Goal: Task Accomplishment & Management: Manage account settings

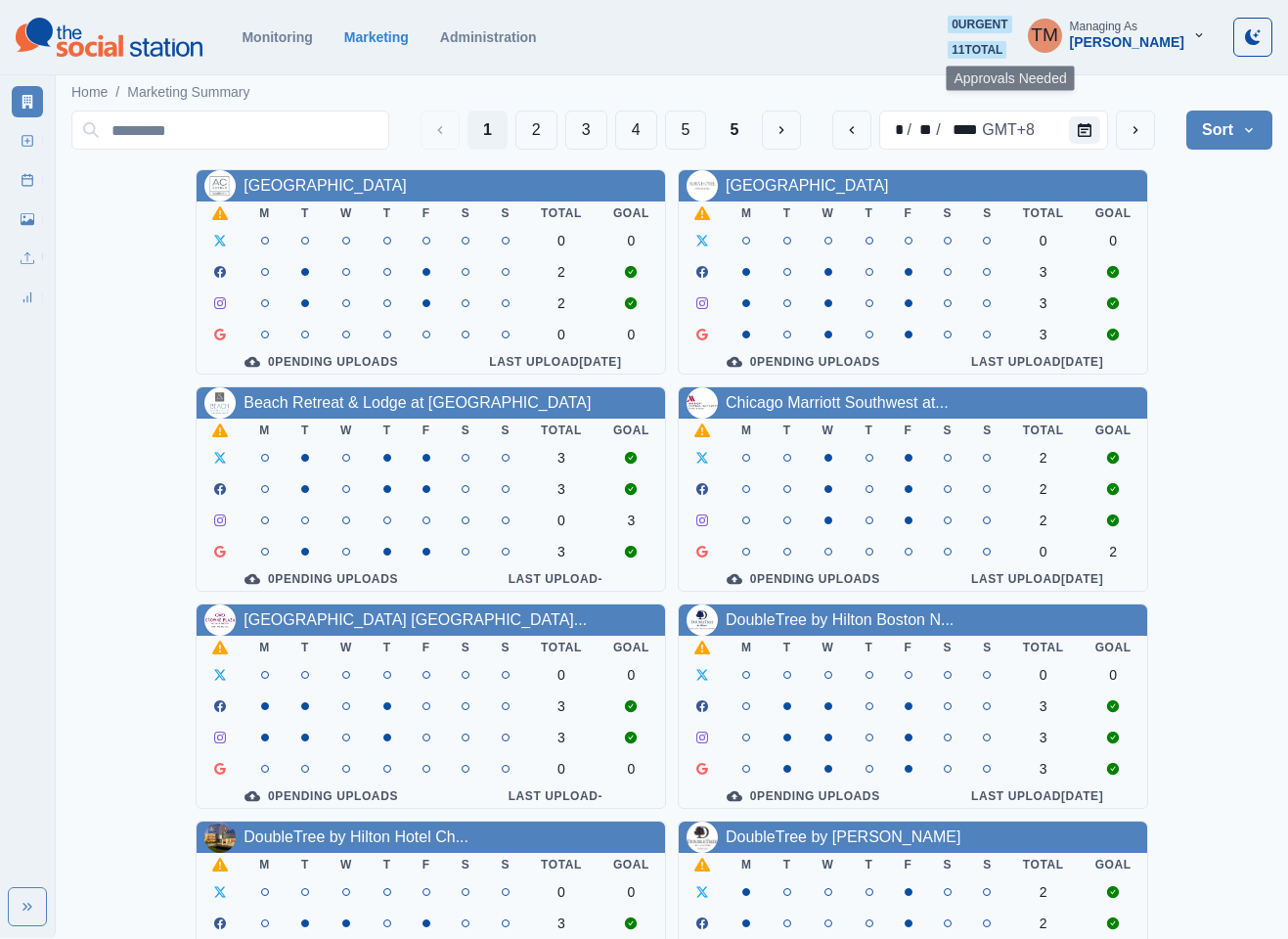
click at [1007, 50] on span "11 total" at bounding box center [978, 50] width 59 height 18
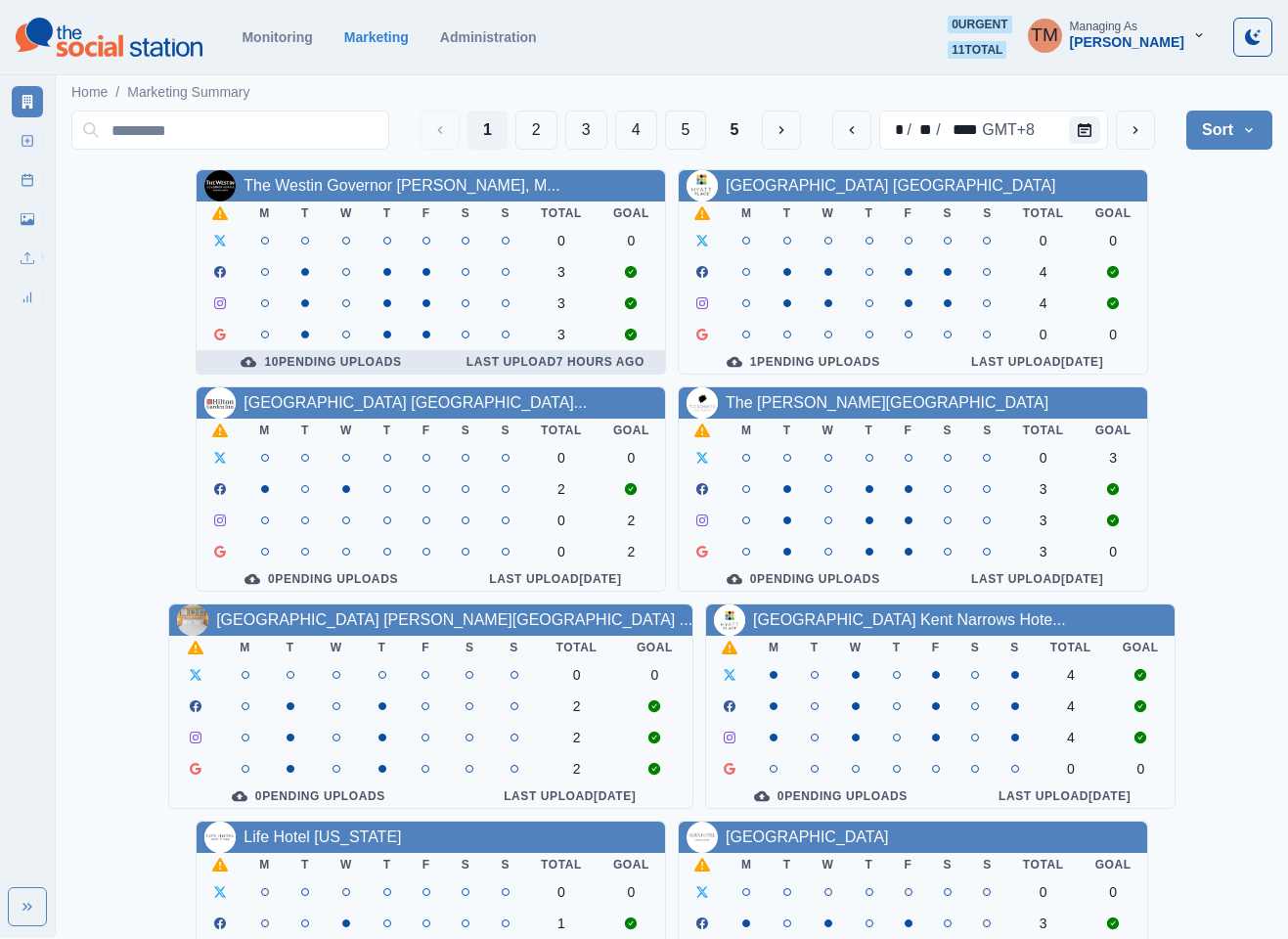
click at [341, 370] on div "10 Pending Uploads" at bounding box center [321, 362] width 218 height 16
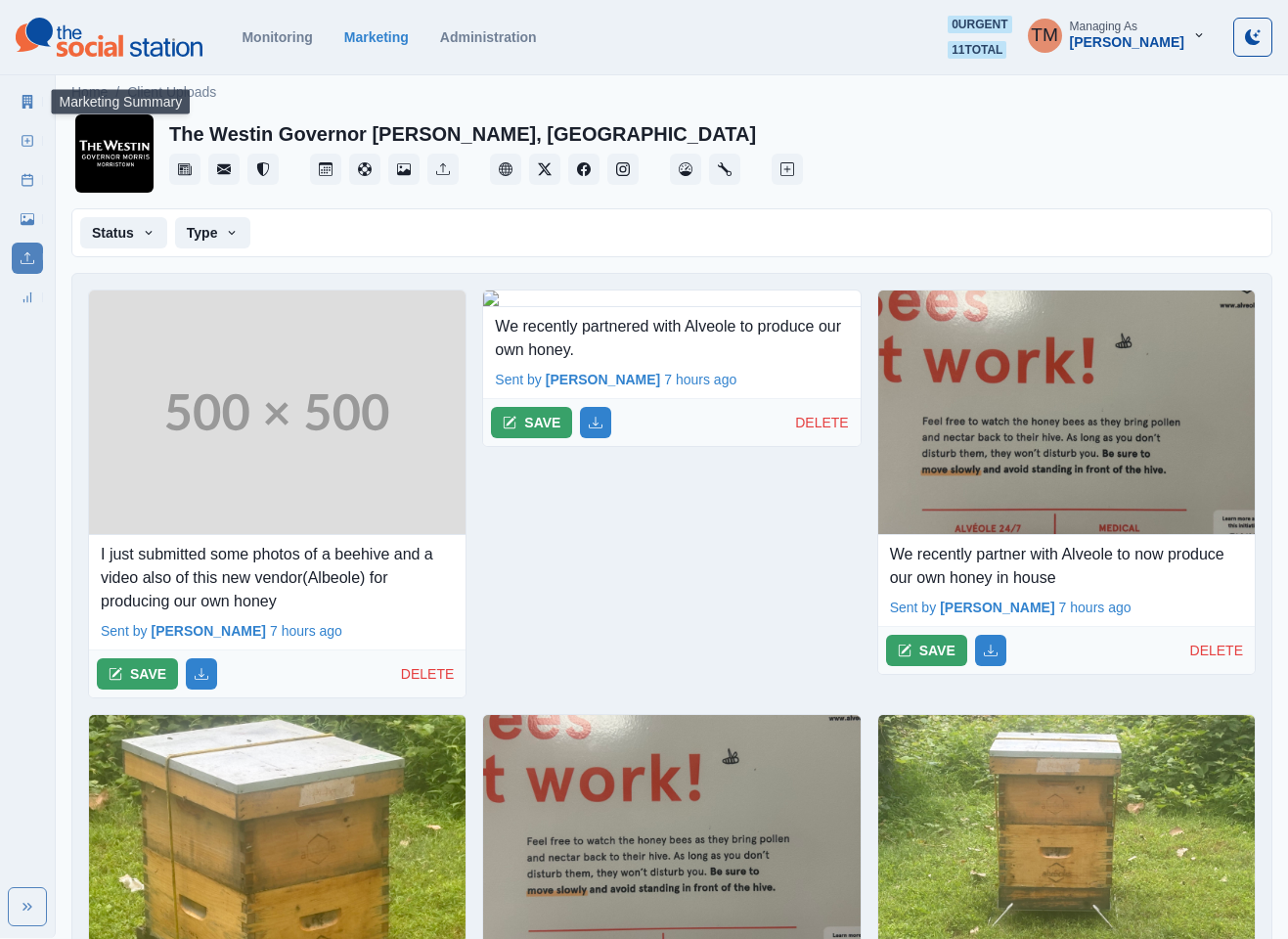
click at [19, 100] on link "Marketing Summary" at bounding box center [27, 102] width 31 height 31
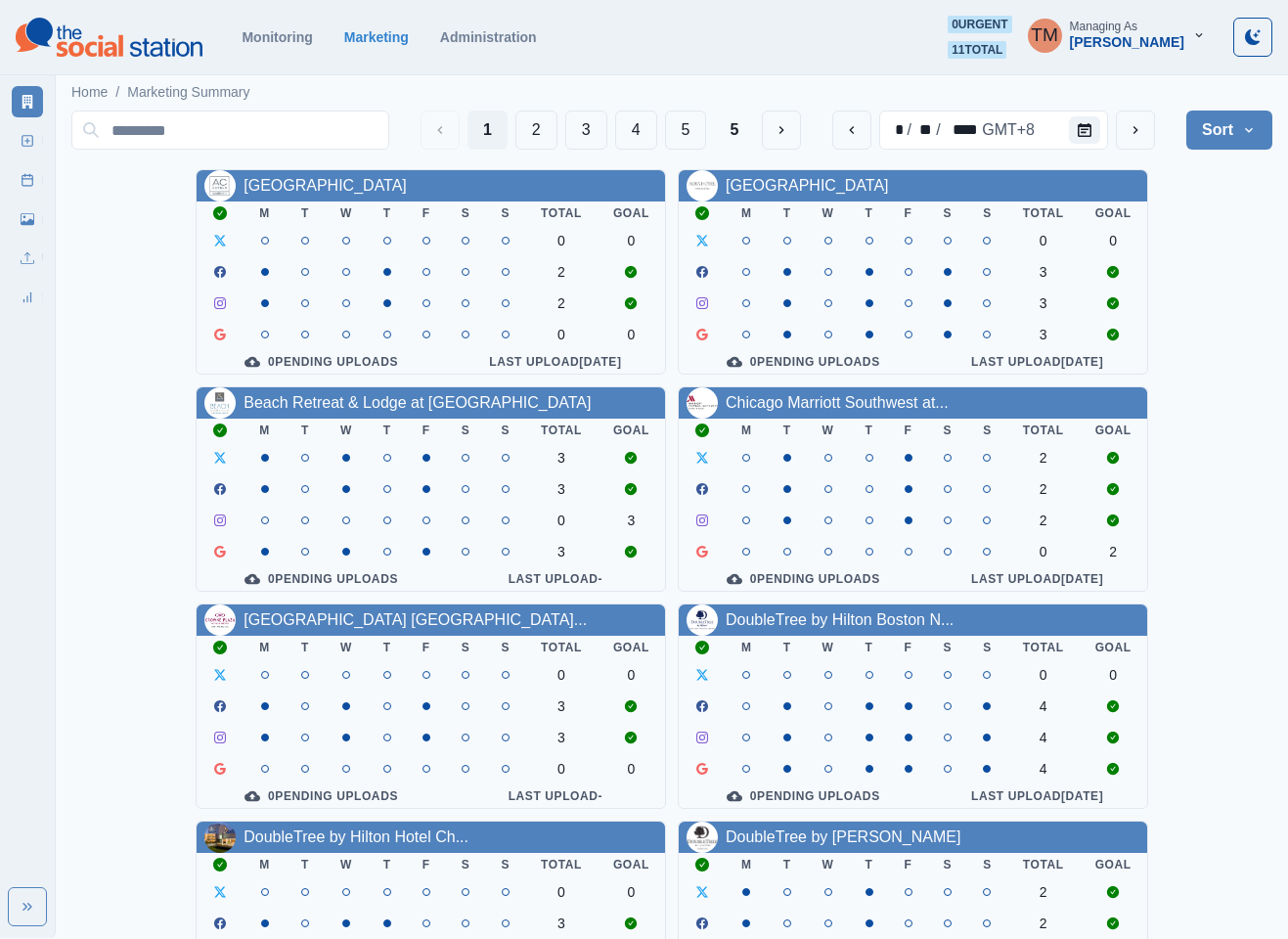
click at [1194, 30] on icon "button" at bounding box center [1199, 35] width 14 height 14
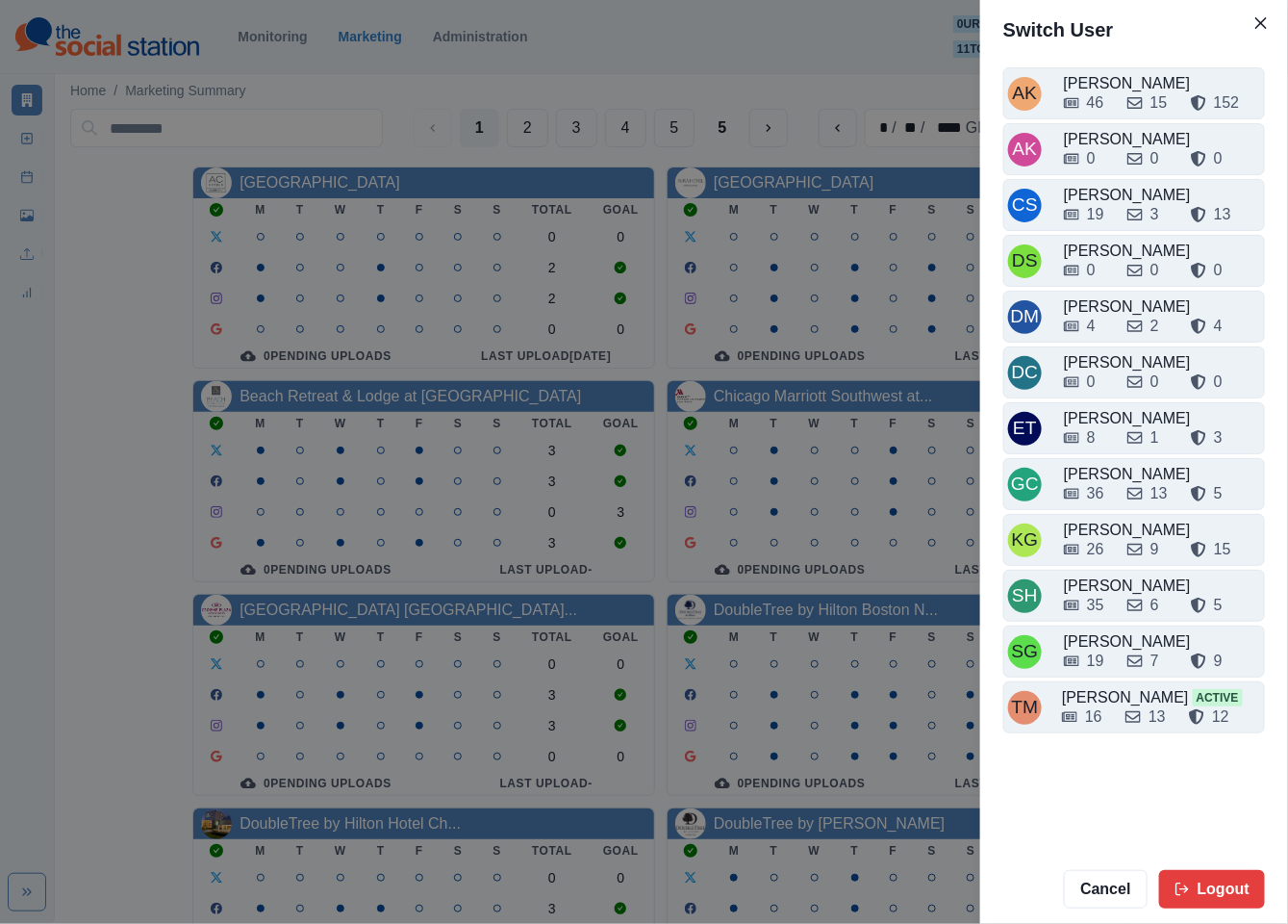
click at [808, 36] on div "Switch User AK Alex Kalogeropoulos 46 15 152 AK Alicia Kalogeropoulos 0 0 0 CS …" at bounding box center [644, 462] width 1288 height 924
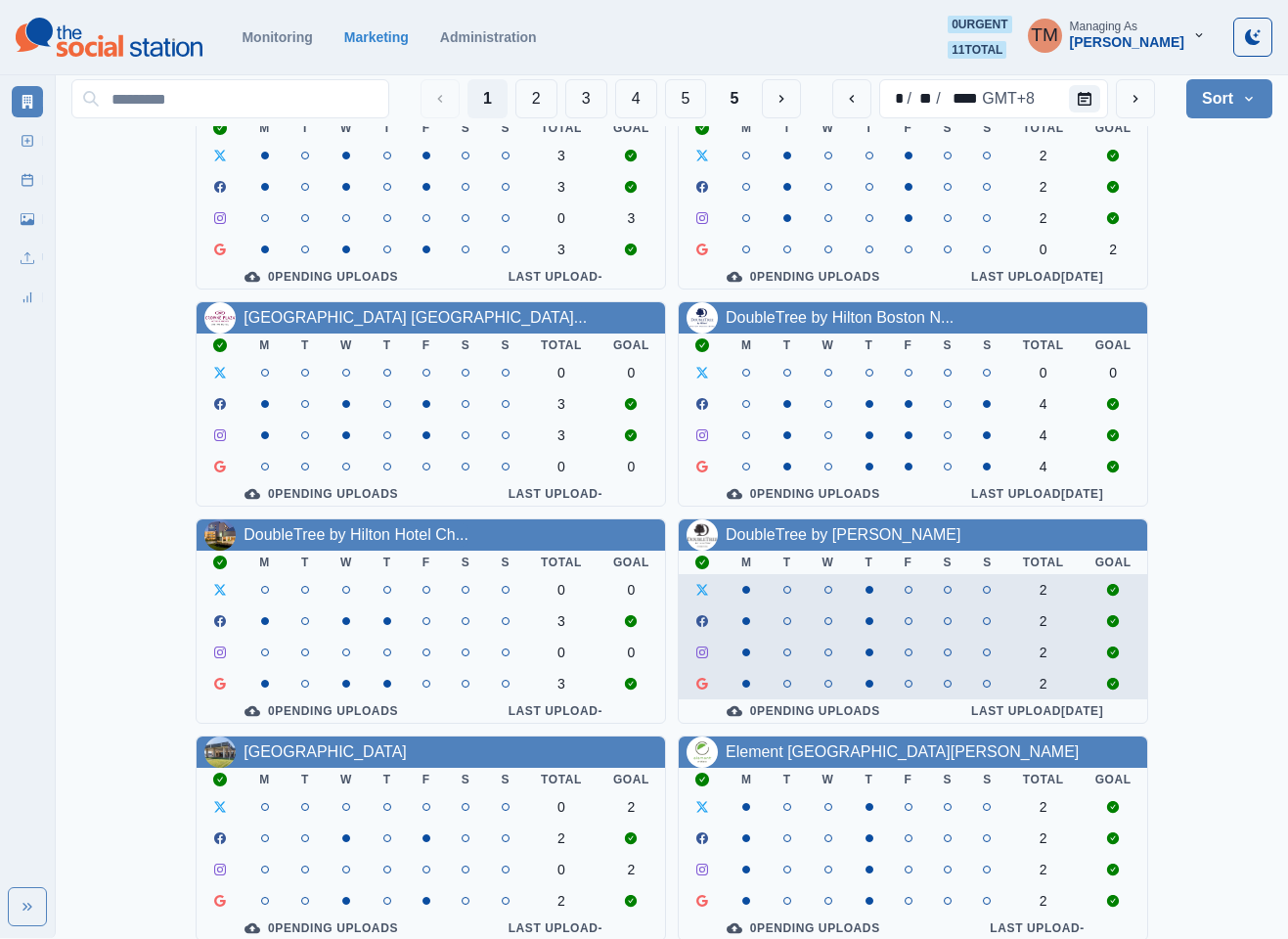
scroll to position [587, 0]
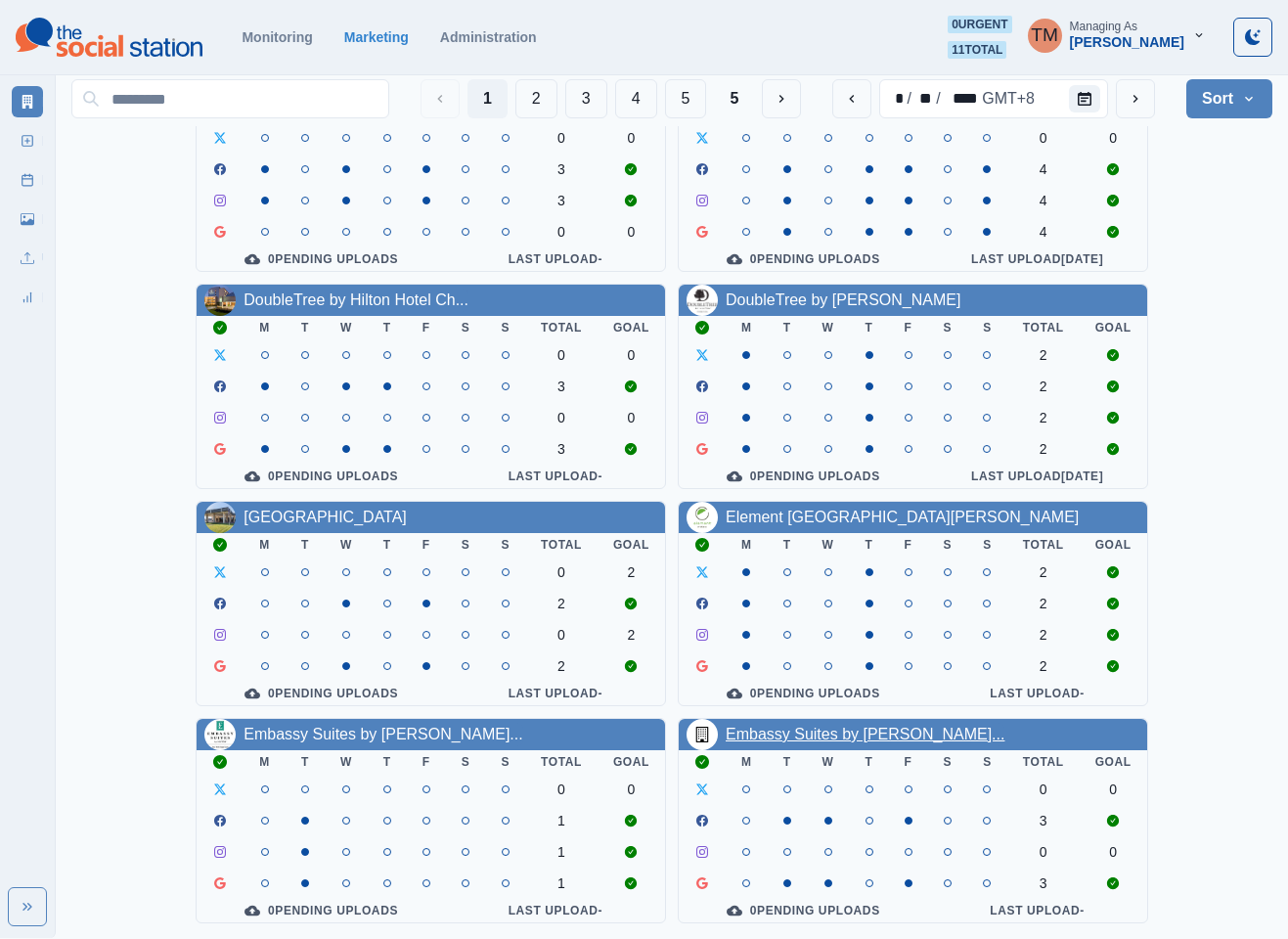
click at [840, 728] on link "Embassy Suites by Hilton Conv..." at bounding box center [865, 733] width 279 height 17
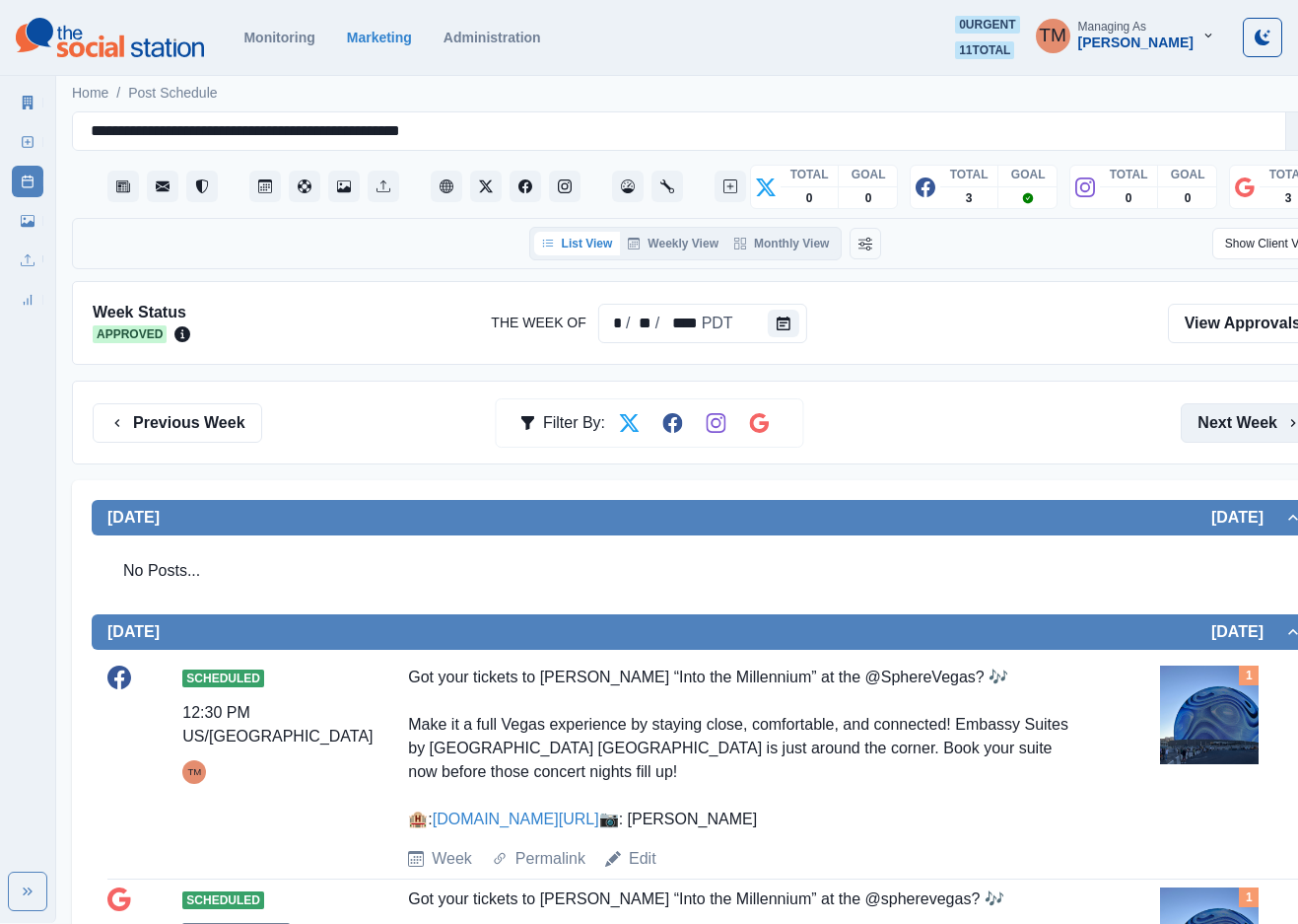
click at [1251, 421] on button "Next Week" at bounding box center [1249, 423] width 137 height 39
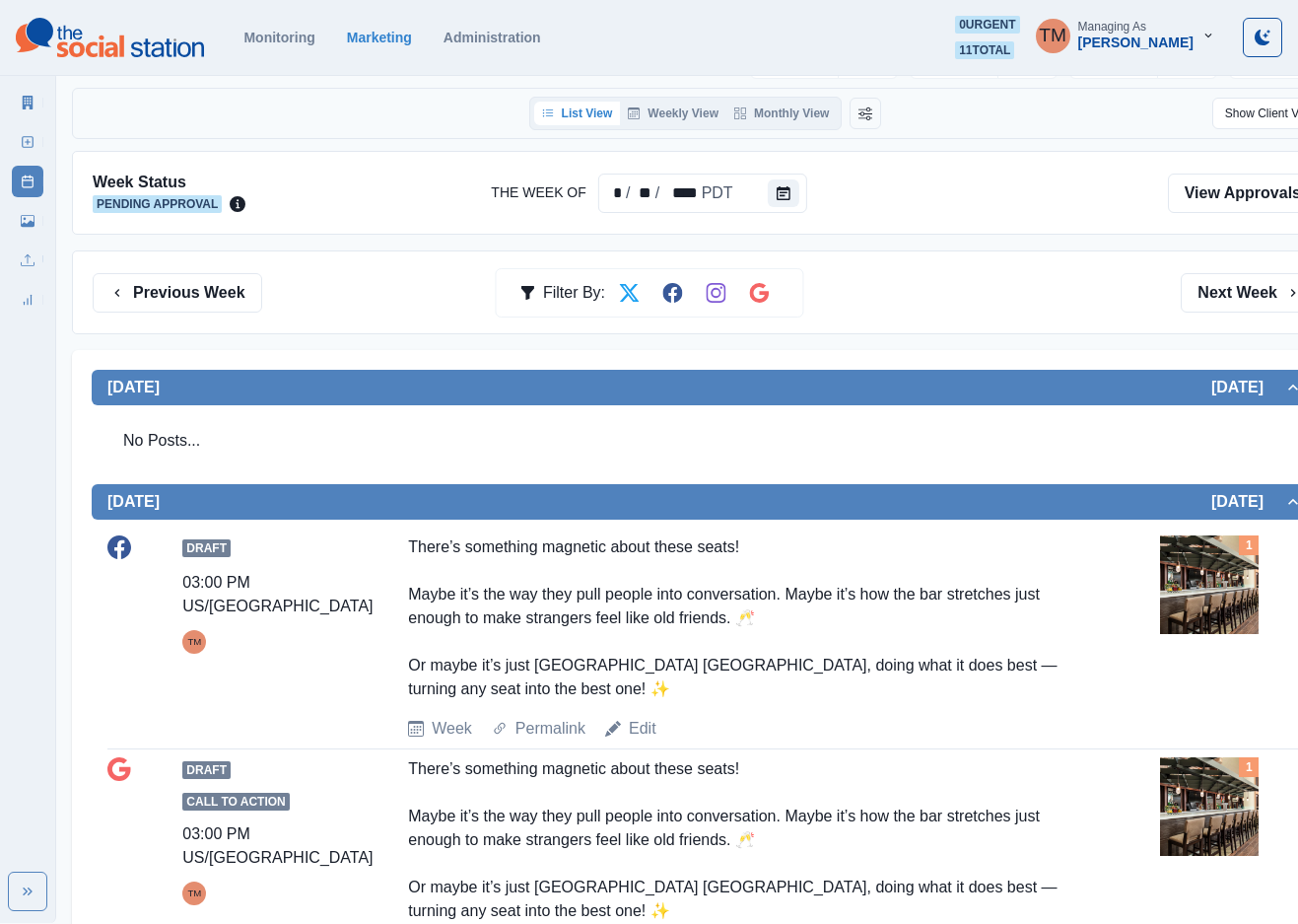
scroll to position [128, 0]
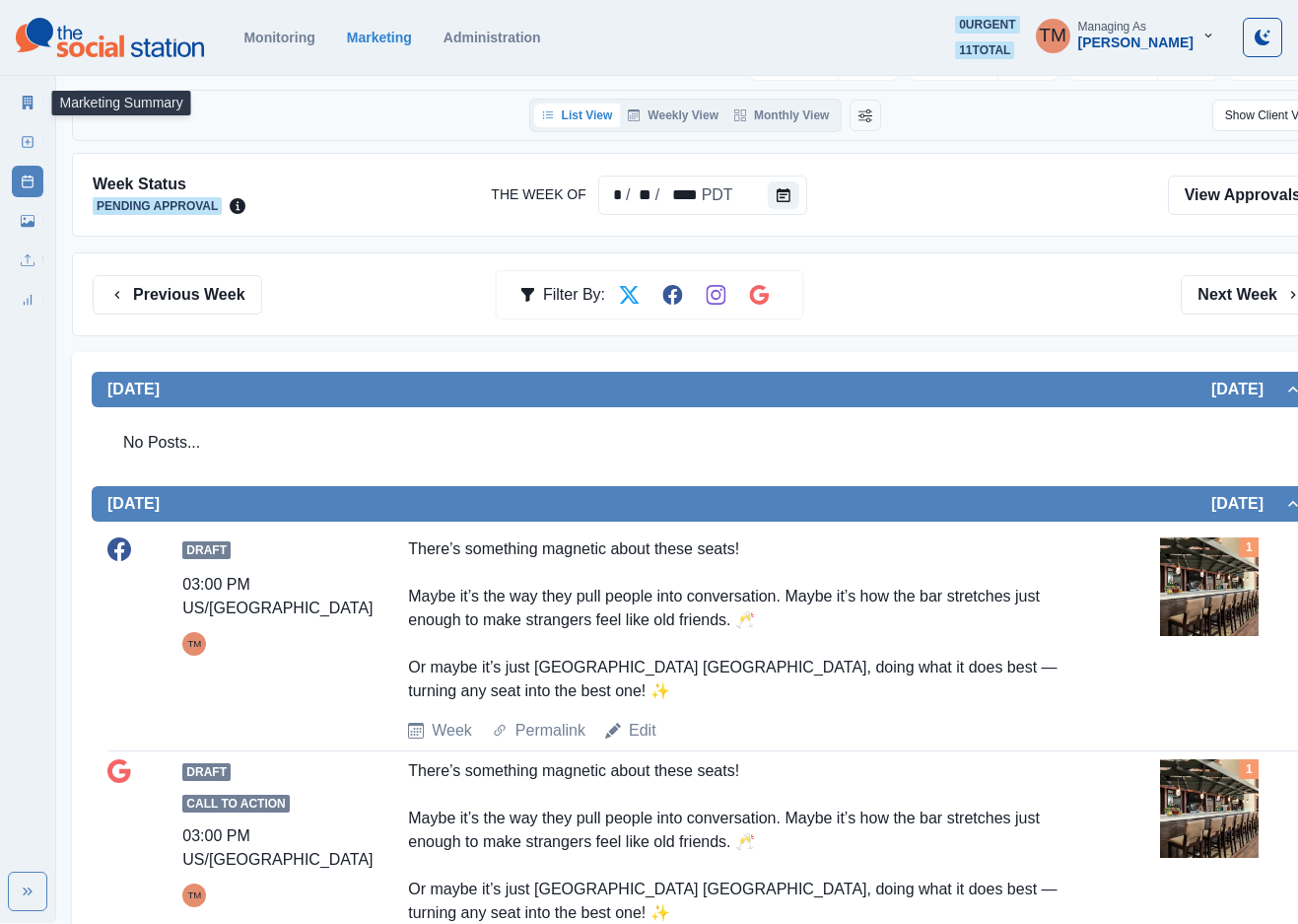
click at [18, 93] on link "Marketing Summary" at bounding box center [28, 103] width 32 height 32
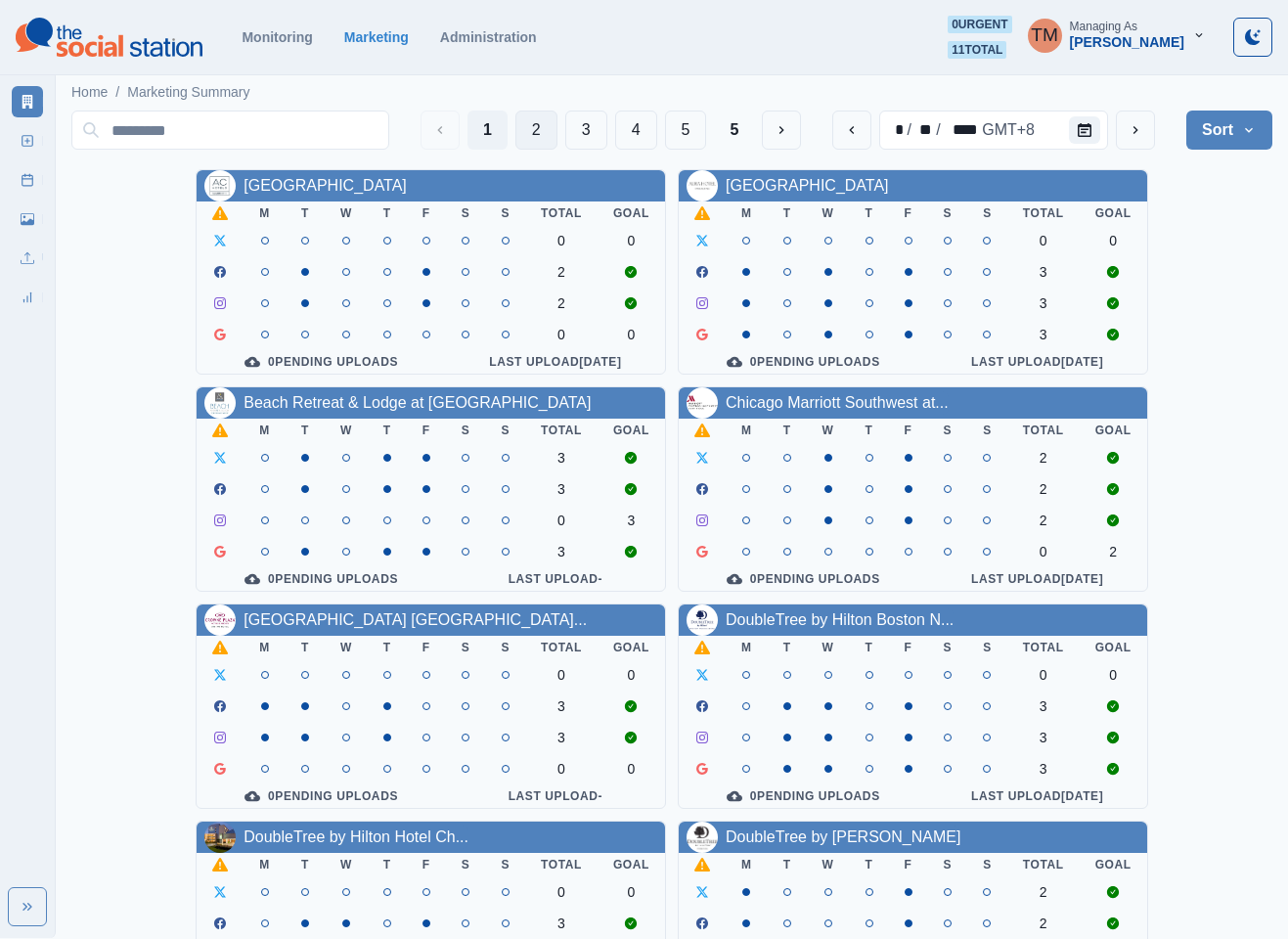
click at [534, 127] on button "2" at bounding box center [536, 130] width 42 height 39
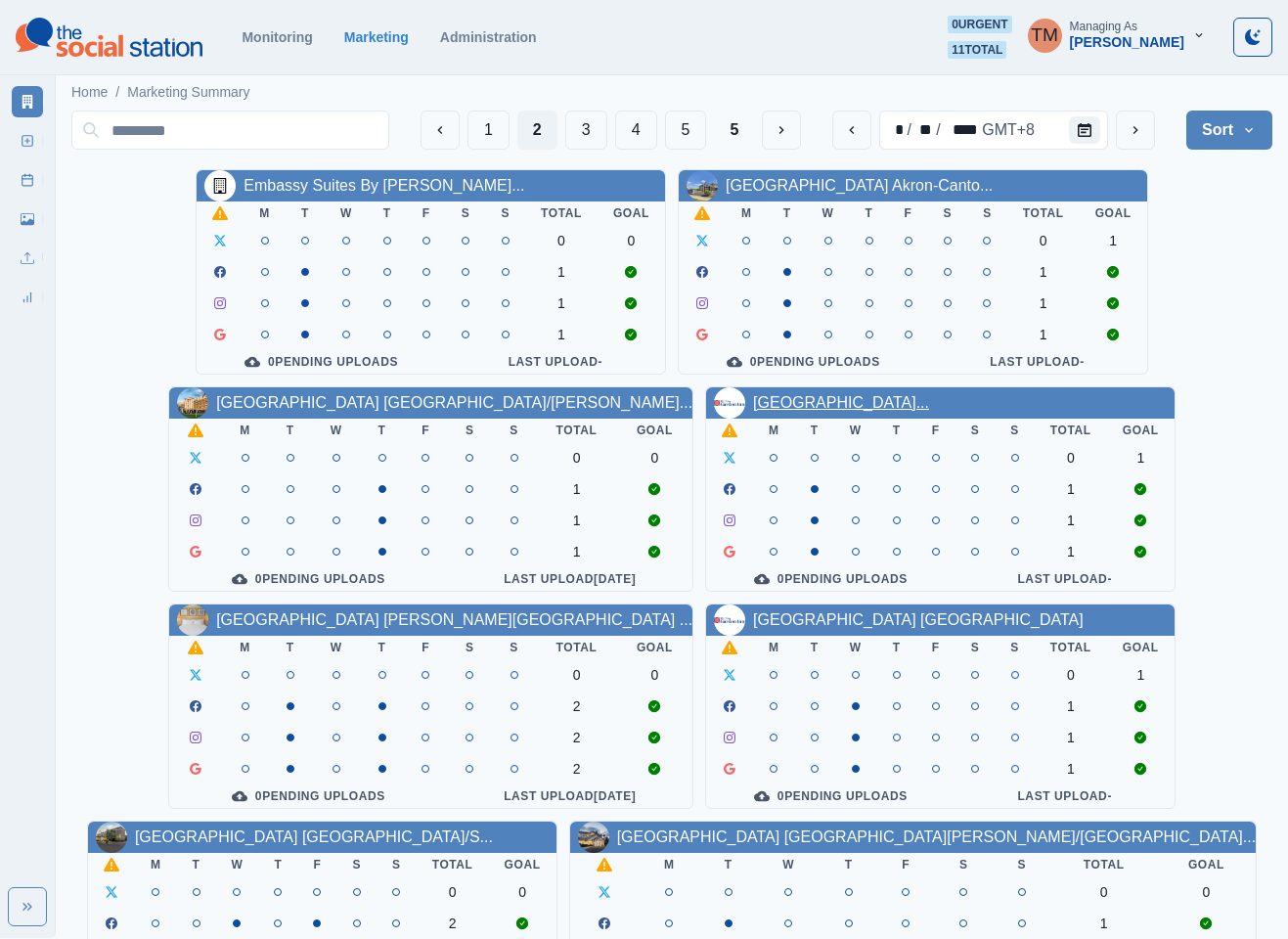
drag, startPoint x: 828, startPoint y: 397, endPoint x: 775, endPoint y: 404, distance: 53.5
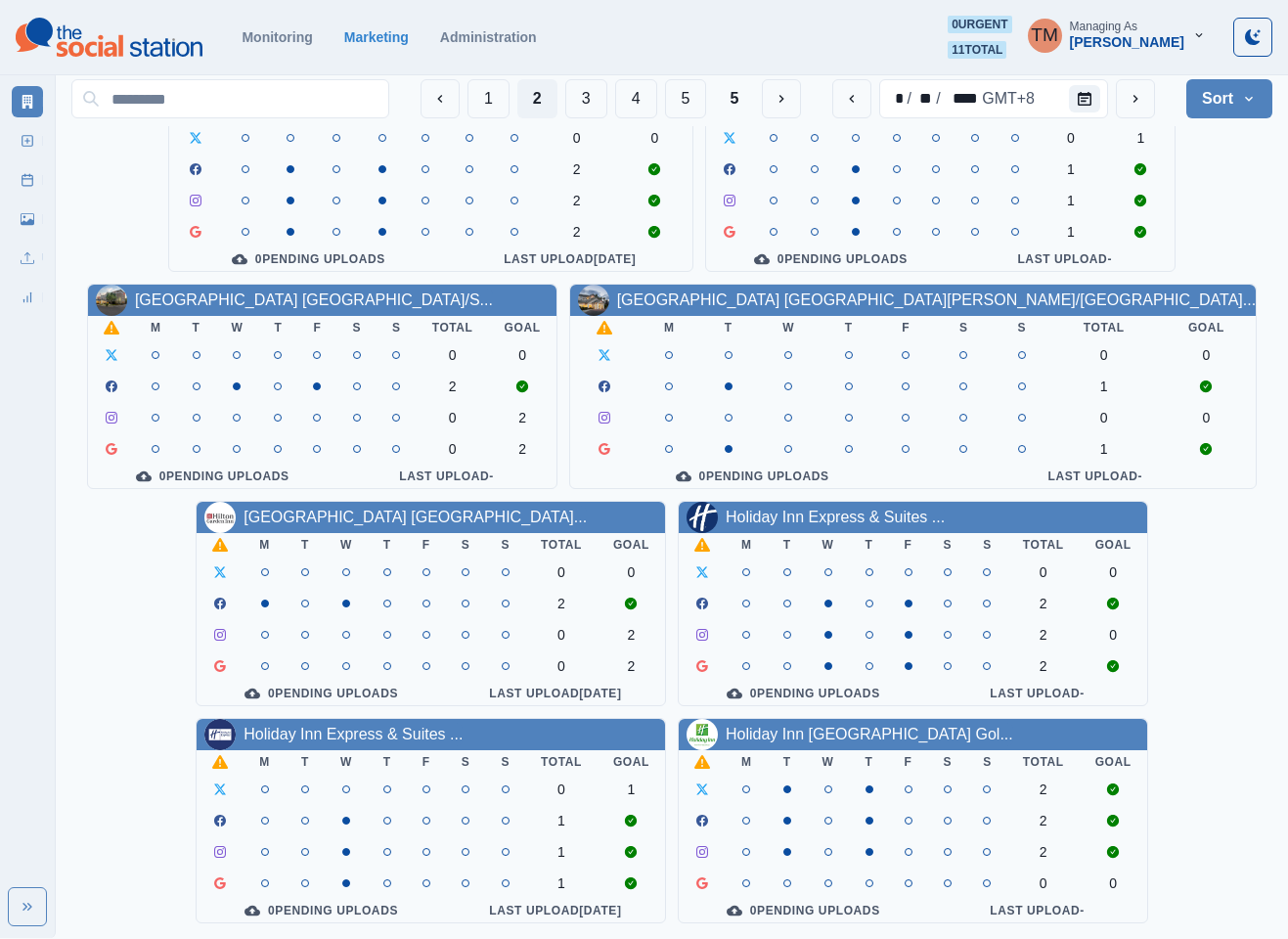
scroll to position [587, 0]
drag, startPoint x: 391, startPoint y: 740, endPoint x: 267, endPoint y: 722, distance: 125.3
click at [576, 100] on button "3" at bounding box center [586, 99] width 42 height 39
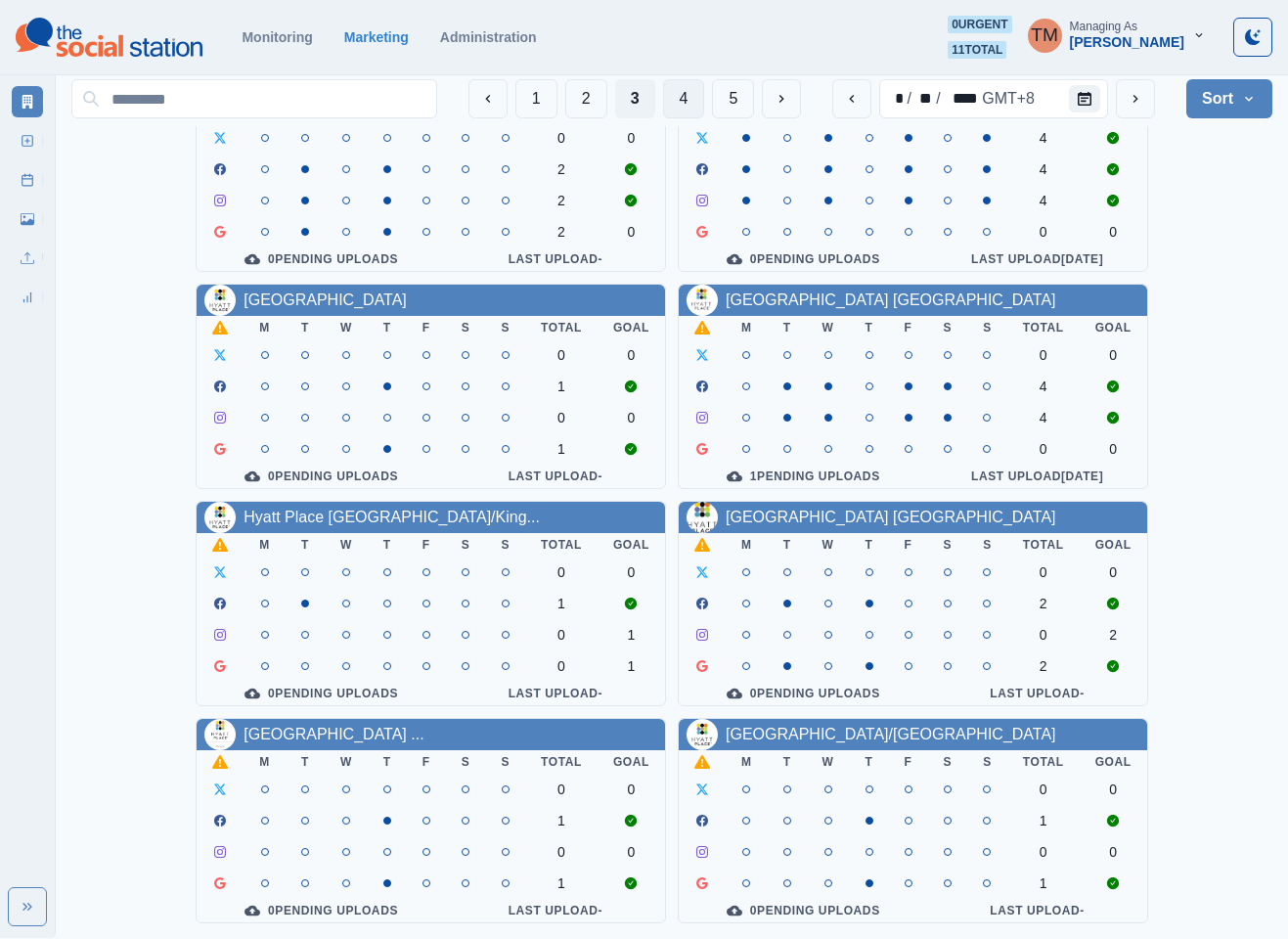
click at [673, 83] on button "4" at bounding box center [684, 99] width 42 height 39
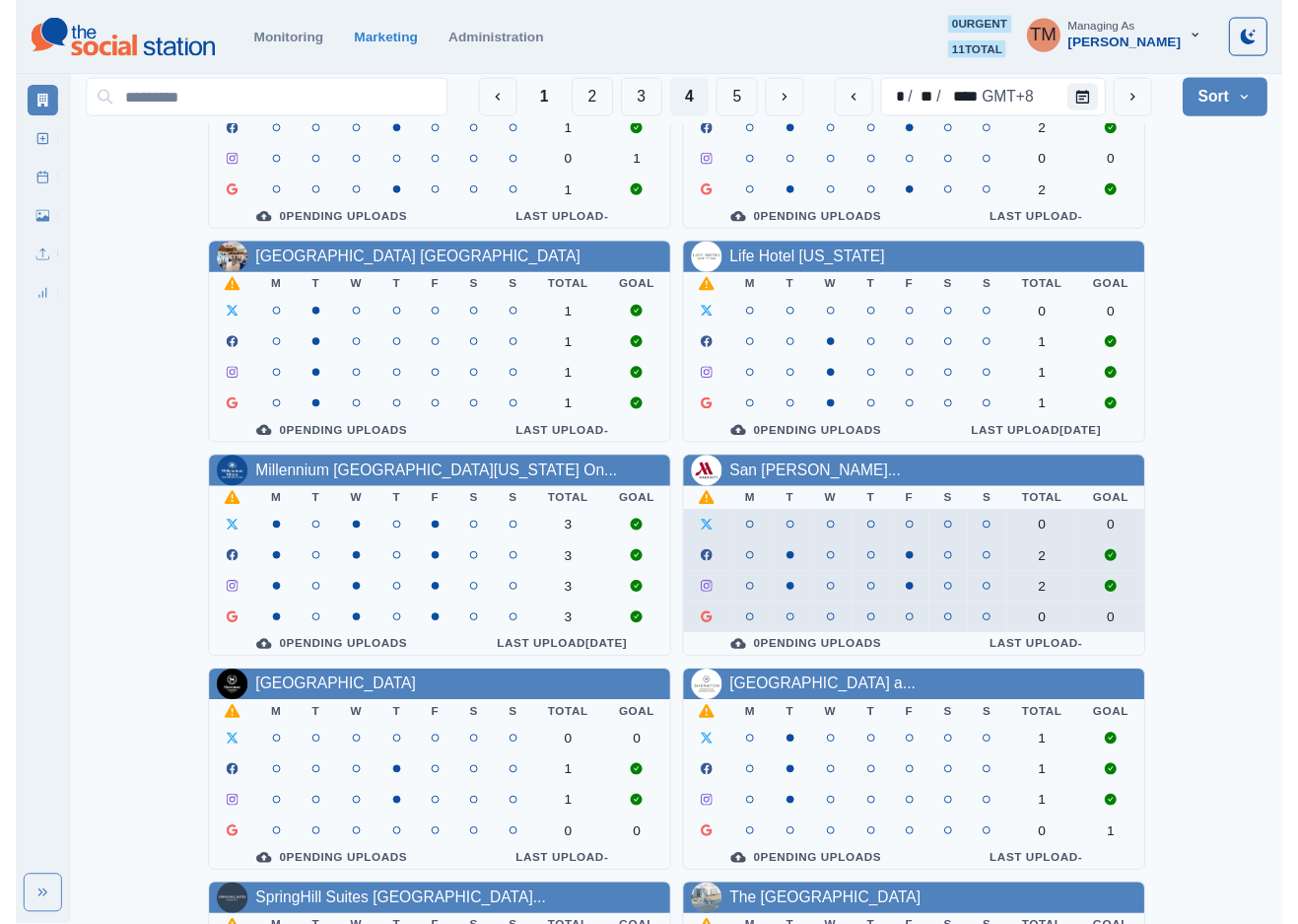
scroll to position [0, 0]
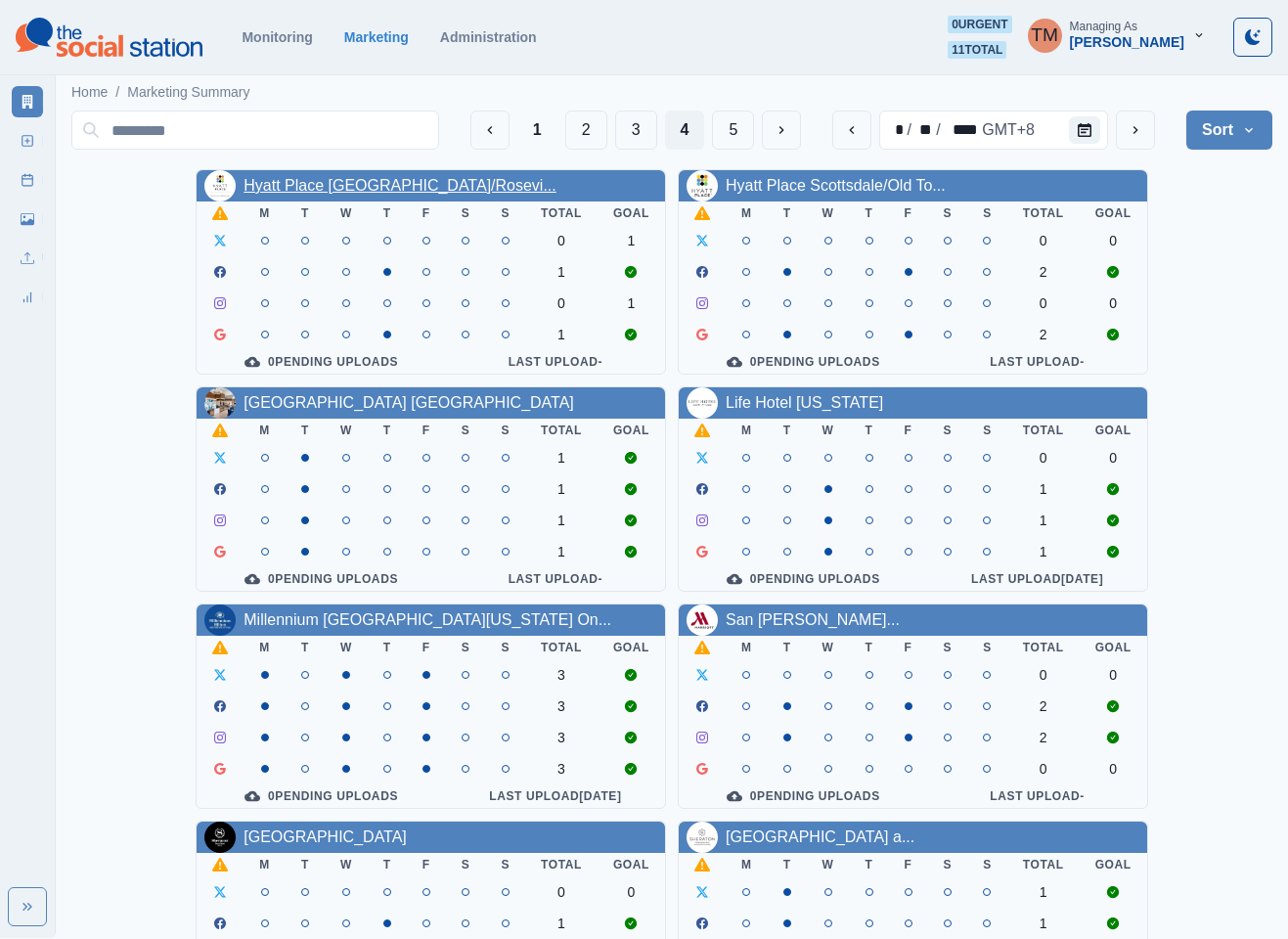
click at [330, 189] on link "Hyatt Place Sacramento/Rosevi..." at bounding box center [401, 185] width 313 height 17
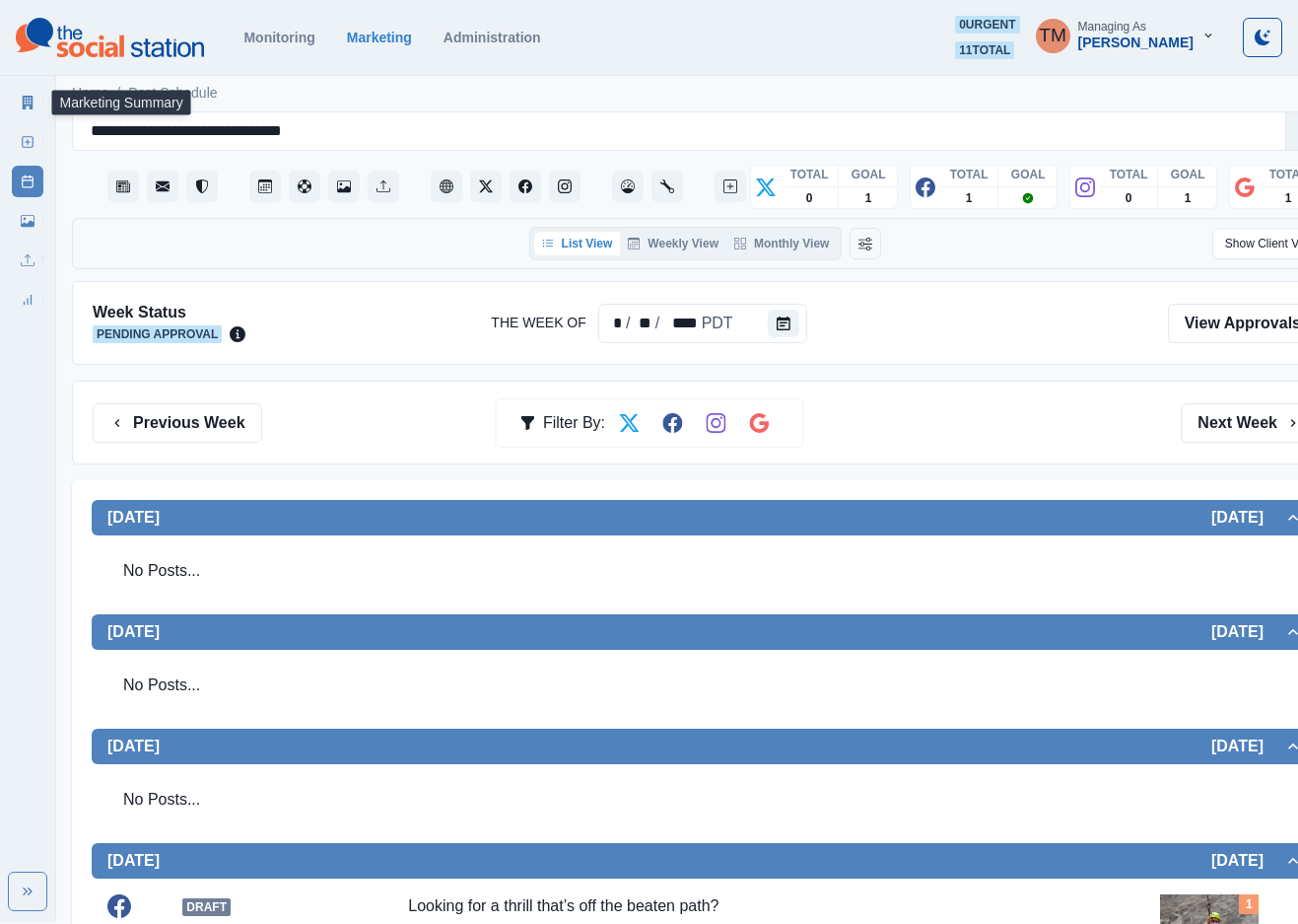
click at [19, 99] on link "Marketing Summary" at bounding box center [28, 103] width 32 height 32
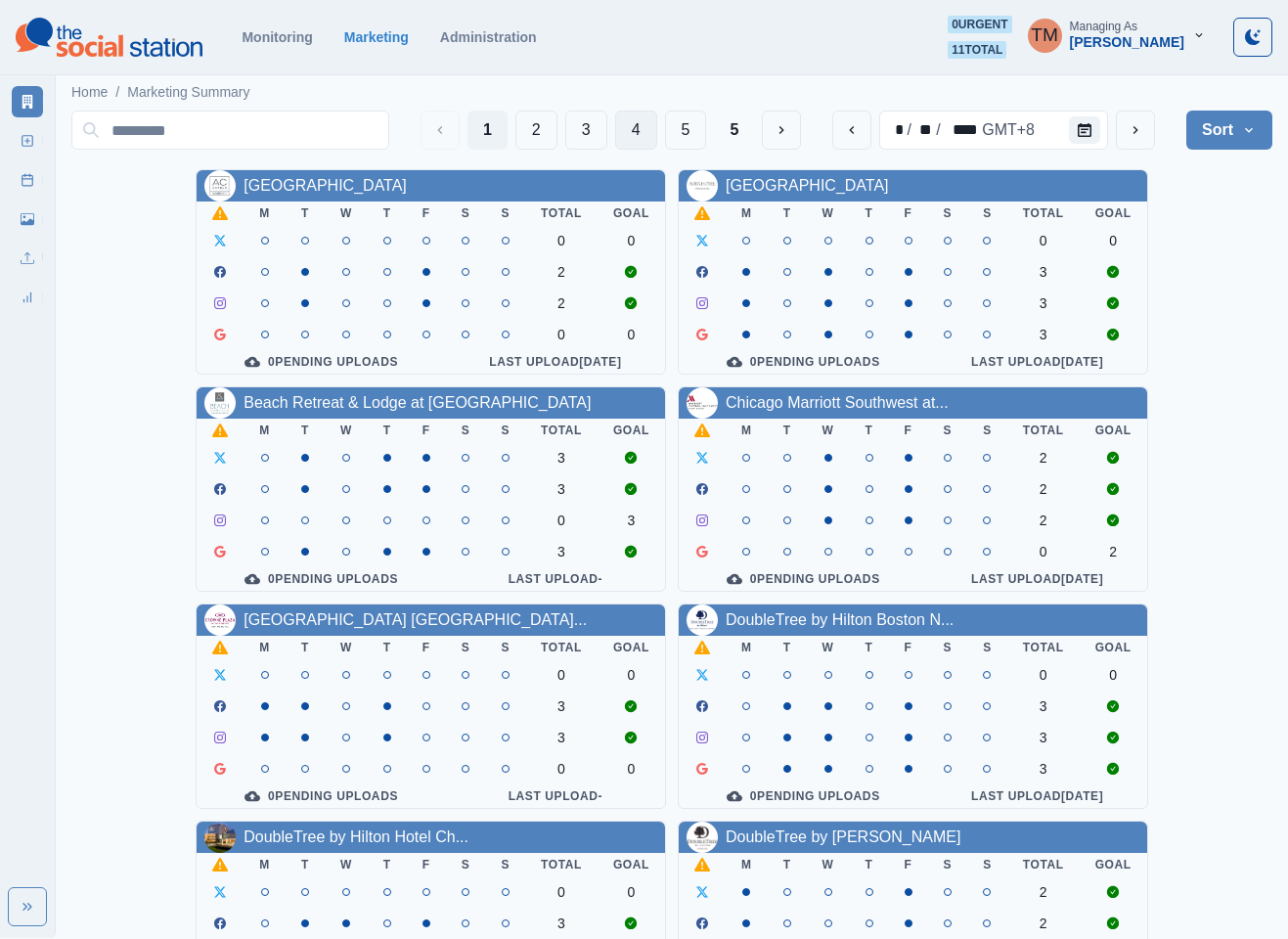
click at [626, 132] on button "4" at bounding box center [636, 130] width 42 height 39
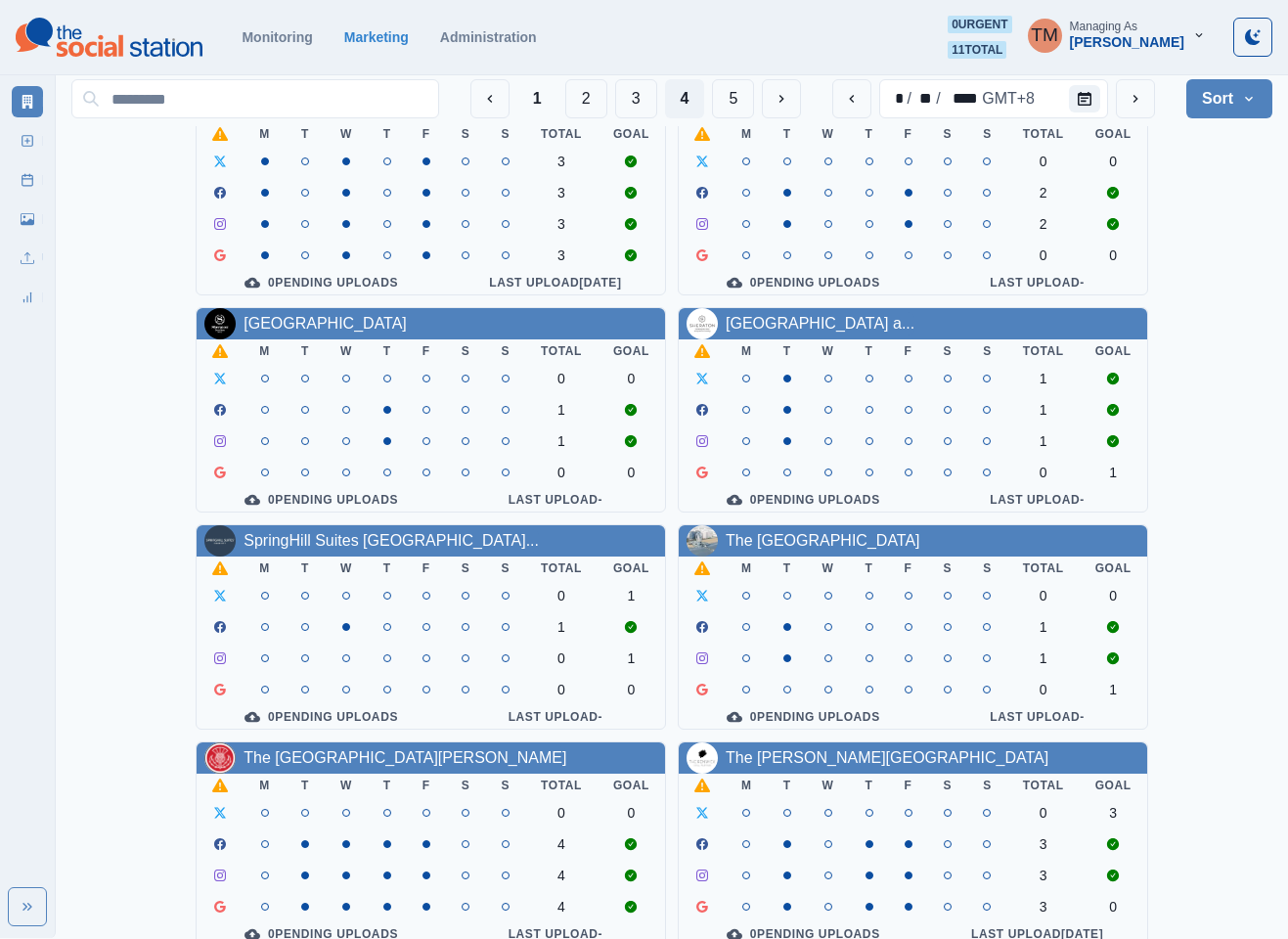
scroll to position [587, 0]
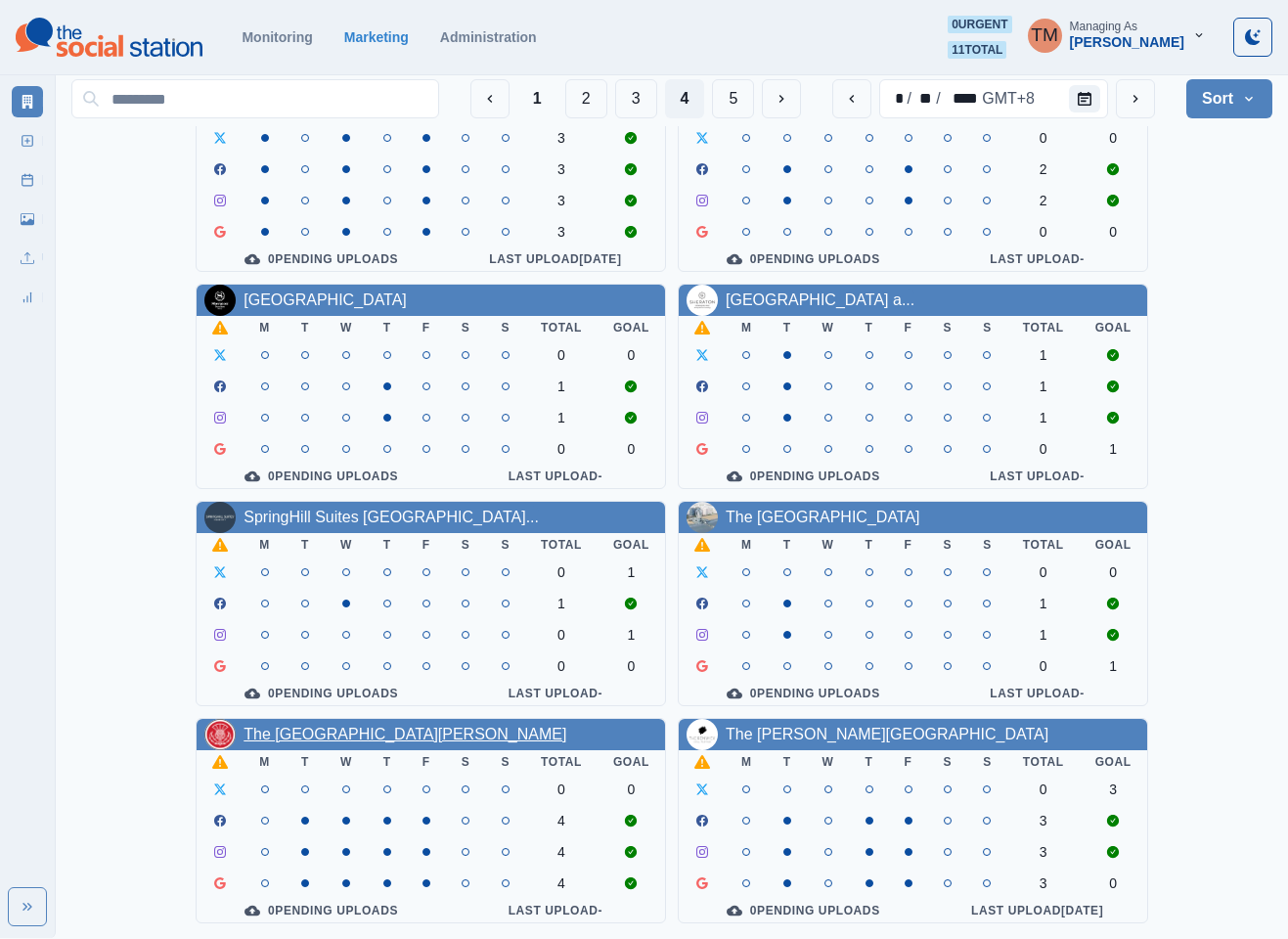
drag, startPoint x: 410, startPoint y: 739, endPoint x: 335, endPoint y: 728, distance: 75.8
click at [735, 104] on button "5" at bounding box center [733, 99] width 42 height 39
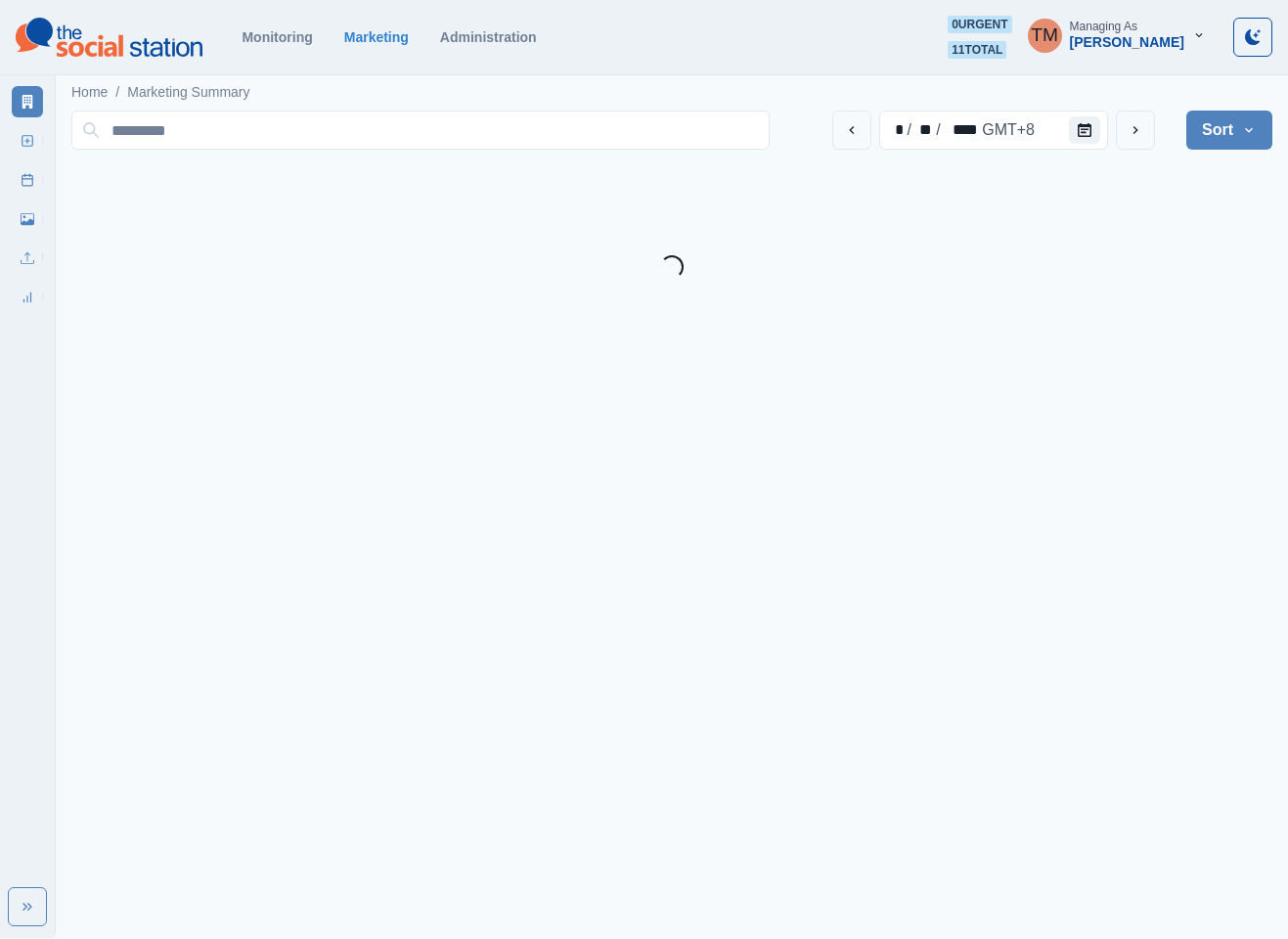
scroll to position [0, 0]
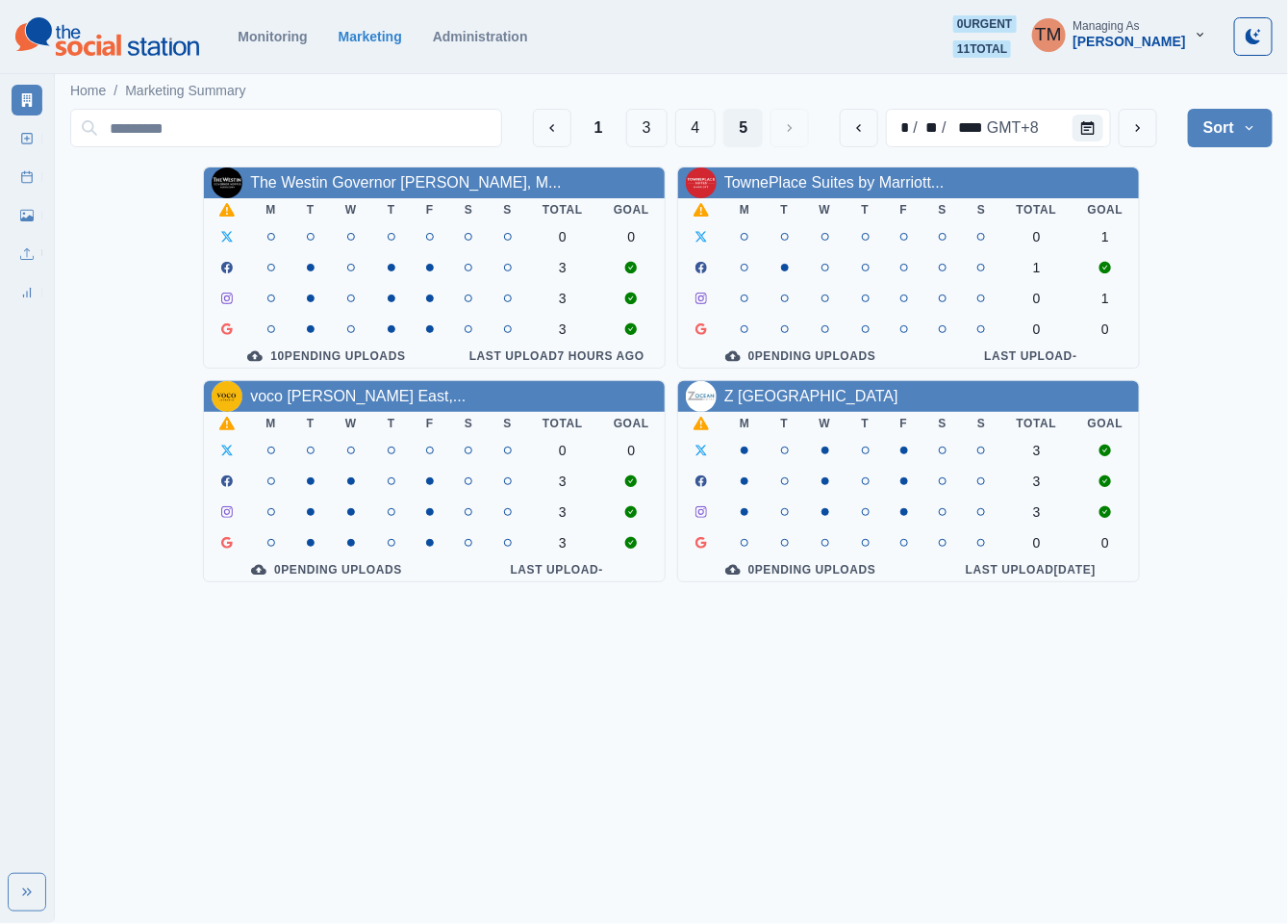
drag, startPoint x: 763, startPoint y: 390, endPoint x: 739, endPoint y: 418, distance: 36.9
drag, startPoint x: 739, startPoint y: 418, endPoint x: 701, endPoint y: 393, distance: 45.5
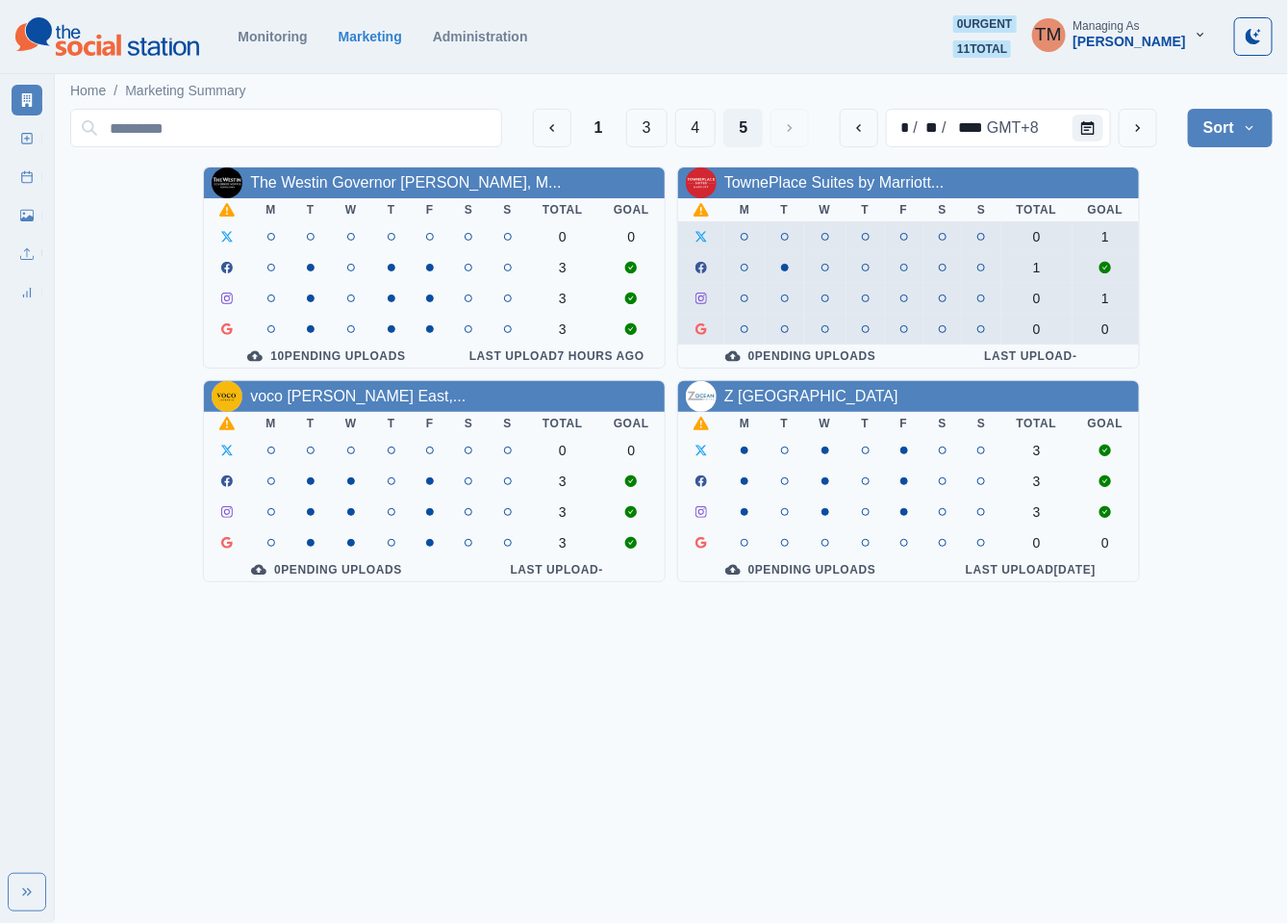
drag, startPoint x: 1230, startPoint y: 333, endPoint x: 750, endPoint y: 272, distance: 483.9
click at [1229, 332] on div "The Westin Governor Morris, M... M T W T F S S Total Goal 0 0 3 3 3 10 Pending …" at bounding box center [671, 374] width 1202 height 415
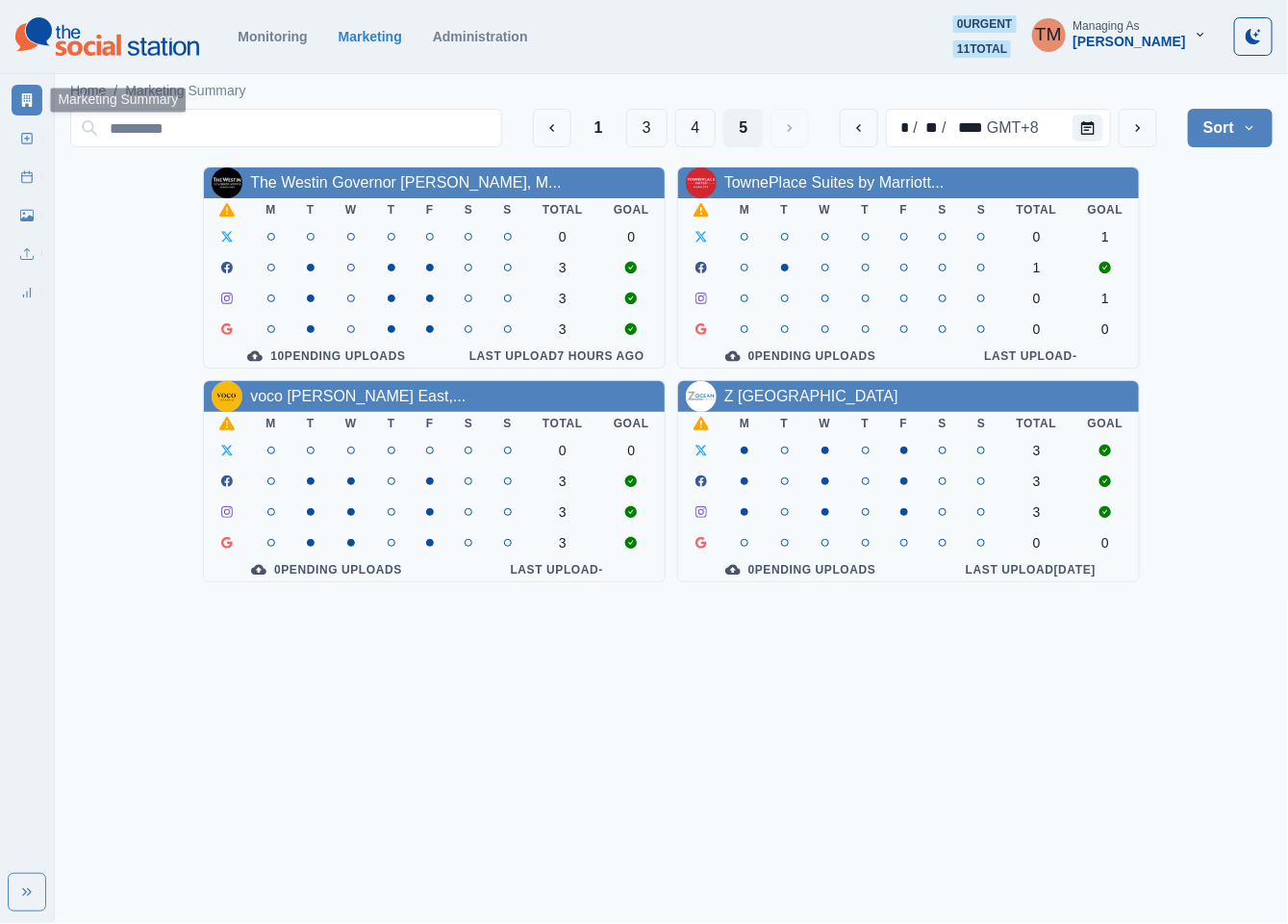
click at [23, 102] on icon at bounding box center [27, 100] width 11 height 13
click at [587, 127] on button "1" at bounding box center [598, 128] width 39 height 39
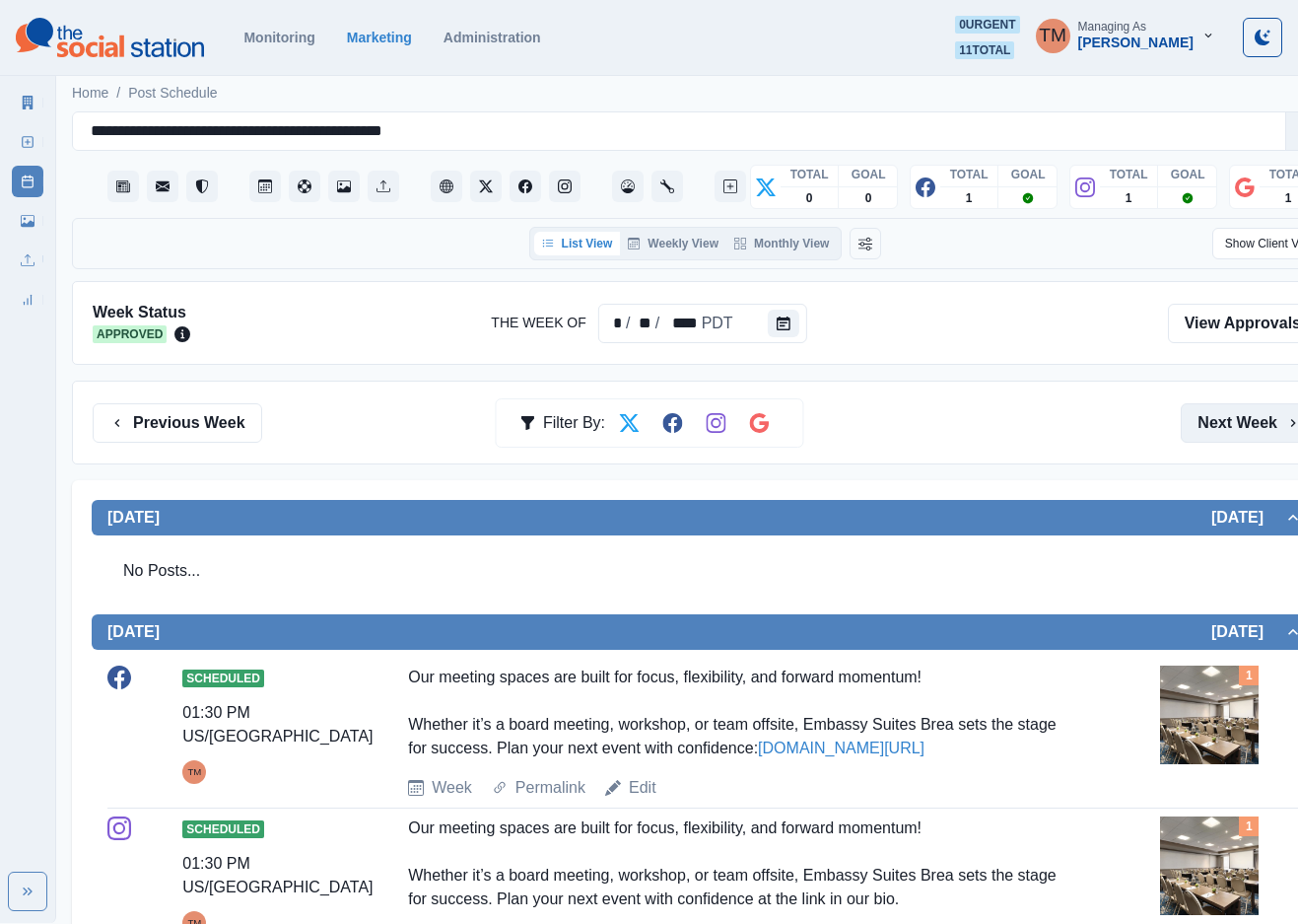
click at [1243, 429] on button "Next Week" at bounding box center [1249, 423] width 137 height 39
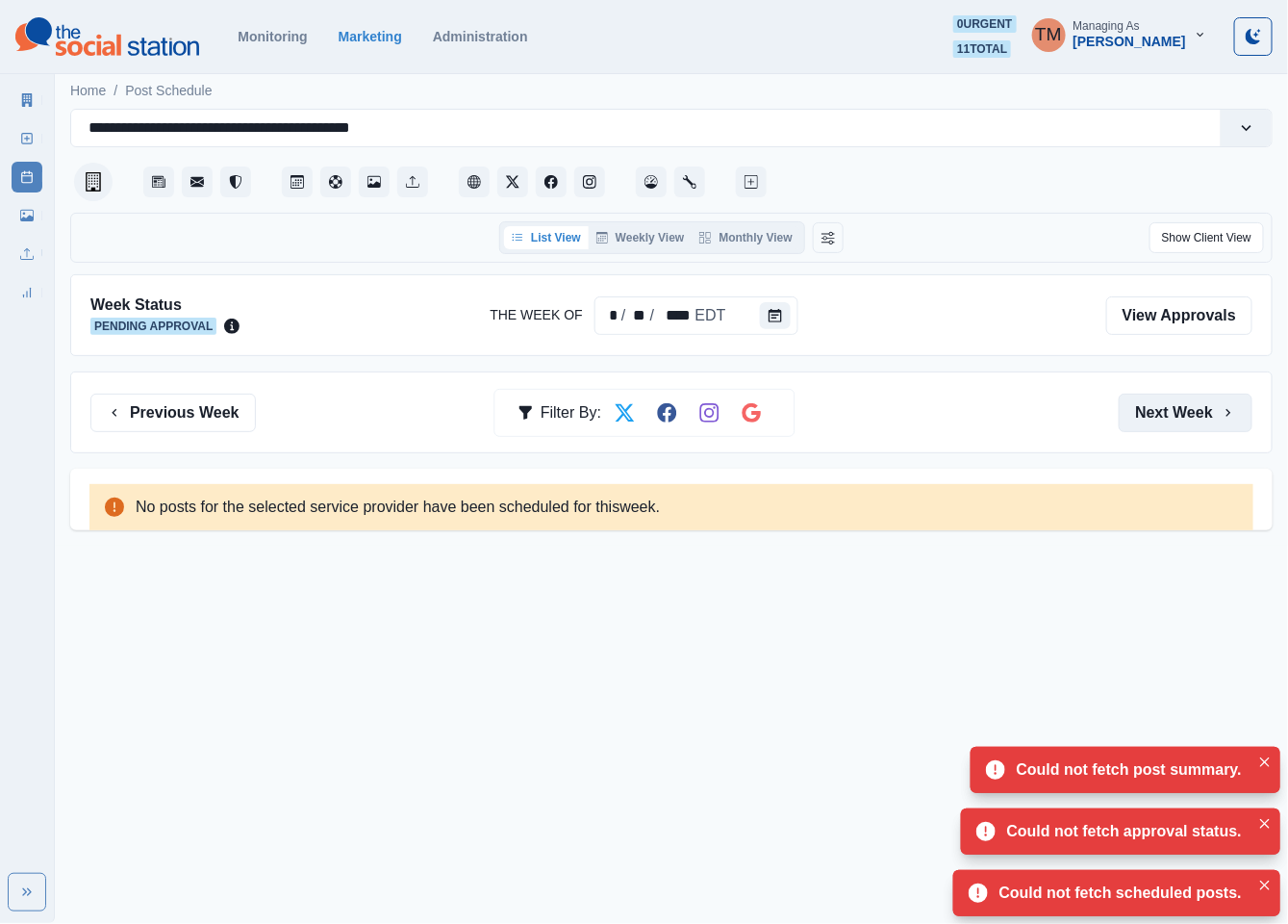
drag, startPoint x: 1174, startPoint y: 402, endPoint x: 1132, endPoint y: 404, distance: 42.0
click at [1132, 404] on button "Next Week" at bounding box center [1186, 412] width 134 height 39
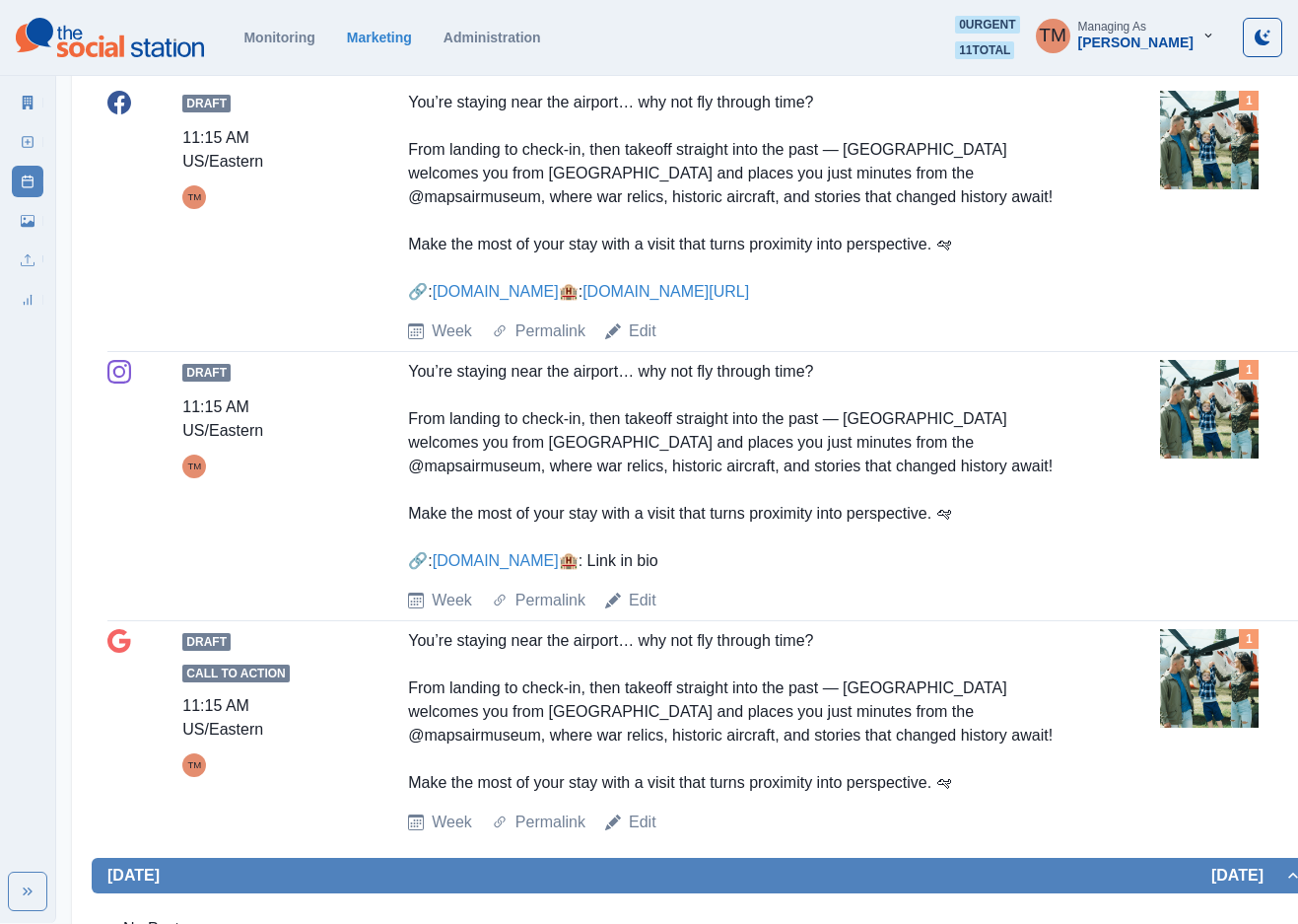
scroll to position [131, 0]
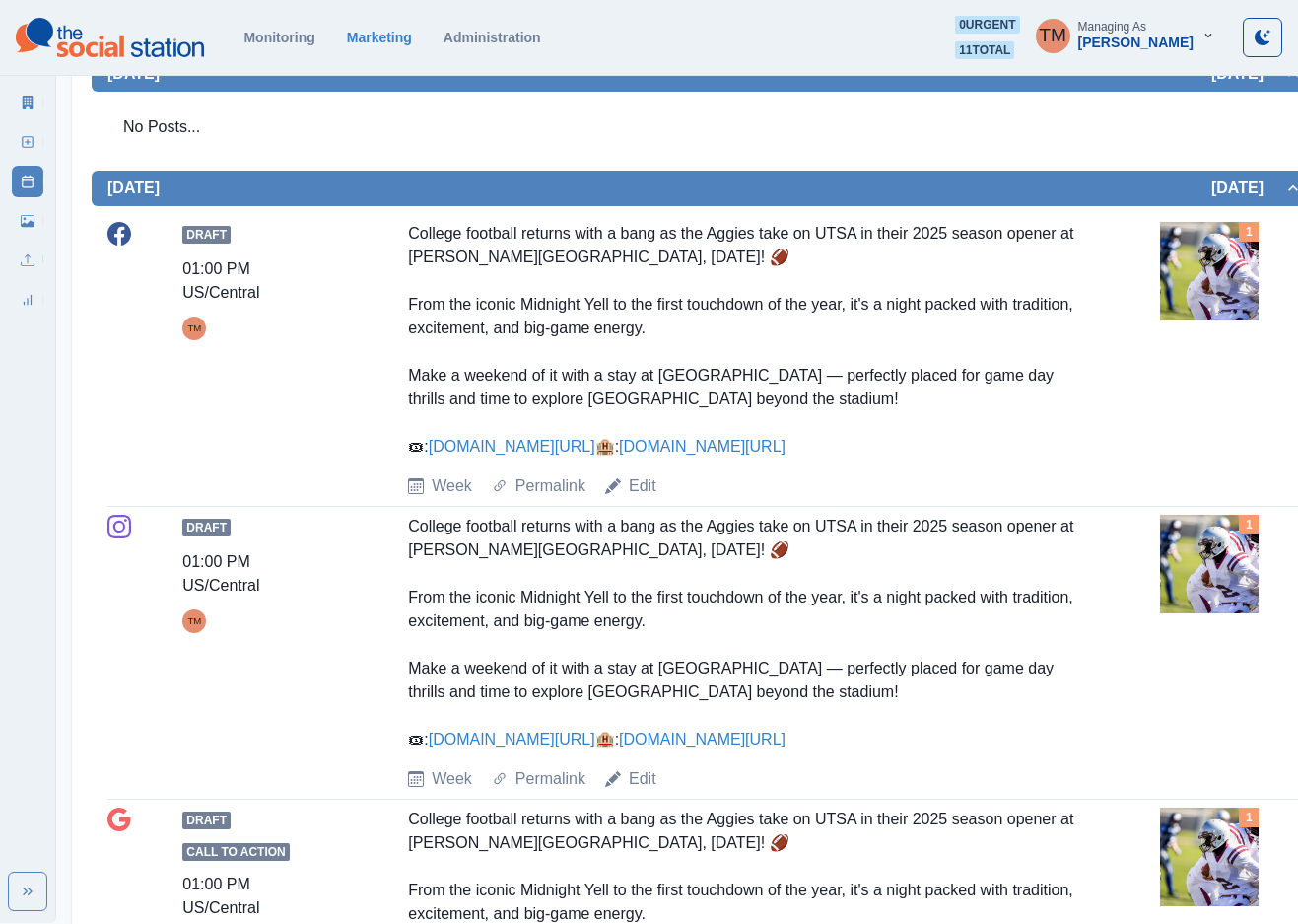
scroll to position [739, 0]
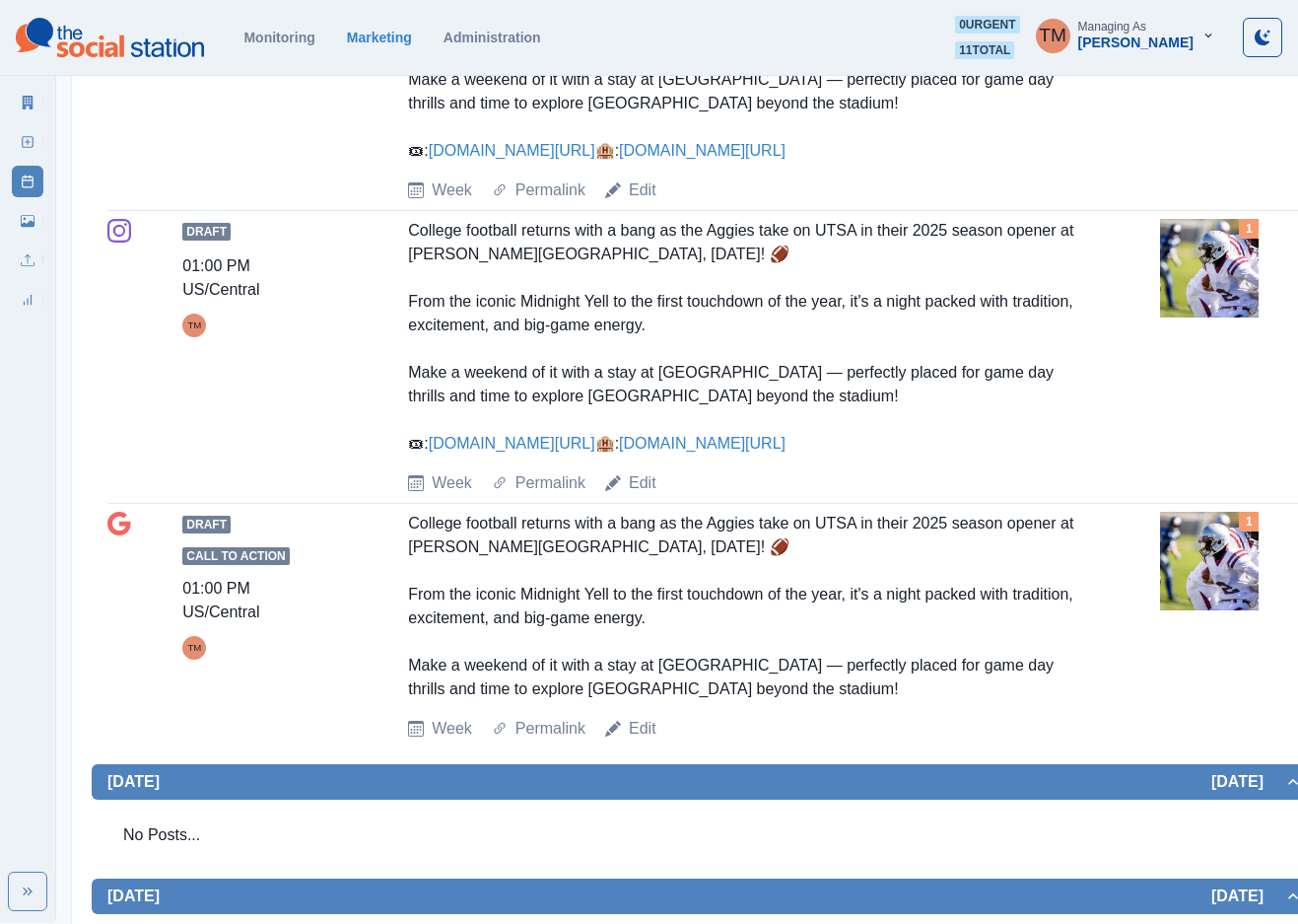
click at [1231, 610] on img at bounding box center [1209, 561] width 99 height 99
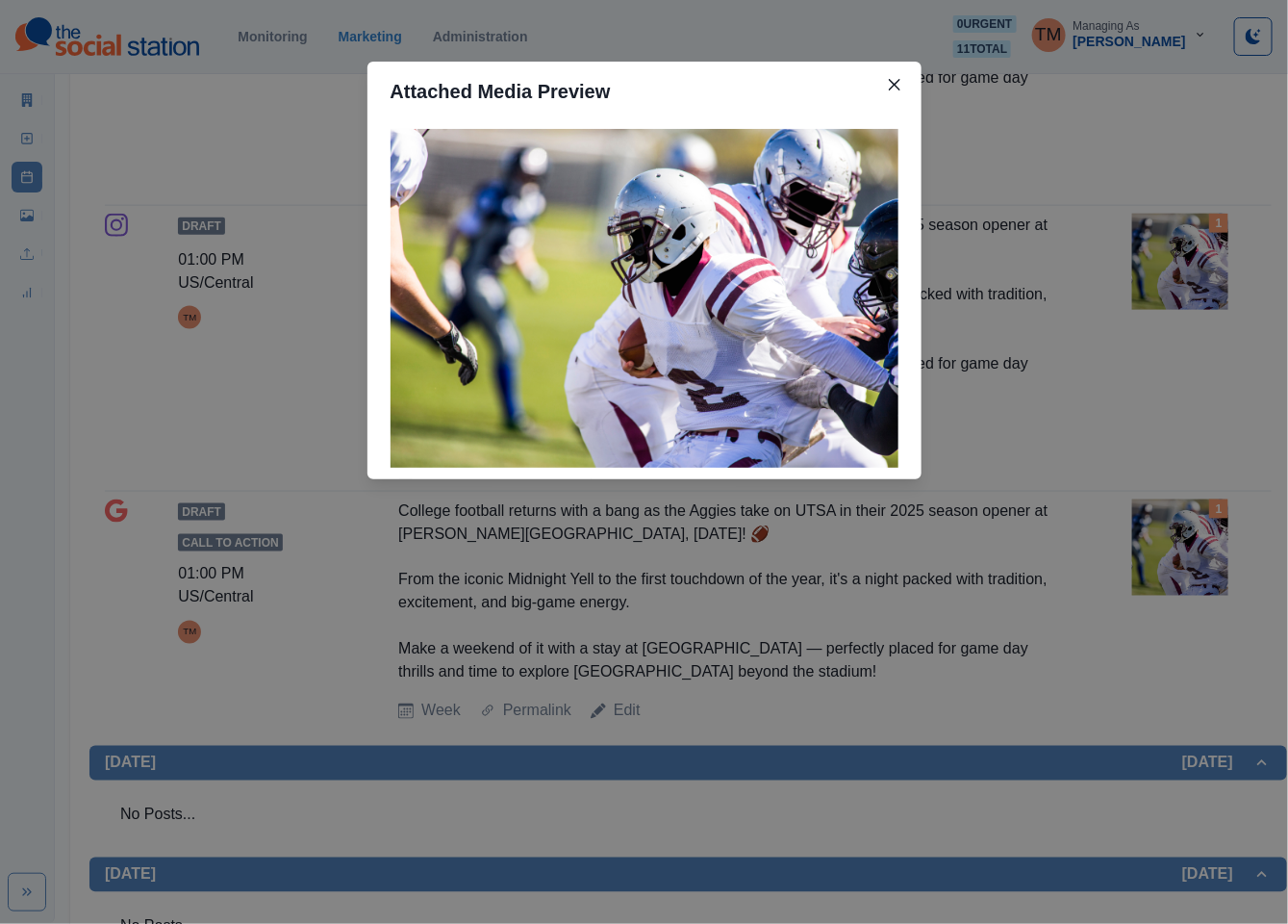
click at [1201, 613] on div "Attached Media Preview" at bounding box center [644, 462] width 1288 height 924
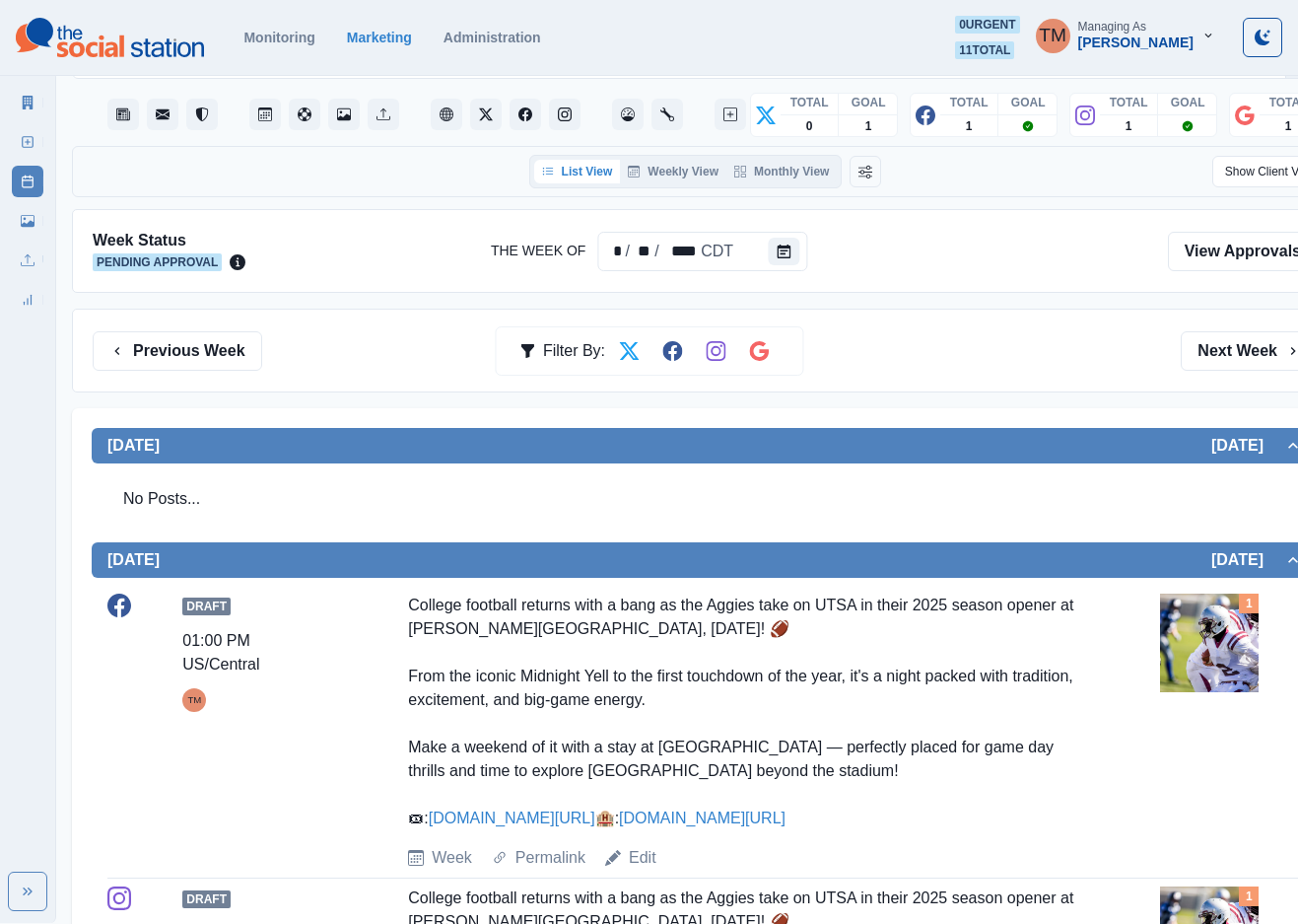
scroll to position [0, 0]
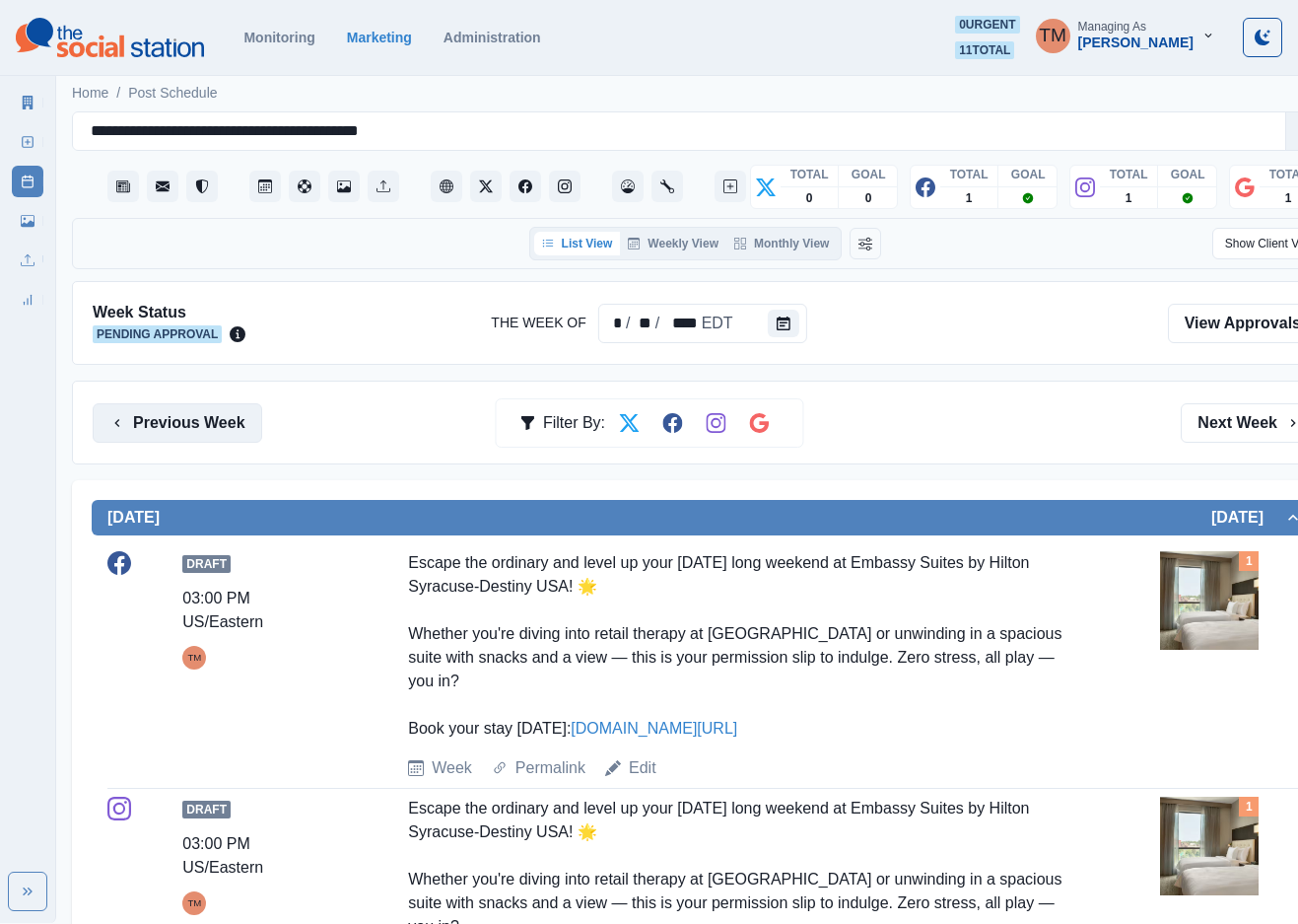
click at [190, 412] on button "Previous Week" at bounding box center [178, 423] width 170 height 39
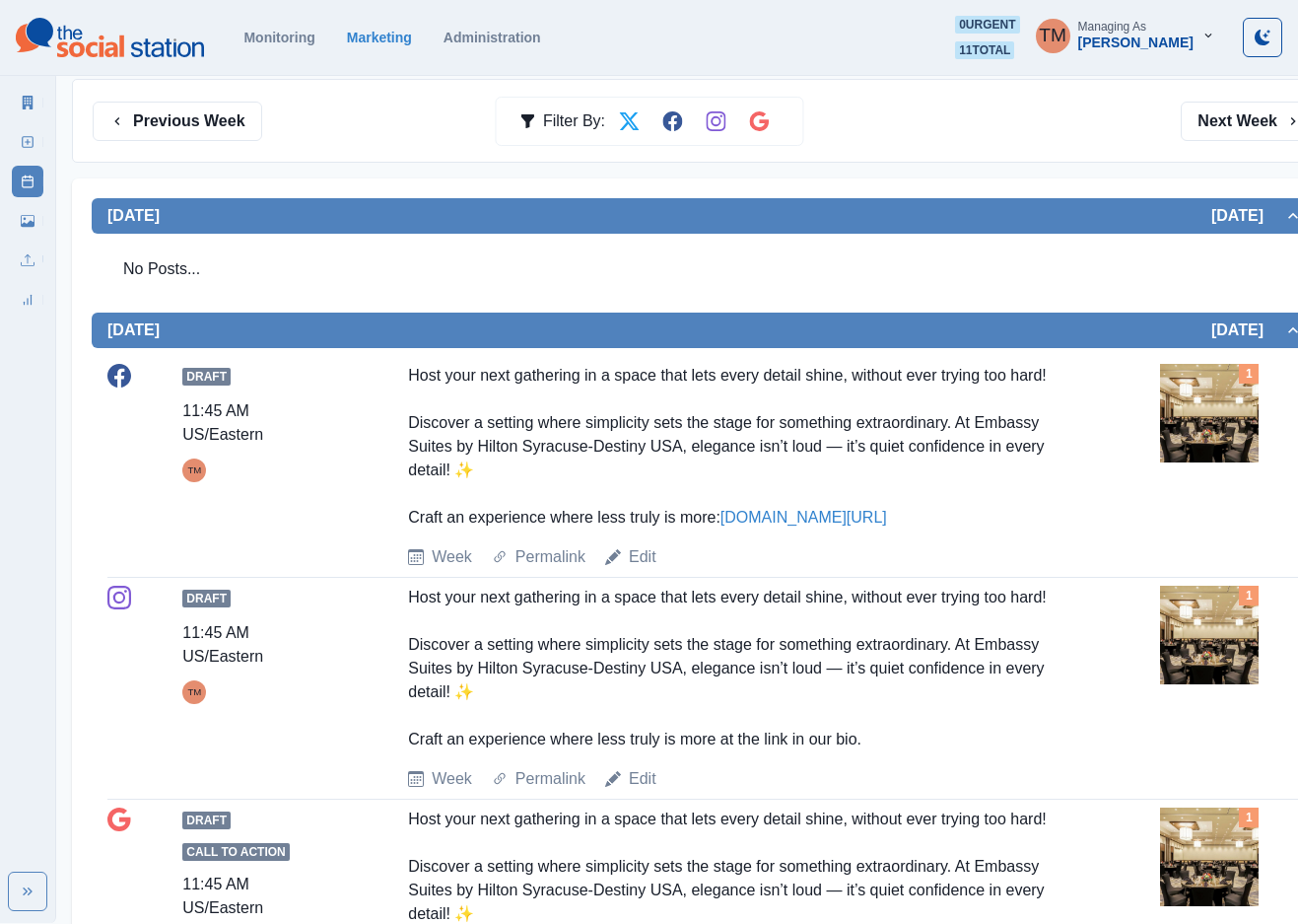
scroll to position [443, 0]
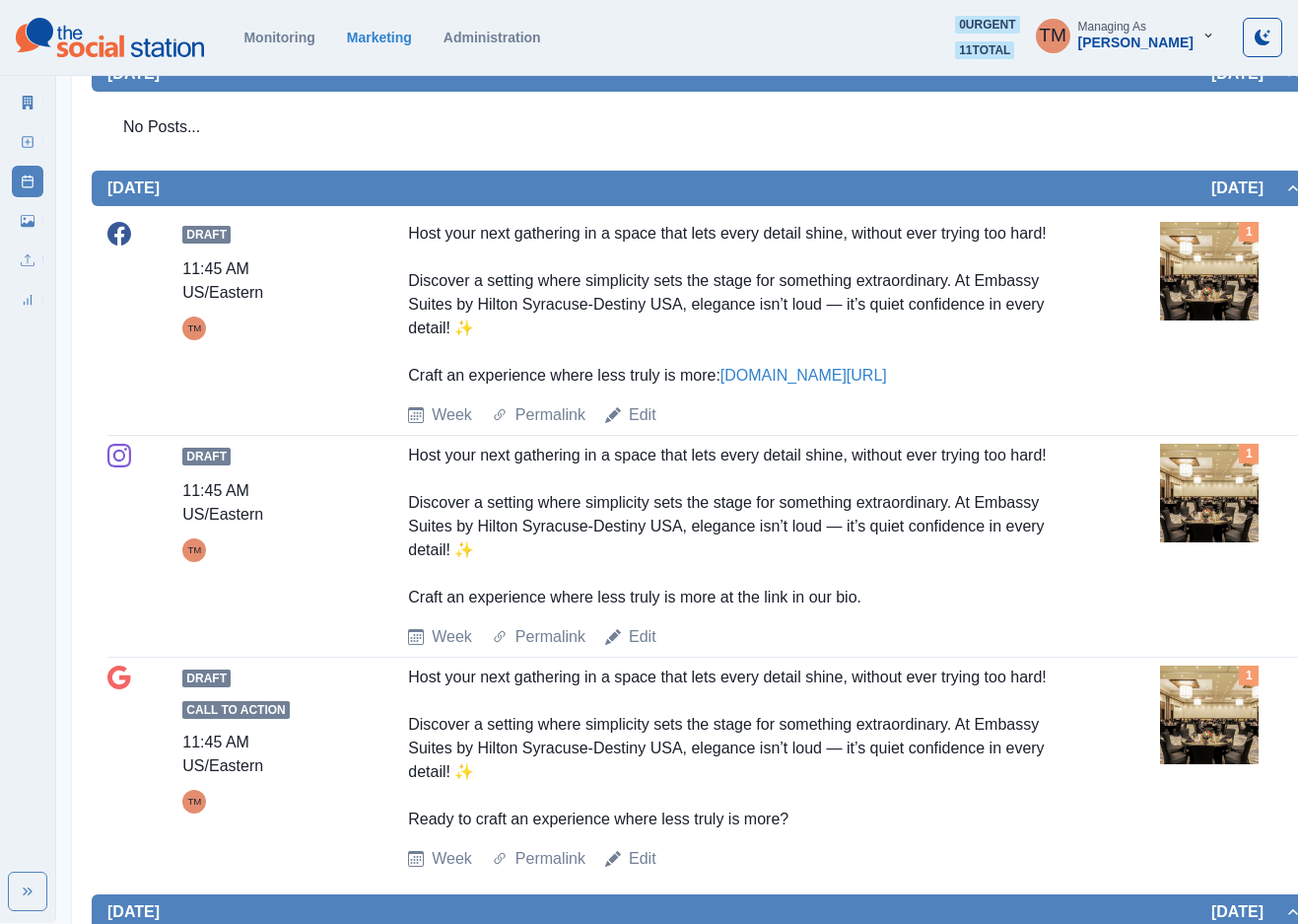
click at [1215, 284] on img at bounding box center [1209, 271] width 99 height 99
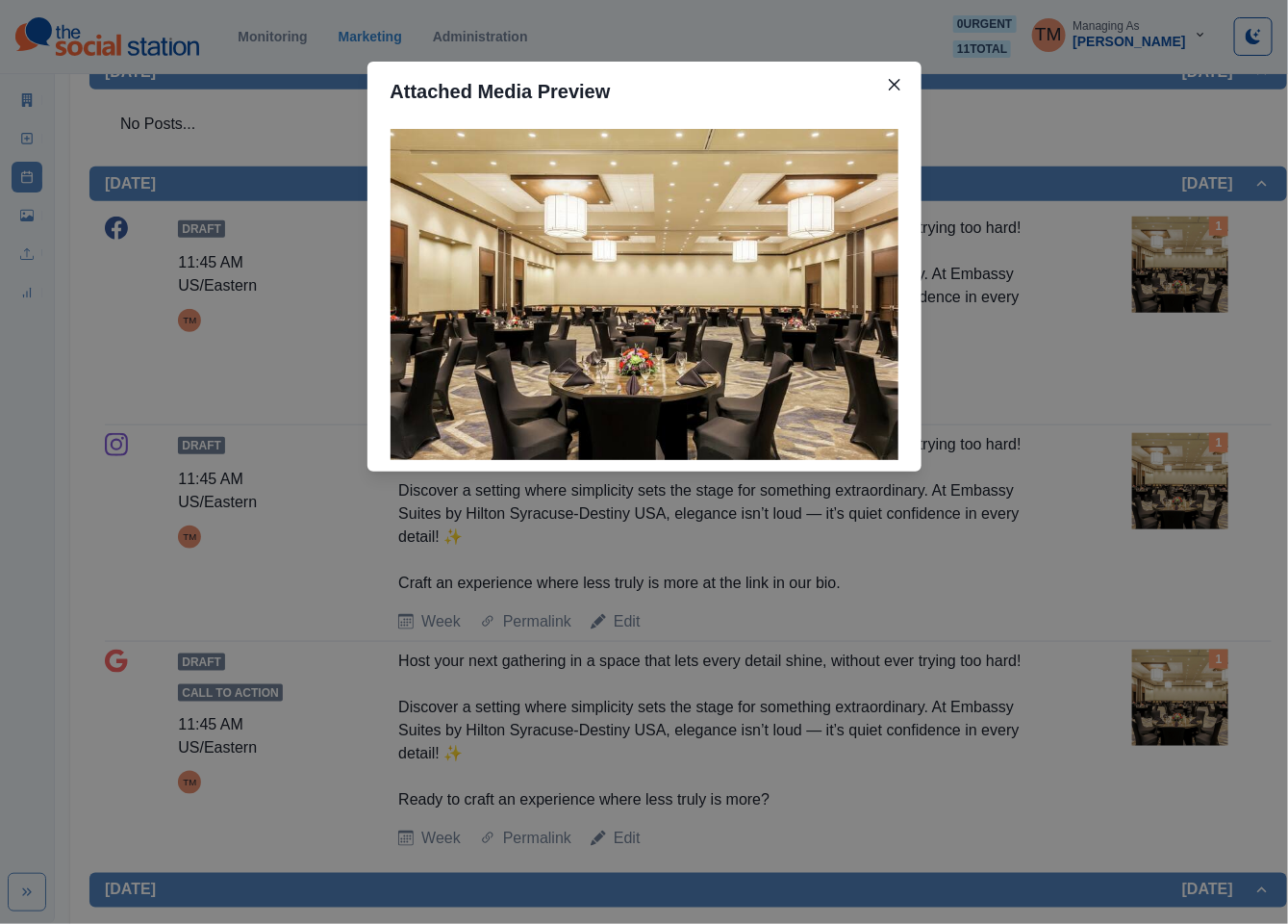
click at [1186, 277] on div "Attached Media Preview" at bounding box center [644, 462] width 1288 height 924
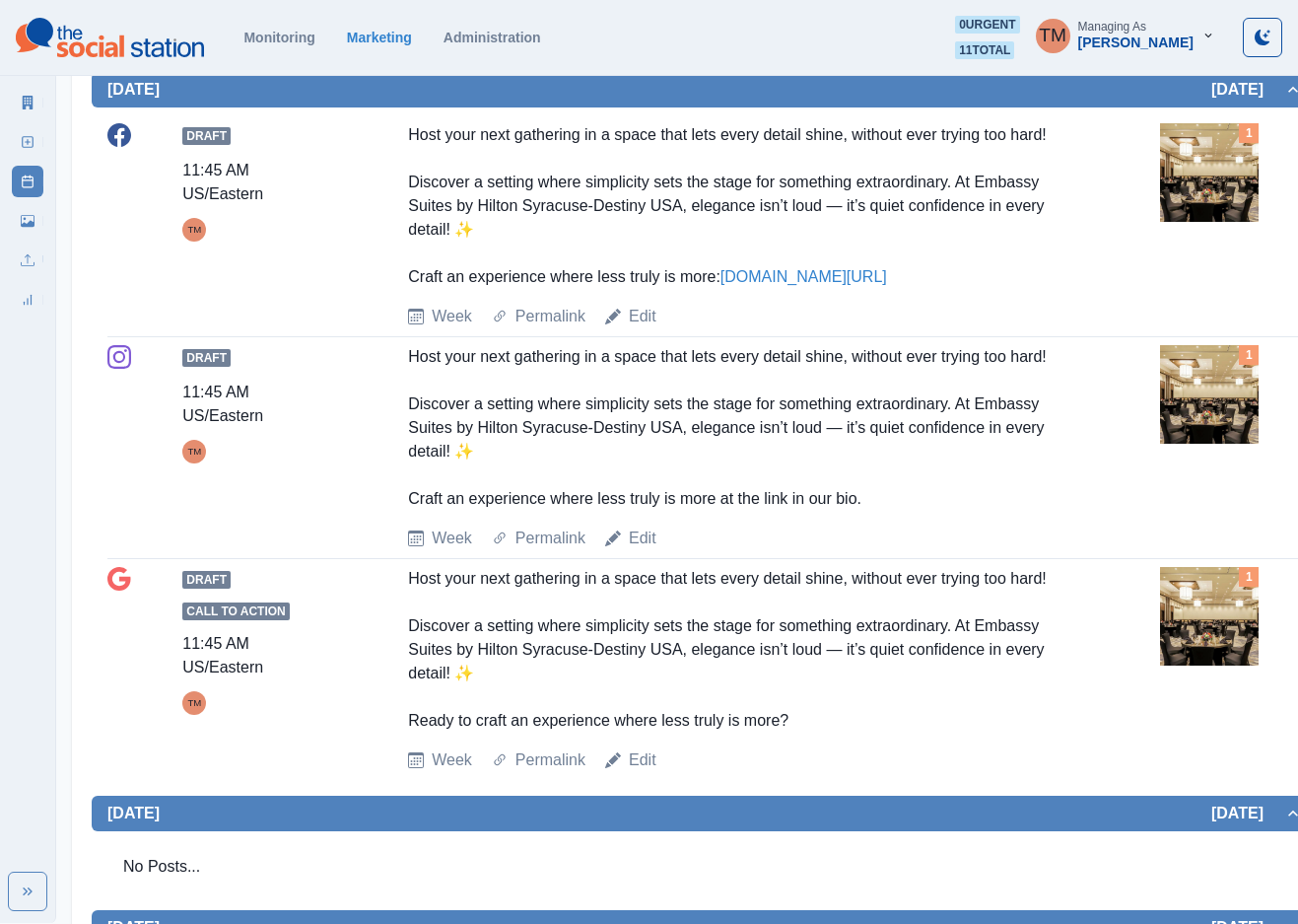
scroll to position [285, 0]
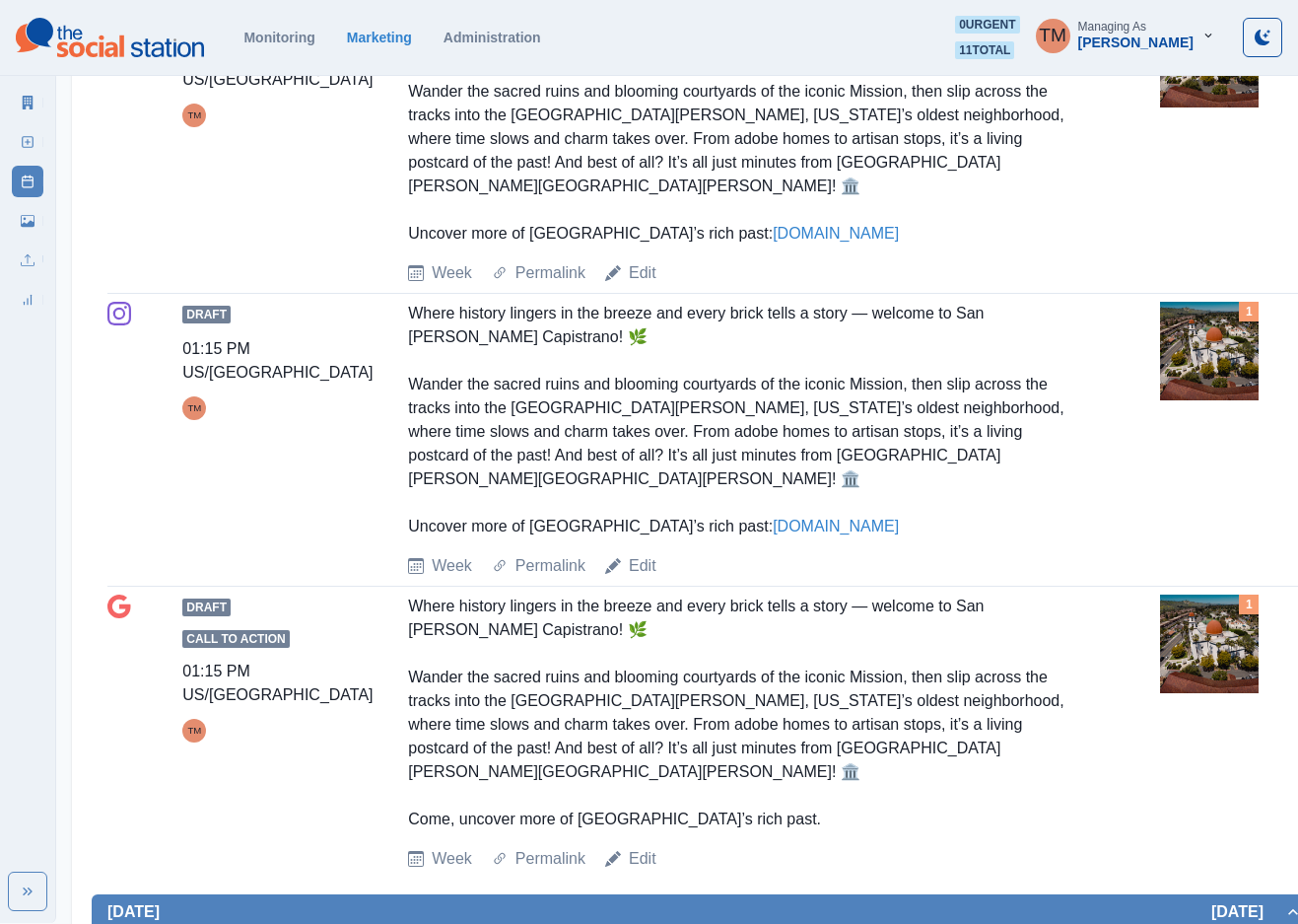
scroll to position [1331, 0]
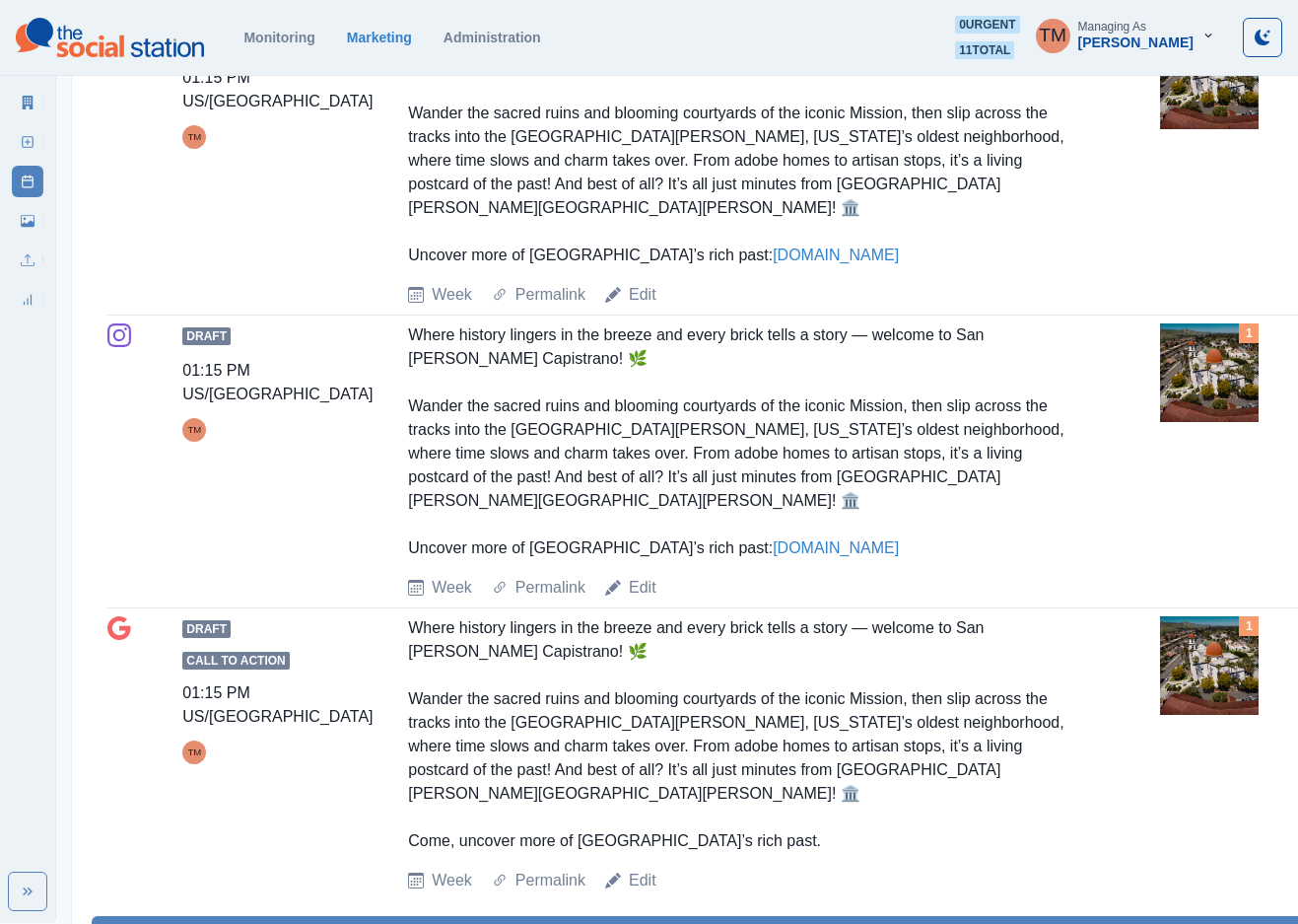
click at [1209, 345] on img at bounding box center [1209, 373] width 99 height 99
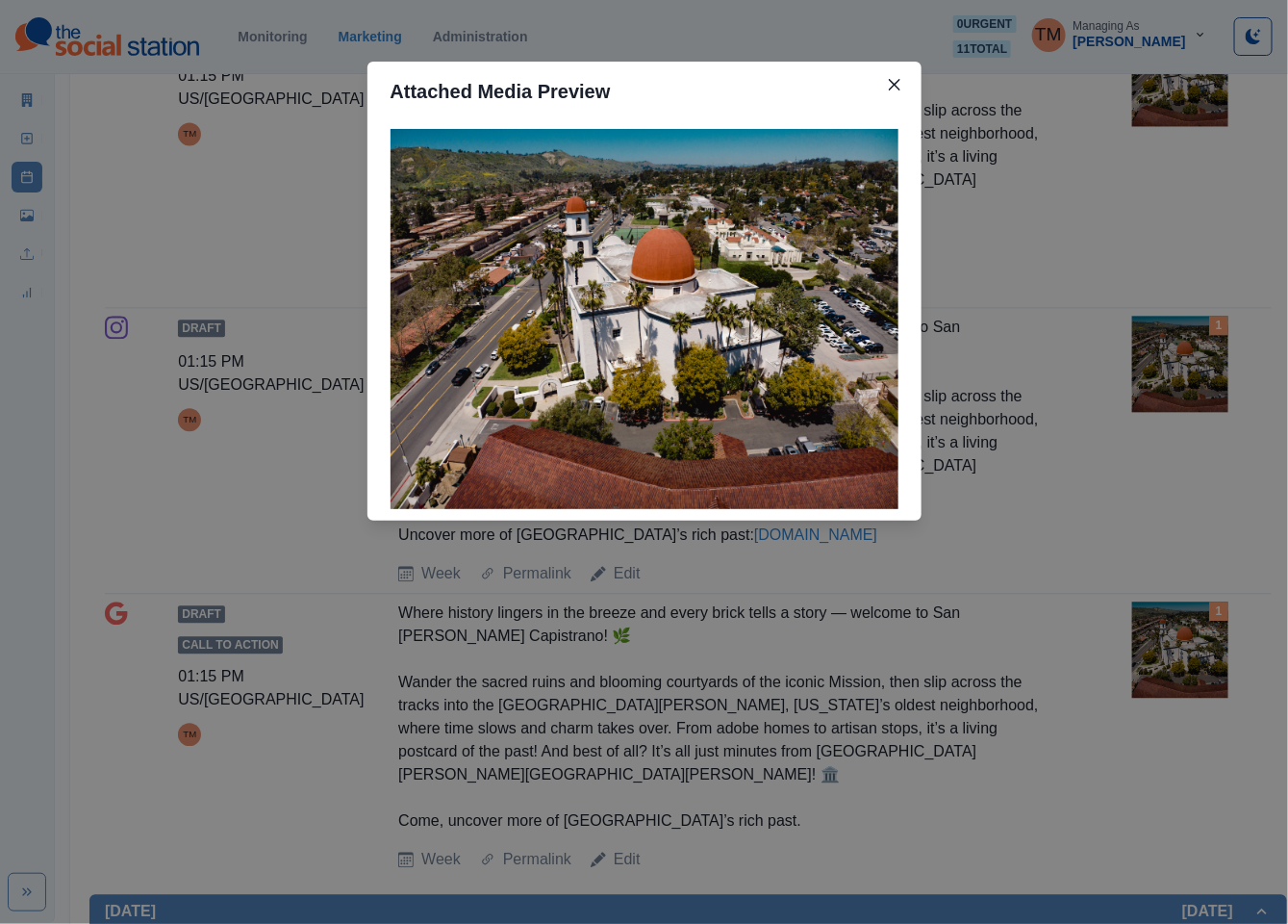
drag, startPoint x: 1224, startPoint y: 358, endPoint x: 412, endPoint y: 299, distance: 814.1
click at [1216, 356] on div "Attached Media Preview" at bounding box center [644, 462] width 1288 height 924
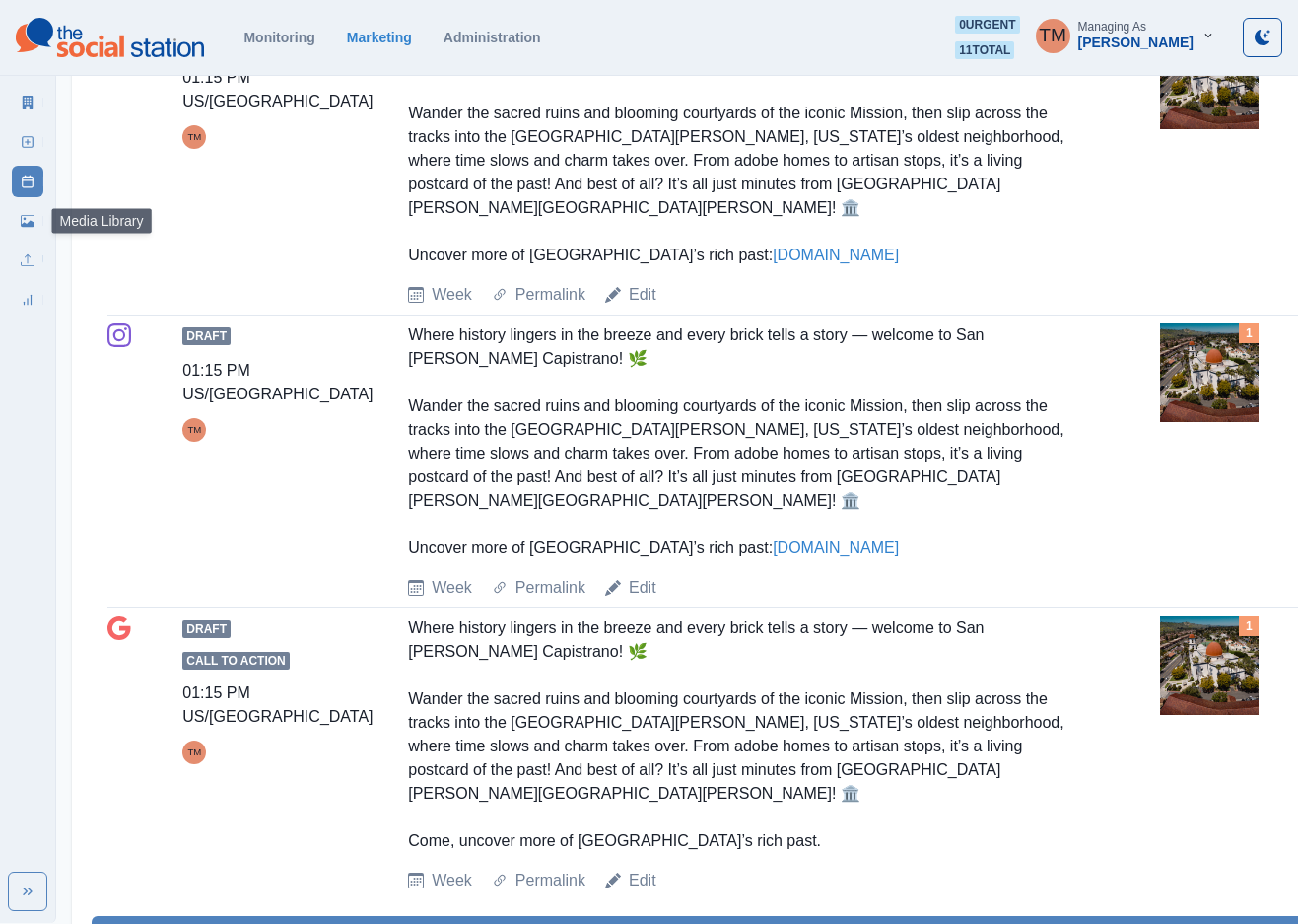
click at [18, 231] on link "Media Library" at bounding box center [28, 221] width 32 height 32
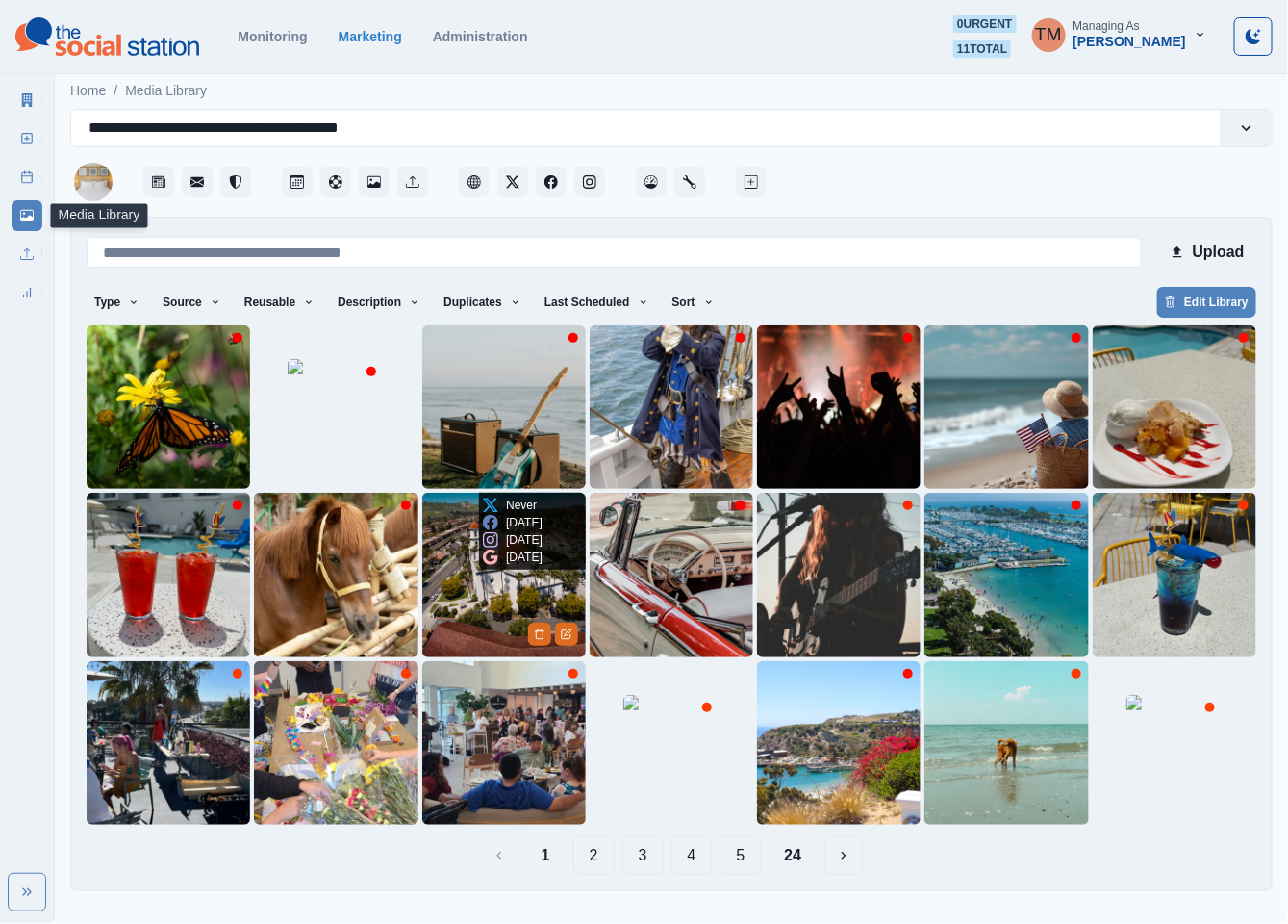
click at [488, 598] on img at bounding box center [504, 574] width 164 height 164
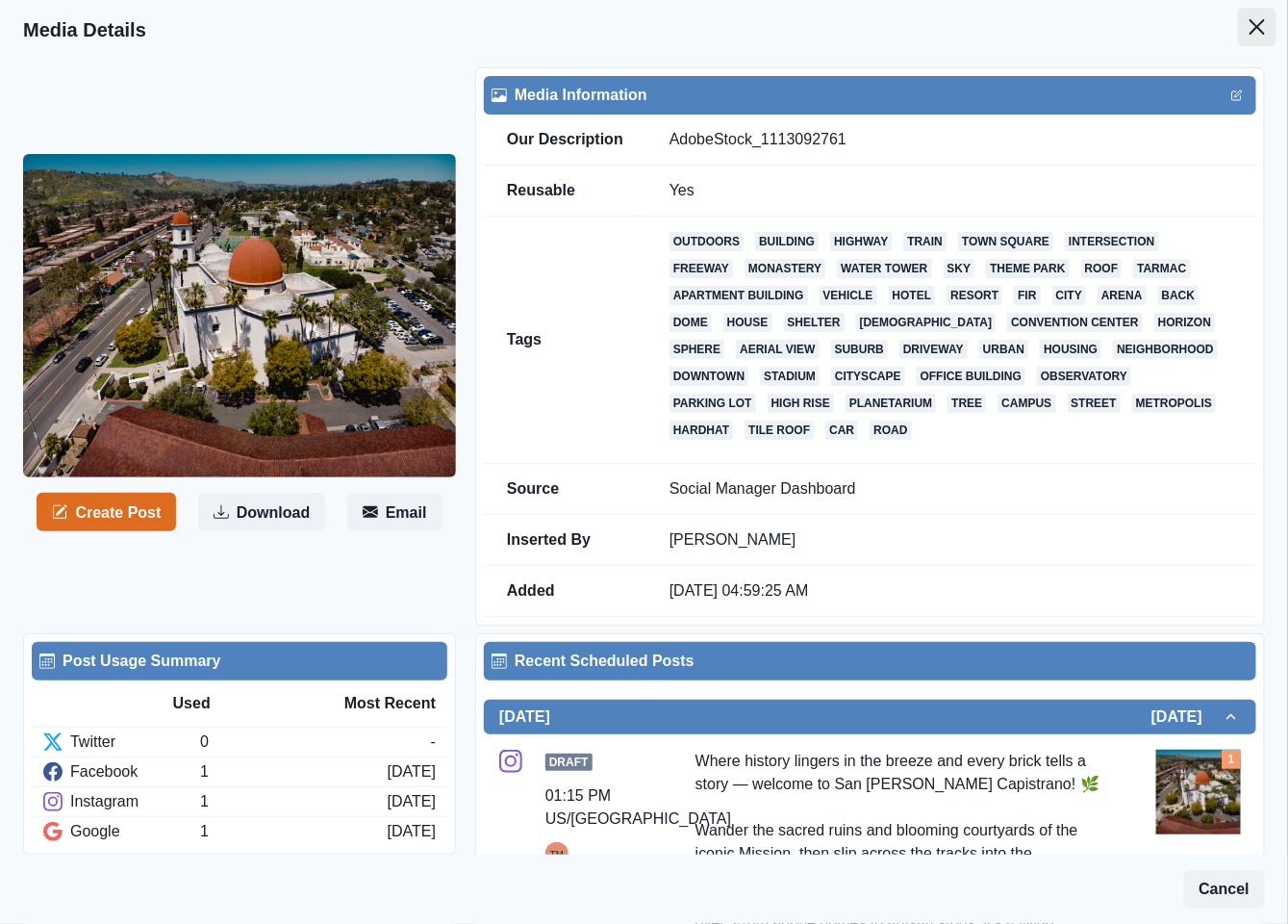
click at [1244, 24] on button "Close" at bounding box center [1257, 27] width 39 height 39
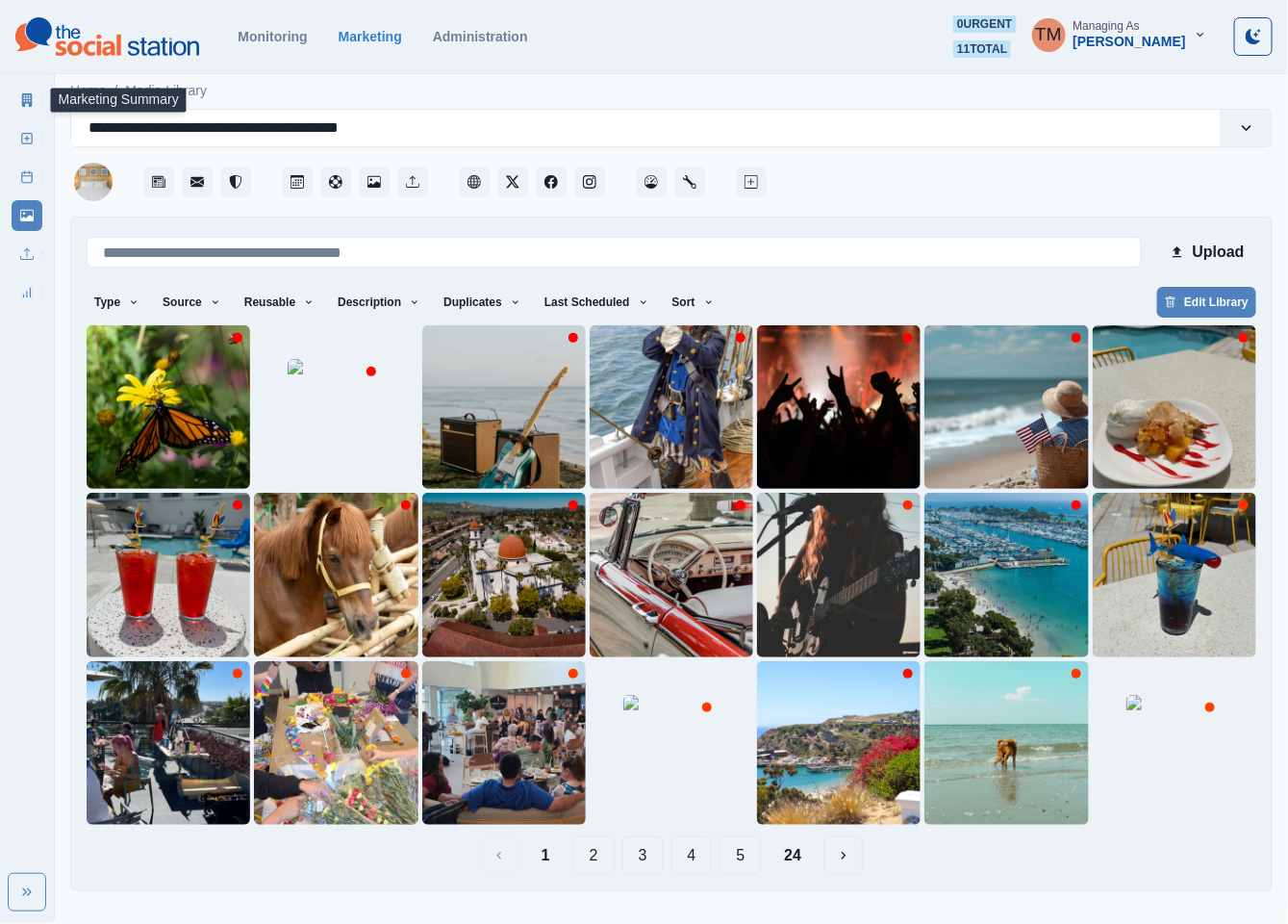
click at [13, 96] on link "Marketing Summary" at bounding box center [27, 100] width 31 height 31
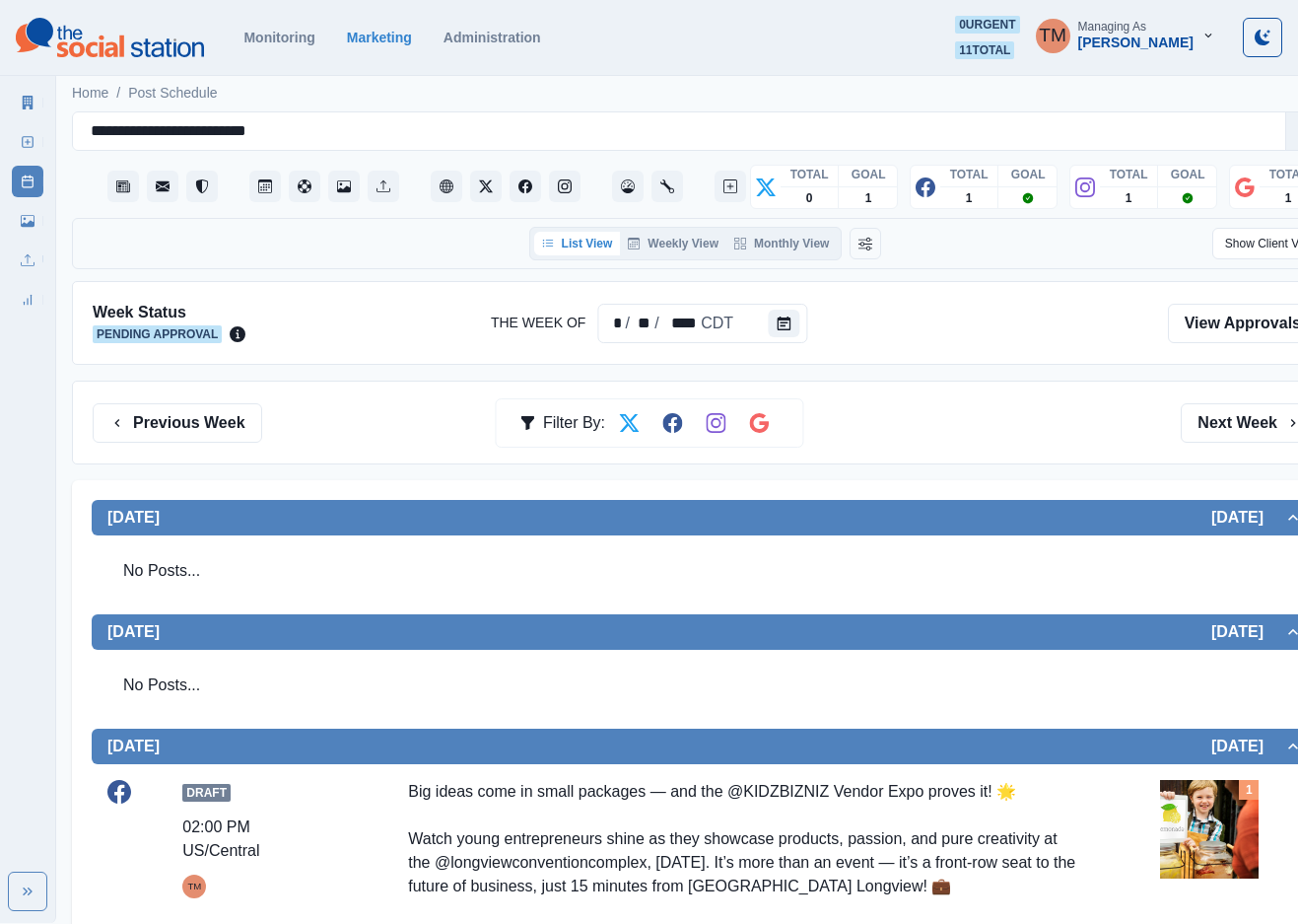
scroll to position [296, 0]
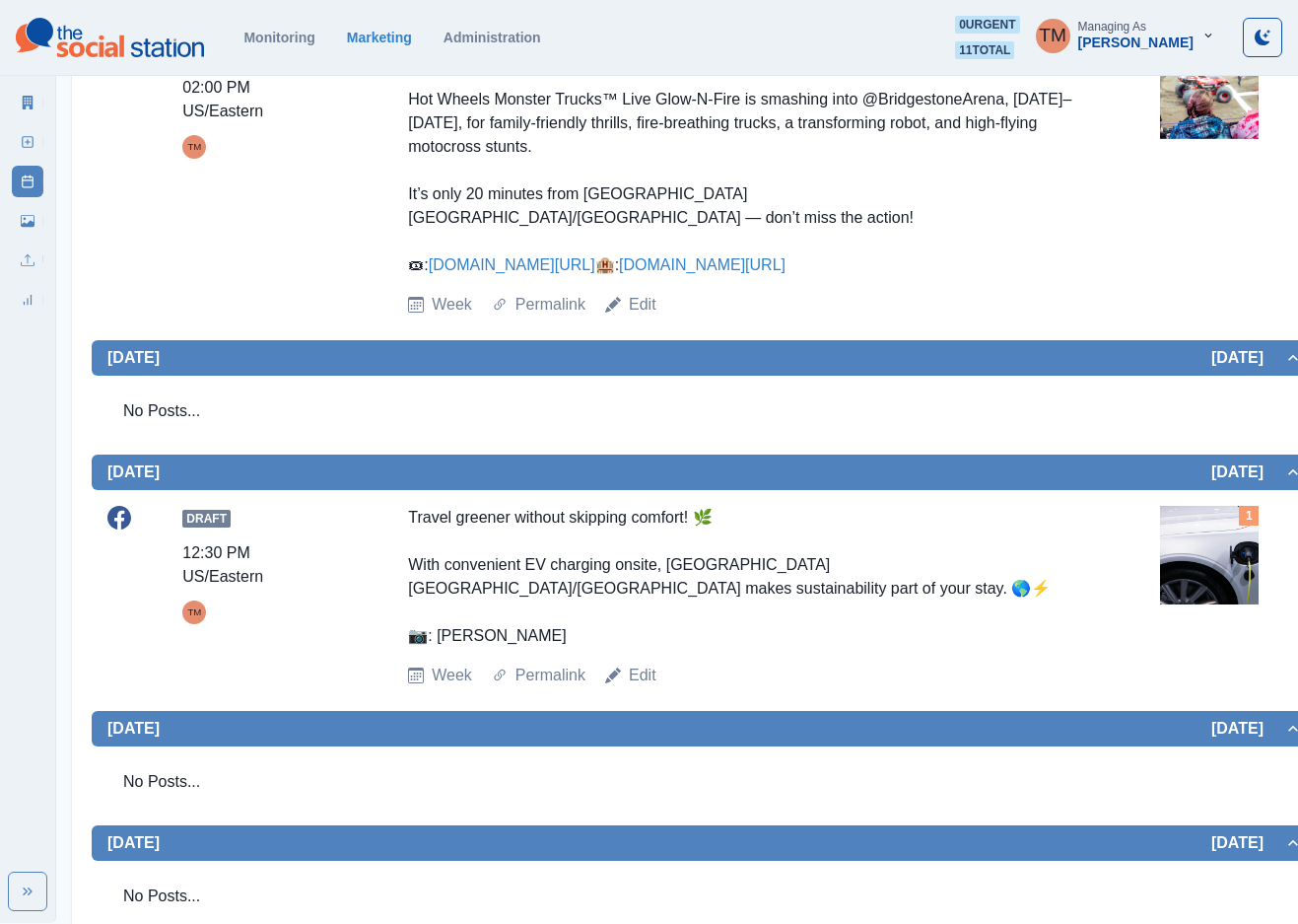
scroll to position [591, 0]
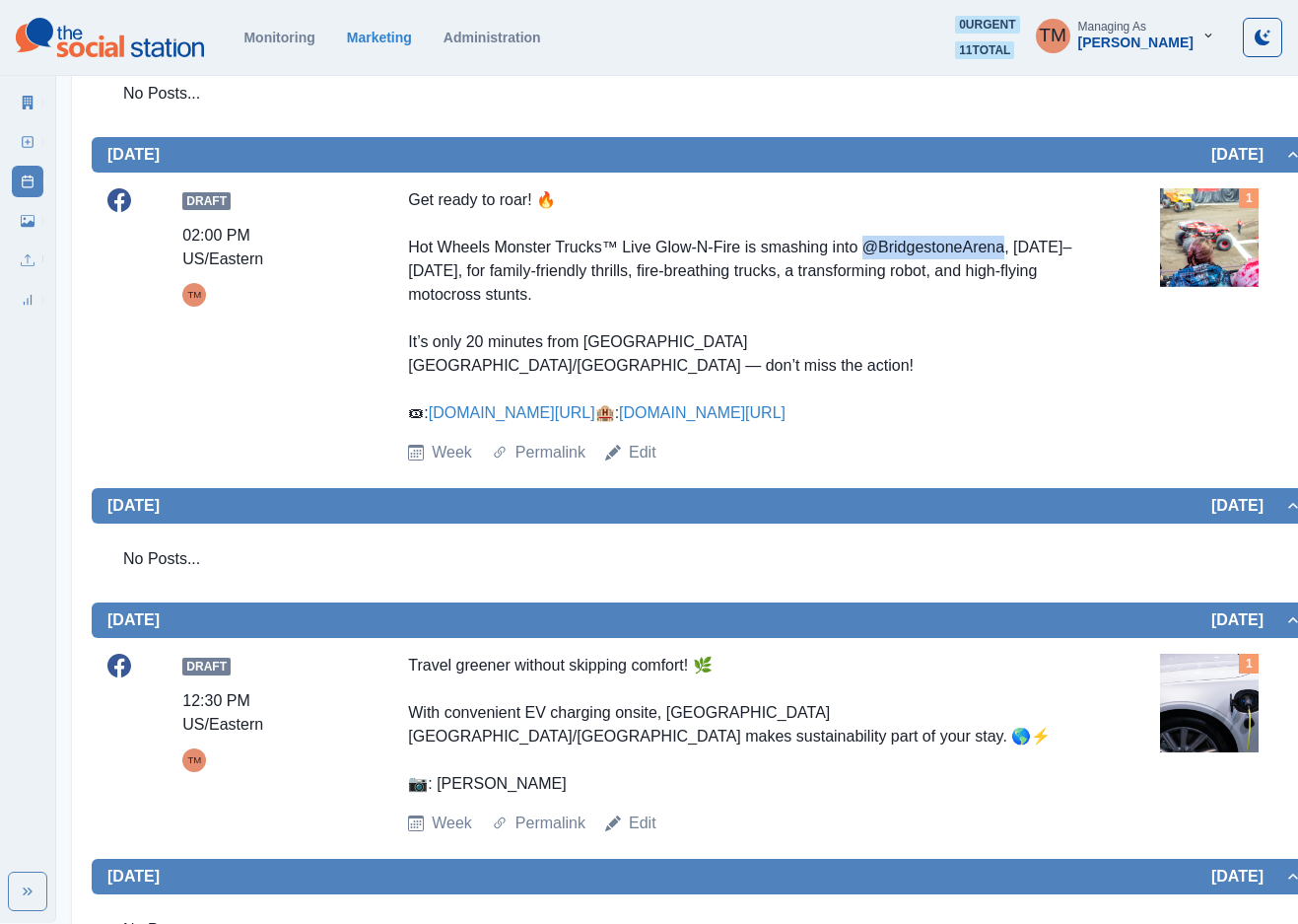
drag, startPoint x: 858, startPoint y: 243, endPoint x: 989, endPoint y: 247, distance: 131.1
click at [989, 247] on div "Get ready to roar! 🔥 Hot Wheels Monster Trucks™ Live Glow‑N‑Fire is smashing in…" at bounding box center [742, 307] width 669 height 237
copy div "BridgestoneArena,"
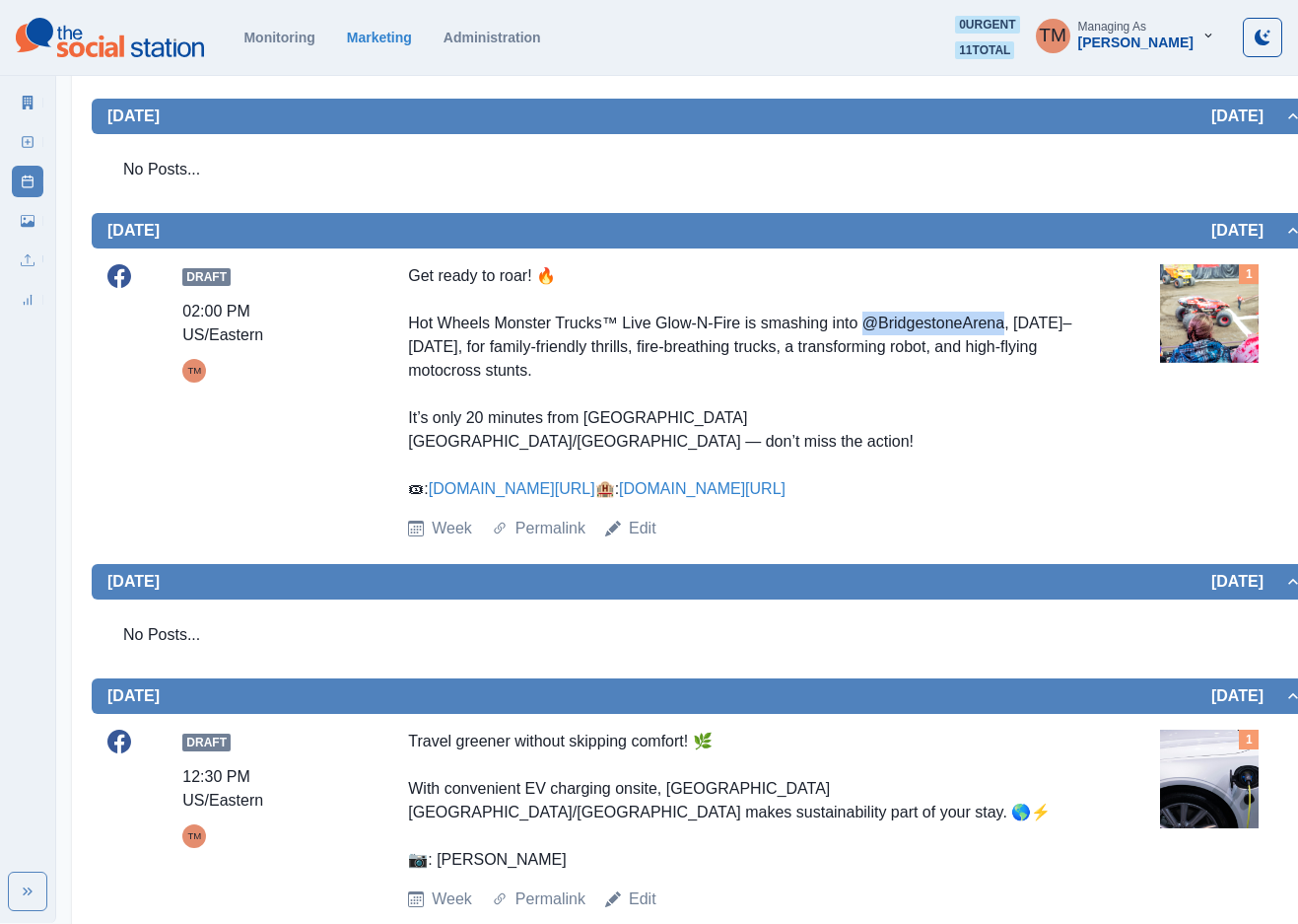
scroll to position [497, 0]
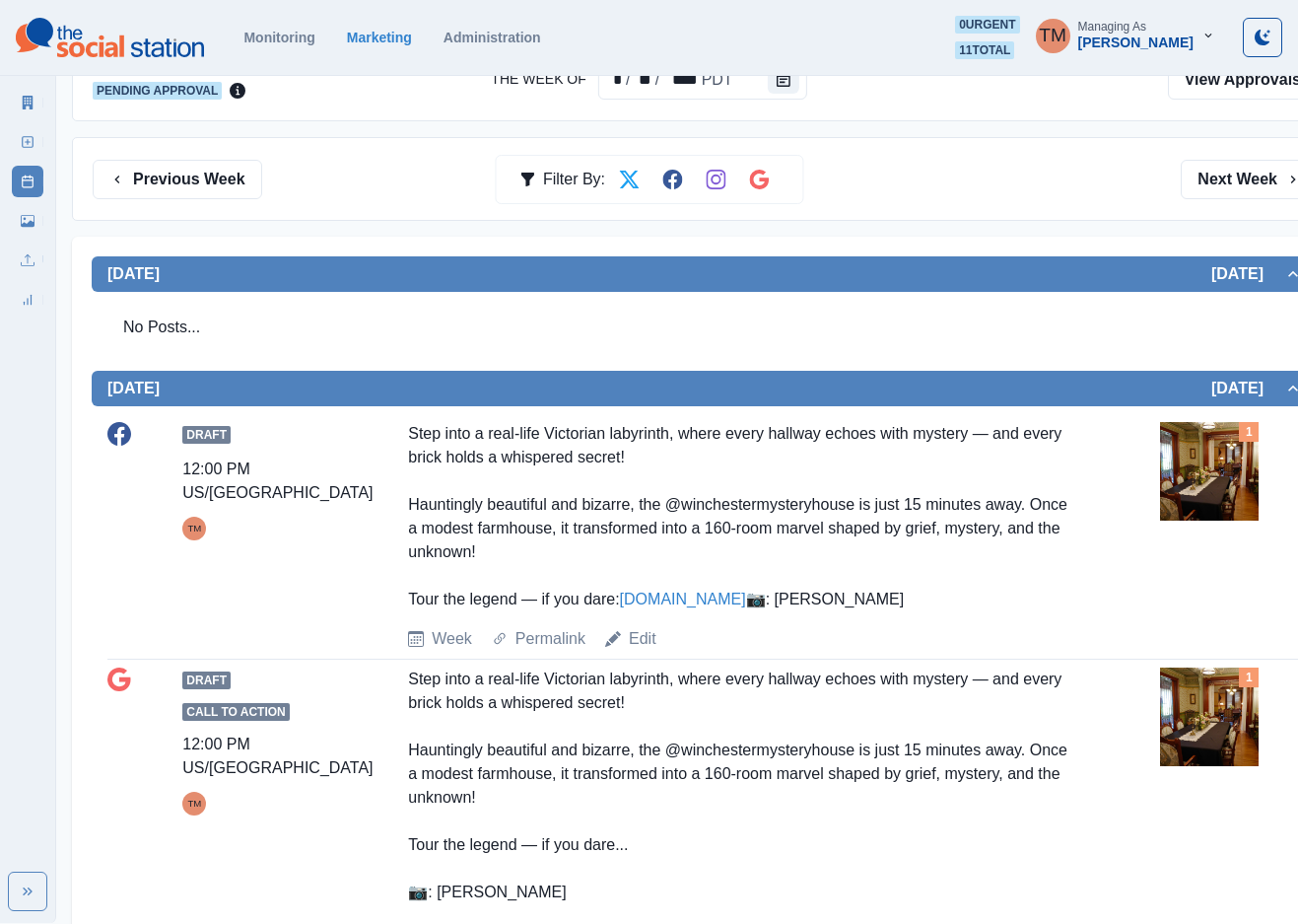
scroll to position [296, 0]
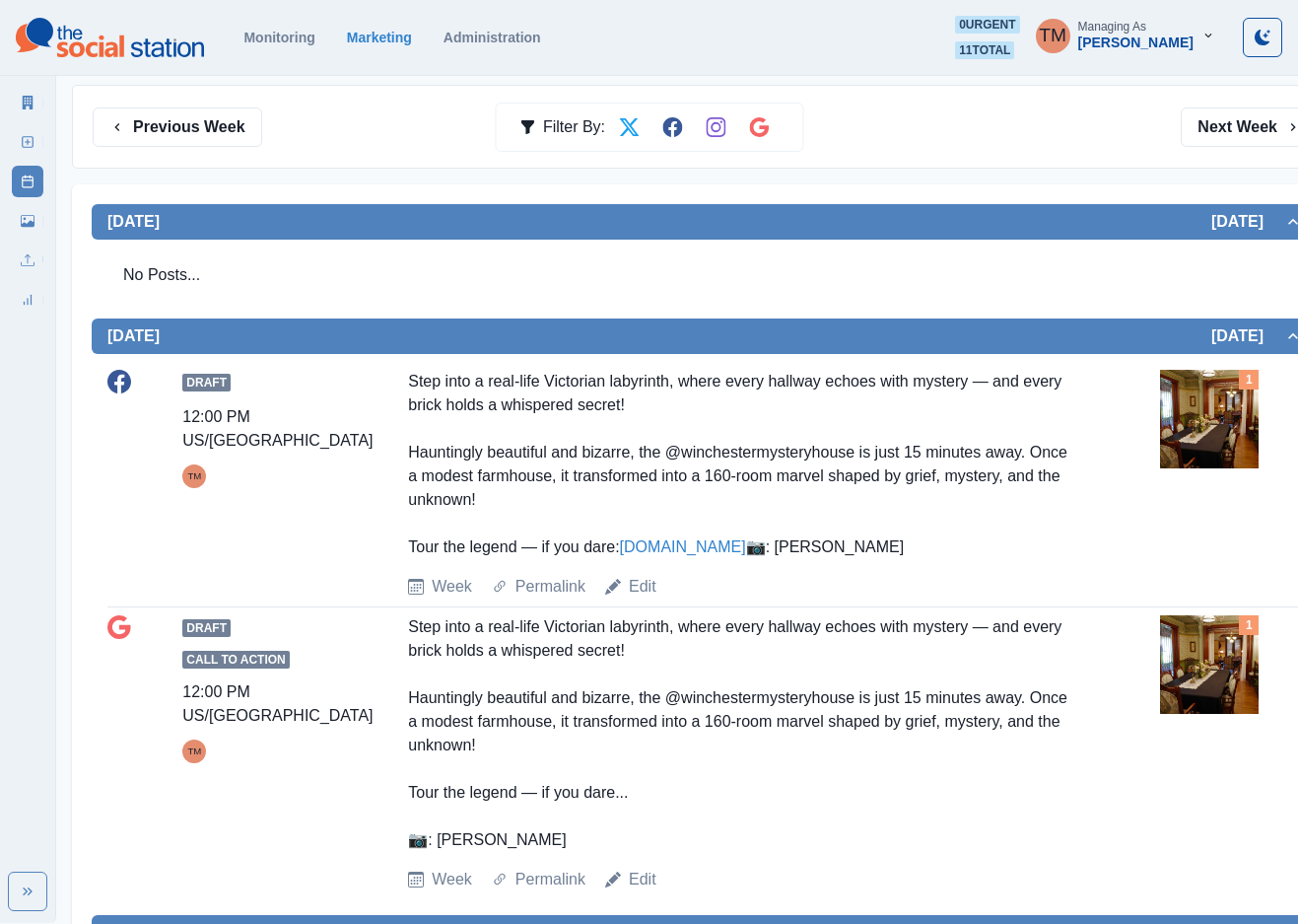
click at [1200, 424] on img at bounding box center [1209, 420] width 99 height 99
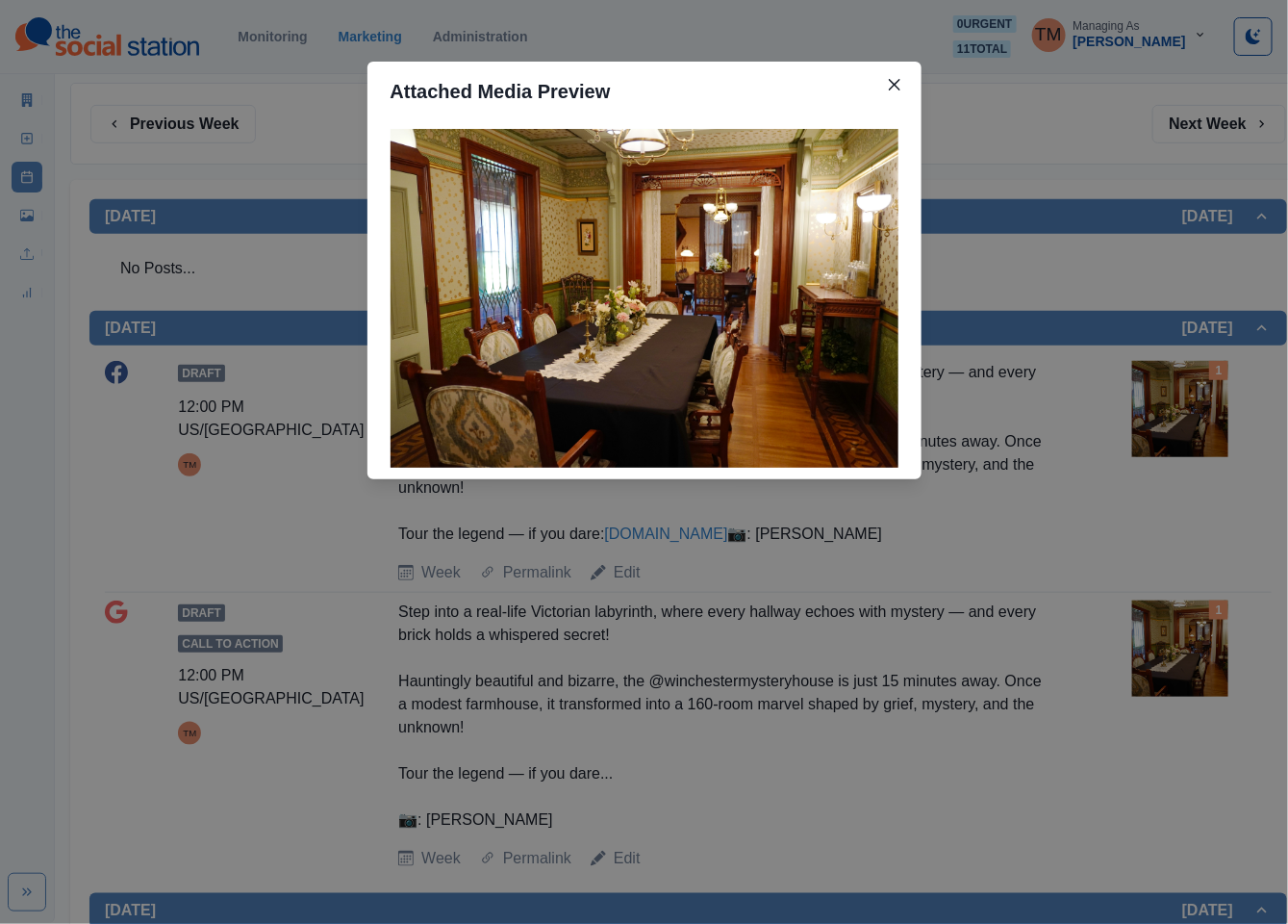
click at [1171, 413] on div "Attached Media Preview" at bounding box center [644, 462] width 1288 height 924
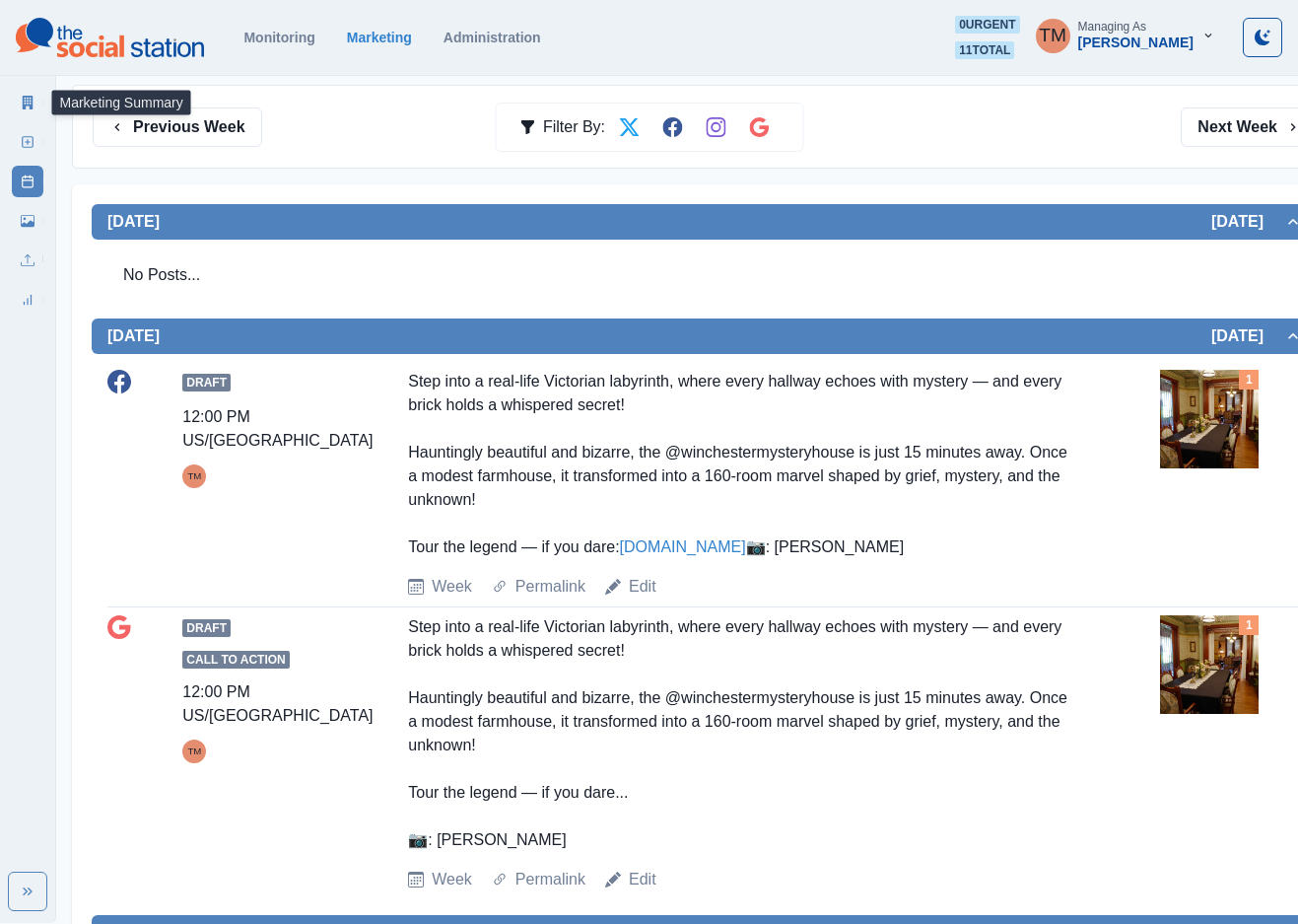
click at [19, 102] on link "Marketing Summary" at bounding box center [28, 103] width 32 height 32
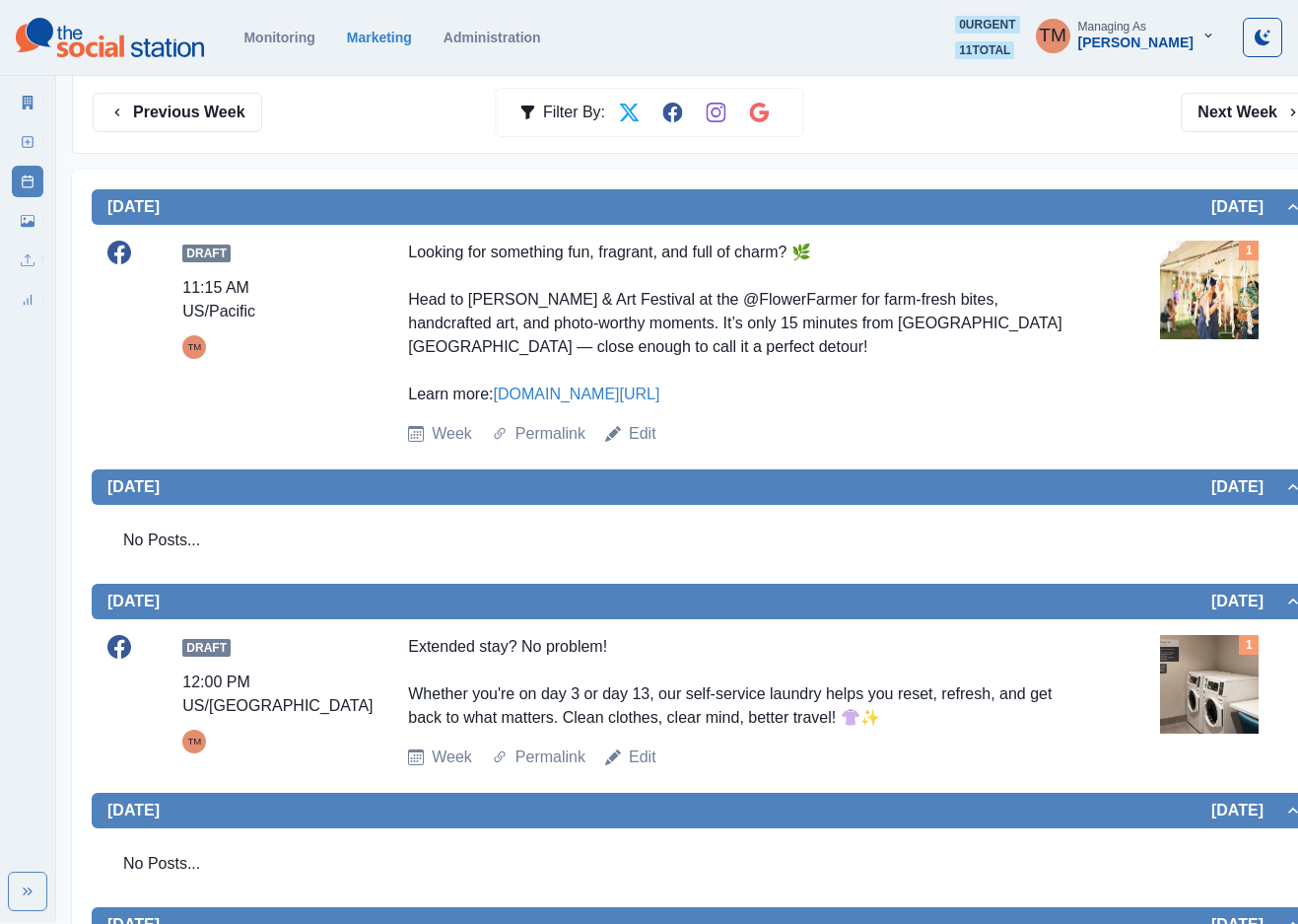
scroll to position [148, 0]
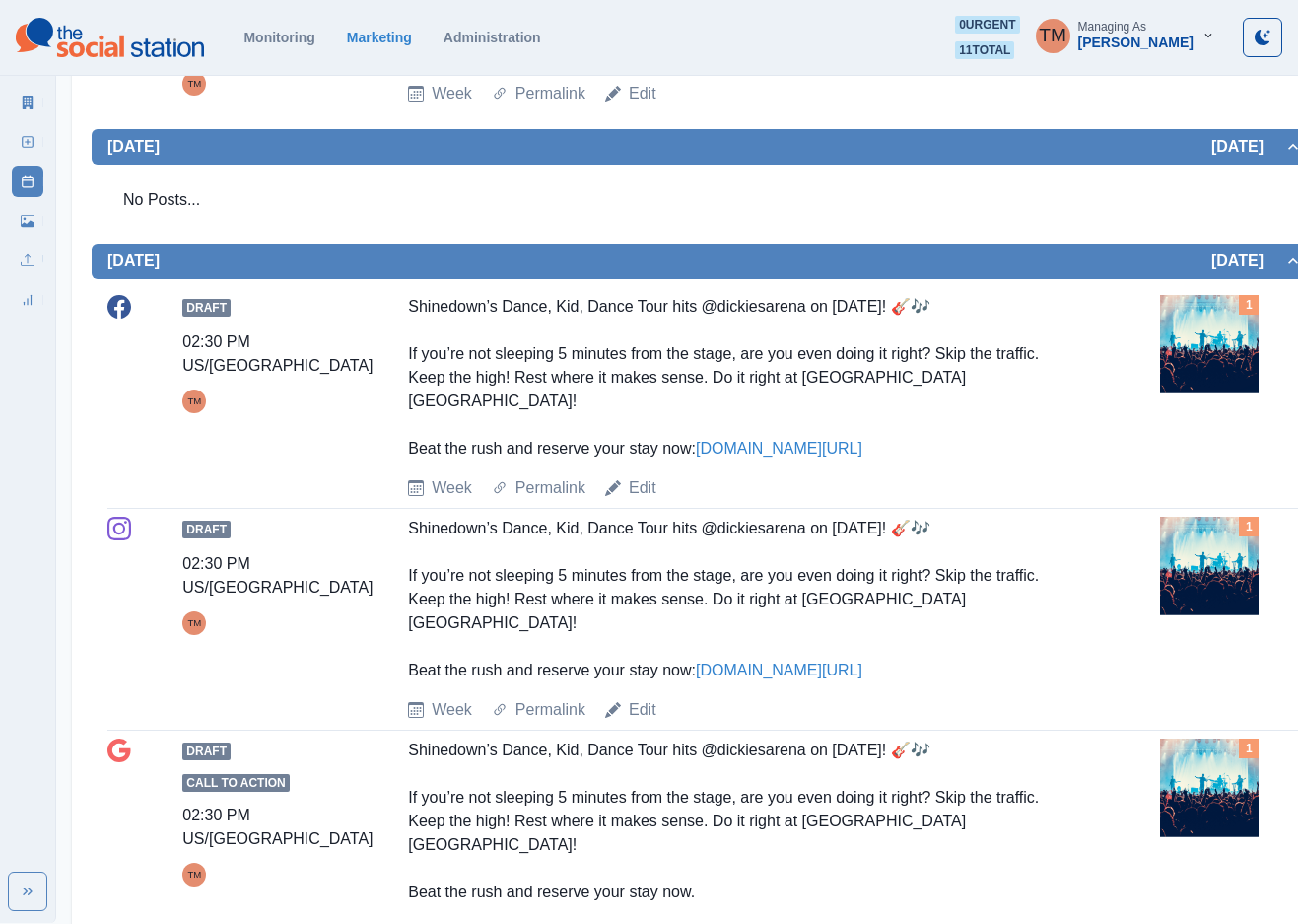
scroll to position [1183, 0]
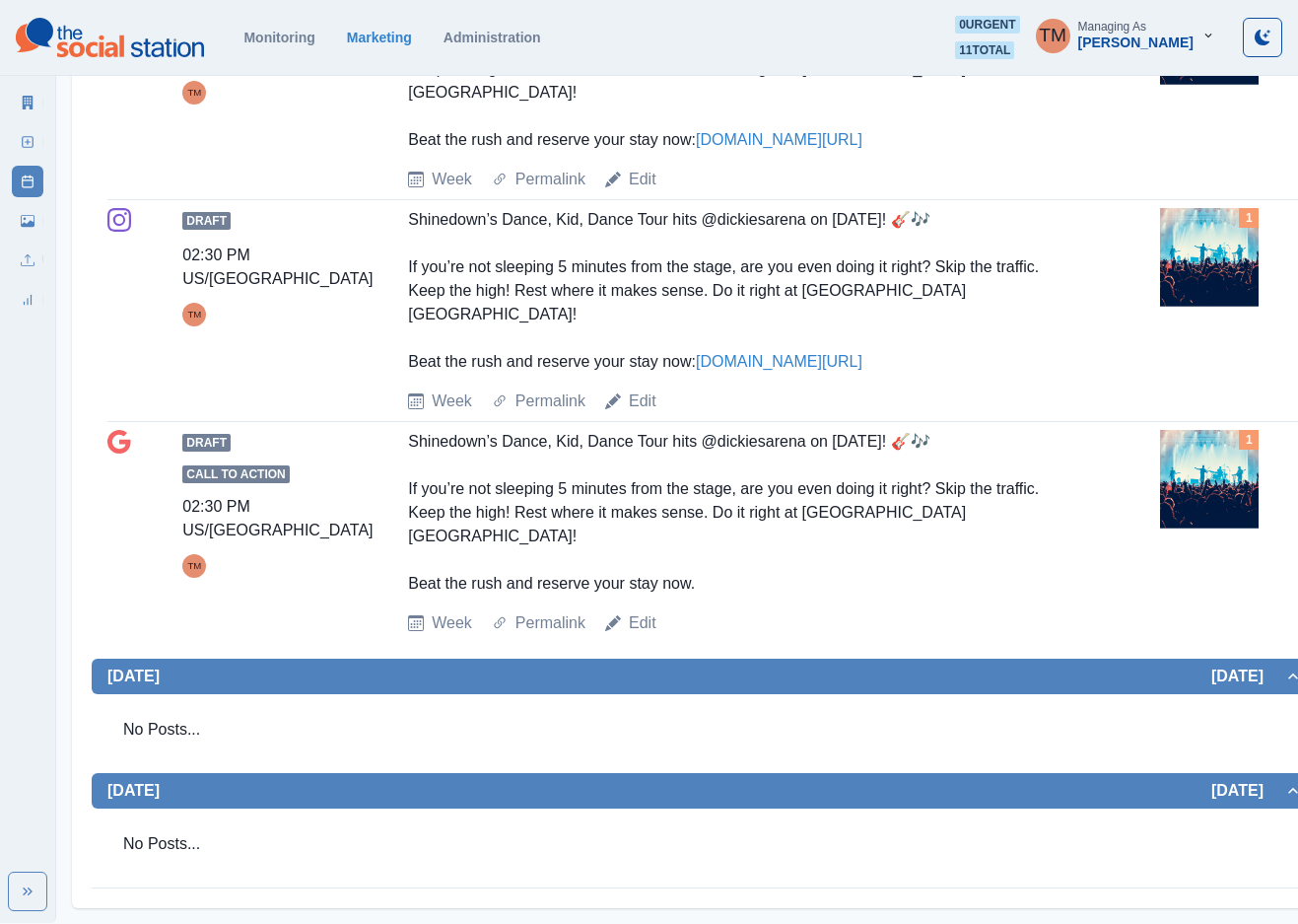
click at [1228, 465] on img at bounding box center [1209, 479] width 99 height 99
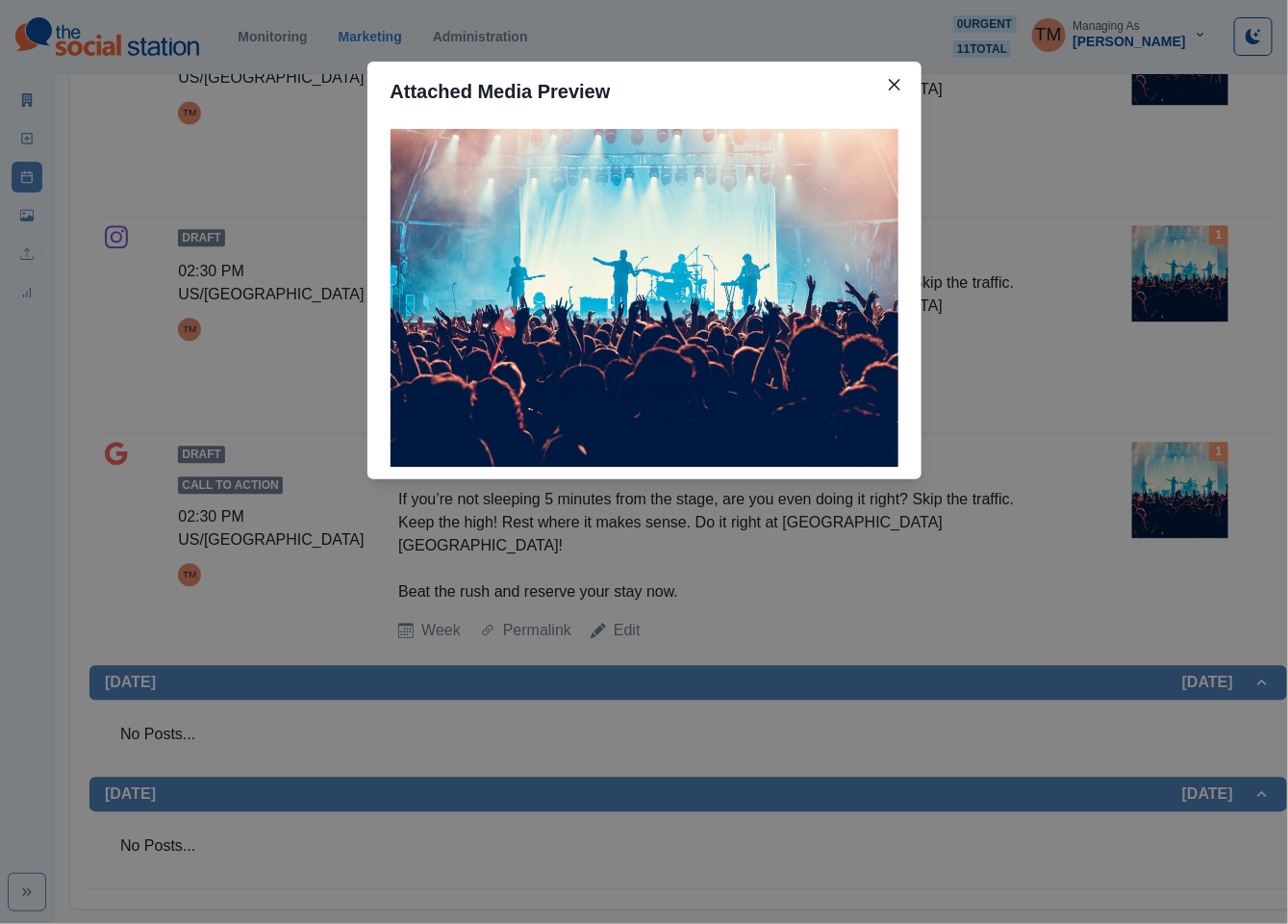
click at [1201, 457] on div "Attached Media Preview" at bounding box center [644, 462] width 1288 height 924
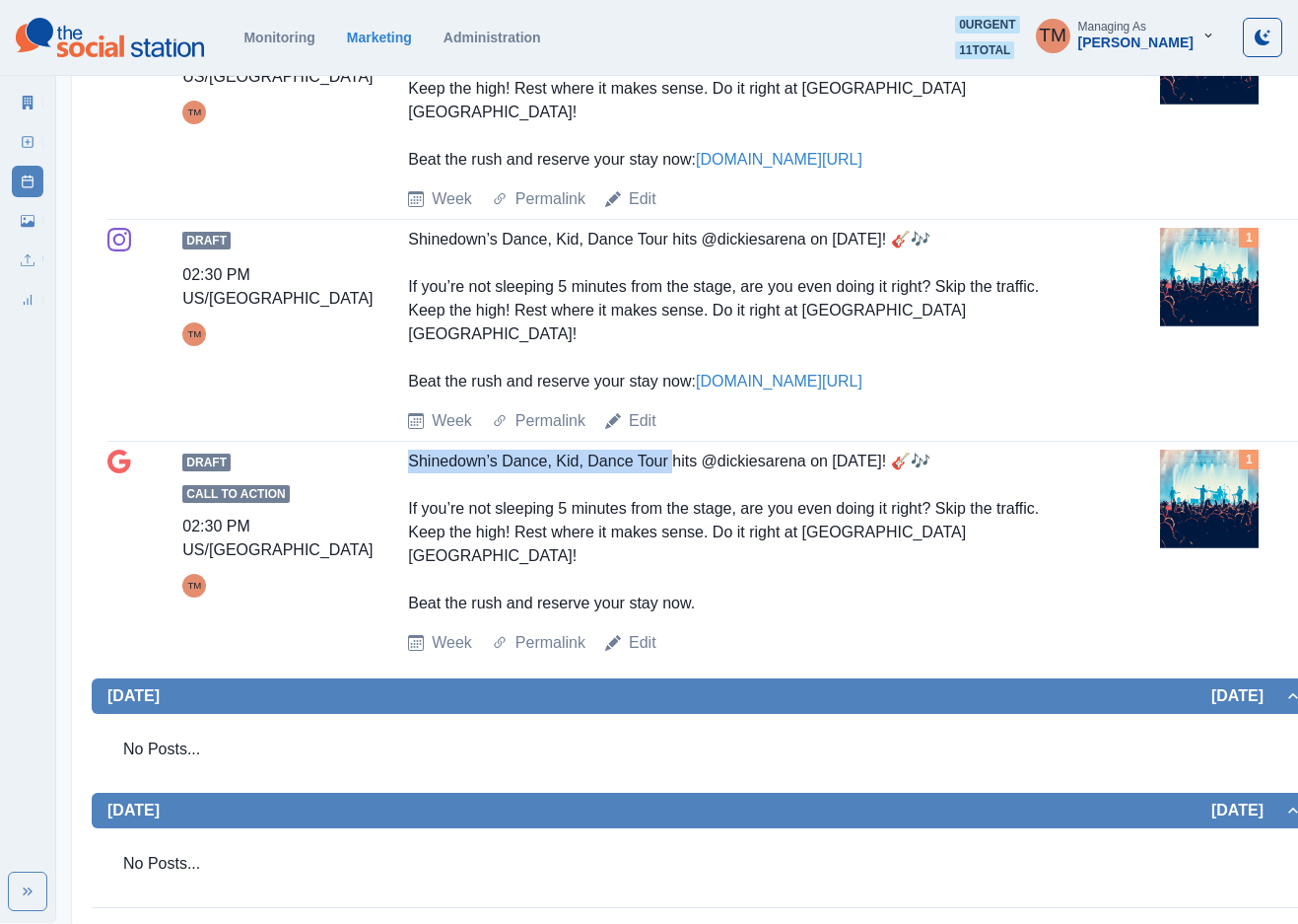
drag, startPoint x: 434, startPoint y: 459, endPoint x: 662, endPoint y: 459, distance: 228.0
click at [662, 459] on div "Shinedown’s Dance, Kid, Dance Tour hits @dickiesarena on August 28th! 🎸🎶 If you…" at bounding box center [742, 532] width 669 height 166
copy div "Shinedown’s Dance, Kid, Dance Tour"
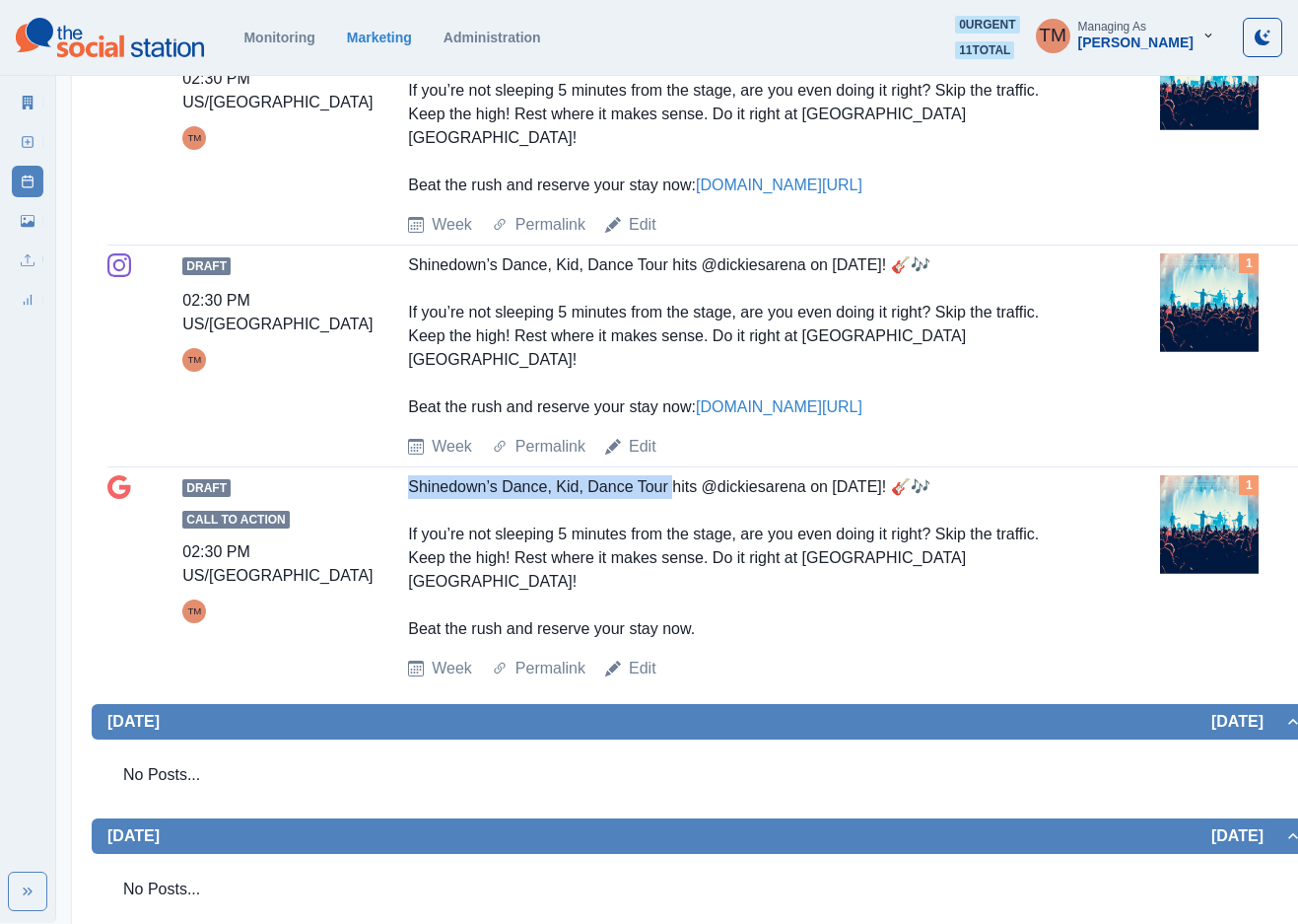
scroll to position [1492, 0]
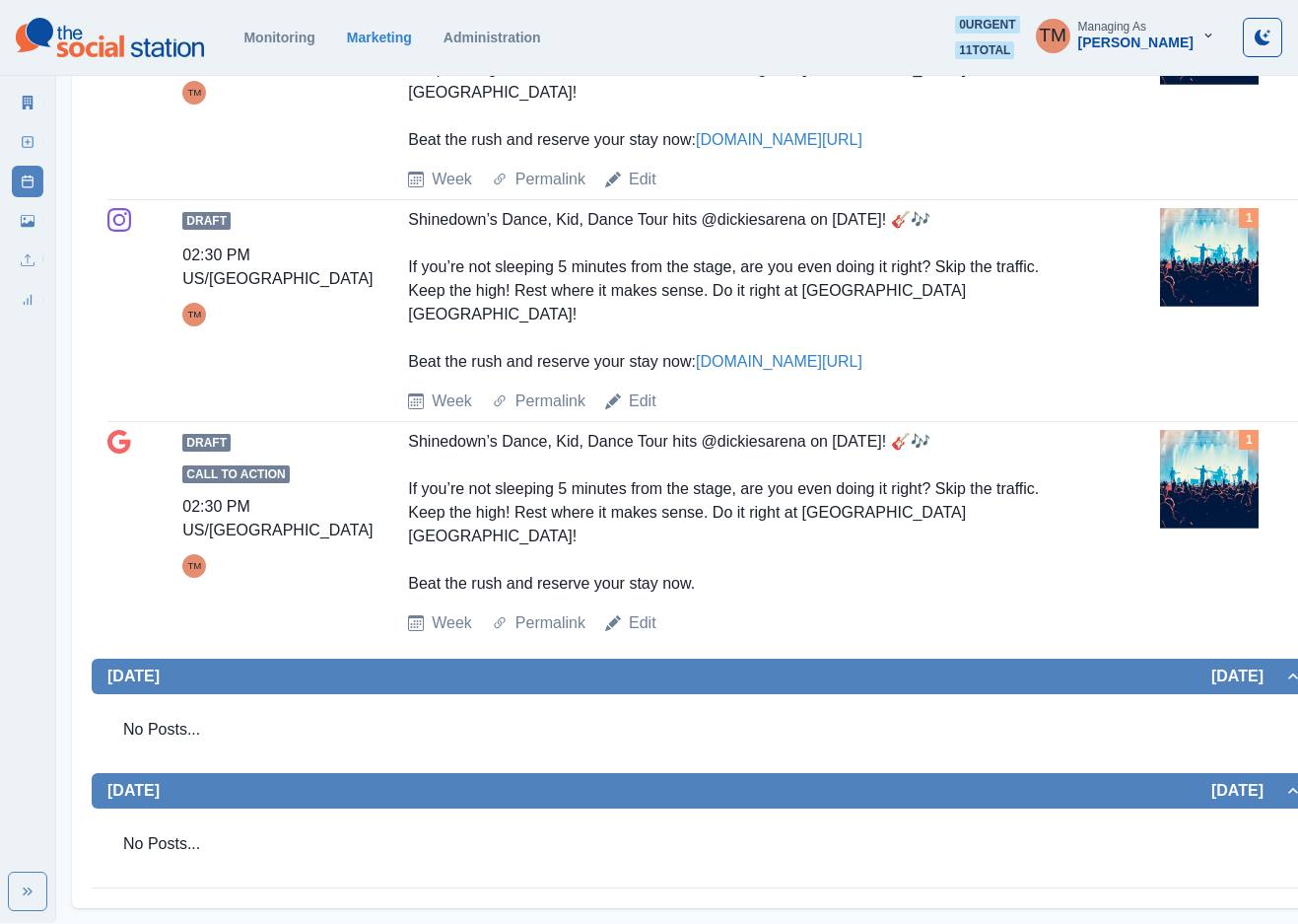
click at [1065, 592] on div "Shinedown’s Dance, Kid, Dance Tour hits @dickiesarena on August 28th! 🎸🎶 If you…" at bounding box center [742, 512] width 669 height 166
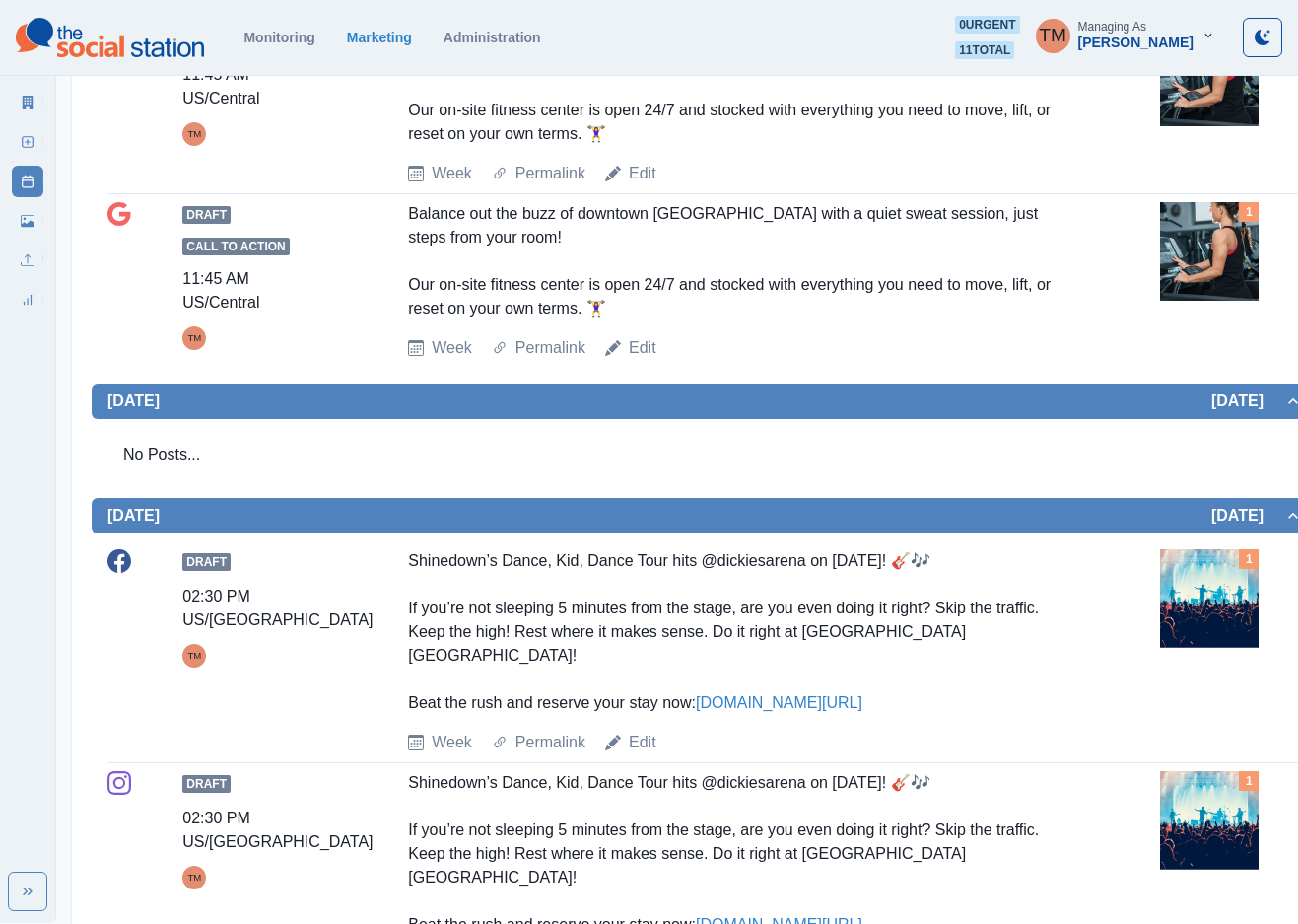
scroll to position [604, 0]
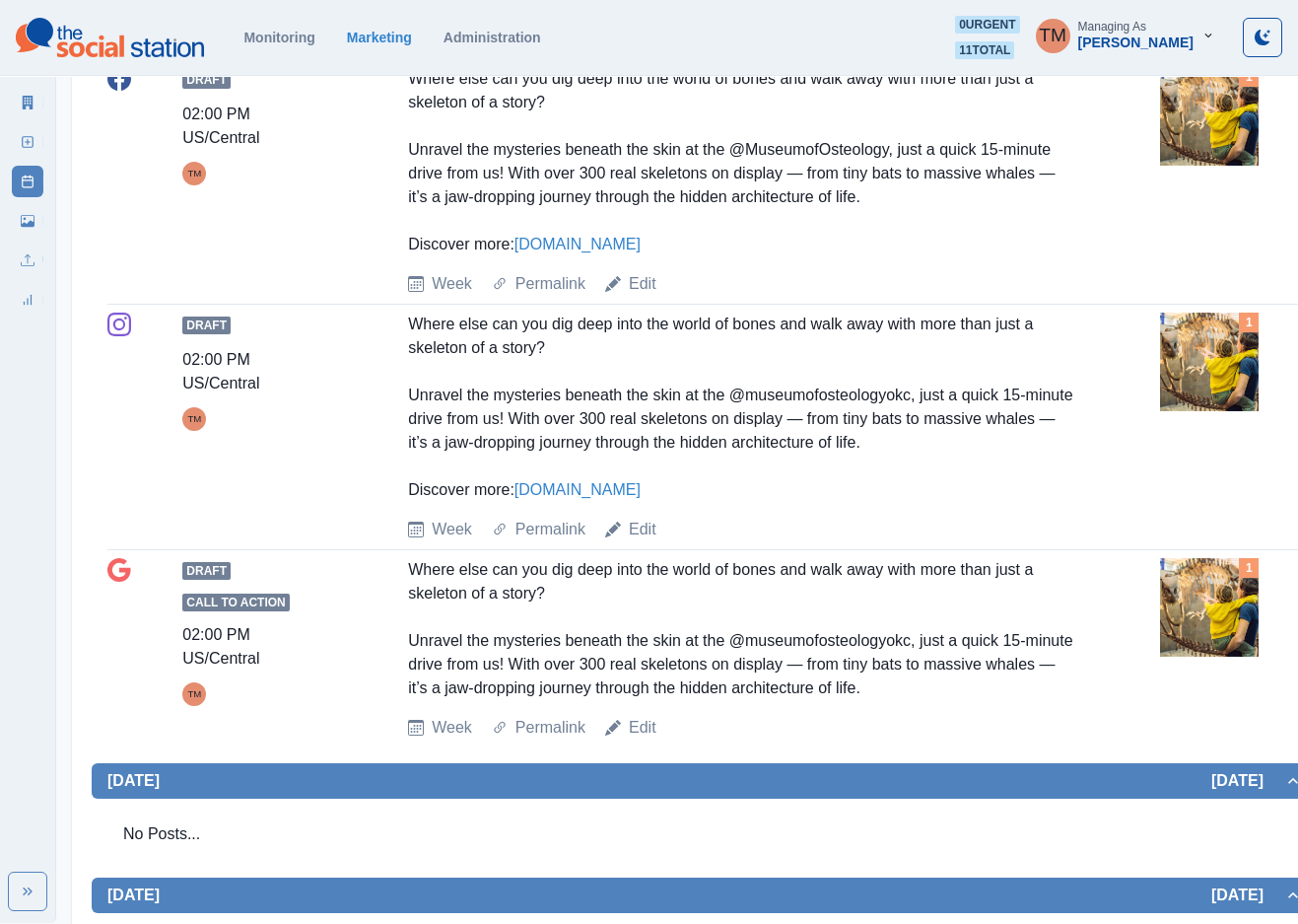
scroll to position [739, 0]
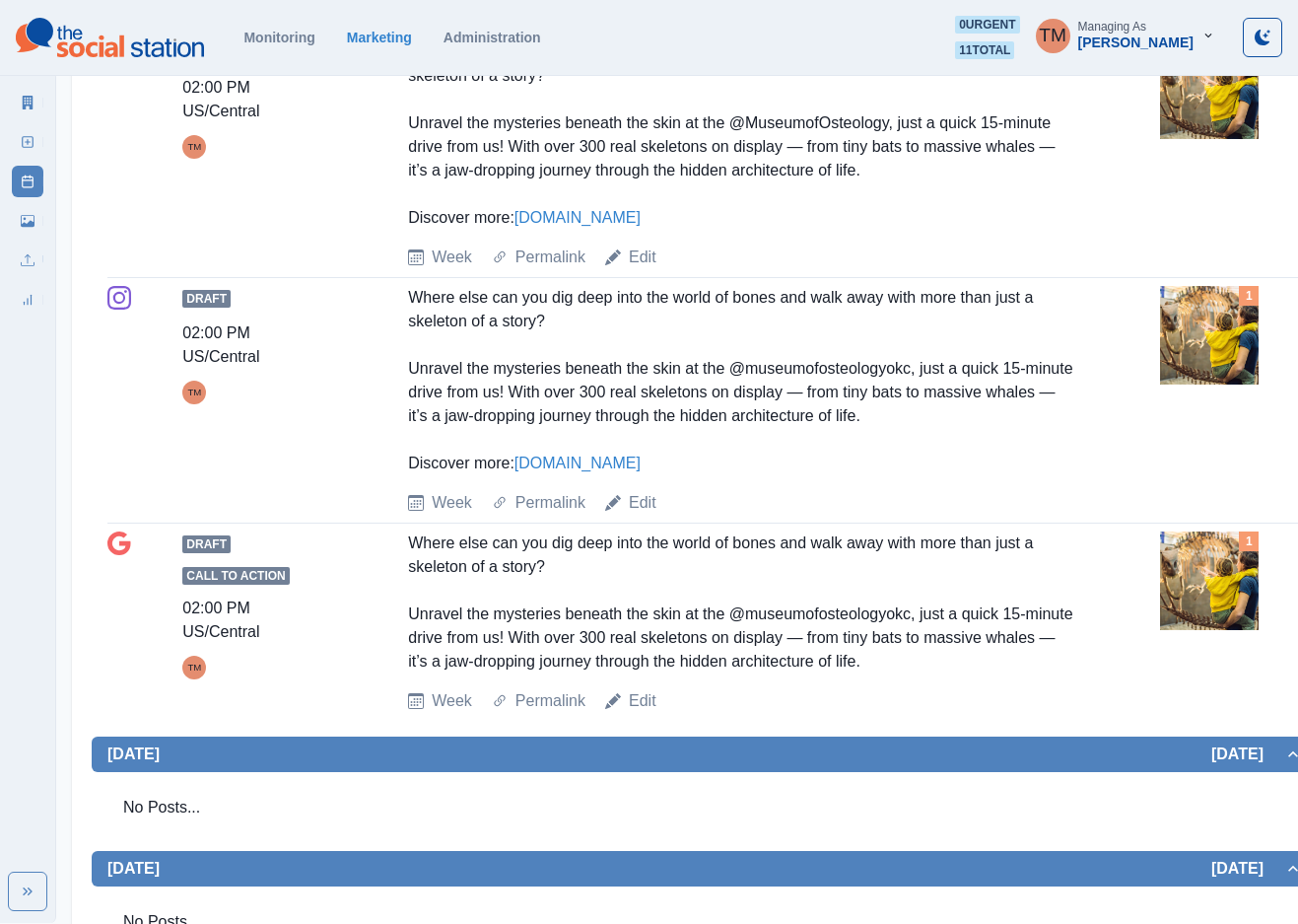
click at [1195, 575] on img at bounding box center [1209, 580] width 99 height 99
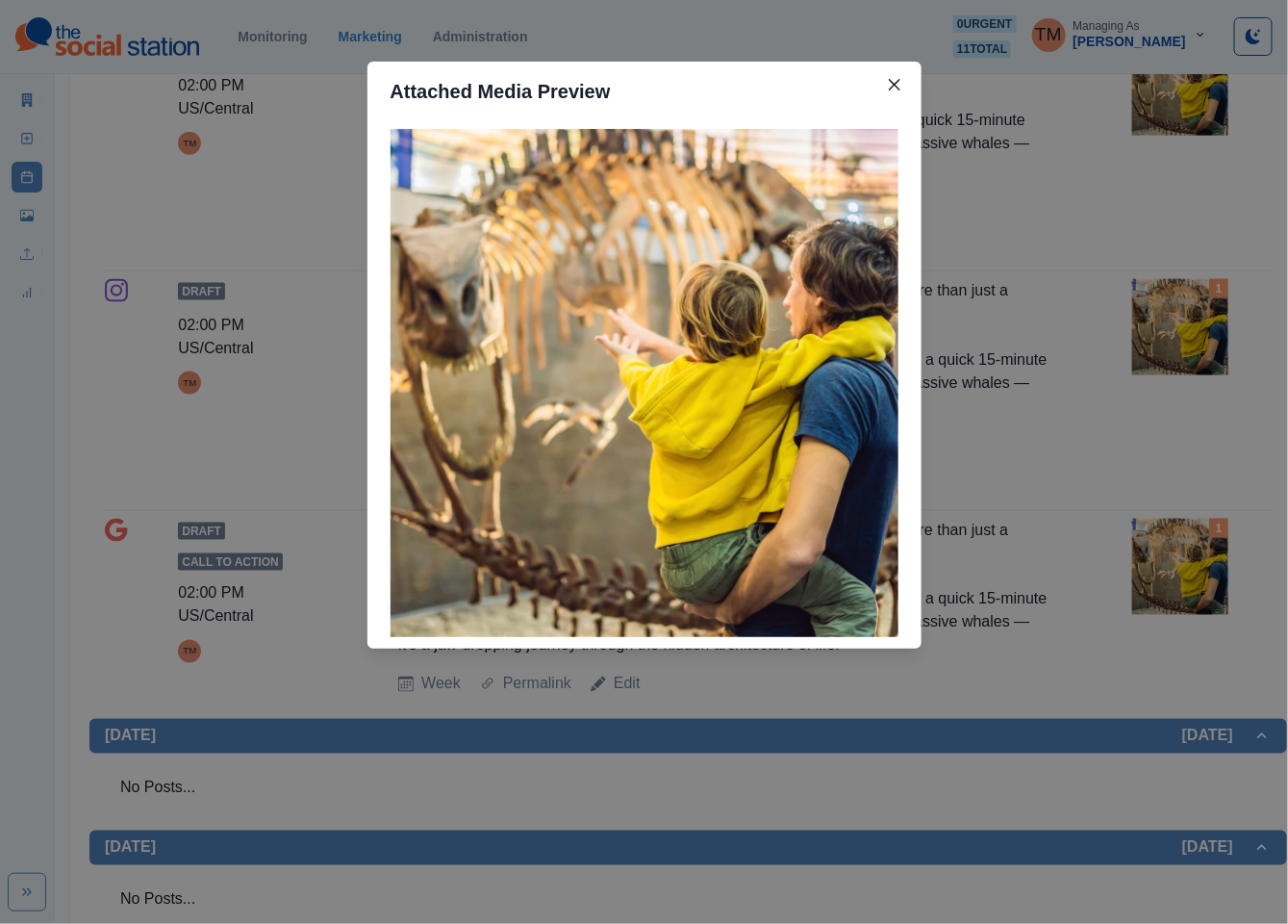
click at [1169, 561] on div "Attached Media Preview" at bounding box center [644, 462] width 1288 height 924
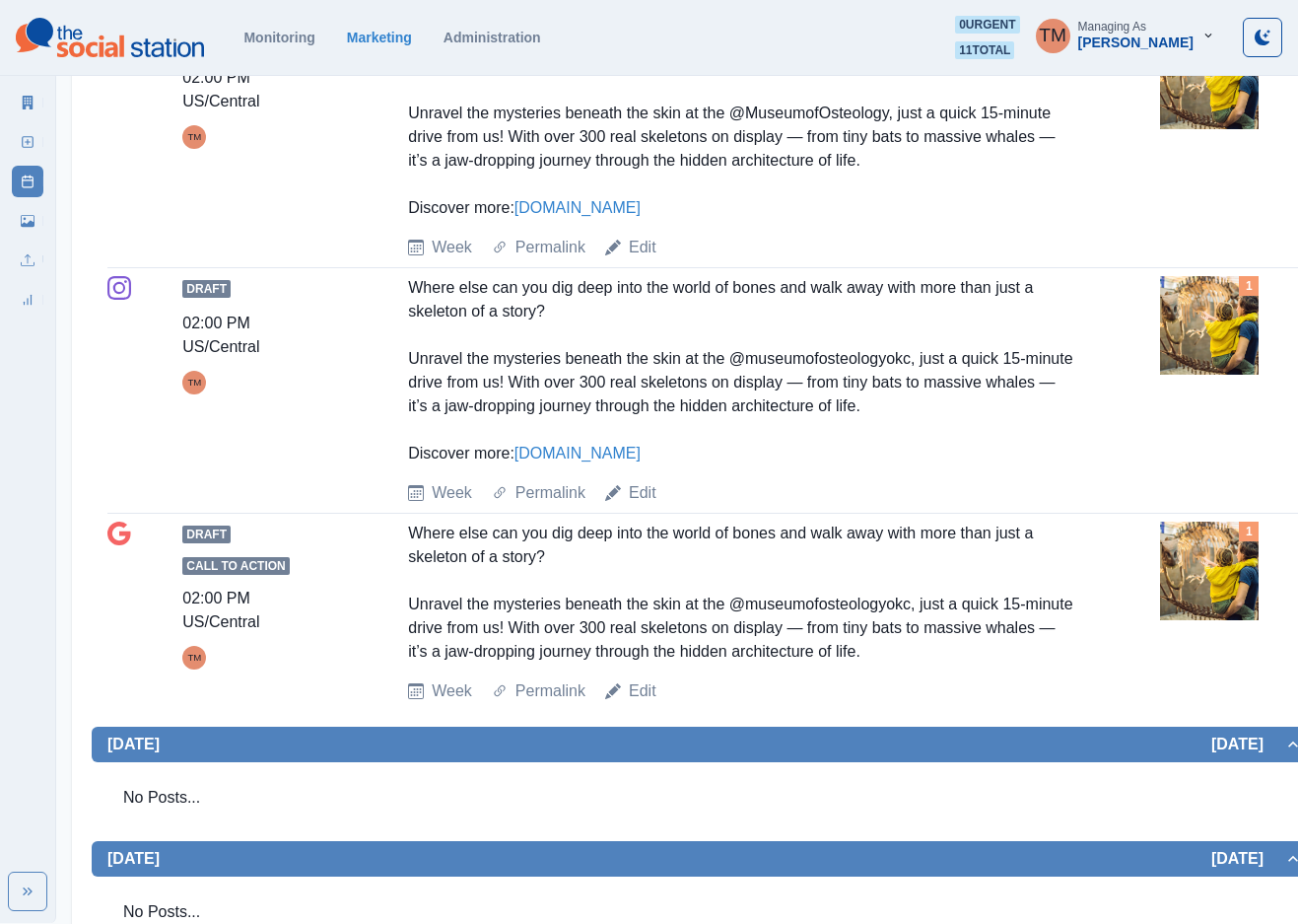
scroll to position [456, 0]
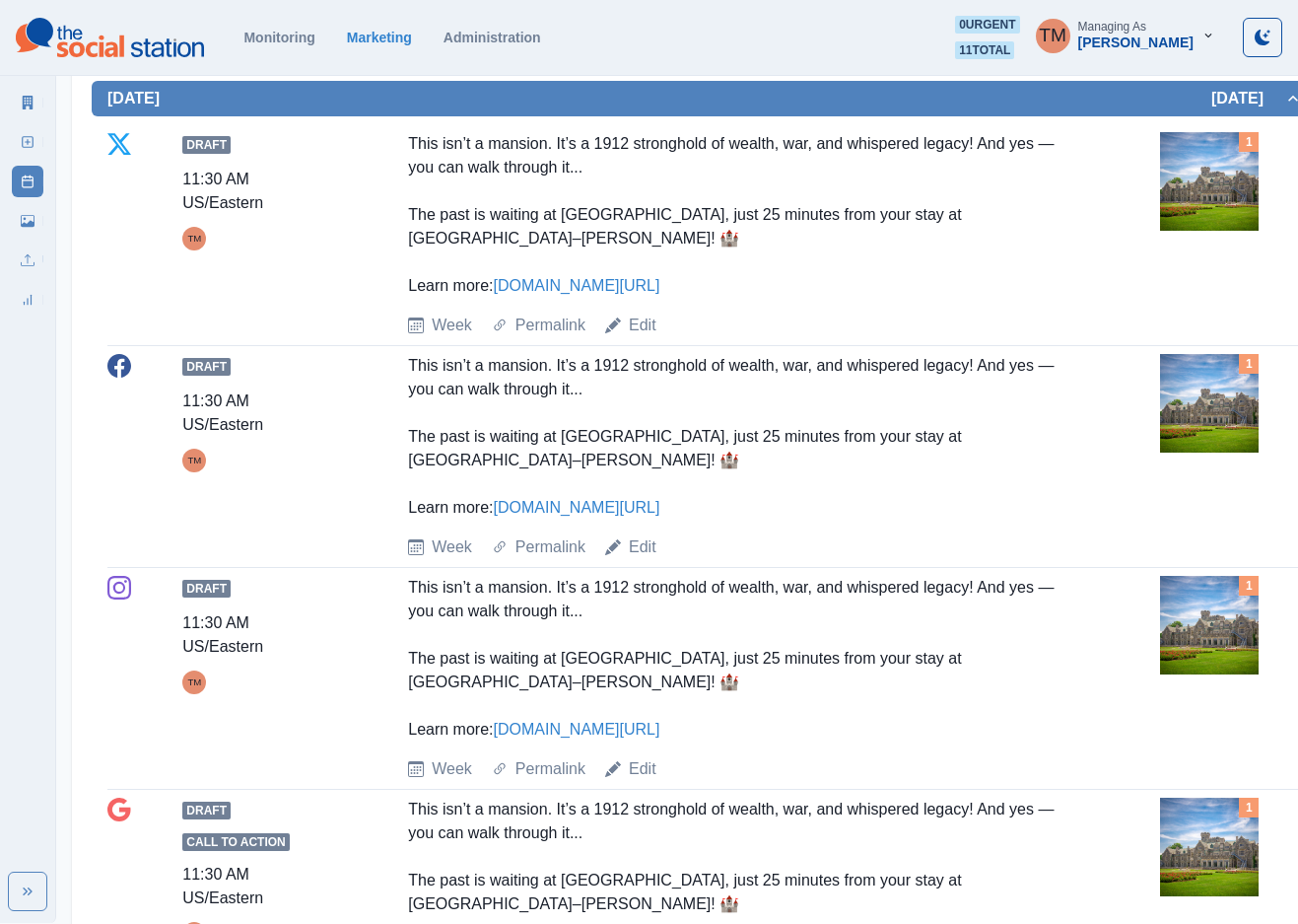
scroll to position [591, 0]
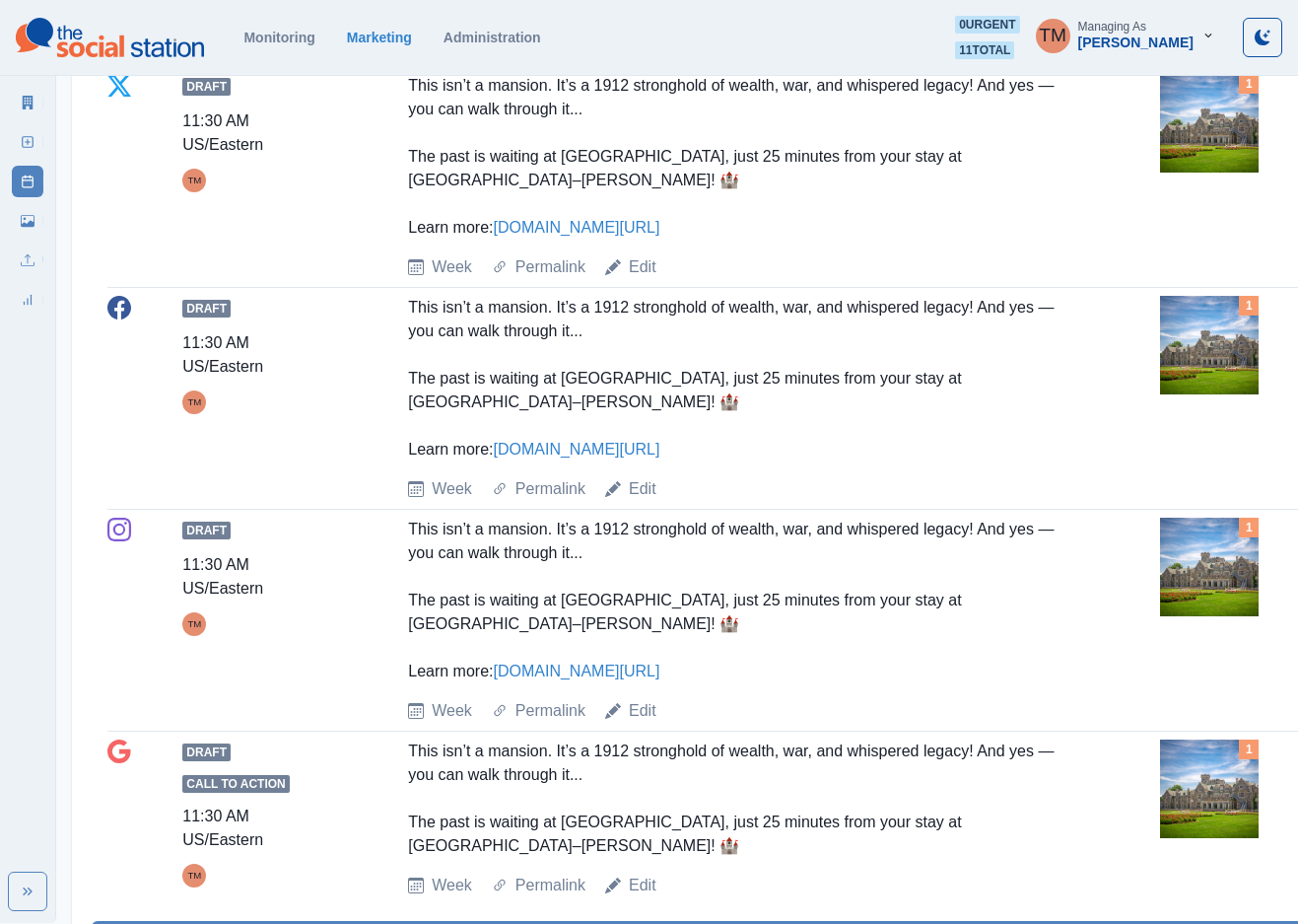
click at [1231, 339] on img at bounding box center [1209, 346] width 99 height 99
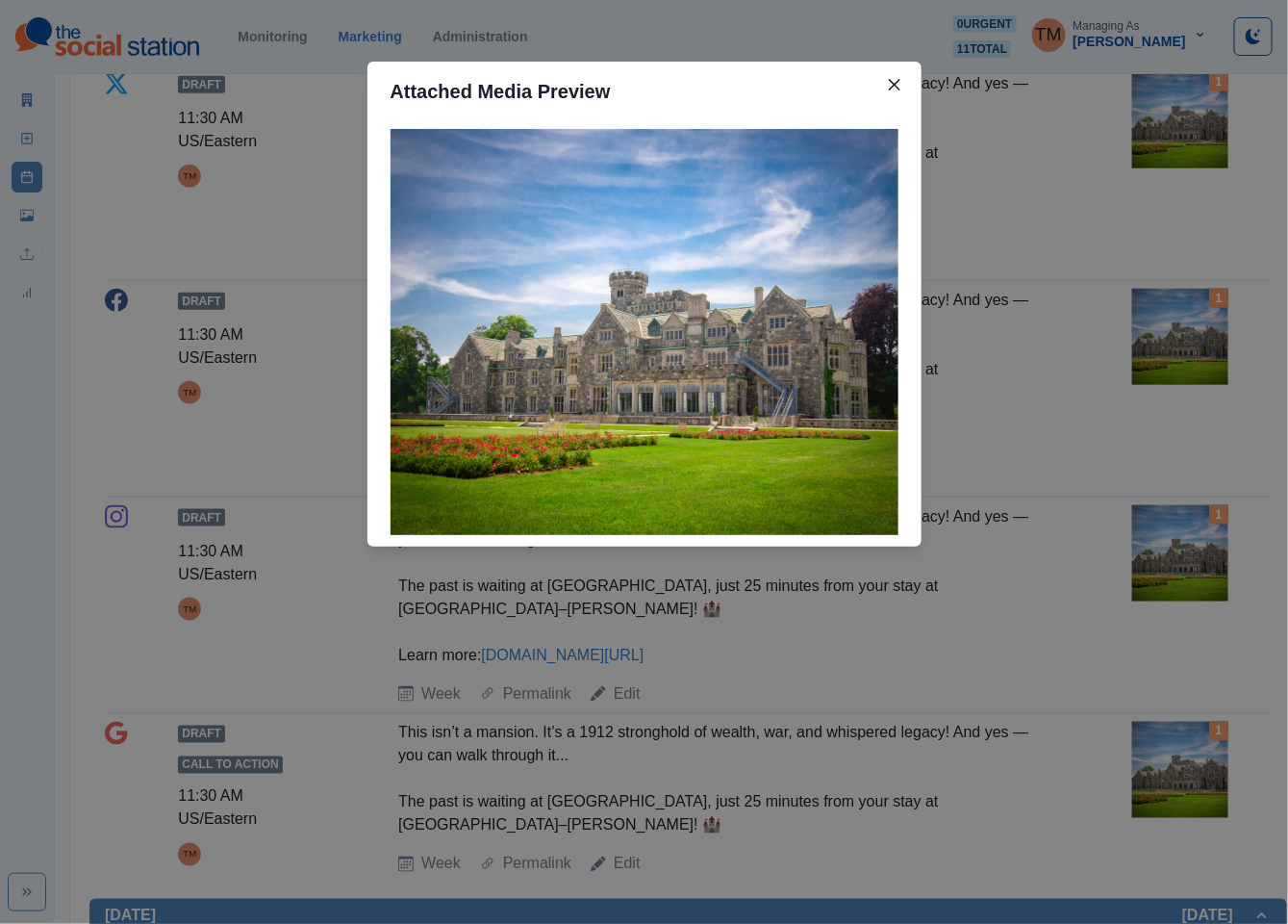
click at [1201, 330] on div "Attached Media Preview" at bounding box center [644, 462] width 1288 height 924
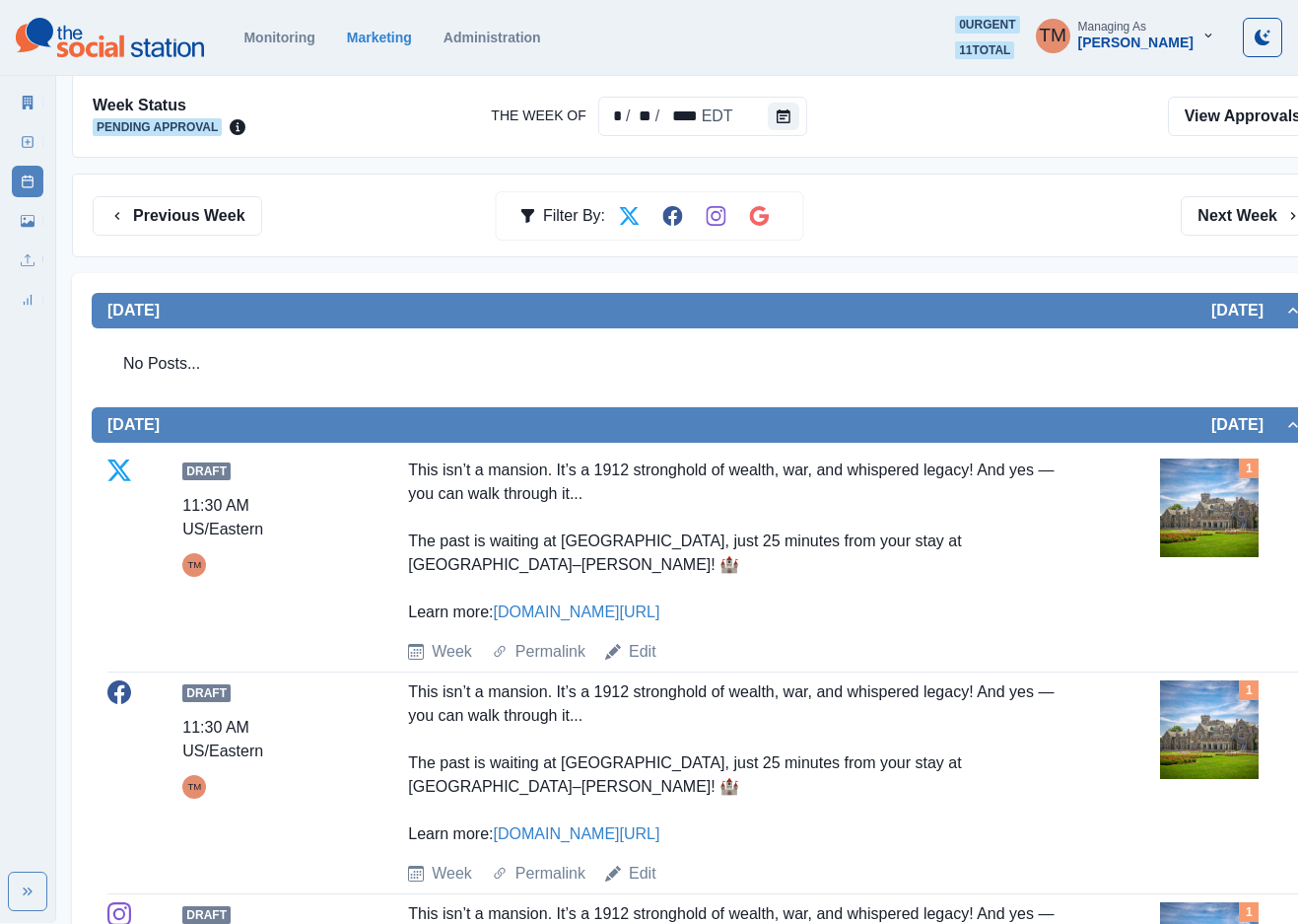
scroll to position [0, 0]
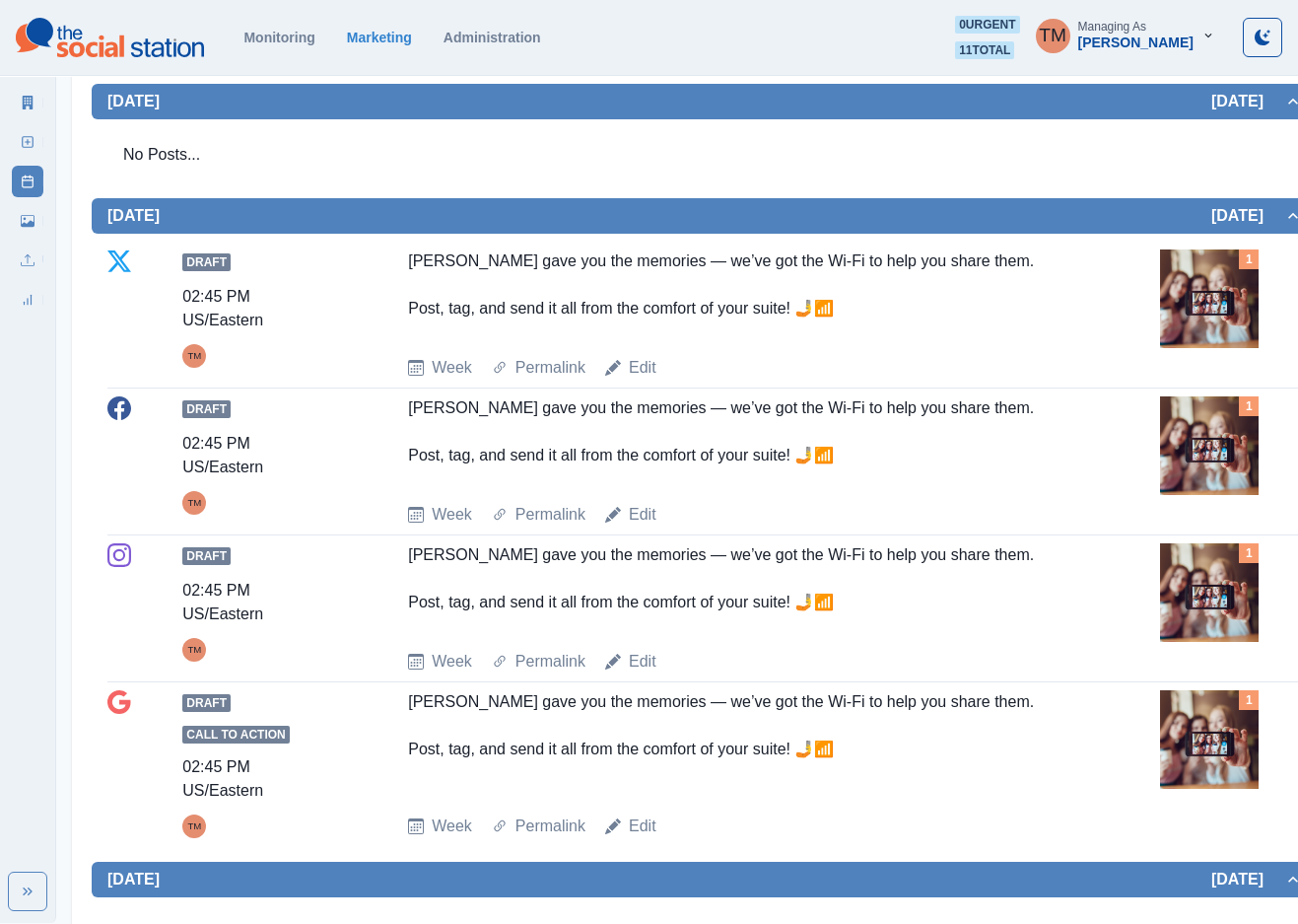
scroll to position [1627, 0]
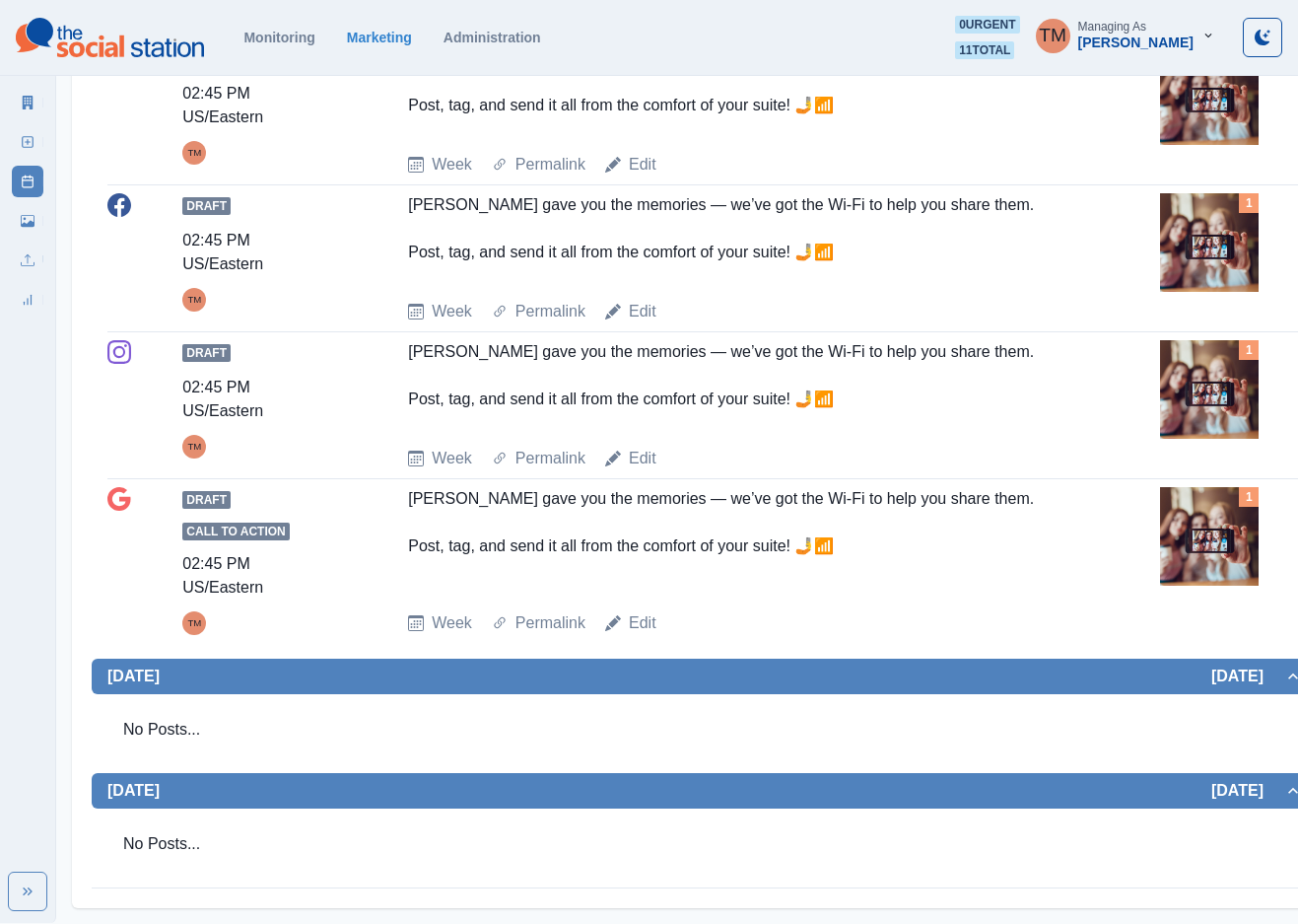
click at [1168, 547] on img at bounding box center [1209, 536] width 99 height 99
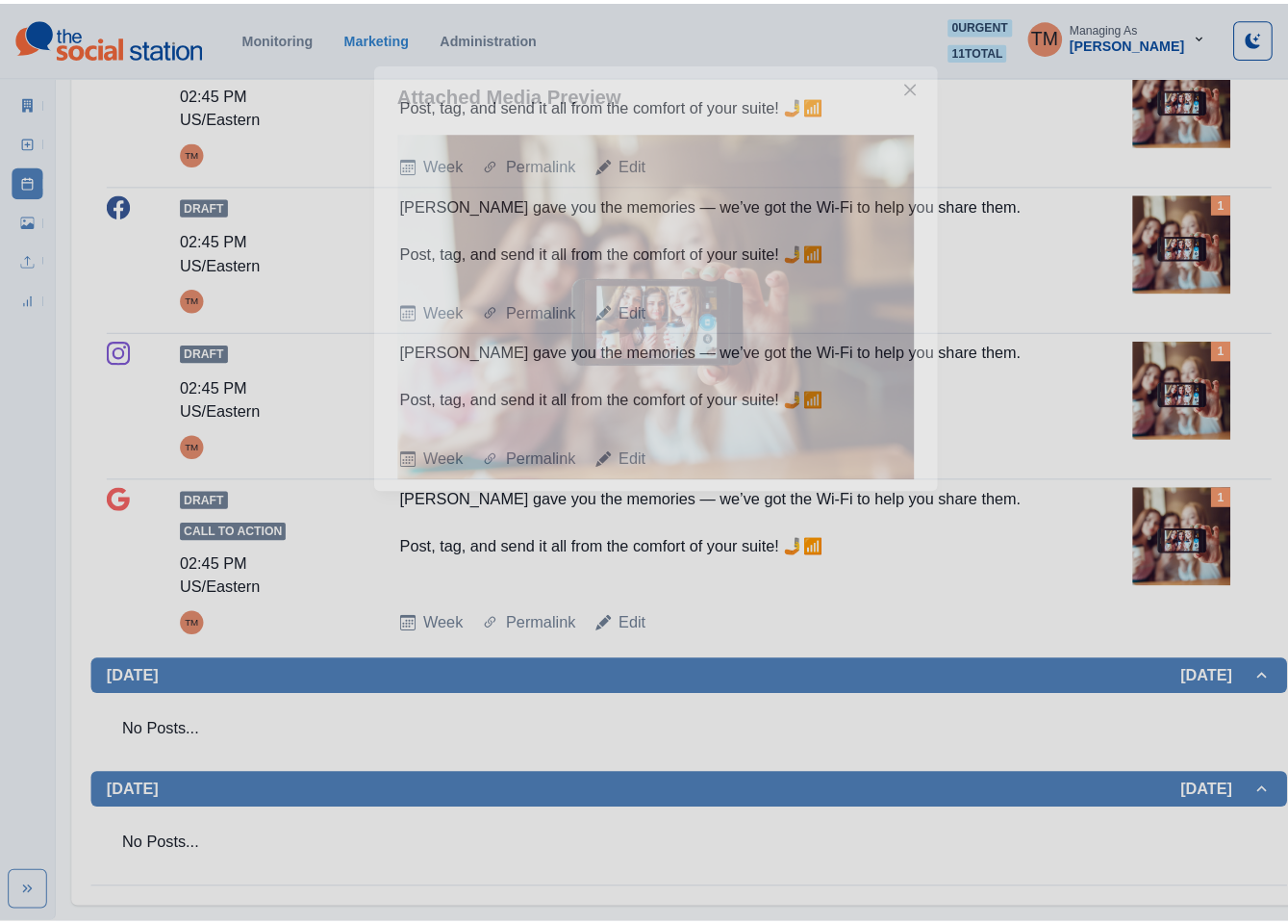
scroll to position [1608, 0]
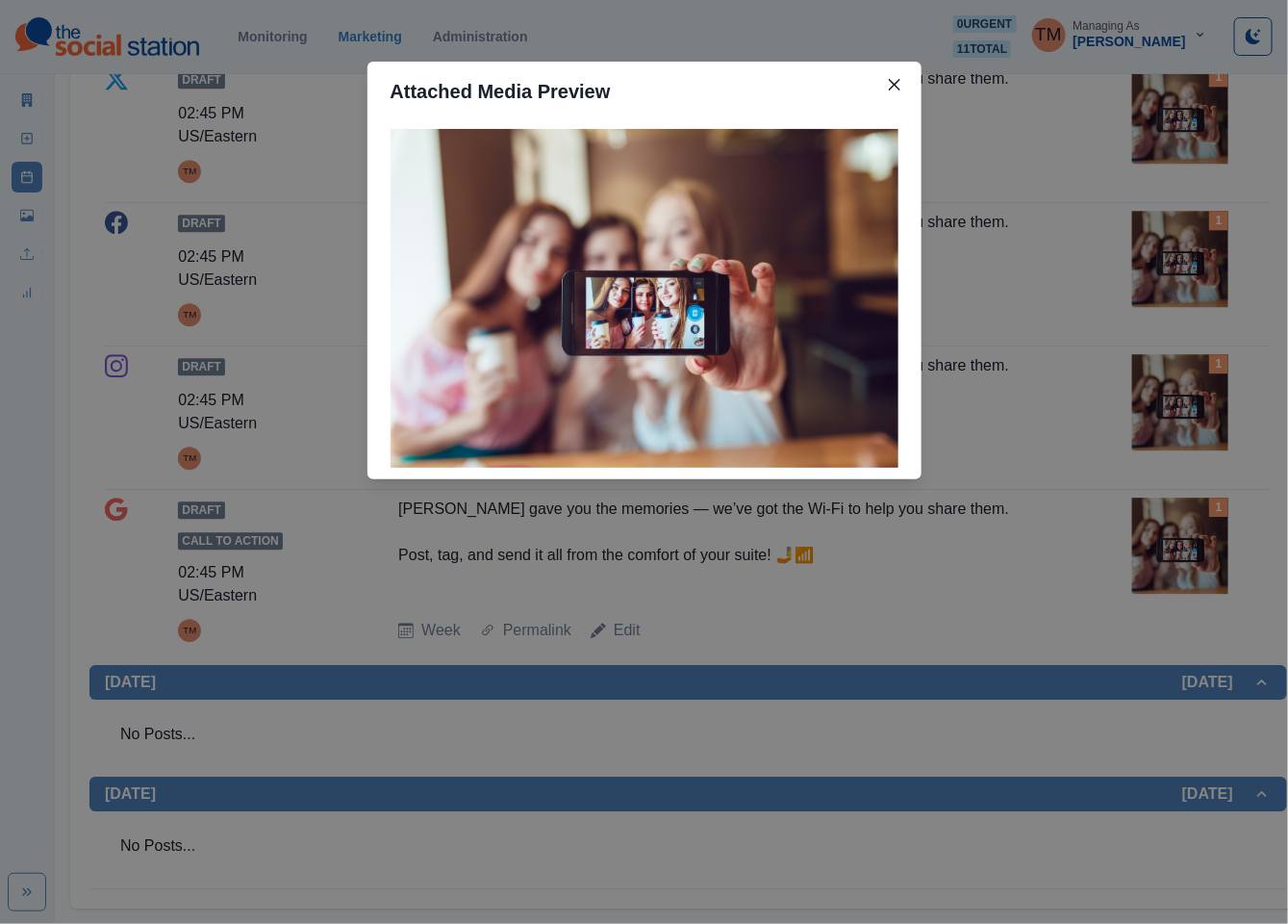
click at [1169, 537] on div "Attached Media Preview" at bounding box center [644, 462] width 1288 height 924
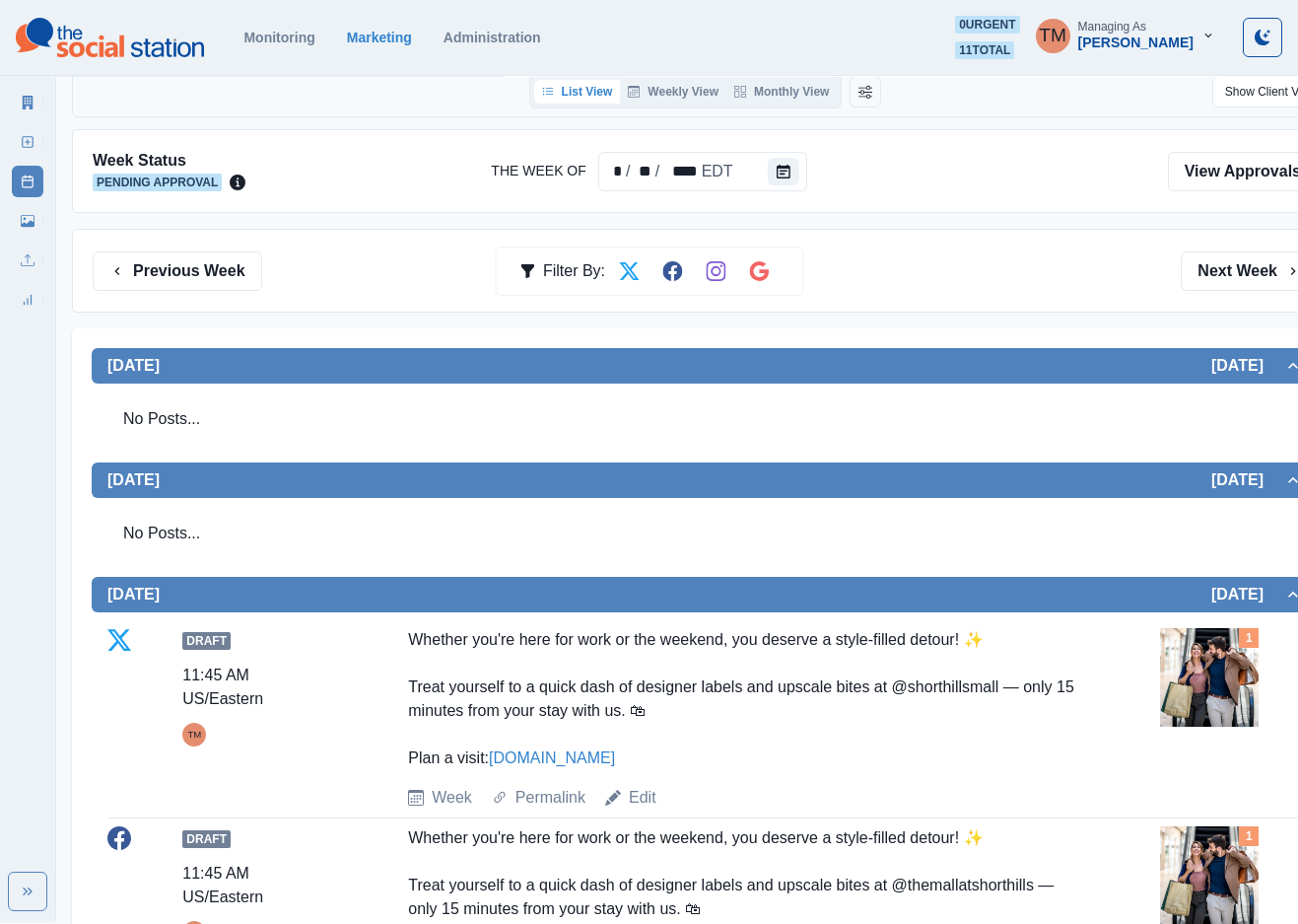
scroll to position [0, 0]
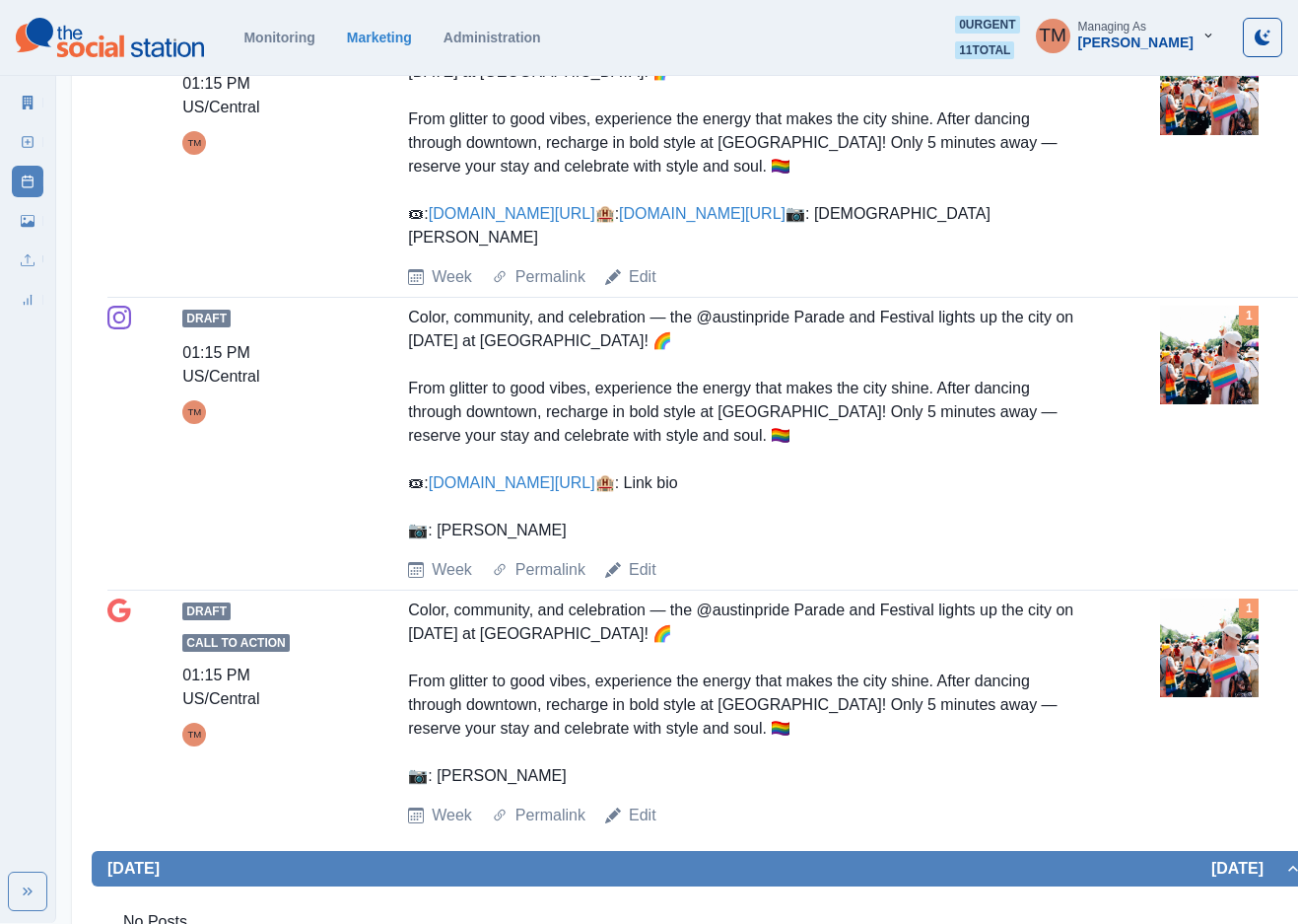
scroll to position [1183, 0]
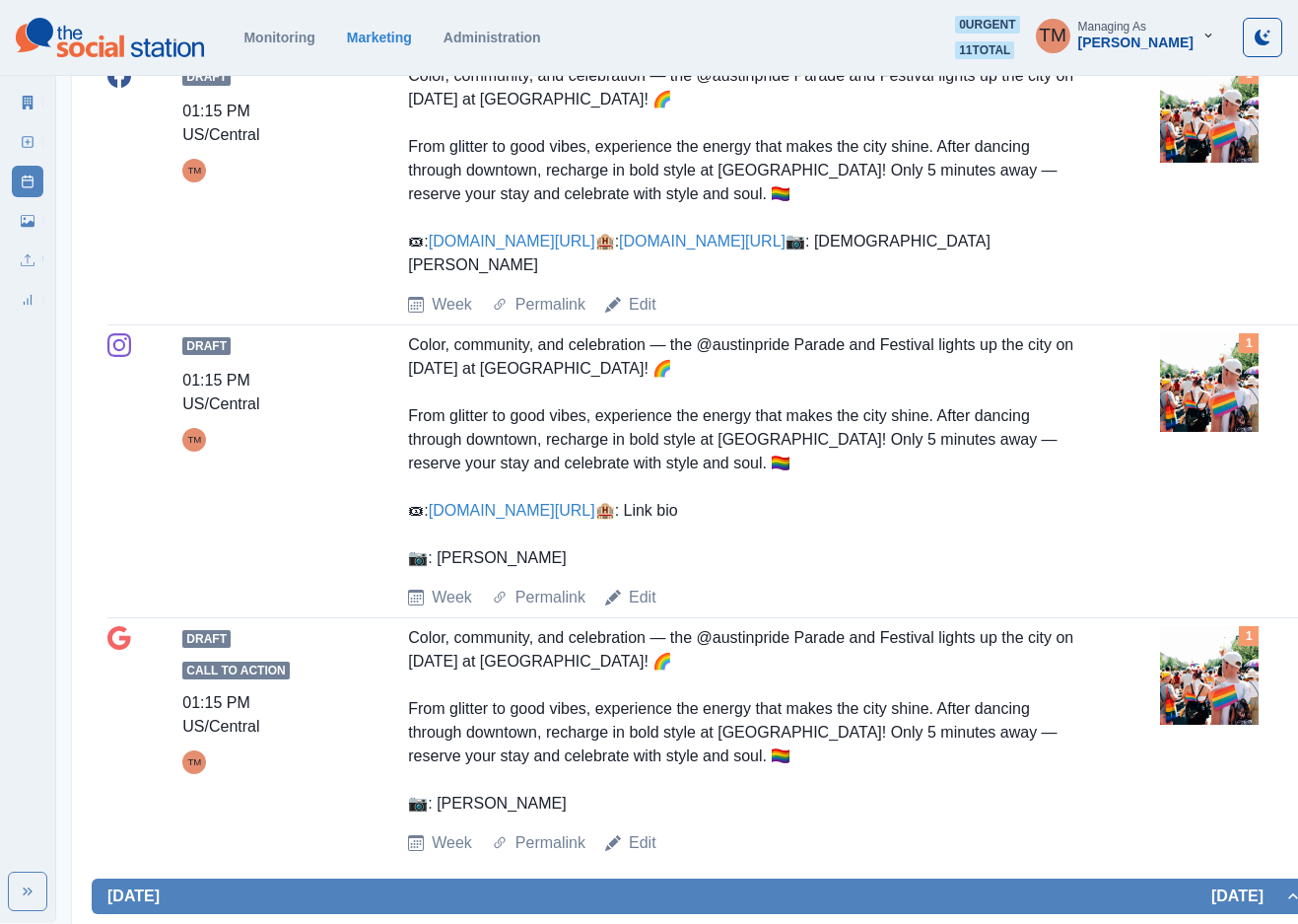
drag, startPoint x: 486, startPoint y: 244, endPoint x: 751, endPoint y: 229, distance: 265.4
click at [751, 229] on div "Color, community, and celebration — the @austinpride Parade and Festival lights…" at bounding box center [742, 171] width 669 height 213
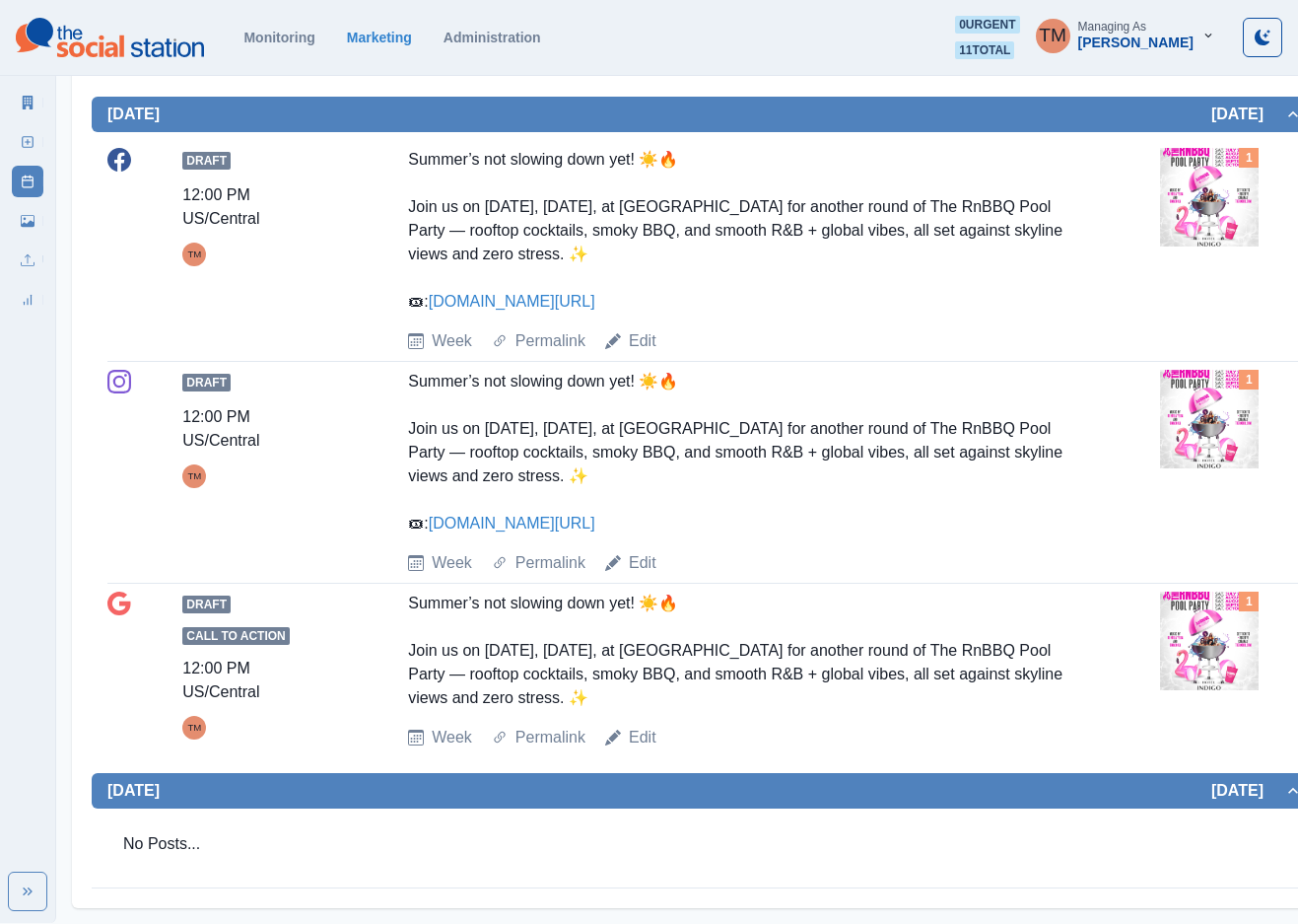
scroll to position [2680, 0]
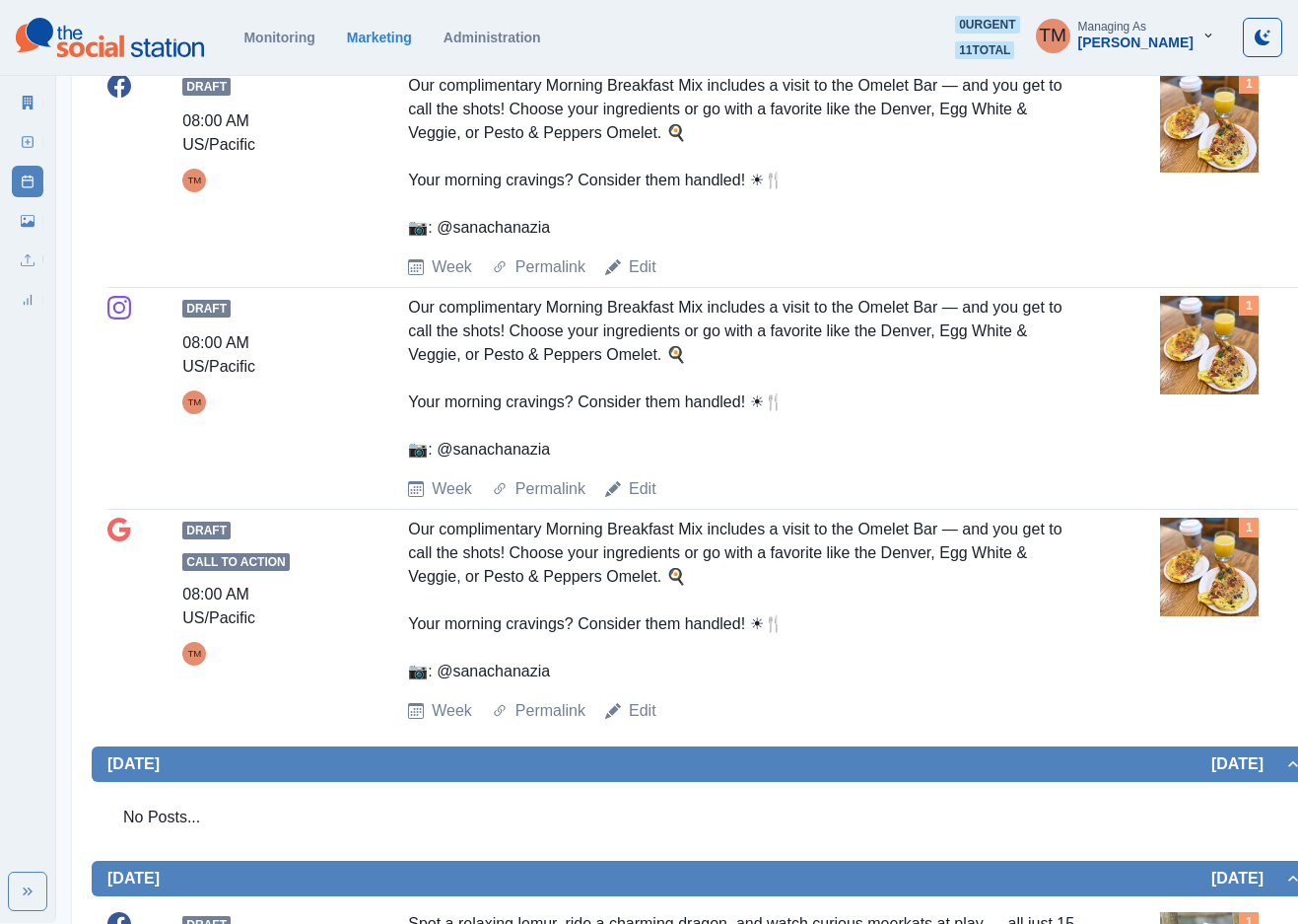
scroll to position [443, 0]
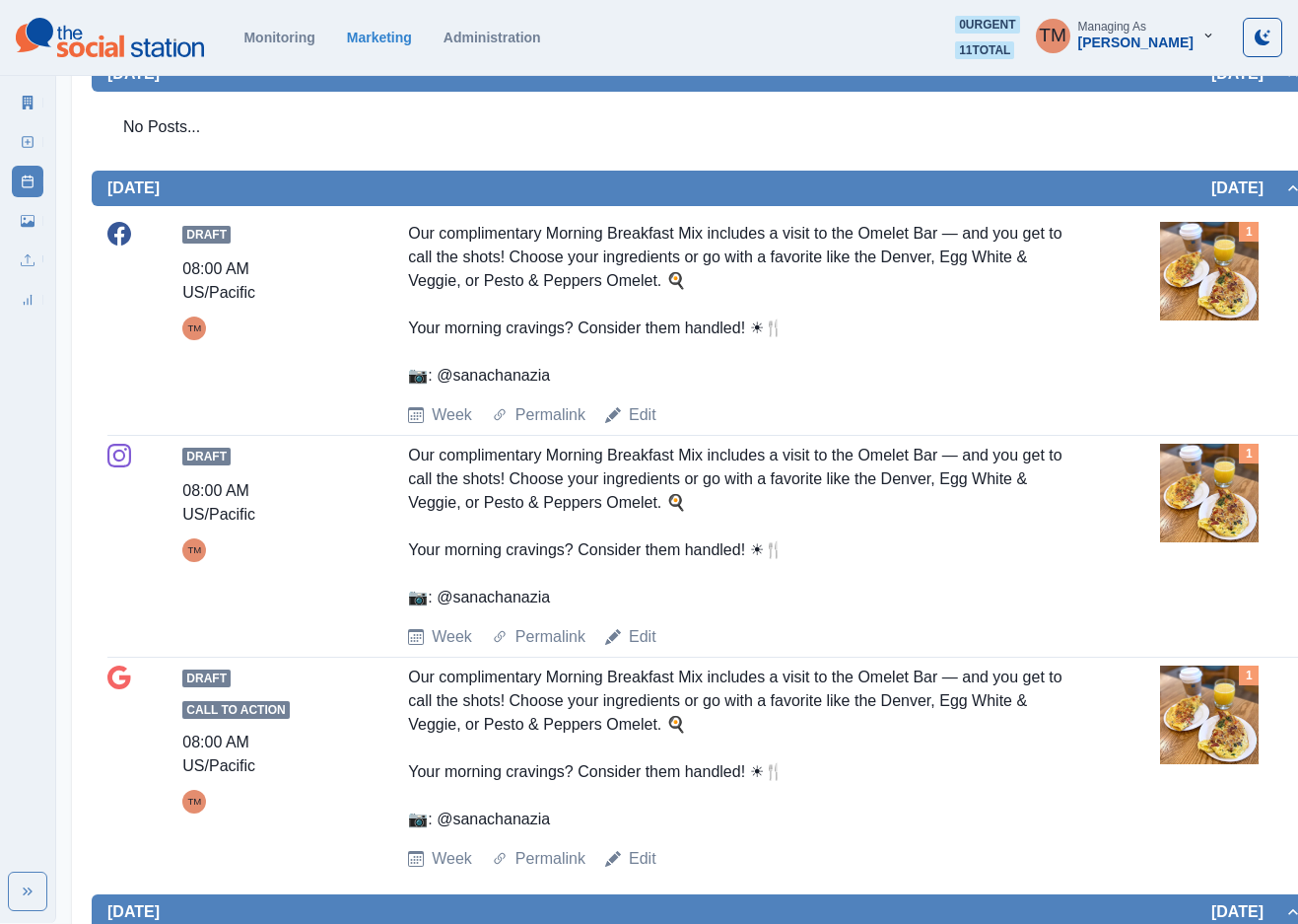
click at [1195, 278] on img at bounding box center [1209, 271] width 99 height 99
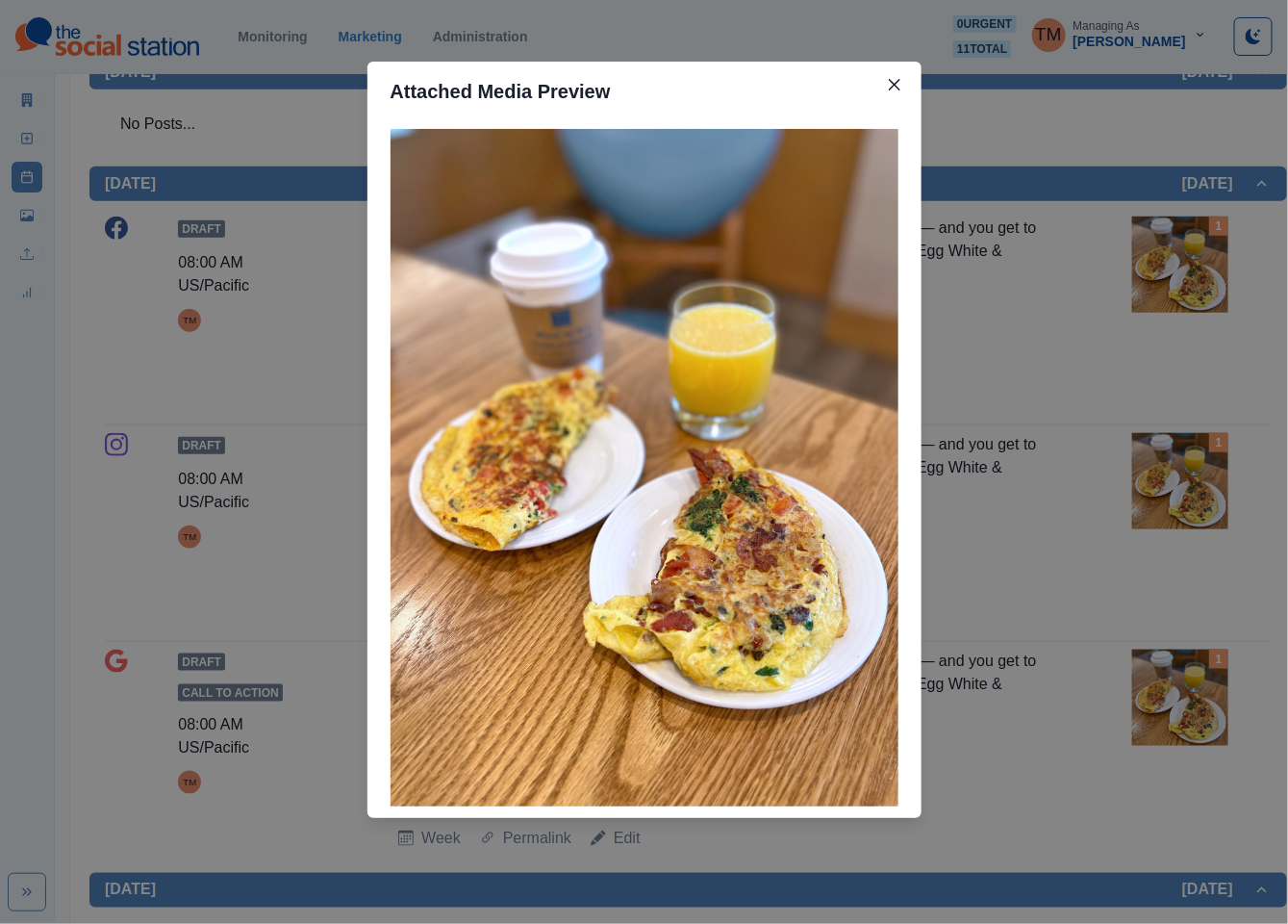
click at [1180, 272] on div "Attached Media Preview" at bounding box center [644, 462] width 1288 height 924
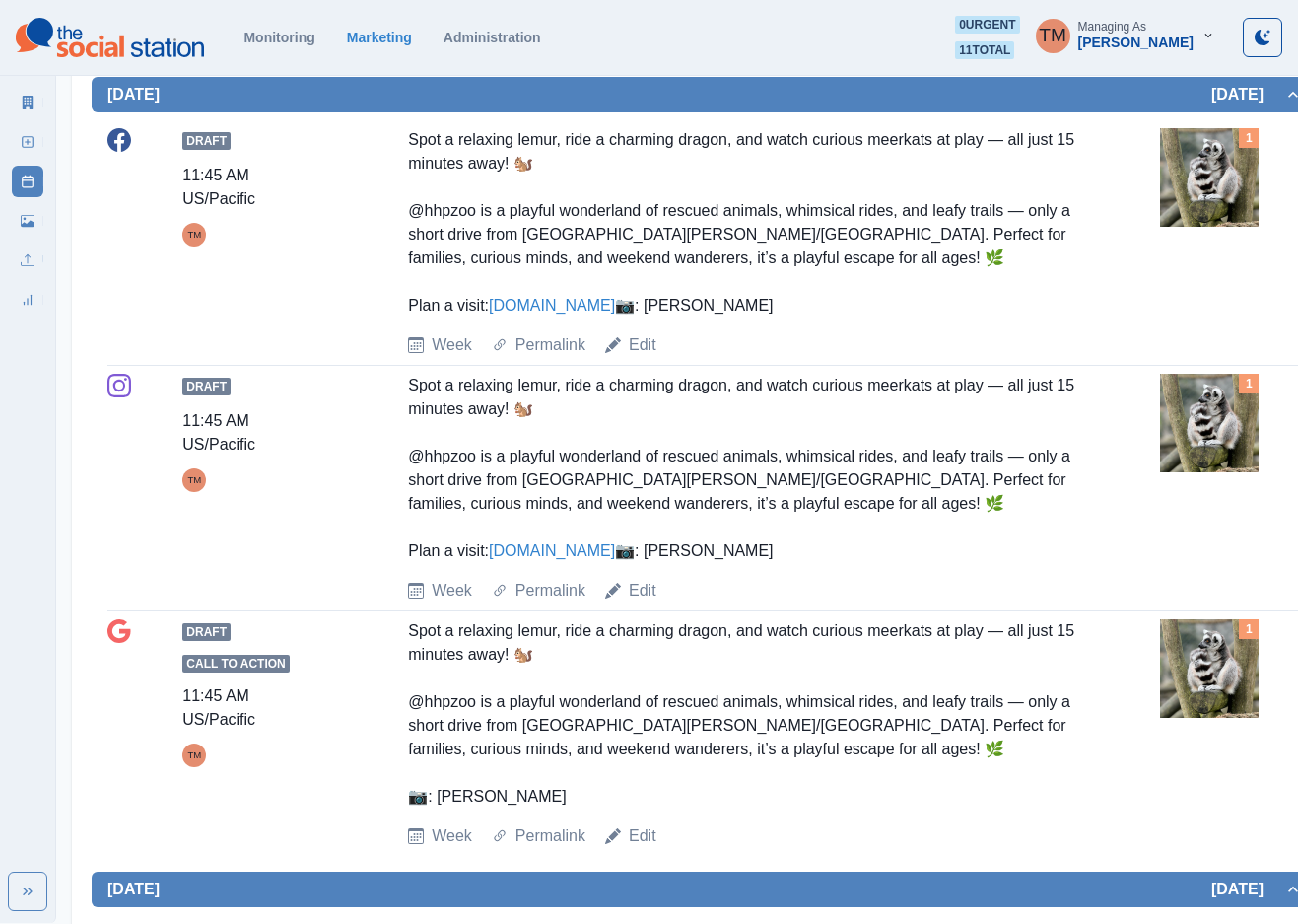
scroll to position [1331, 0]
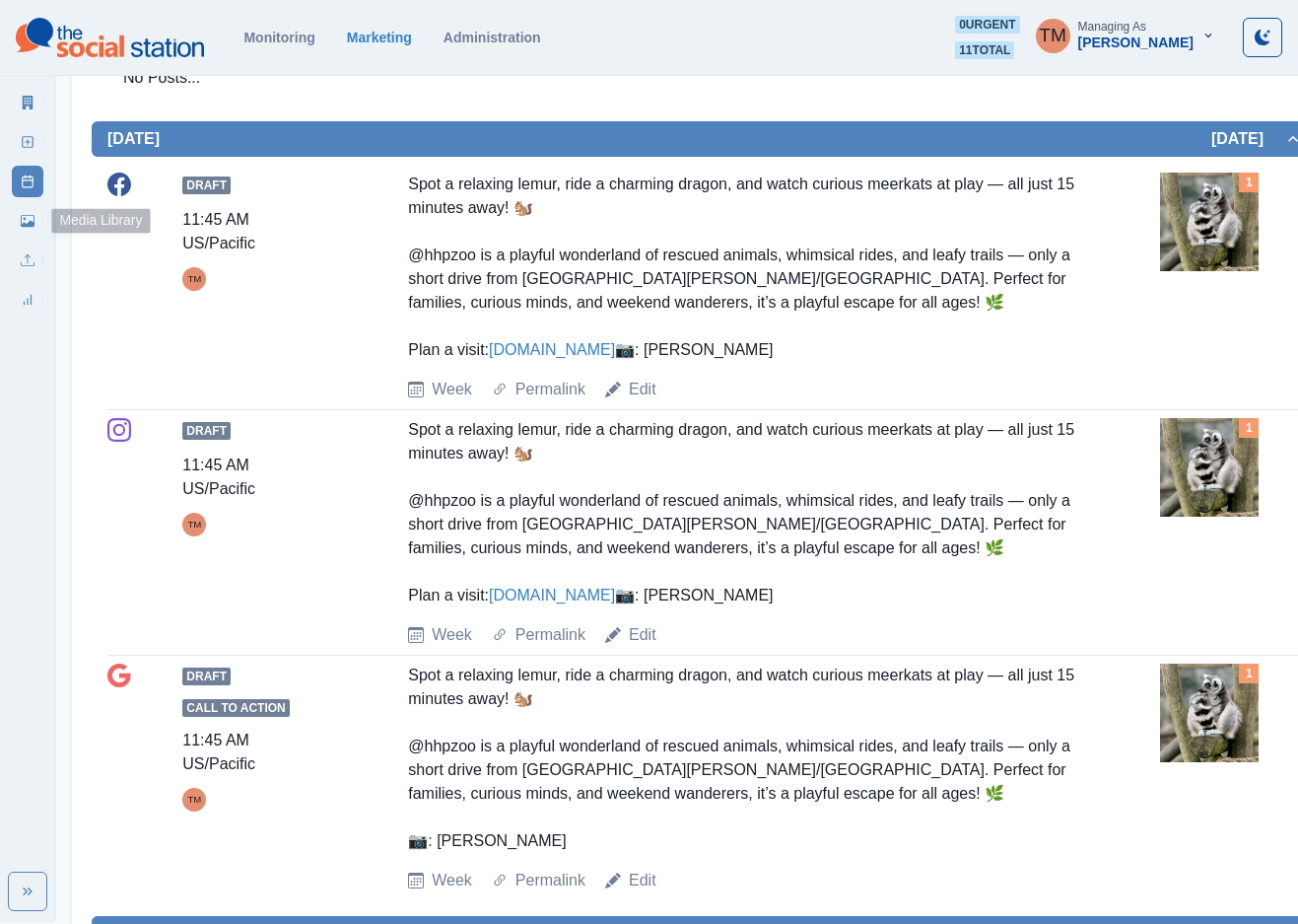
click at [25, 219] on icon at bounding box center [25, 219] width 3 height 3
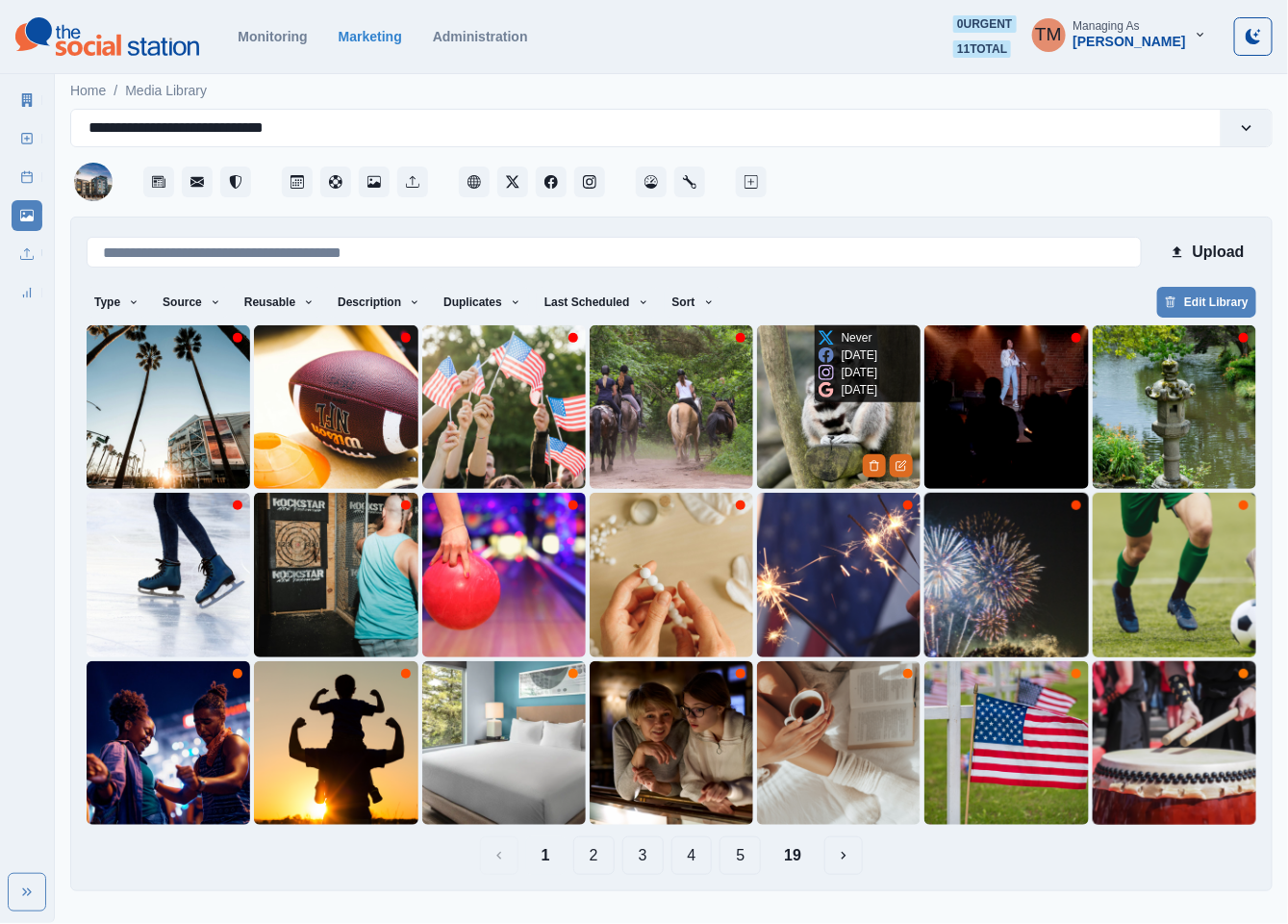
click at [814, 430] on img at bounding box center [839, 408] width 164 height 164
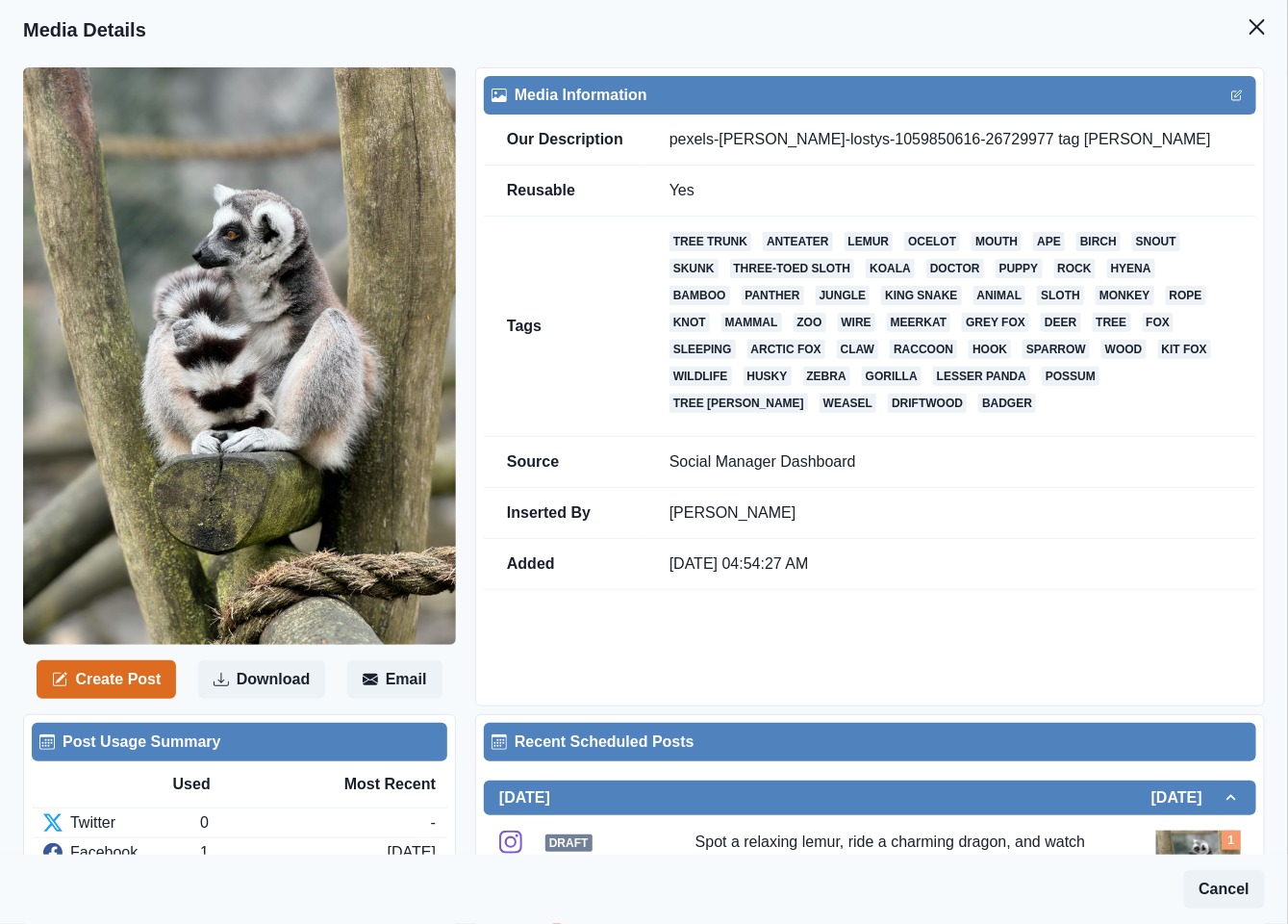
click at [1249, 21] on icon "Close" at bounding box center [1257, 27] width 15 height 15
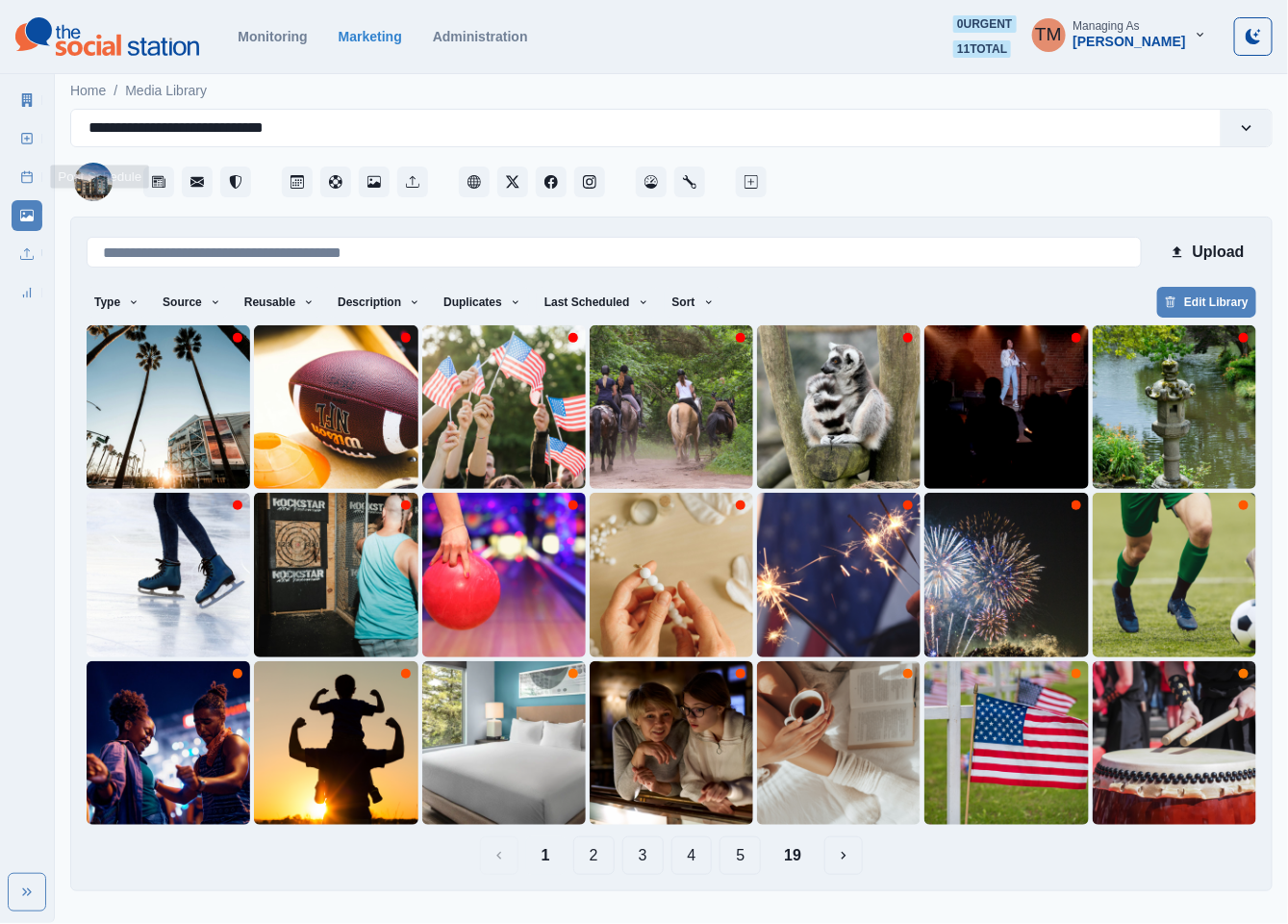
click at [18, 176] on link "Post Schedule" at bounding box center [27, 177] width 31 height 31
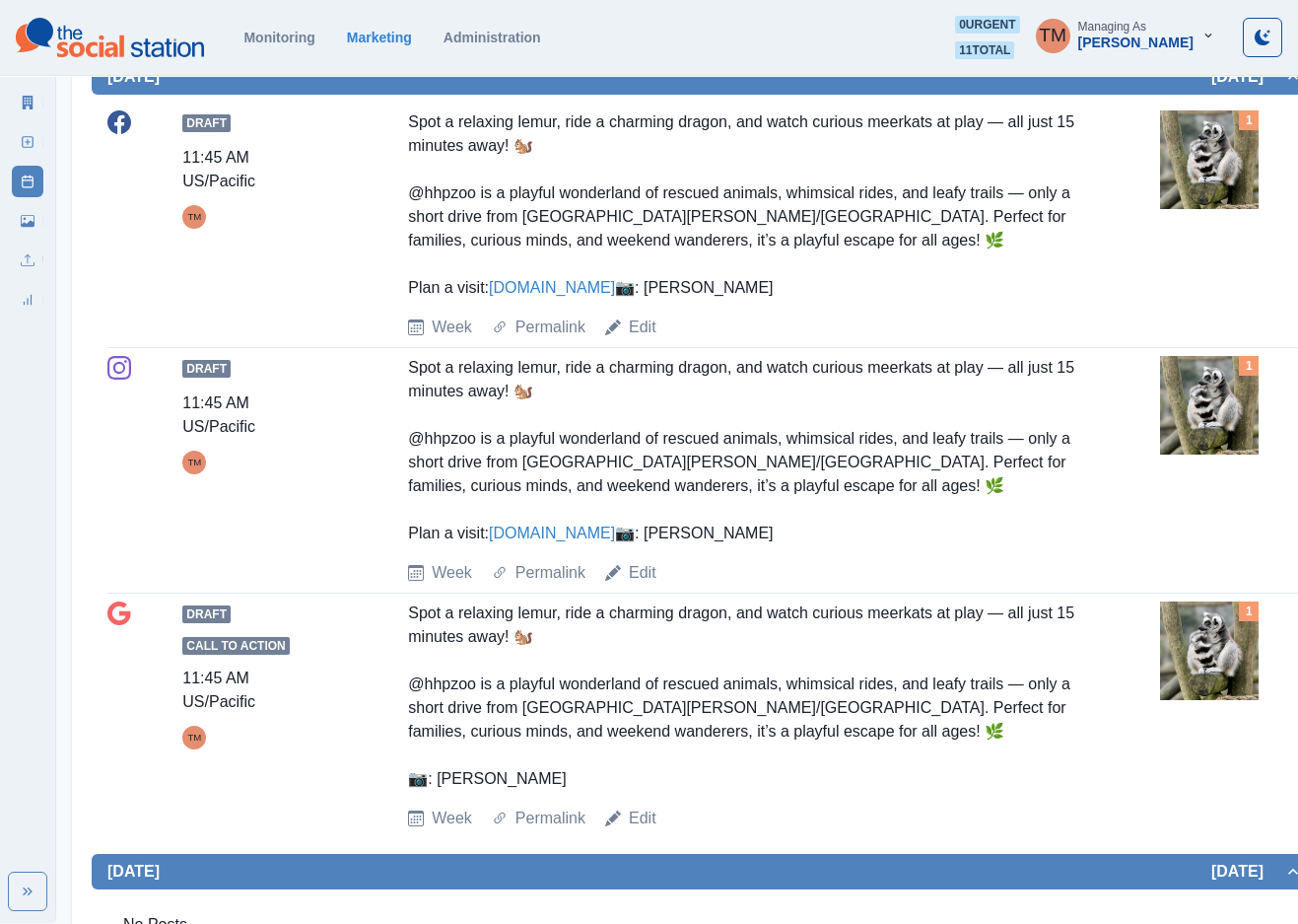
scroll to position [1207, 0]
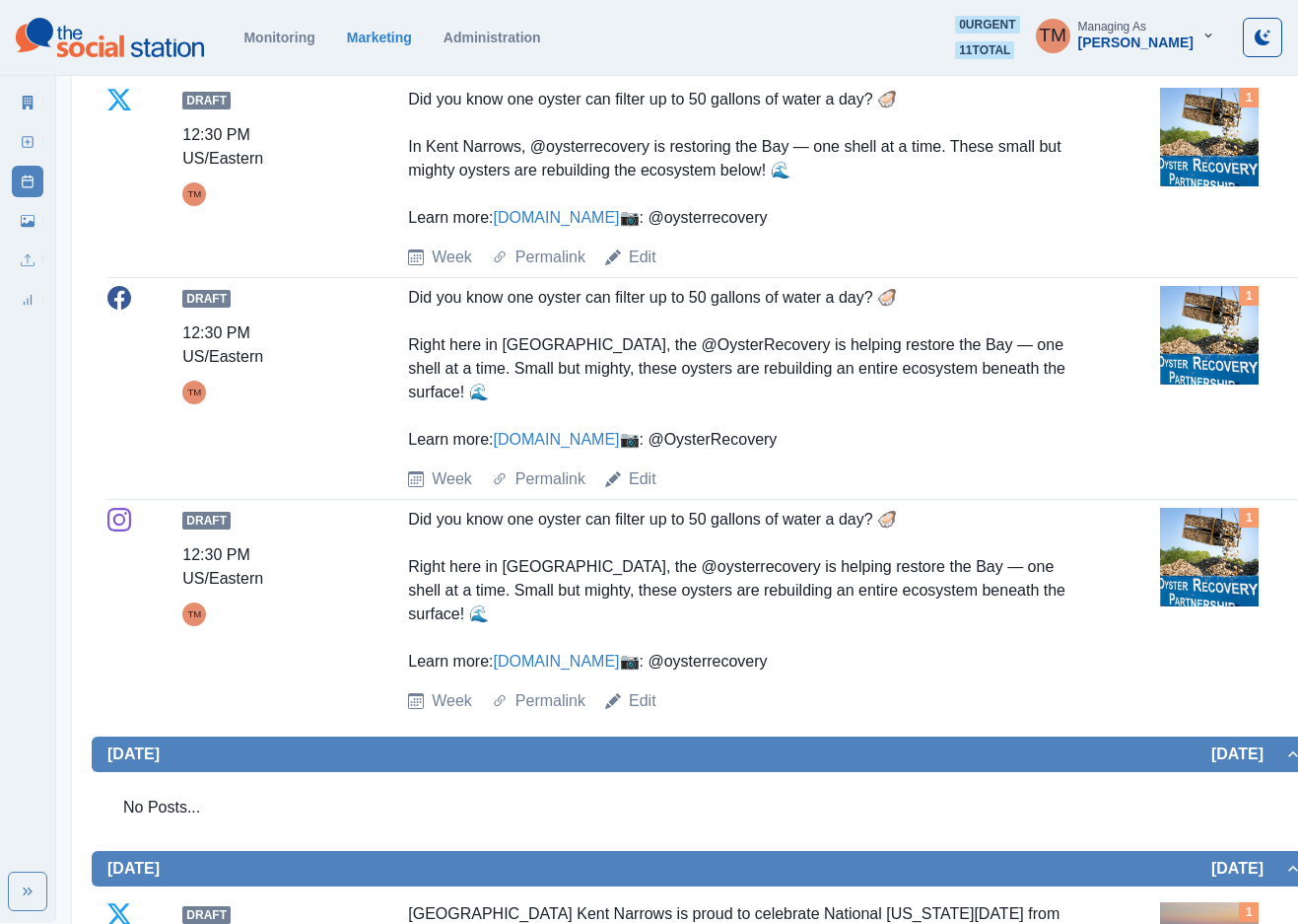
scroll to position [2070, 0]
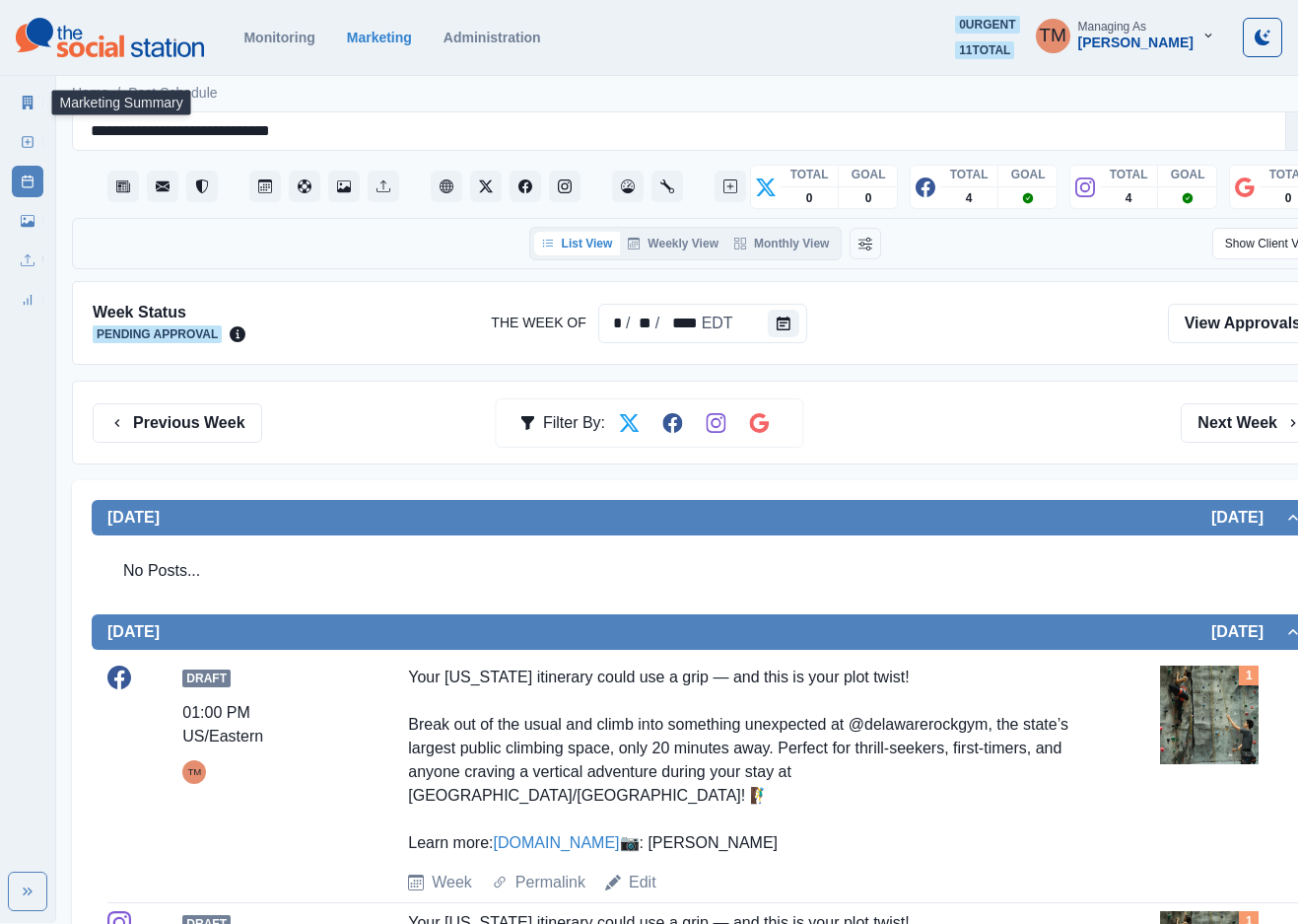
click at [21, 102] on icon at bounding box center [28, 103] width 14 height 14
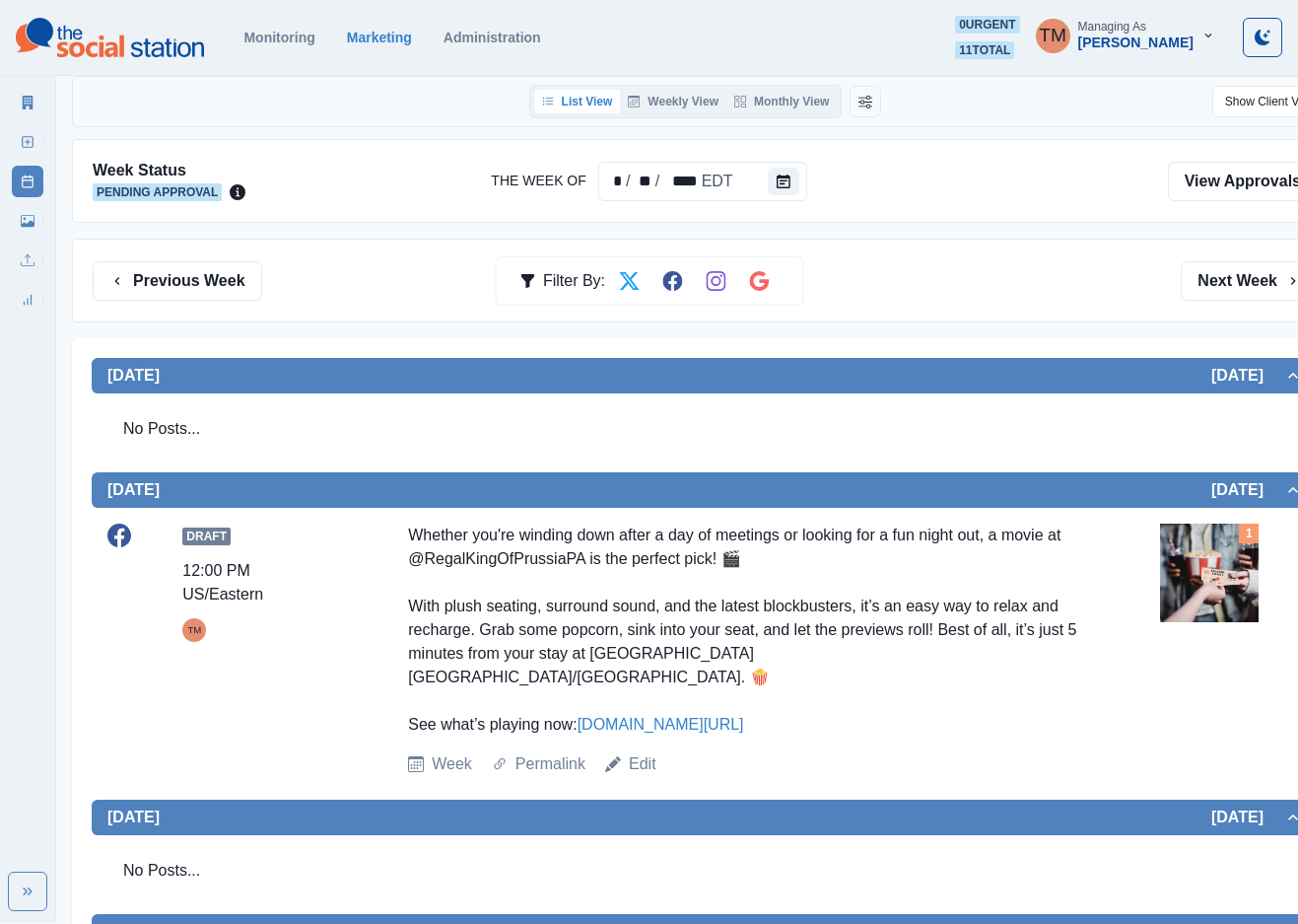
scroll to position [308, 0]
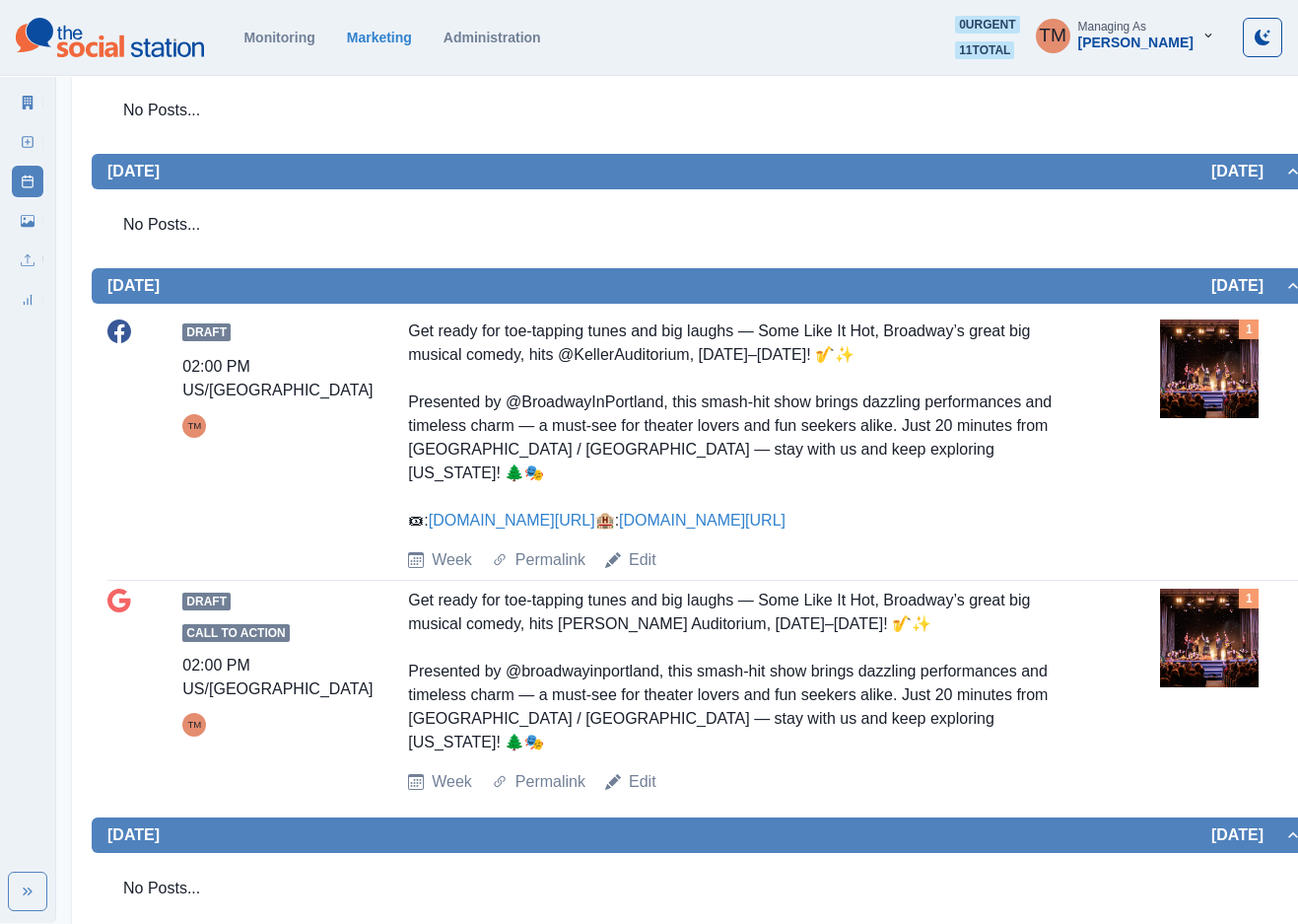
scroll to position [591, 0]
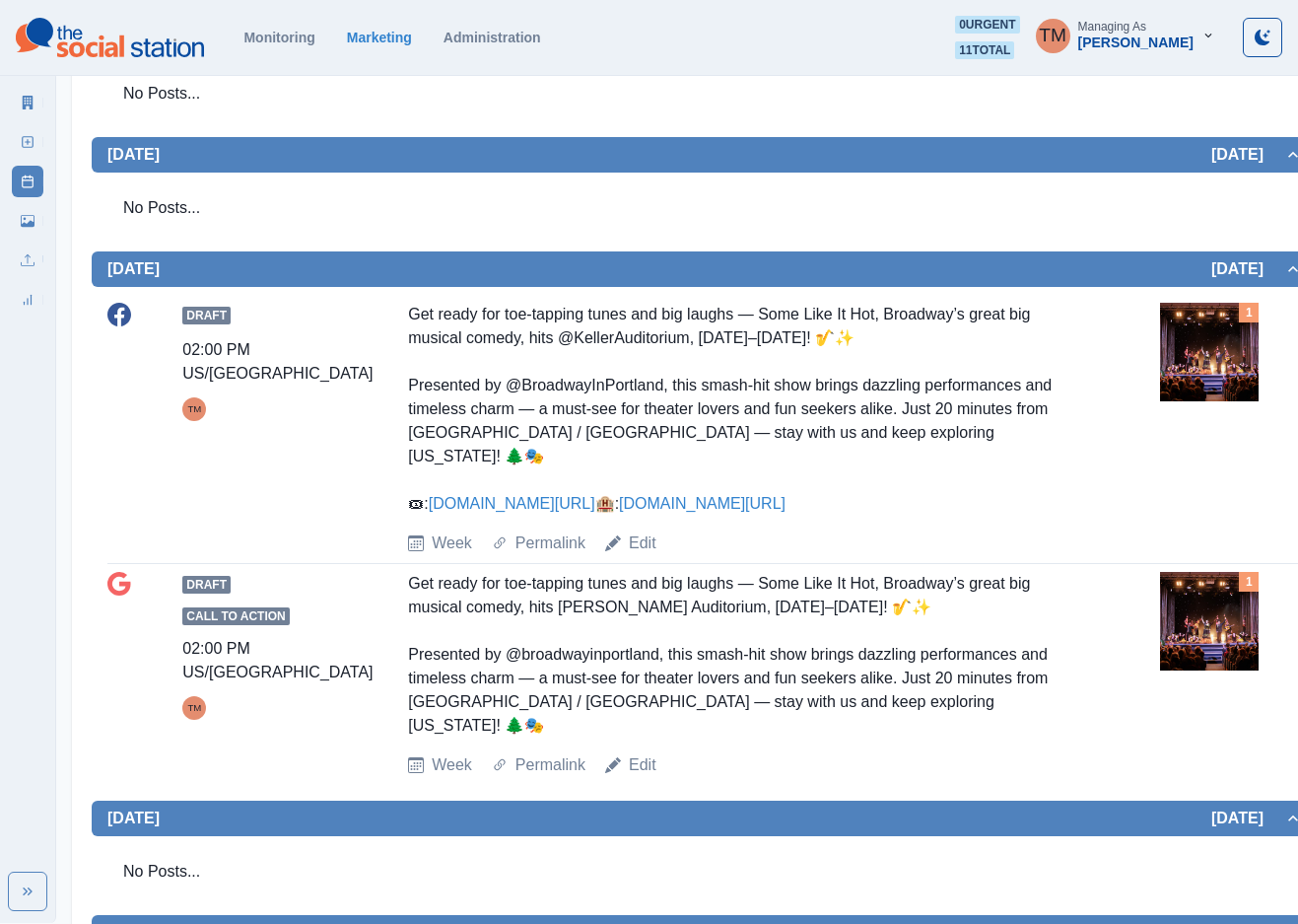
click at [1186, 358] on img at bounding box center [1209, 352] width 99 height 99
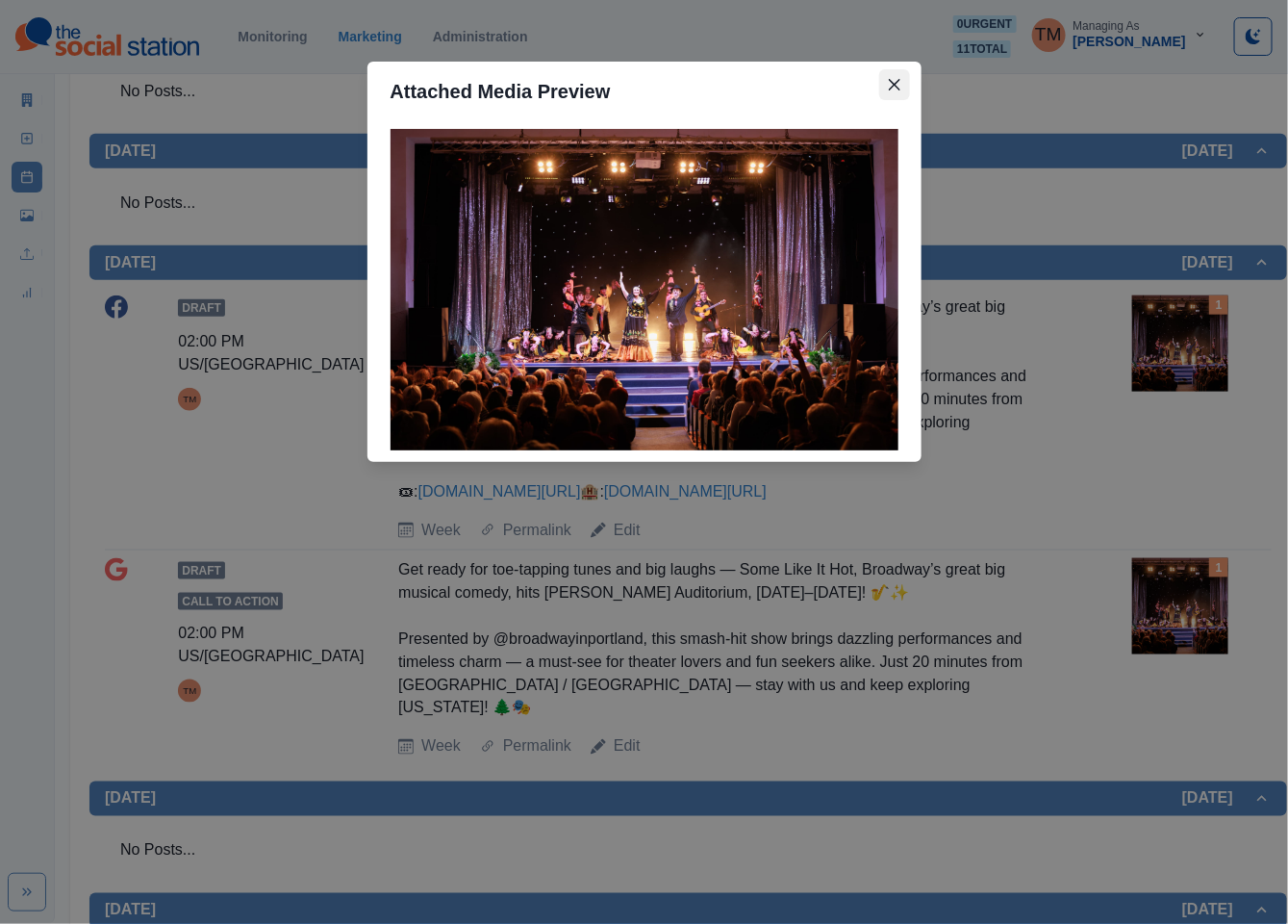
click at [890, 79] on icon "Close" at bounding box center [895, 85] width 12 height 12
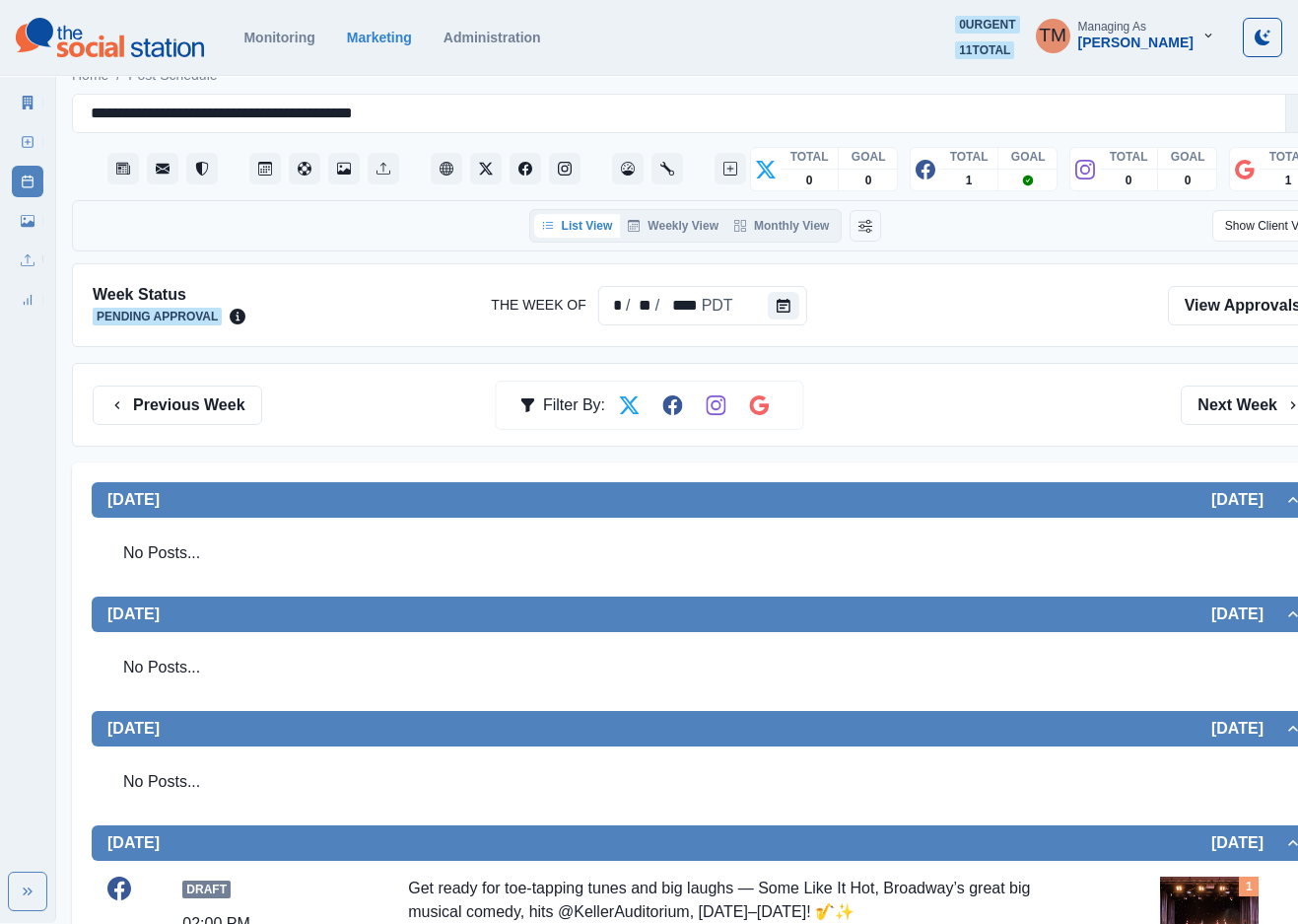
scroll to position [0, 0]
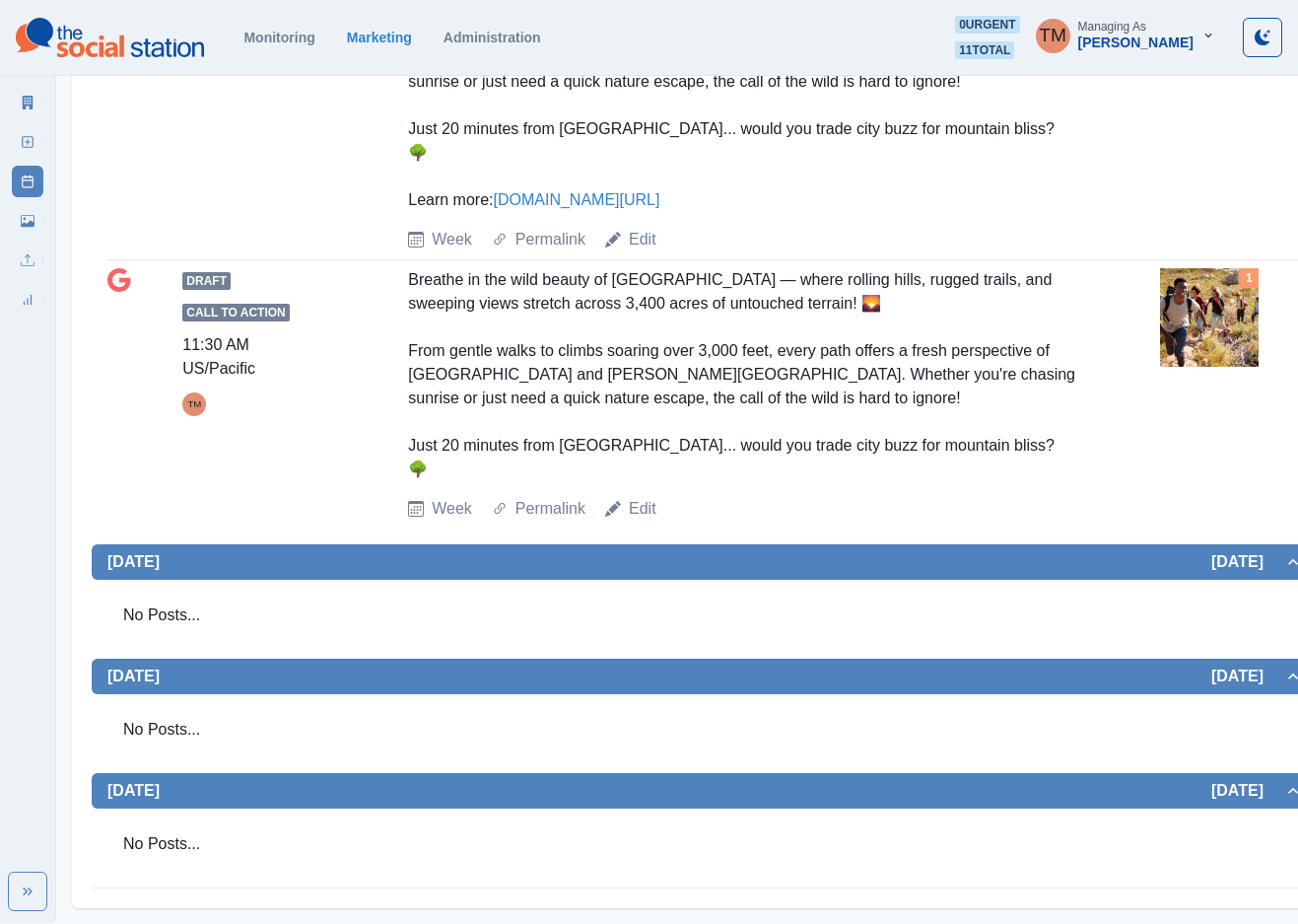
scroll to position [648, 0]
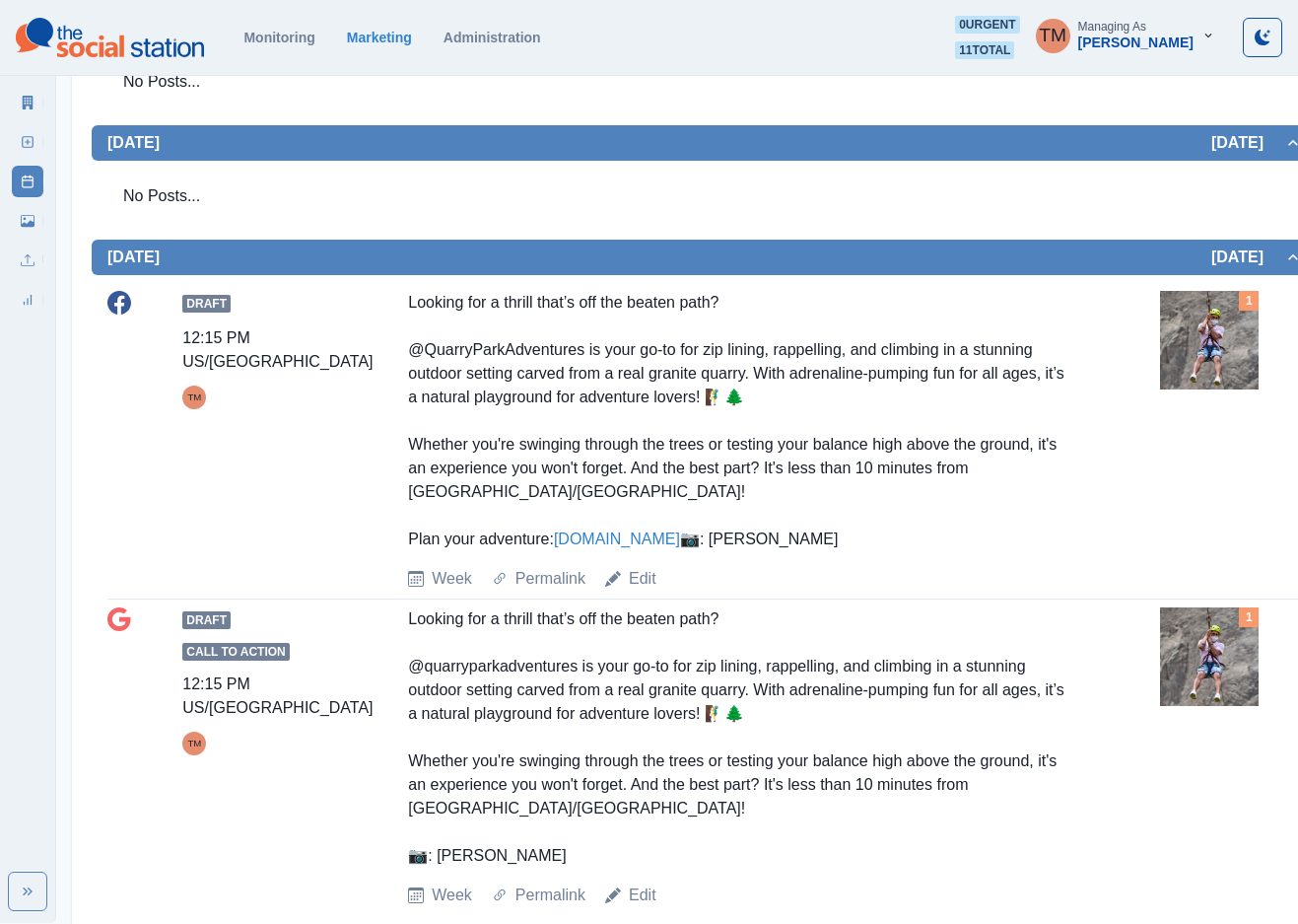
scroll to position [742, 0]
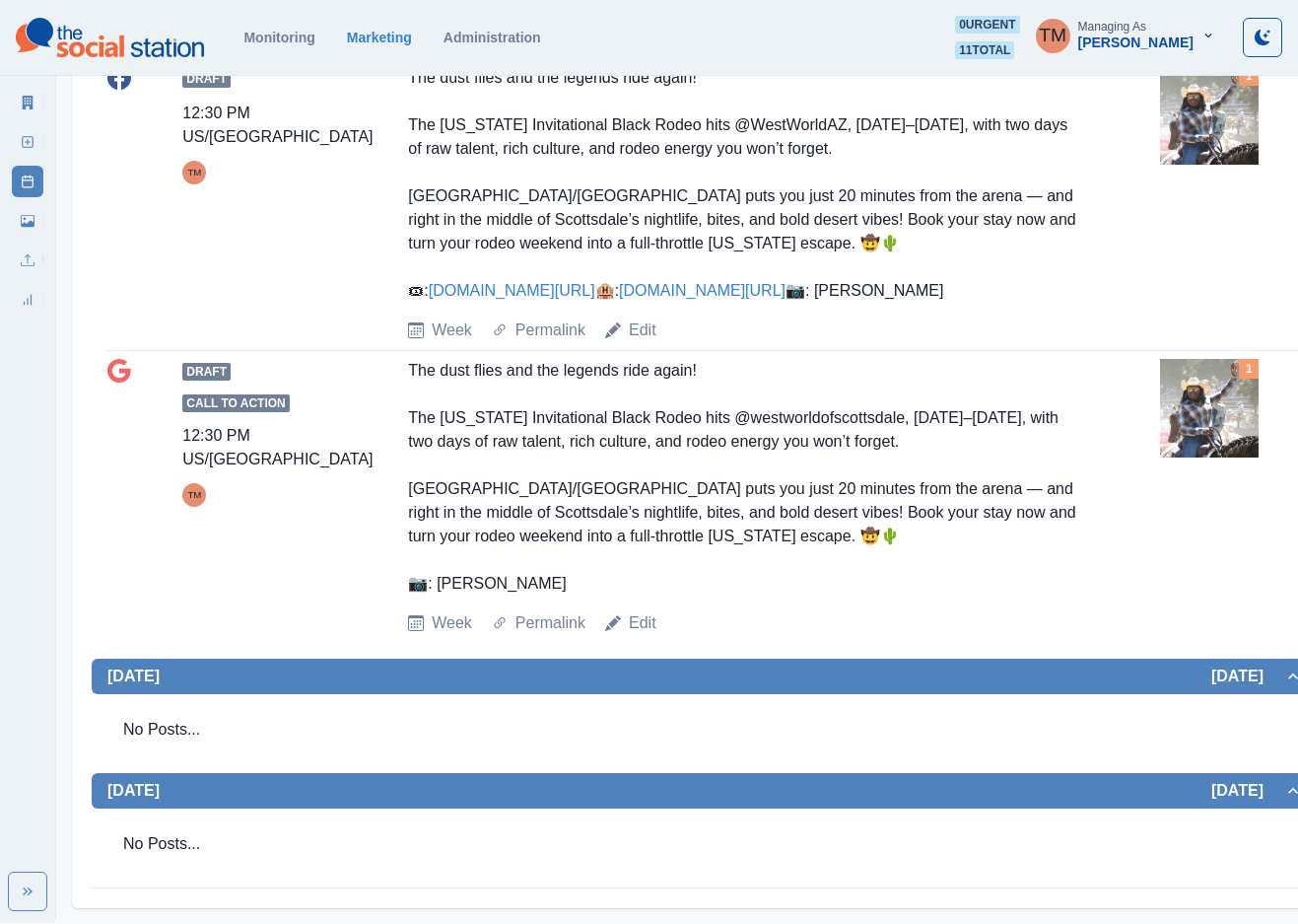
scroll to position [1270, 0]
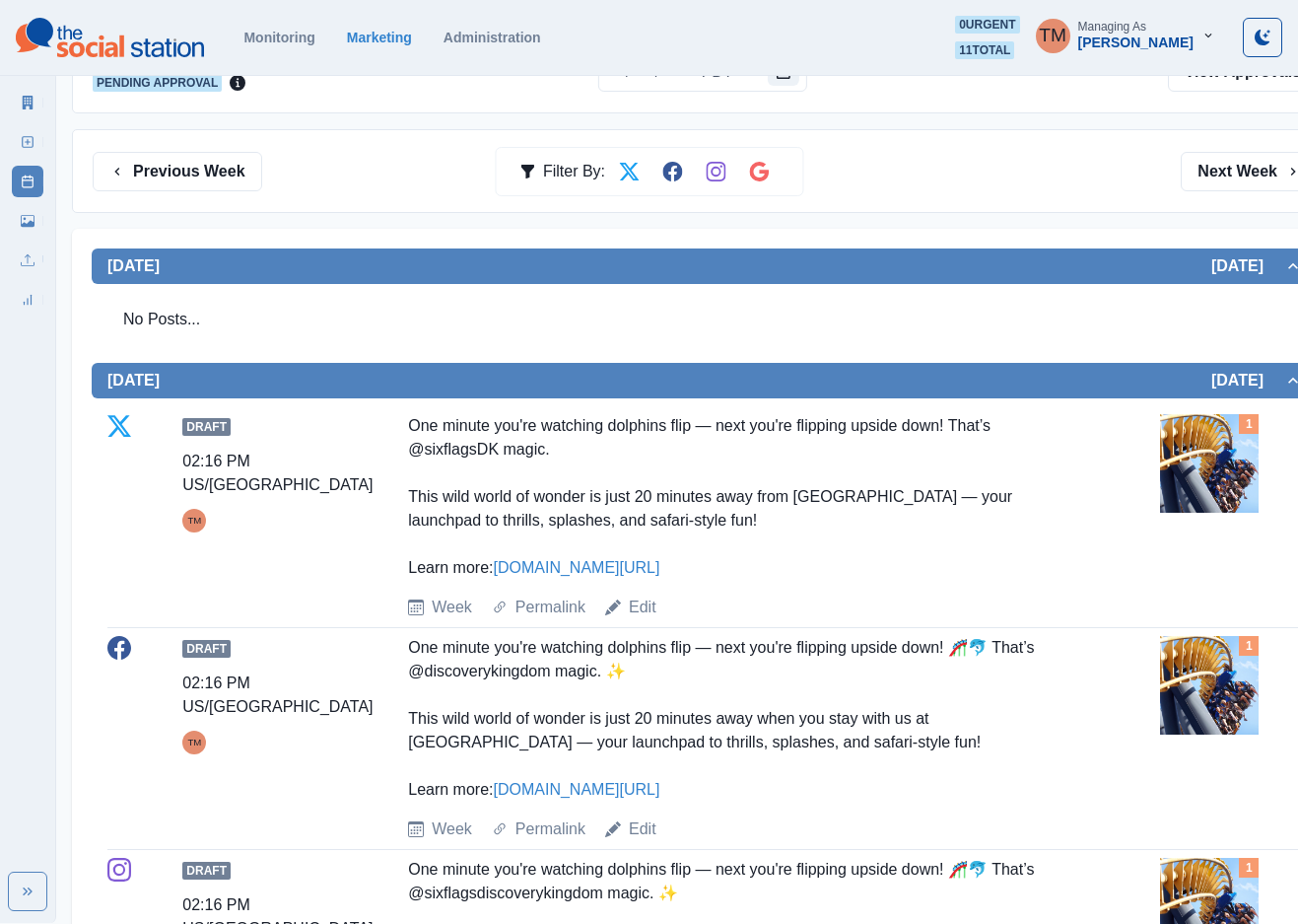
scroll to position [739, 0]
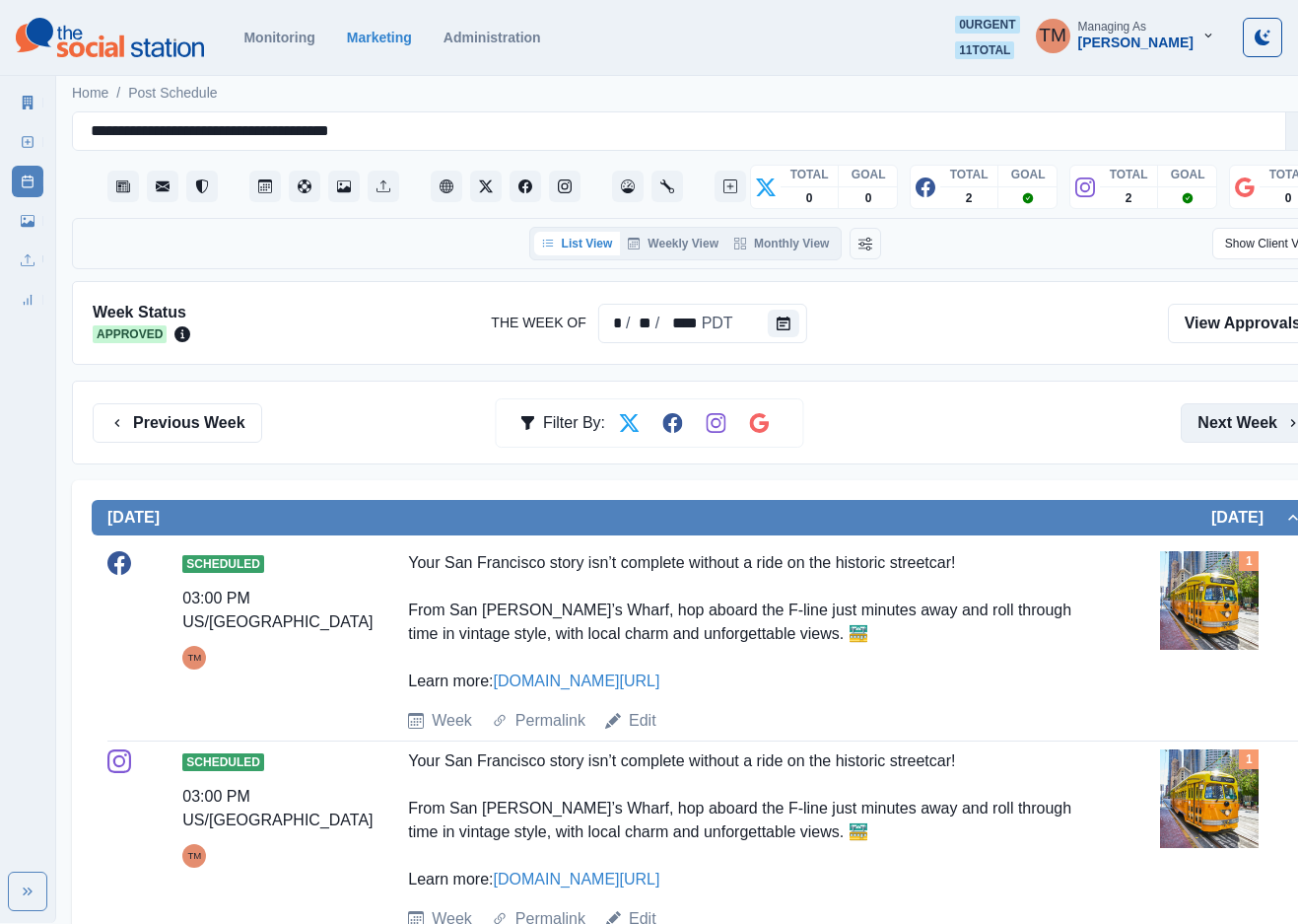
click at [1227, 421] on button "Next Week" at bounding box center [1249, 423] width 137 height 39
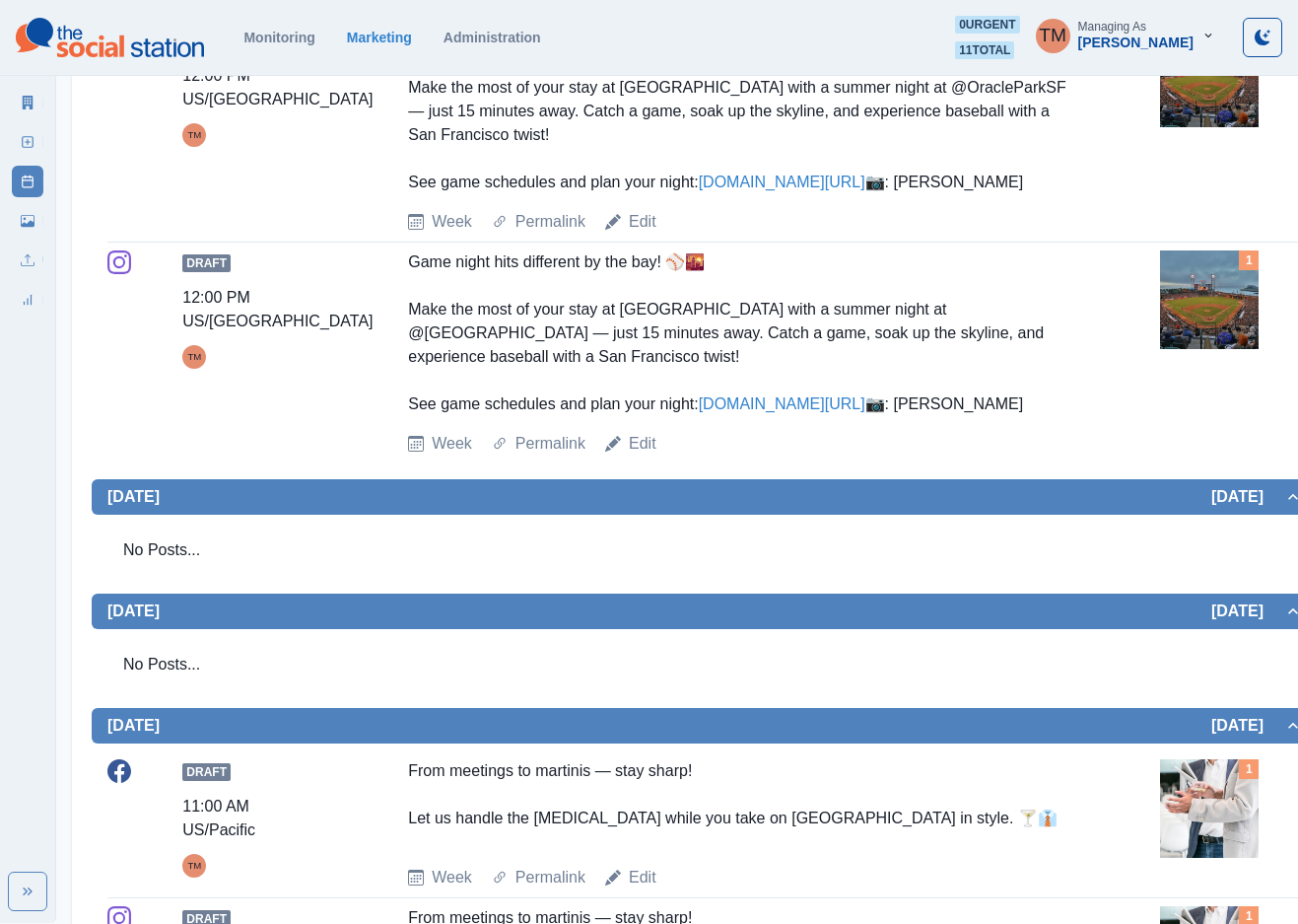
scroll to position [591, 0]
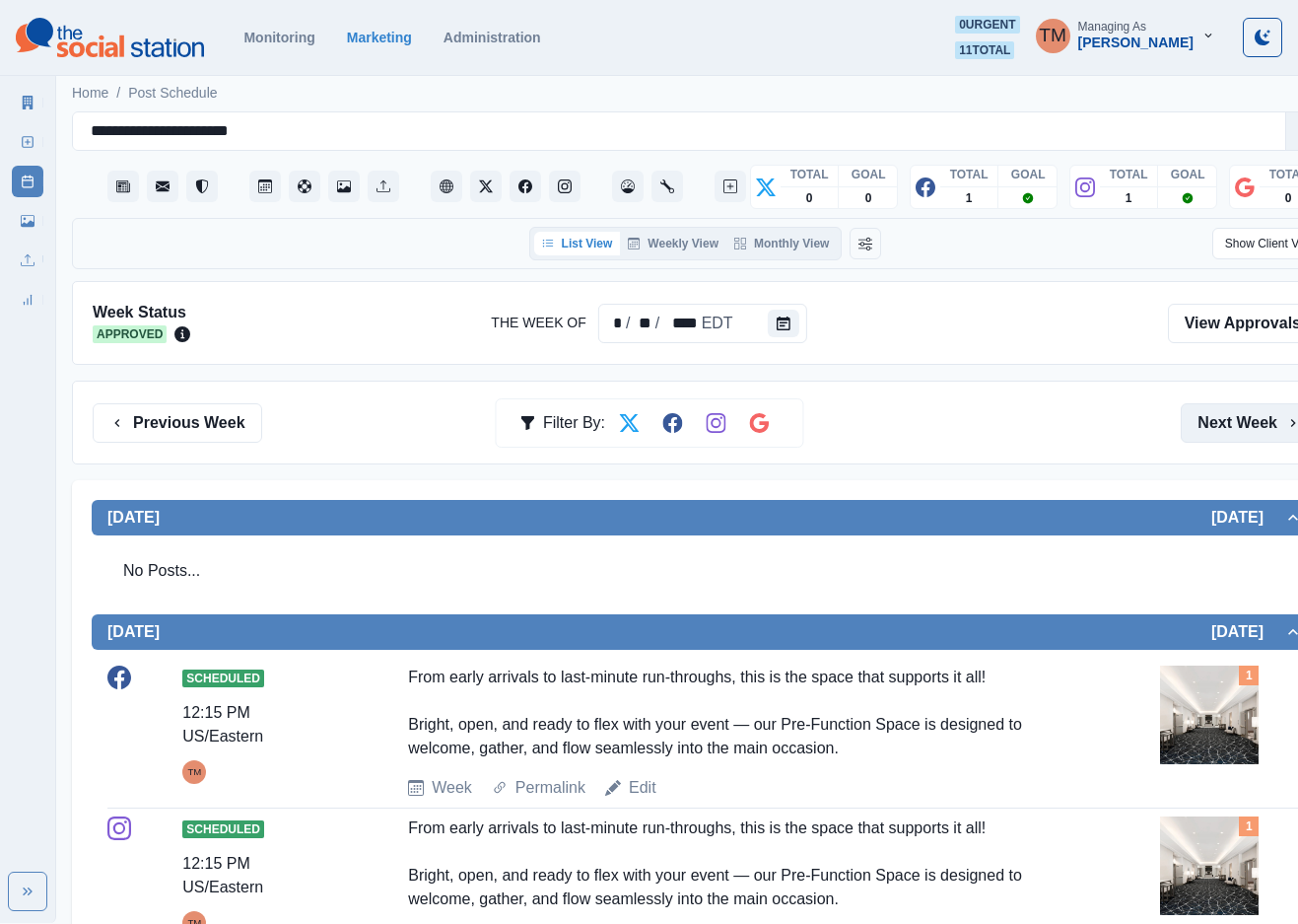
drag, startPoint x: 1227, startPoint y: 425, endPoint x: 808, endPoint y: 10, distance: 589.7
click at [1224, 425] on button "Next Week" at bounding box center [1249, 423] width 137 height 39
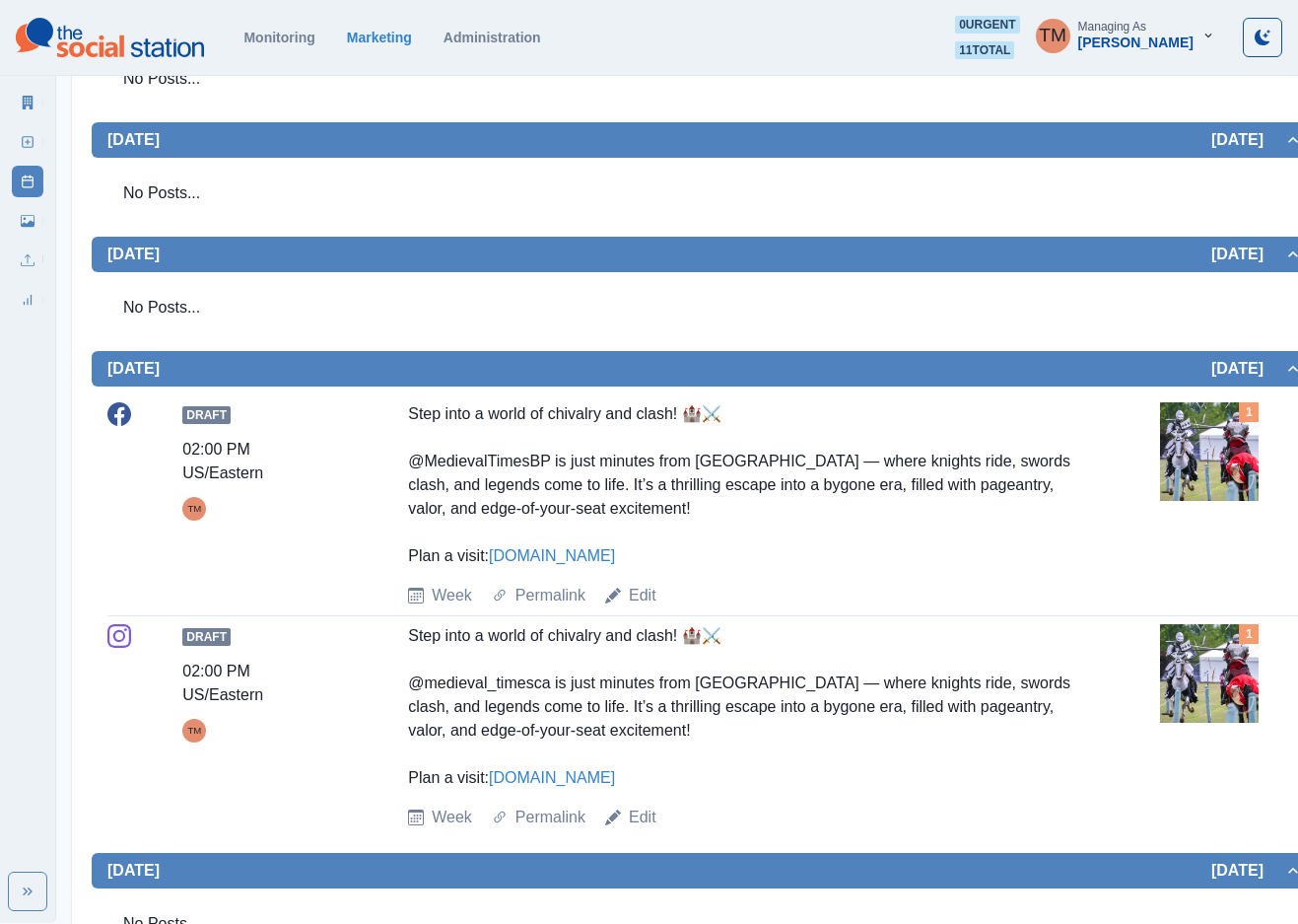
scroll to position [210, 0]
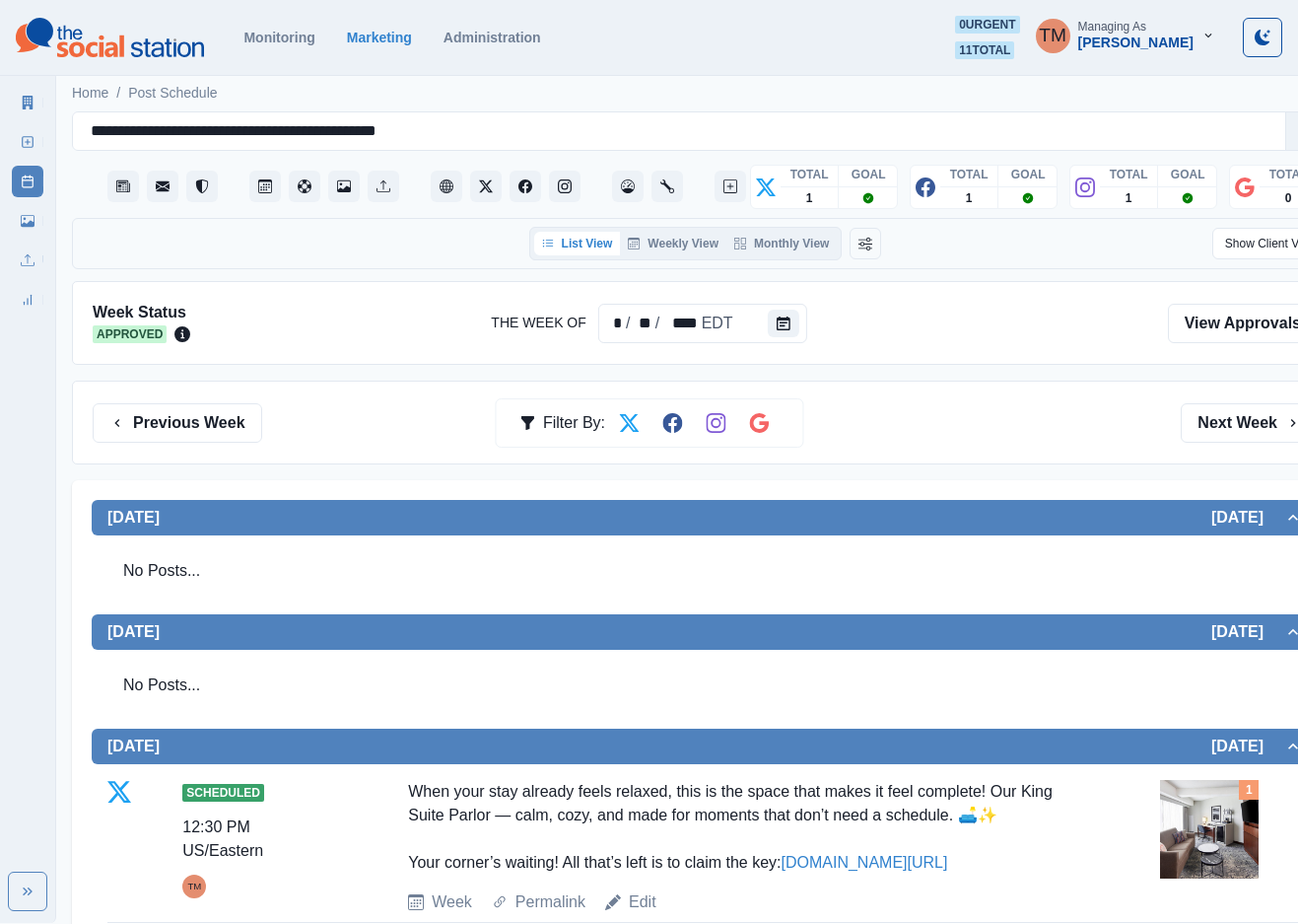
drag, startPoint x: 1236, startPoint y: 425, endPoint x: 707, endPoint y: 9, distance: 673.0
click at [1213, 418] on button "Next Week" at bounding box center [1249, 423] width 137 height 39
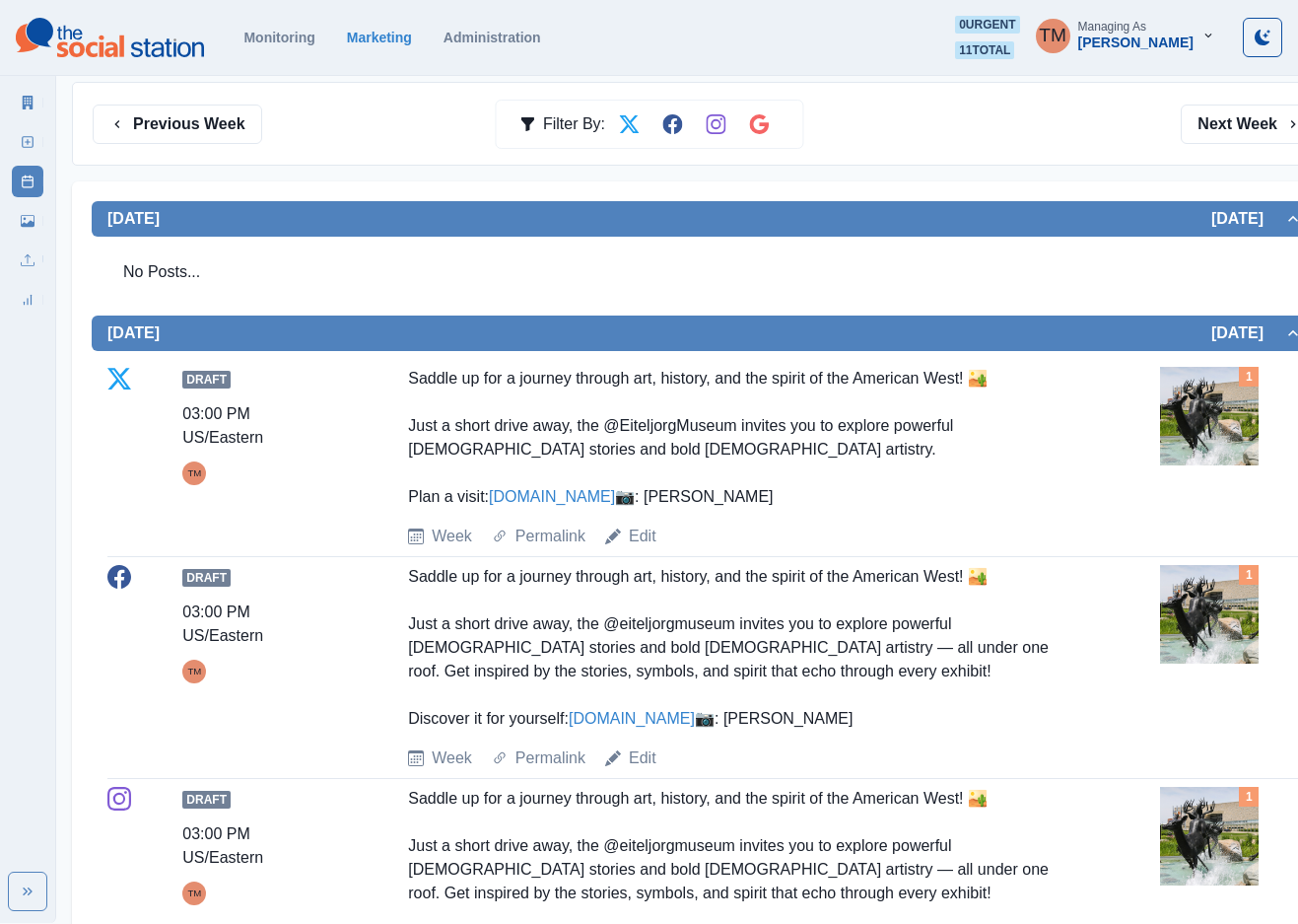
scroll to position [296, 0]
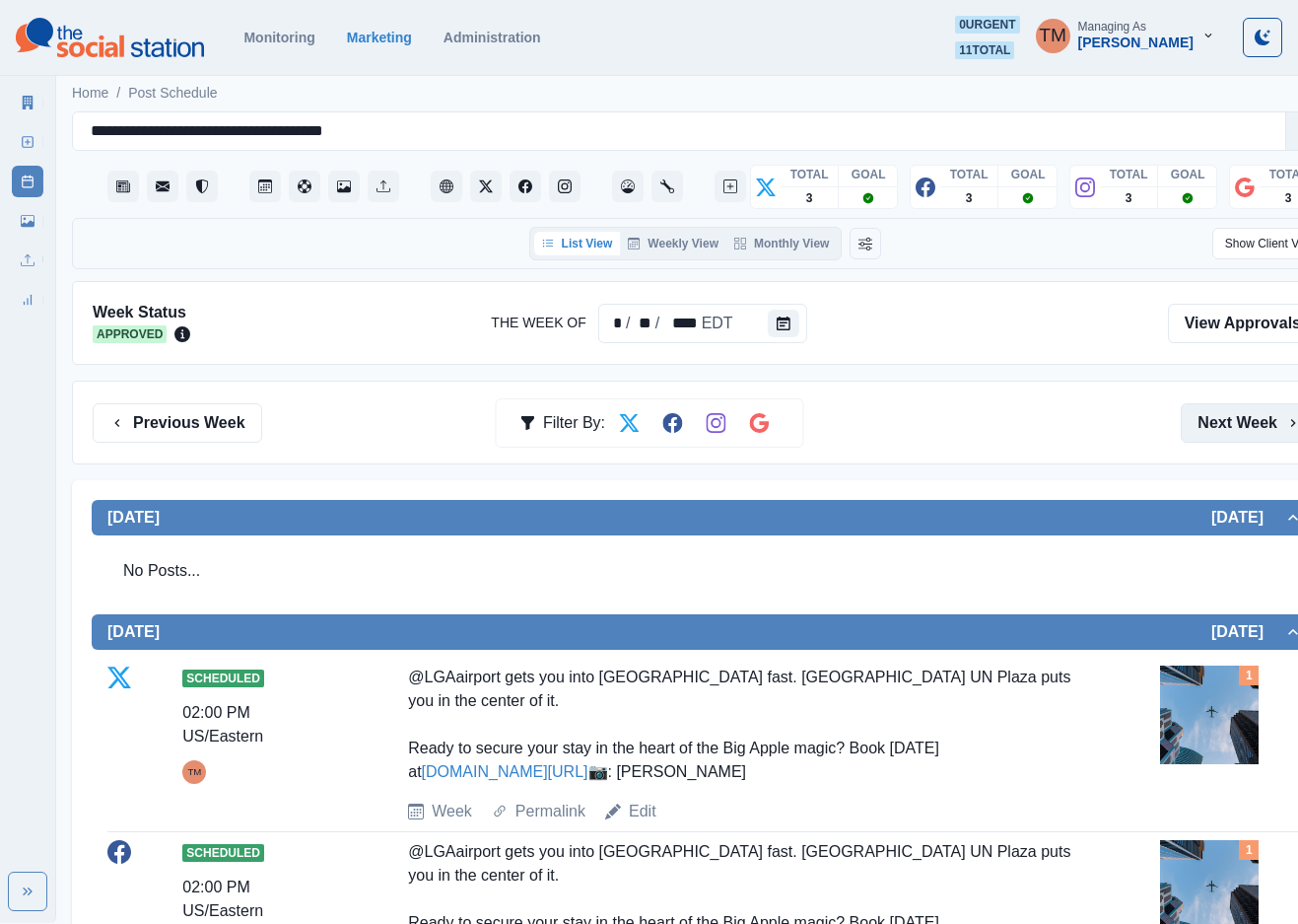
click at [1242, 424] on button "Next Week" at bounding box center [1249, 423] width 137 height 39
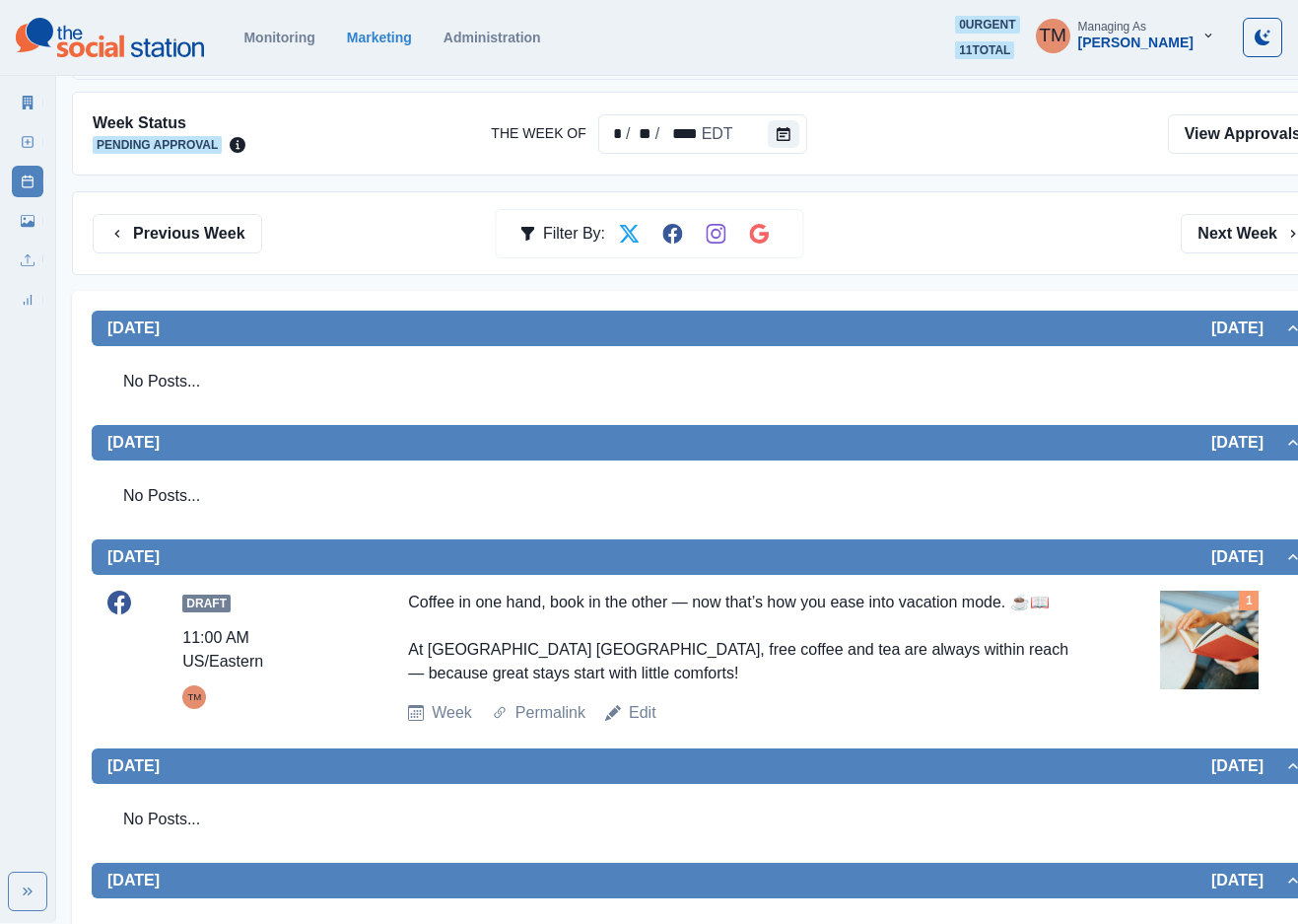
scroll to position [508, 0]
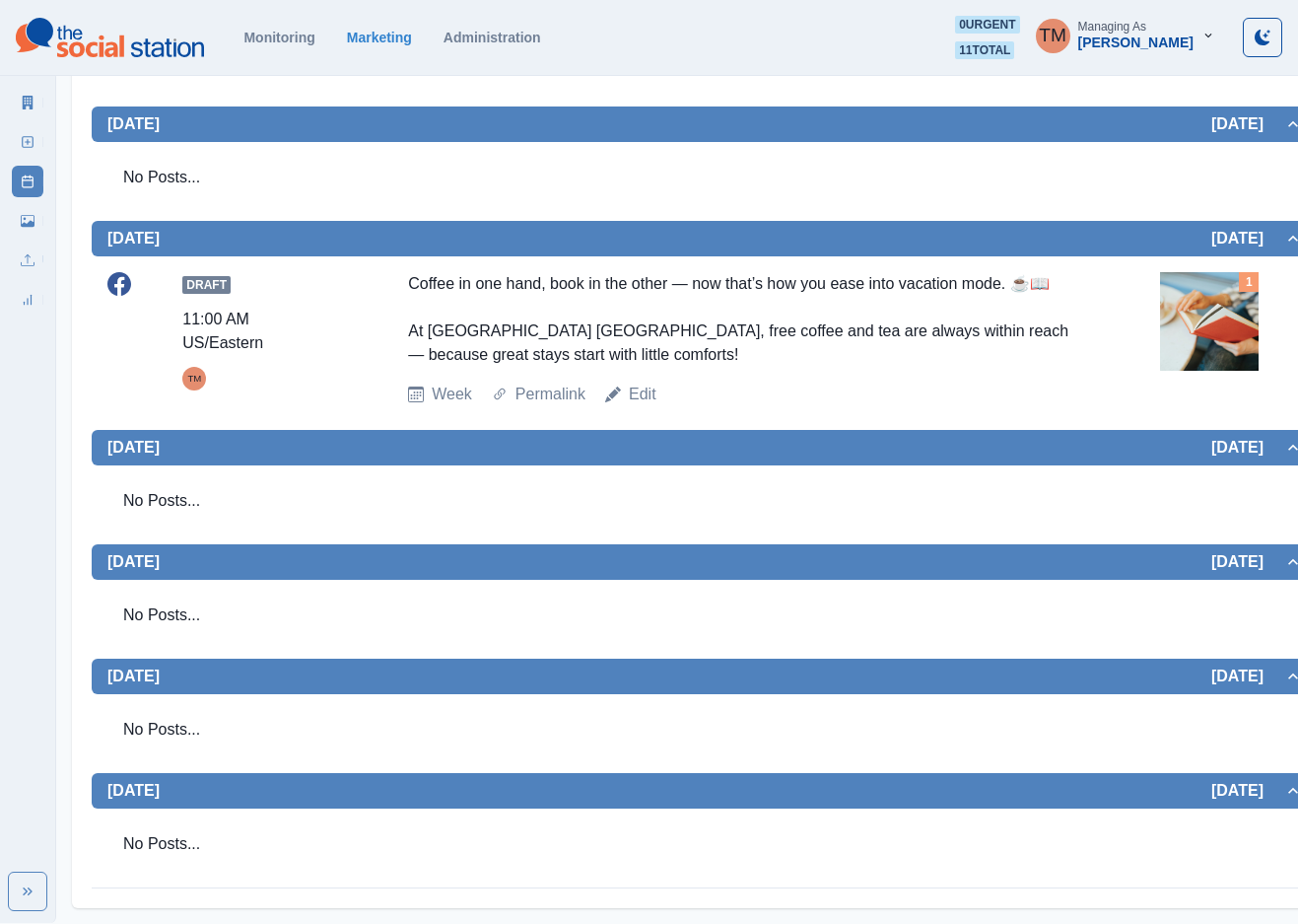
click at [1210, 339] on img at bounding box center [1209, 322] width 99 height 99
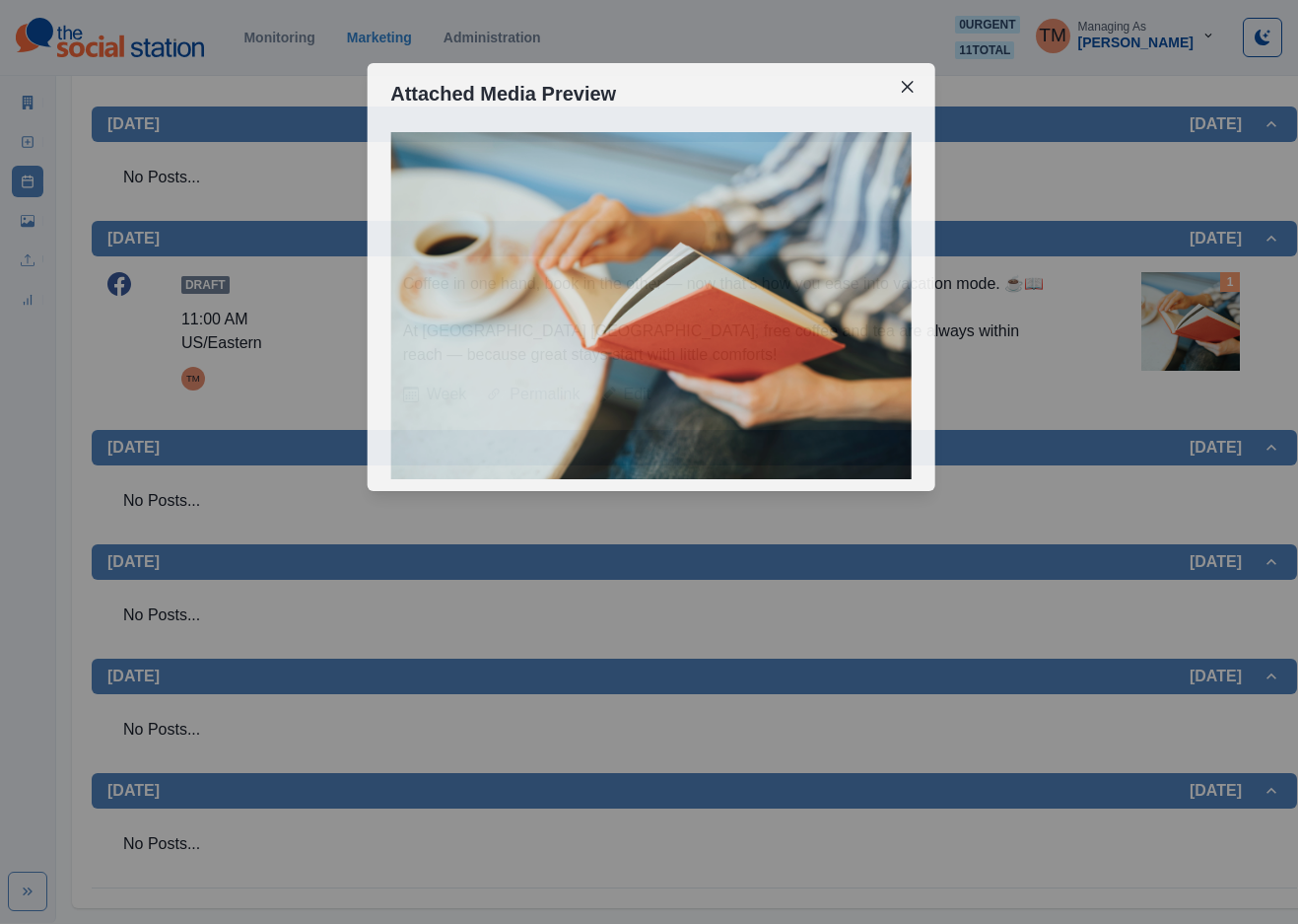
scroll to position [486, 0]
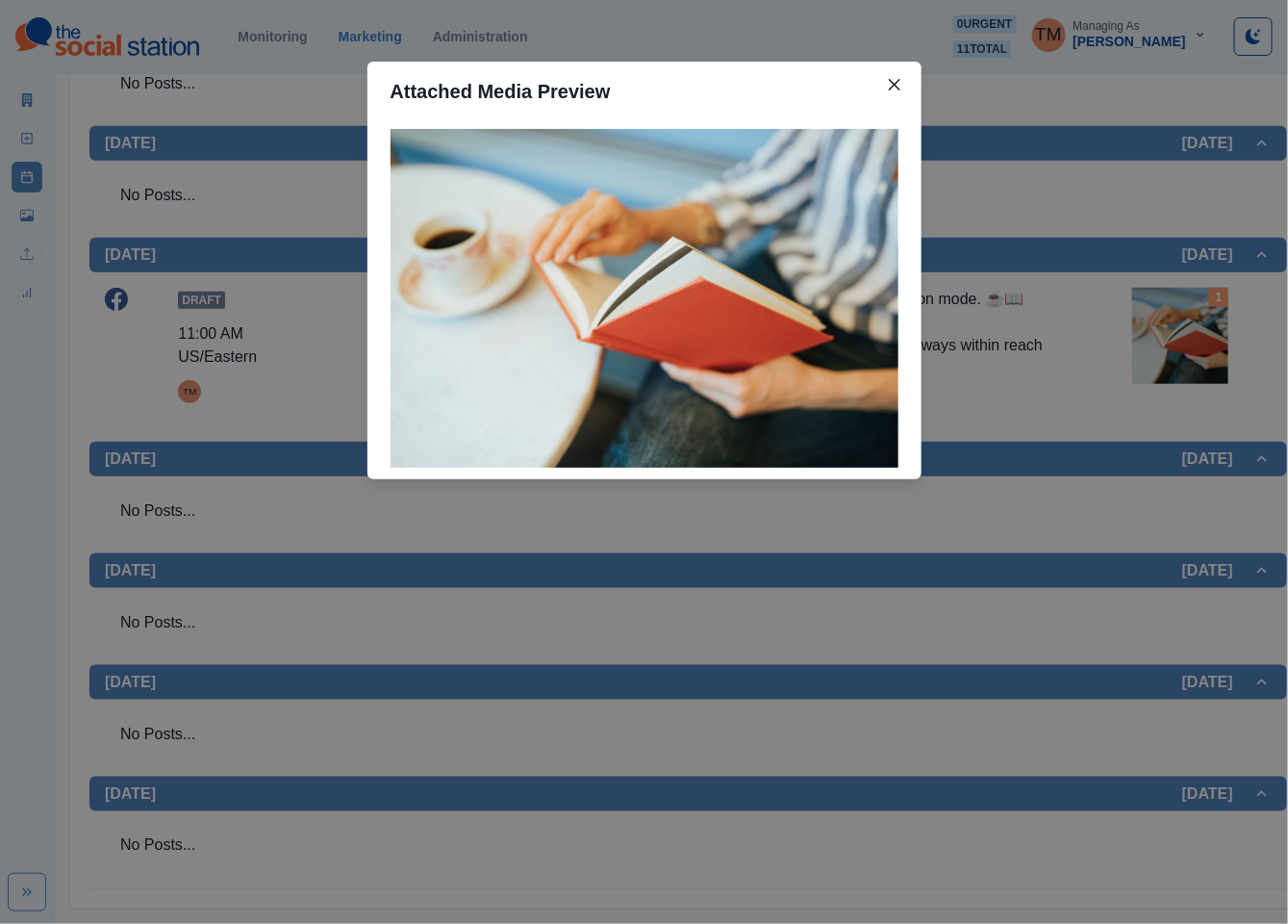
click at [1180, 330] on div "Attached Media Preview" at bounding box center [644, 462] width 1288 height 924
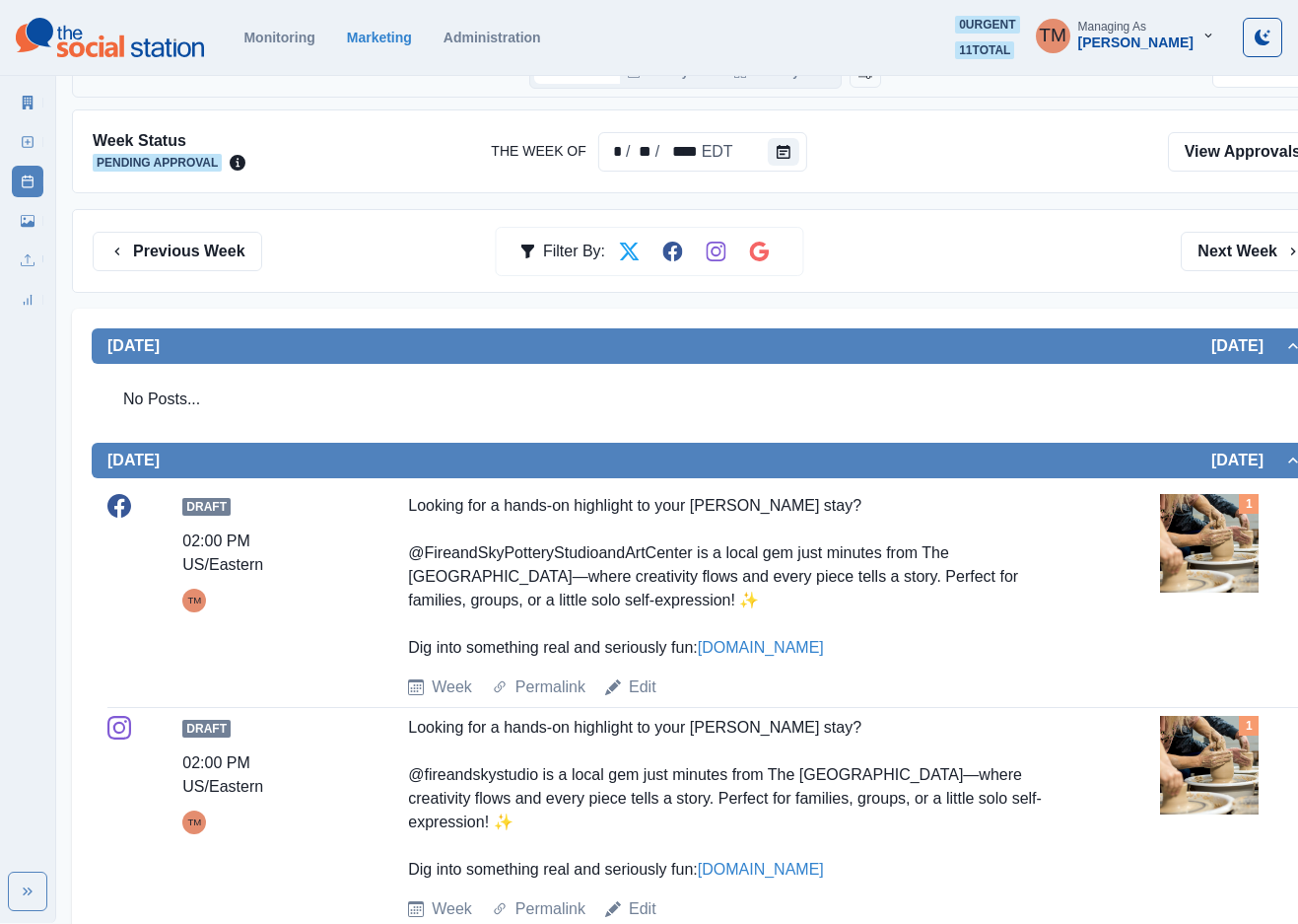
scroll to position [148, 0]
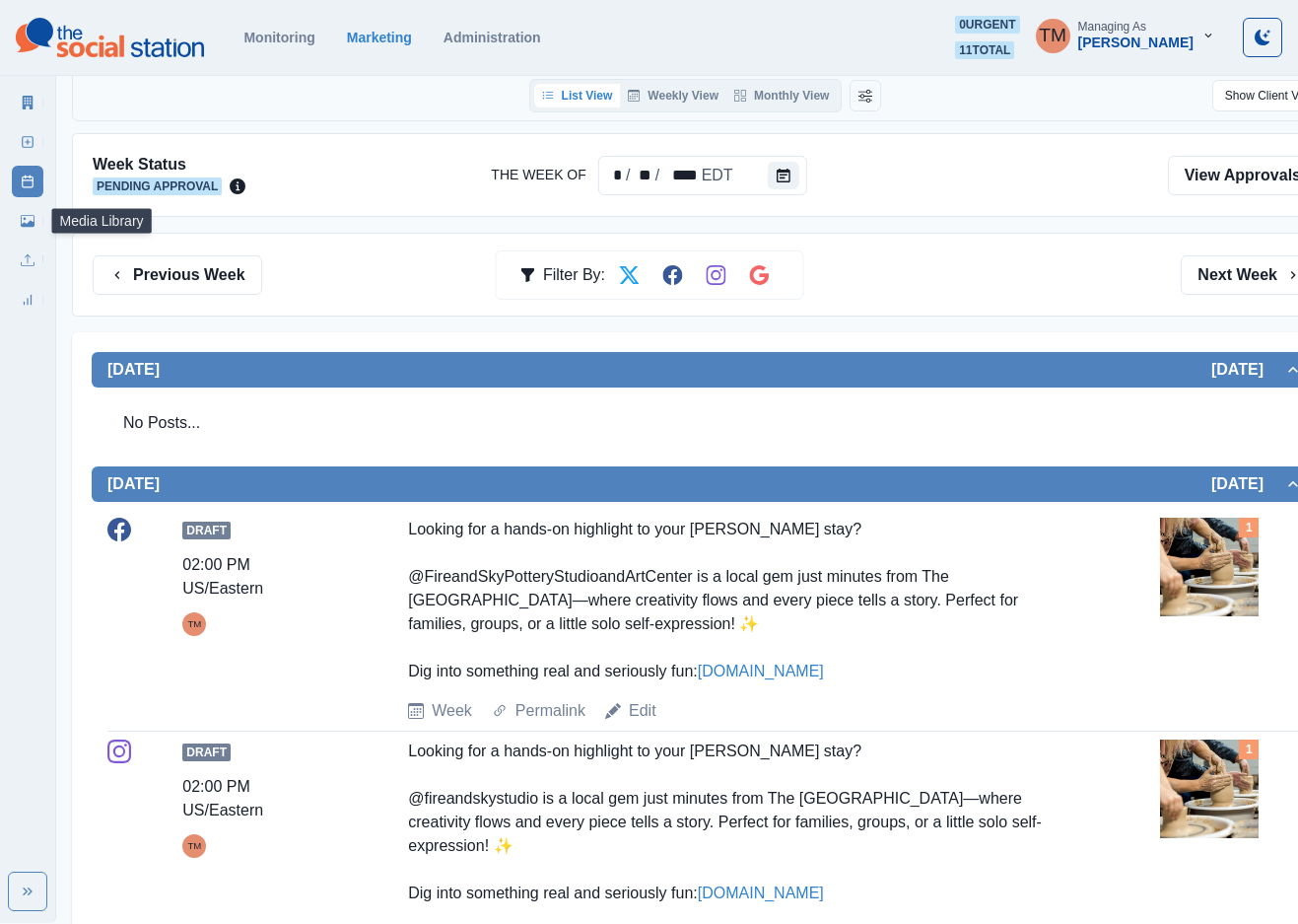
click at [15, 226] on link "Media Library" at bounding box center [28, 221] width 32 height 32
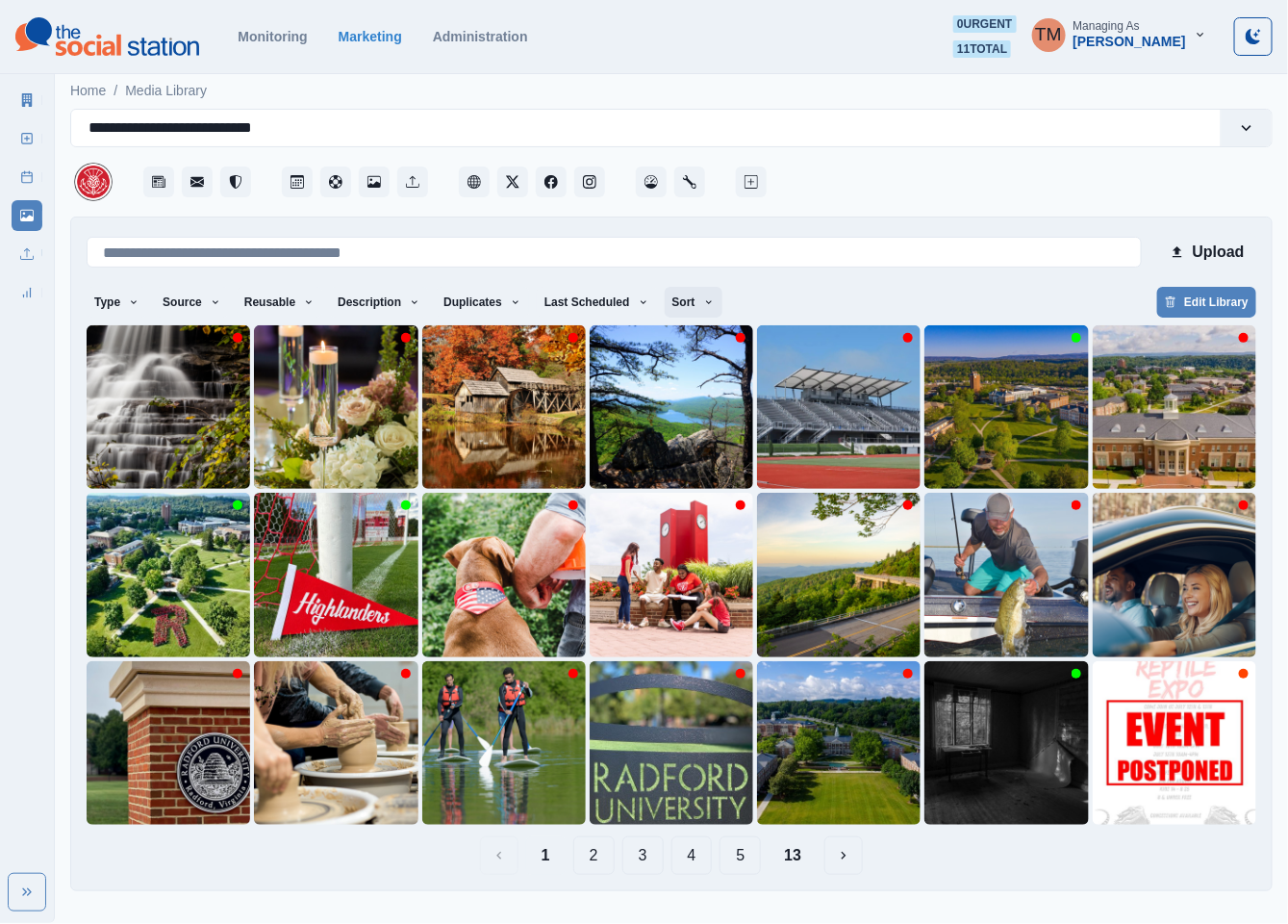
click at [703, 304] on icon "button" at bounding box center [709, 303] width 12 height 12
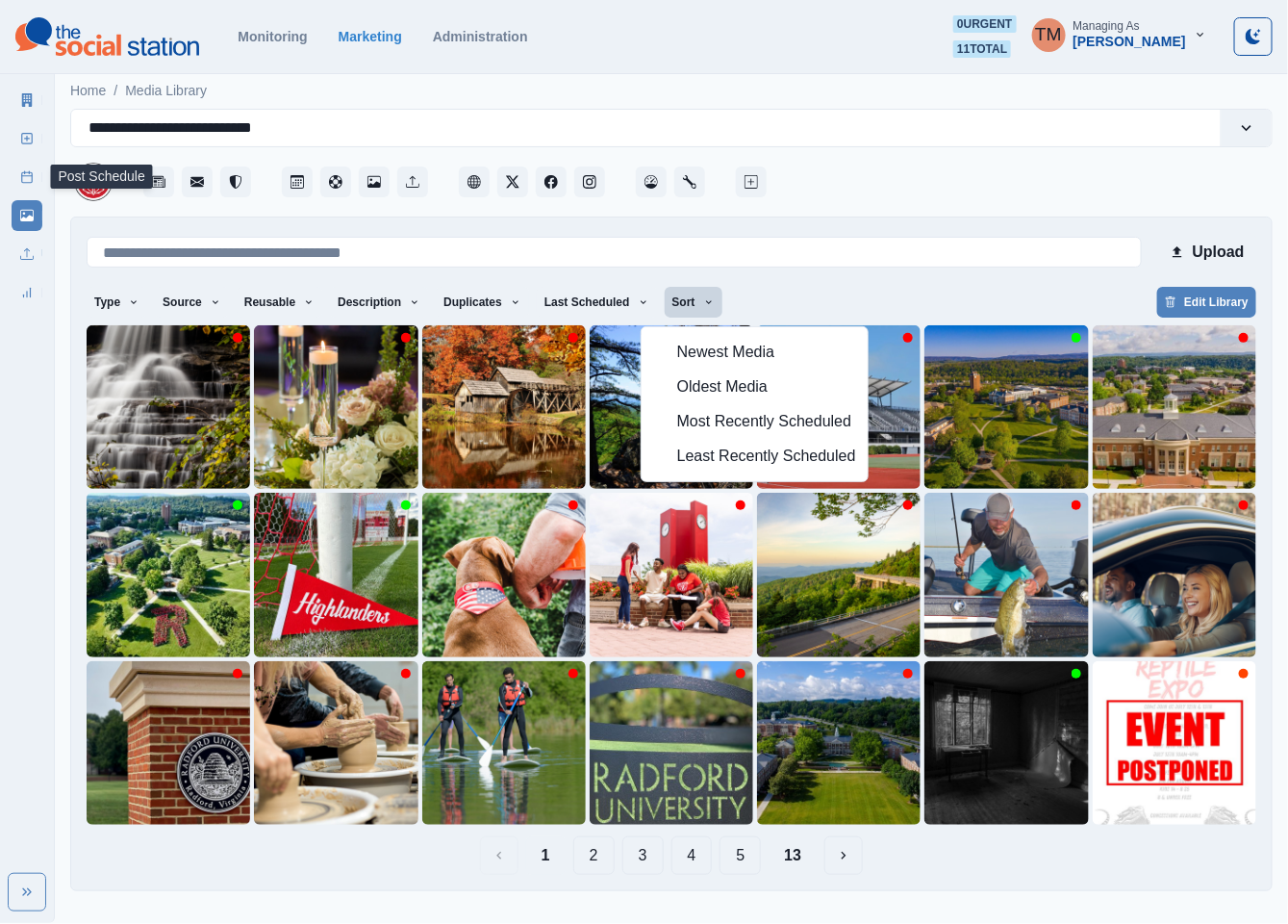
click at [26, 176] on line at bounding box center [27, 176] width 11 height 0
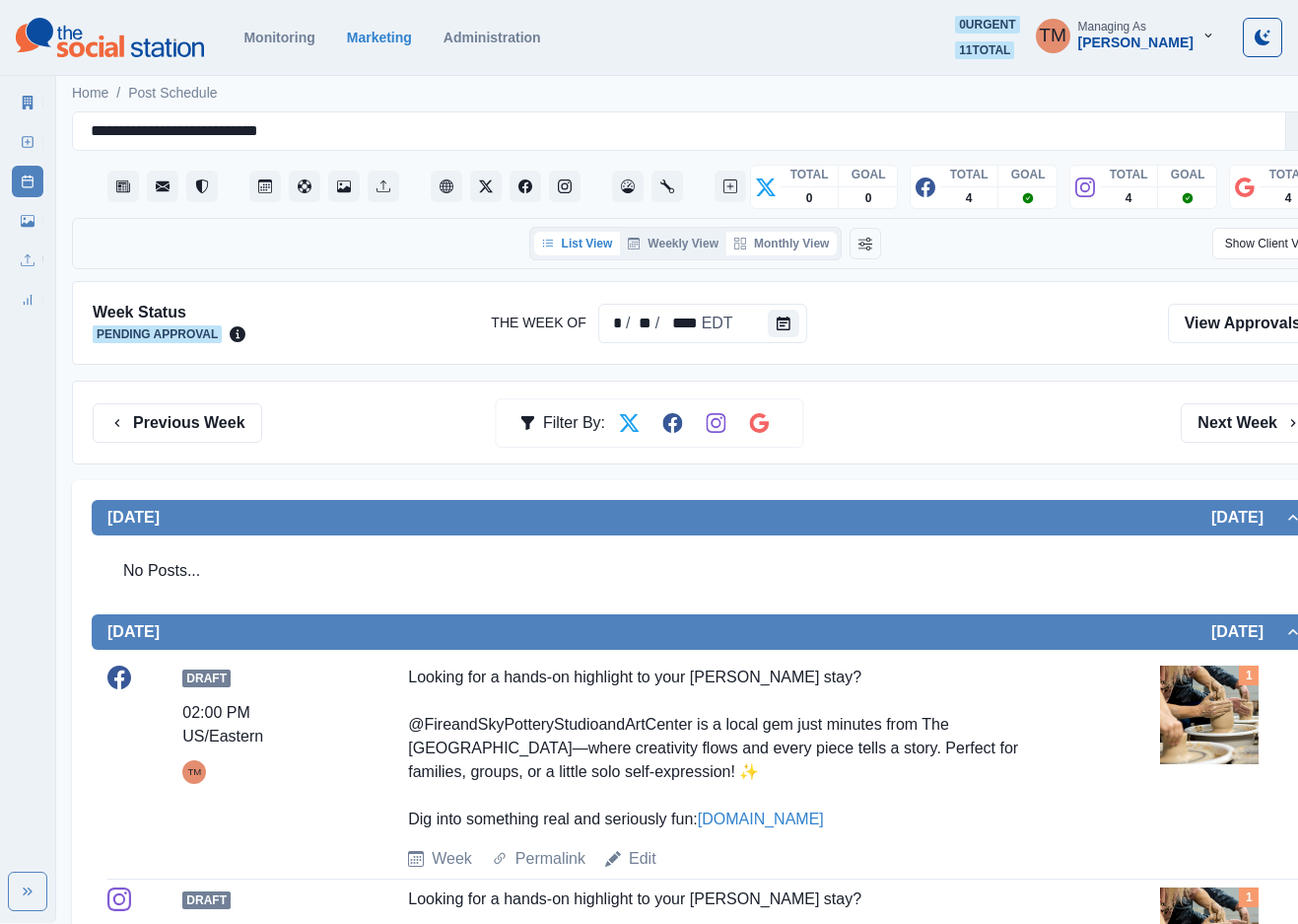
click at [802, 246] on button "Monthly View" at bounding box center [782, 244] width 111 height 24
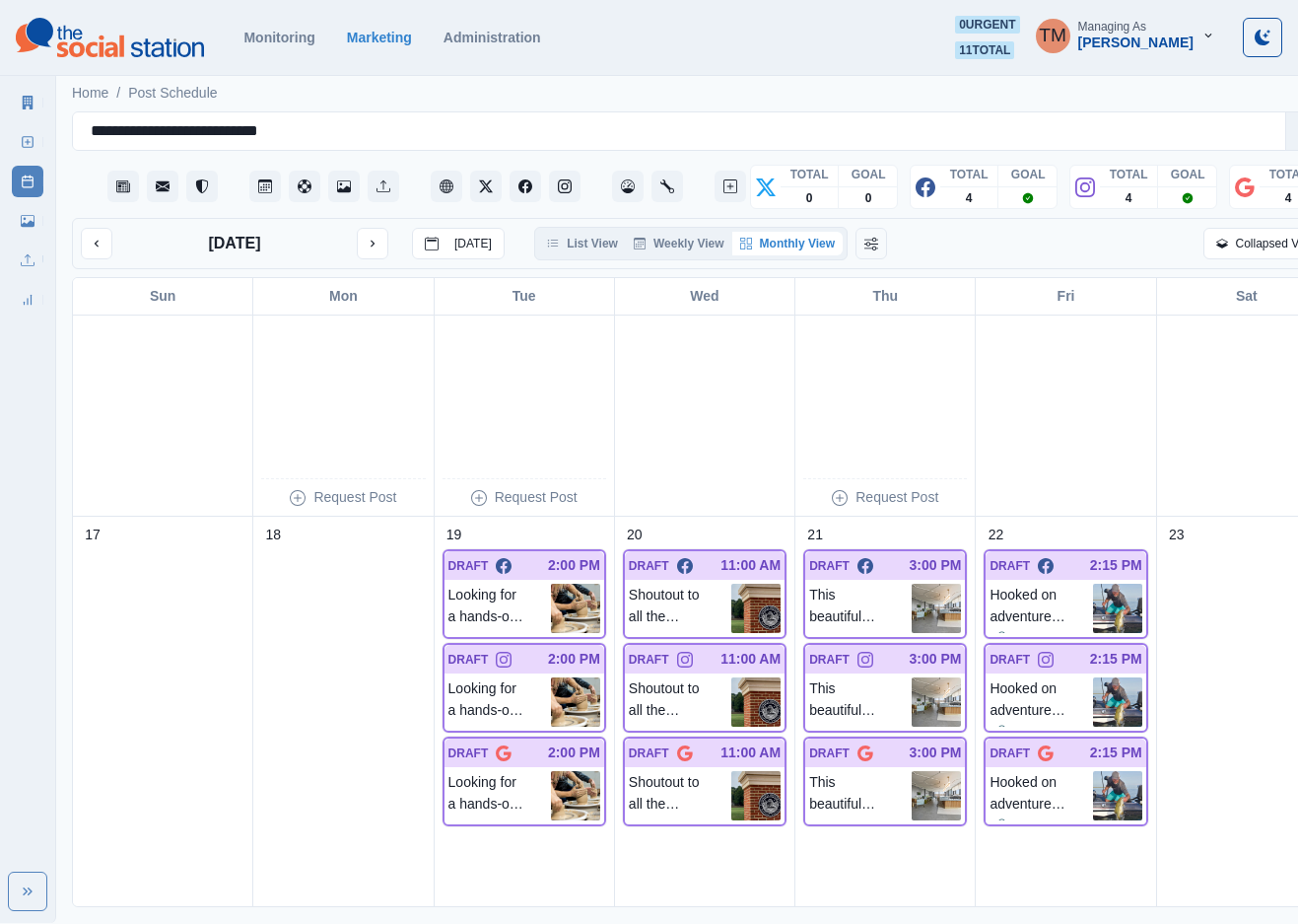
scroll to position [1775, 0]
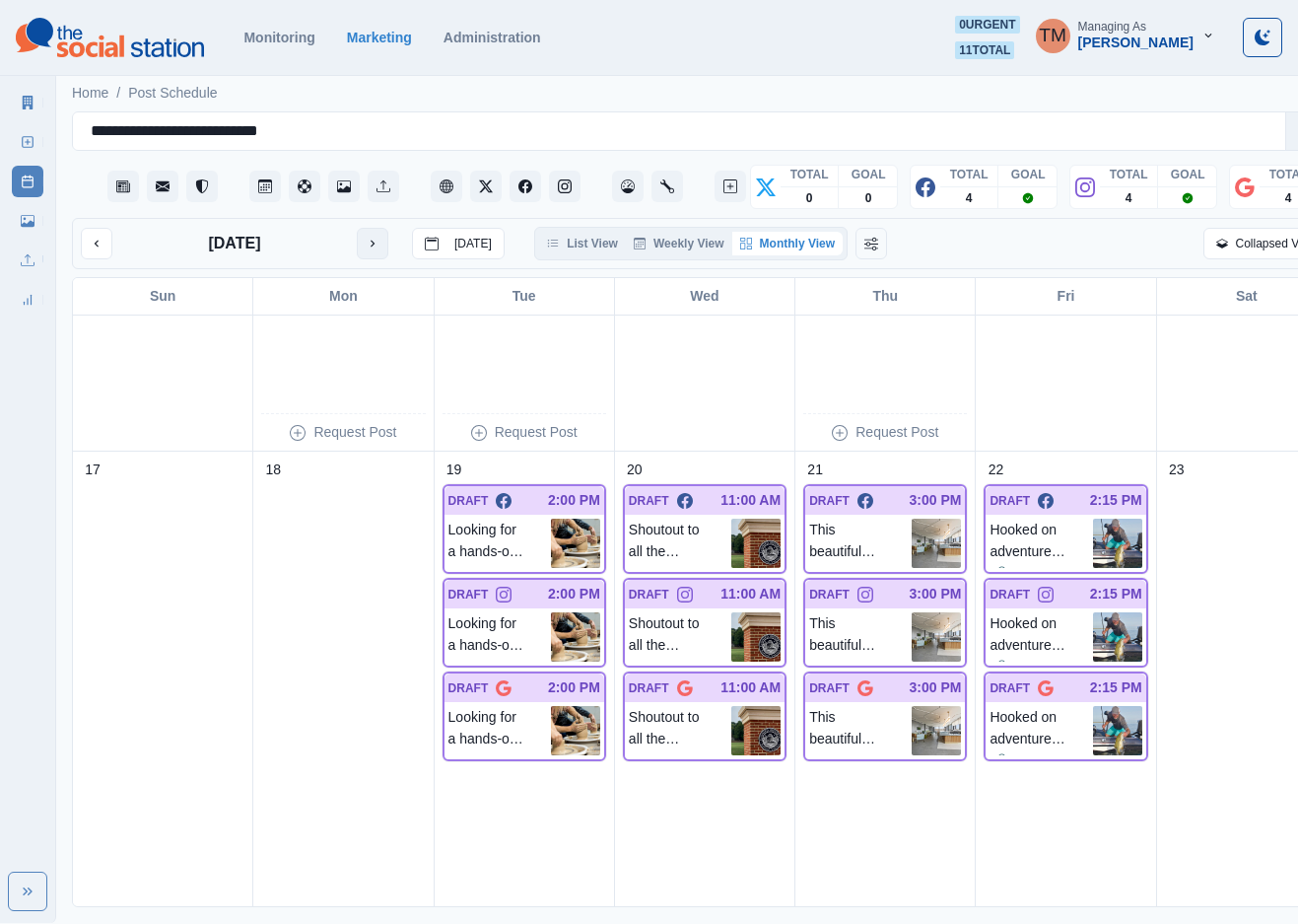
drag, startPoint x: 368, startPoint y: 234, endPoint x: 367, endPoint y: 253, distance: 19.0
click at [368, 235] on button "next month" at bounding box center [373, 244] width 32 height 32
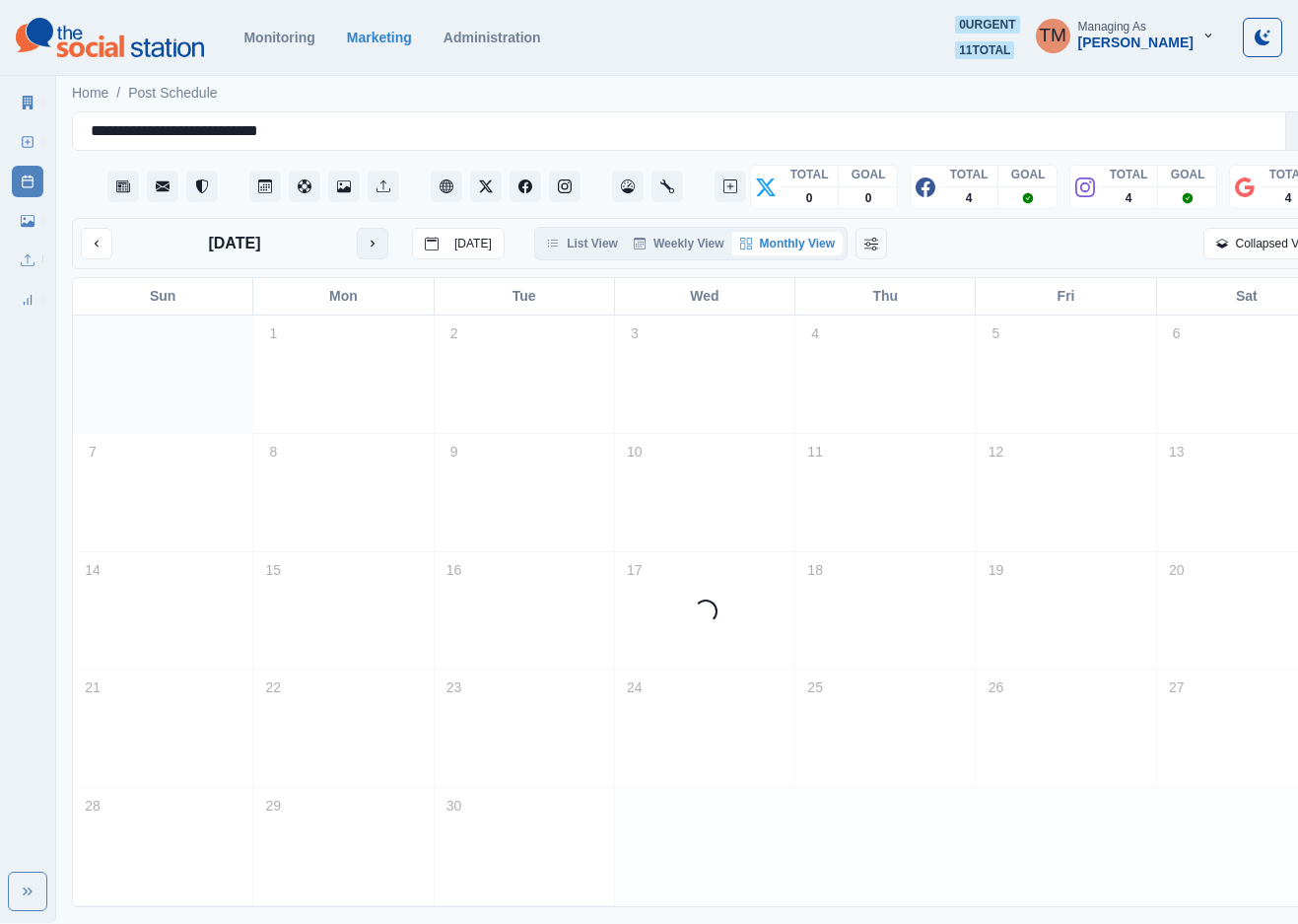
click at [371, 252] on button "next month" at bounding box center [373, 244] width 32 height 32
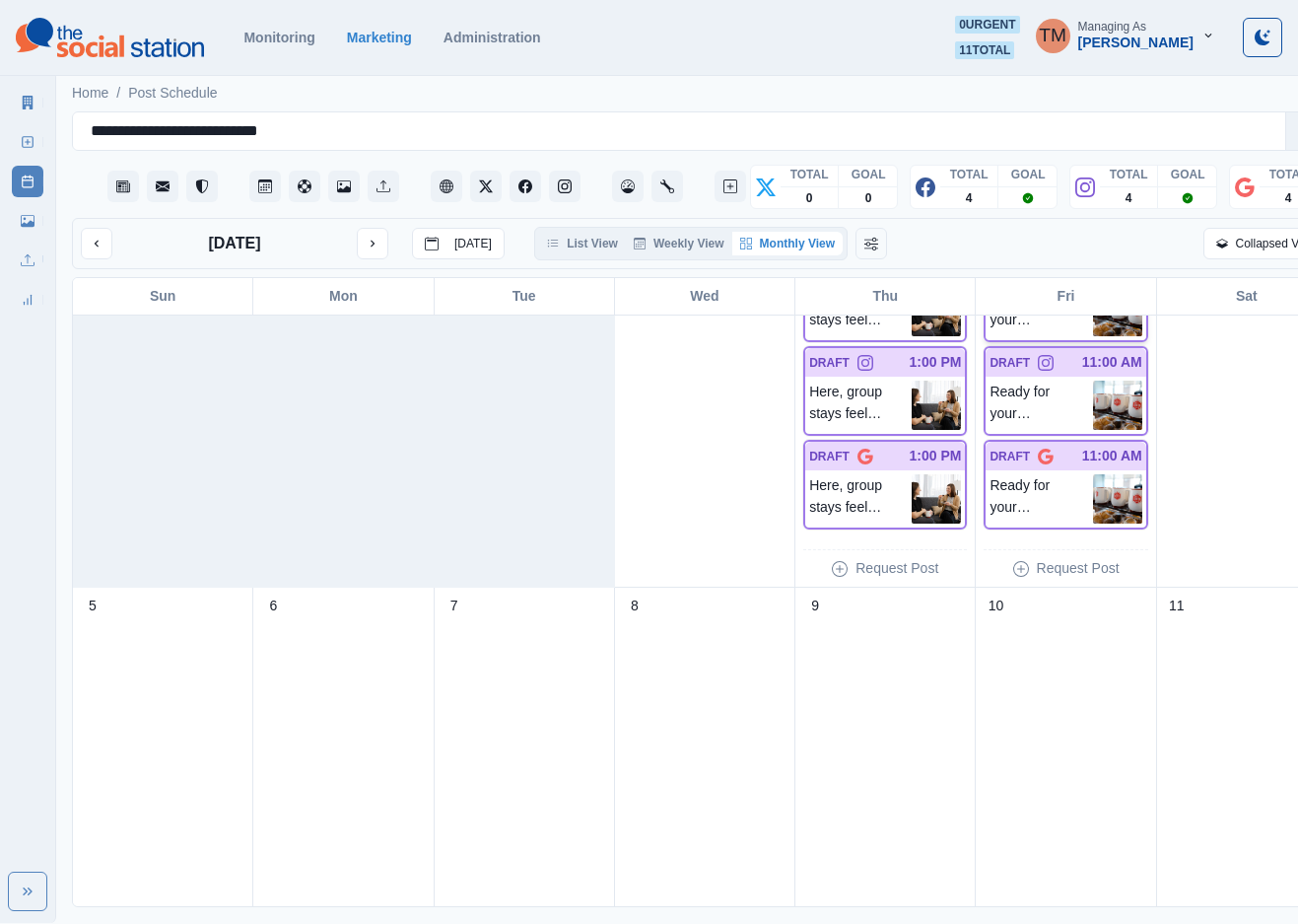
scroll to position [148, 0]
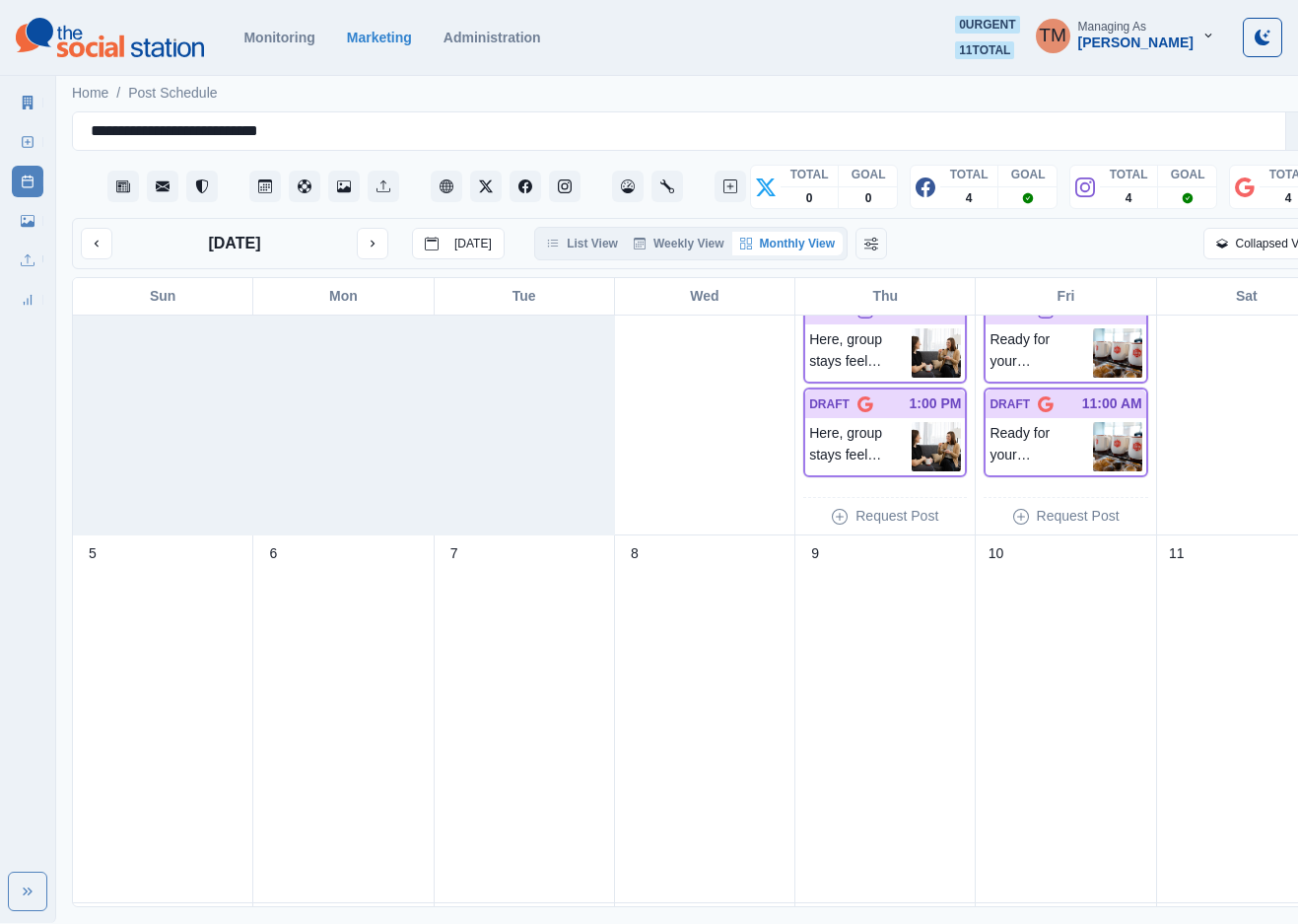
drag, startPoint x: 107, startPoint y: 246, endPoint x: 114, endPoint y: 255, distance: 11.4
click at [107, 246] on button "previous month" at bounding box center [97, 244] width 32 height 32
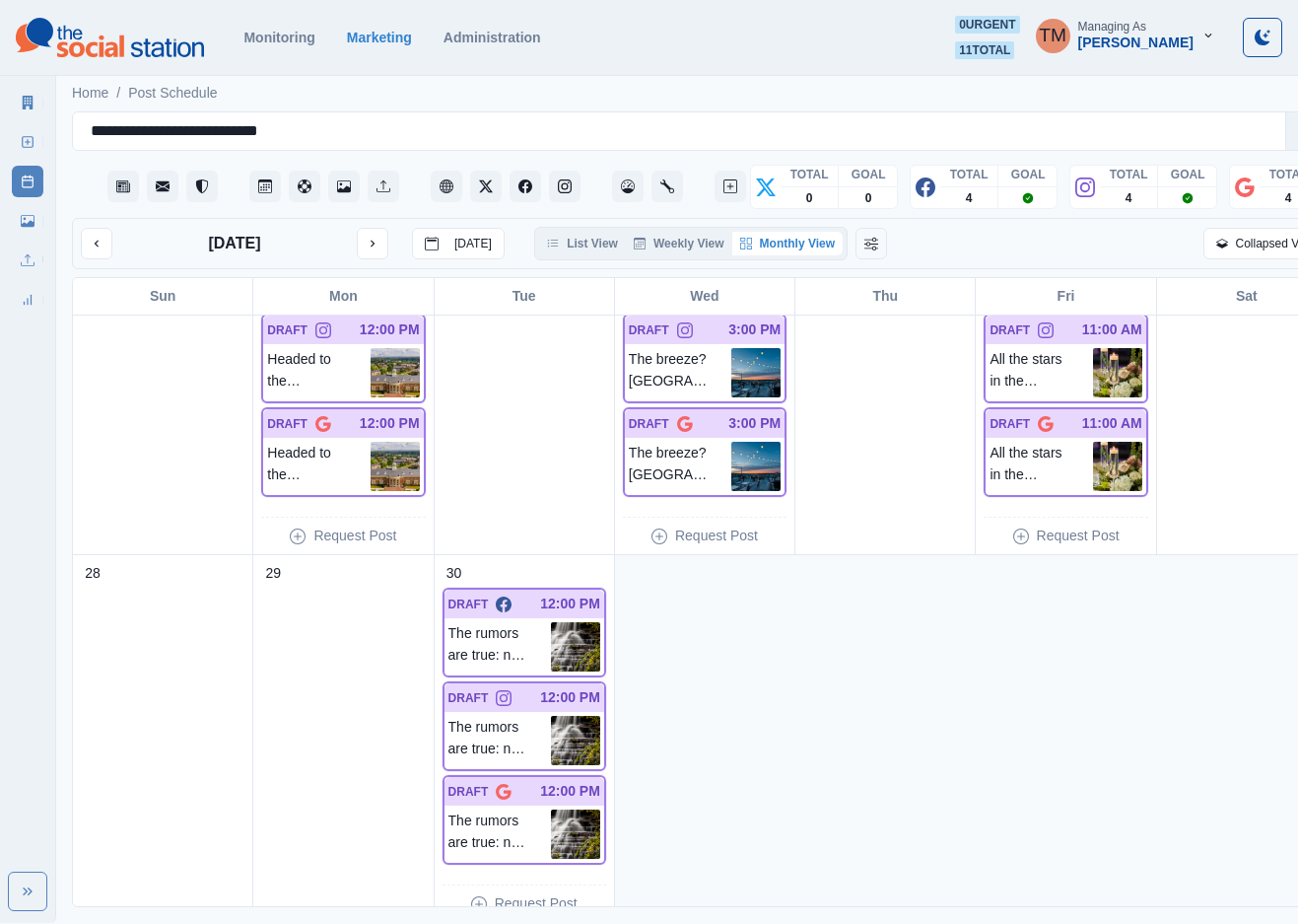
scroll to position [1246, 0]
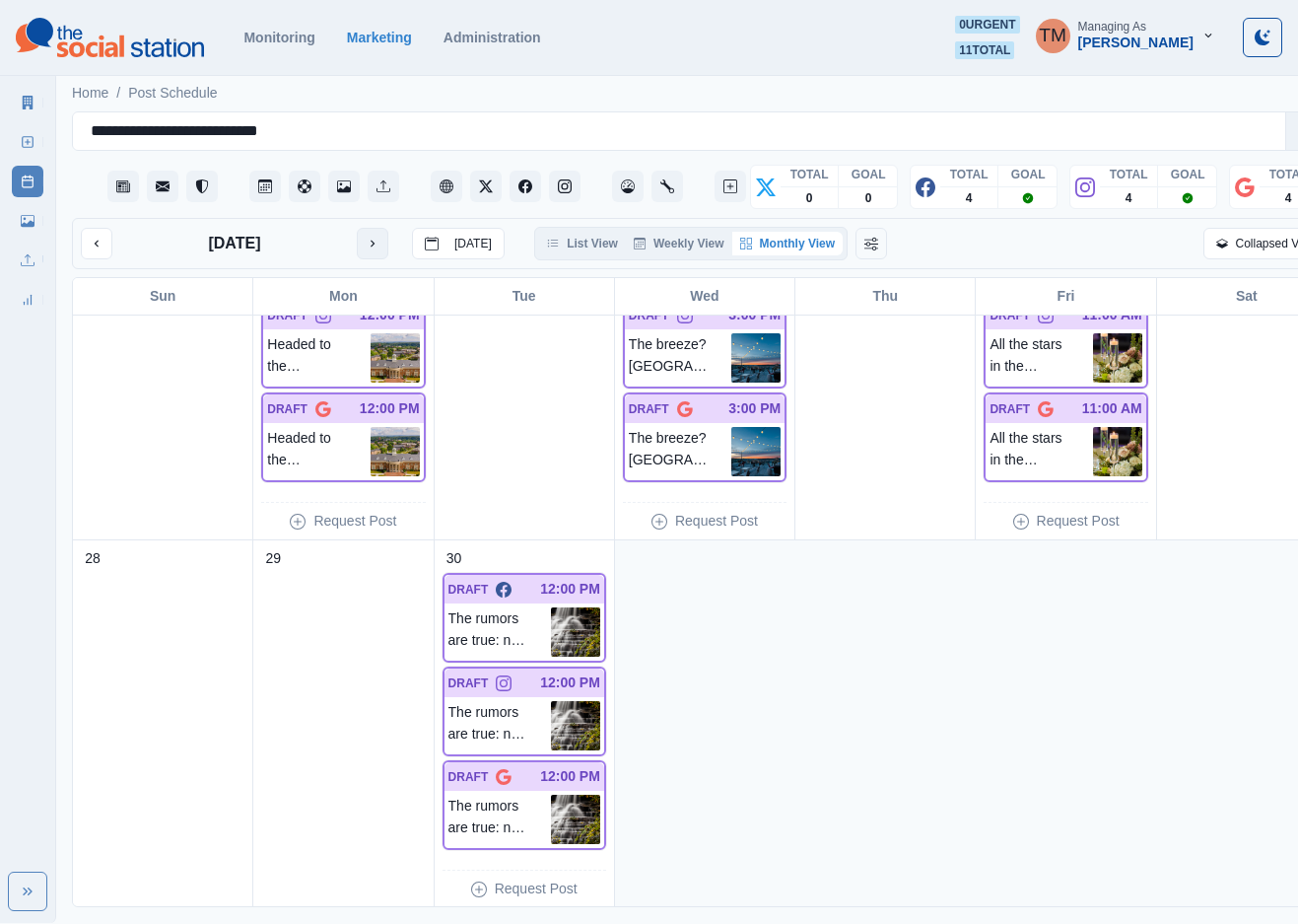
click at [371, 241] on icon "next month" at bounding box center [373, 244] width 14 height 14
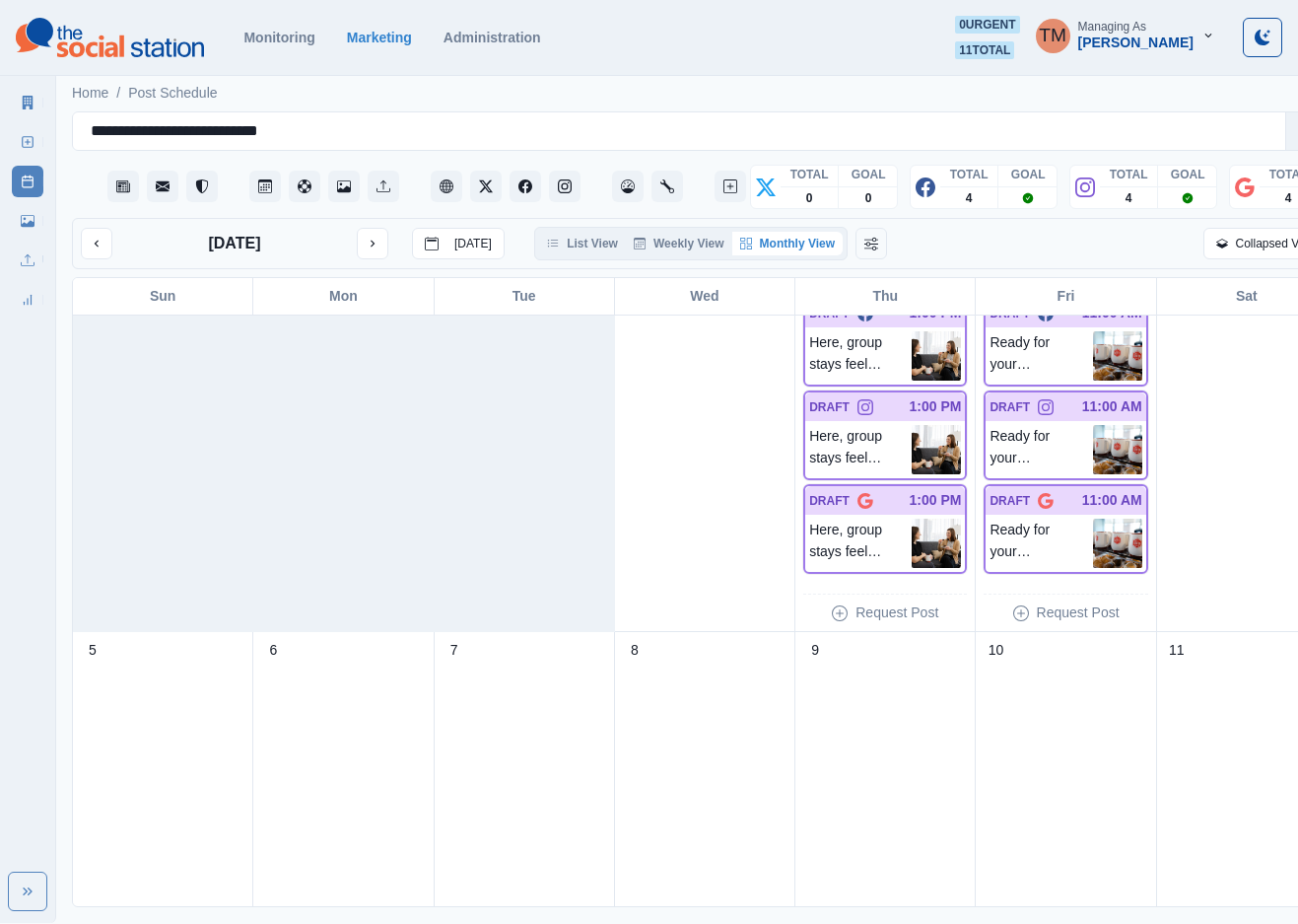
scroll to position [0, 0]
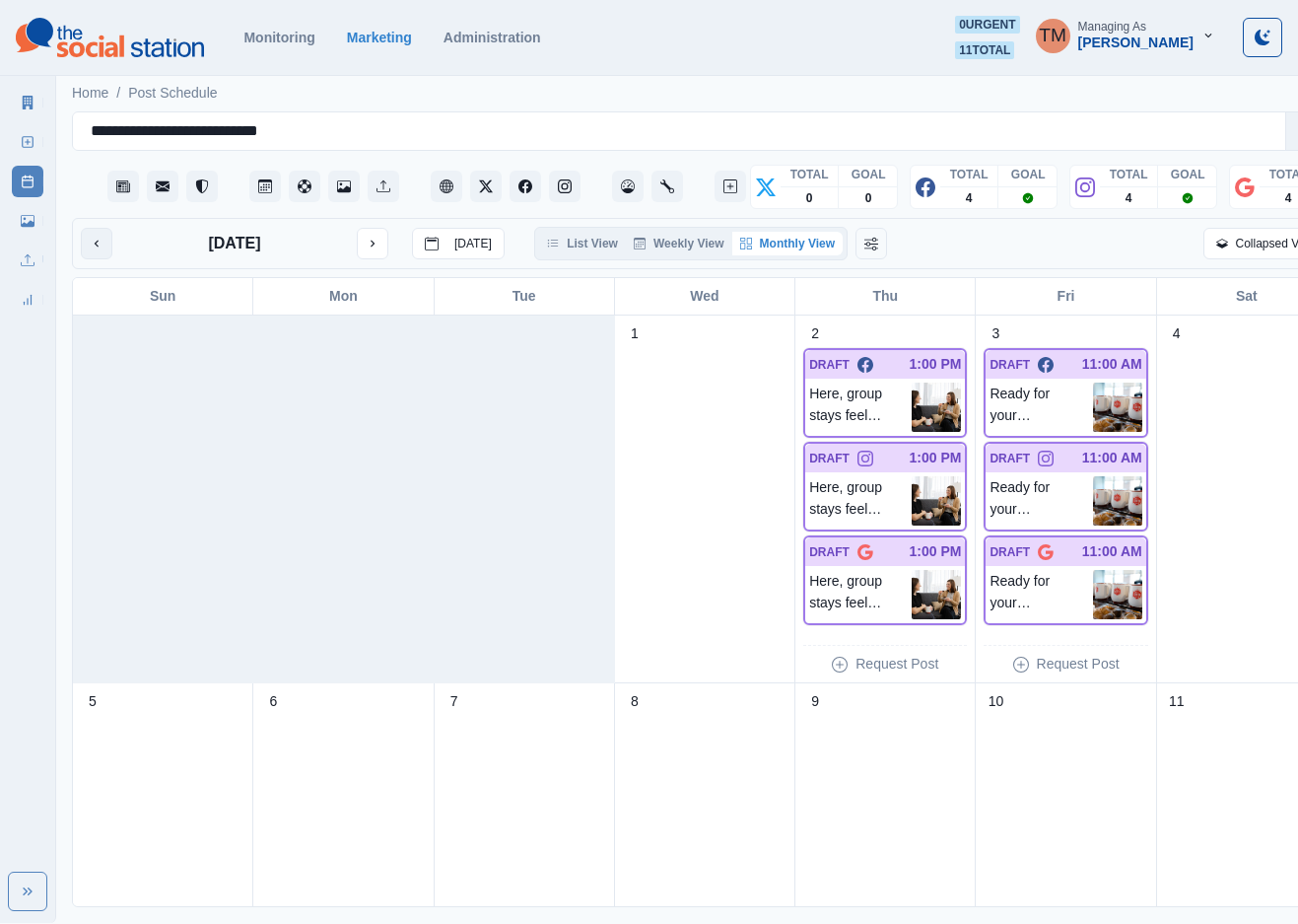
click at [92, 246] on icon "previous month" at bounding box center [97, 244] width 14 height 14
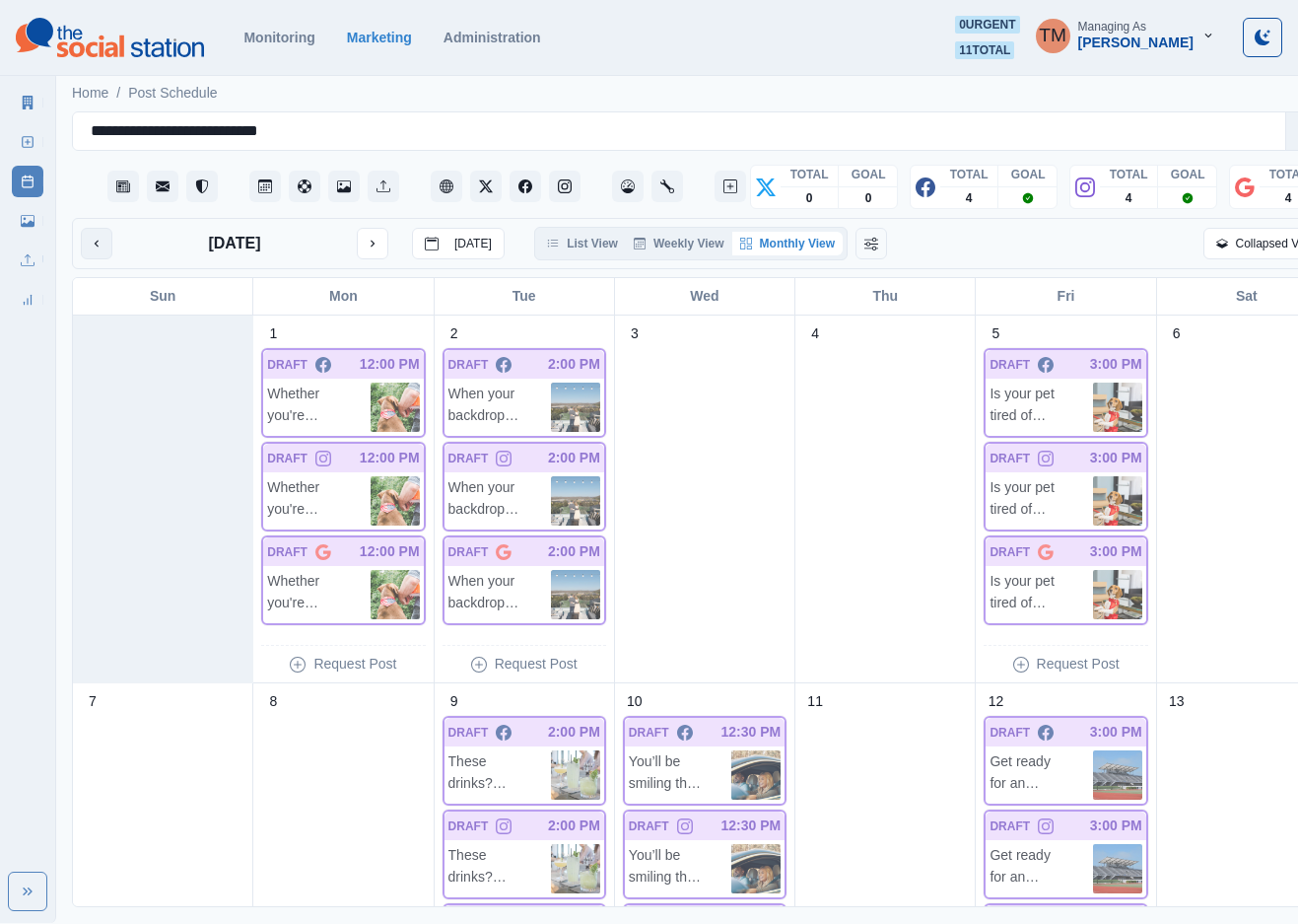
click at [92, 246] on icon "previous month" at bounding box center [97, 244] width 14 height 14
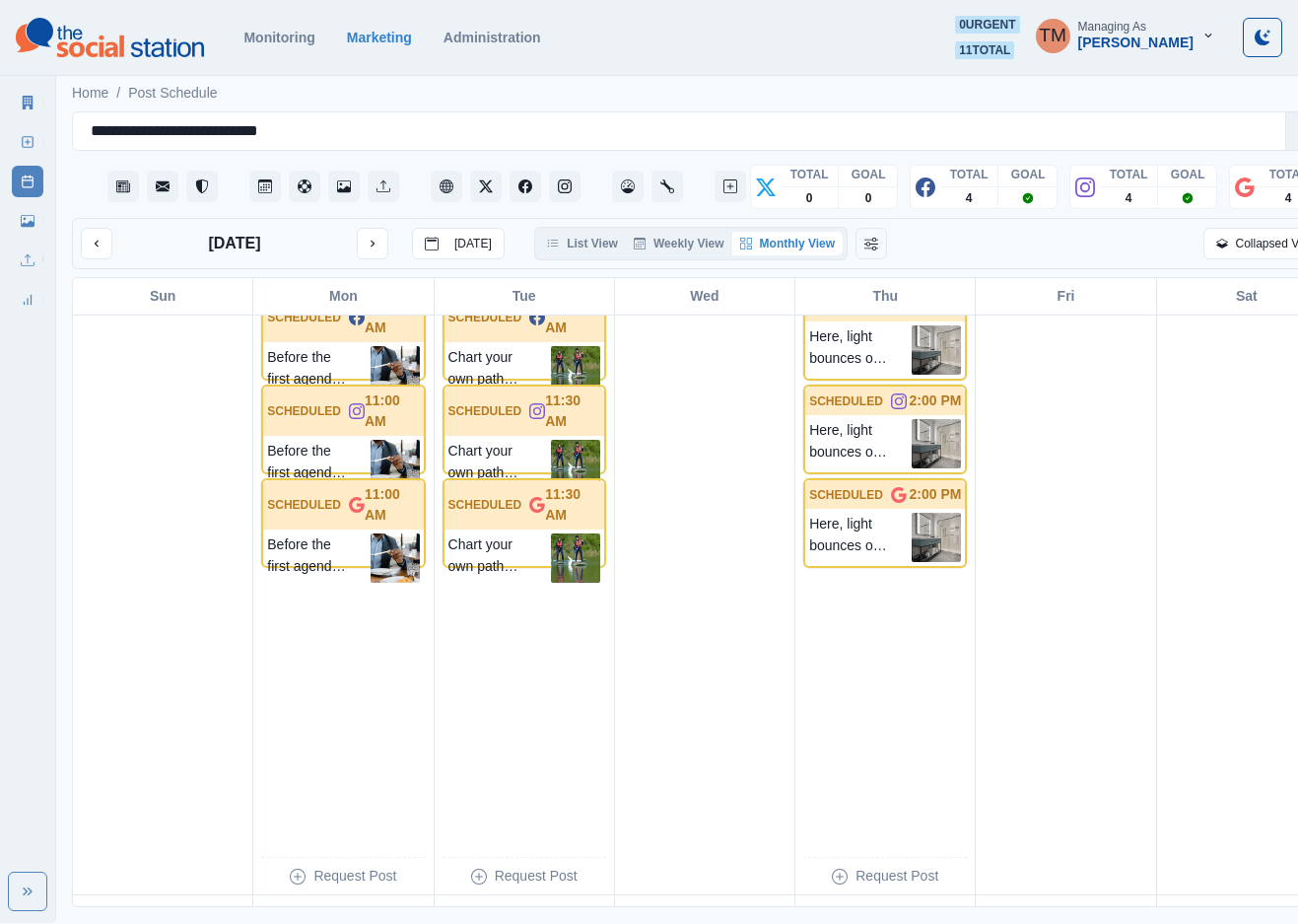
scroll to position [1922, 0]
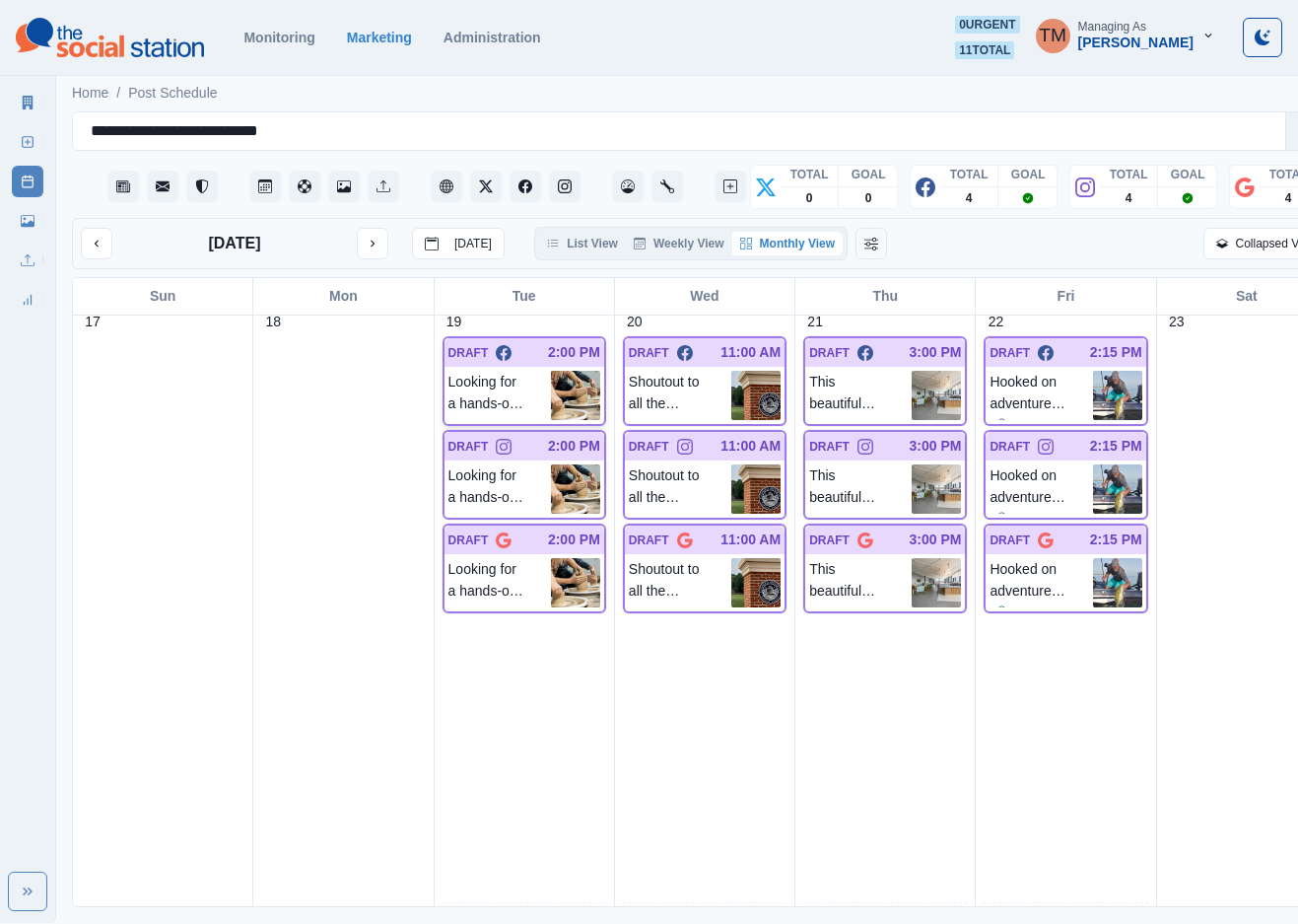
click at [511, 353] on div at bounding box center [529, 352] width 37 height 21
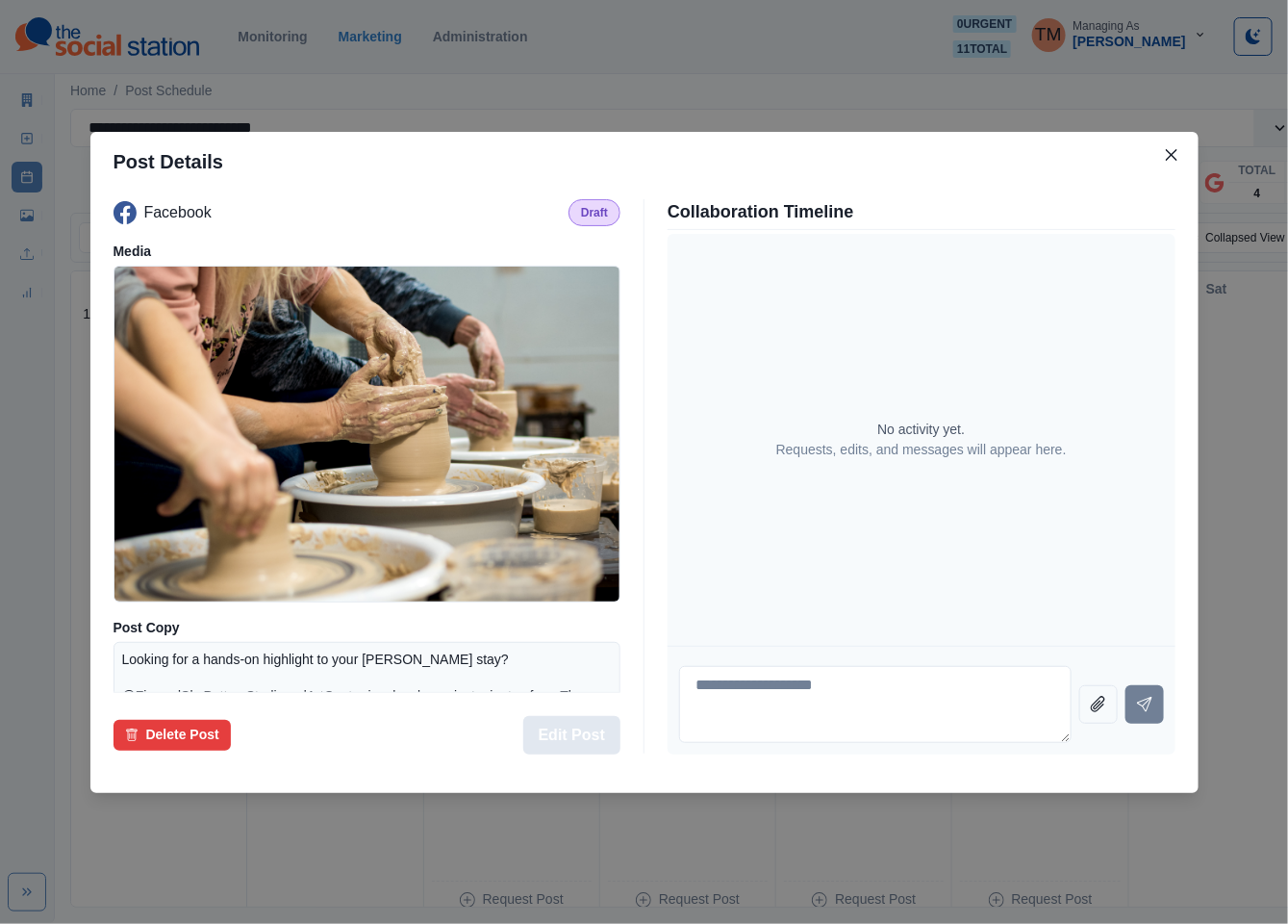
click at [600, 734] on button "Edit Post" at bounding box center [571, 735] width 97 height 39
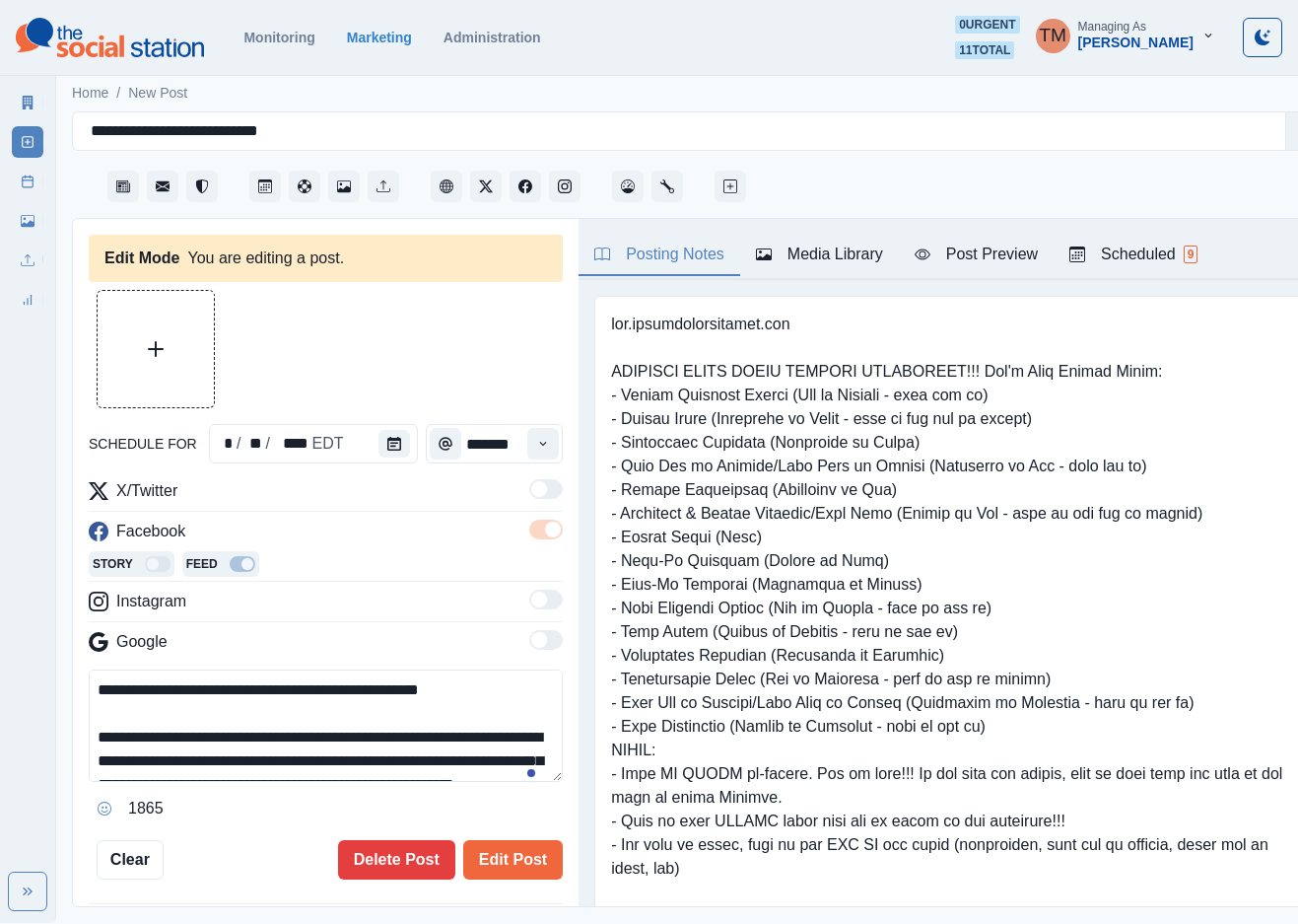
type input "*******"
type textarea "**********"
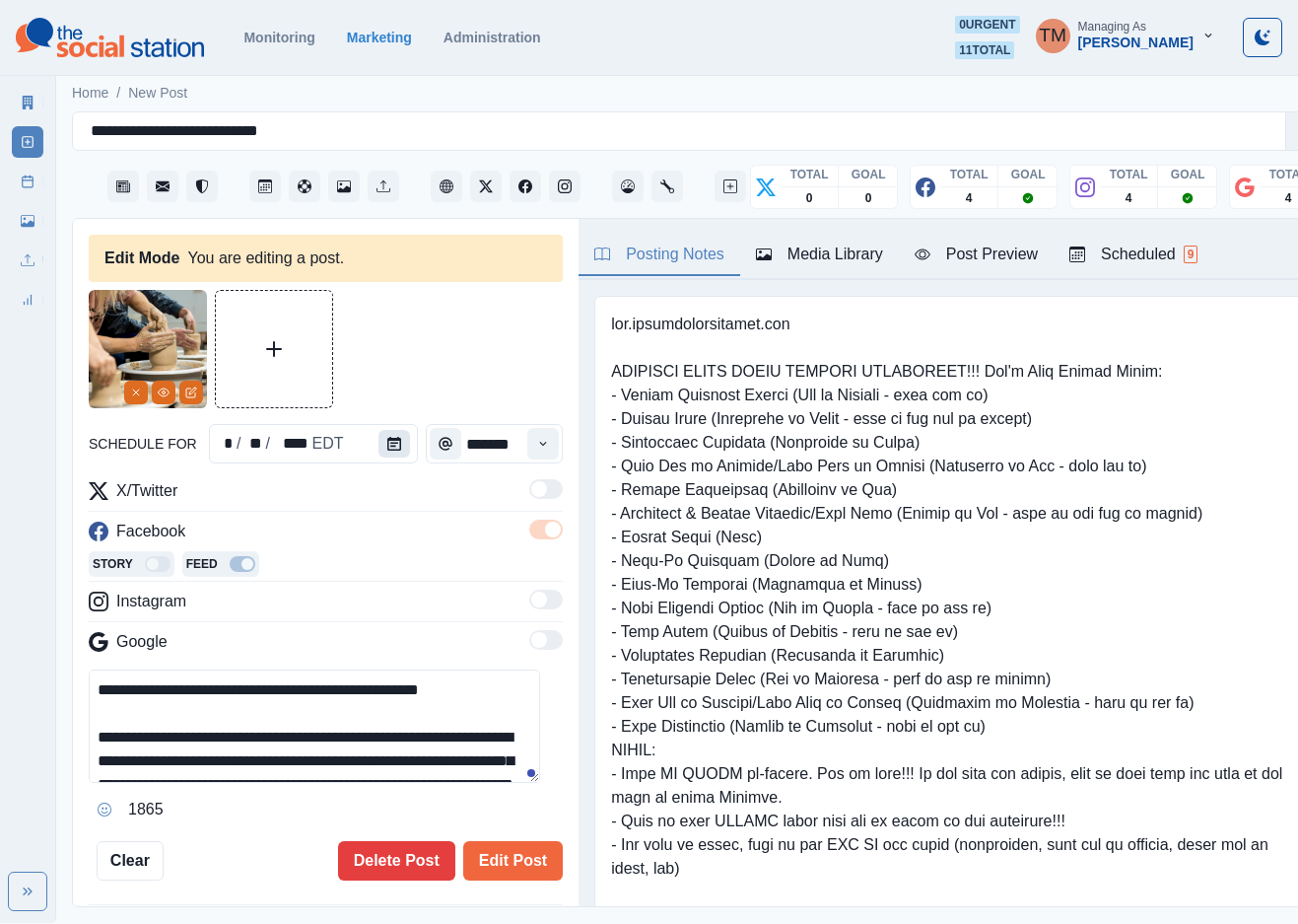
click at [387, 441] on icon "Calendar" at bounding box center [394, 443] width 14 height 14
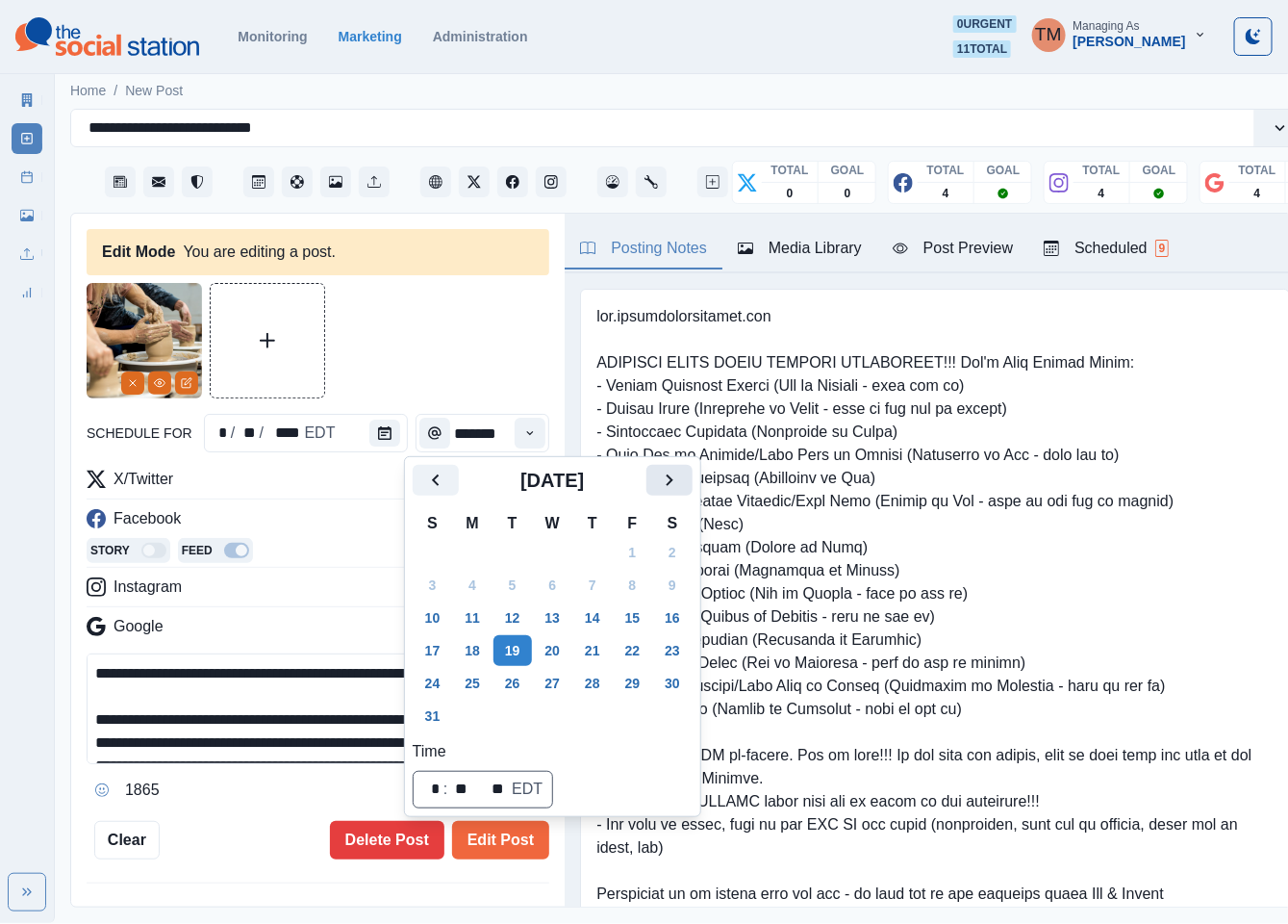
click at [684, 474] on button "Next" at bounding box center [670, 480] width 46 height 31
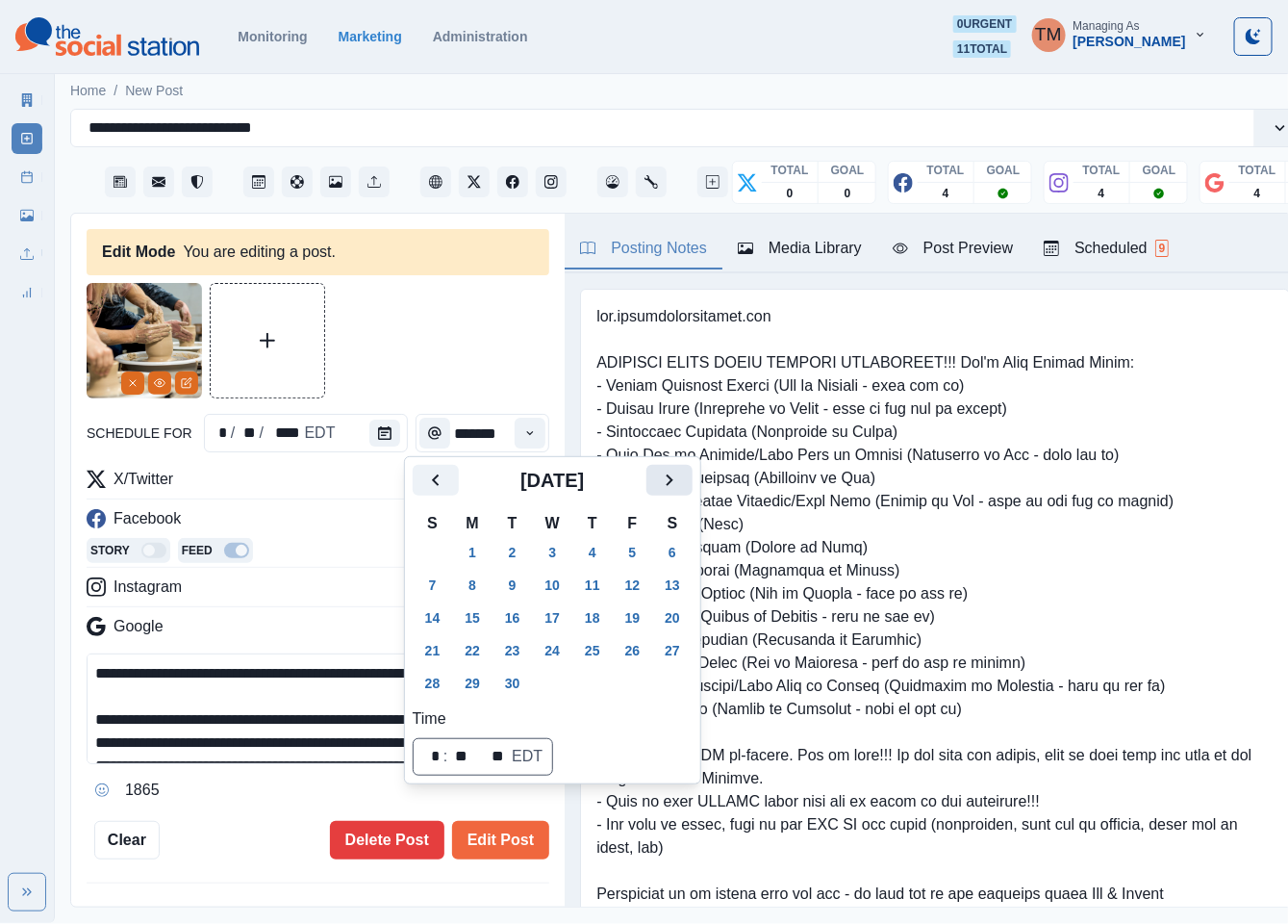
click at [684, 474] on button "Next" at bounding box center [670, 480] width 46 height 31
click at [548, 587] on button "8" at bounding box center [553, 585] width 39 height 31
click at [499, 847] on button "Edit Post" at bounding box center [500, 840] width 97 height 39
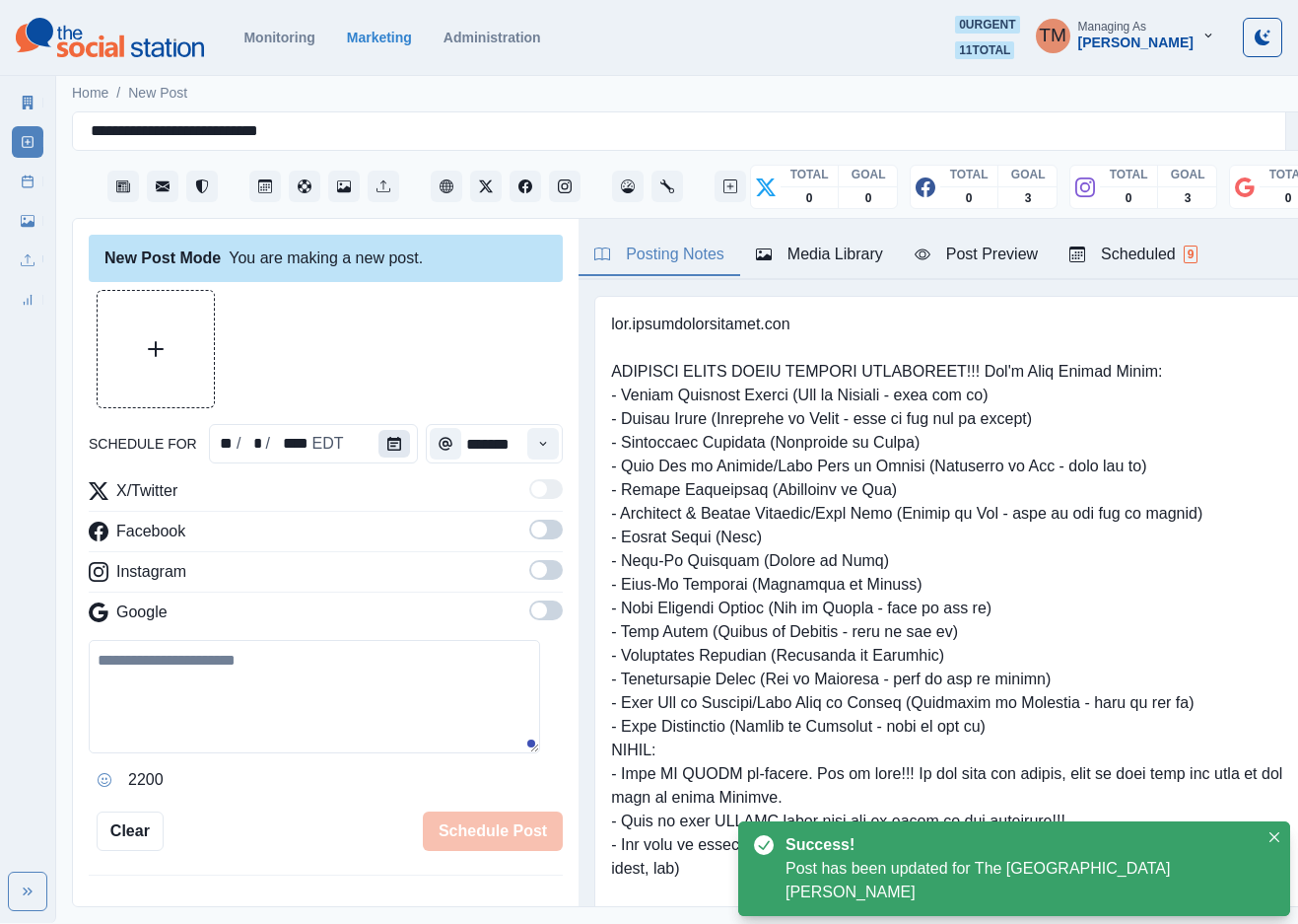
click at [387, 446] on icon "Calendar" at bounding box center [394, 443] width 14 height 14
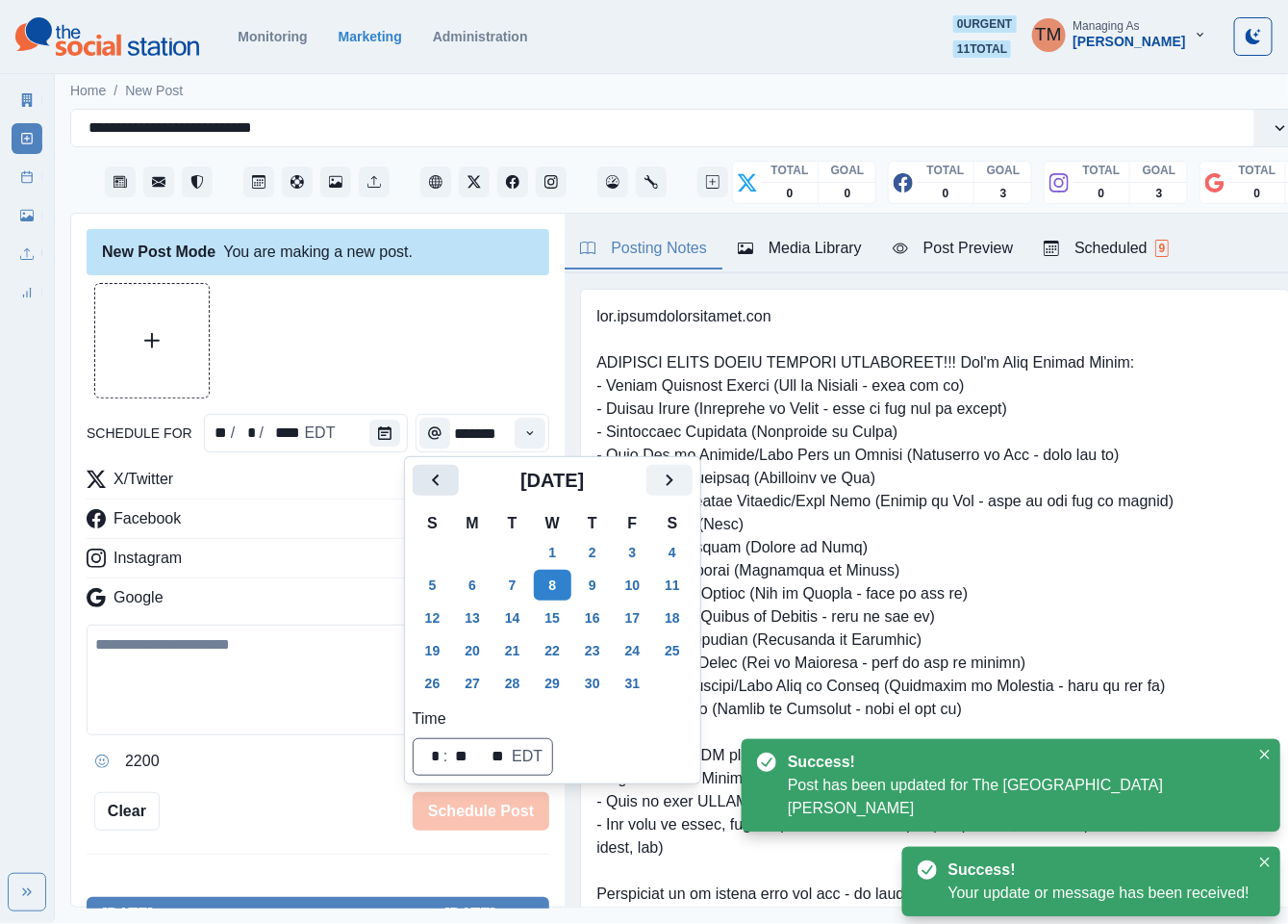
click at [435, 479] on icon "Previous" at bounding box center [434, 480] width 7 height 12
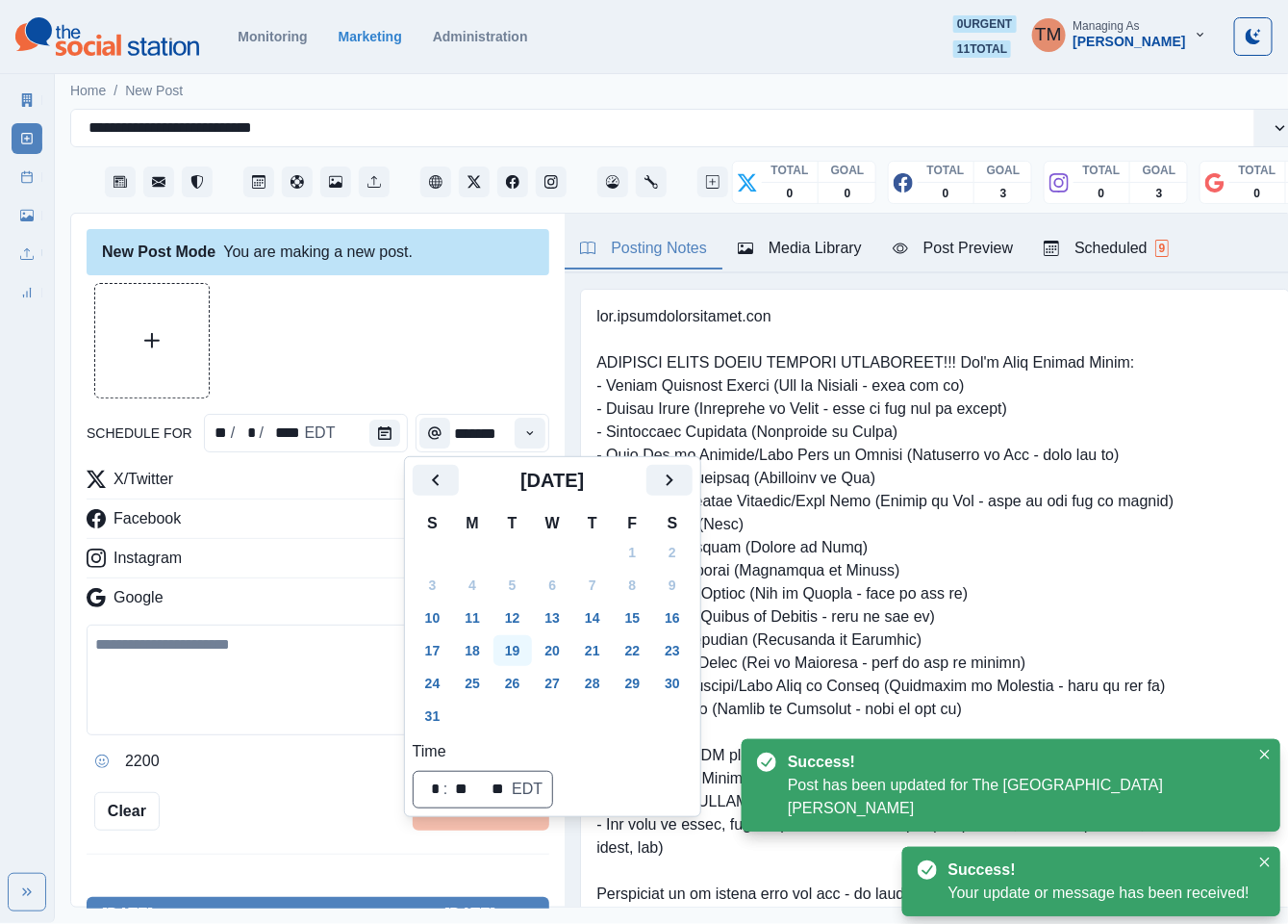
click at [516, 645] on button "19" at bounding box center [513, 650] width 39 height 31
click at [338, 347] on div at bounding box center [318, 341] width 462 height 116
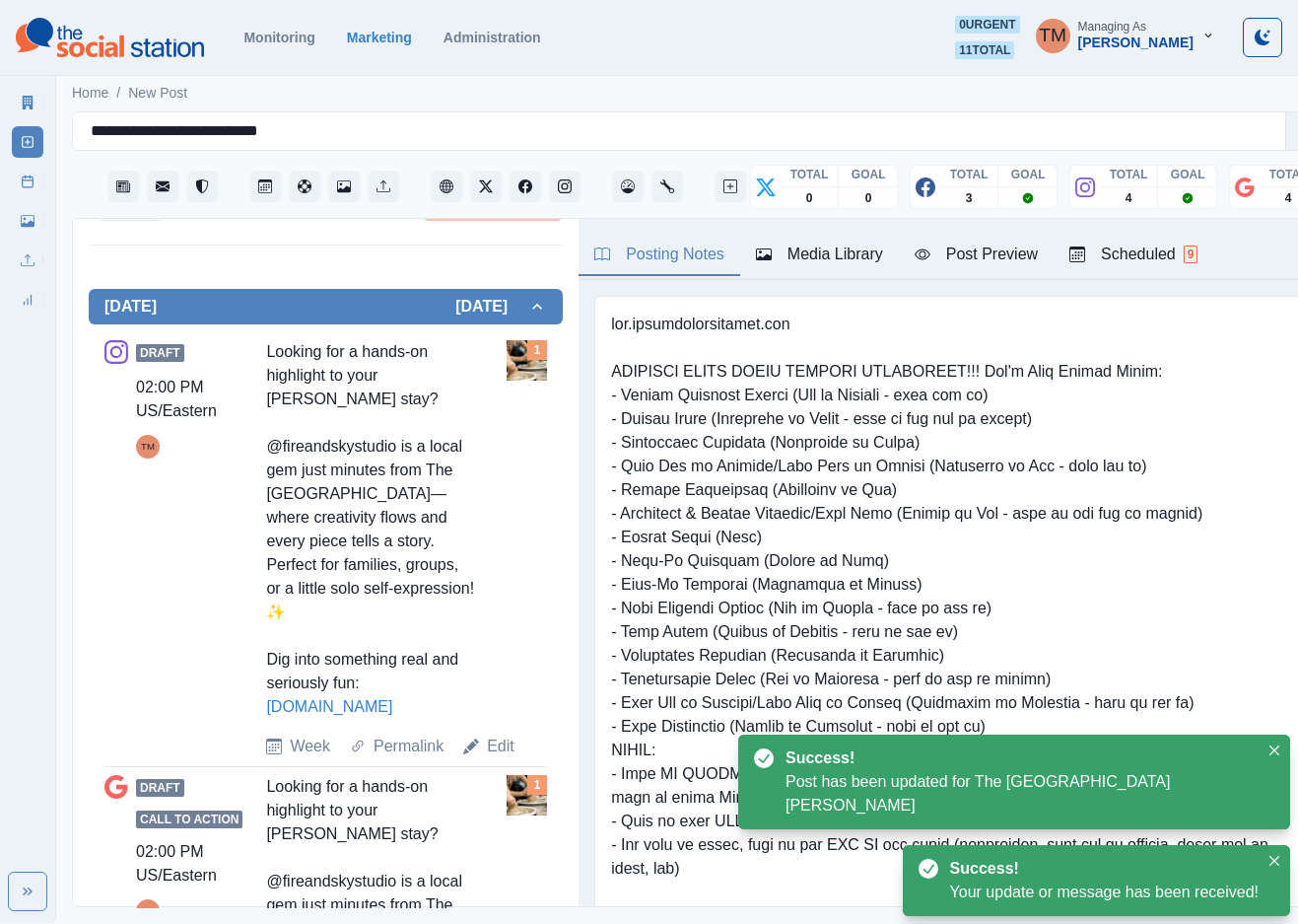
scroll to position [739, 0]
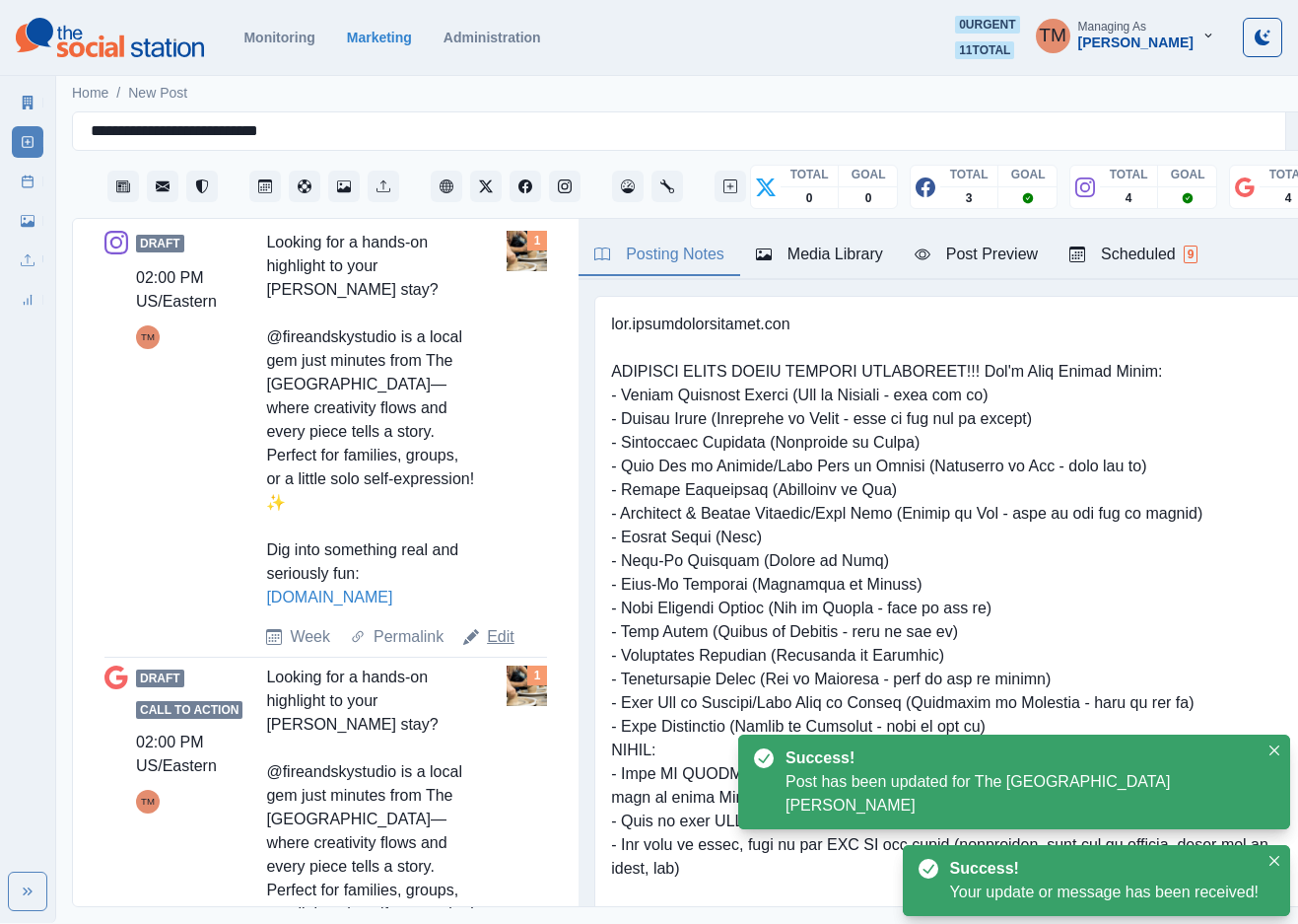
click at [499, 634] on link "Edit" at bounding box center [500, 637] width 28 height 24
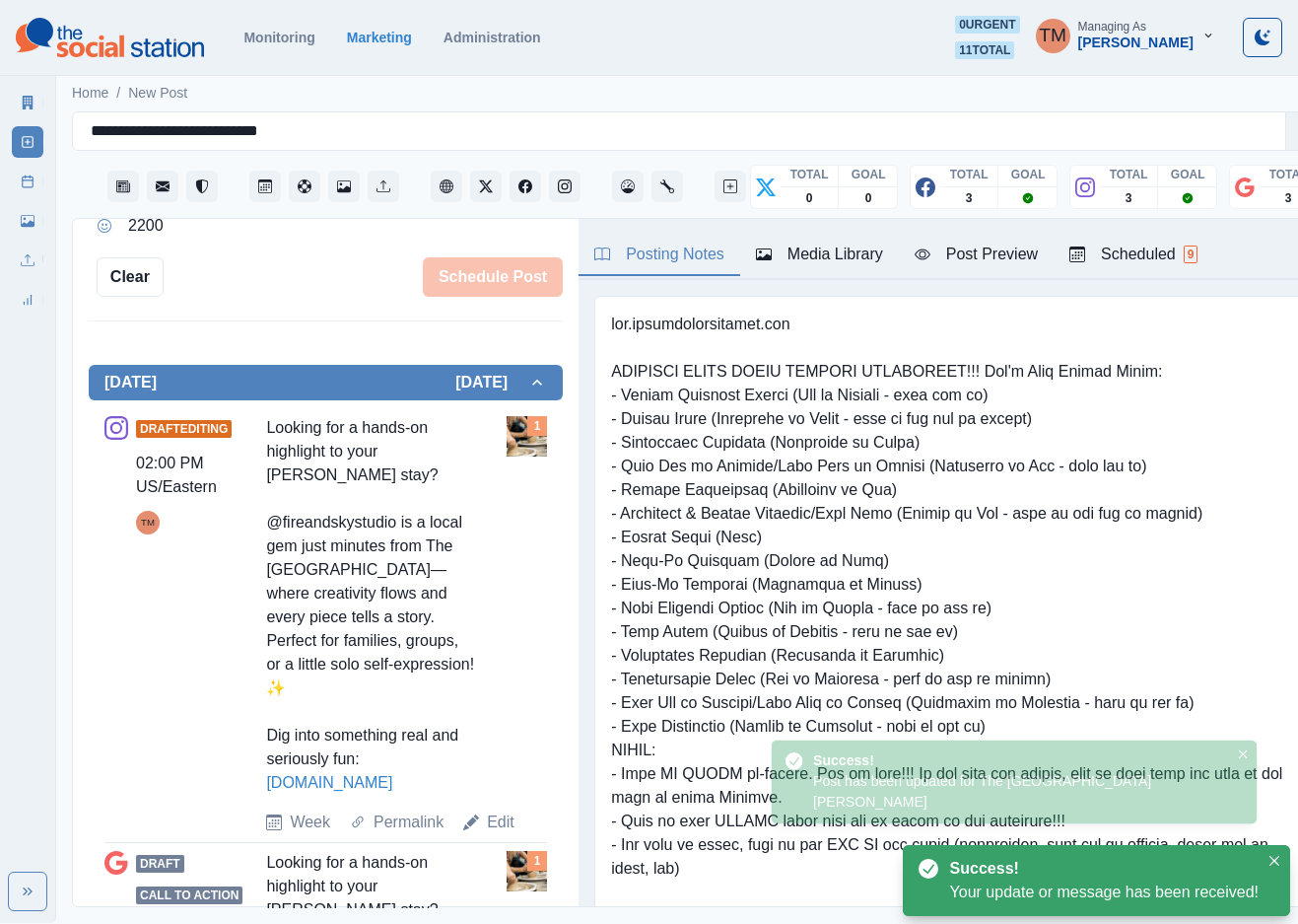
scroll to position [258, 0]
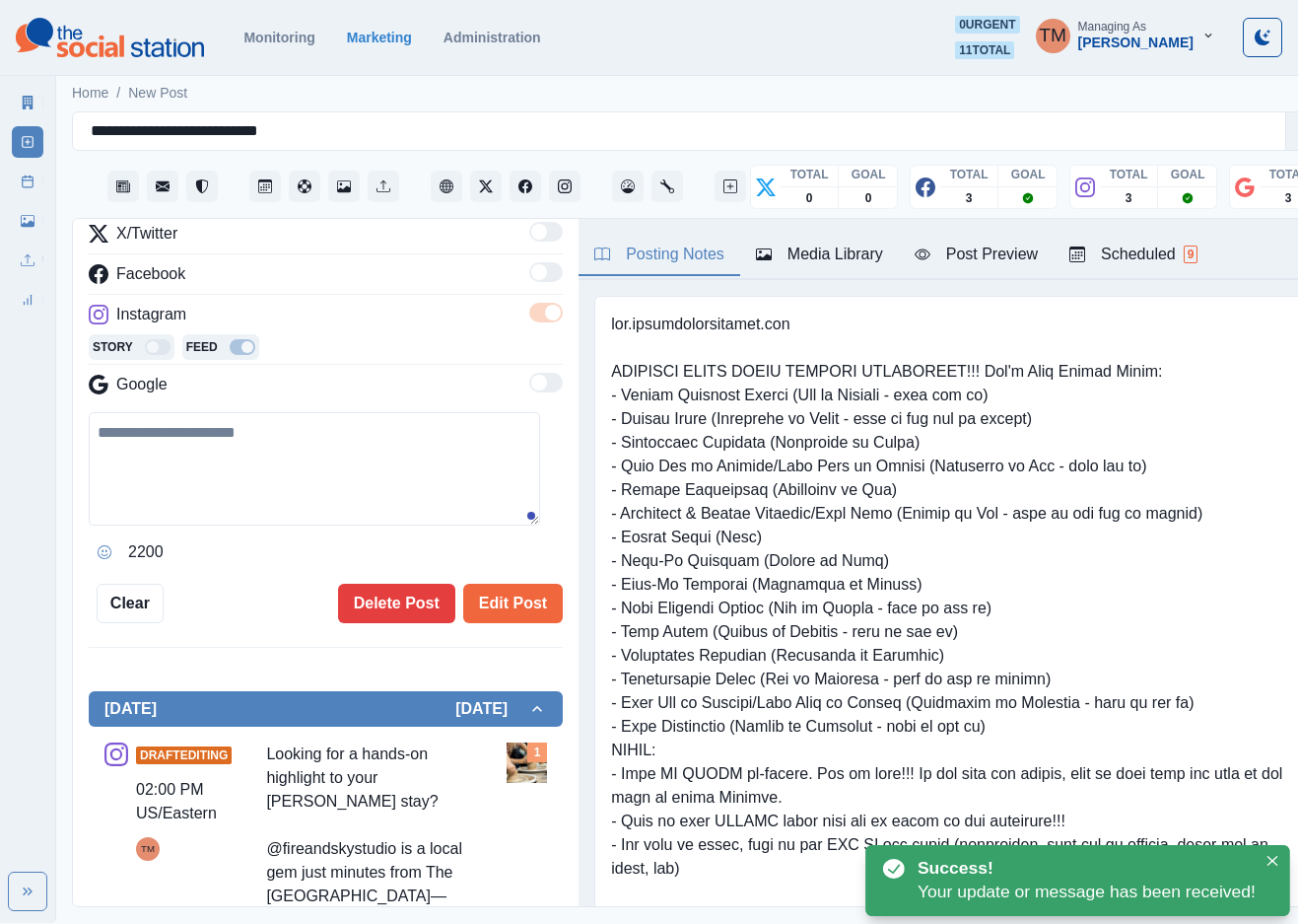
type textarea "**********"
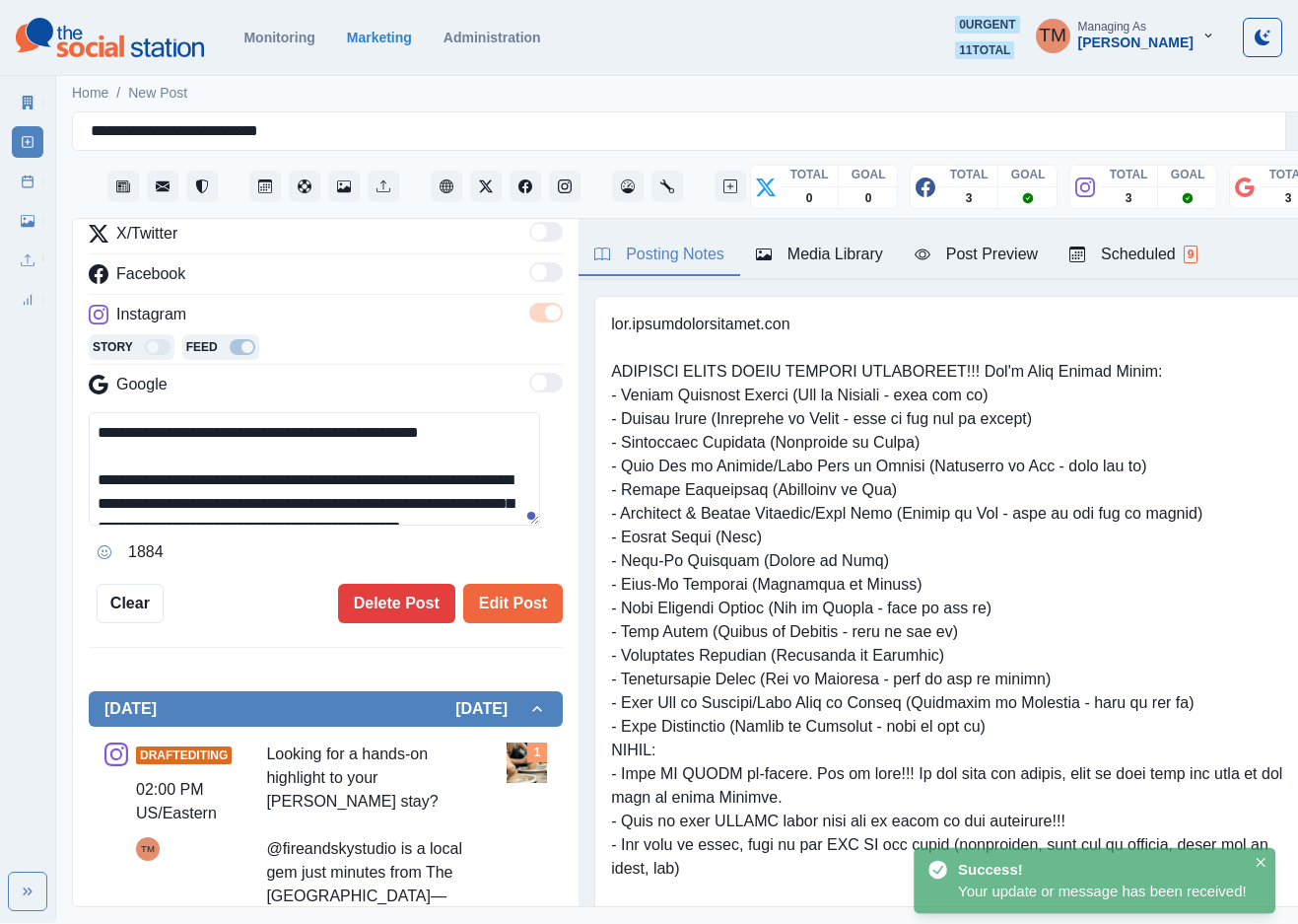
scroll to position [0, 0]
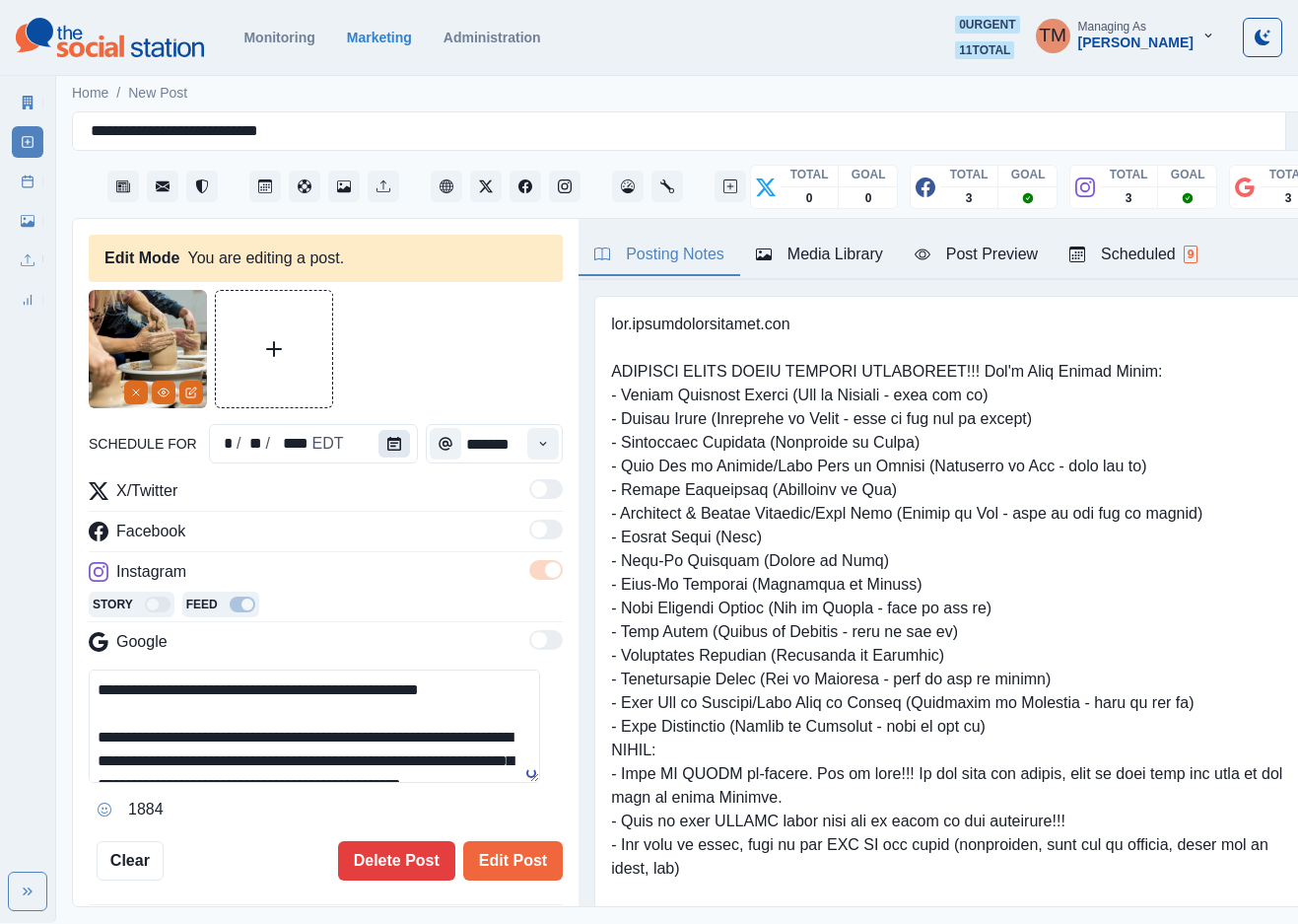
click at [387, 443] on icon "Calendar" at bounding box center [394, 443] width 14 height 14
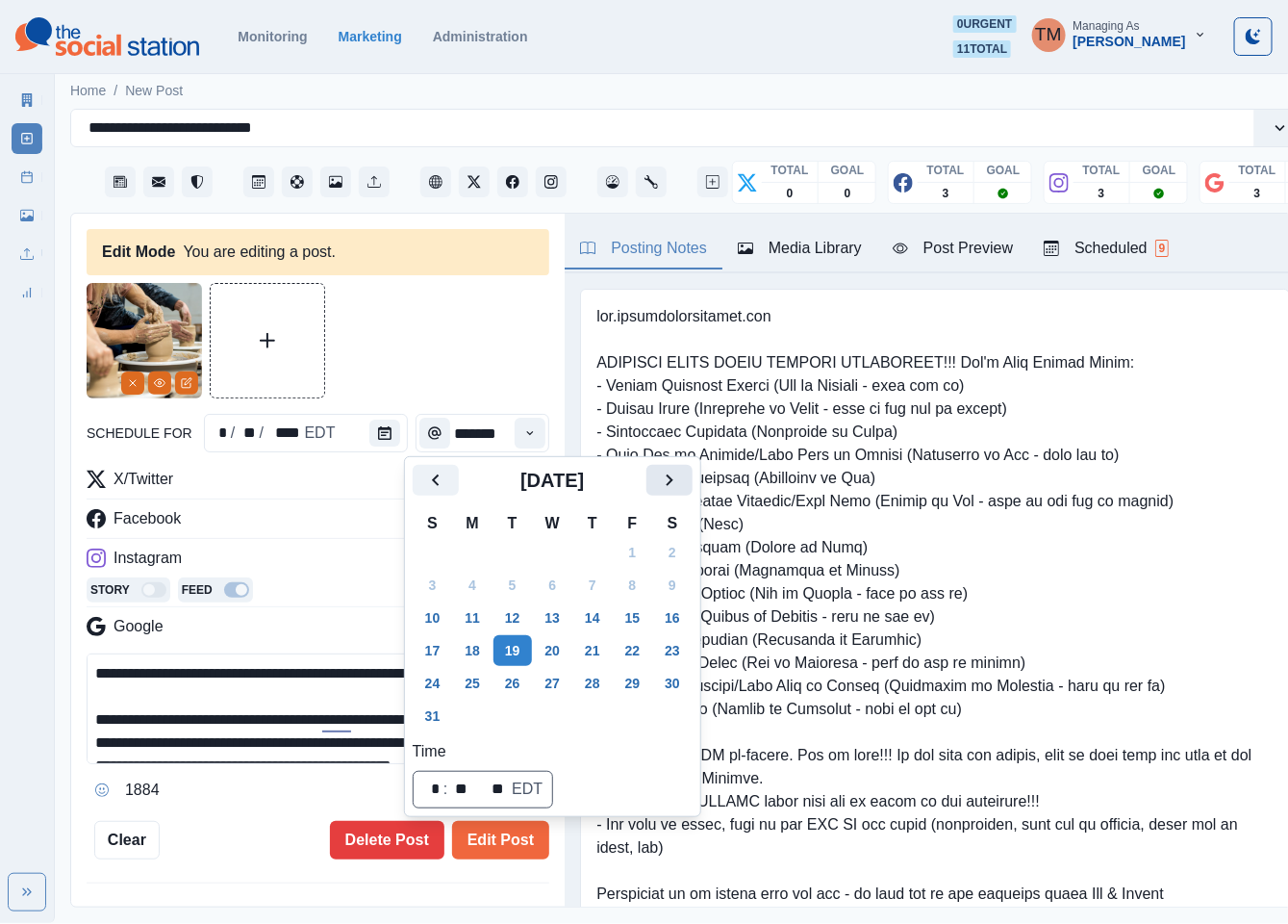
click at [685, 479] on button "Next" at bounding box center [670, 480] width 46 height 31
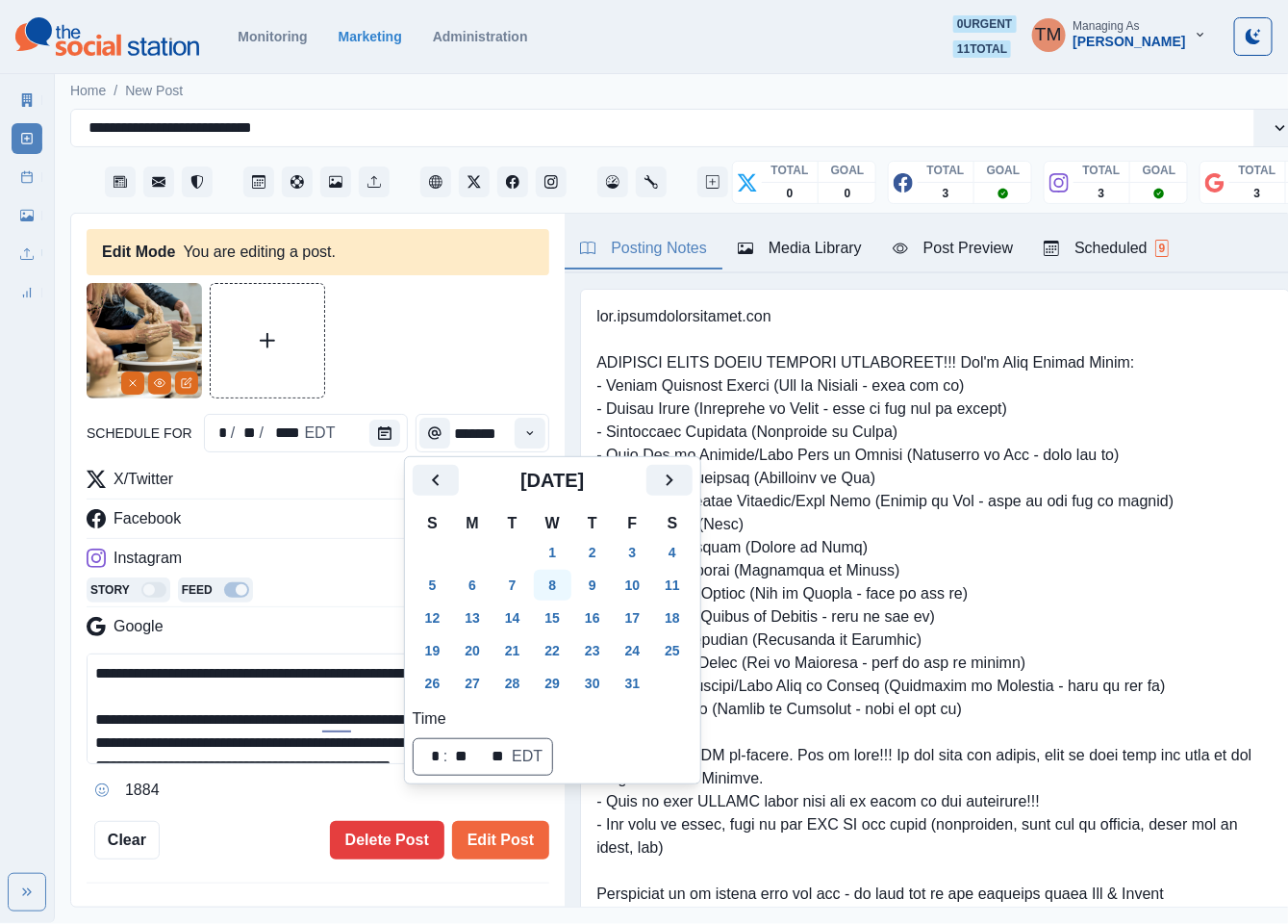
click at [551, 586] on button "8" at bounding box center [553, 585] width 39 height 31
click at [405, 341] on div at bounding box center [318, 341] width 462 height 116
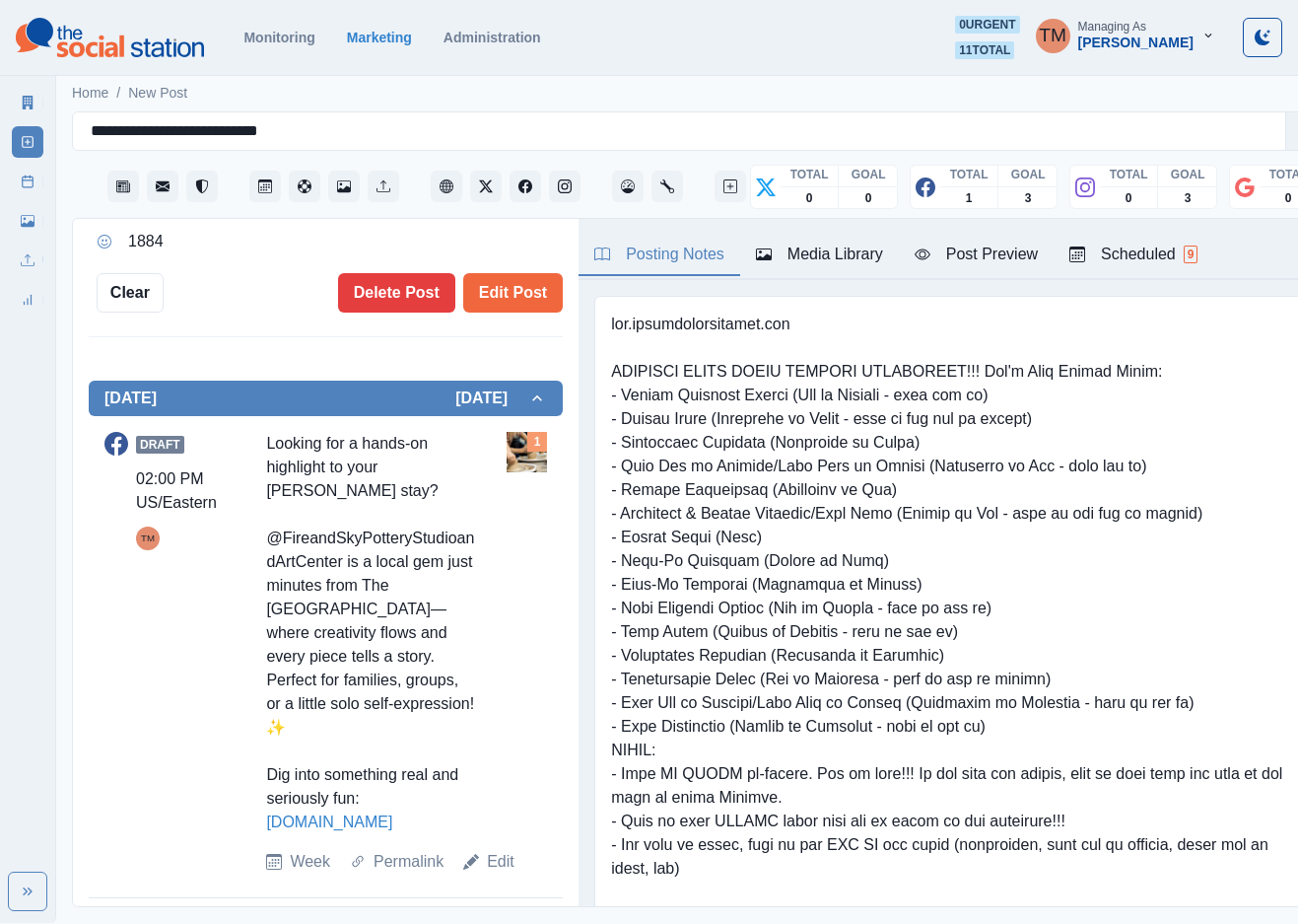
scroll to position [571, 0]
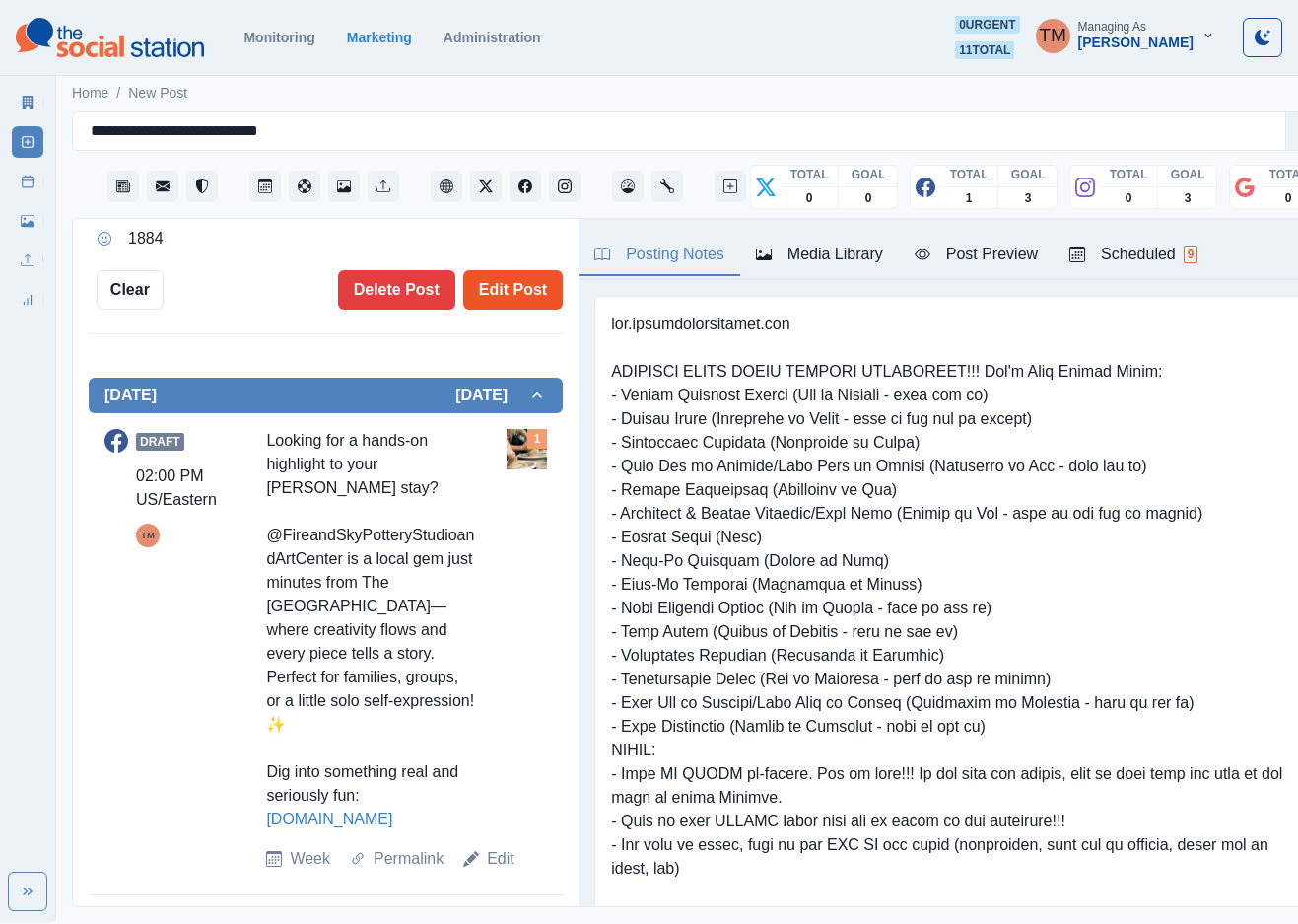
click at [497, 282] on button "Edit Post" at bounding box center [512, 290] width 100 height 39
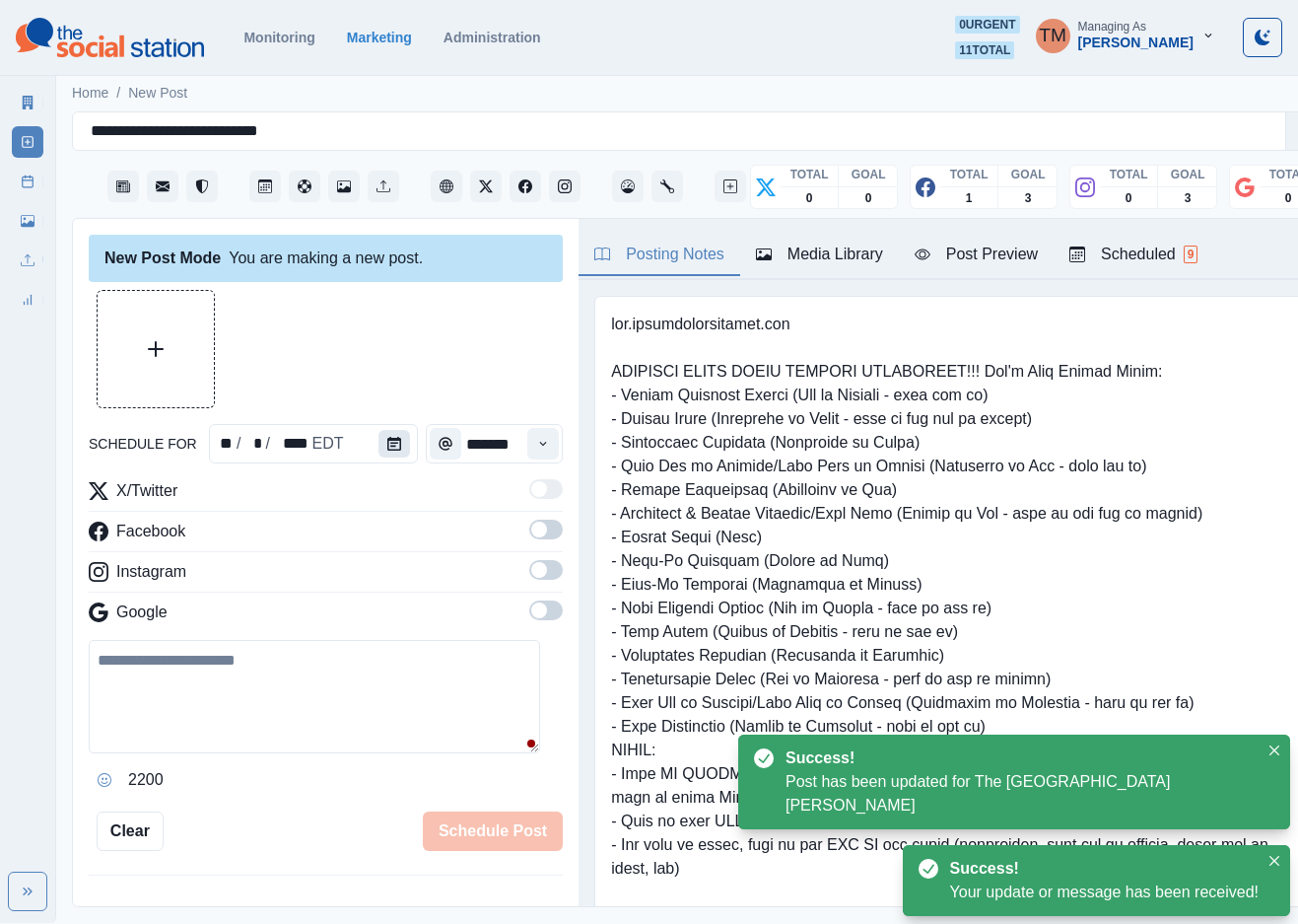
click at [387, 441] on icon "Calendar" at bounding box center [394, 443] width 14 height 14
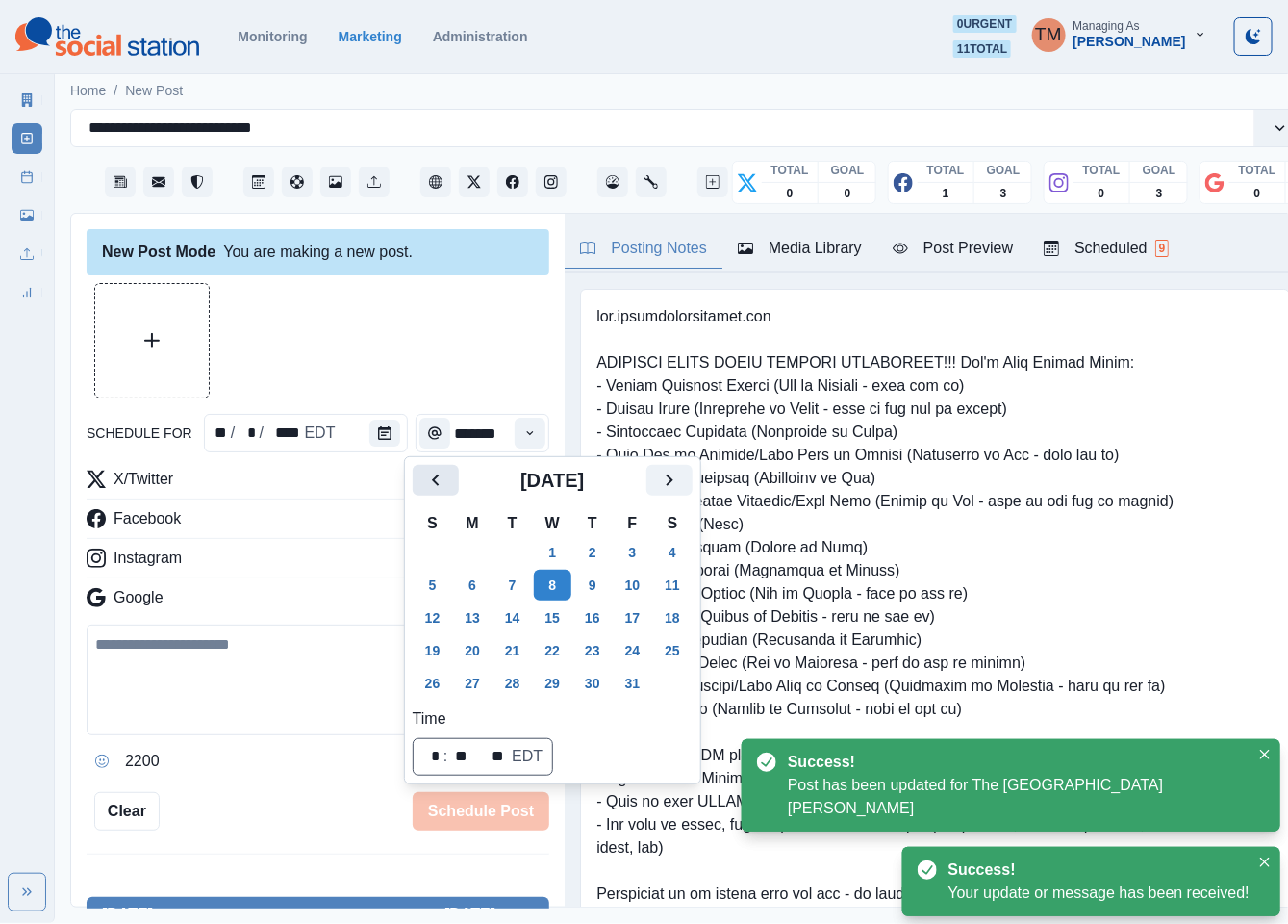
click at [431, 474] on icon "Previous" at bounding box center [435, 480] width 23 height 23
click at [433, 474] on icon "Previous" at bounding box center [435, 480] width 23 height 23
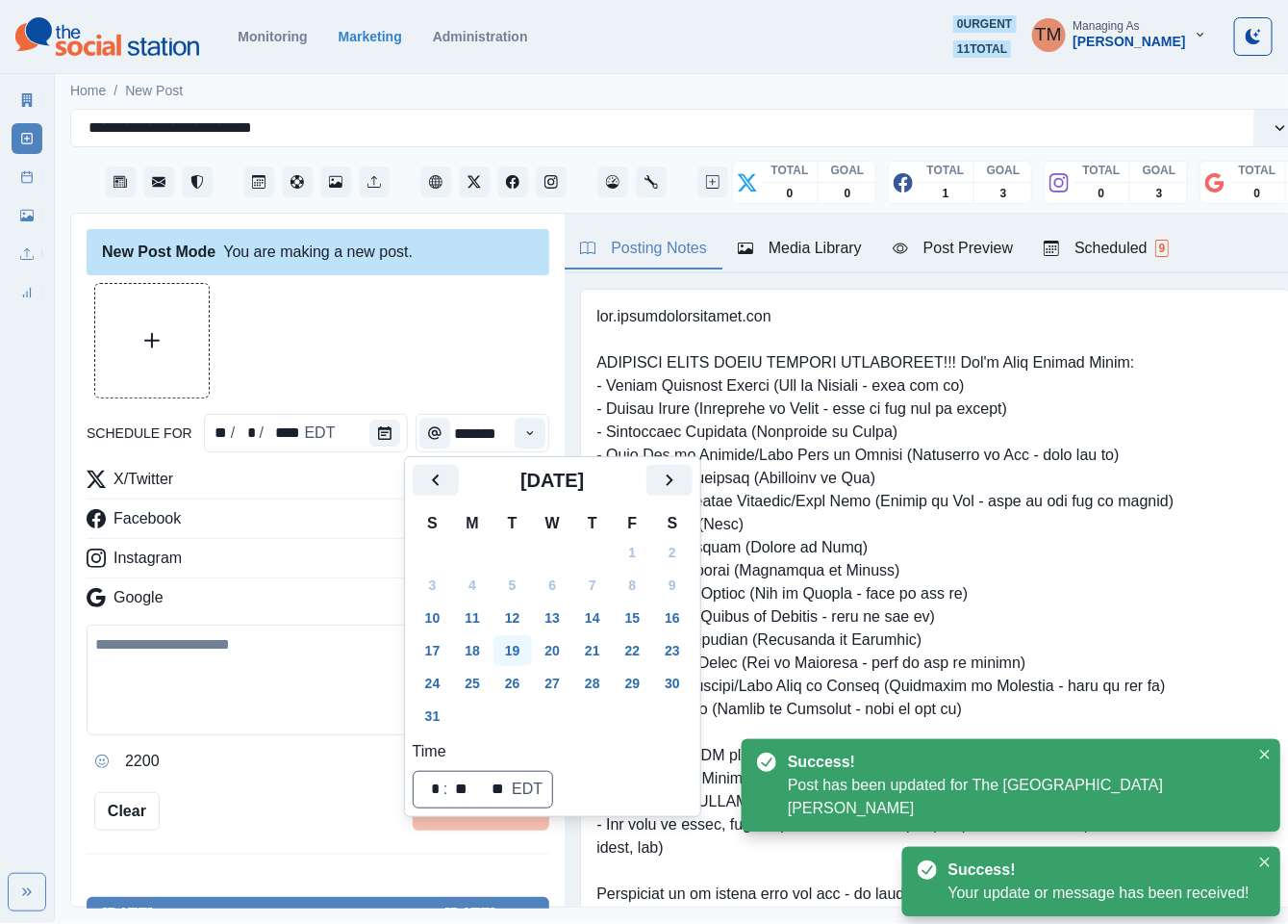
click at [506, 647] on button "19" at bounding box center [513, 650] width 39 height 31
click at [358, 319] on div at bounding box center [318, 341] width 462 height 116
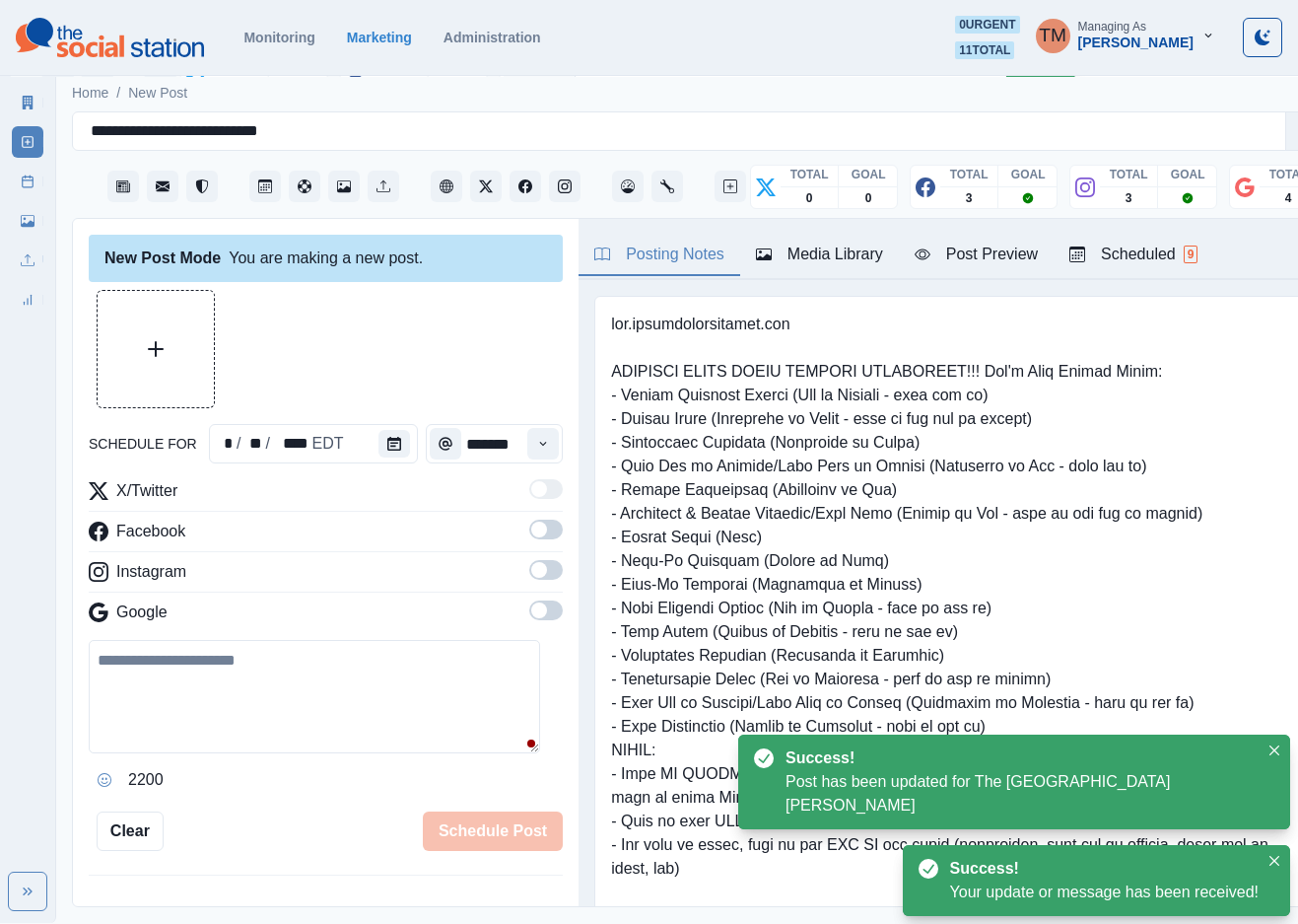
scroll to position [423, 0]
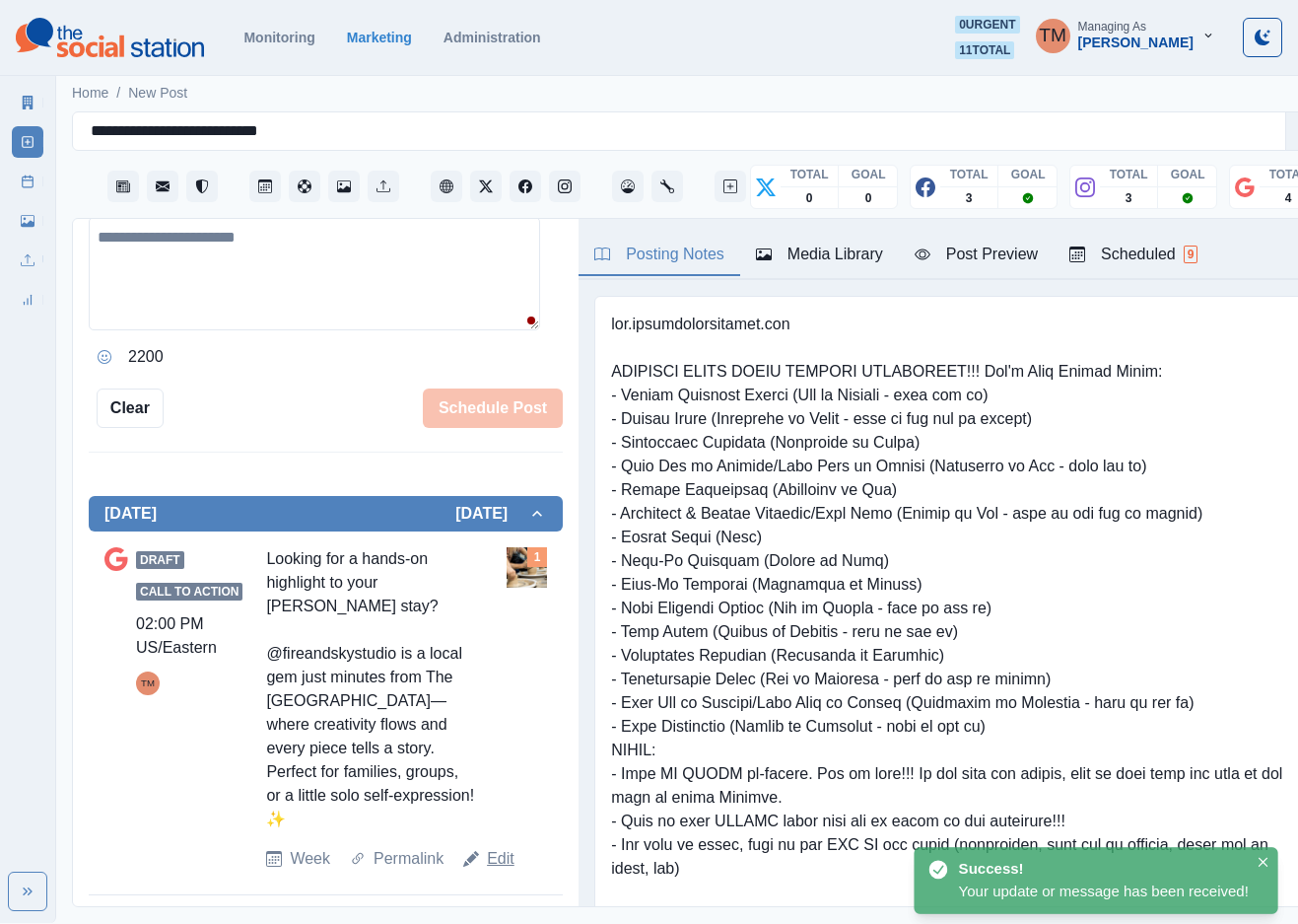
click at [497, 870] on link "Edit" at bounding box center [500, 859] width 28 height 24
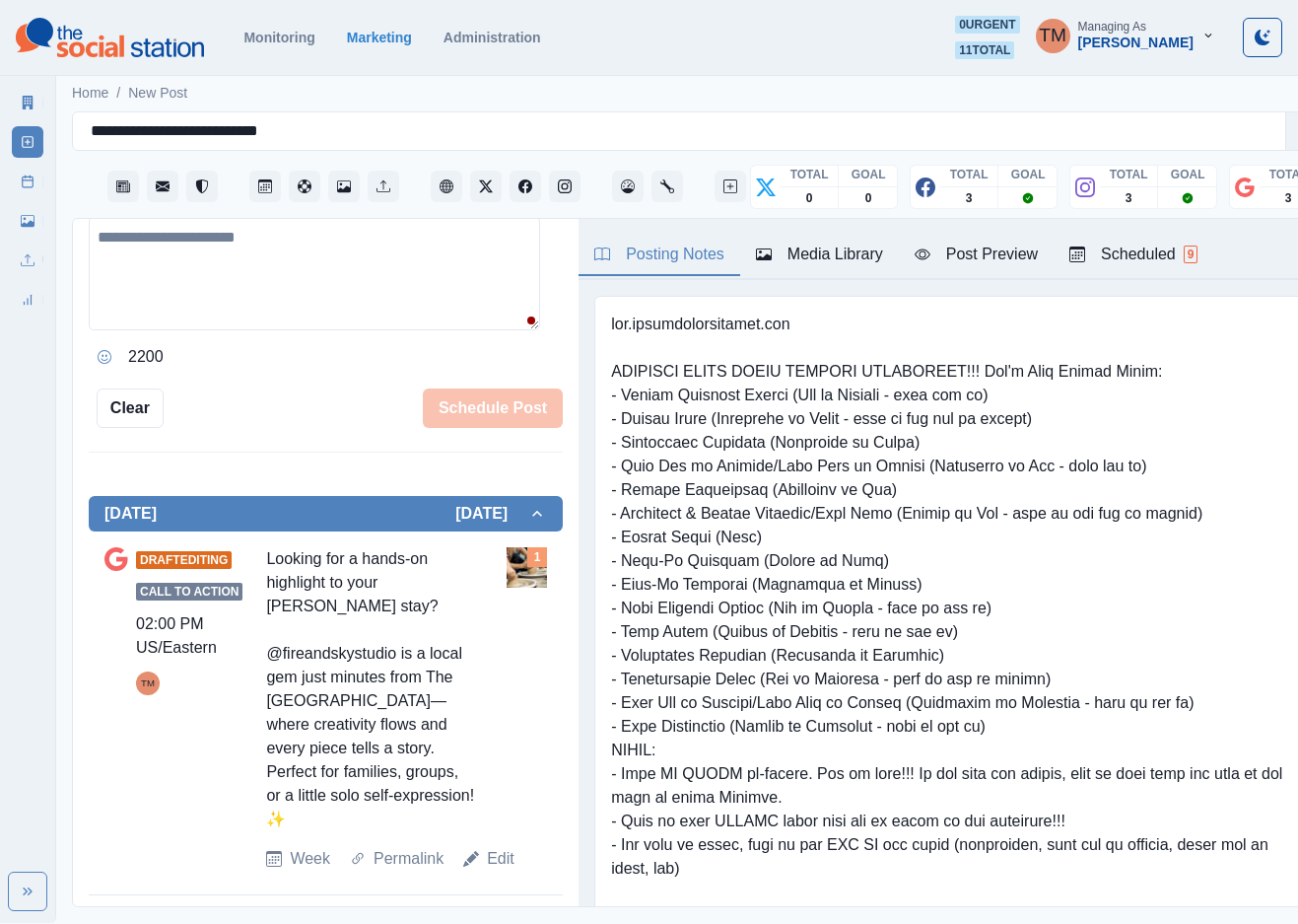
scroll to position [231, 0]
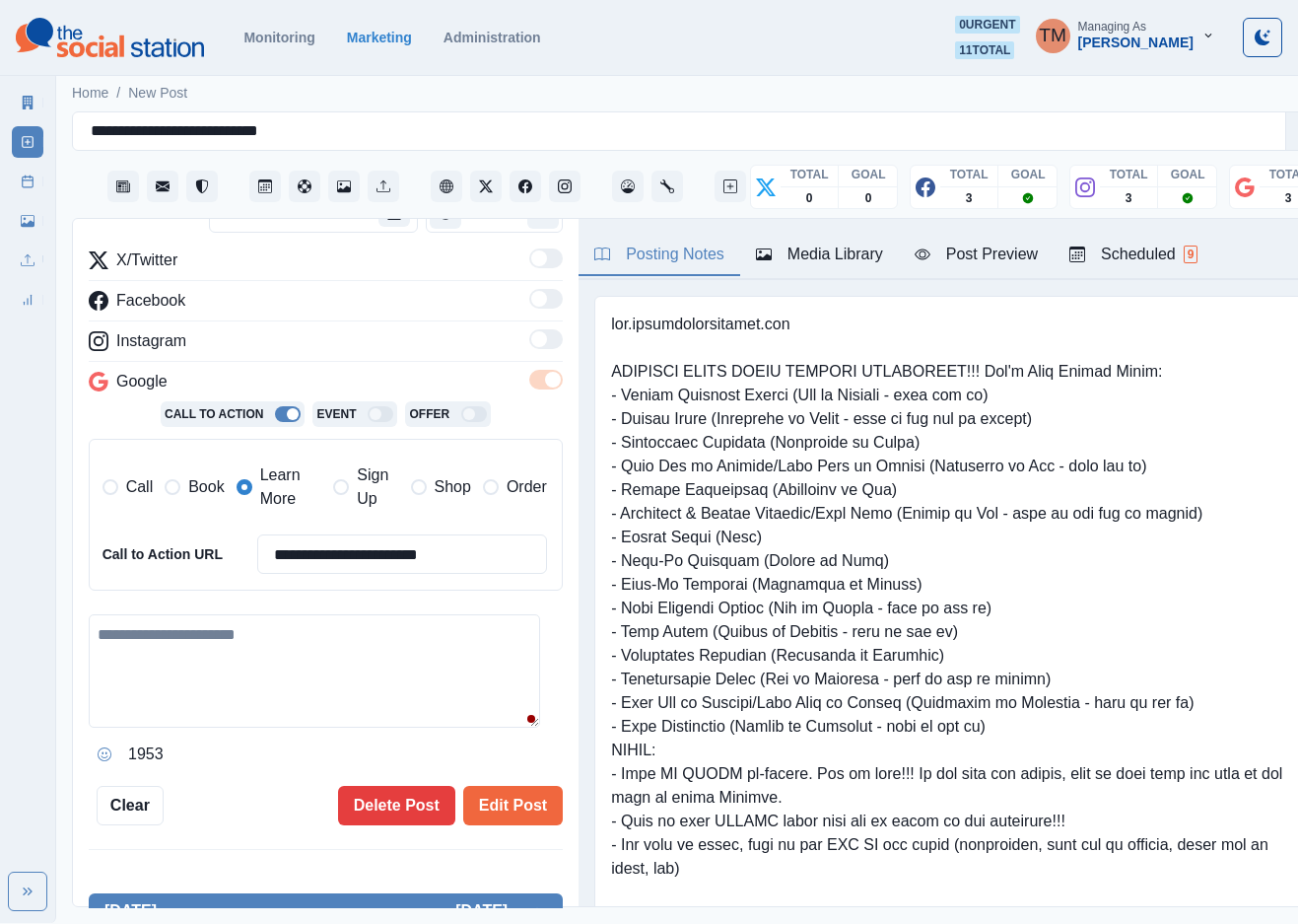
type textarea "**********"
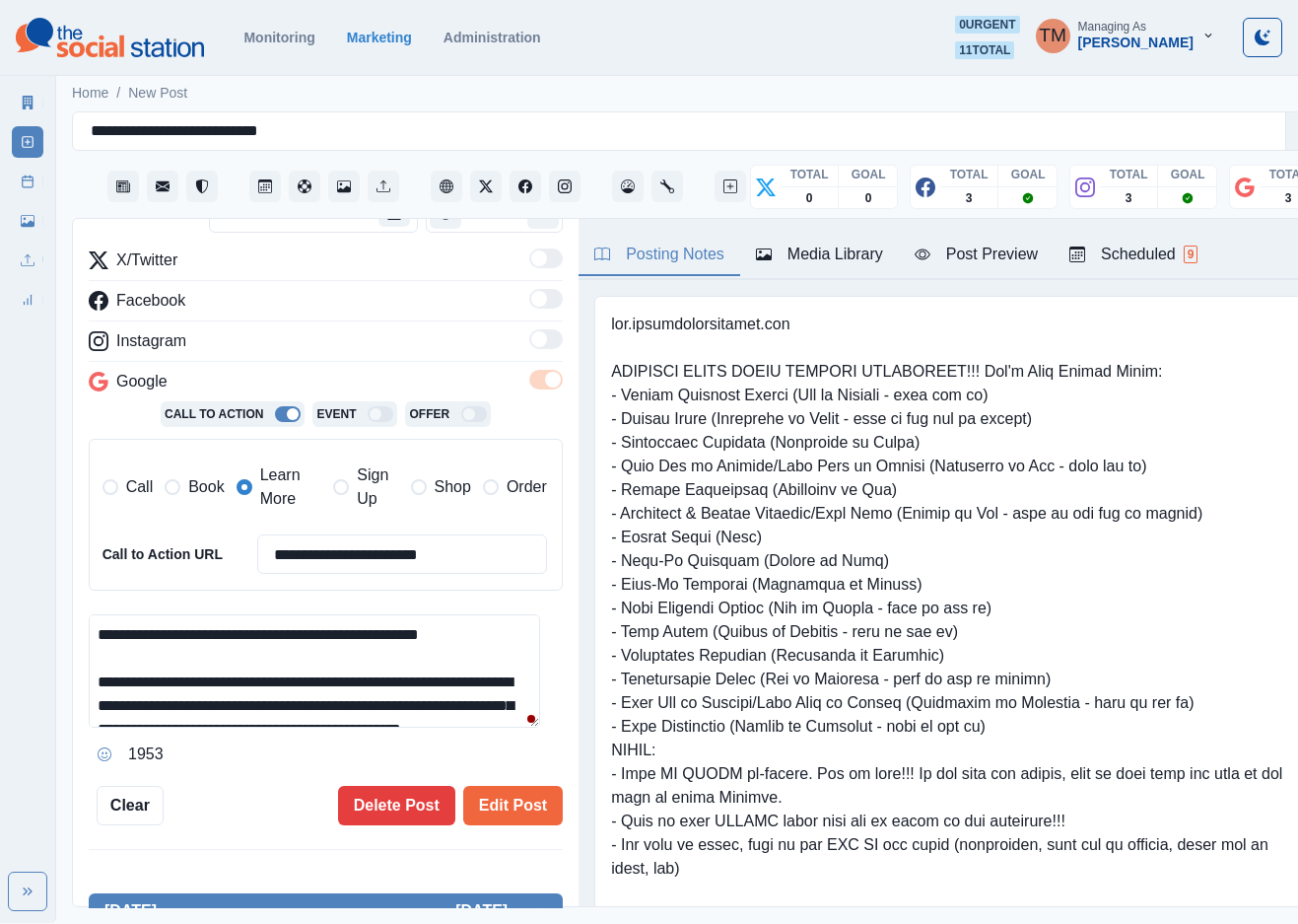
scroll to position [0, 0]
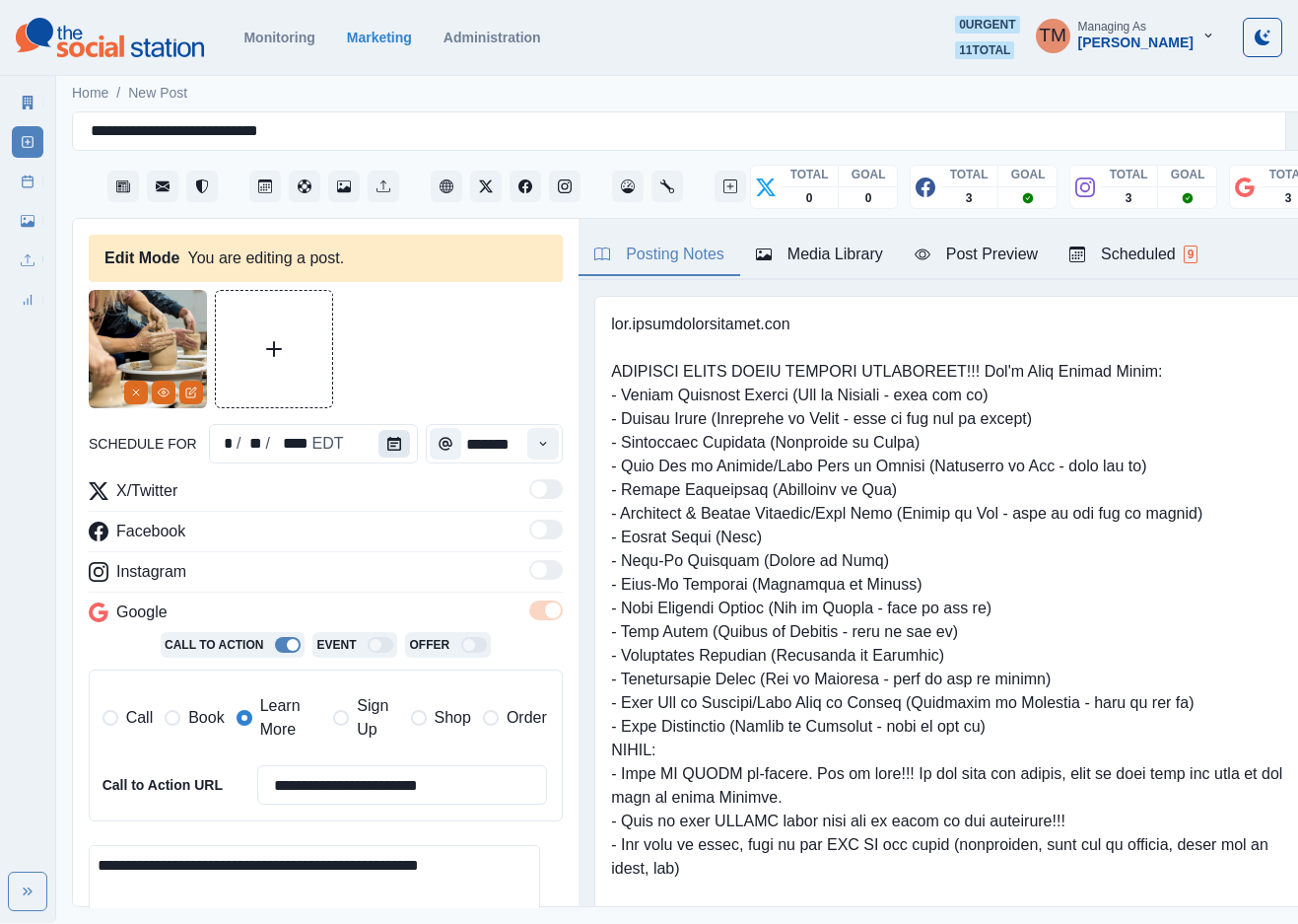
click at [387, 438] on icon "Calendar" at bounding box center [394, 443] width 14 height 14
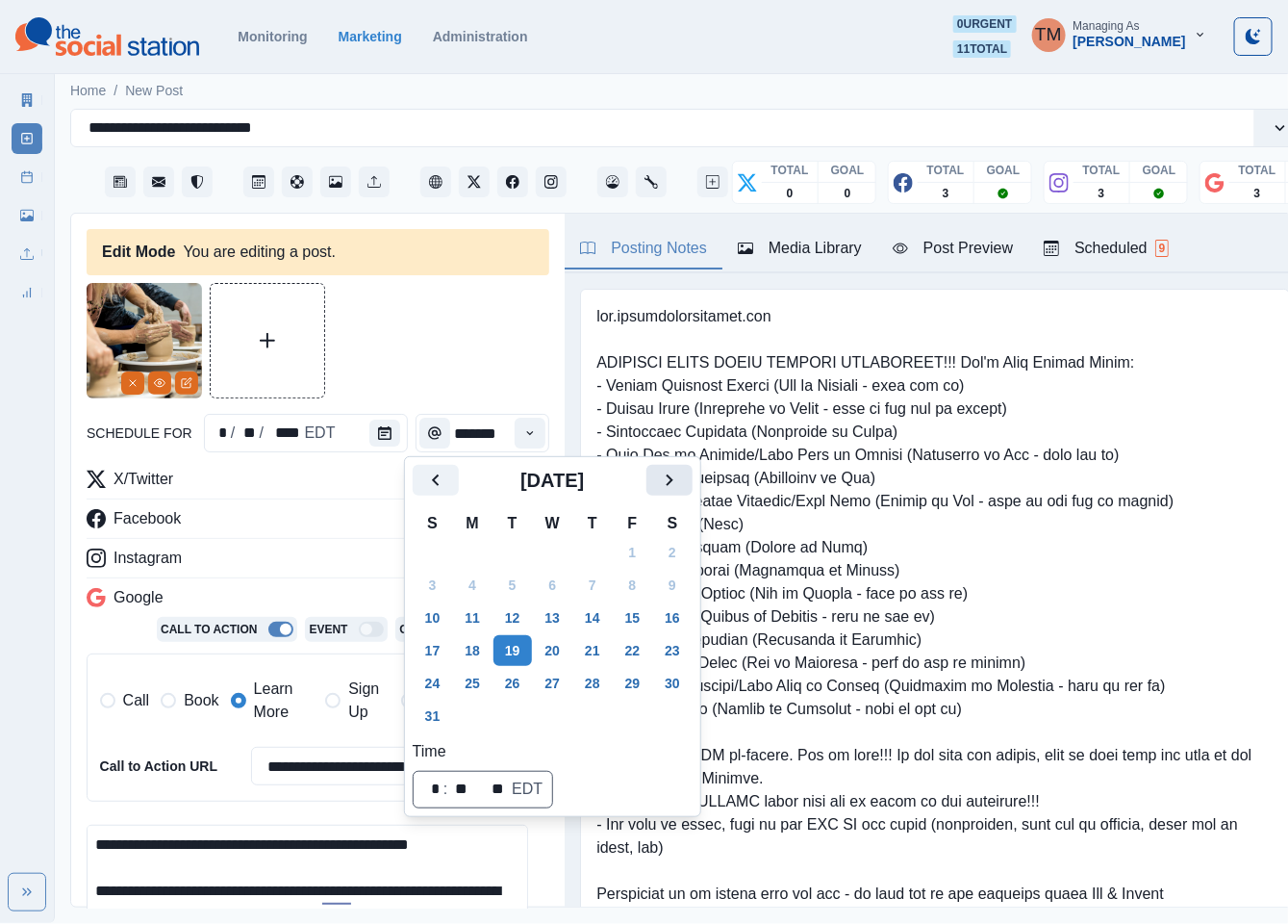
click at [670, 480] on icon "Next" at bounding box center [670, 480] width 23 height 23
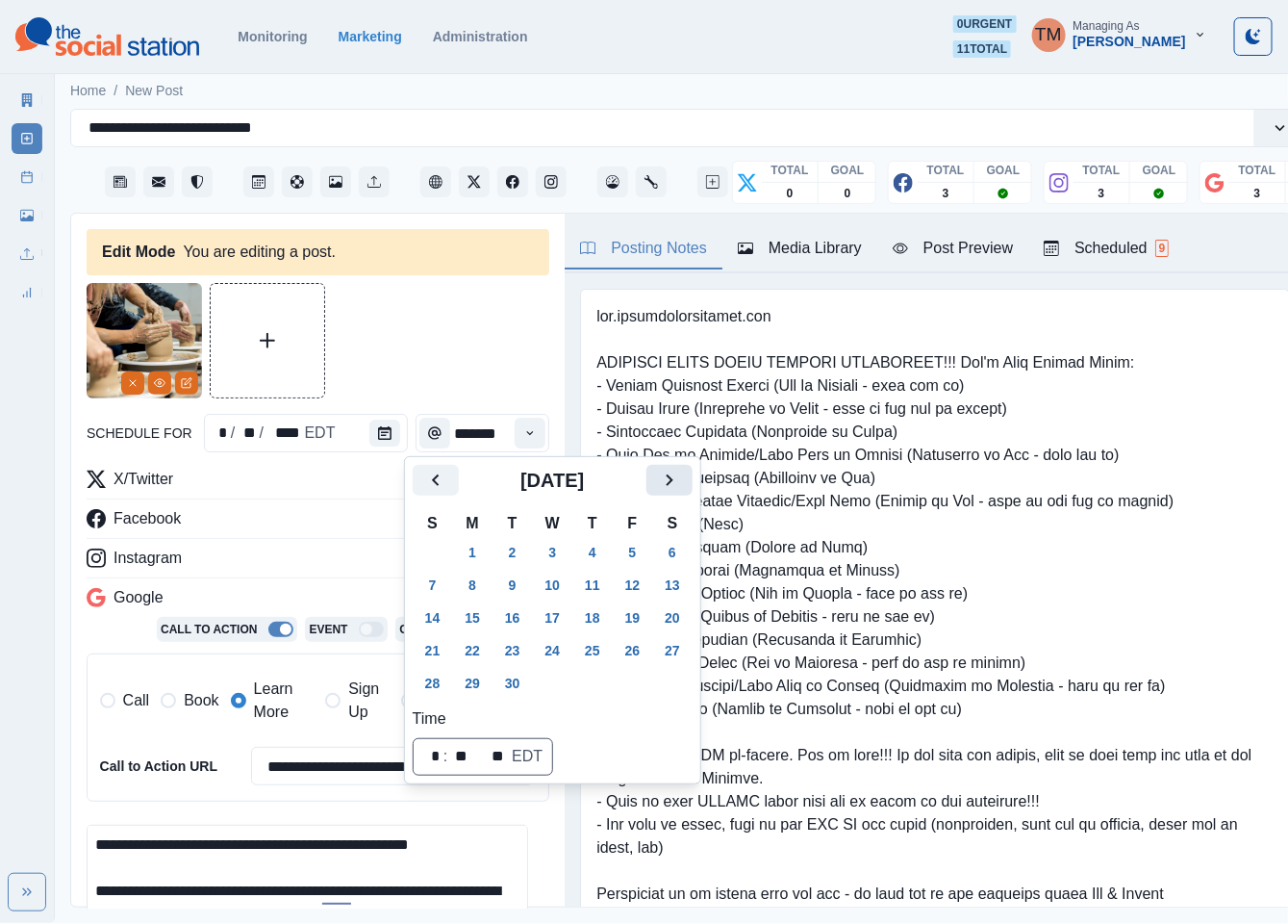
click at [670, 480] on icon "Next" at bounding box center [669, 480] width 7 height 12
click at [542, 583] on button "8" at bounding box center [553, 585] width 39 height 31
click at [421, 359] on div at bounding box center [318, 341] width 462 height 116
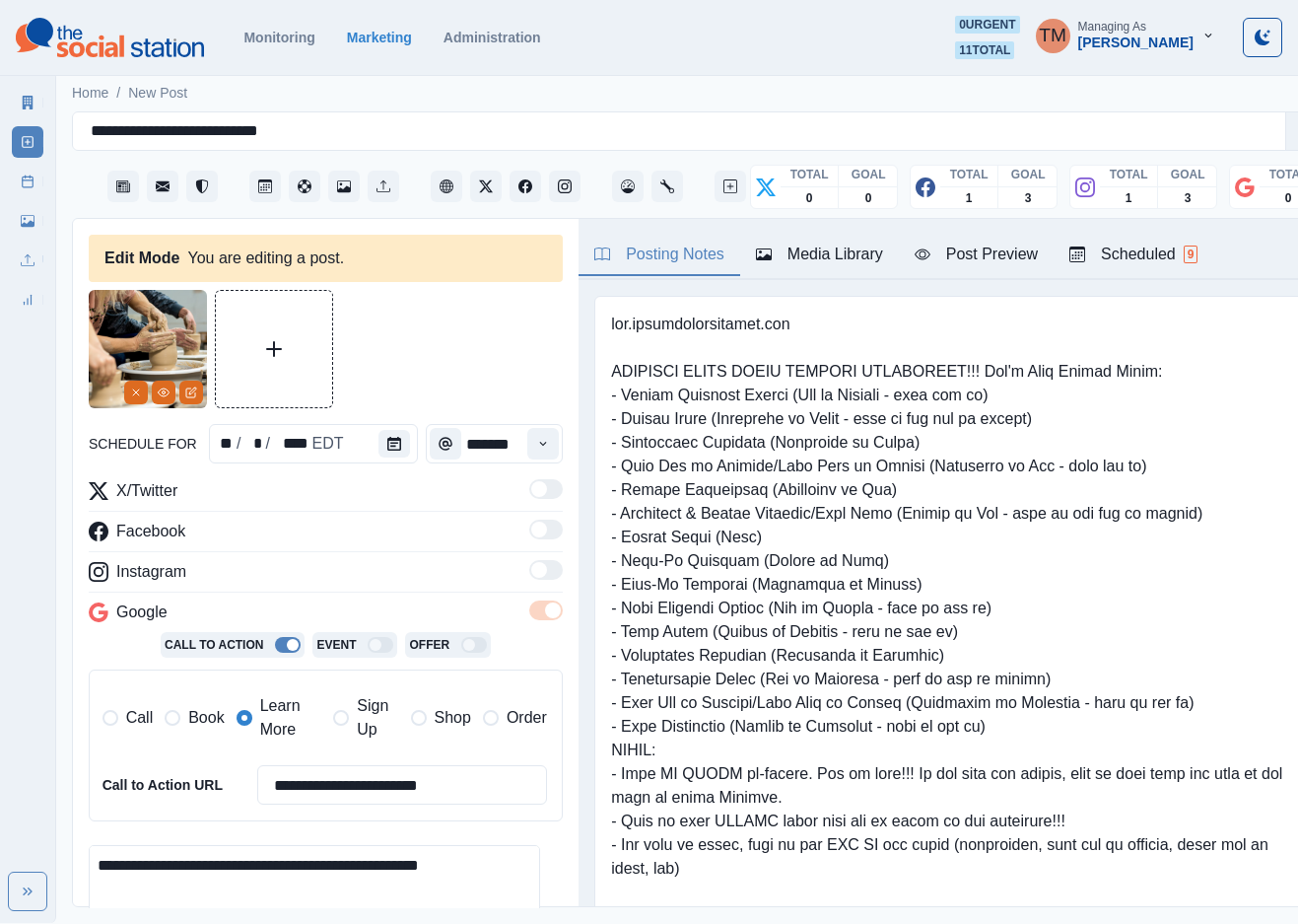
drag, startPoint x: 479, startPoint y: 793, endPoint x: 228, endPoint y: 799, distance: 251.1
click at [228, 799] on div "**********" at bounding box center [325, 785] width 444 height 39
click at [205, 726] on span "Book" at bounding box center [206, 718] width 36 height 24
click at [267, 720] on span "Learn More" at bounding box center [291, 718] width 62 height 47
click at [315, 790] on input "**********" at bounding box center [403, 785] width 290 height 39
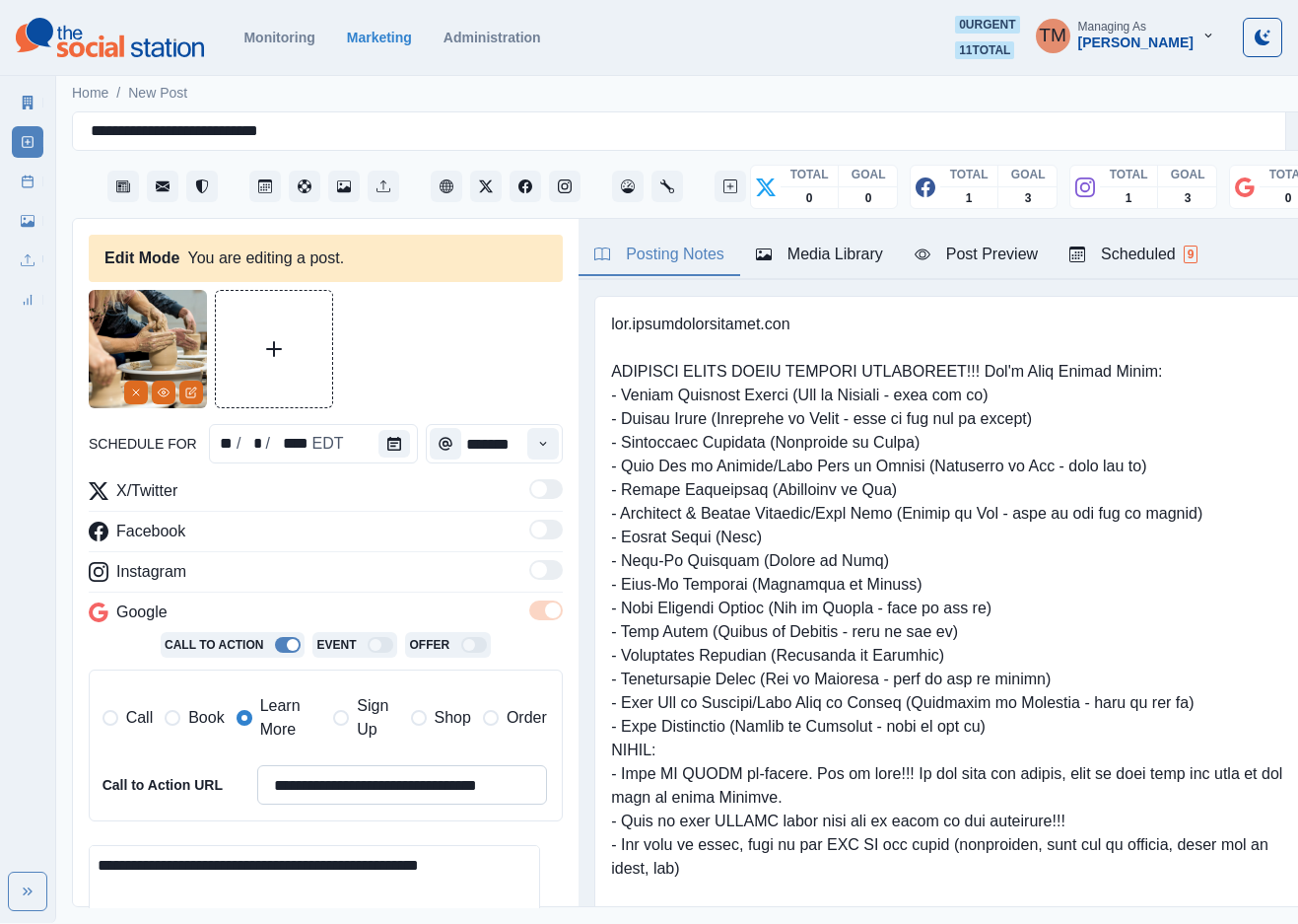
paste input
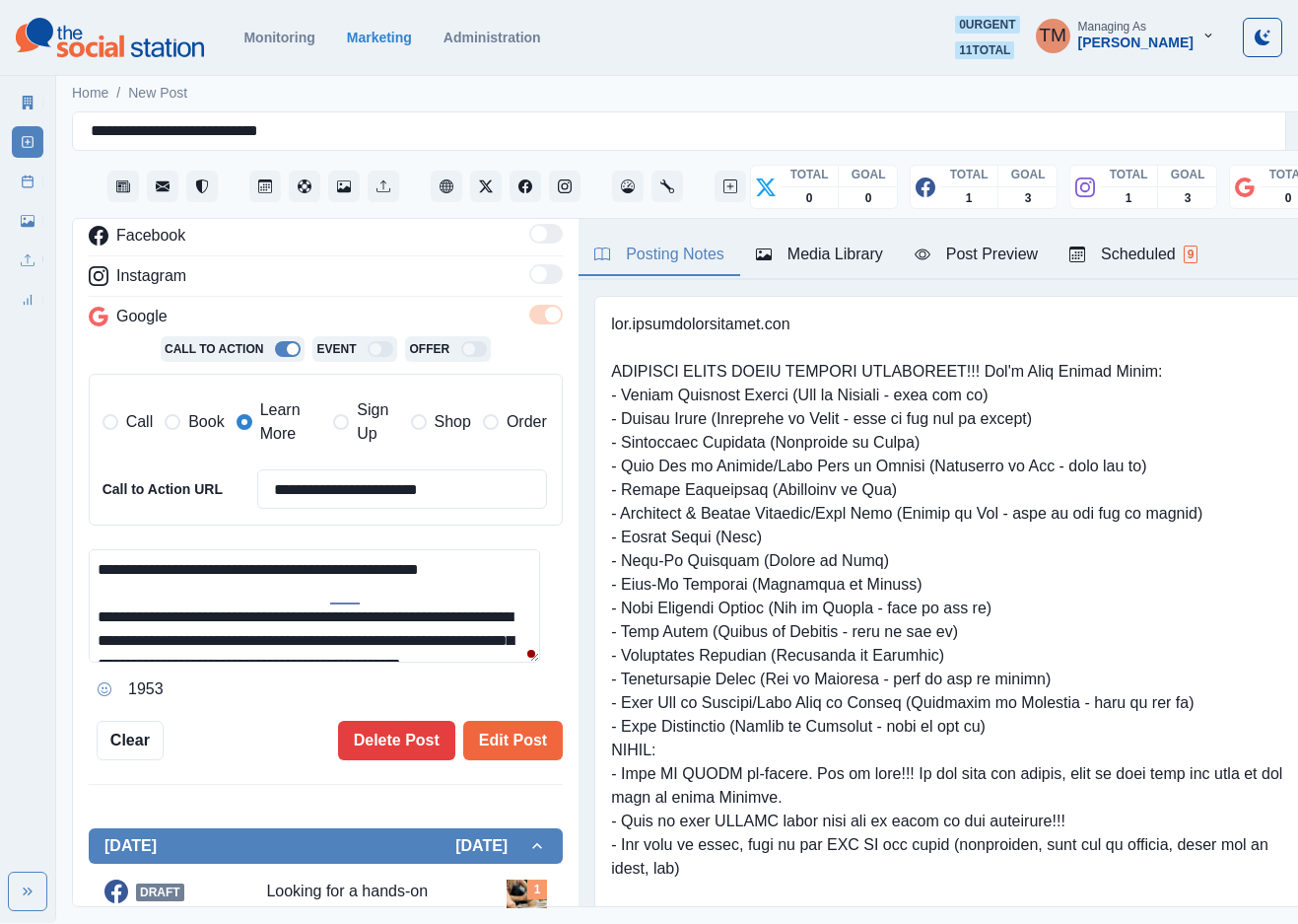
scroll to position [45, 0]
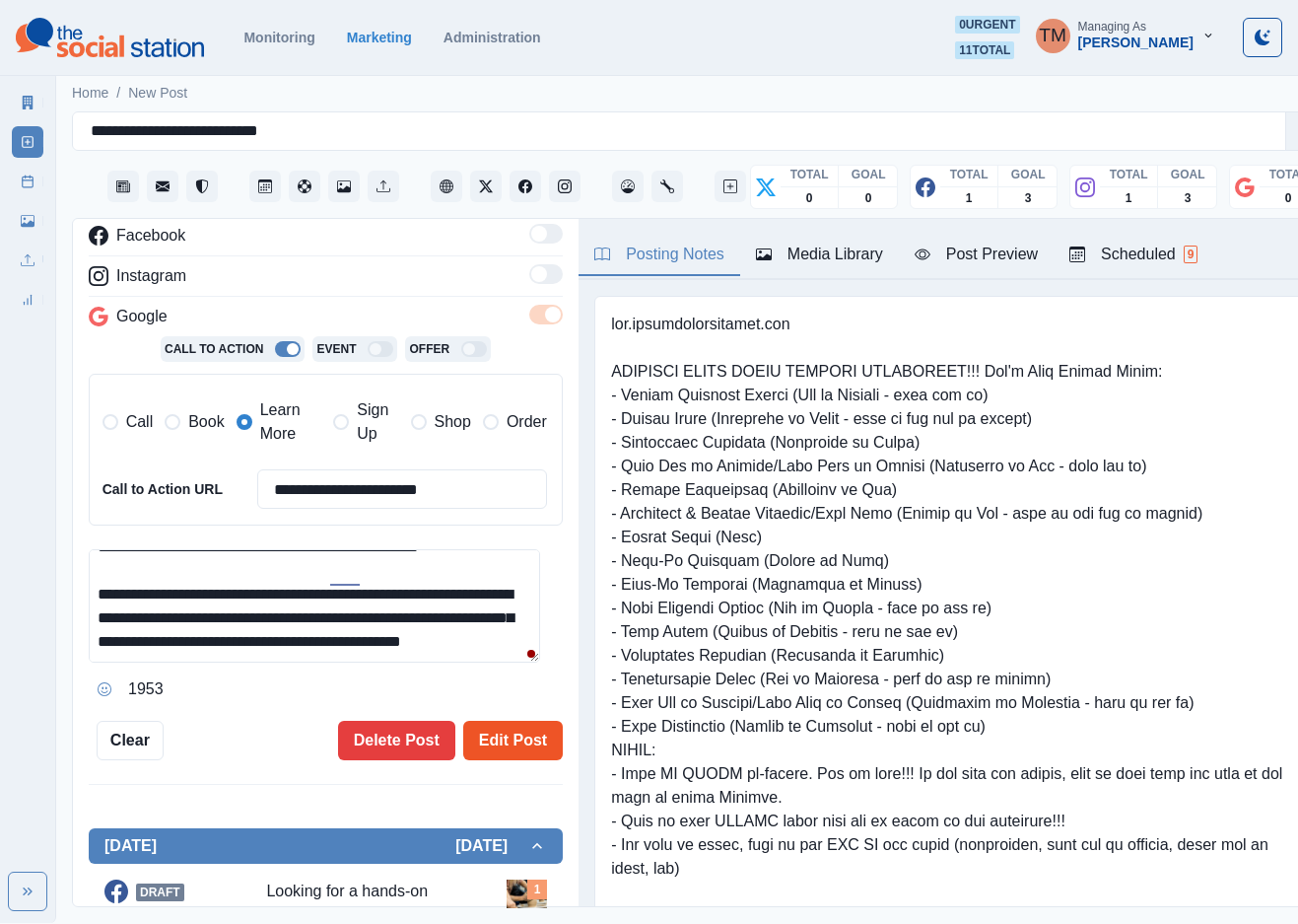
type input "**********"
click at [512, 728] on button "Edit Post" at bounding box center [512, 740] width 100 height 39
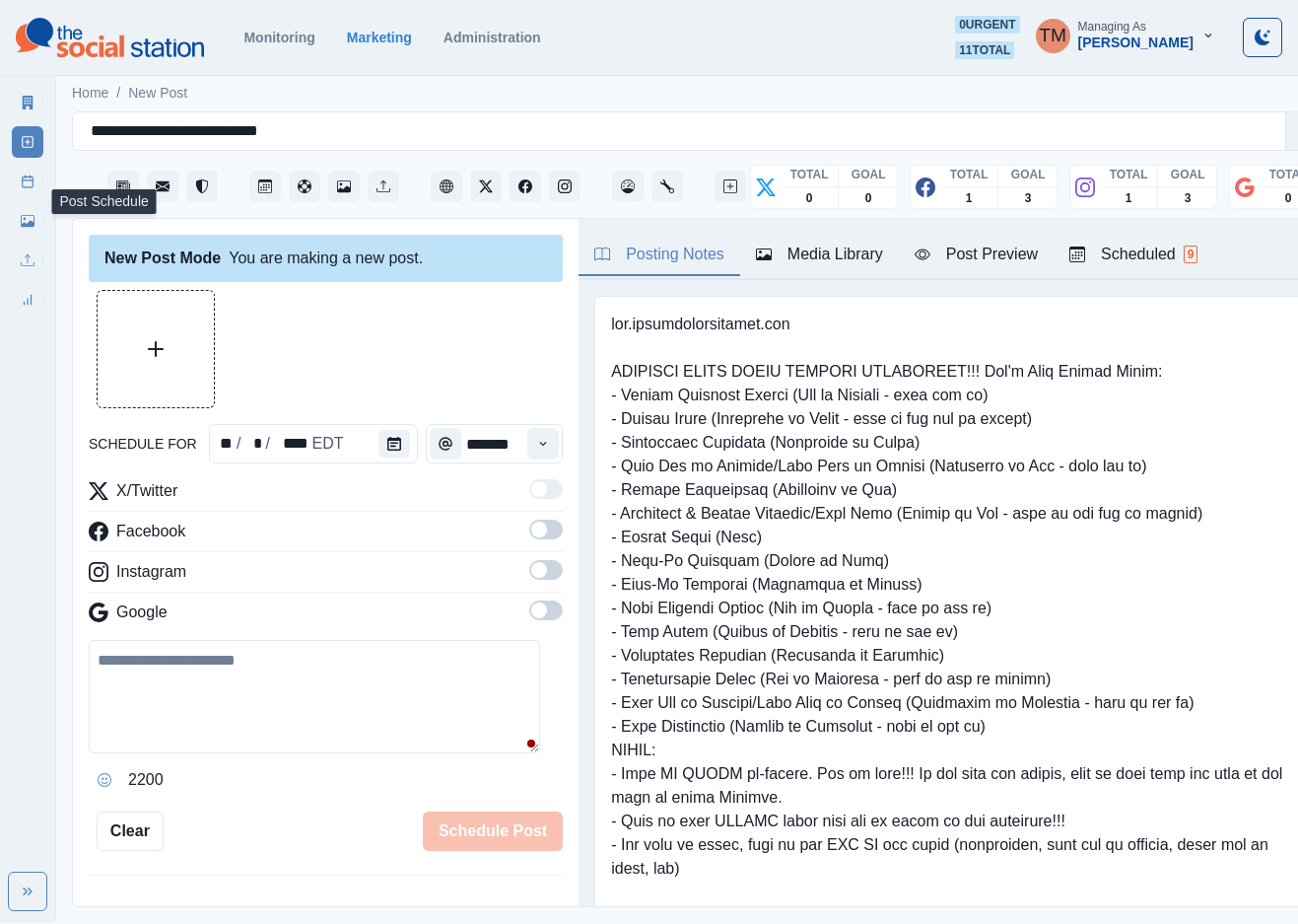
click at [27, 182] on icon at bounding box center [28, 182] width 14 height 14
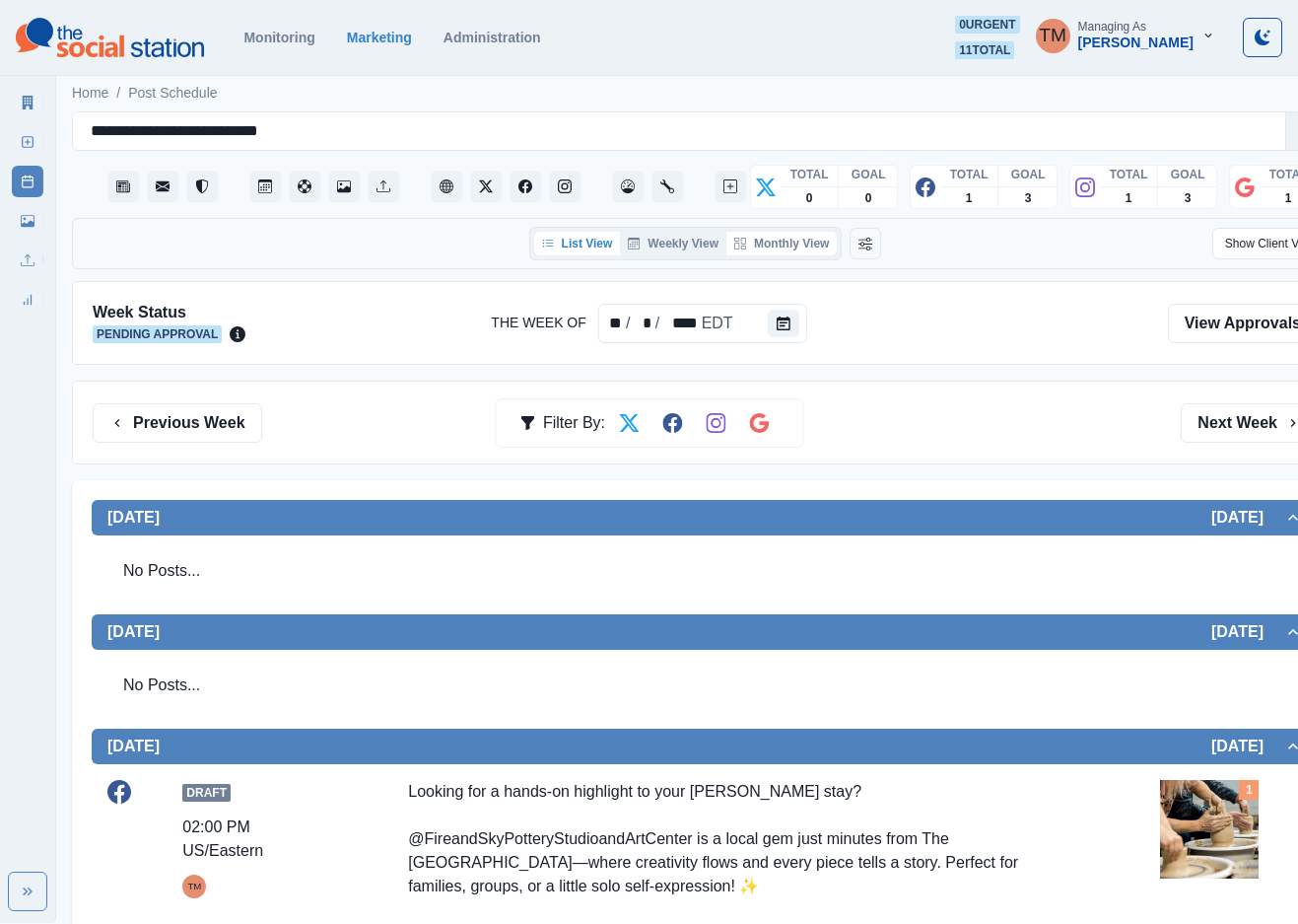
click at [797, 244] on button "Monthly View" at bounding box center [782, 244] width 111 height 24
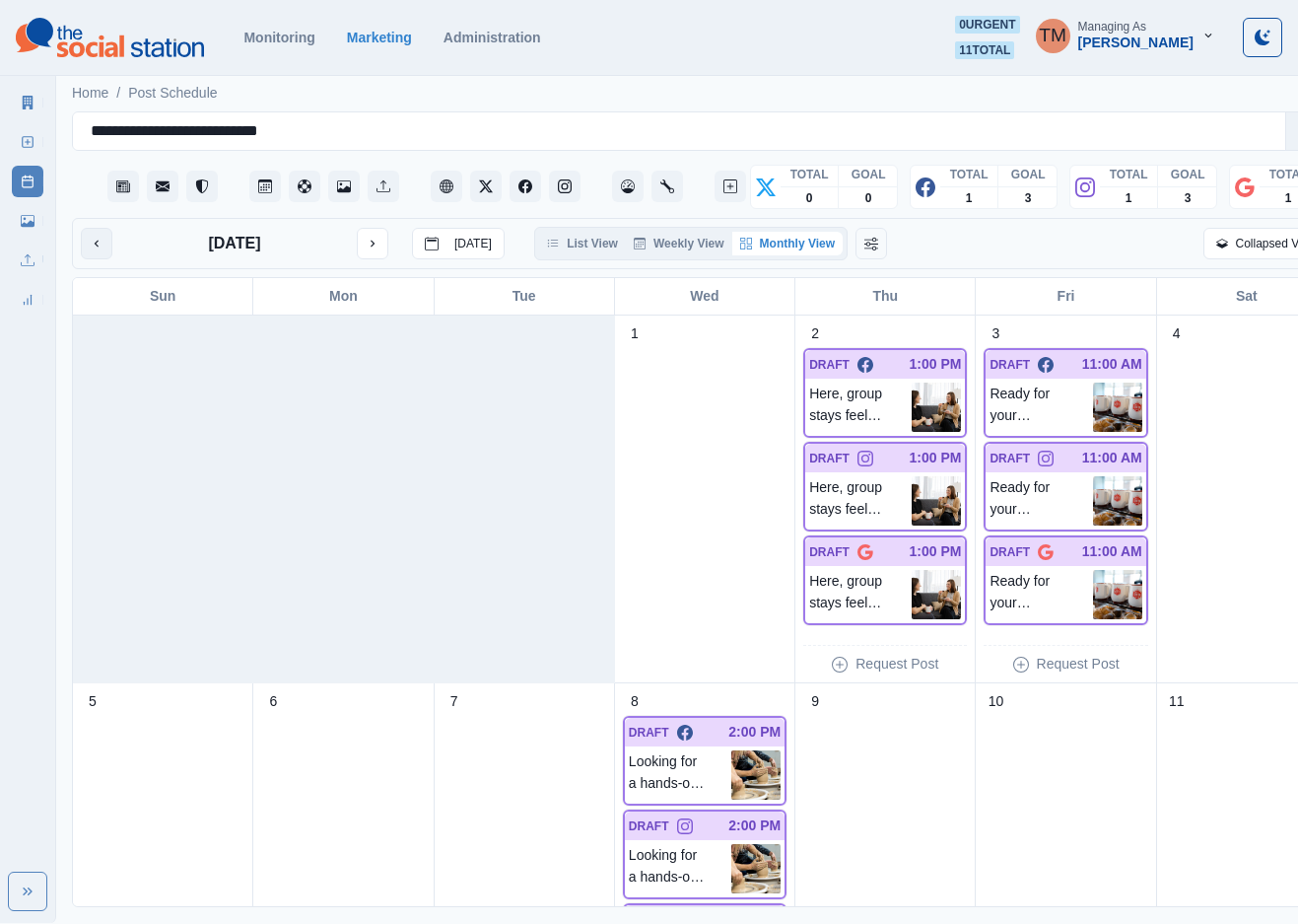
click at [84, 241] on button "previous month" at bounding box center [97, 244] width 32 height 32
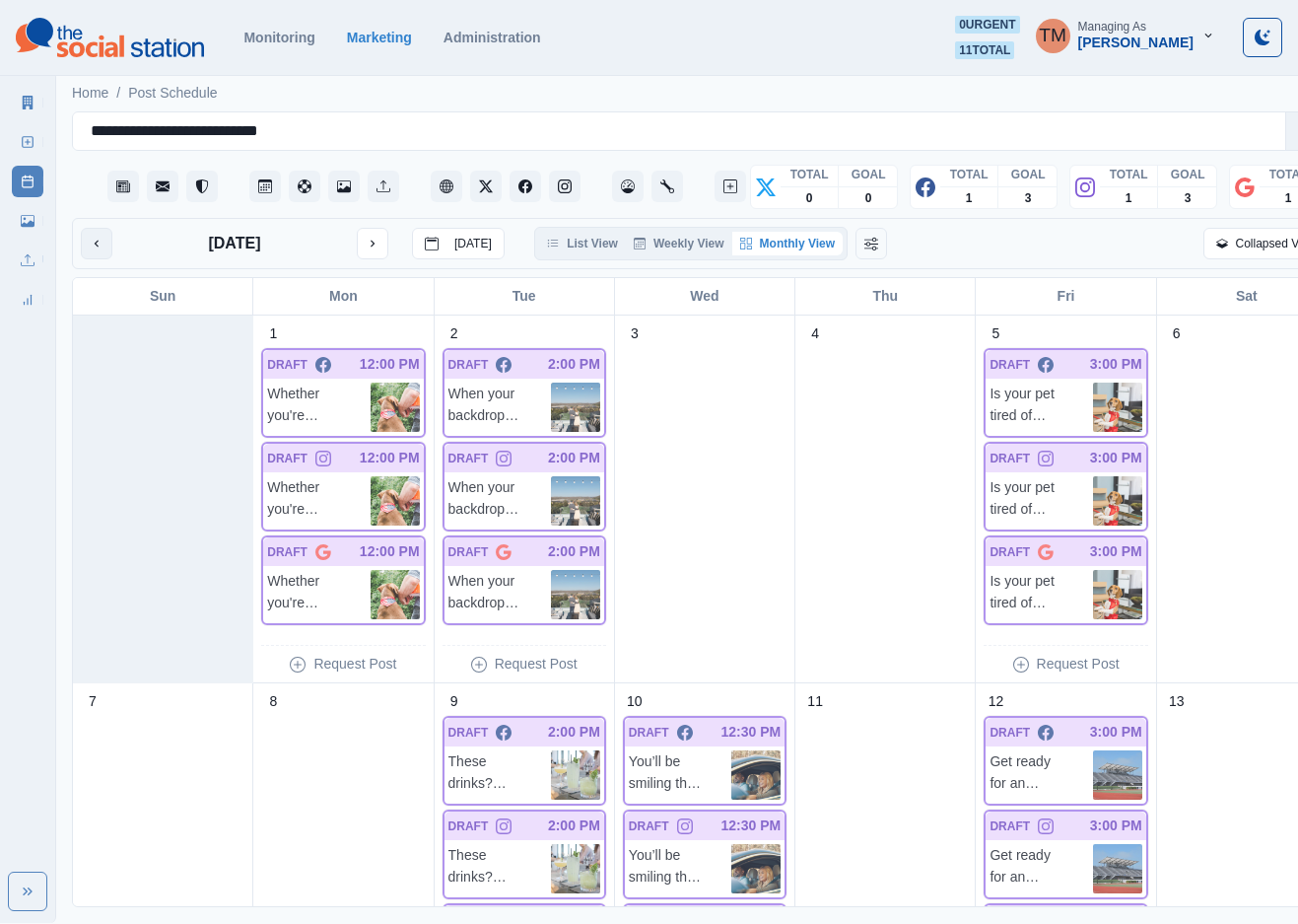
click at [84, 241] on button "previous month" at bounding box center [97, 244] width 32 height 32
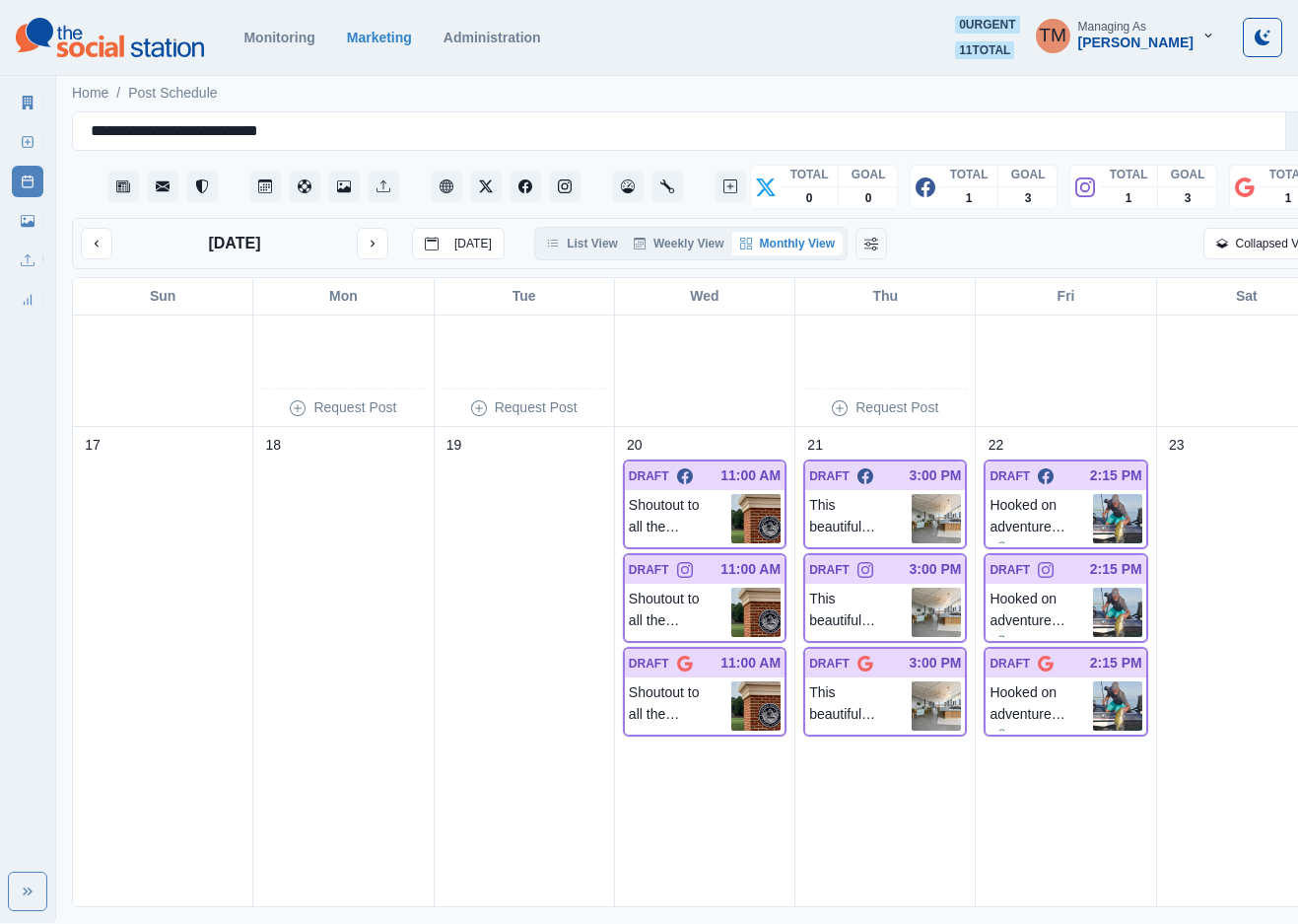
scroll to position [1922, 0]
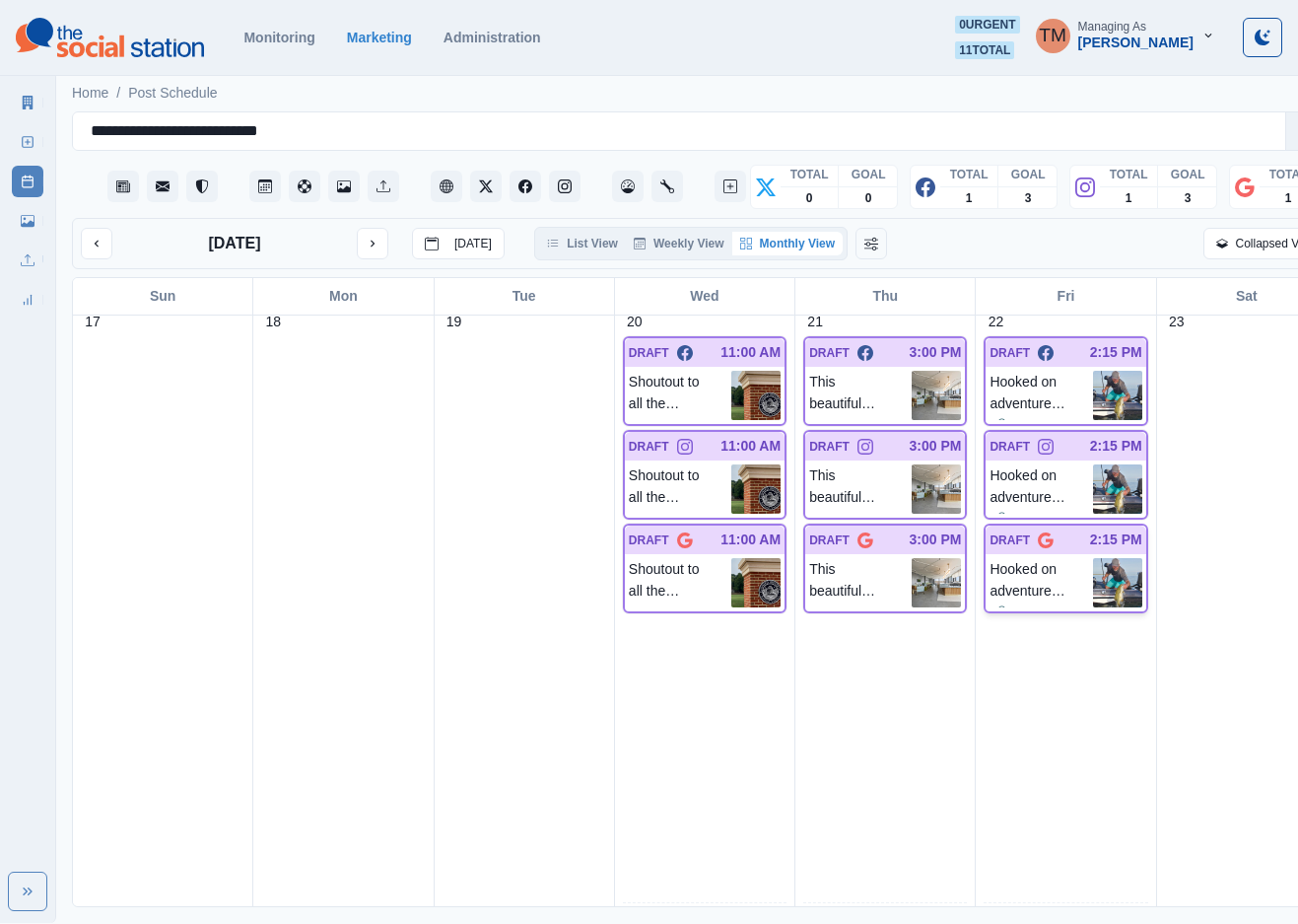
click at [1045, 557] on div "Hooked on adventure? 🎣 Cast off with Pro Fishing Expeditions and reel in some o…" at bounding box center [1066, 582] width 160 height 57
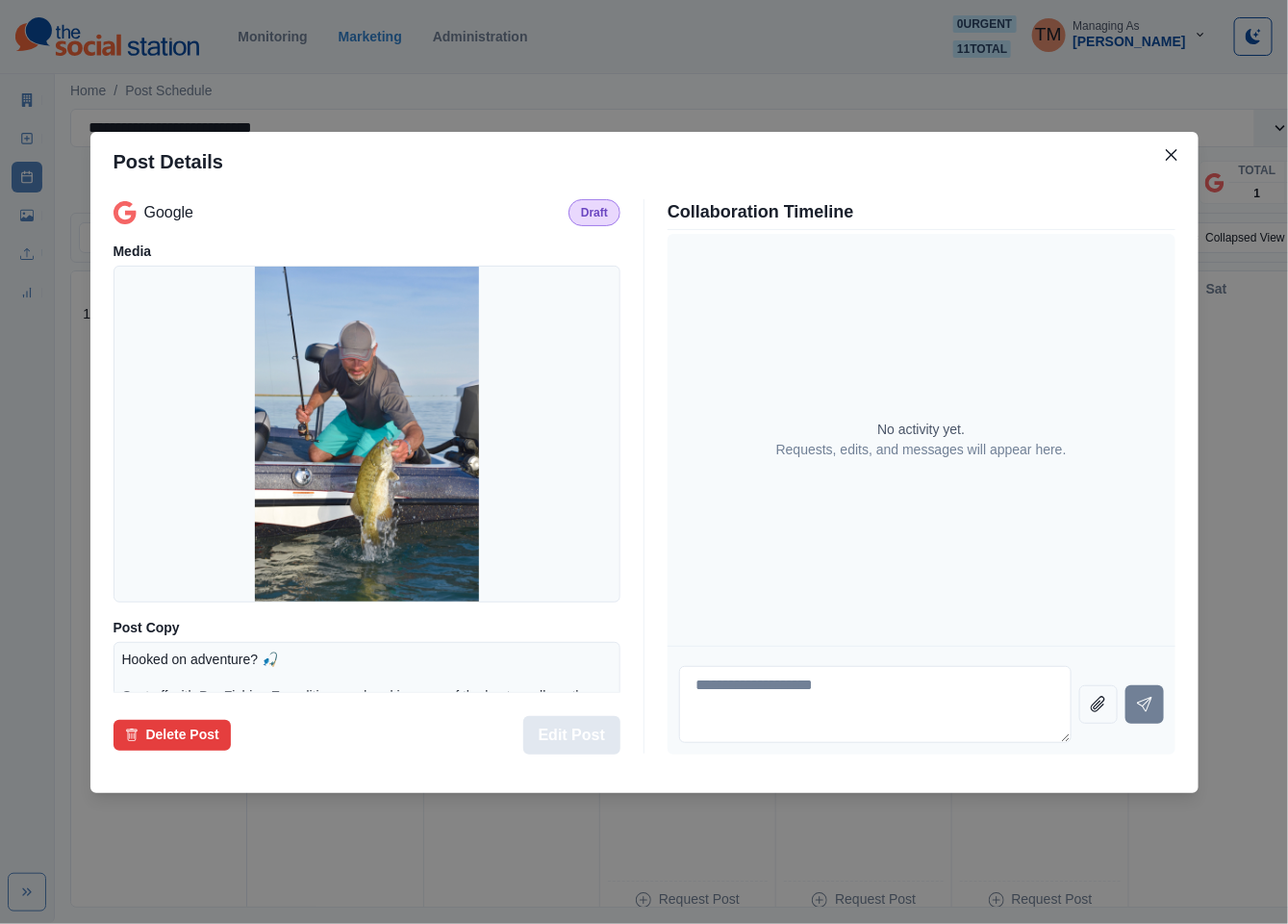
click at [591, 737] on button "Edit Post" at bounding box center [571, 735] width 97 height 39
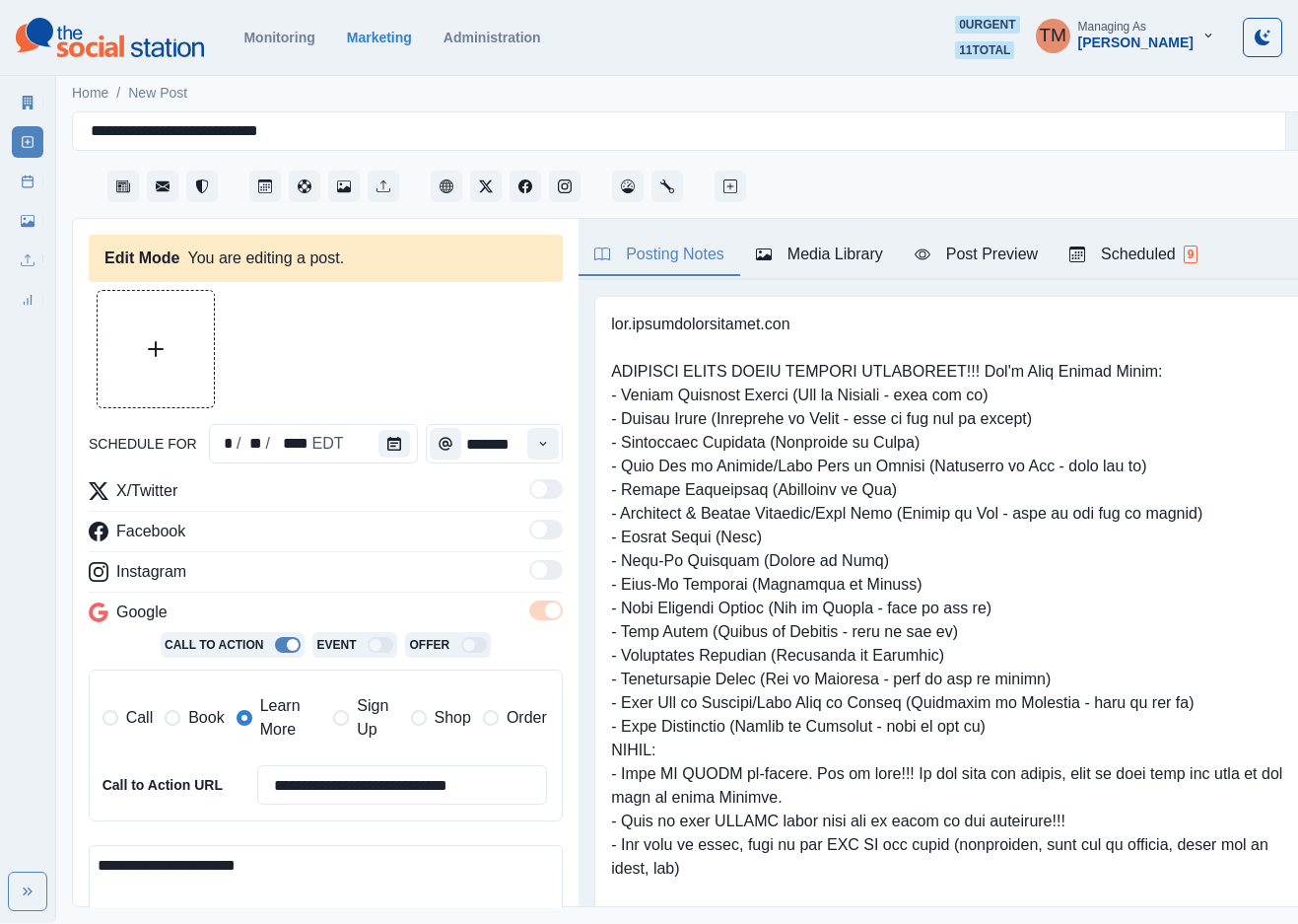
type input "*******"
type textarea "**********"
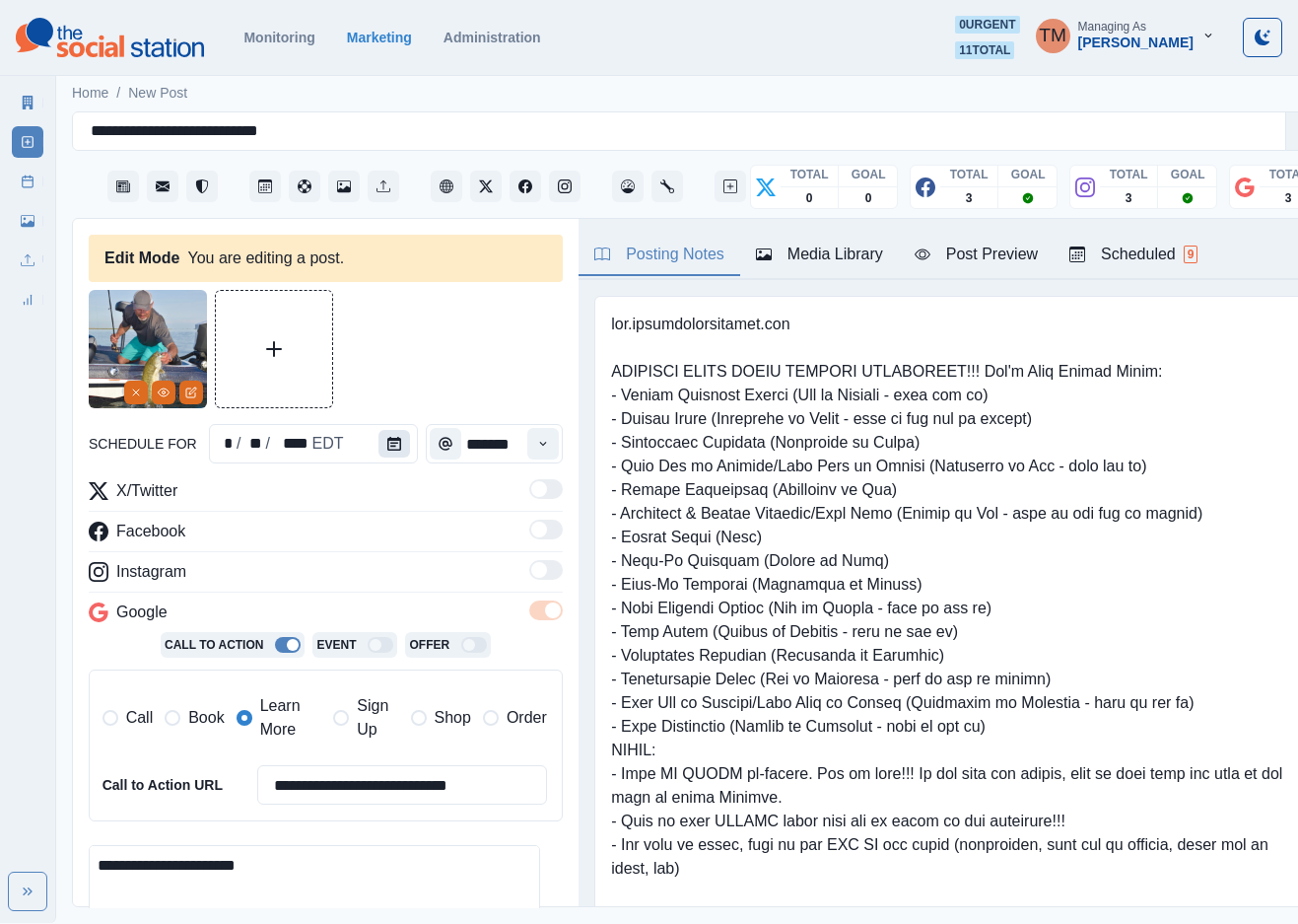
click at [387, 446] on icon "Calendar" at bounding box center [394, 443] width 14 height 14
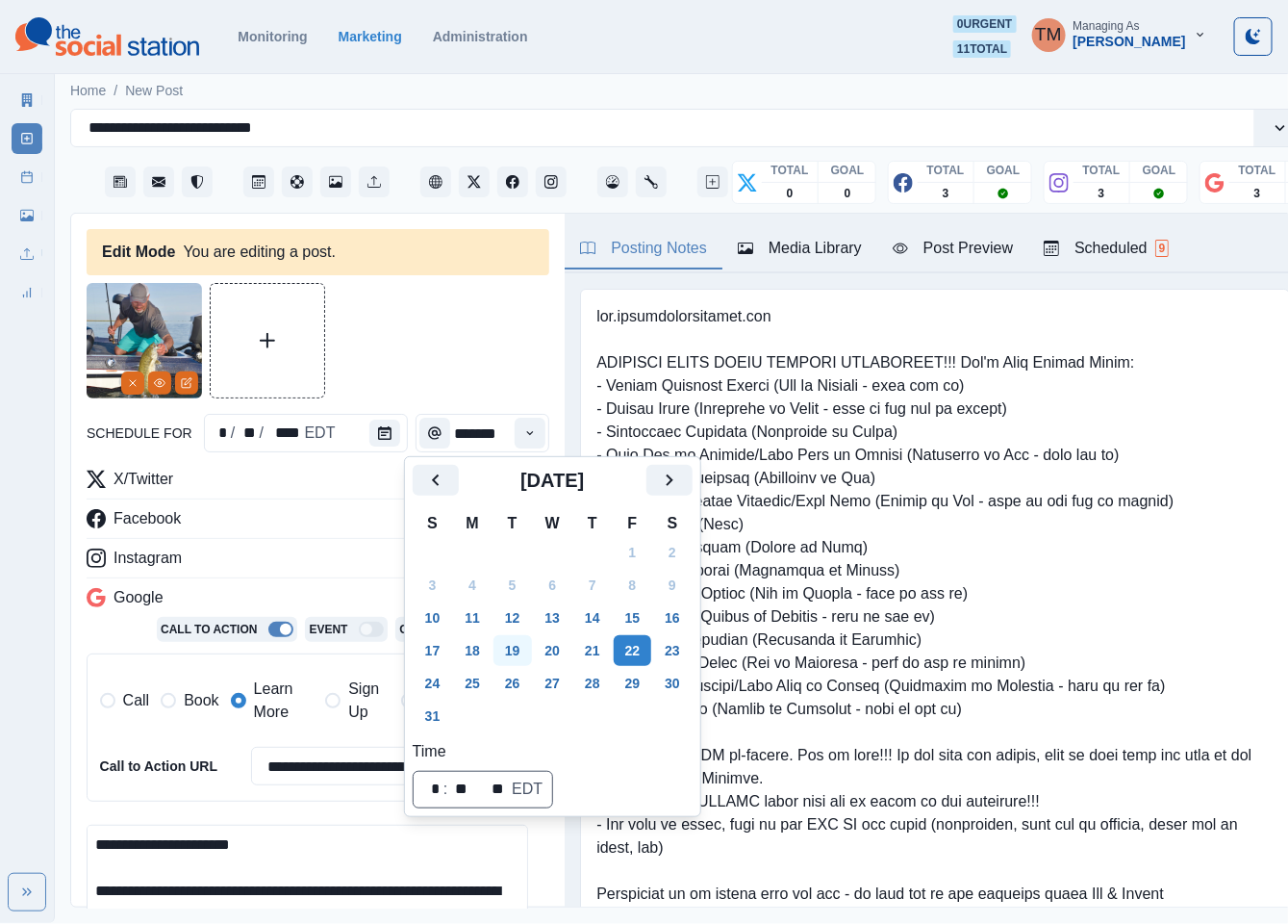
click at [505, 658] on button "19" at bounding box center [513, 650] width 39 height 31
click at [439, 335] on div at bounding box center [318, 341] width 462 height 116
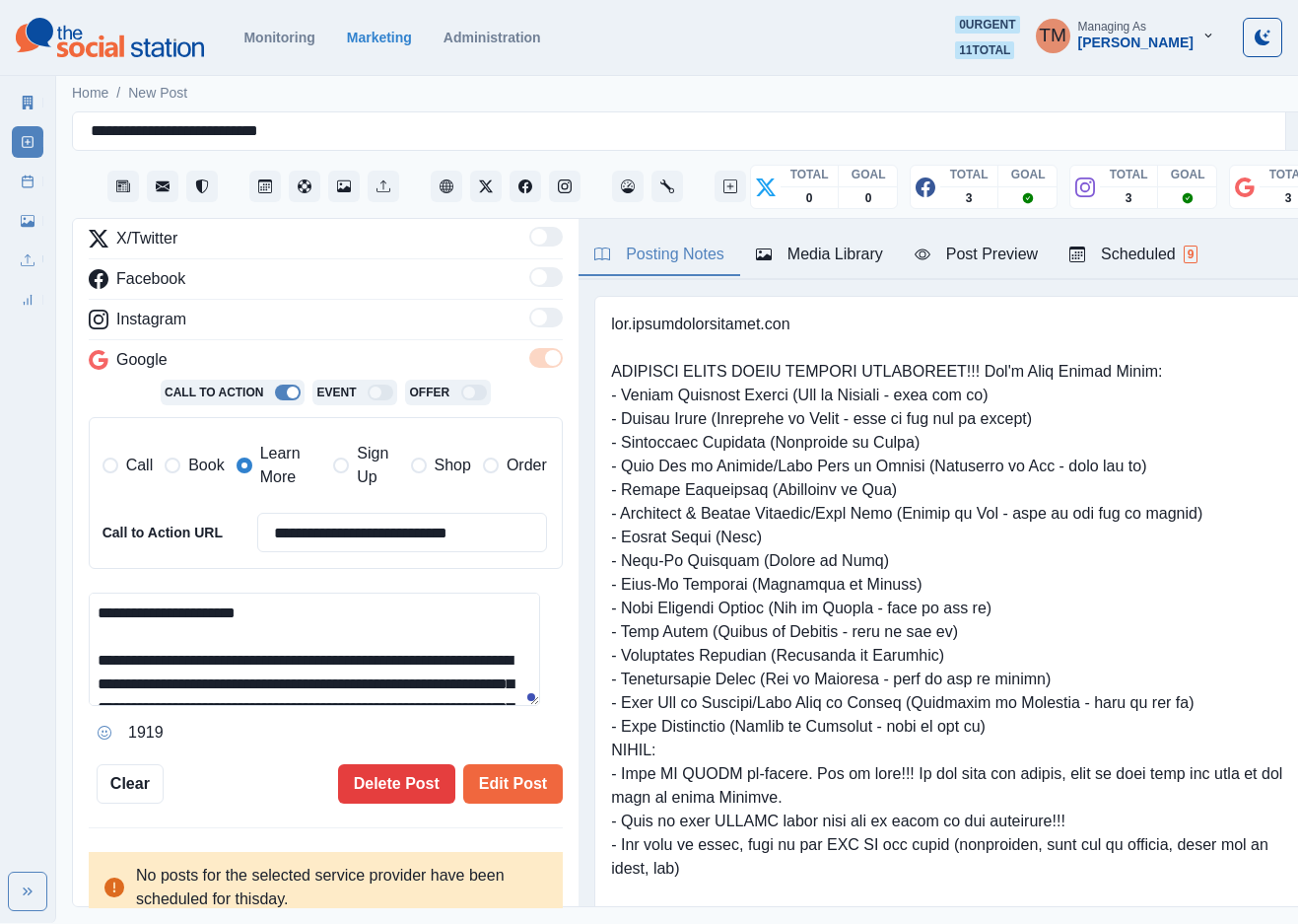
scroll to position [262, 0]
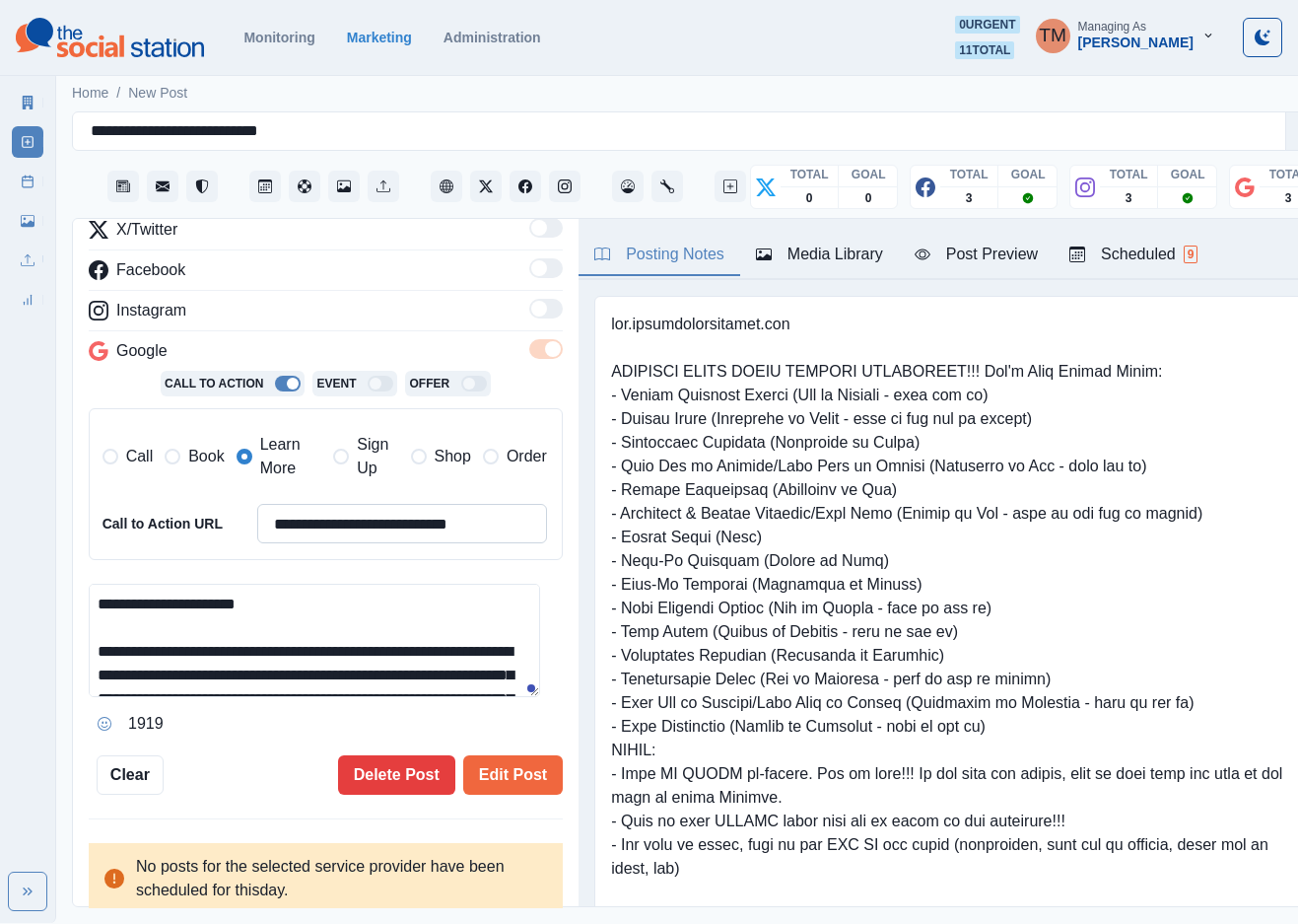
click at [443, 533] on input "**********" at bounding box center [403, 523] width 290 height 39
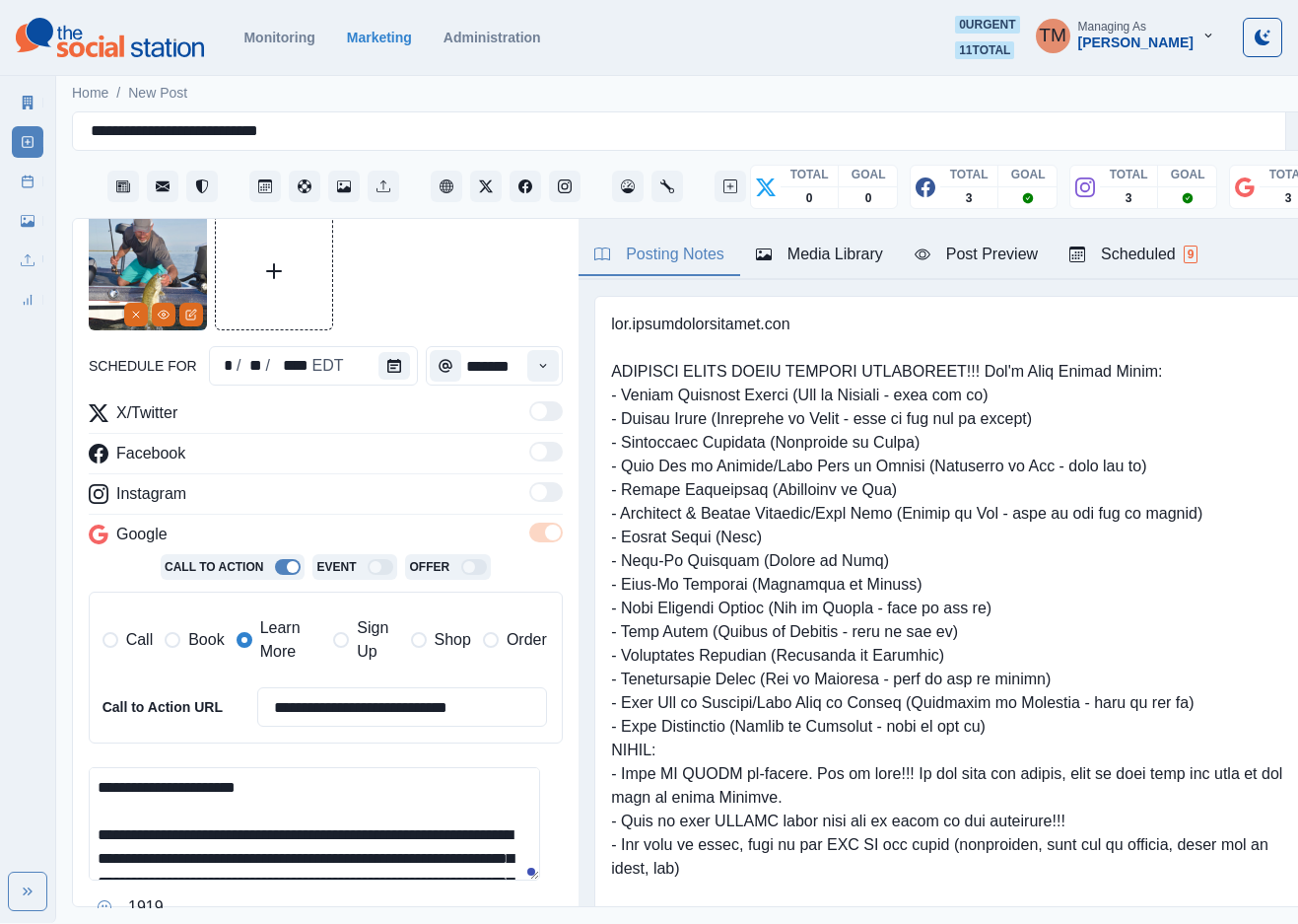
scroll to position [0, 0]
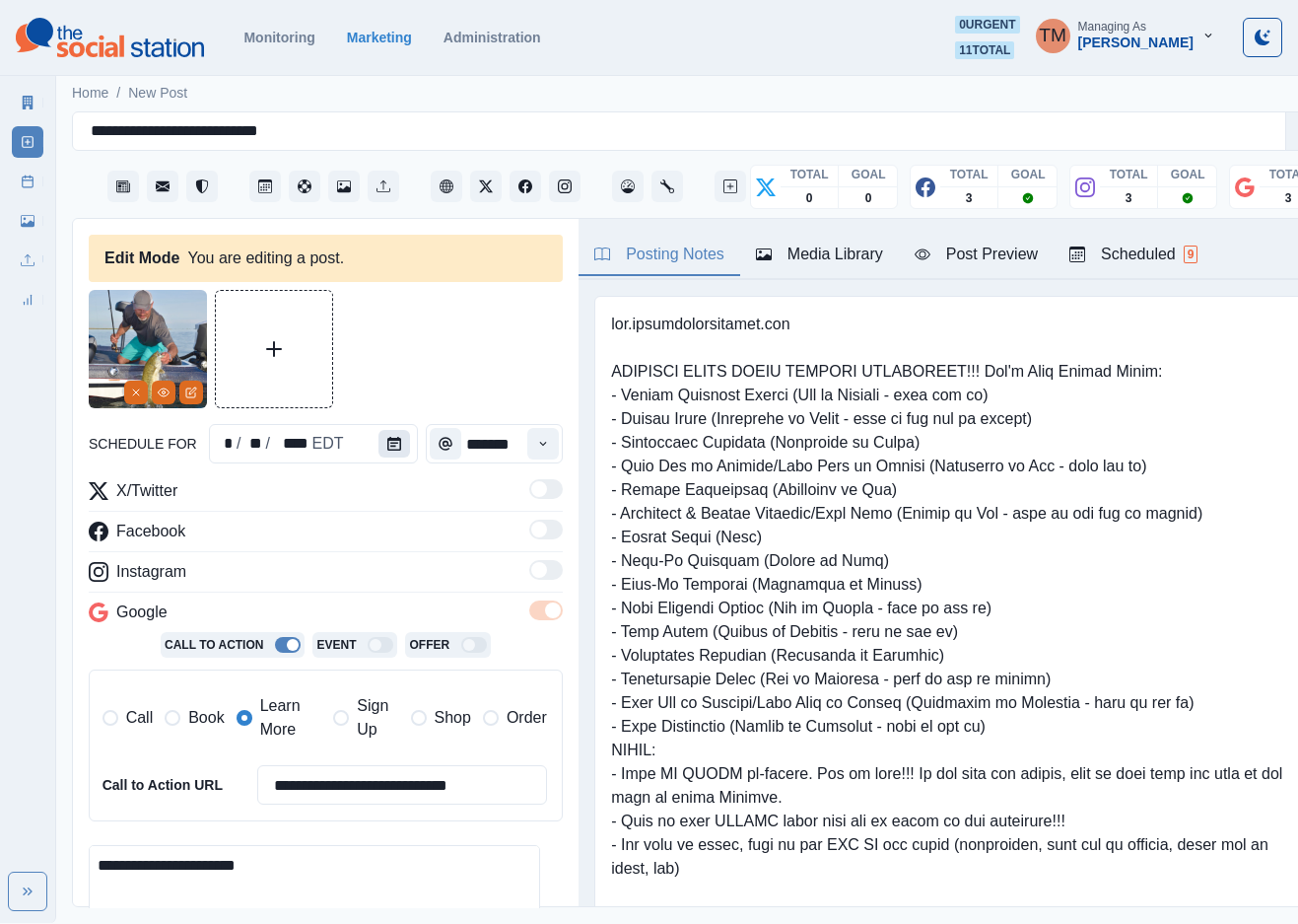
click at [387, 436] on icon "Calendar" at bounding box center [394, 443] width 14 height 14
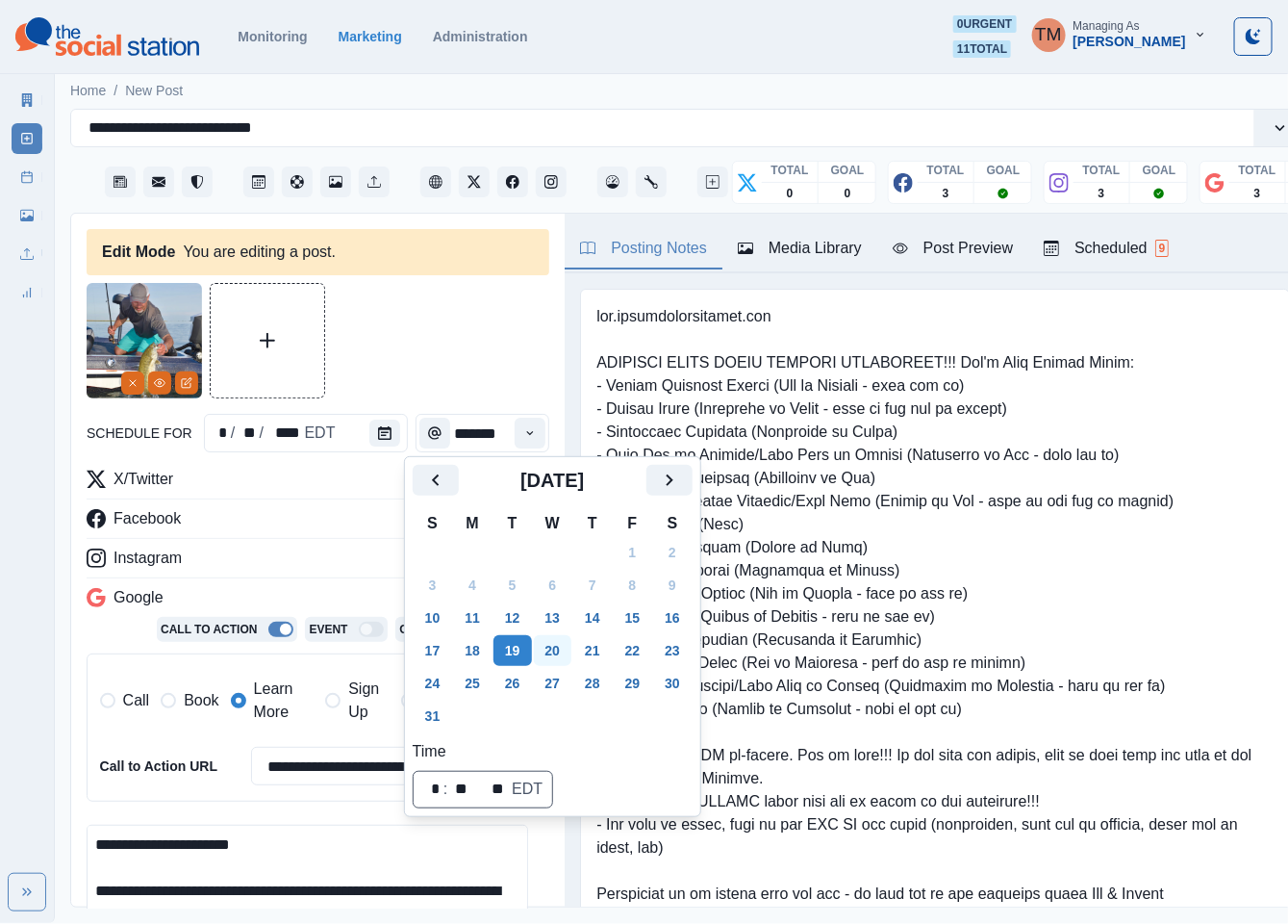
click at [546, 638] on button "20" at bounding box center [553, 650] width 39 height 31
click at [379, 335] on div at bounding box center [318, 341] width 462 height 116
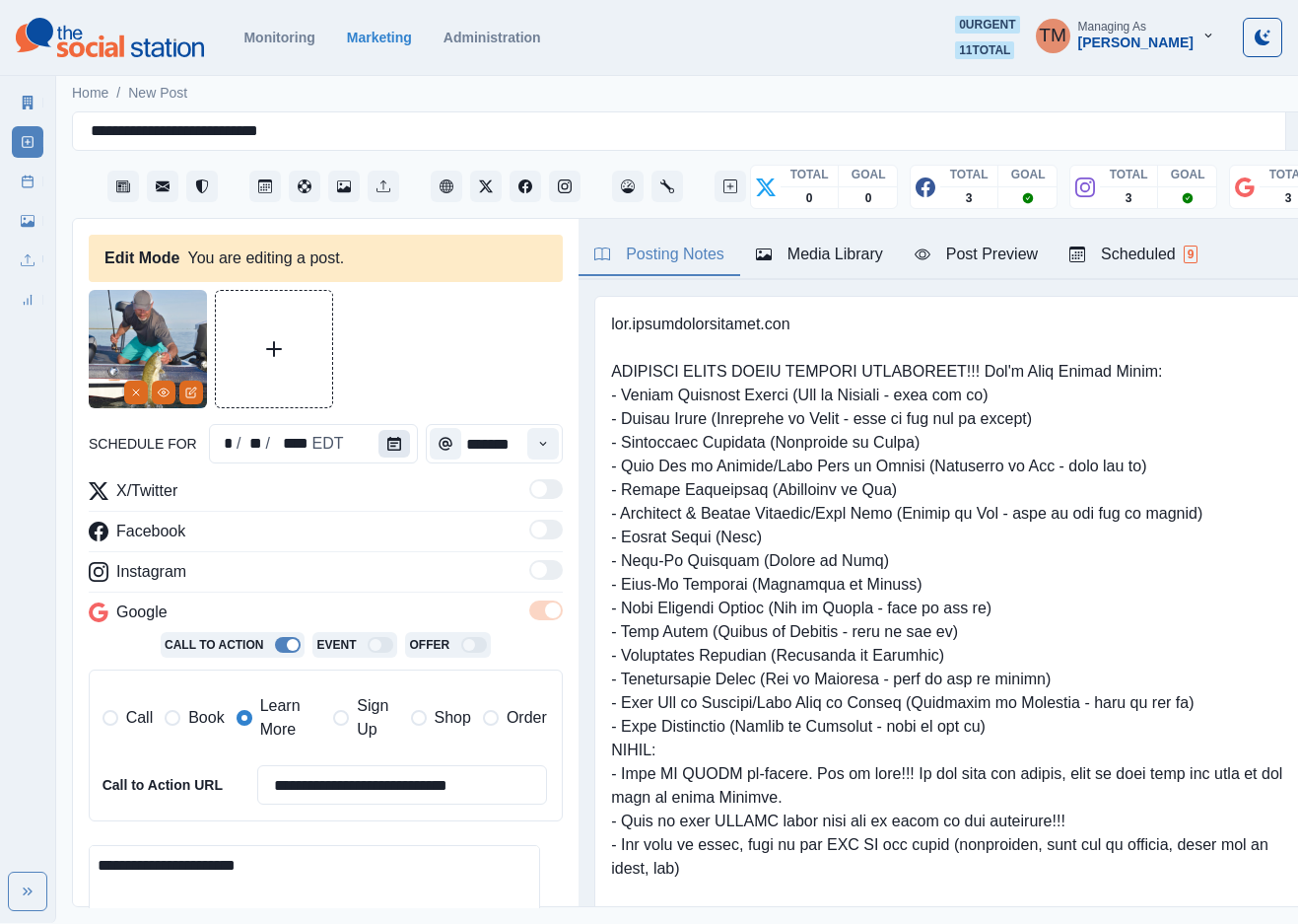
click at [387, 431] on button "Calendar" at bounding box center [395, 443] width 32 height 28
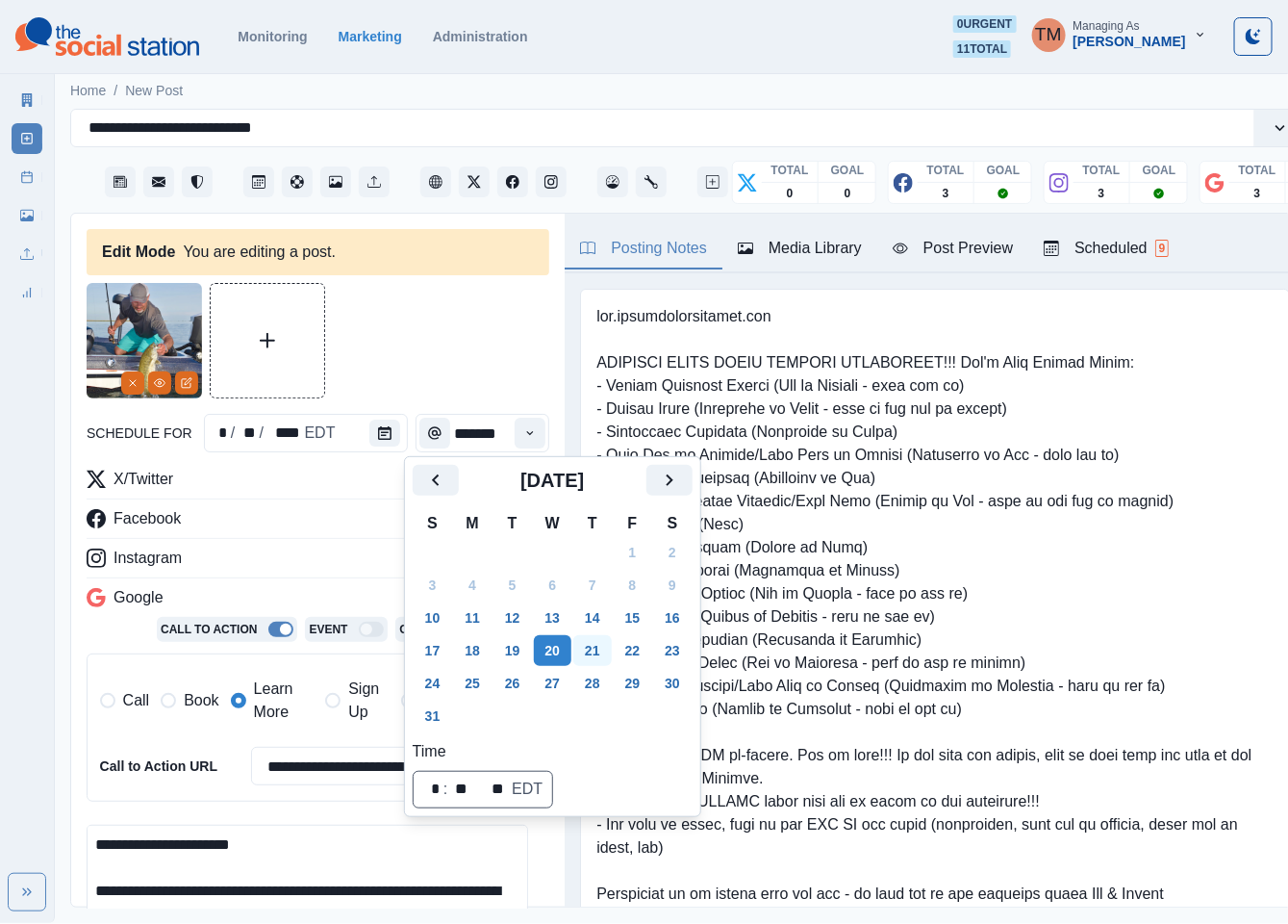
click at [590, 638] on button "21" at bounding box center [592, 650] width 39 height 31
click at [419, 328] on div at bounding box center [318, 341] width 462 height 116
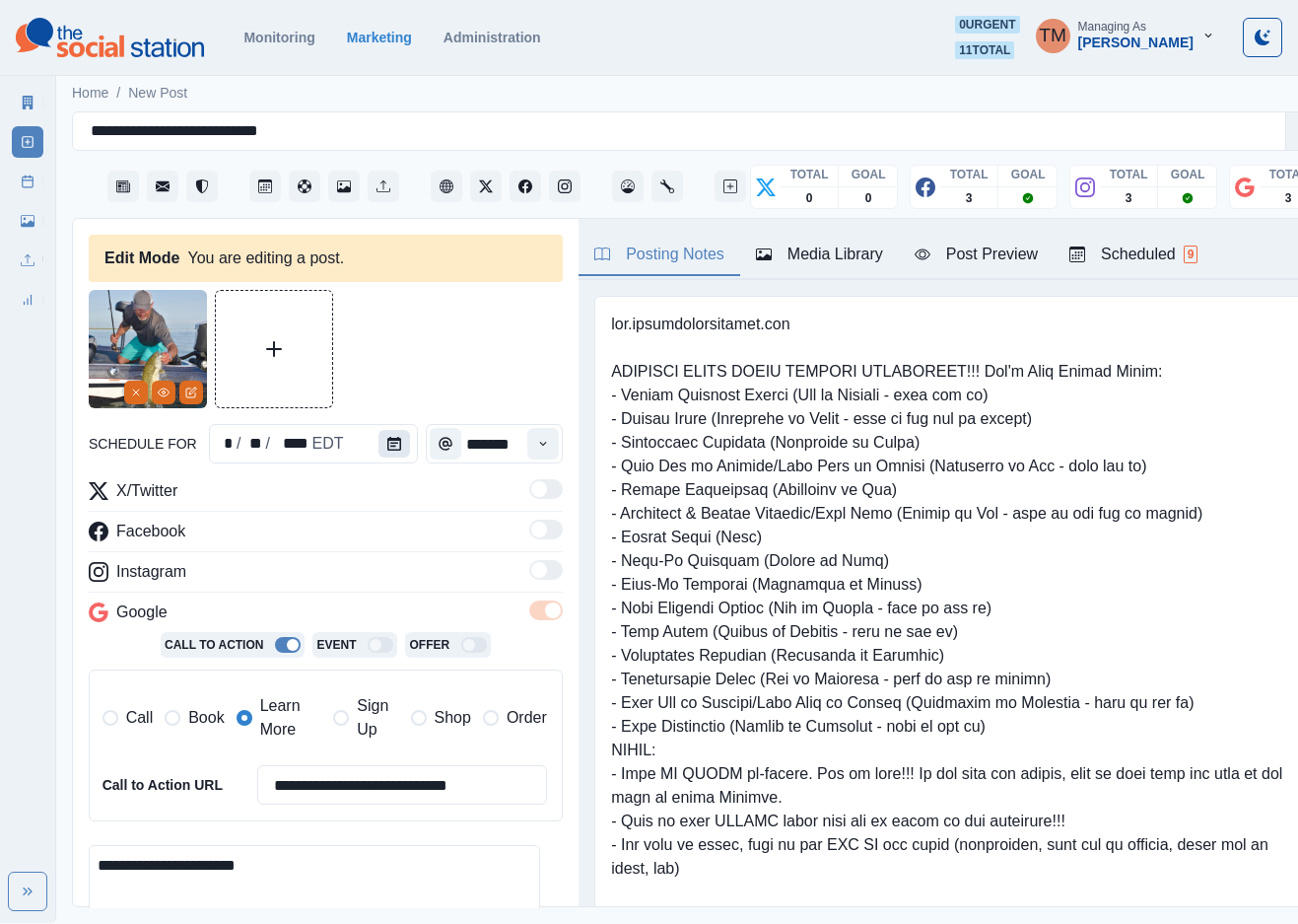
click at [387, 443] on icon "Calendar" at bounding box center [394, 443] width 14 height 14
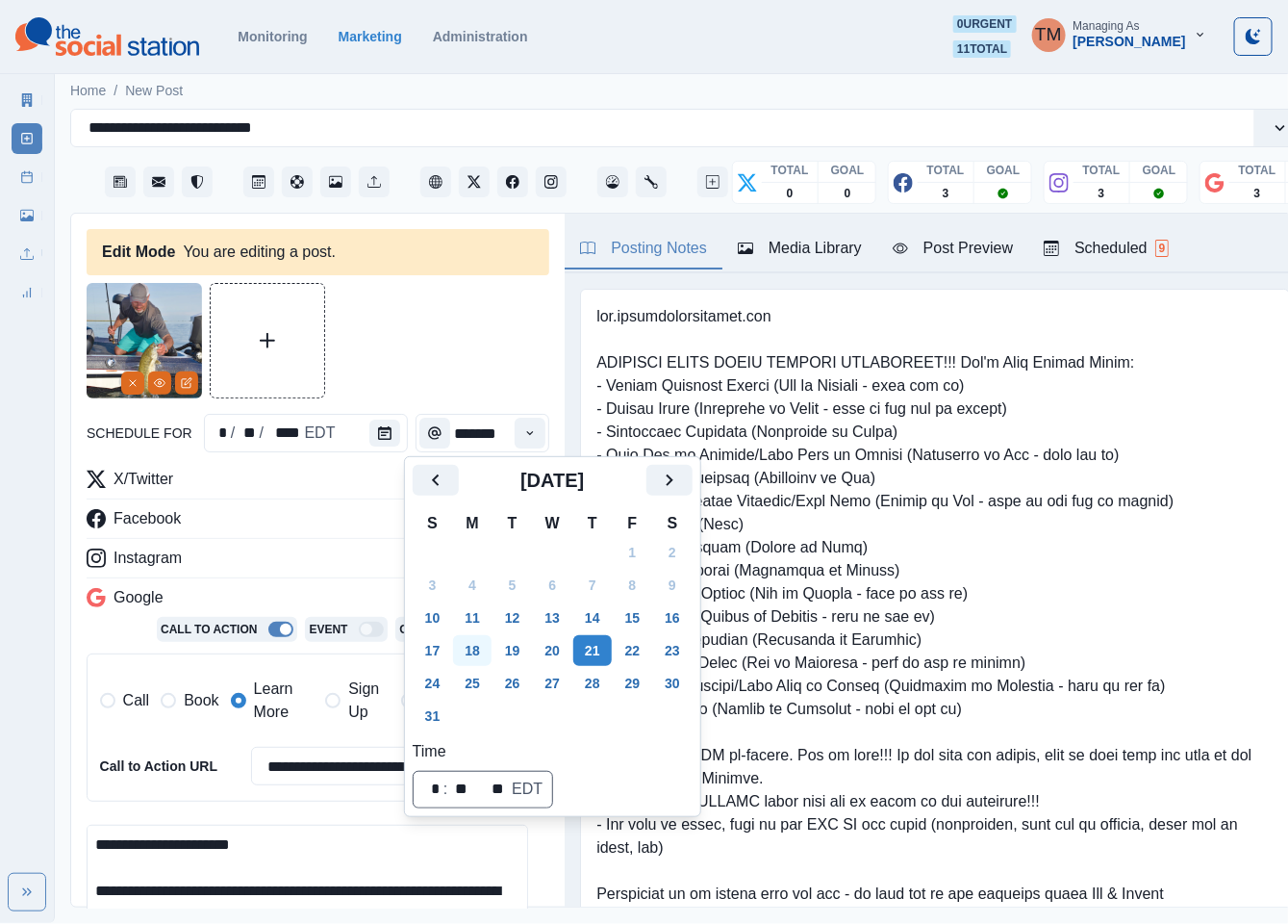
click at [479, 664] on button "18" at bounding box center [472, 650] width 39 height 31
click at [422, 358] on div at bounding box center [318, 341] width 462 height 116
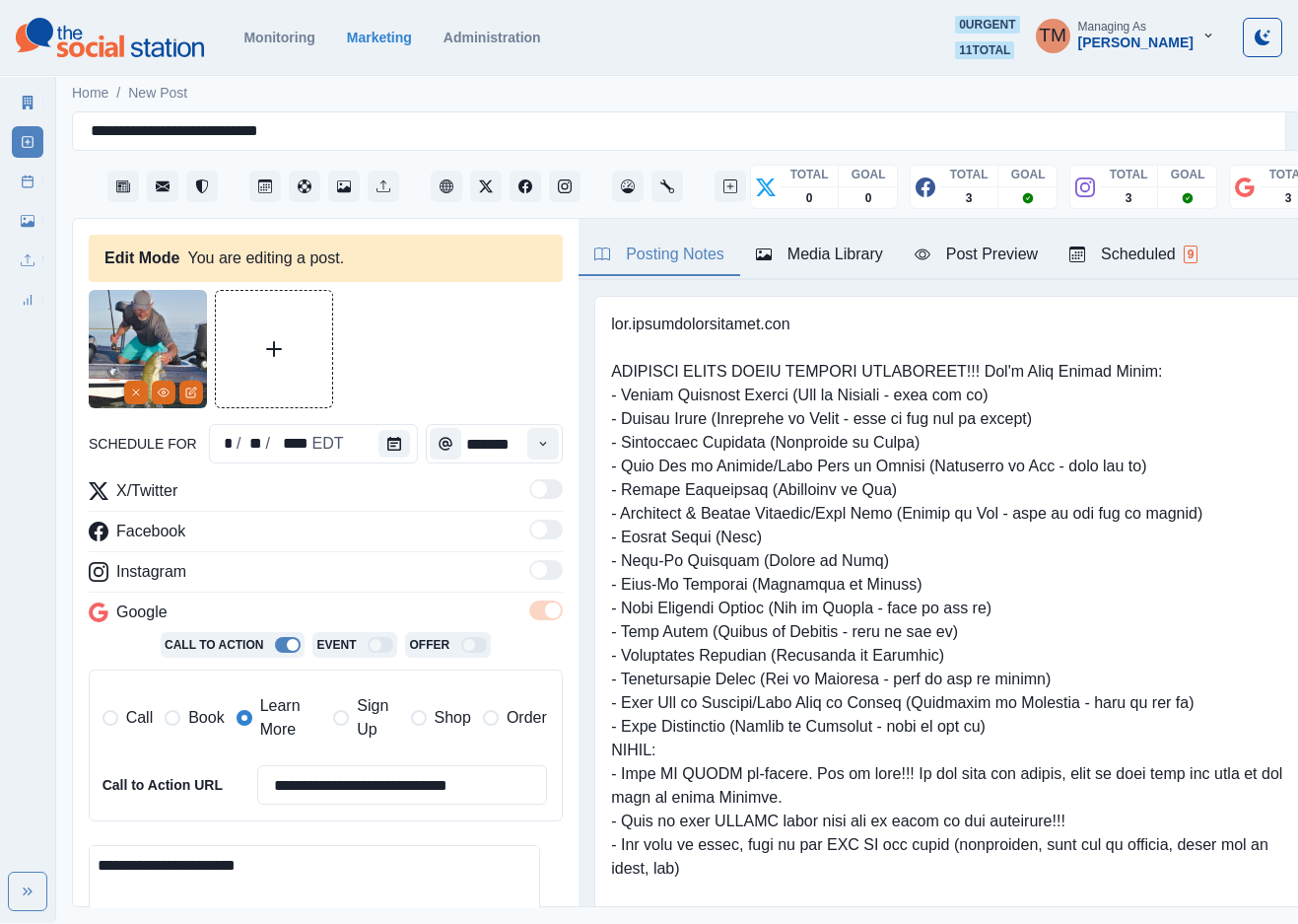
scroll to position [262, 0]
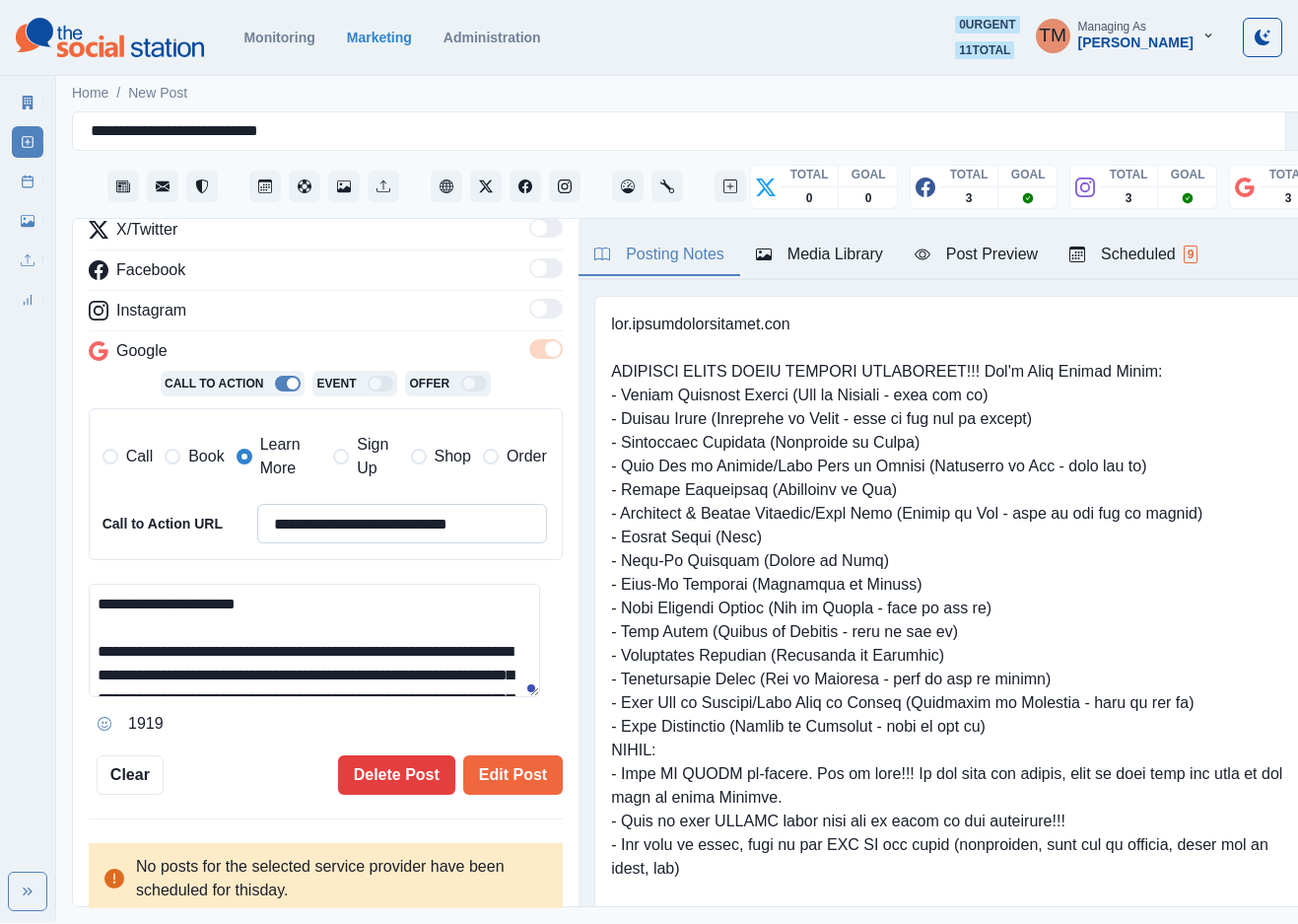
click at [455, 521] on input "**********" at bounding box center [403, 523] width 290 height 39
drag, startPoint x: 175, startPoint y: 462, endPoint x: 270, endPoint y: 461, distance: 95.0
click at [176, 462] on span at bounding box center [173, 456] width 16 height 16
click at [273, 455] on span "Learn More" at bounding box center [291, 456] width 62 height 47
click at [359, 532] on input "**********" at bounding box center [403, 523] width 290 height 39
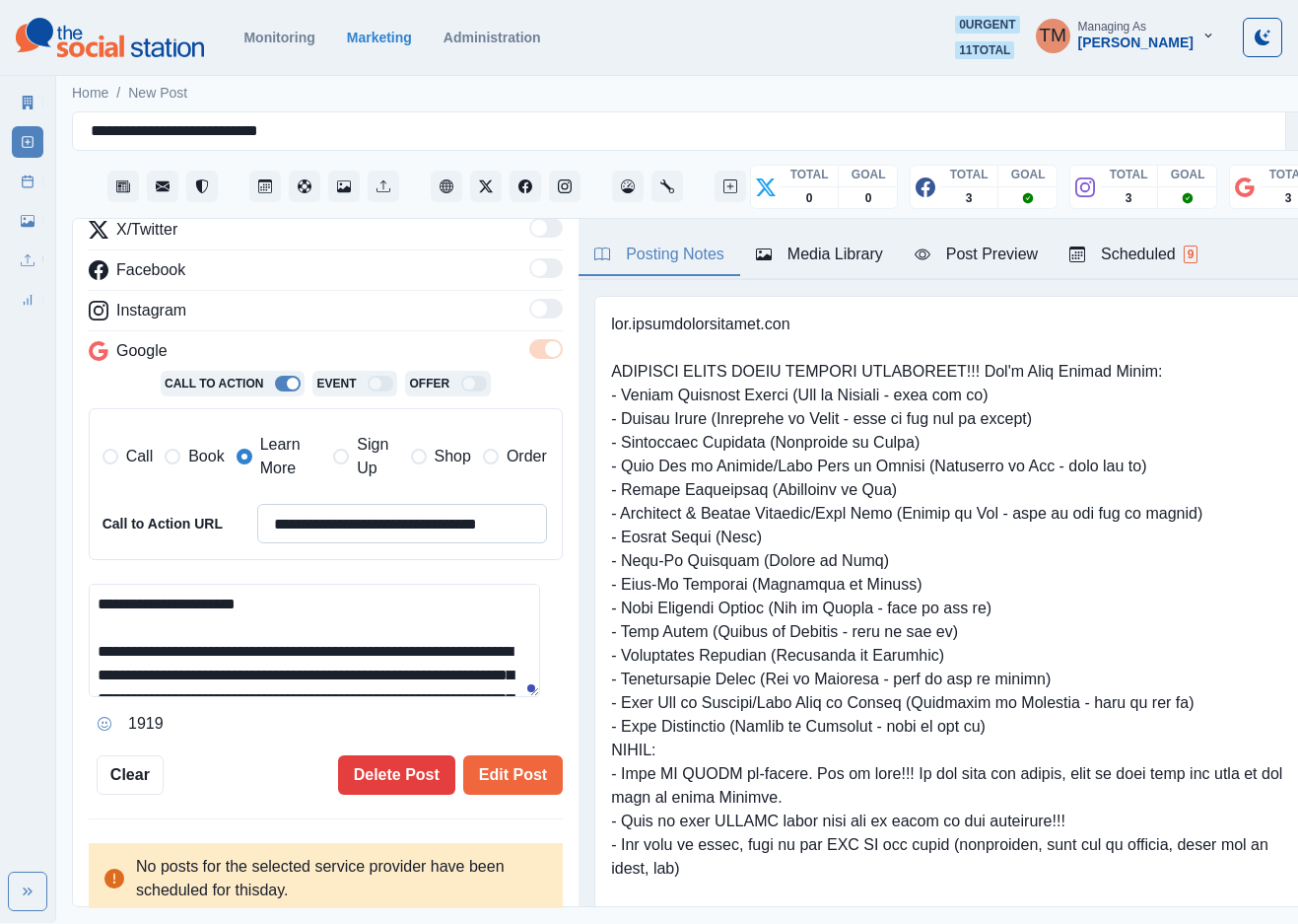
paste input
type input "**********"
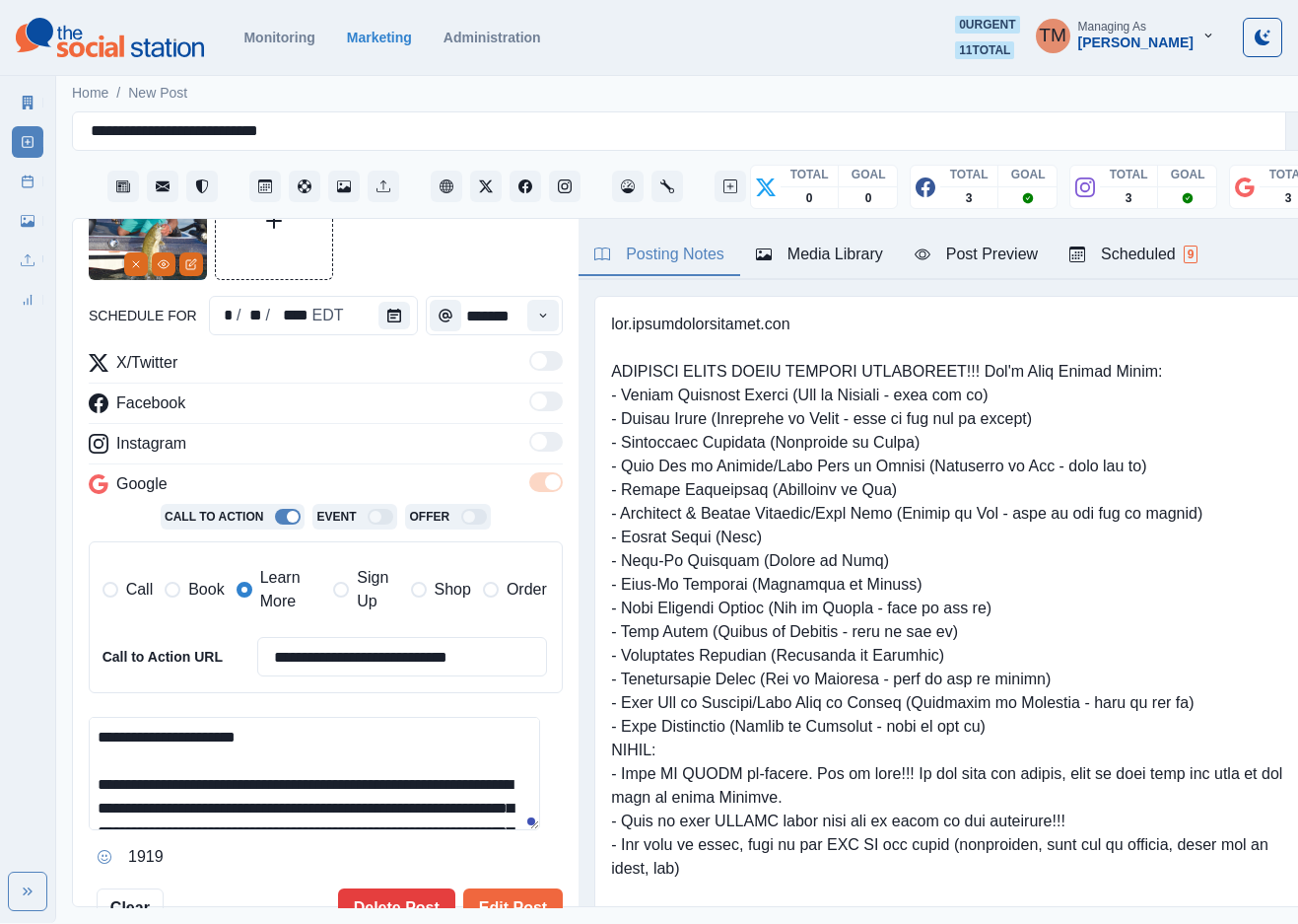
scroll to position [0, 0]
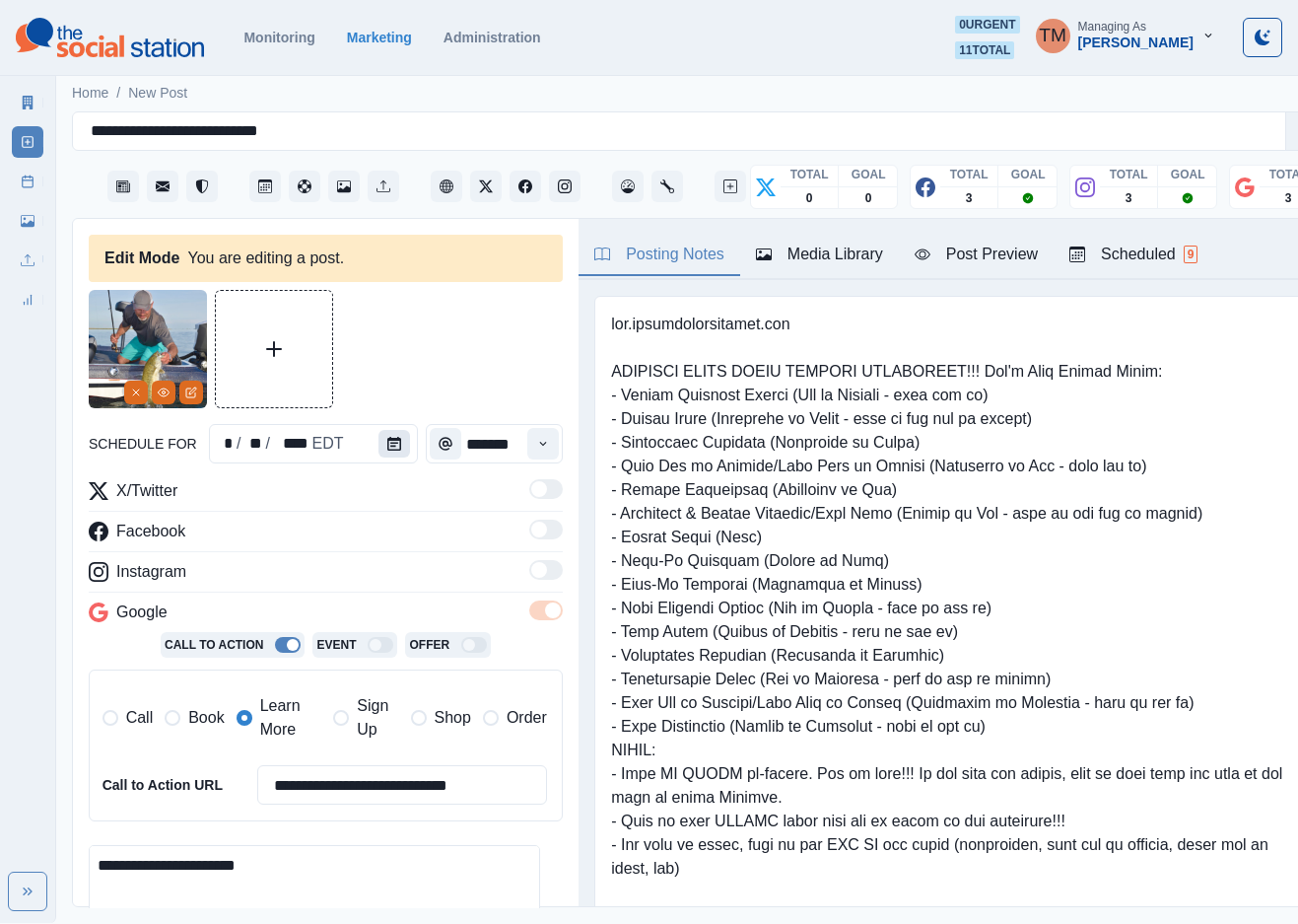
click at [387, 455] on button "Calendar" at bounding box center [395, 443] width 32 height 28
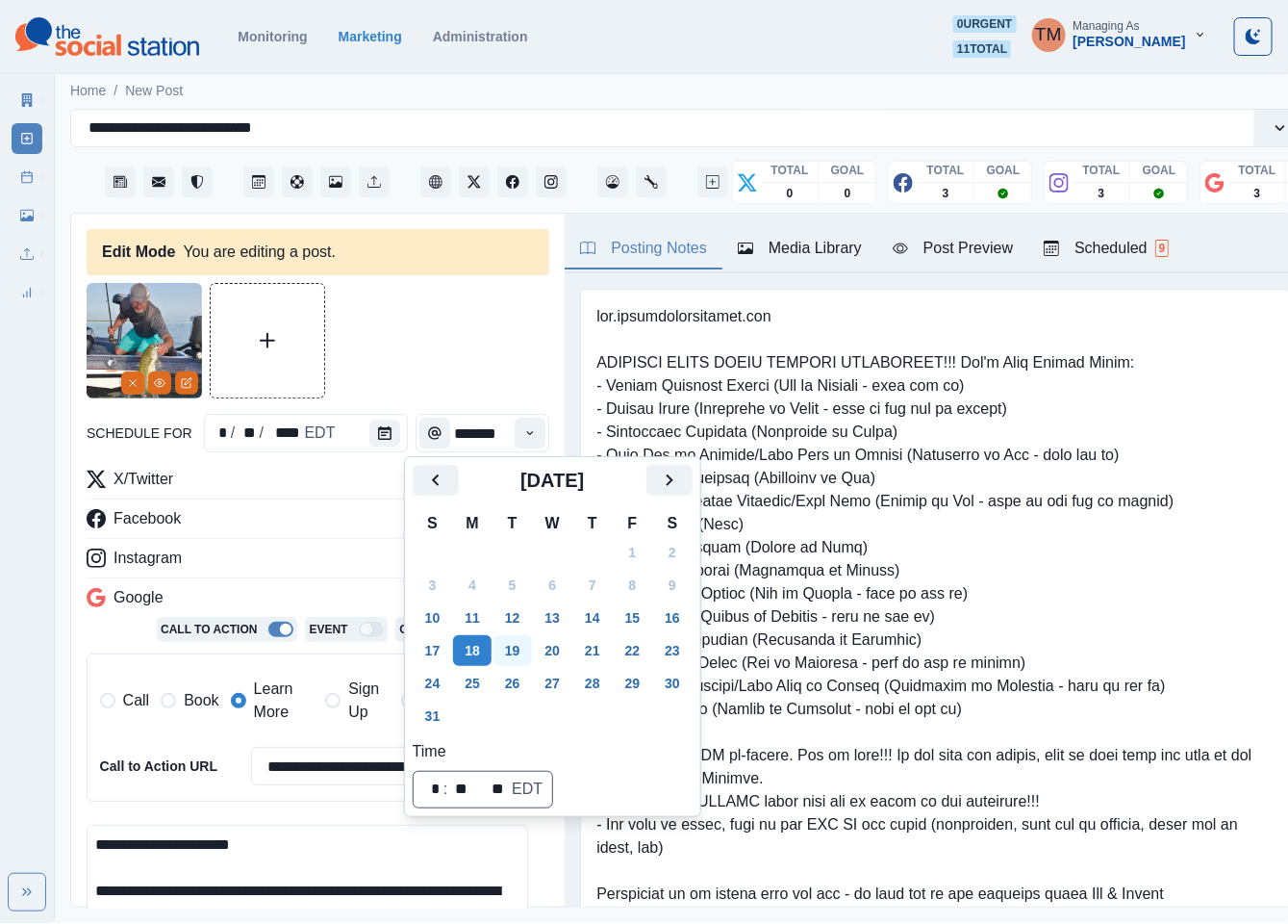
click at [509, 649] on button "19" at bounding box center [513, 650] width 39 height 31
click at [474, 351] on div at bounding box center [318, 341] width 462 height 116
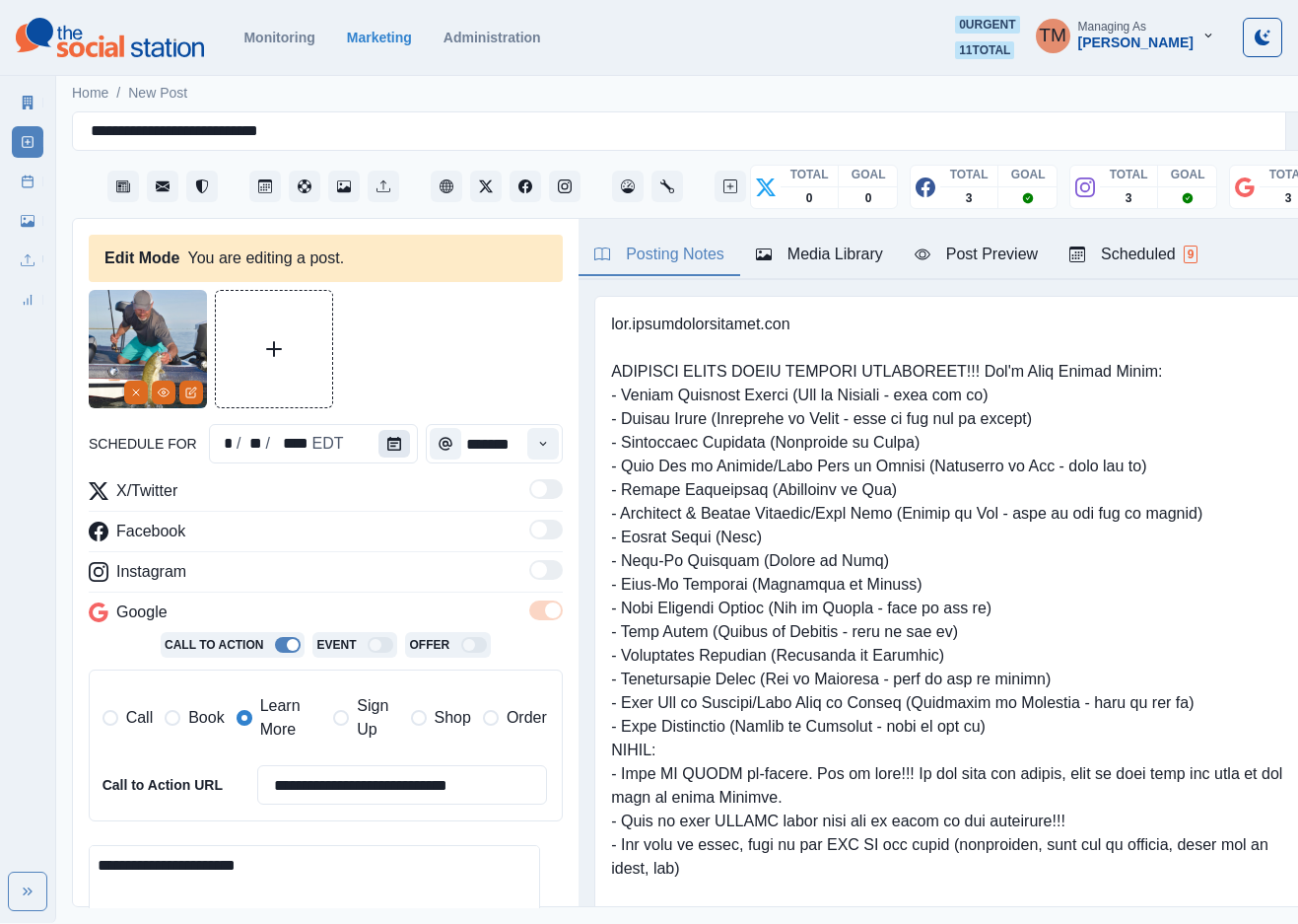
click at [387, 446] on icon "Calendar" at bounding box center [394, 443] width 14 height 14
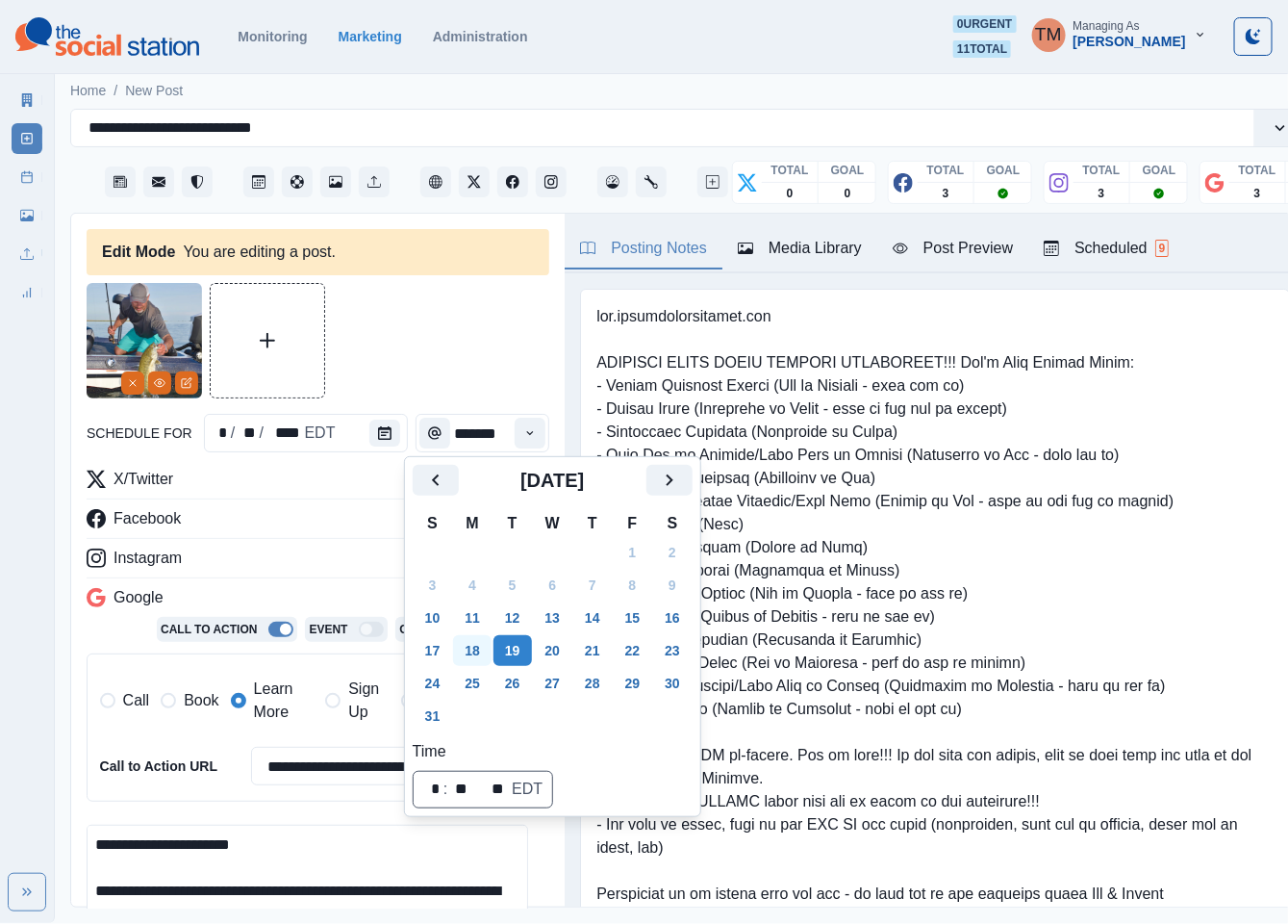
click at [468, 653] on button "18" at bounding box center [472, 650] width 39 height 31
click at [434, 350] on div at bounding box center [318, 341] width 462 height 116
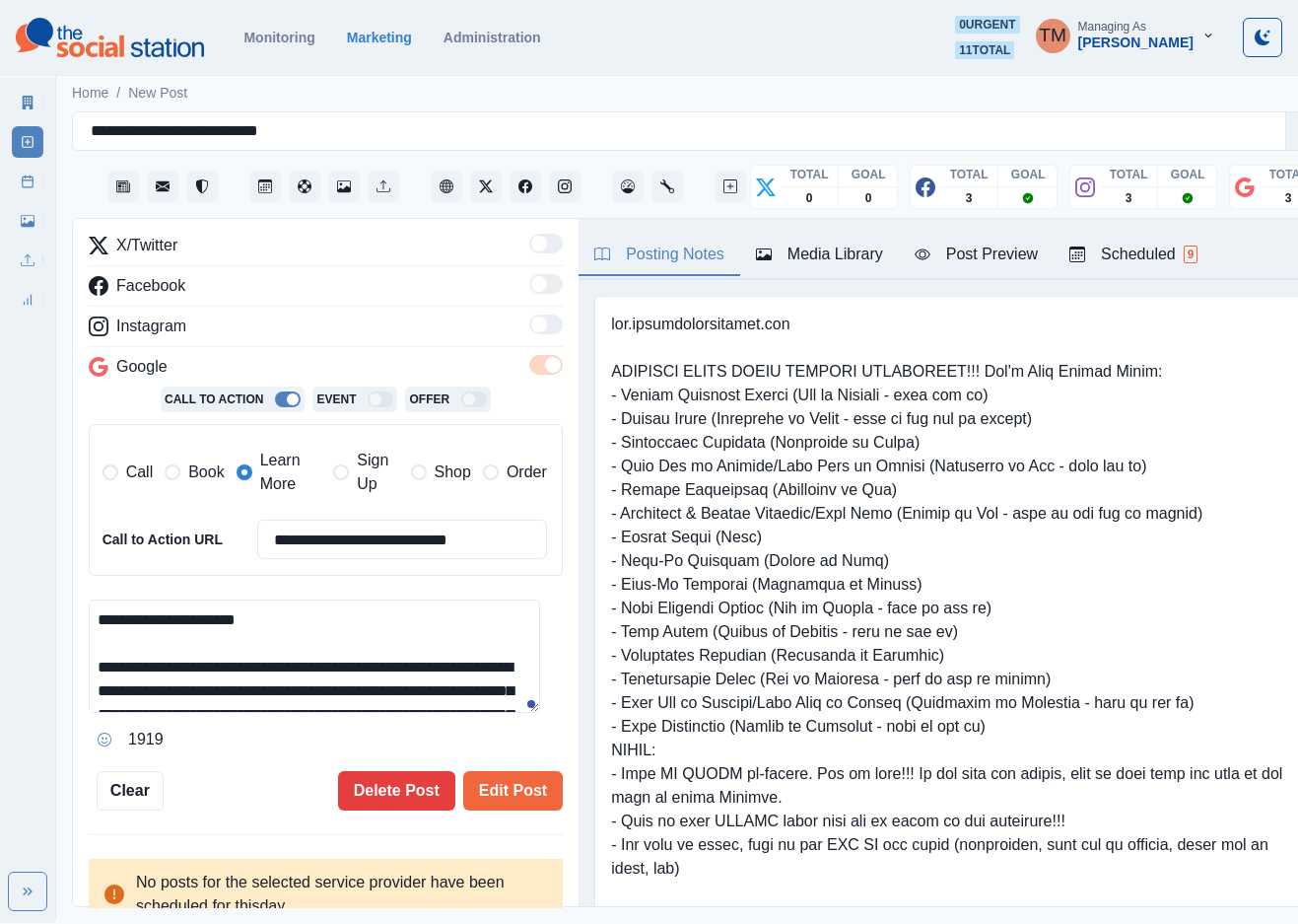
scroll to position [262, 0]
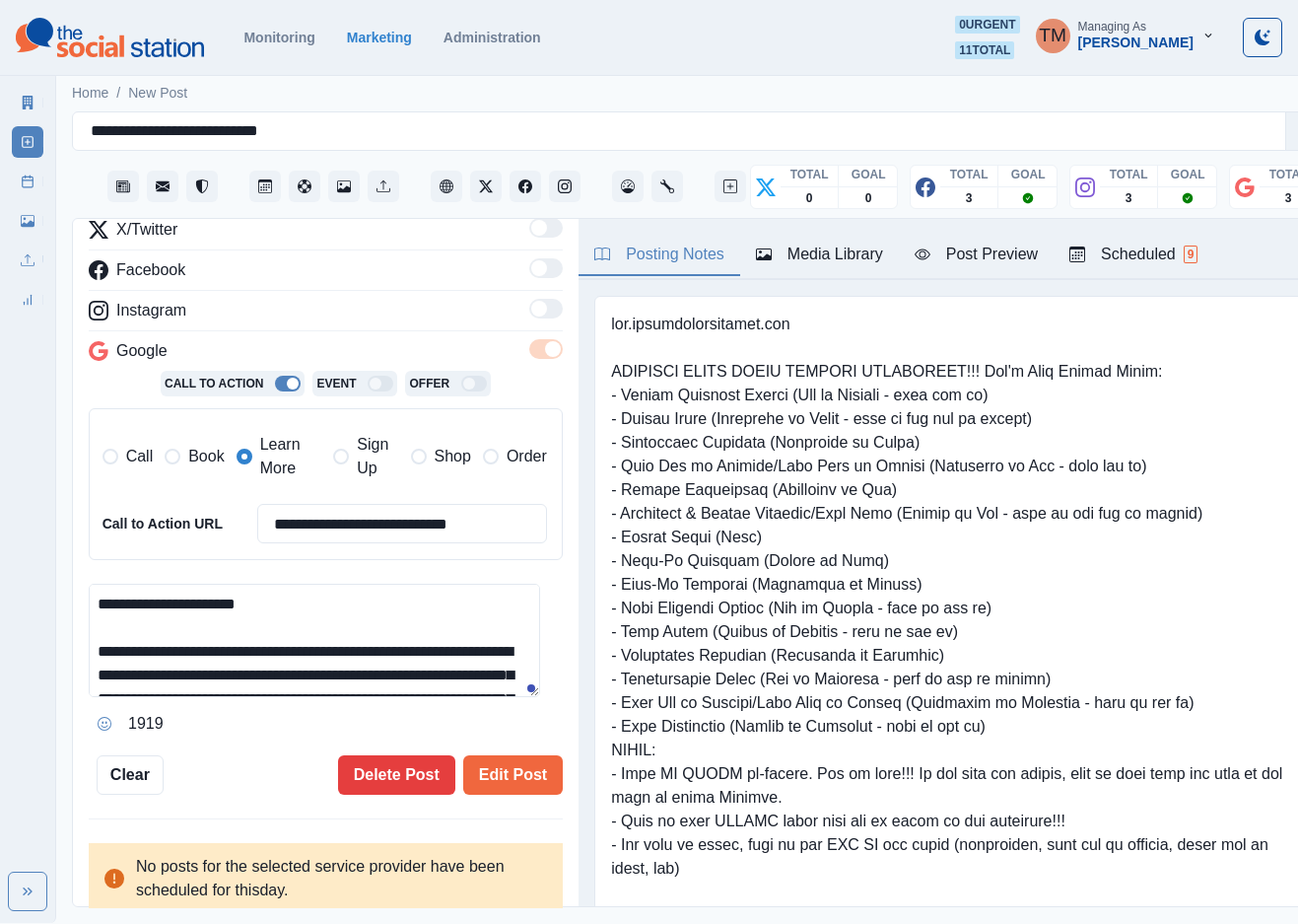
drag, startPoint x: 518, startPoint y: 775, endPoint x: 258, endPoint y: 725, distance: 264.8
click at [258, 725] on div "**********" at bounding box center [326, 412] width 474 height 766
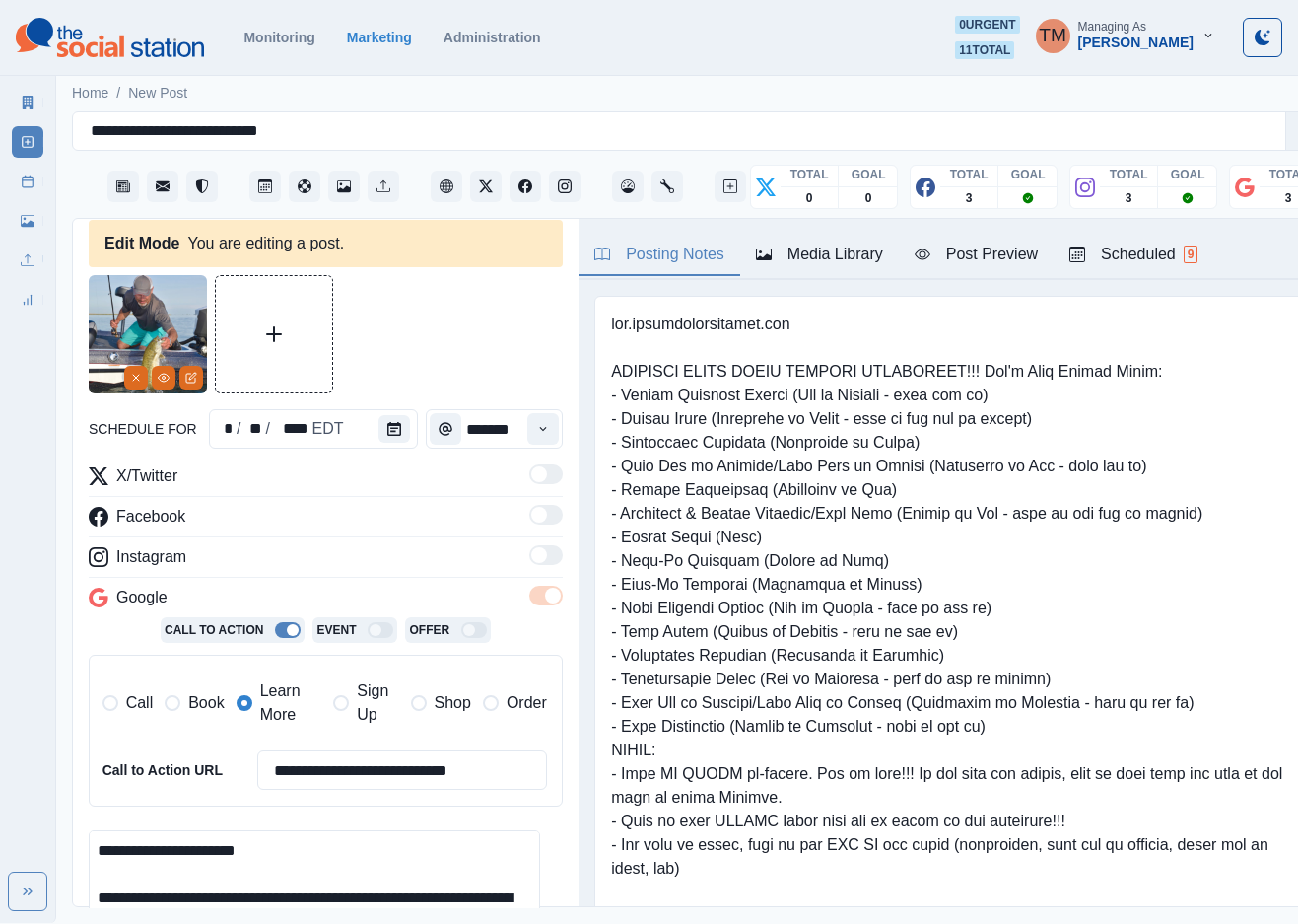
scroll to position [0, 0]
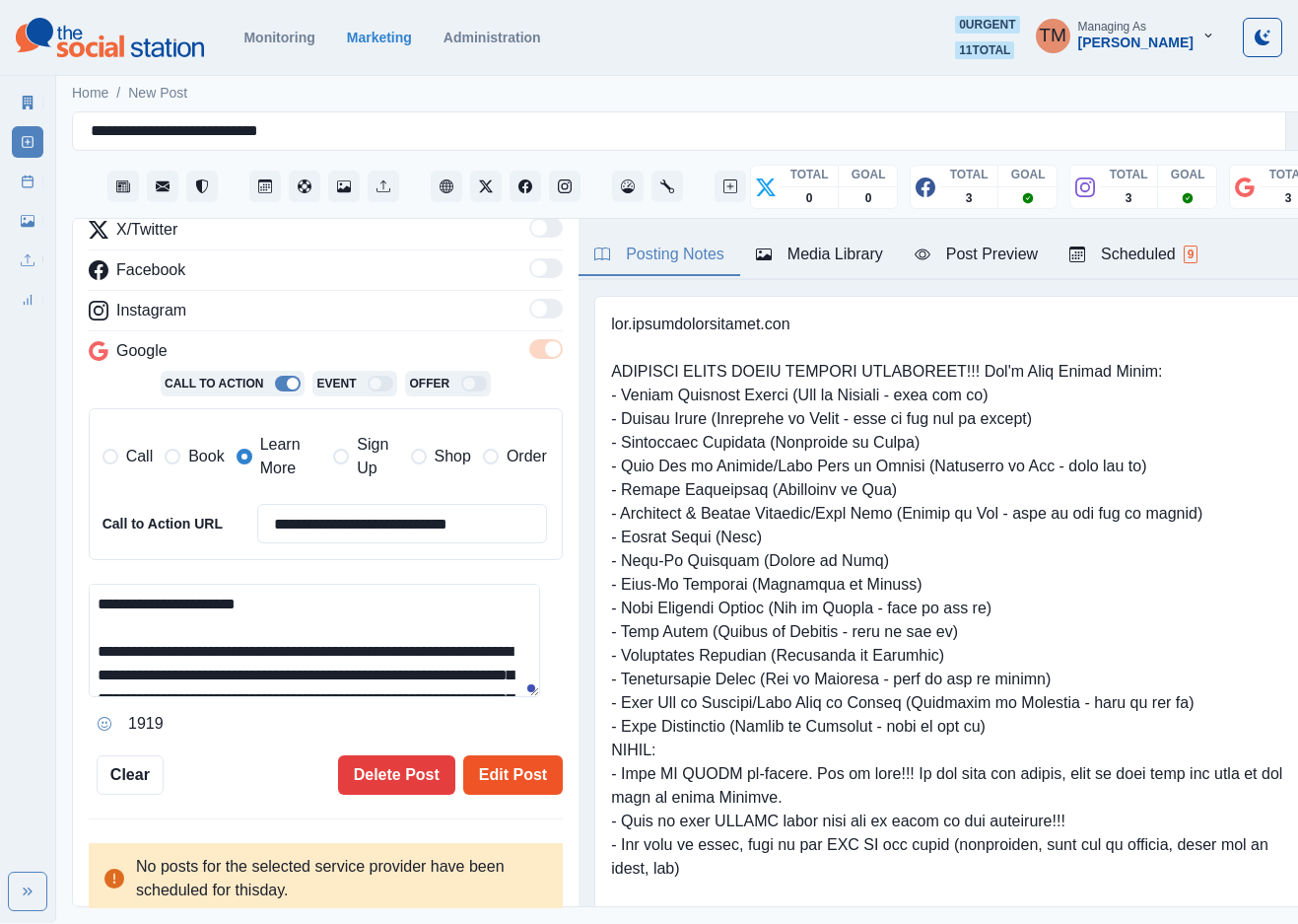
click at [483, 784] on button "Edit Post" at bounding box center [512, 775] width 100 height 39
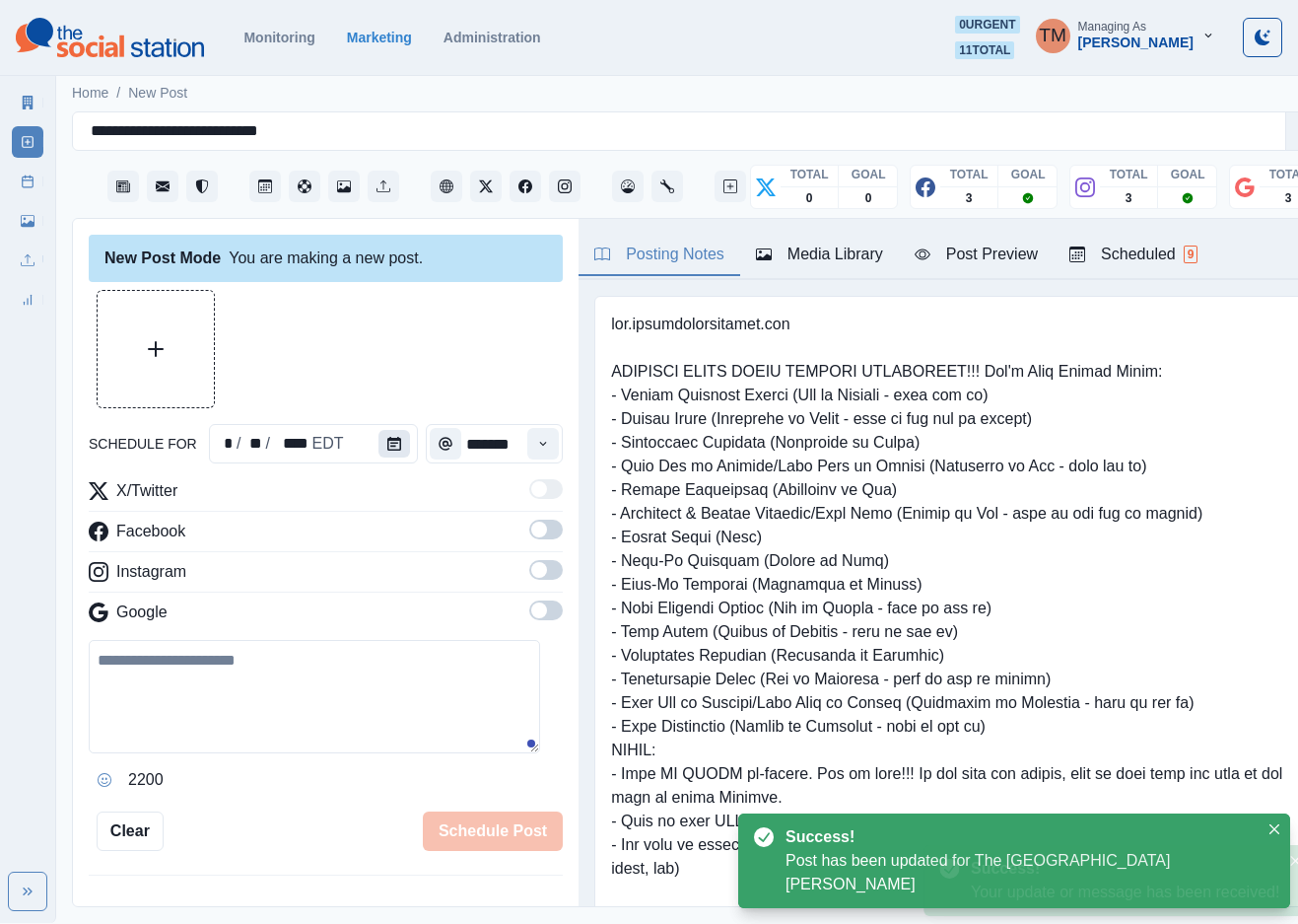
click at [387, 444] on icon "Calendar" at bounding box center [394, 443] width 14 height 14
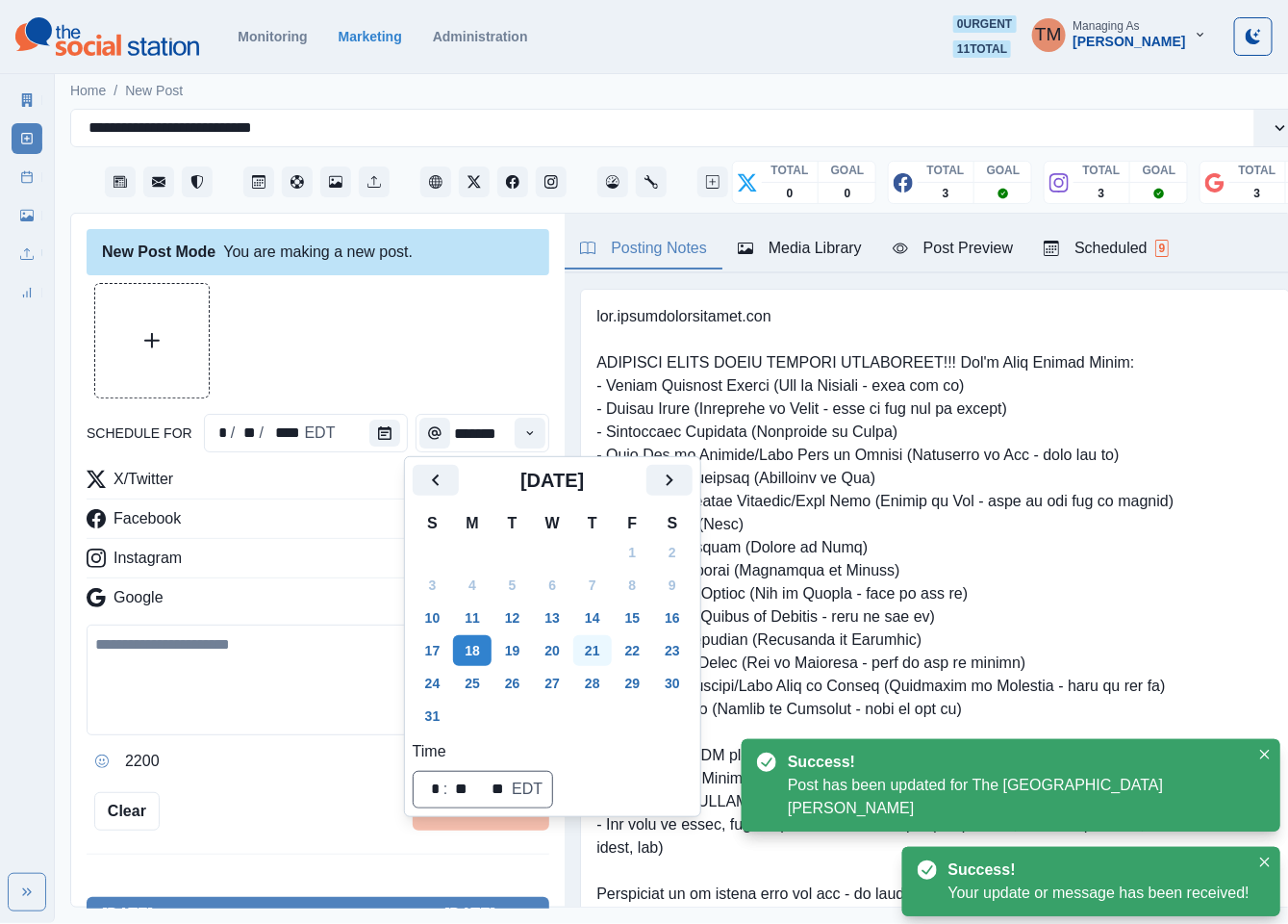
click at [589, 636] on button "21" at bounding box center [592, 650] width 39 height 31
click at [374, 347] on div at bounding box center [318, 341] width 462 height 116
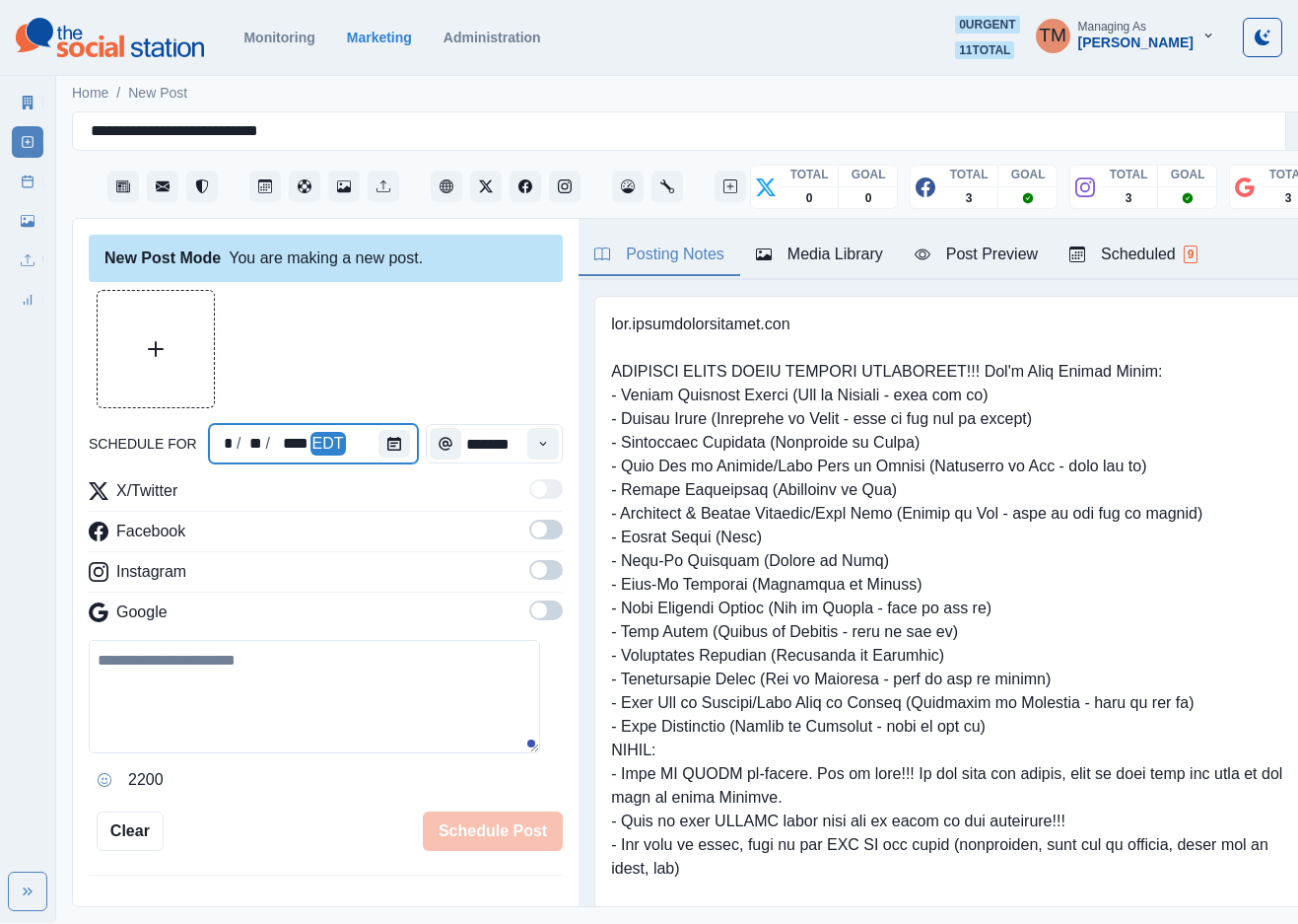
click at [400, 438] on div at bounding box center [399, 443] width 39 height 39
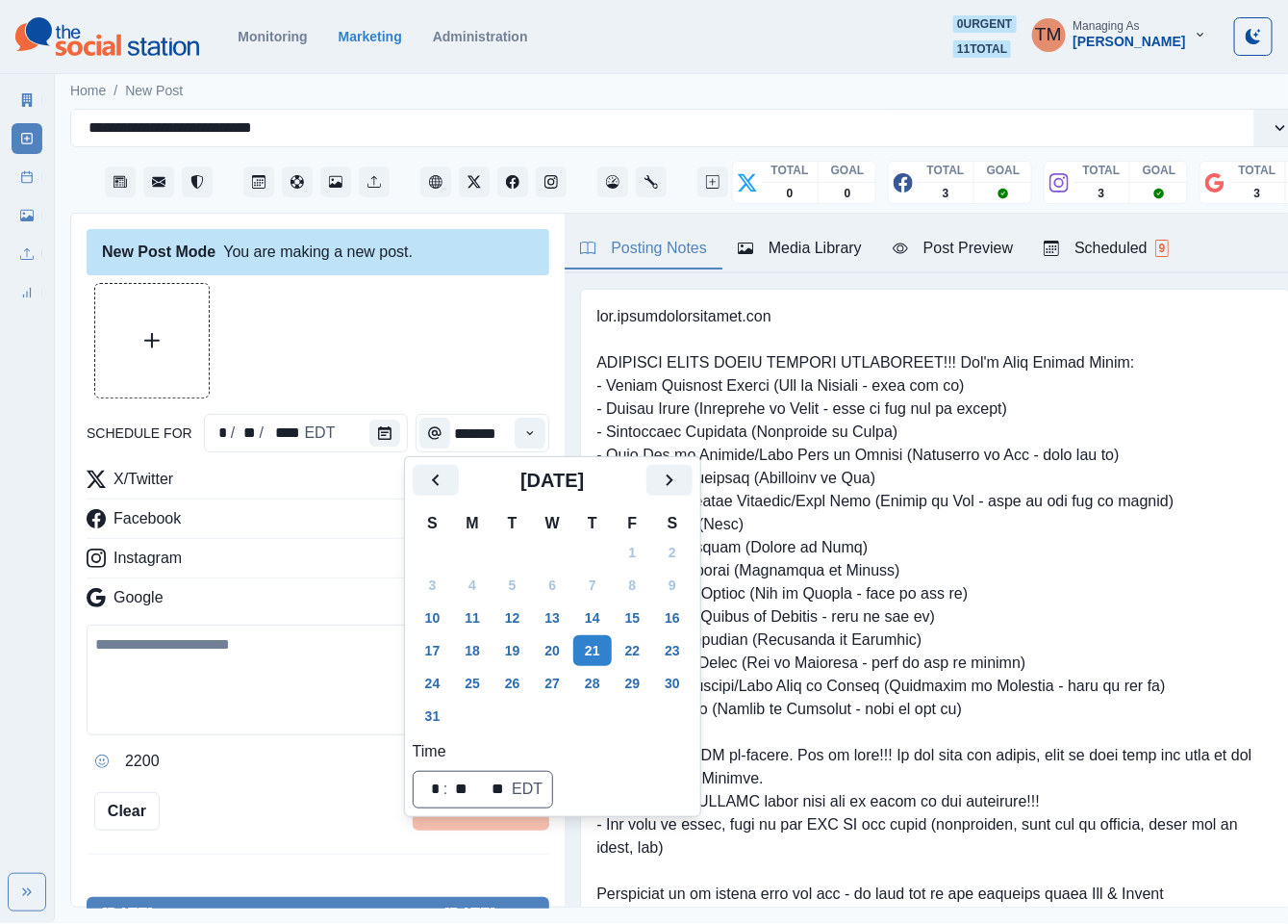
click at [632, 642] on button "22" at bounding box center [633, 650] width 39 height 31
click at [365, 335] on div at bounding box center [318, 341] width 462 height 116
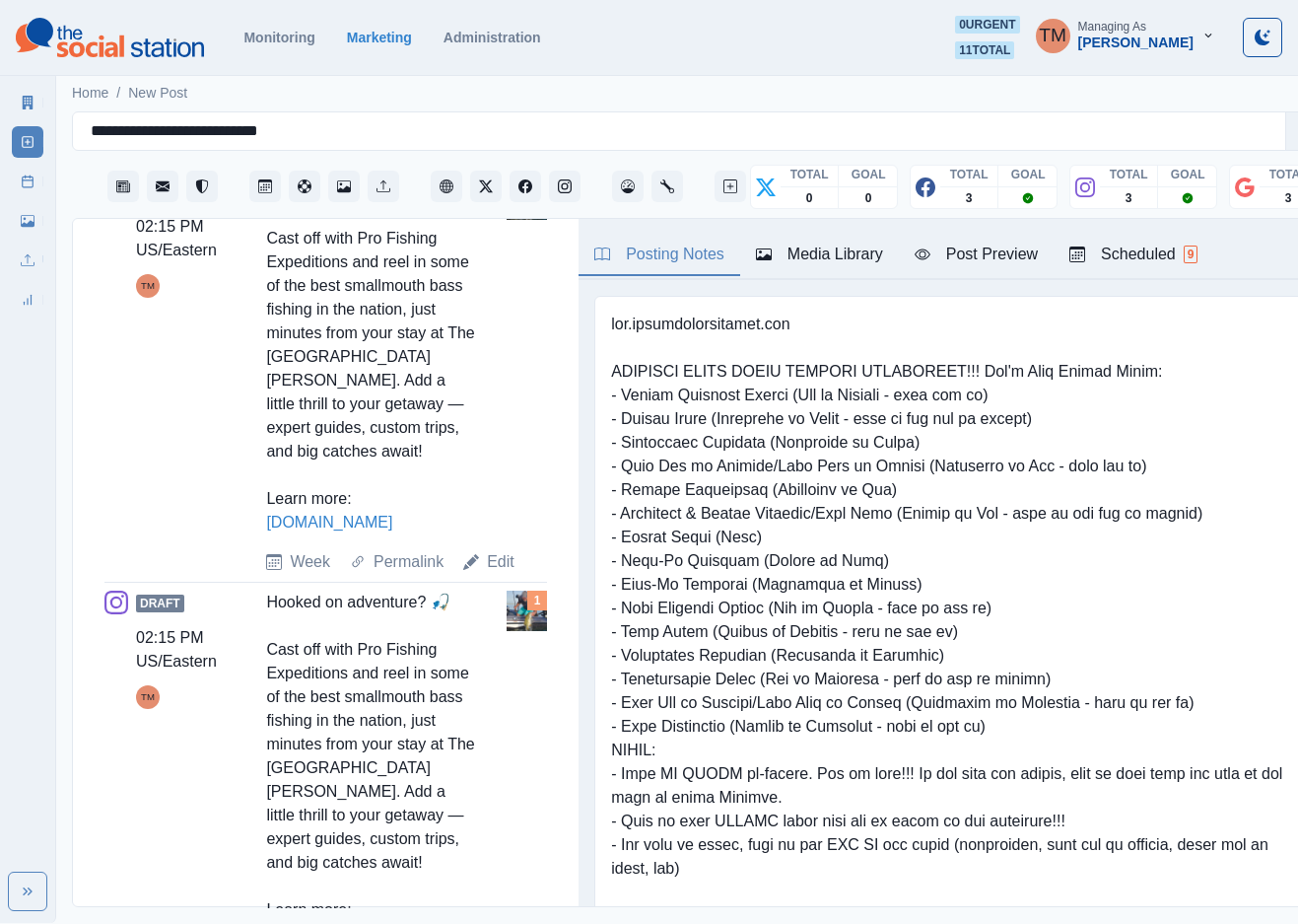
scroll to position [739, 0]
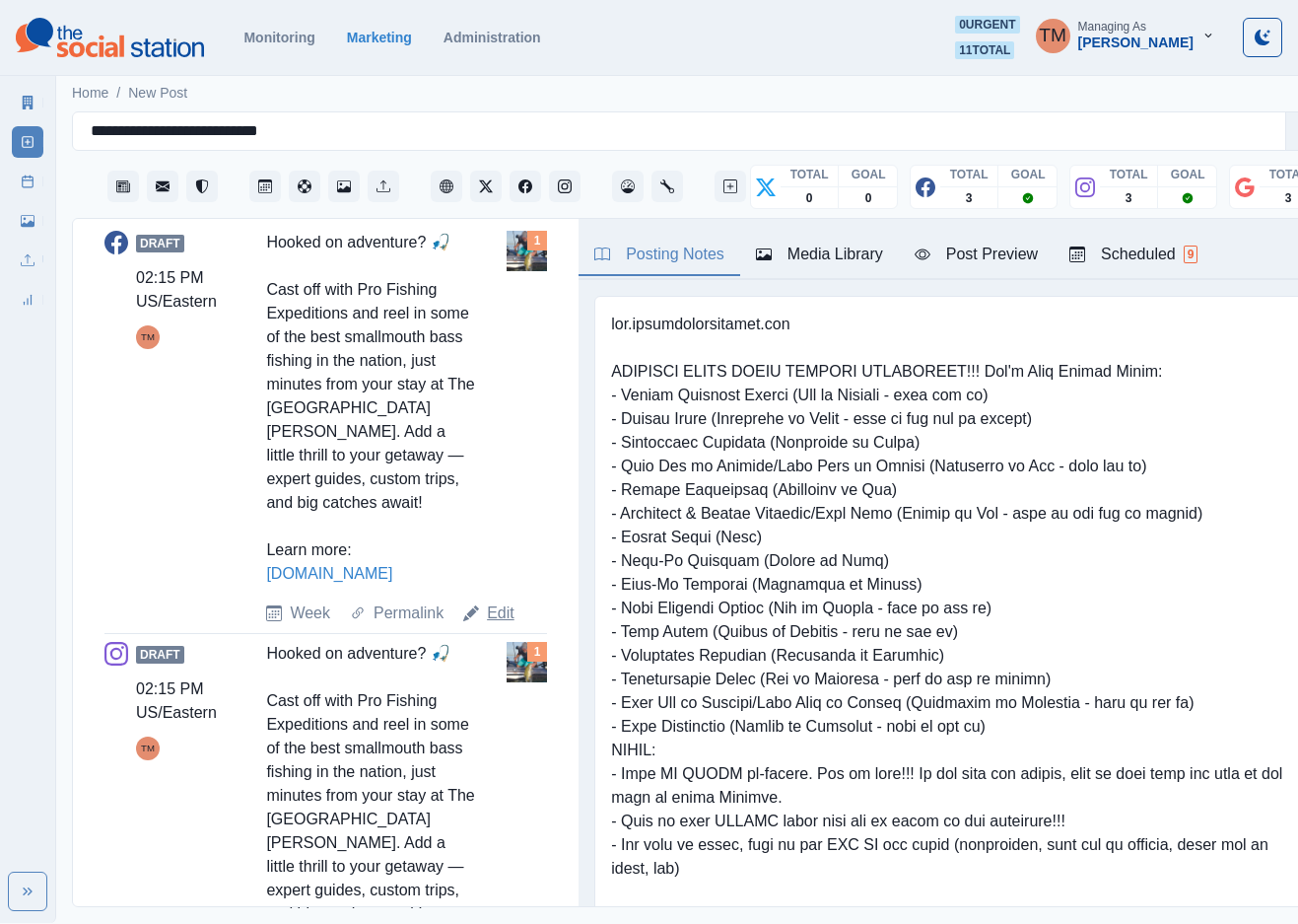
click at [487, 625] on link "Edit" at bounding box center [500, 613] width 28 height 24
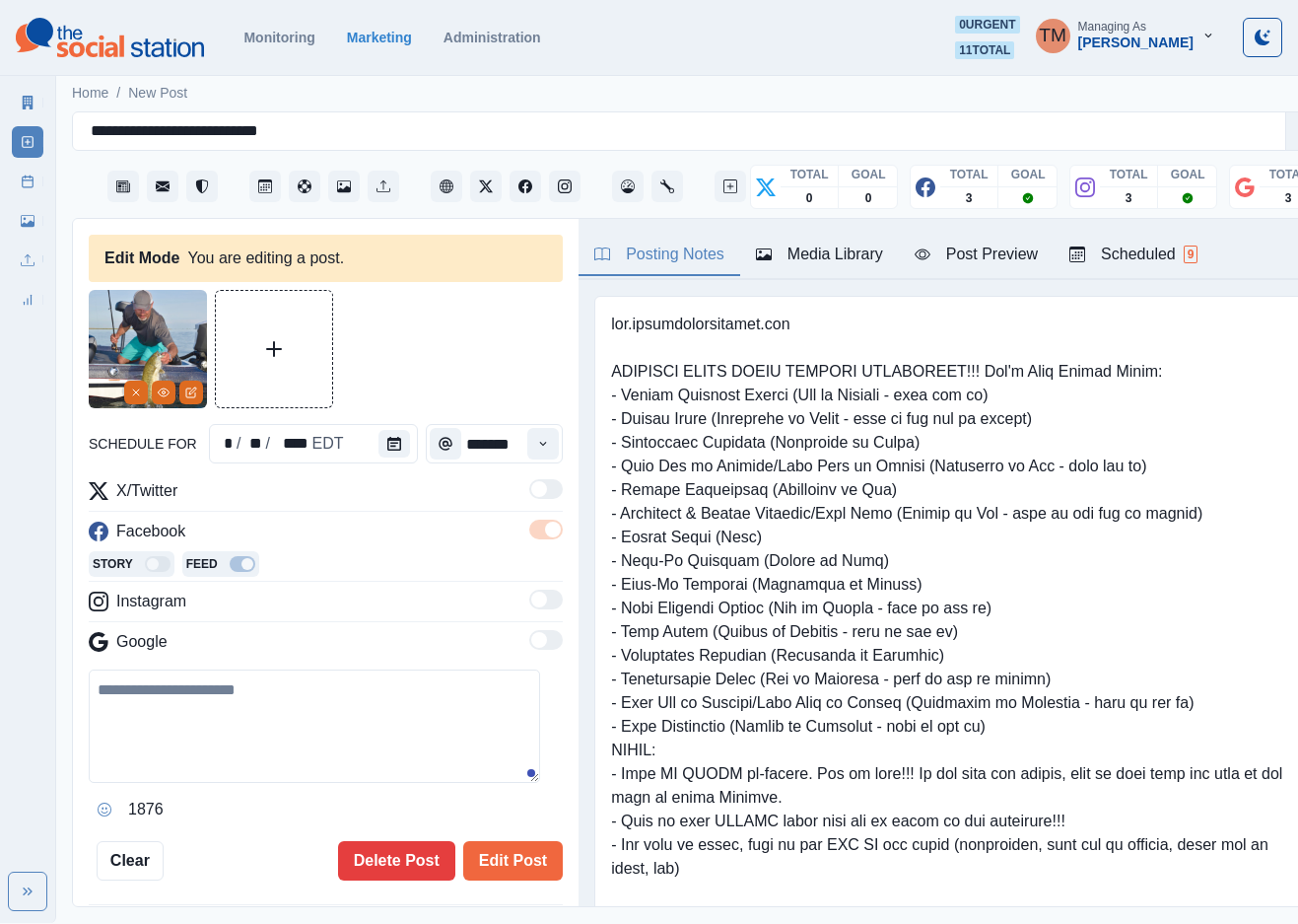
type textarea "**********"
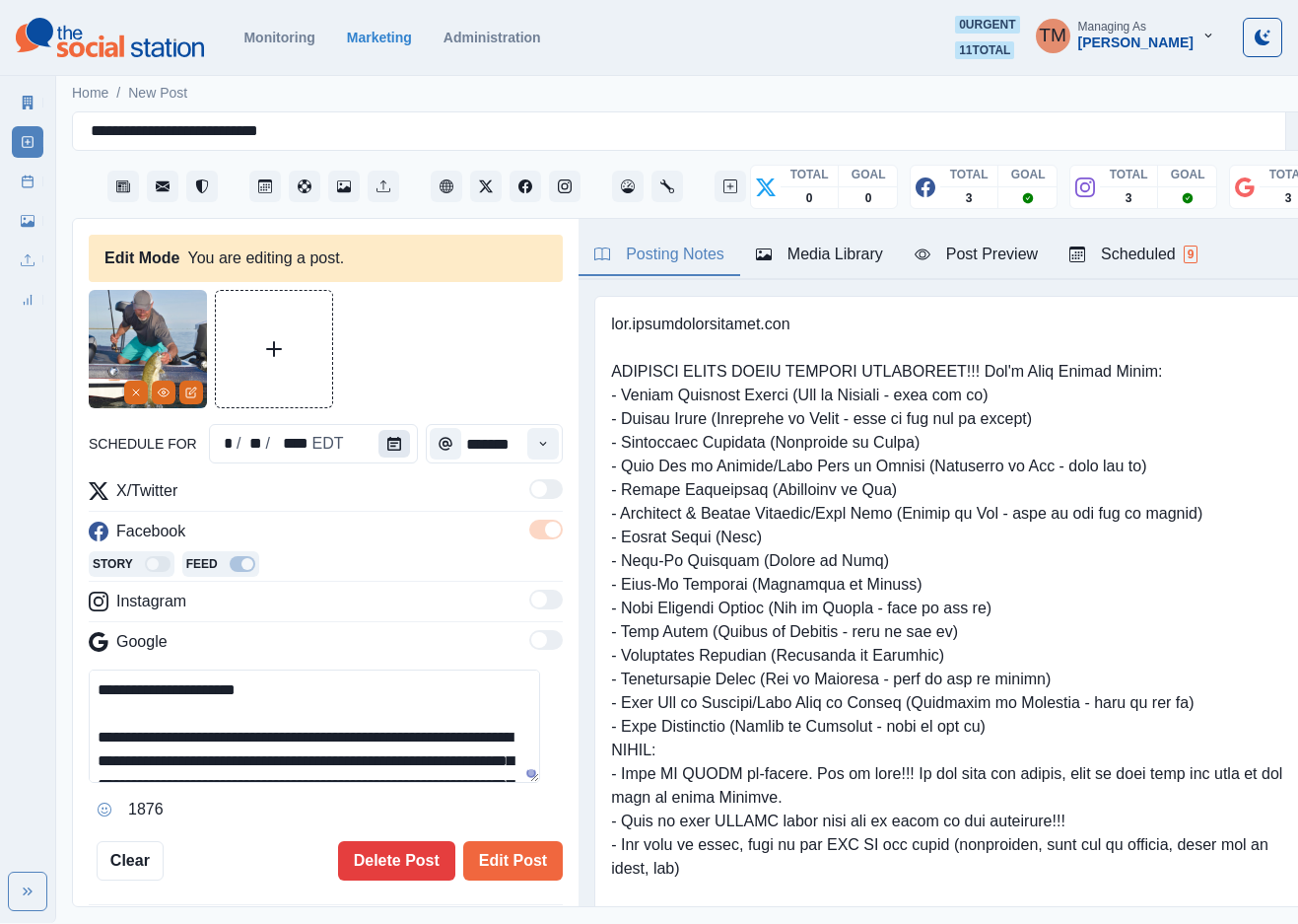
click at [384, 432] on button "Calendar" at bounding box center [395, 443] width 32 height 28
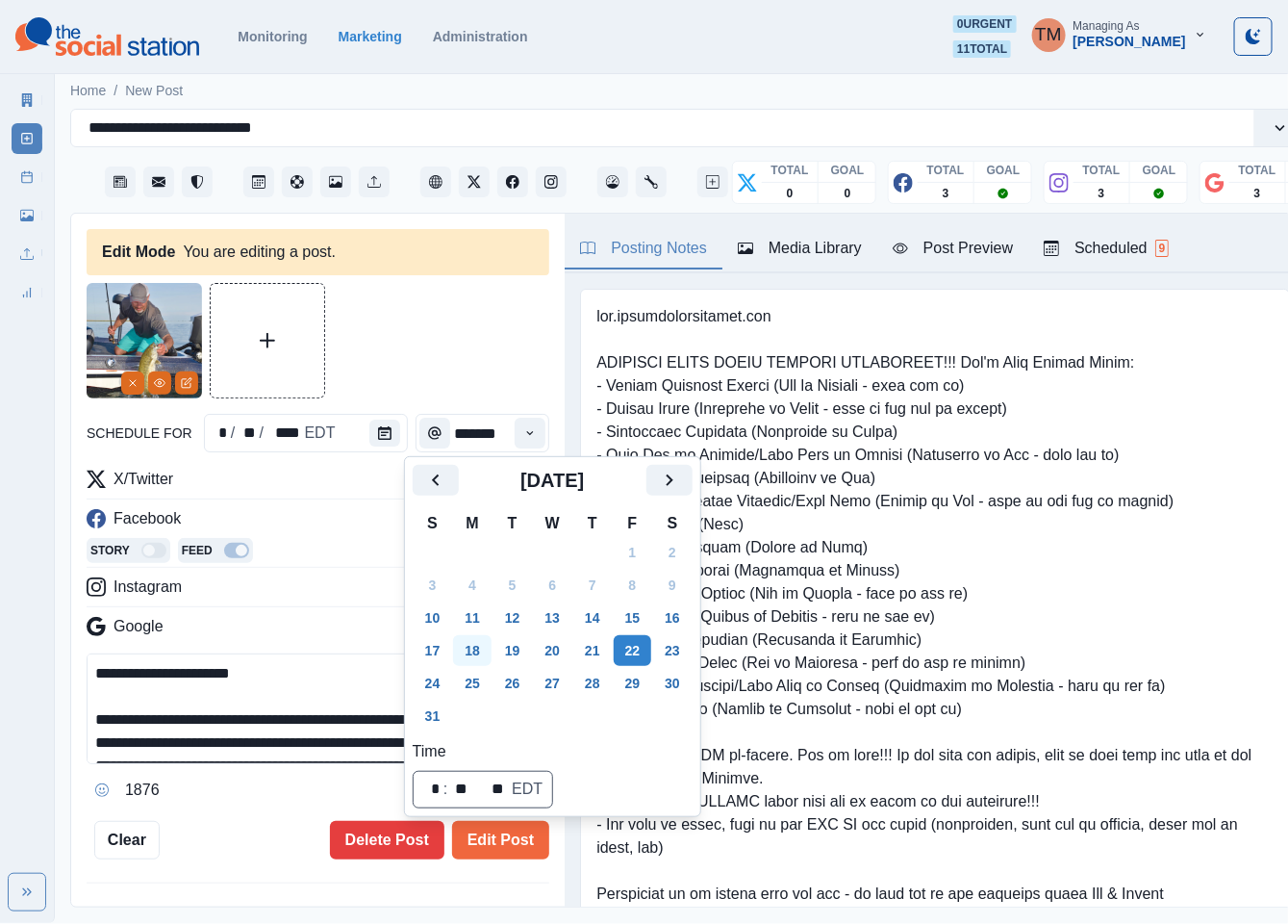
click at [454, 650] on button "18" at bounding box center [472, 650] width 39 height 31
click at [485, 843] on button "Edit Post" at bounding box center [500, 840] width 97 height 39
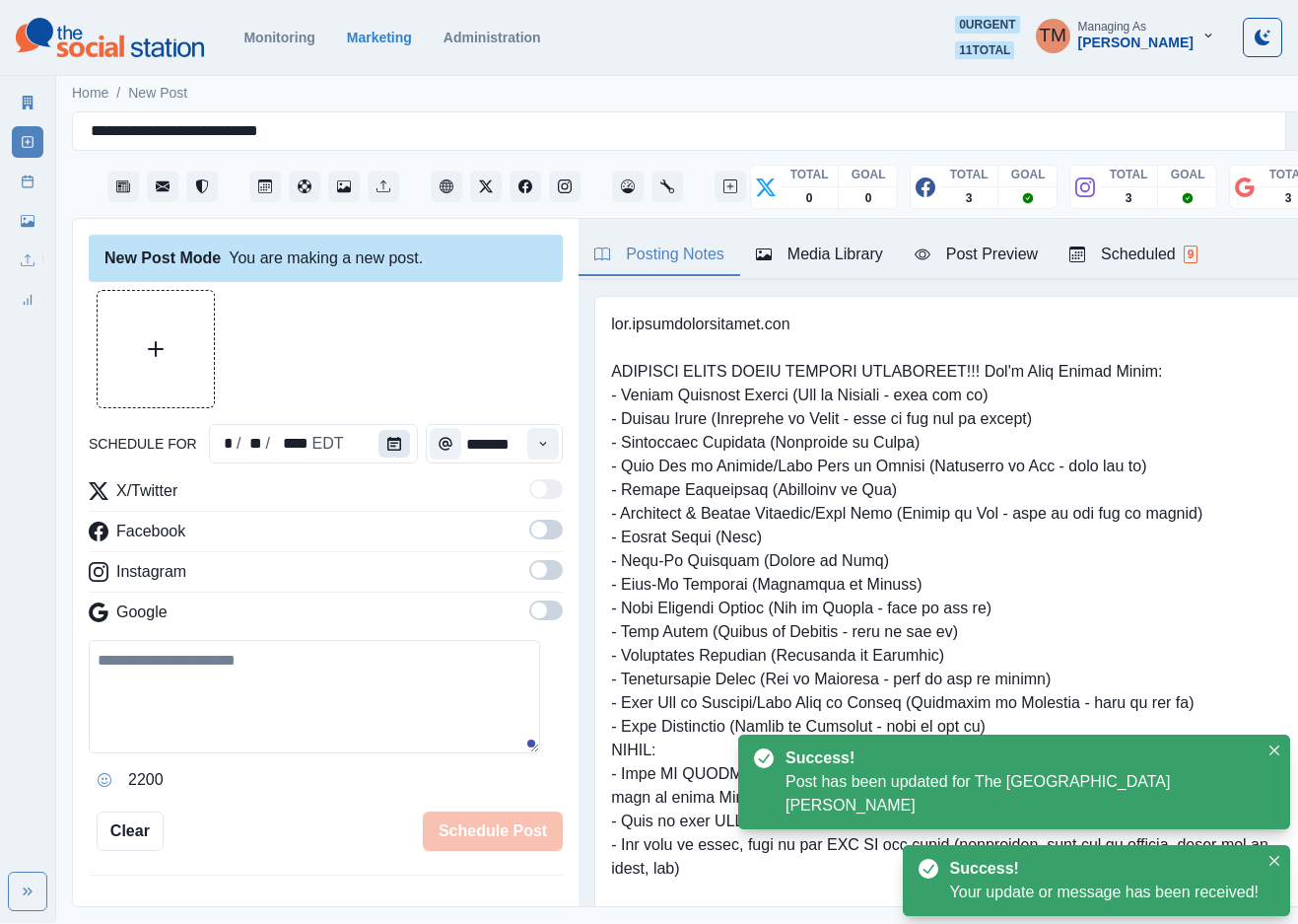
click at [387, 444] on icon "Calendar" at bounding box center [394, 443] width 14 height 14
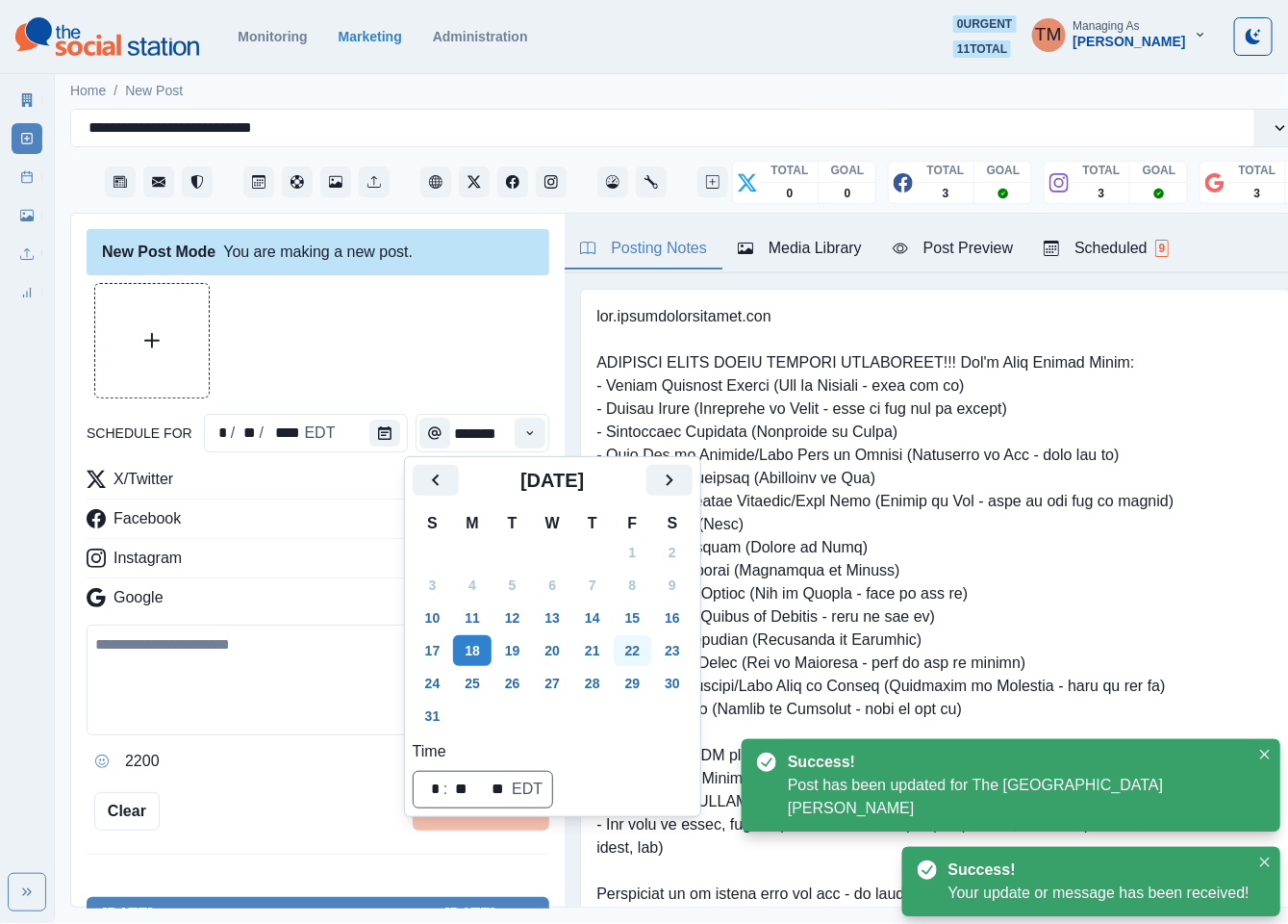
click at [623, 650] on button "22" at bounding box center [633, 650] width 39 height 31
click at [413, 339] on div at bounding box center [318, 341] width 462 height 116
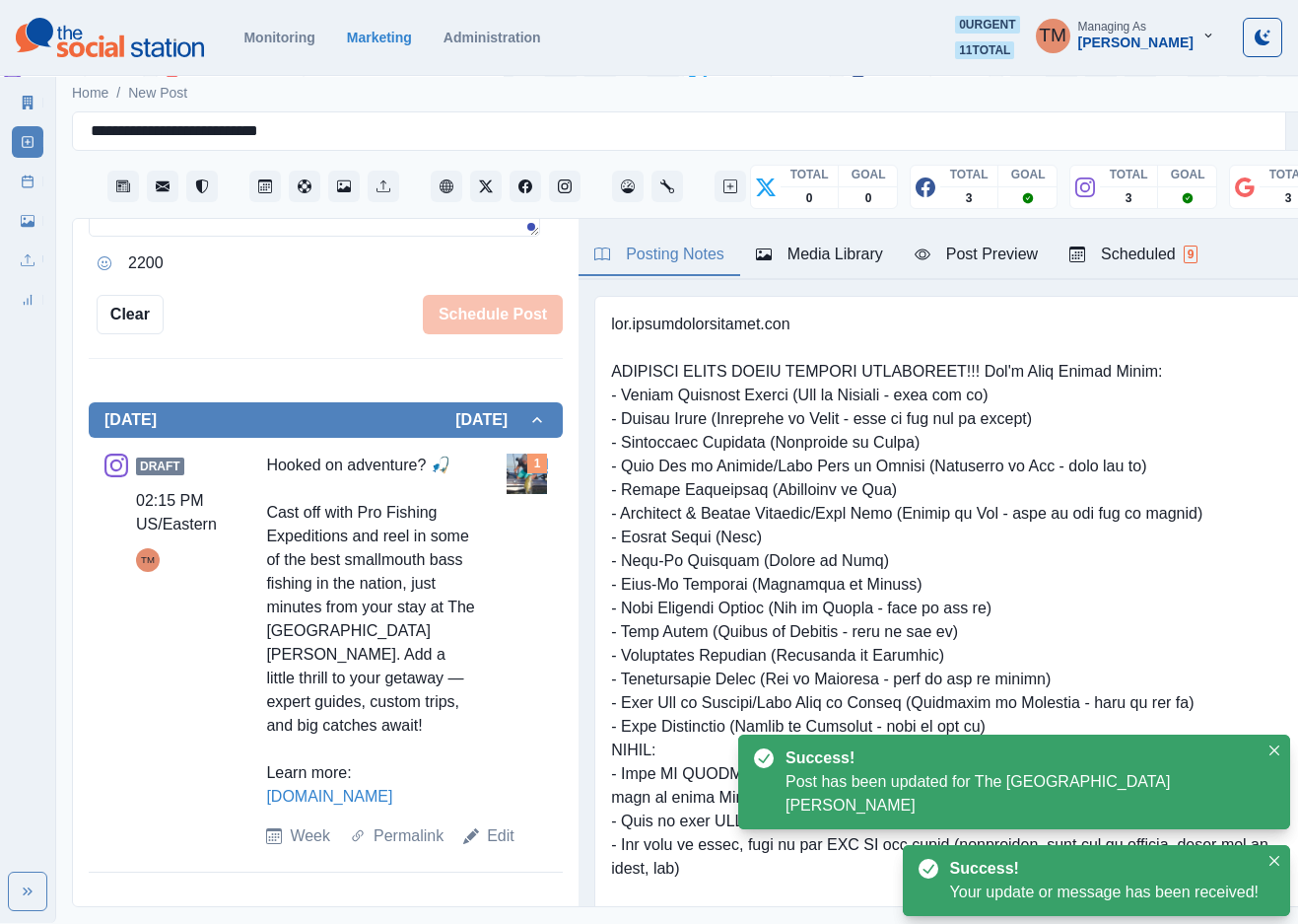
scroll to position [541, 0]
click at [492, 848] on link "Edit" at bounding box center [500, 836] width 28 height 24
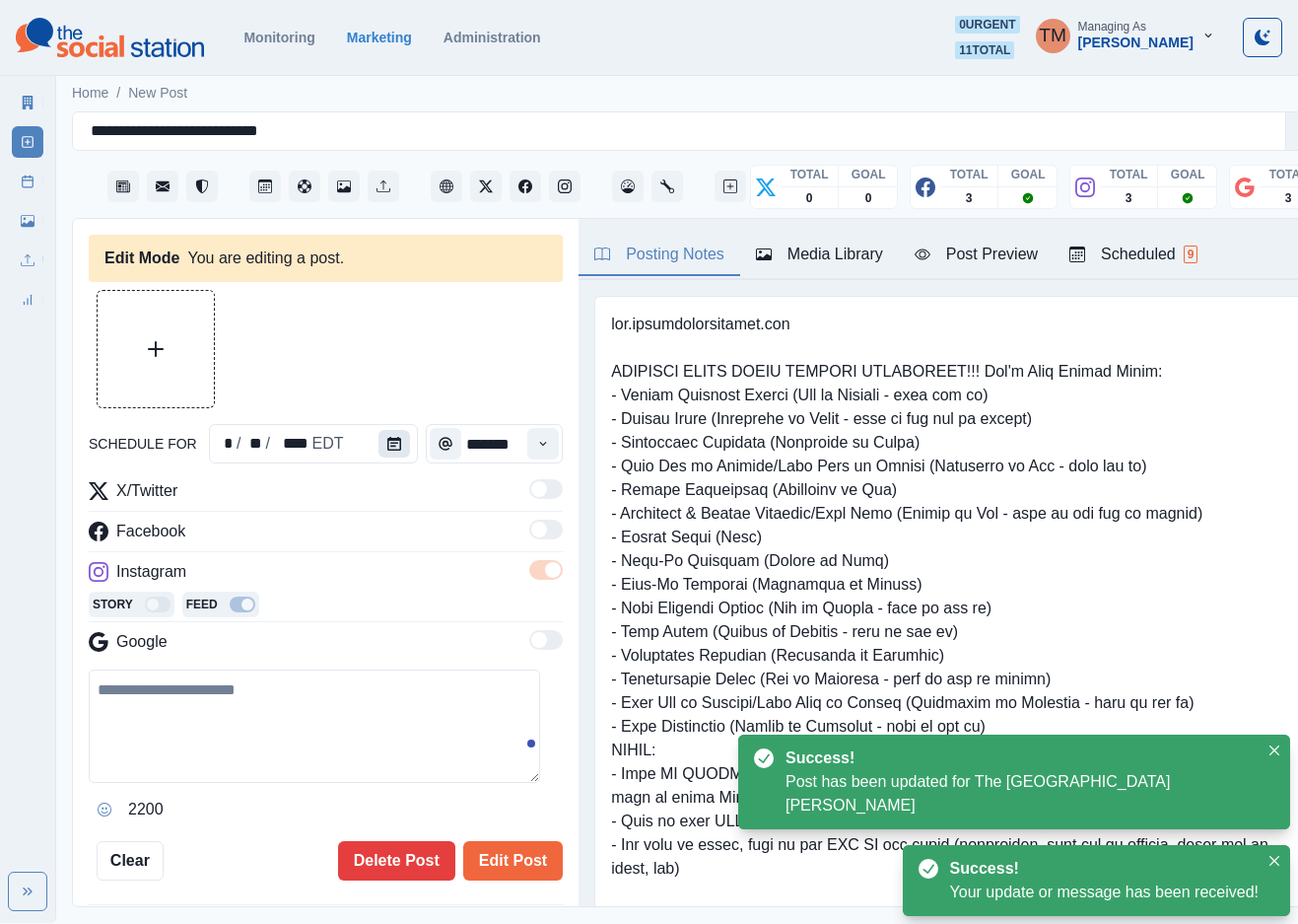
type textarea "**********"
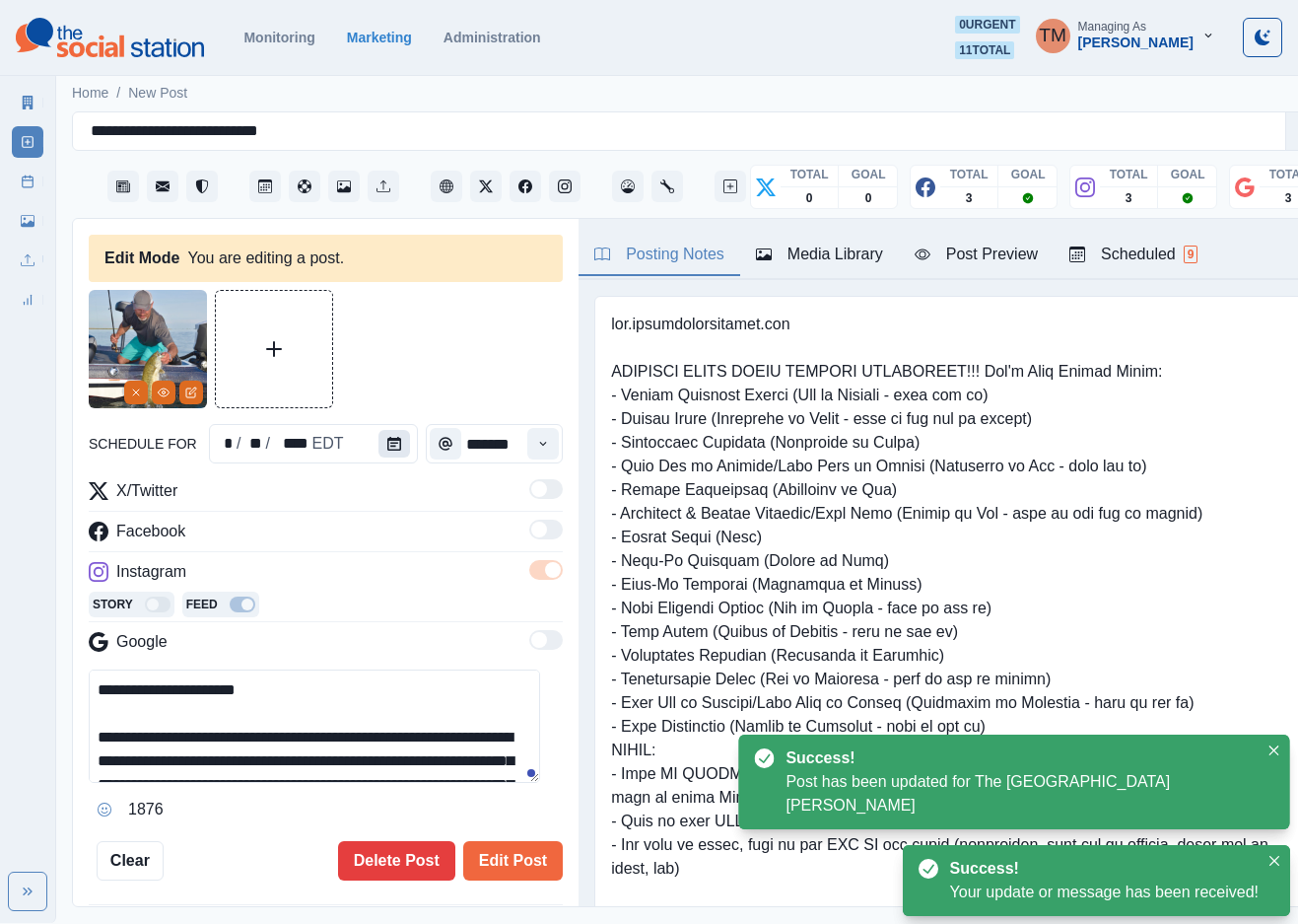
click at [387, 446] on icon "Calendar" at bounding box center [394, 443] width 14 height 14
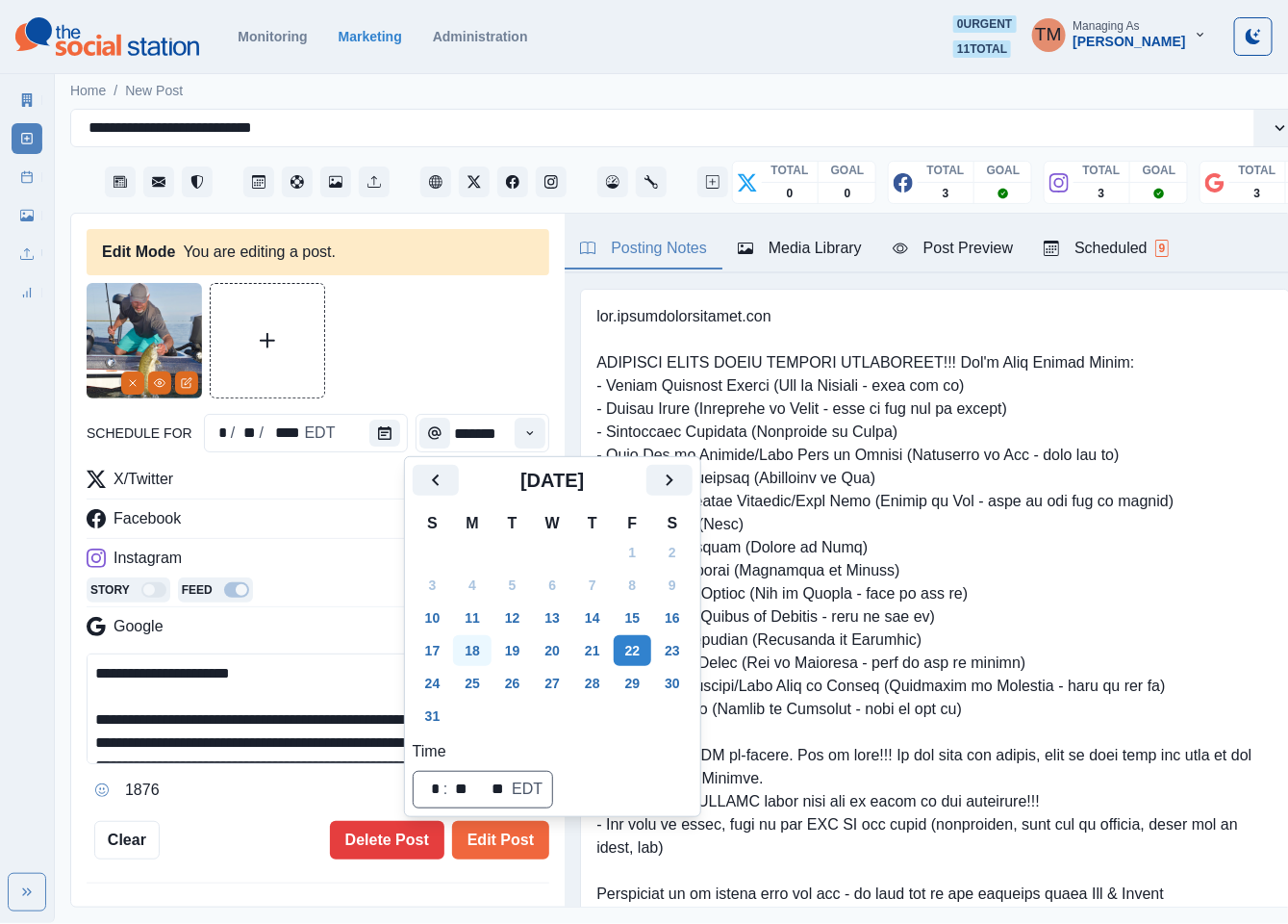
click at [471, 662] on button "18" at bounding box center [472, 650] width 39 height 31
click at [494, 844] on button "Edit Post" at bounding box center [500, 840] width 97 height 39
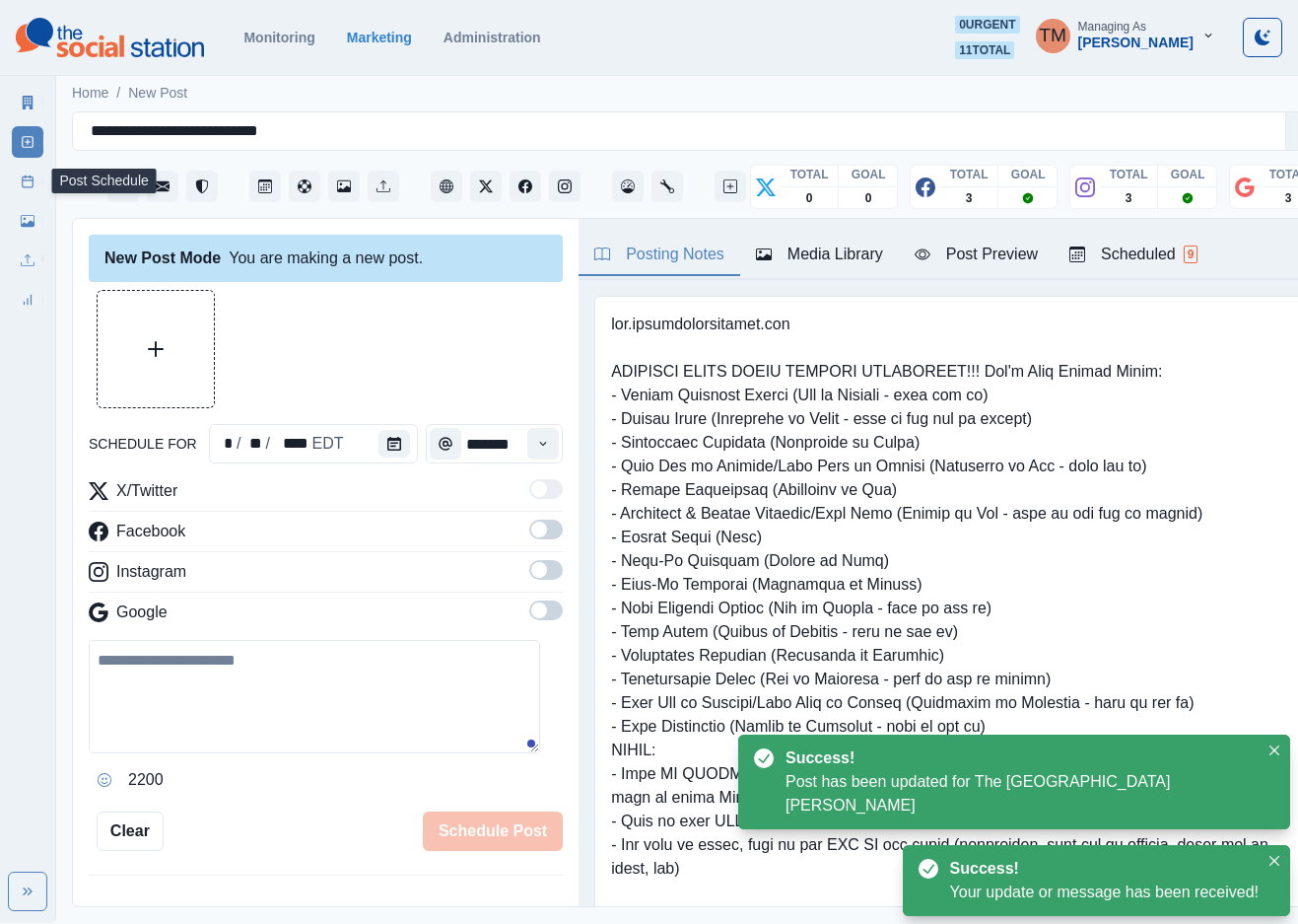
click at [21, 187] on icon at bounding box center [28, 182] width 14 height 14
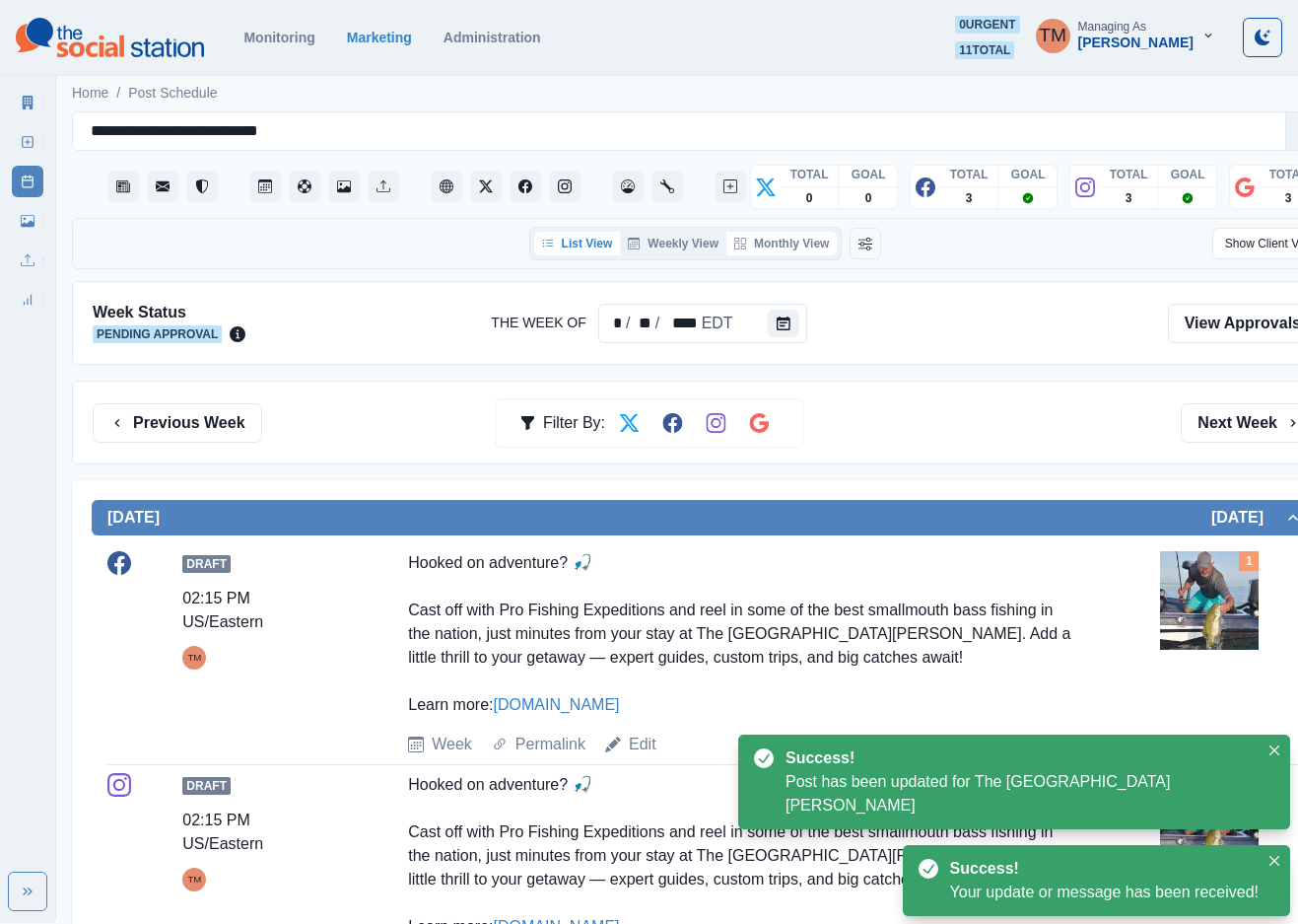
click at [813, 246] on button "Monthly View" at bounding box center [782, 244] width 111 height 24
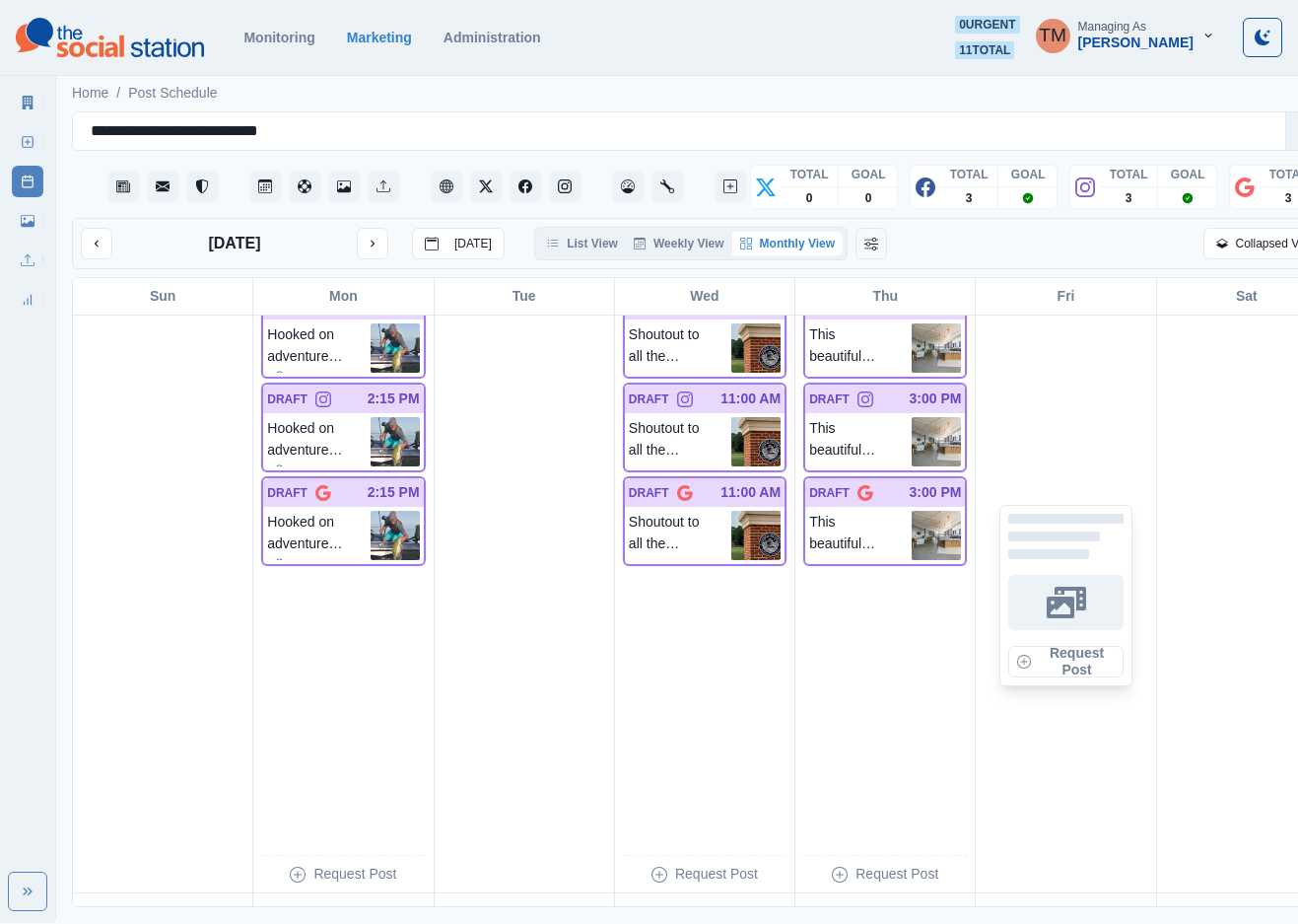
scroll to position [2366, 0]
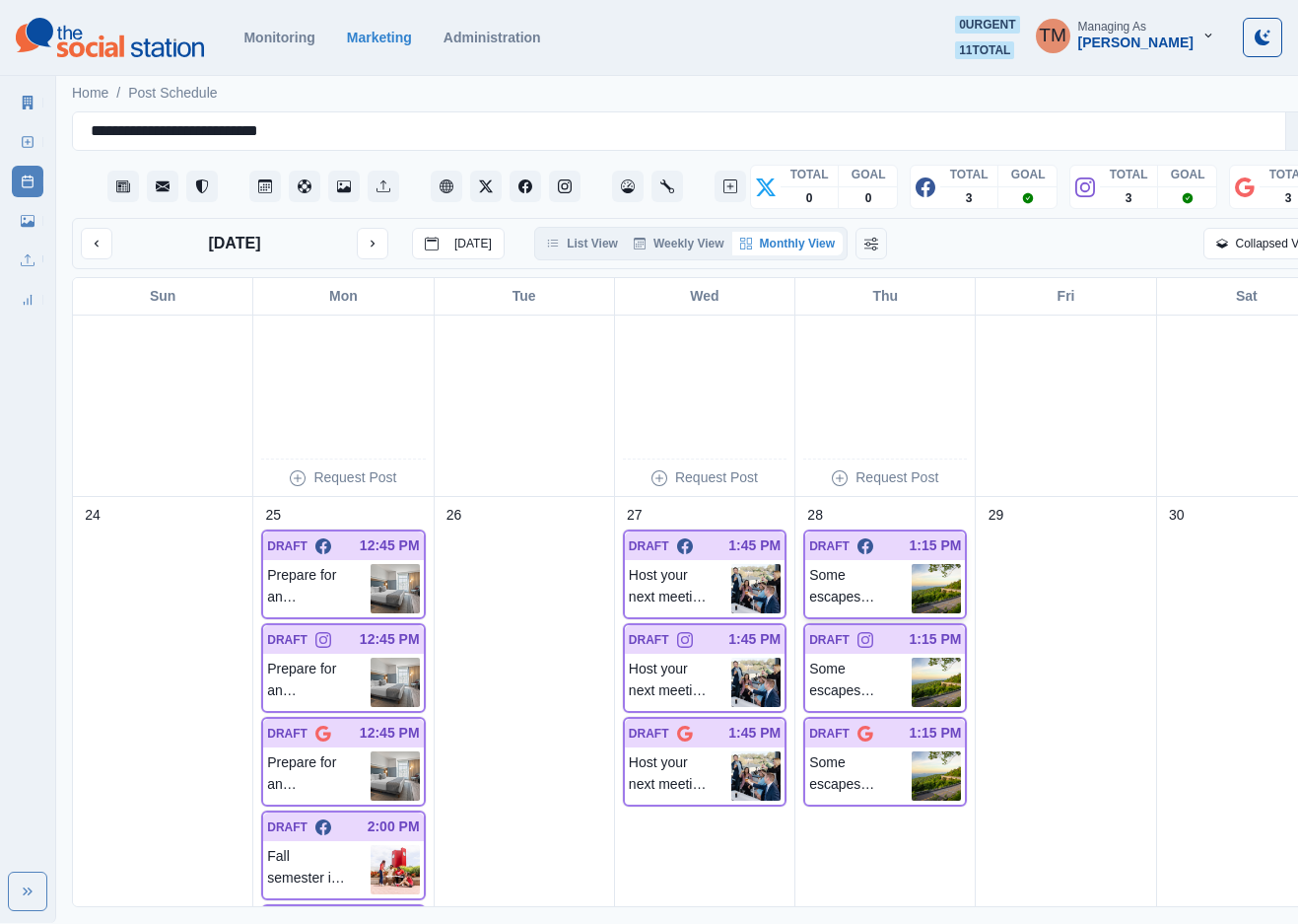
click at [912, 571] on img at bounding box center [937, 588] width 49 height 49
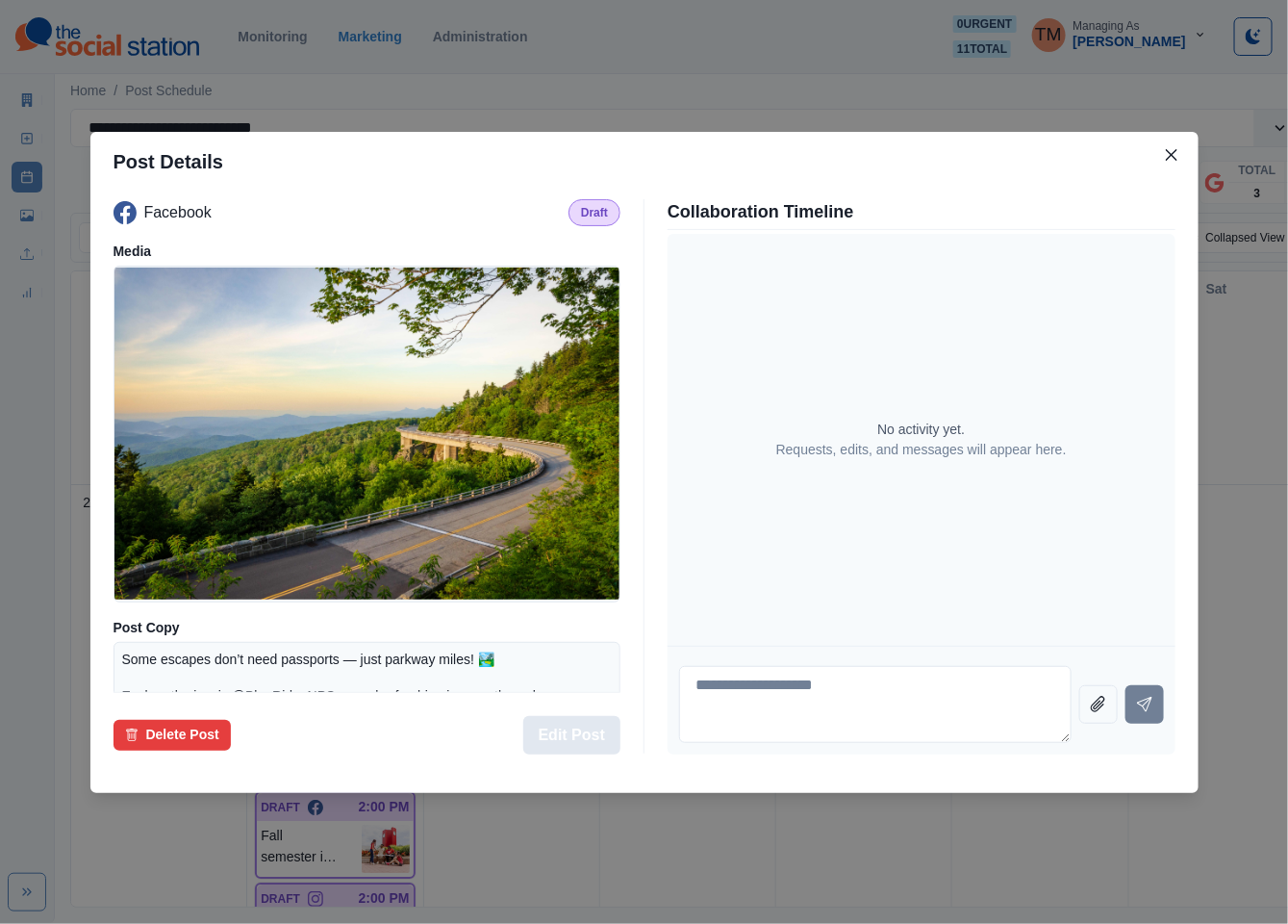
click at [598, 739] on button "Edit Post" at bounding box center [571, 735] width 97 height 39
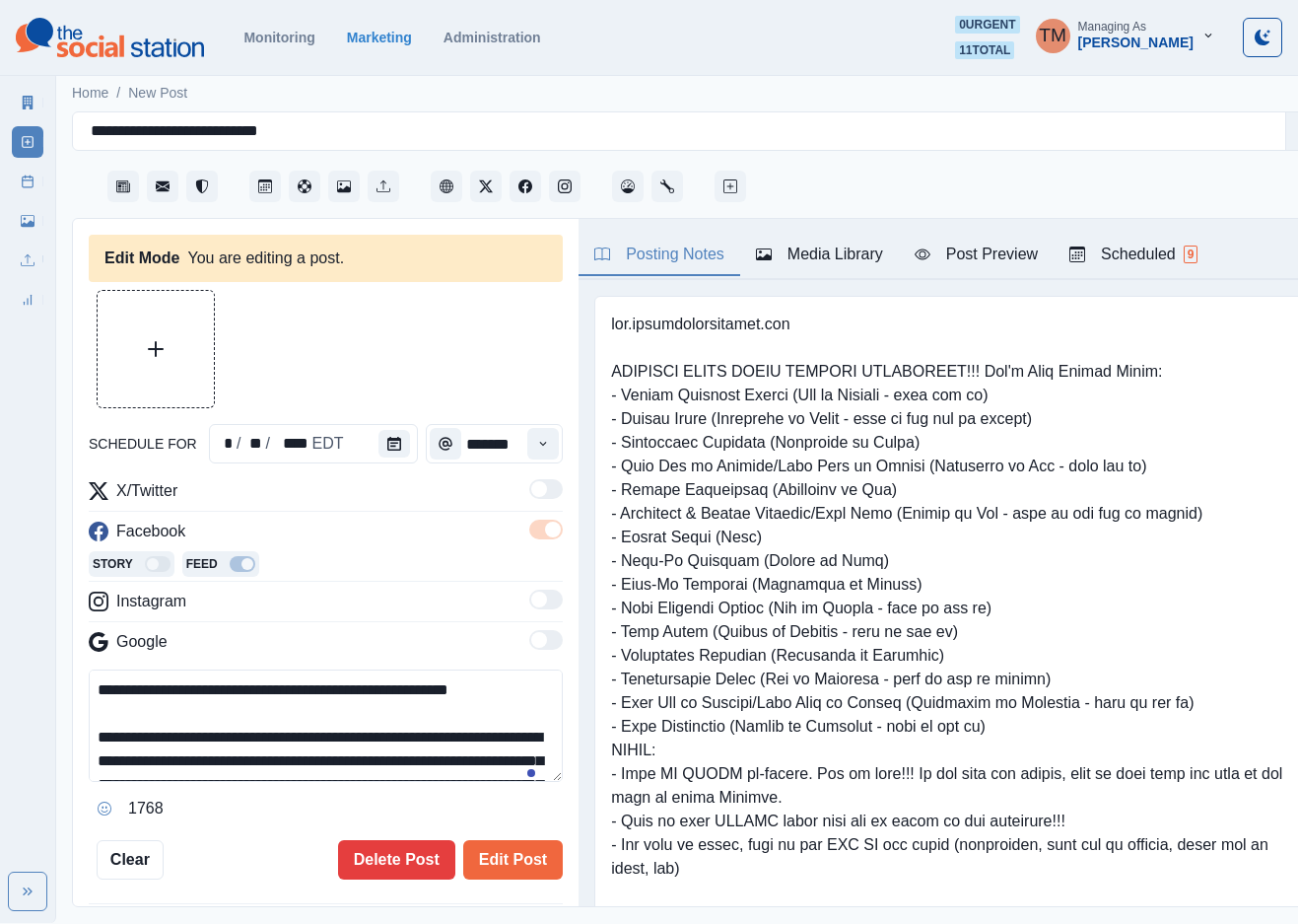
type input "*******"
type textarea "**********"
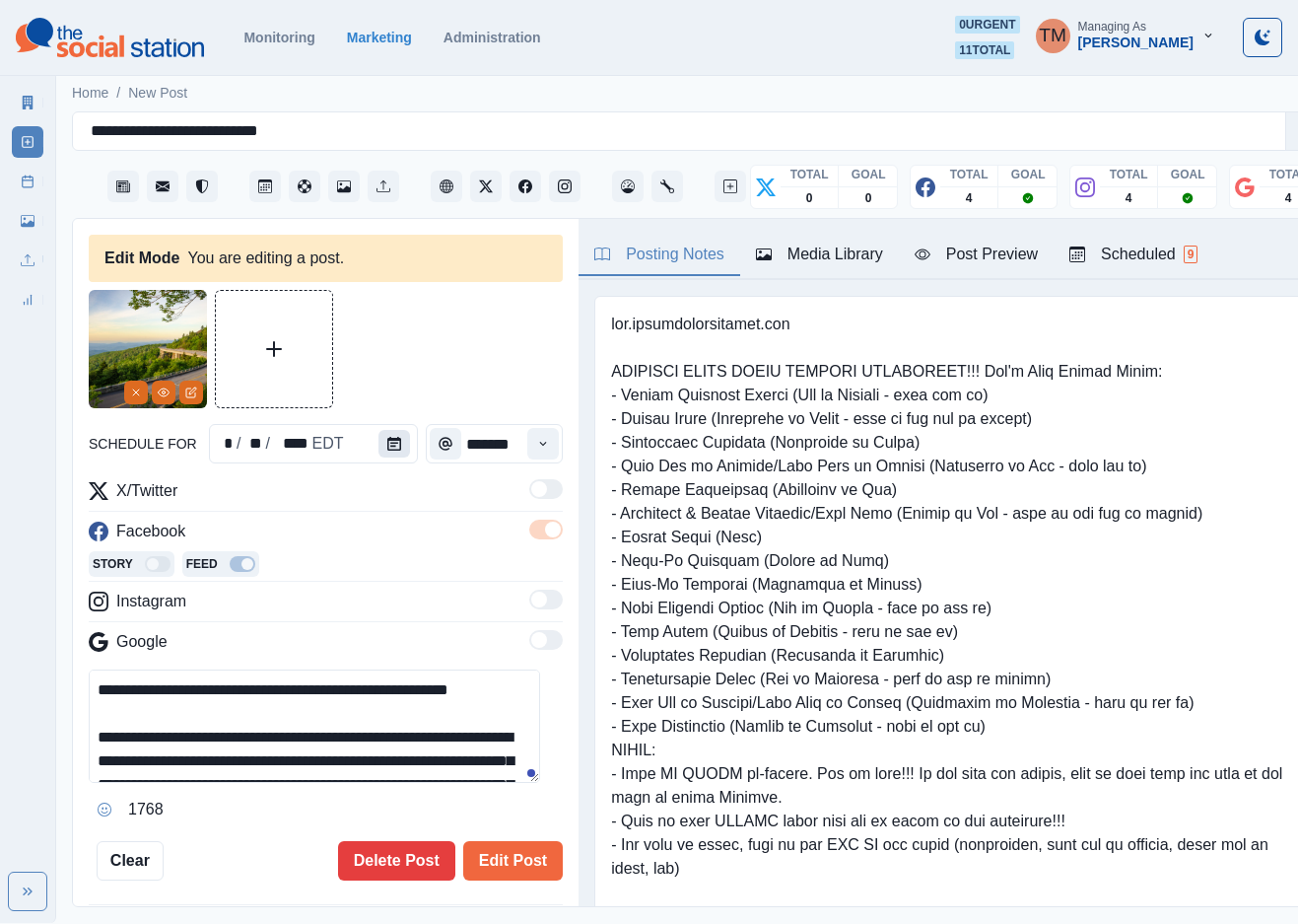
click at [387, 446] on icon "Calendar" at bounding box center [394, 443] width 14 height 14
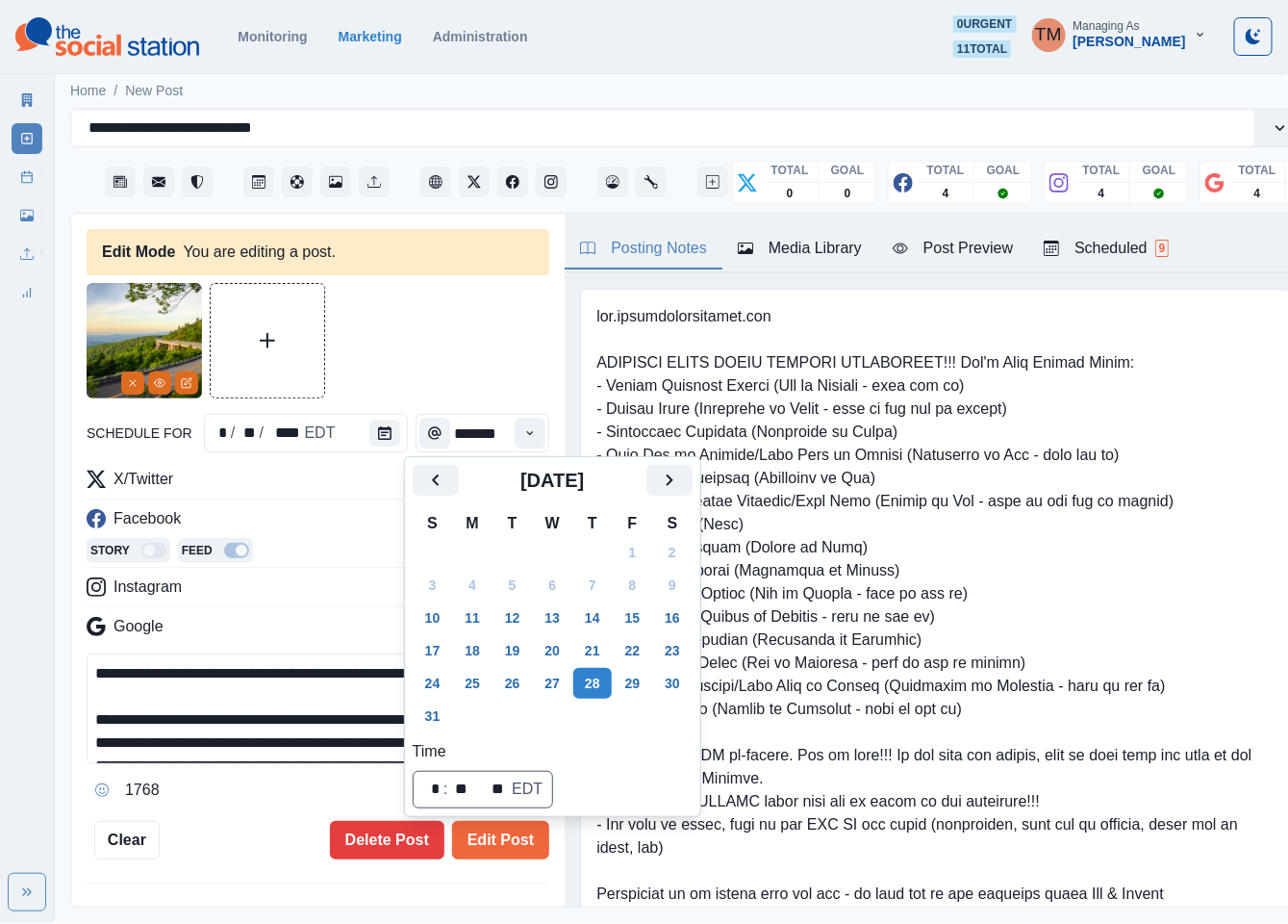
click at [436, 327] on div at bounding box center [318, 341] width 462 height 116
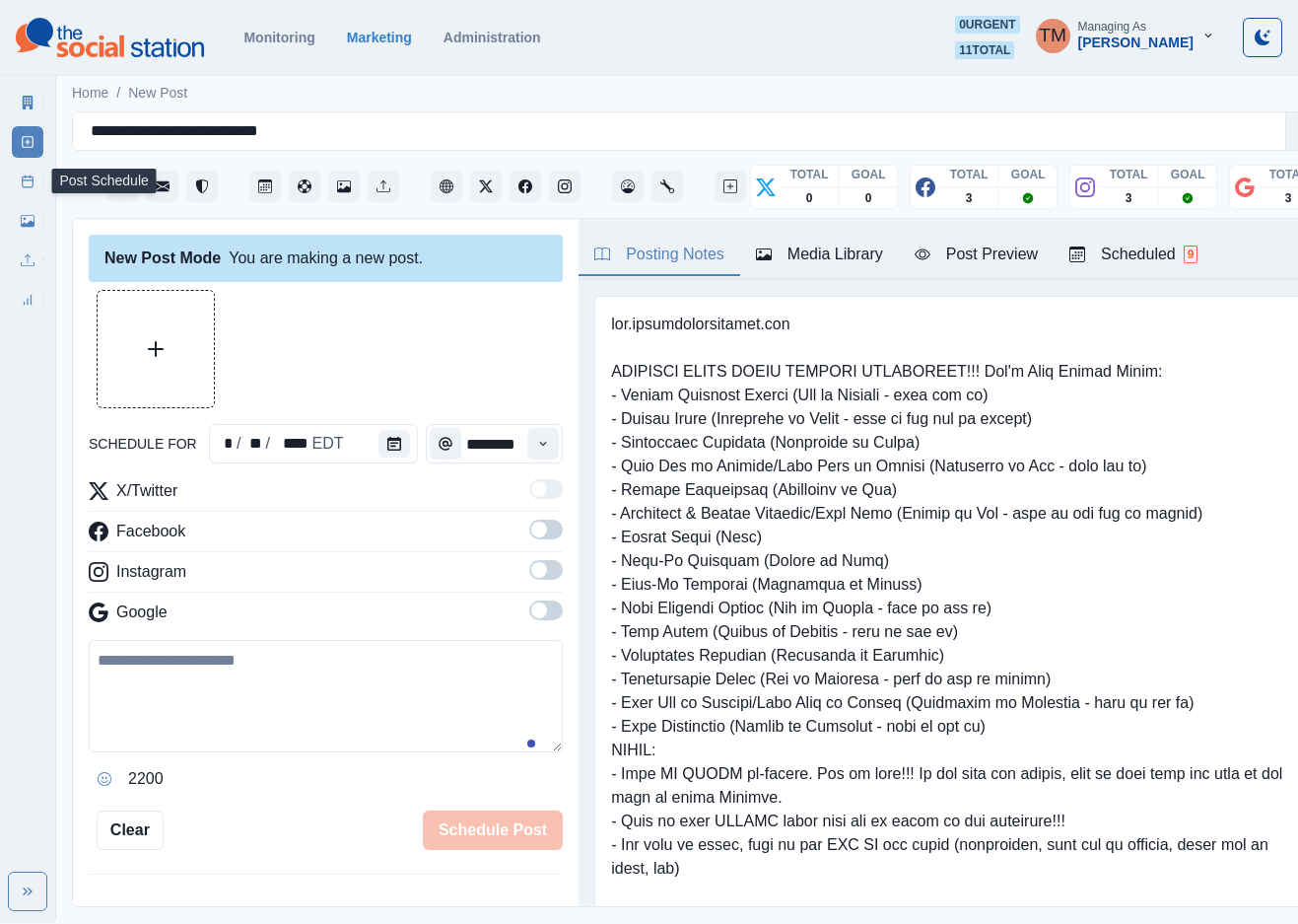
click at [28, 187] on icon at bounding box center [28, 182] width 14 height 14
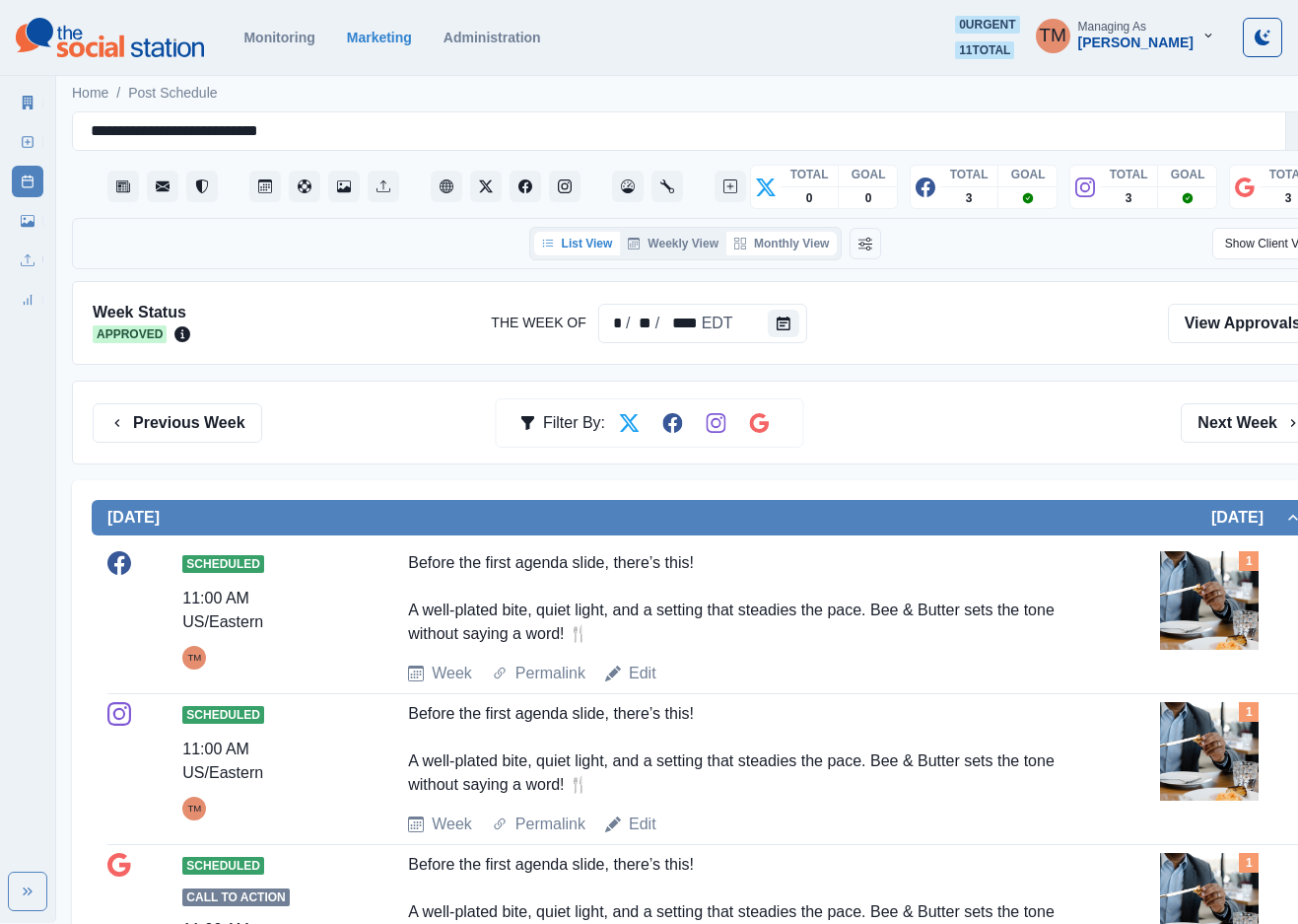
click at [805, 234] on button "Monthly View" at bounding box center [782, 244] width 111 height 24
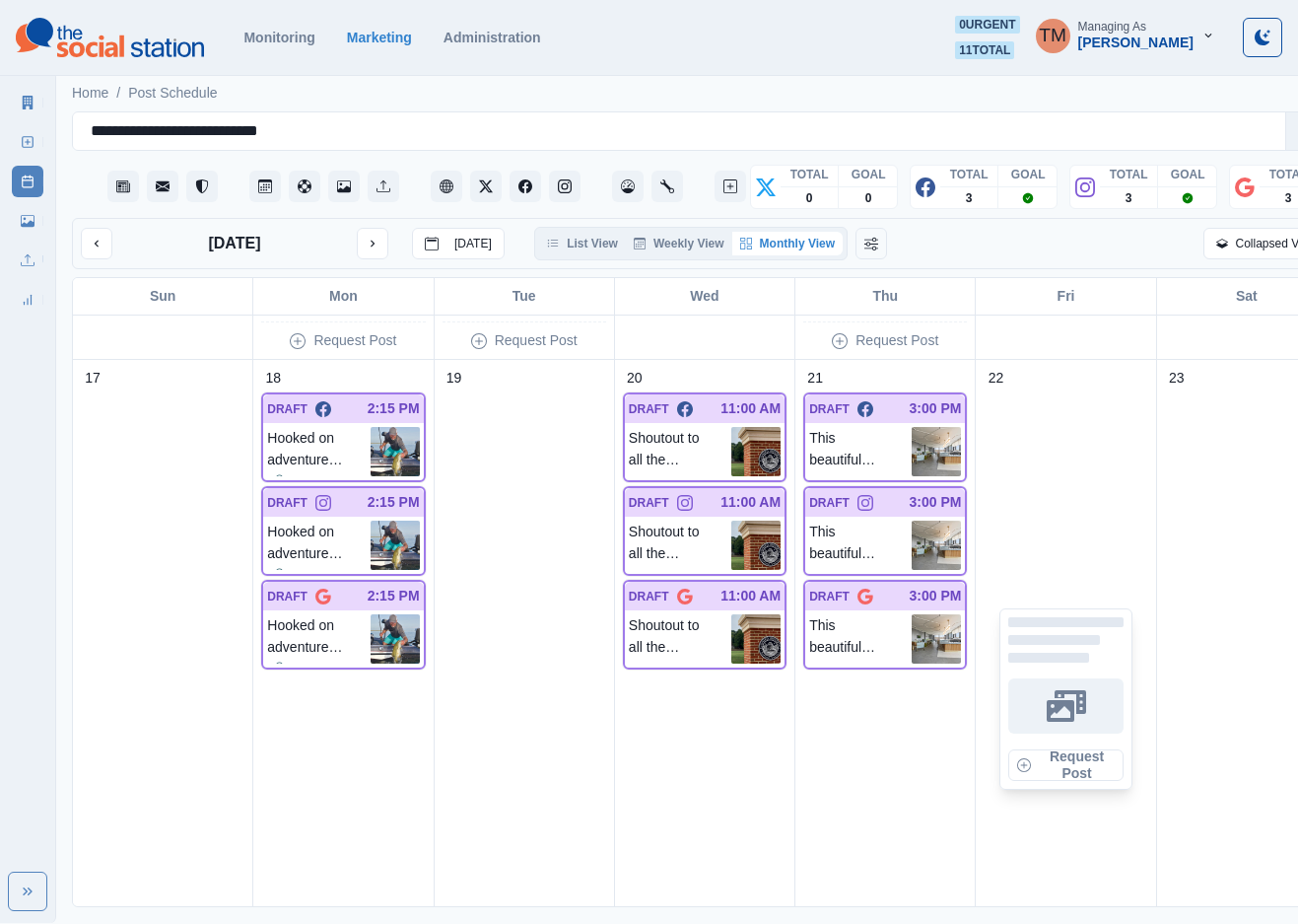
scroll to position [1922, 0]
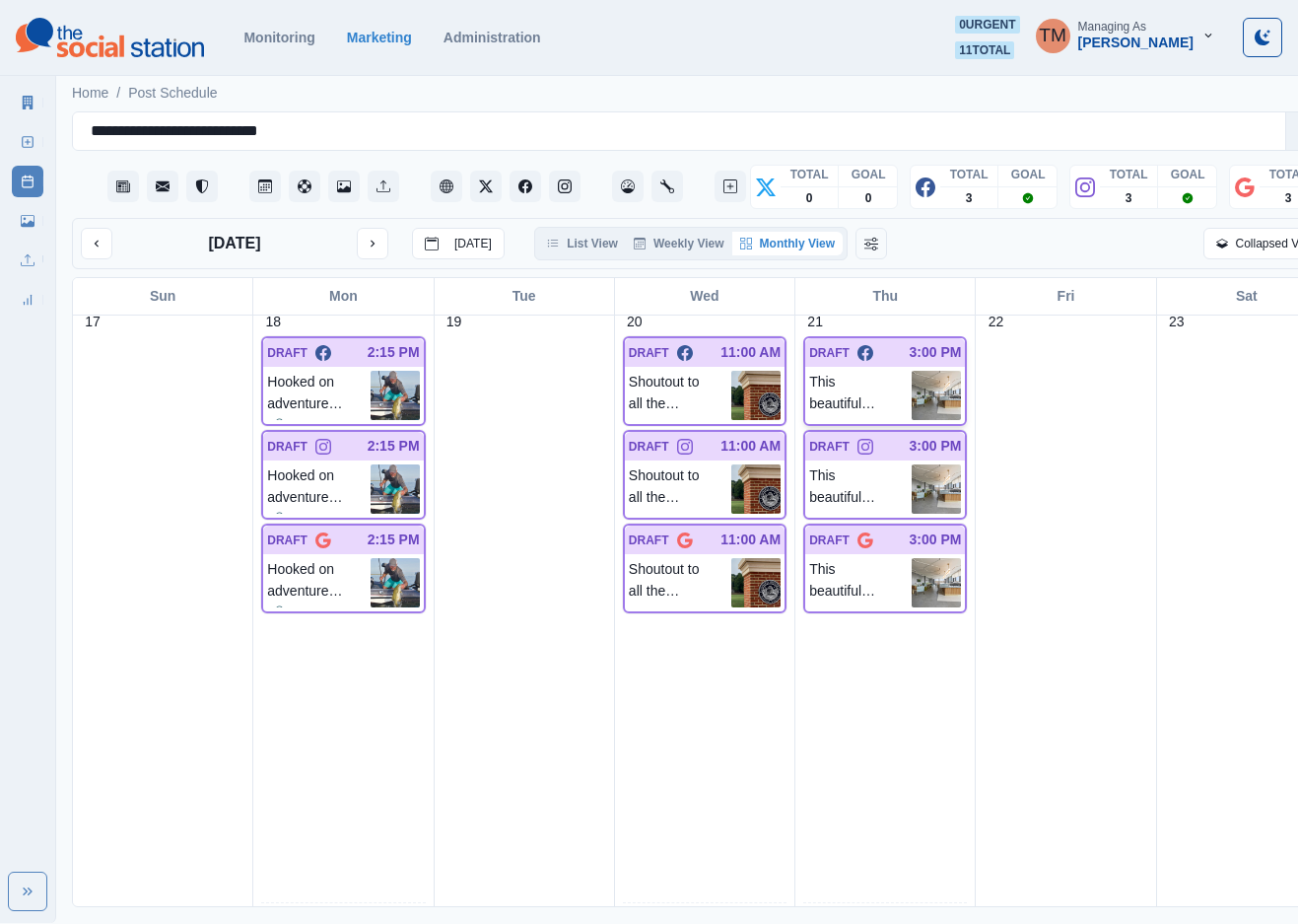
click at [874, 356] on div at bounding box center [891, 352] width 37 height 21
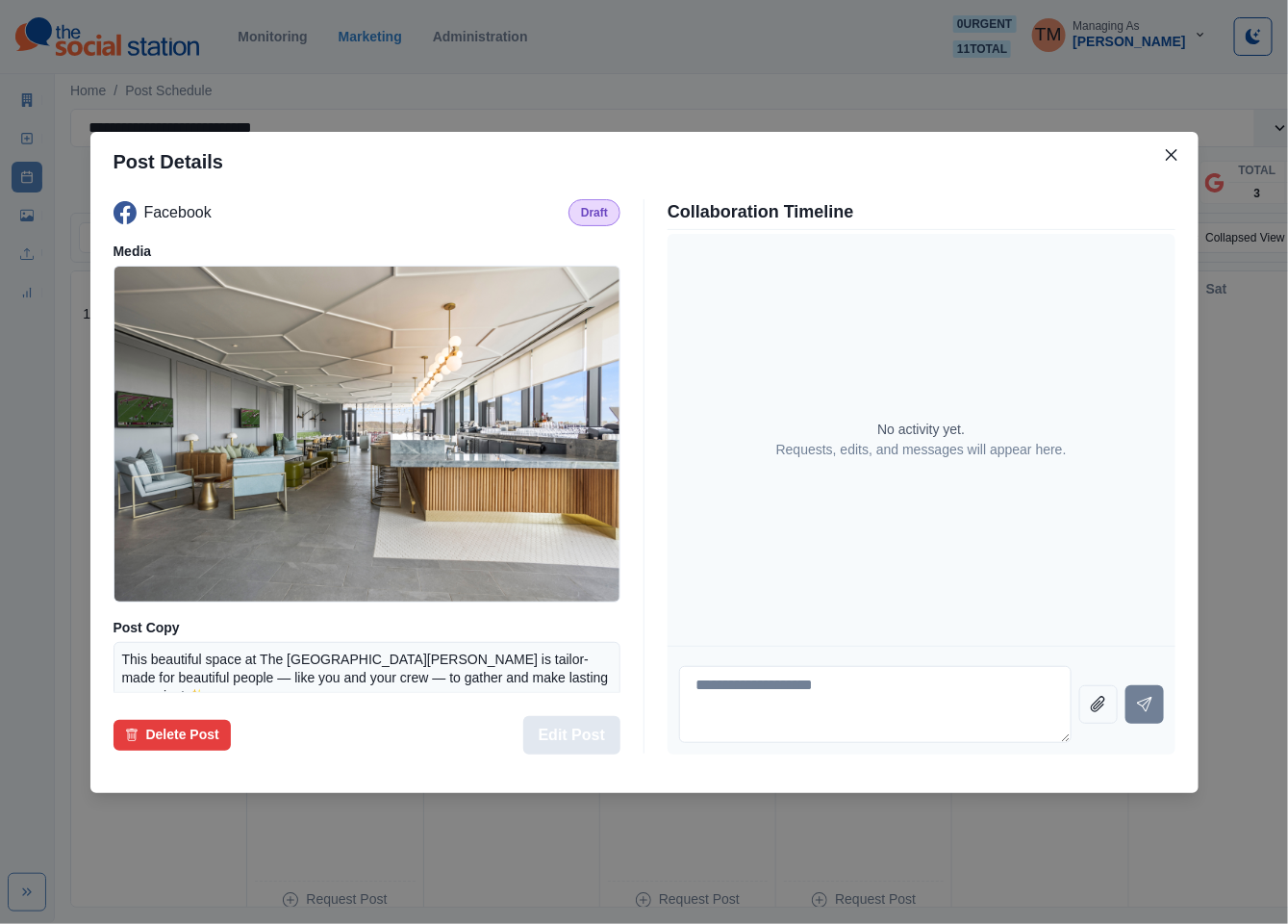
click at [568, 740] on button "Edit Post" at bounding box center [571, 735] width 97 height 39
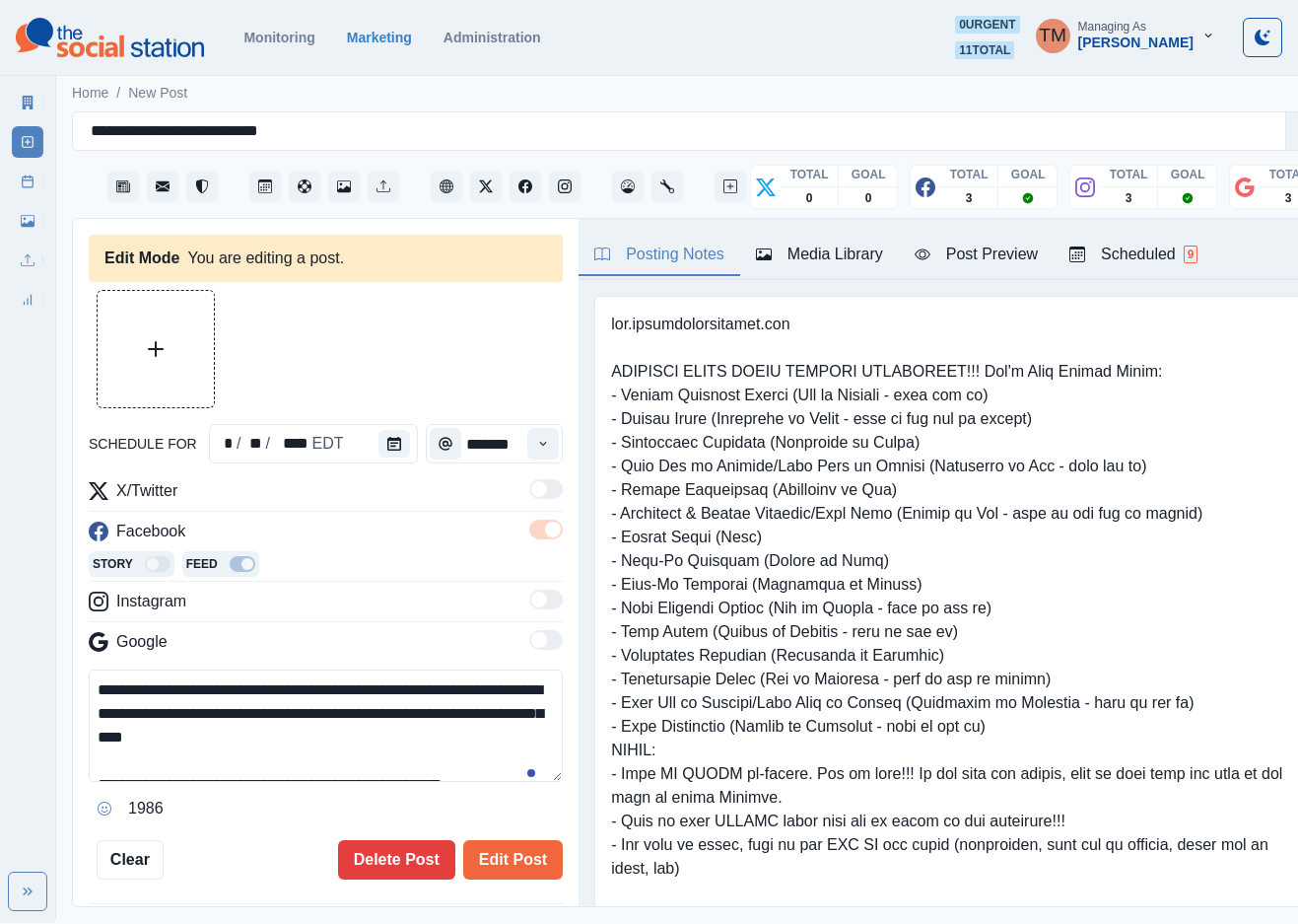
type input "*******"
type textarea "**********"
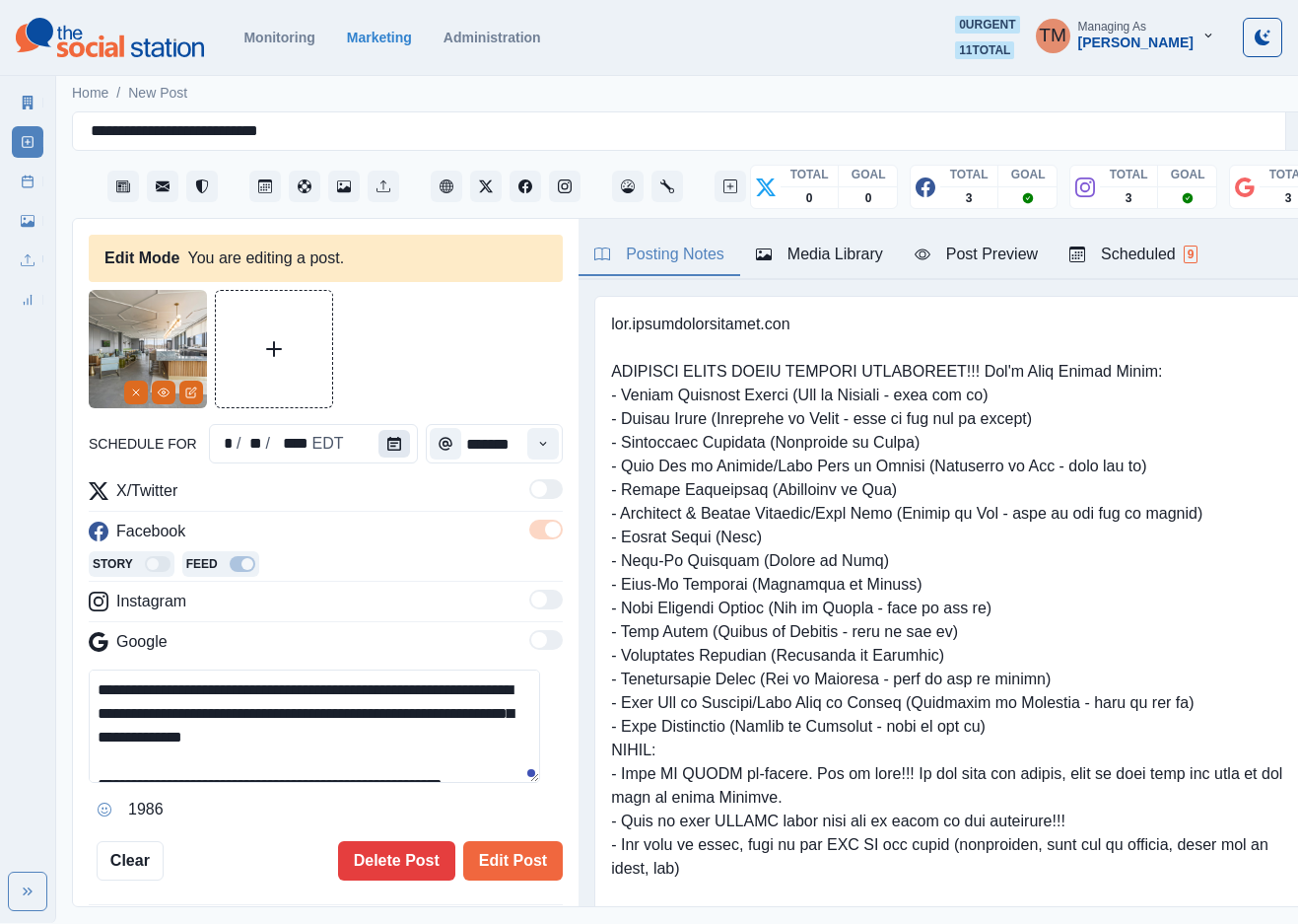
click at [387, 446] on icon "Calendar" at bounding box center [394, 443] width 14 height 14
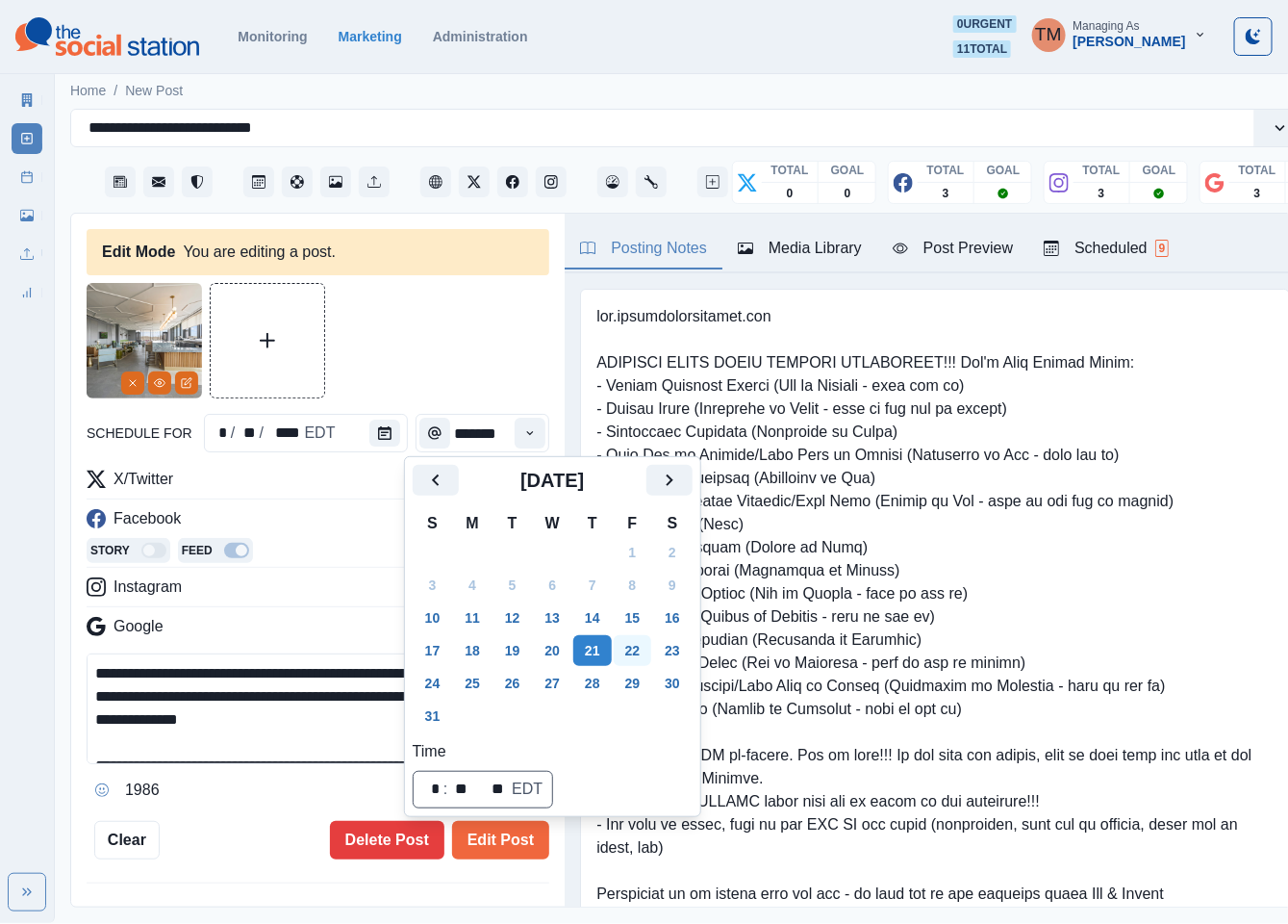
click at [630, 662] on button "22" at bounding box center [633, 650] width 39 height 31
click at [508, 844] on button "Edit Post" at bounding box center [500, 840] width 97 height 39
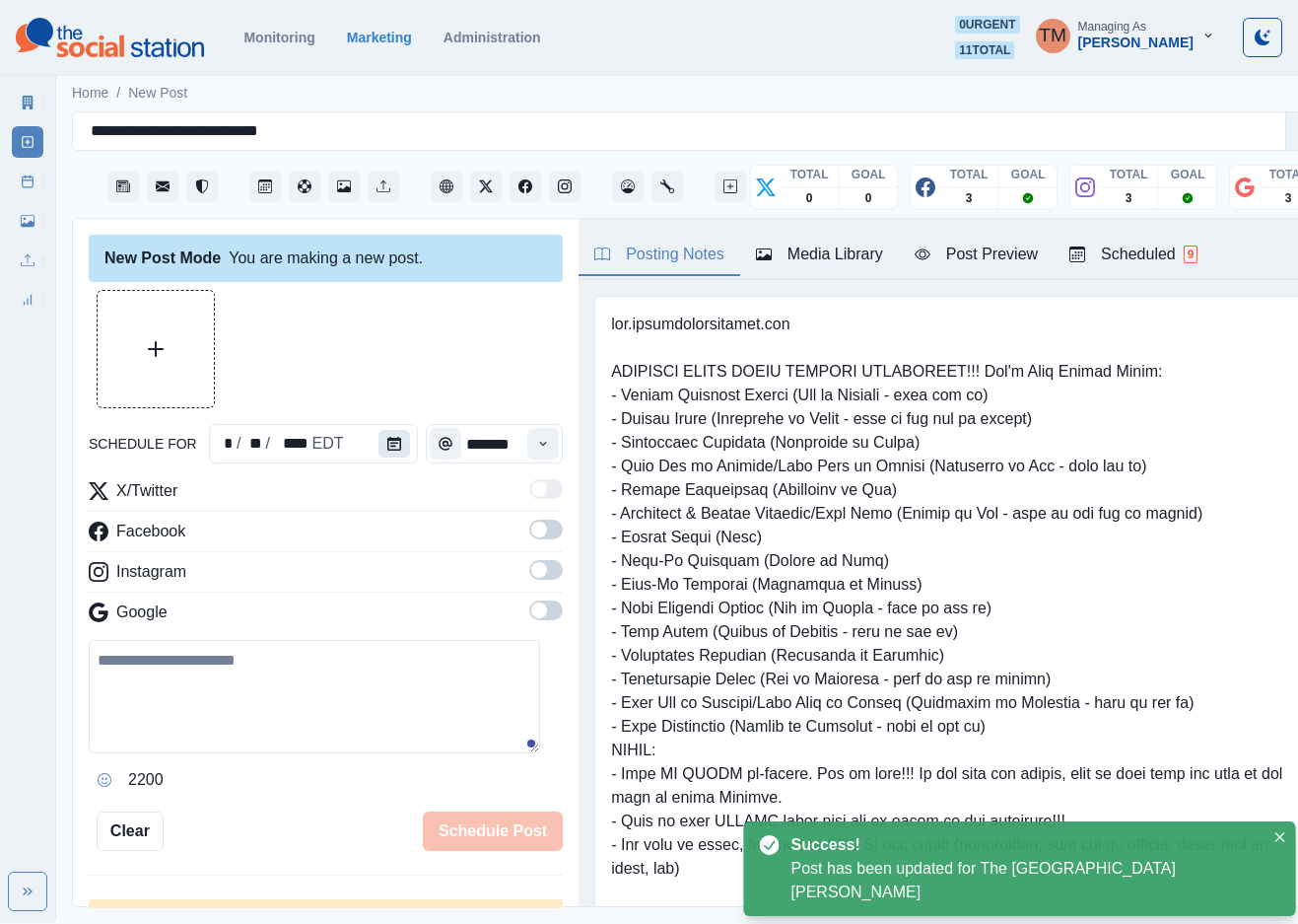
click at [379, 440] on button "Calendar" at bounding box center [395, 443] width 32 height 28
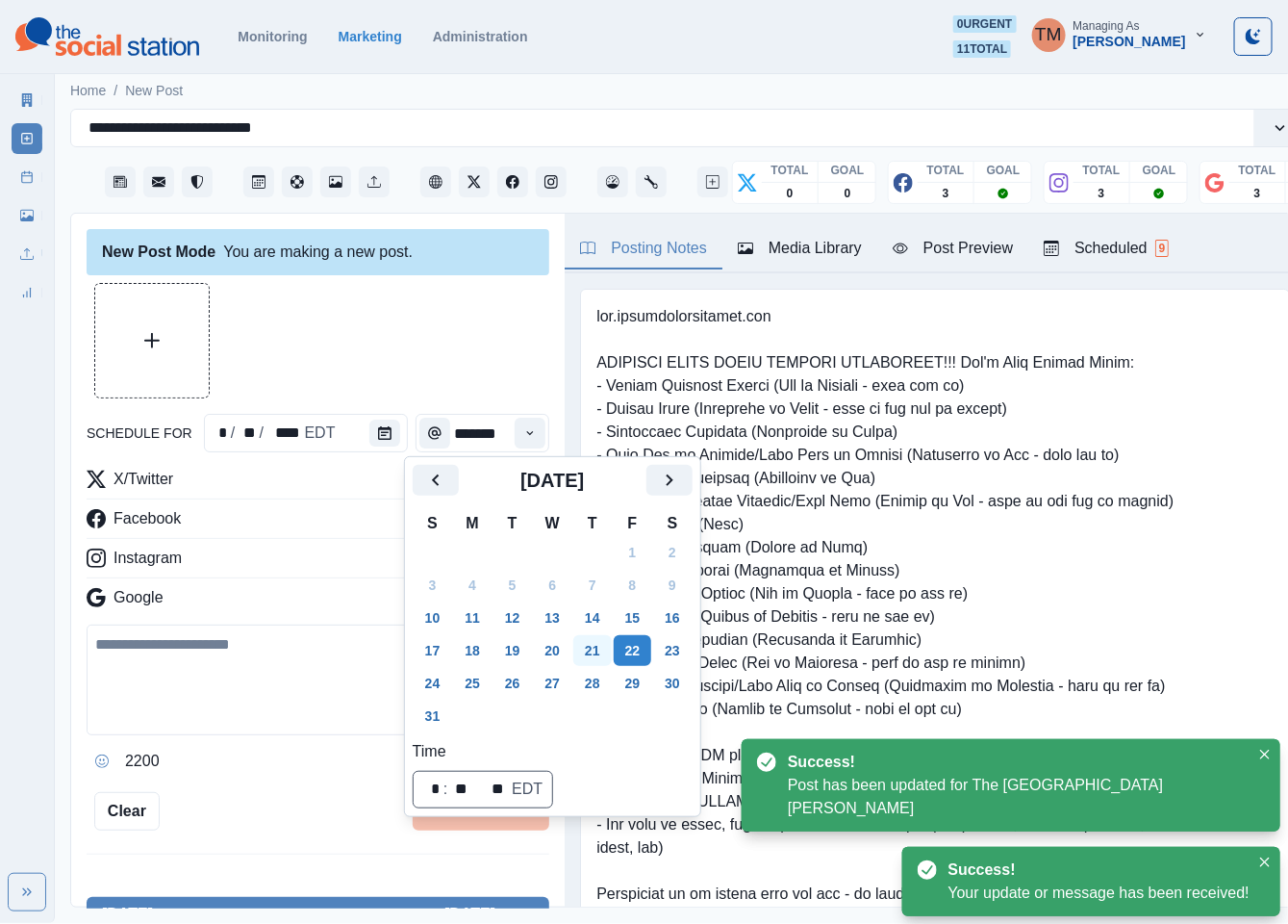
click at [594, 636] on button "21" at bounding box center [592, 650] width 39 height 31
click at [362, 364] on div at bounding box center [318, 341] width 462 height 116
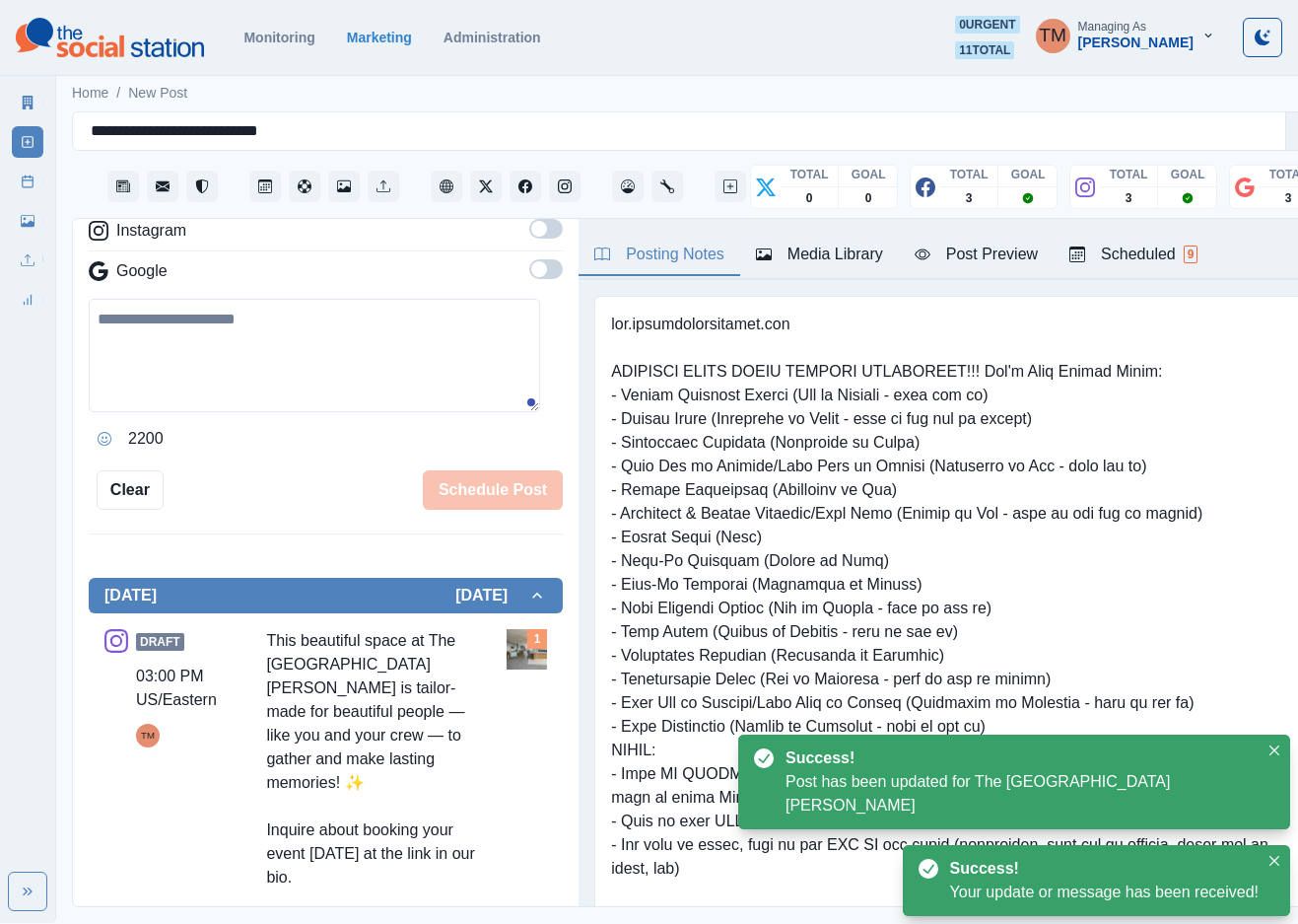
scroll to position [646, 0]
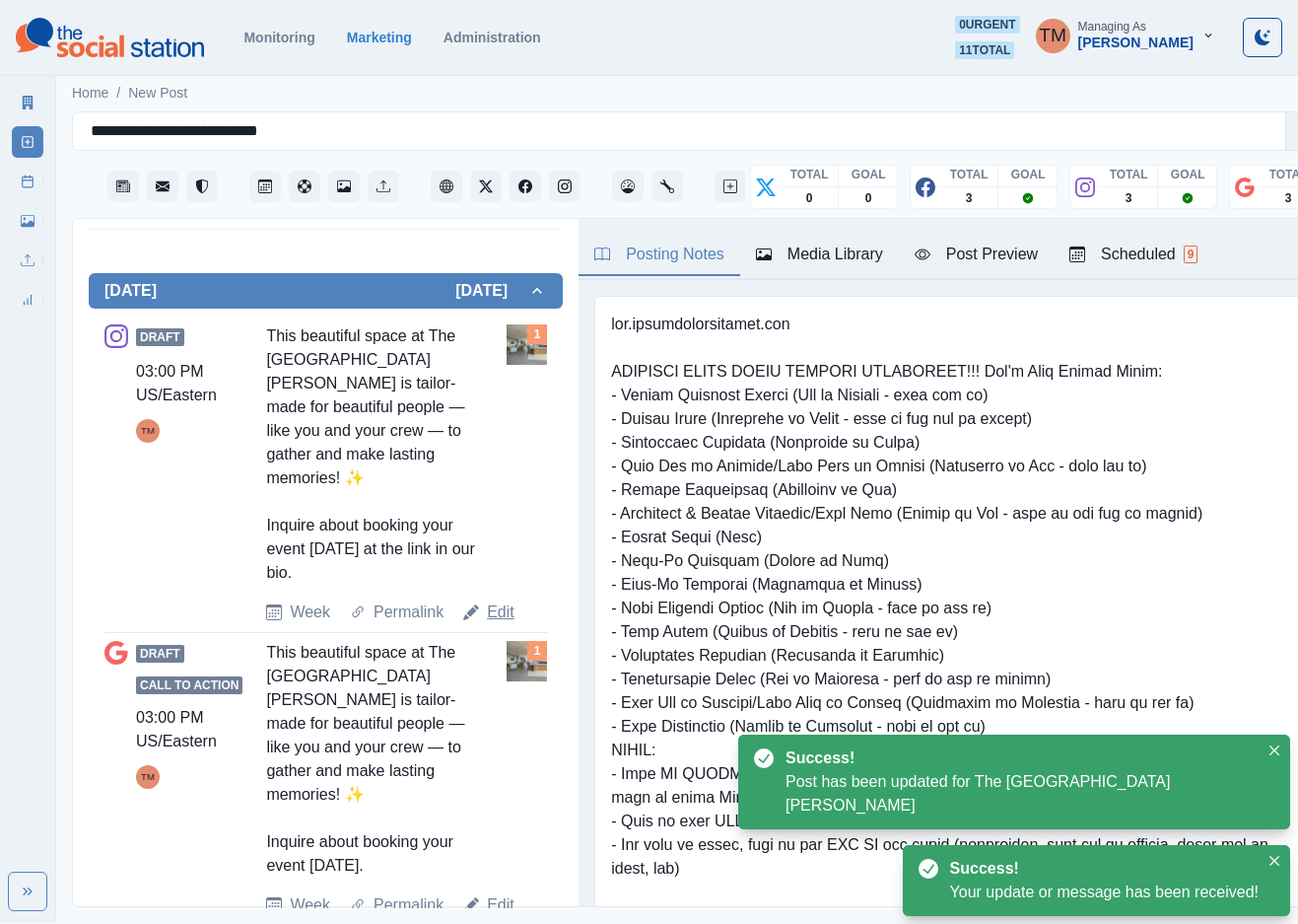
click at [489, 600] on link "Edit" at bounding box center [500, 612] width 28 height 24
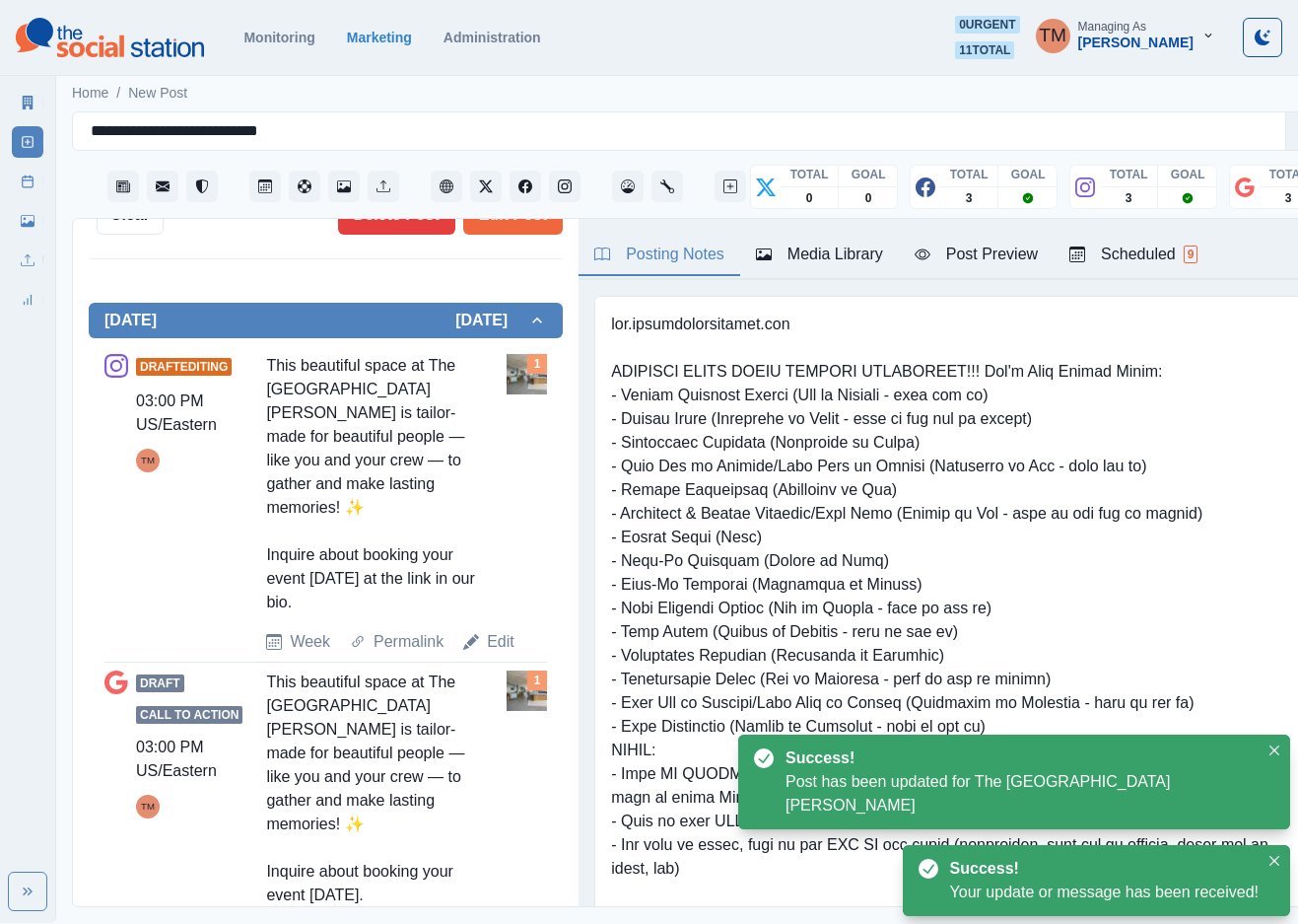
type textarea "**********"
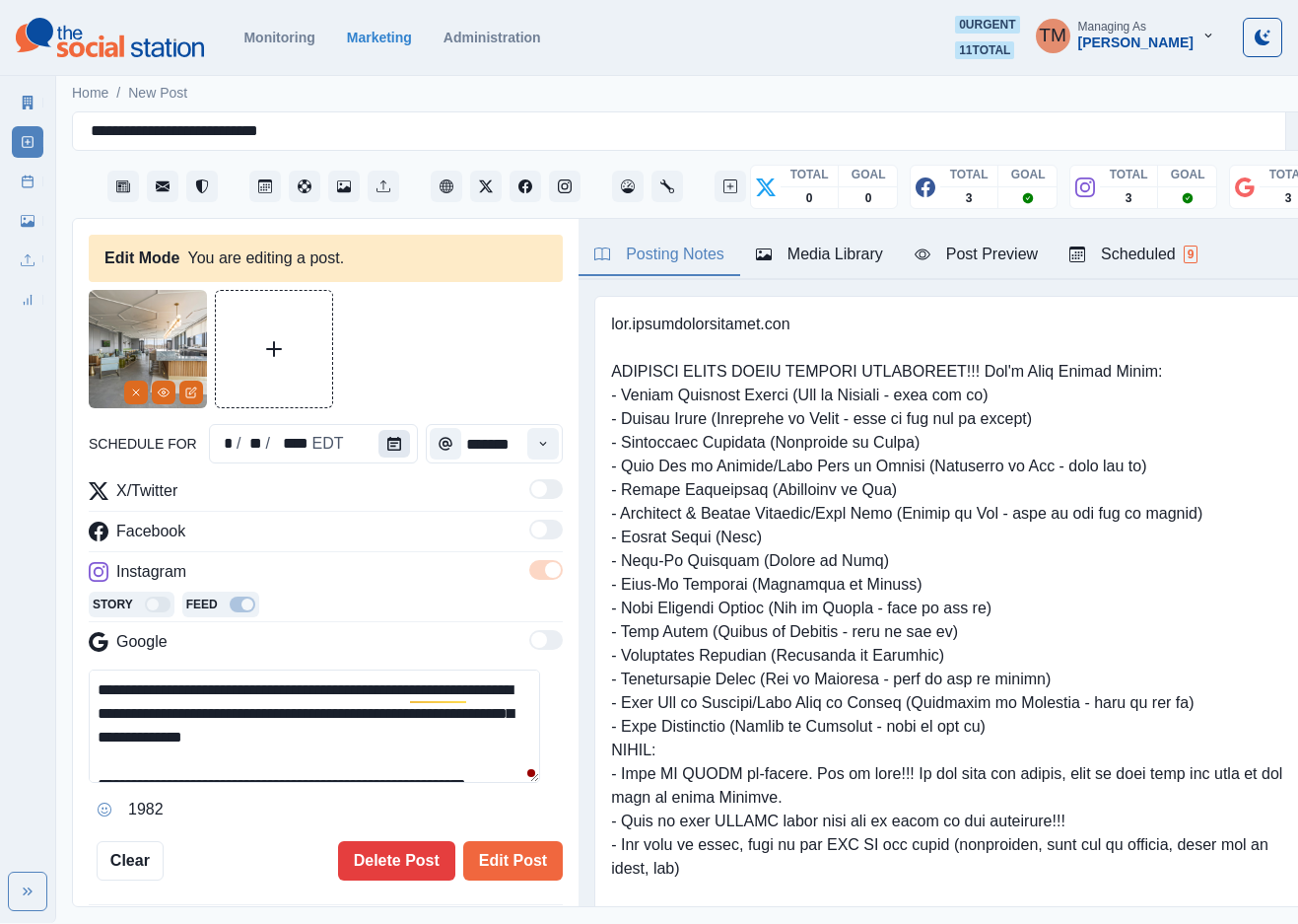
click at [387, 437] on icon "Calendar" at bounding box center [394, 443] width 14 height 14
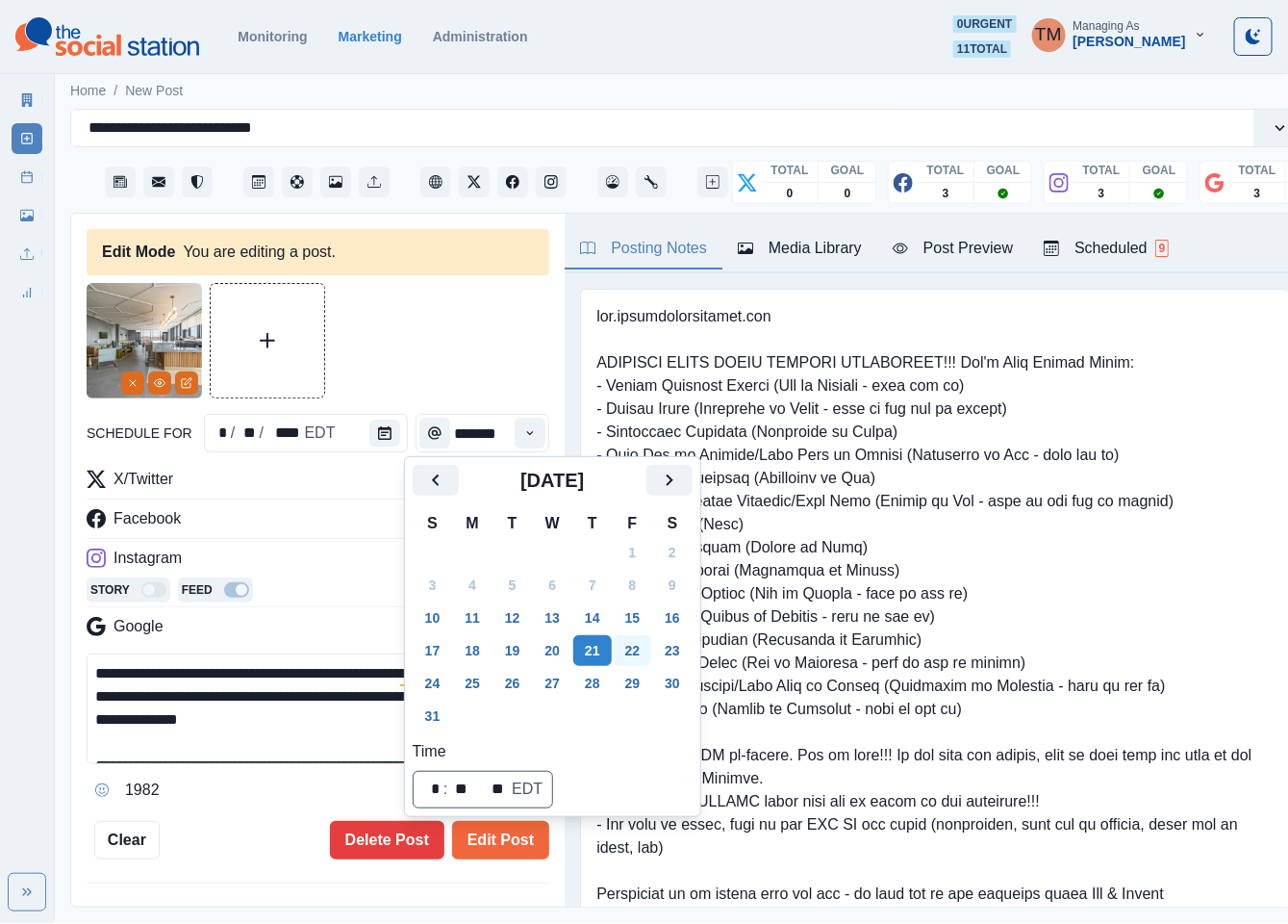
click at [635, 661] on button "22" at bounding box center [633, 650] width 39 height 31
click at [508, 847] on button "Edit Post" at bounding box center [500, 840] width 97 height 39
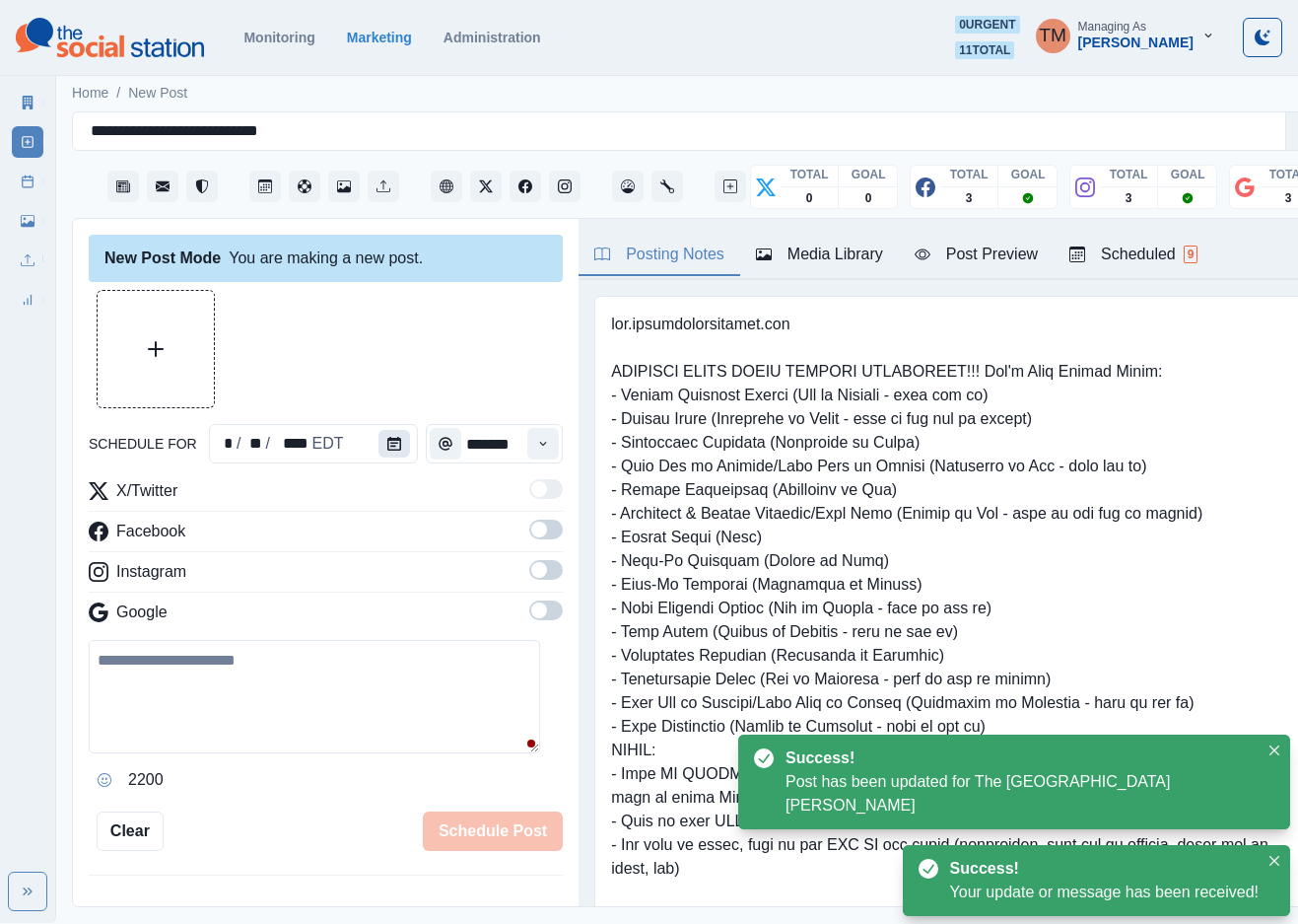
click at [379, 435] on button "Calendar" at bounding box center [395, 443] width 32 height 28
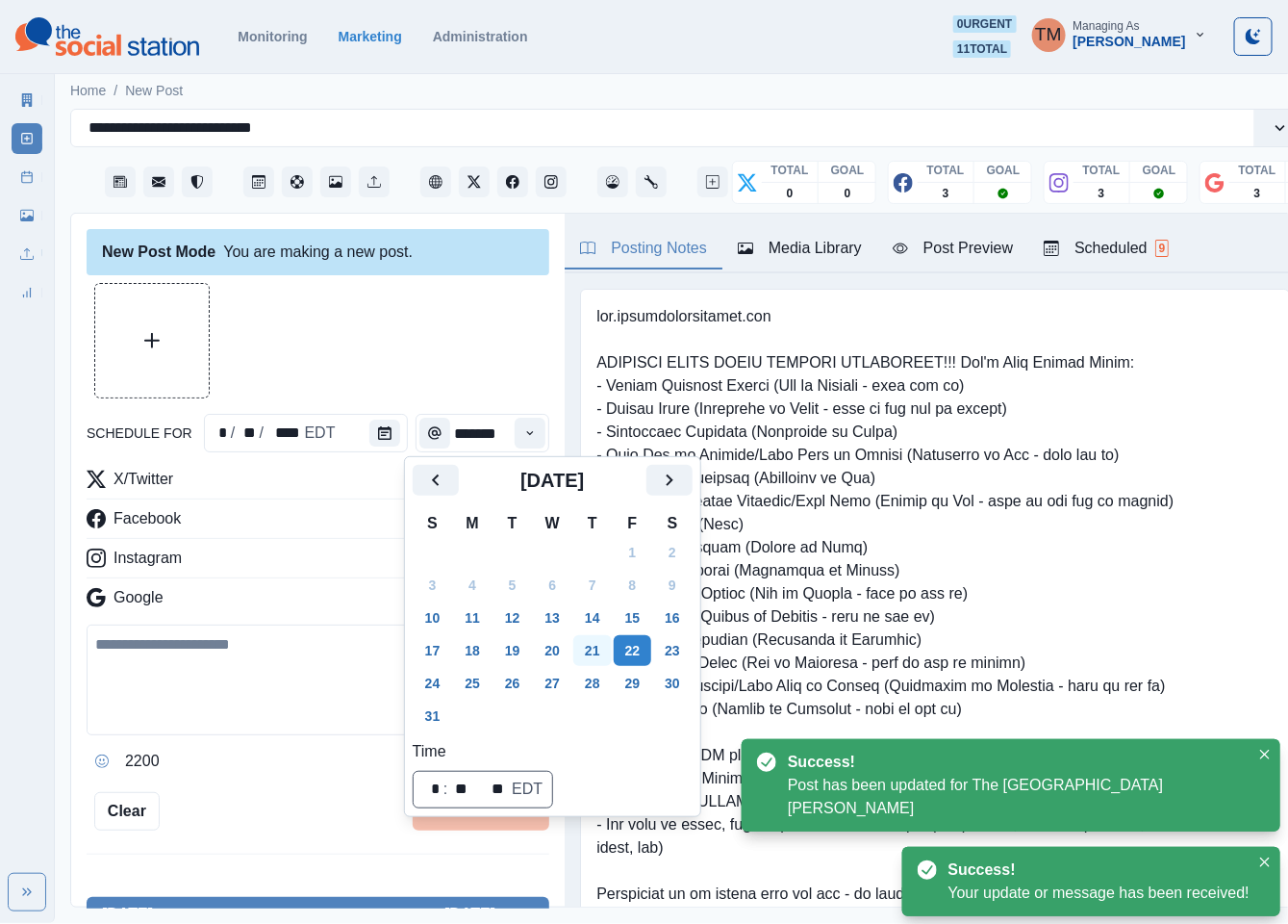
click at [591, 645] on button "21" at bounding box center [592, 650] width 39 height 31
click at [367, 368] on div at bounding box center [318, 341] width 462 height 116
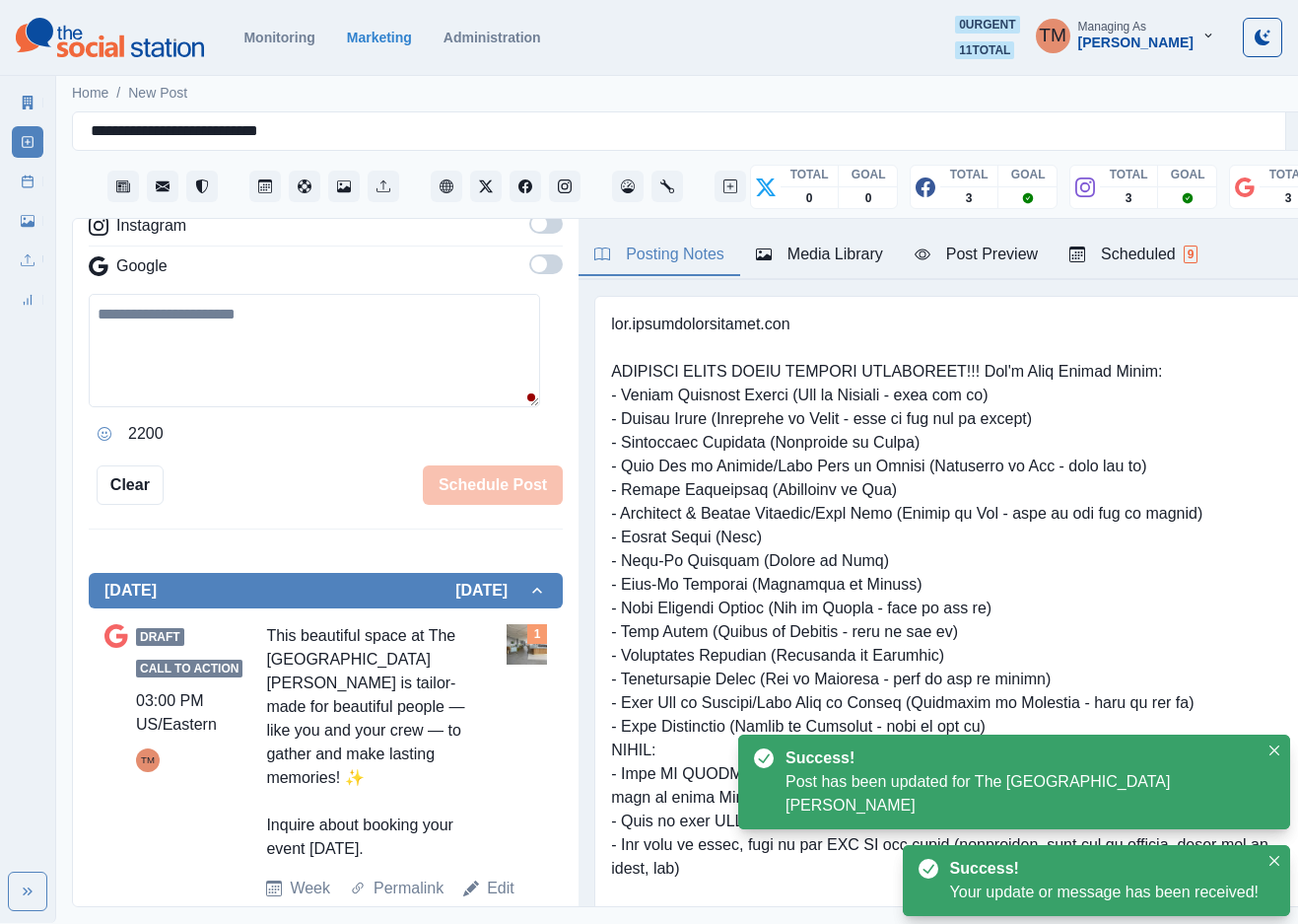
scroll to position [352, 0]
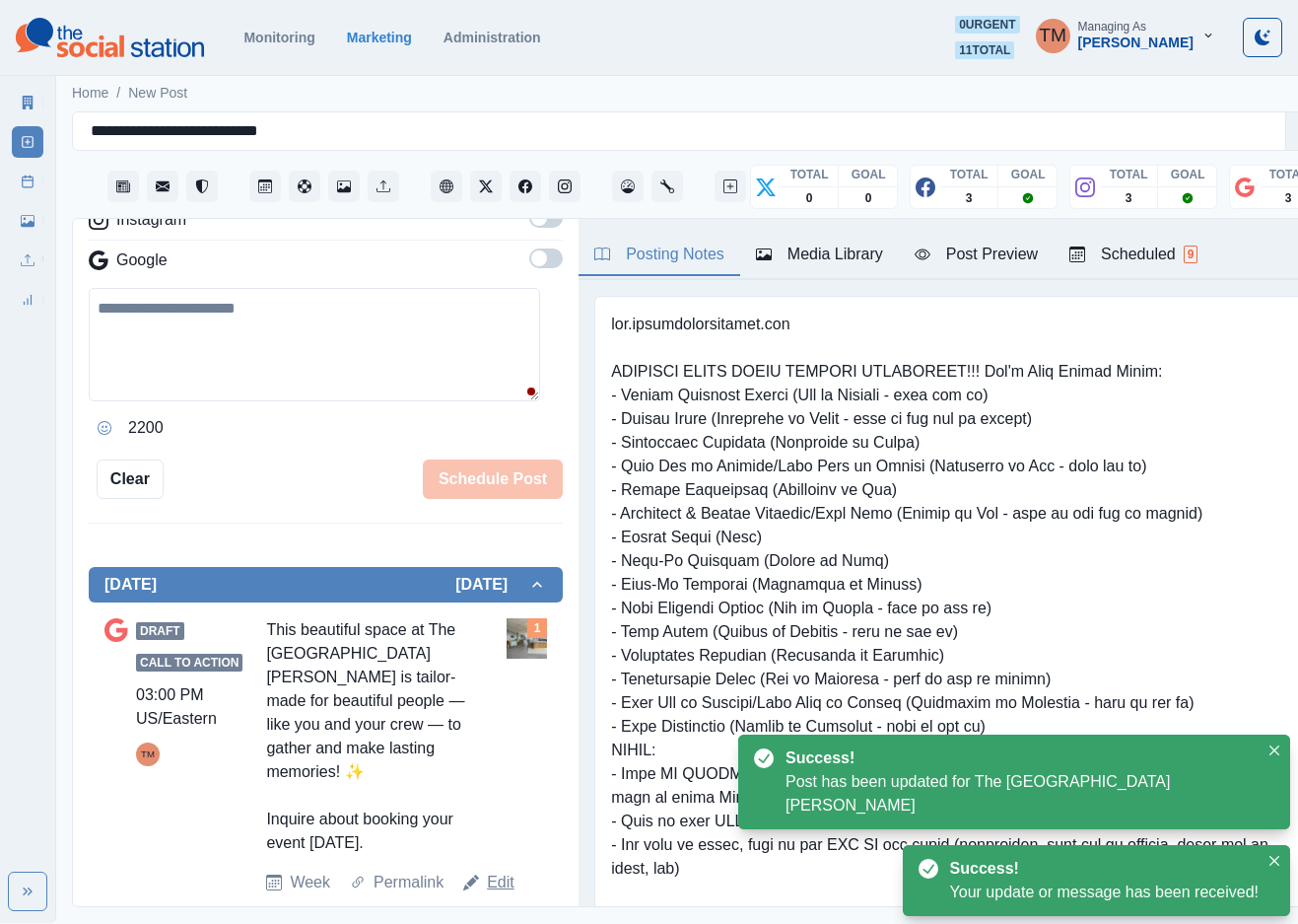
click at [489, 871] on link "Edit" at bounding box center [500, 883] width 28 height 24
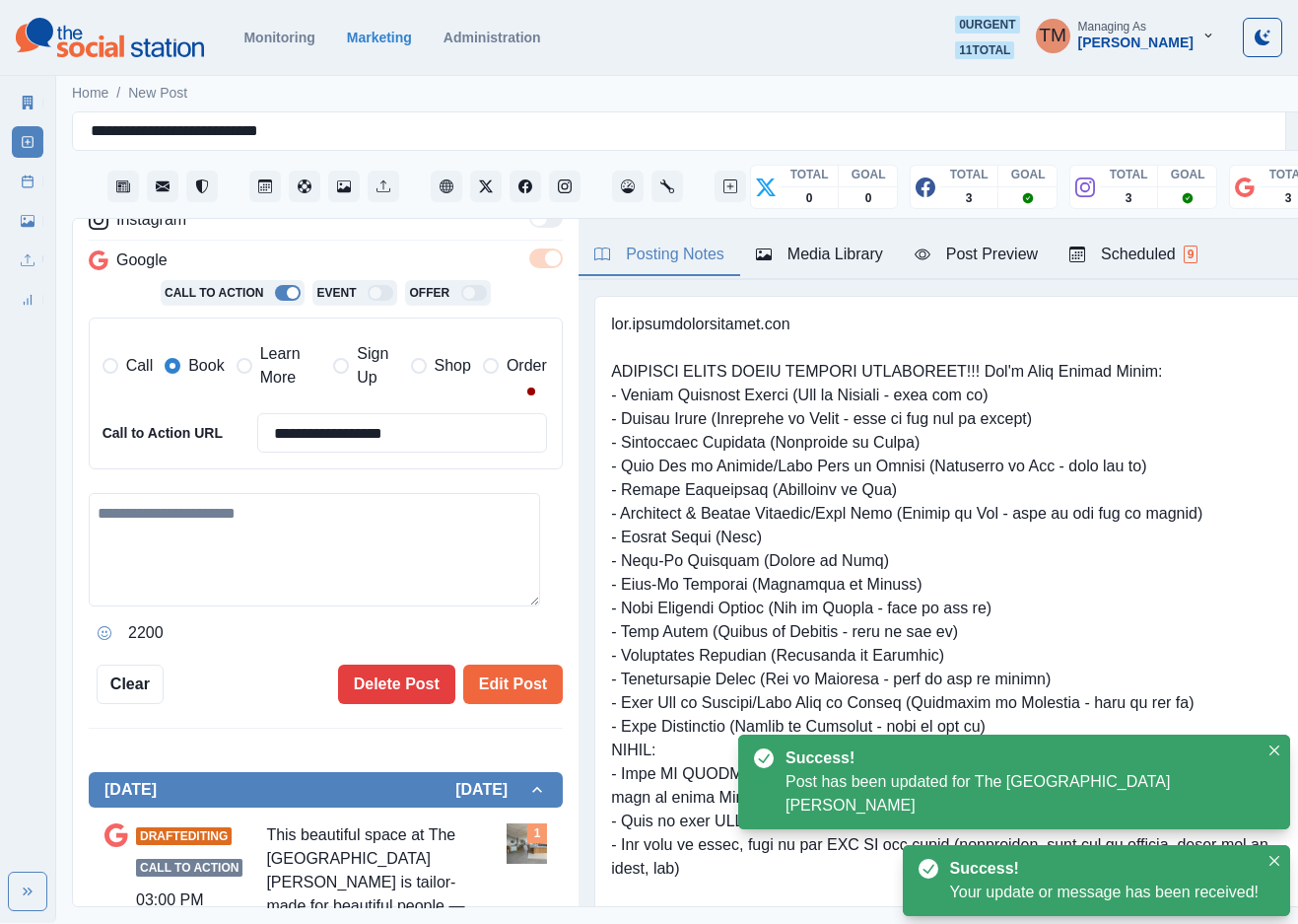
type textarea "**********"
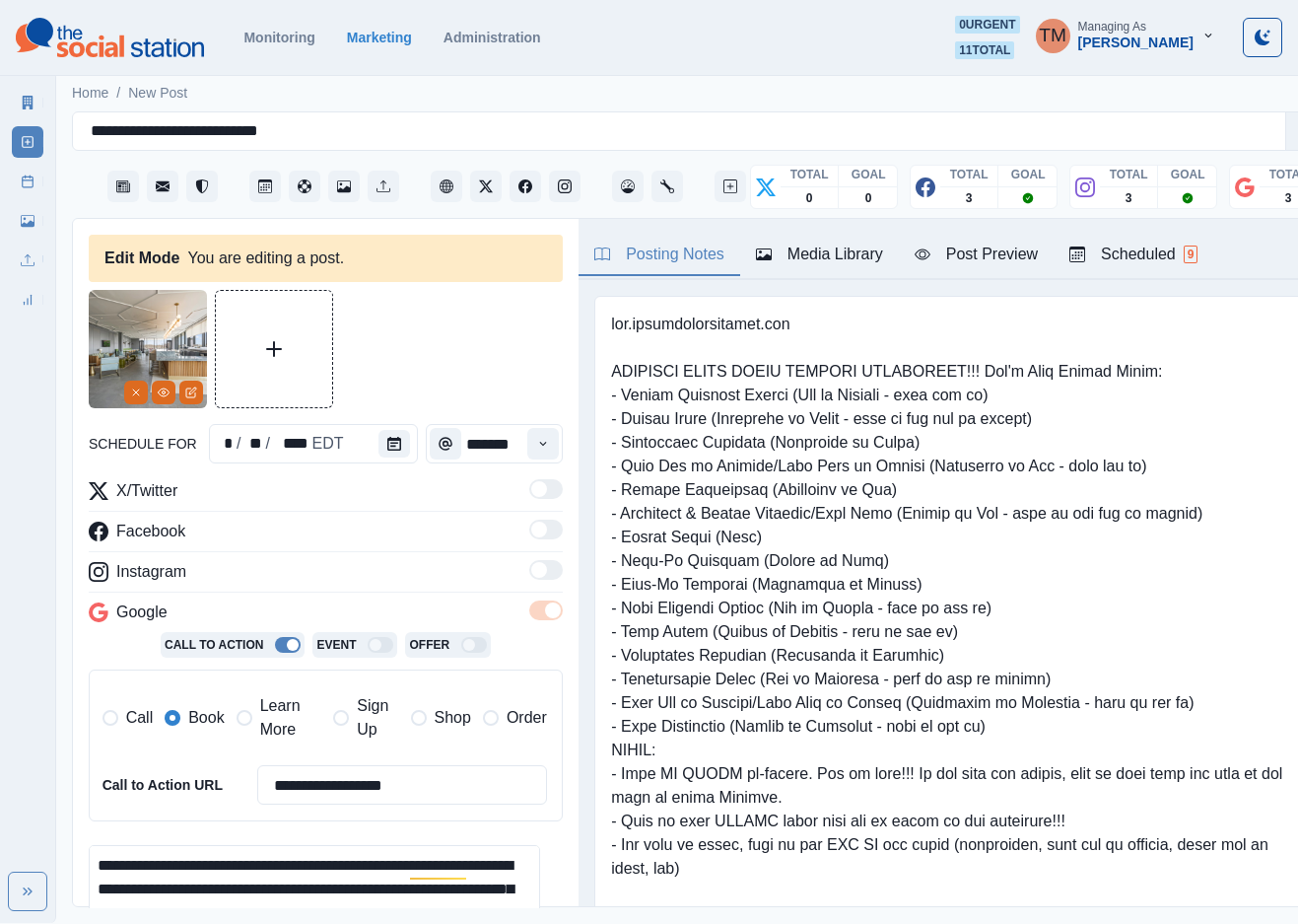
drag, startPoint x: 450, startPoint y: 793, endPoint x: 222, endPoint y: 802, distance: 228.2
click at [219, 802] on div "**********" at bounding box center [325, 785] width 444 height 39
drag, startPoint x: 272, startPoint y: 719, endPoint x: 182, endPoint y: 717, distance: 90.0
click at [264, 719] on span "Learn More" at bounding box center [291, 718] width 62 height 47
click at [182, 717] on label "Book" at bounding box center [194, 718] width 59 height 47
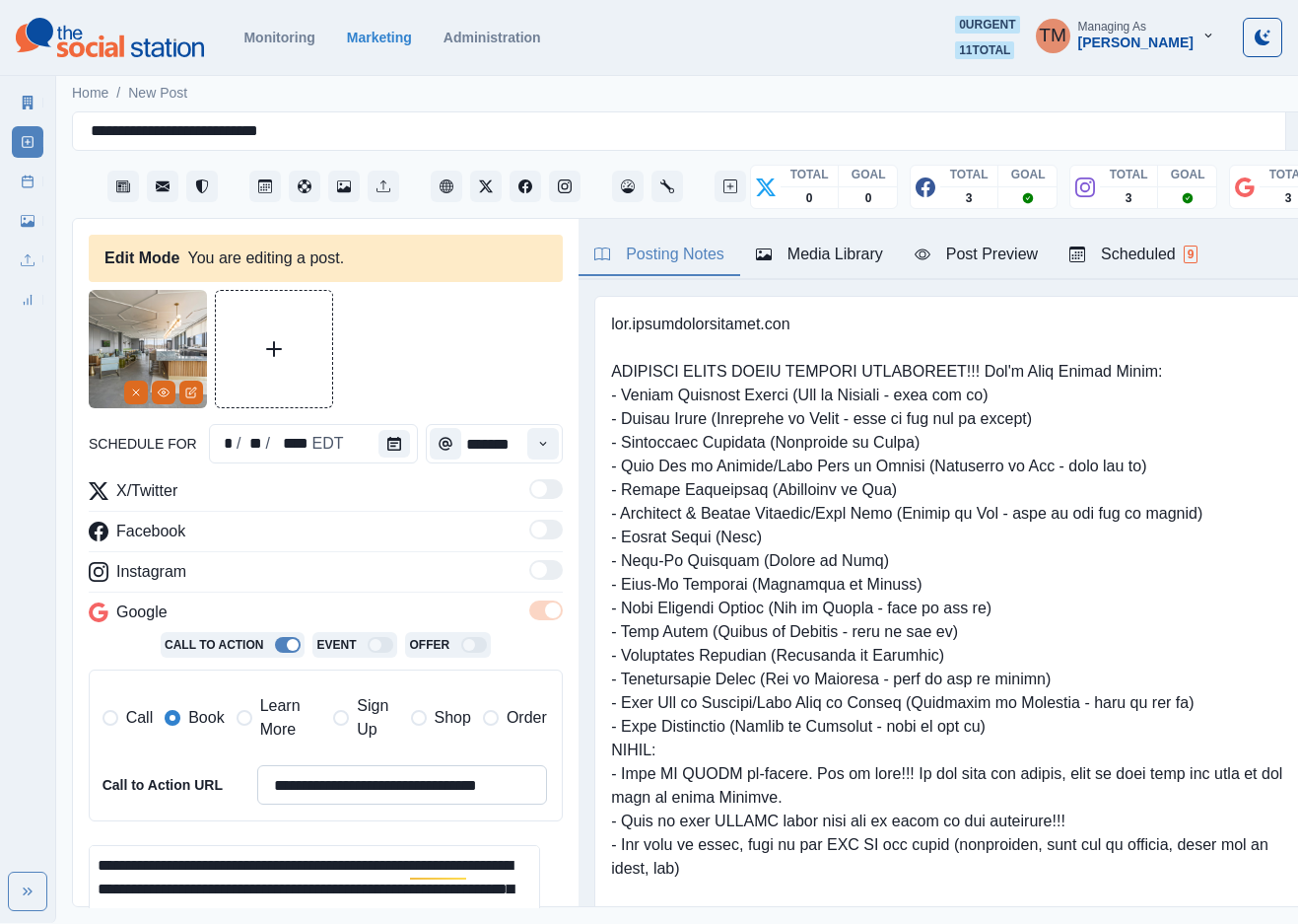
drag, startPoint x: 371, startPoint y: 788, endPoint x: 391, endPoint y: 805, distance: 26.2
click at [373, 788] on input "**********" at bounding box center [403, 785] width 290 height 39
paste input
type input "**********"
click at [393, 444] on button "Calendar" at bounding box center [395, 443] width 32 height 28
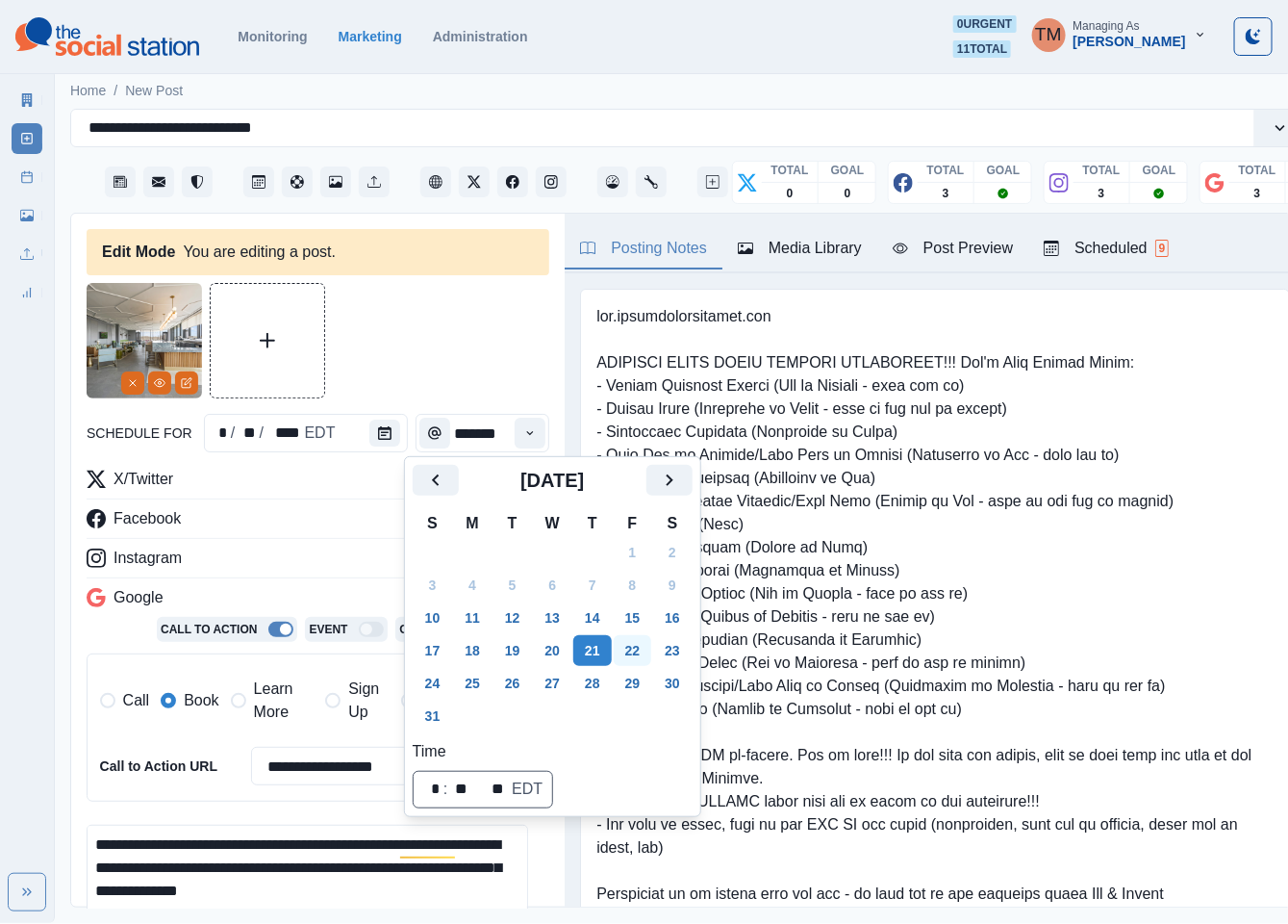
click at [632, 658] on button "22" at bounding box center [633, 650] width 39 height 31
click at [434, 330] on div at bounding box center [318, 341] width 462 height 116
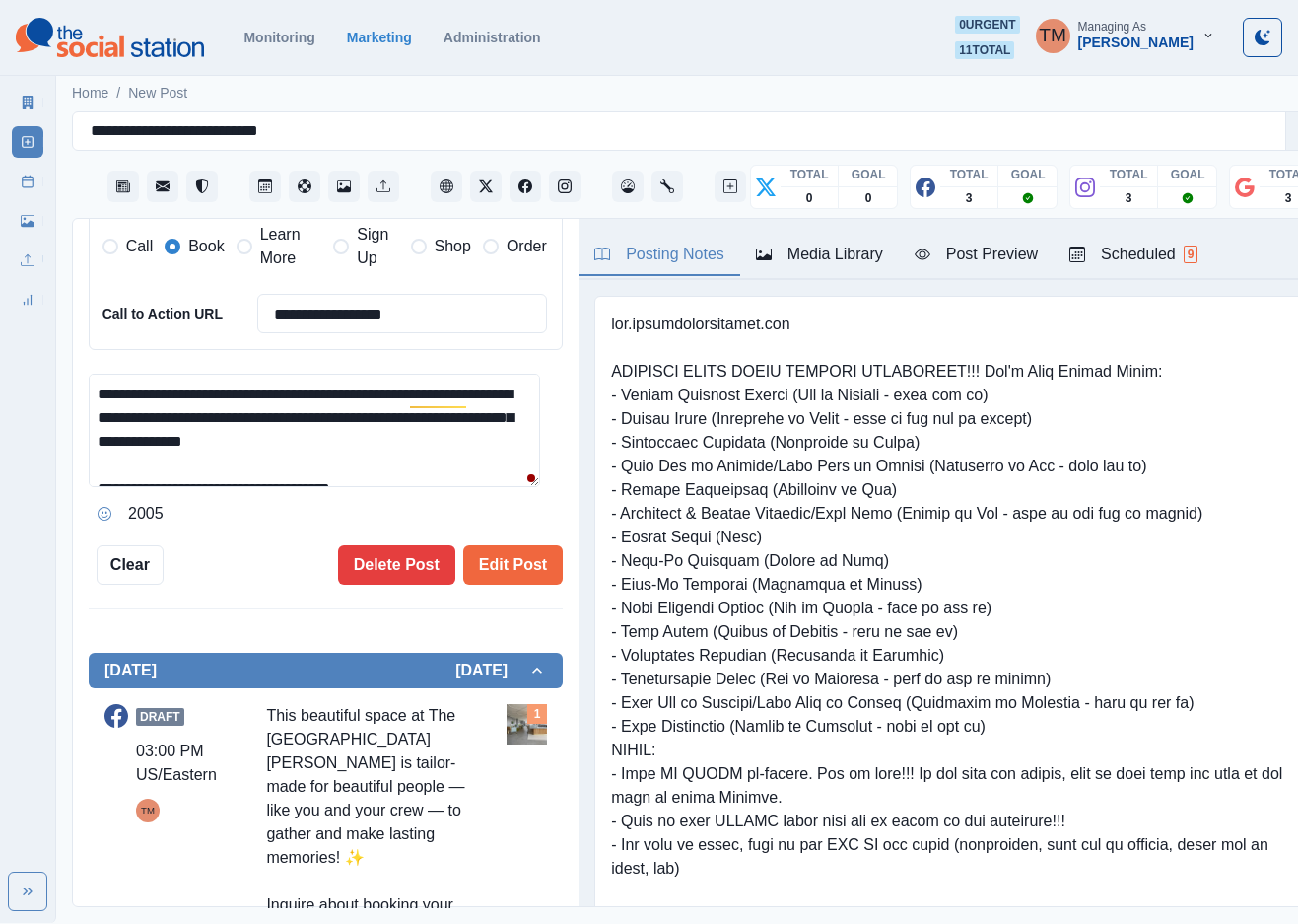
scroll to position [431, 0]
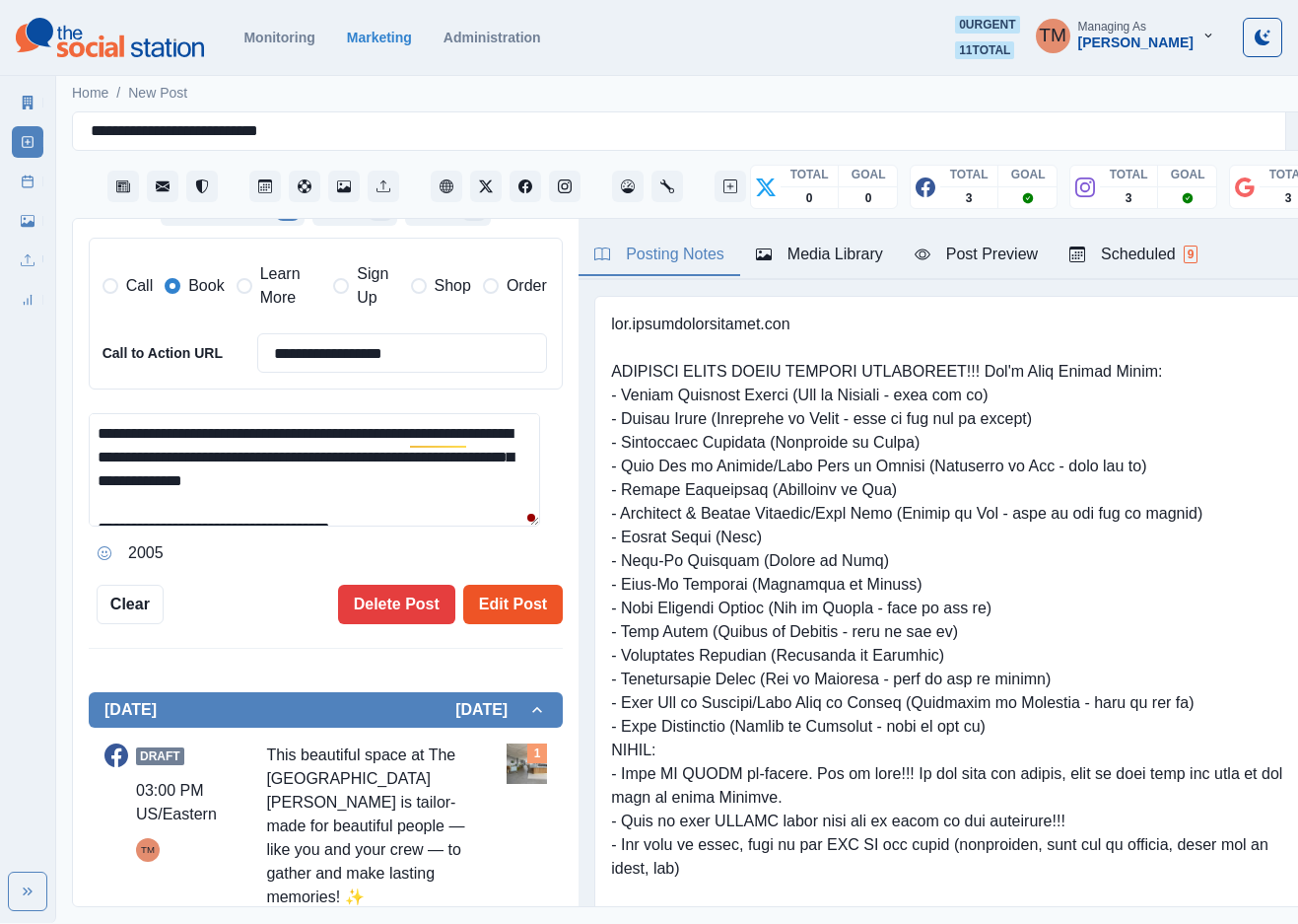
click at [511, 606] on button "Edit Post" at bounding box center [512, 604] width 100 height 39
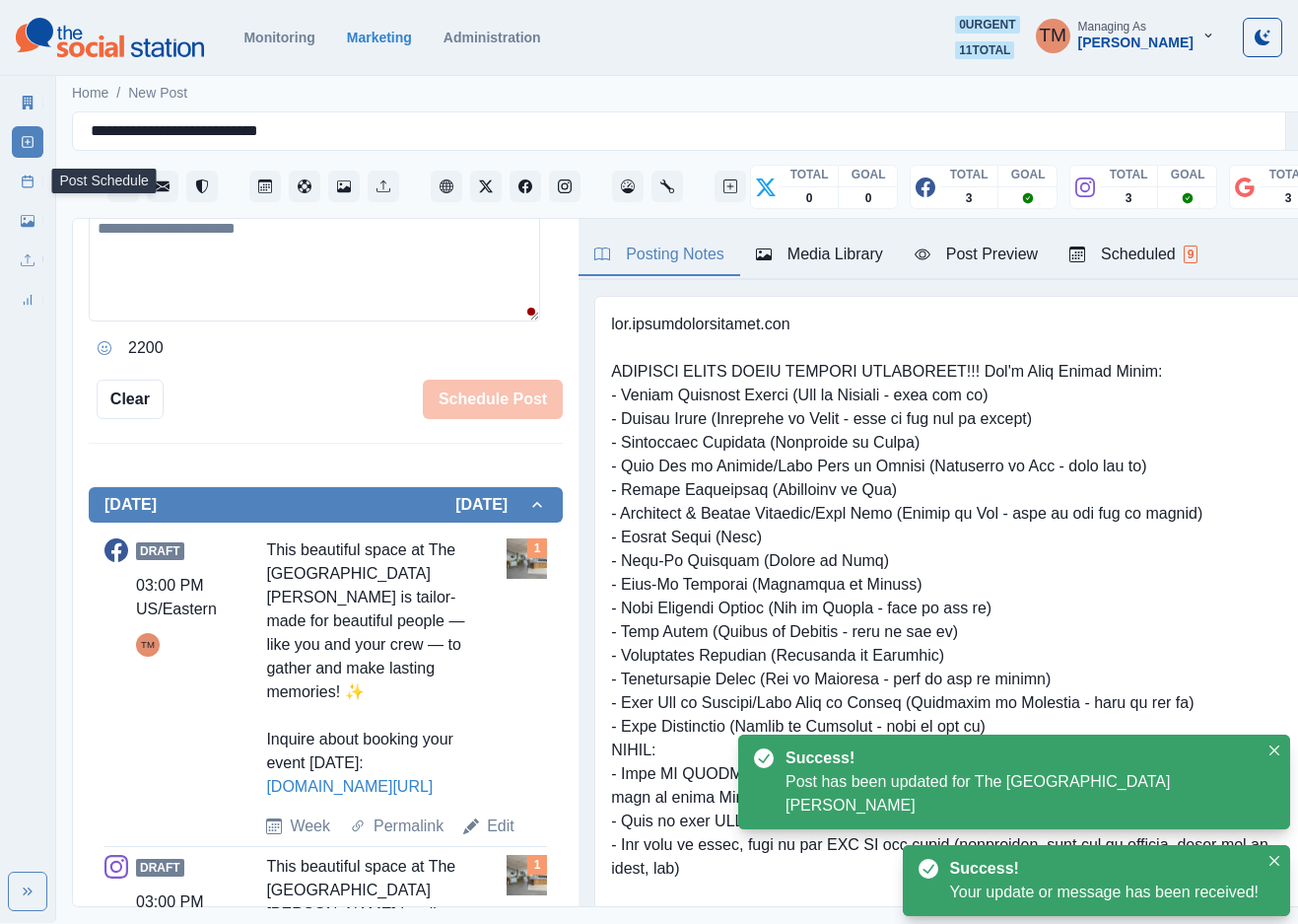
click at [22, 190] on link "Post Schedule" at bounding box center [28, 182] width 32 height 32
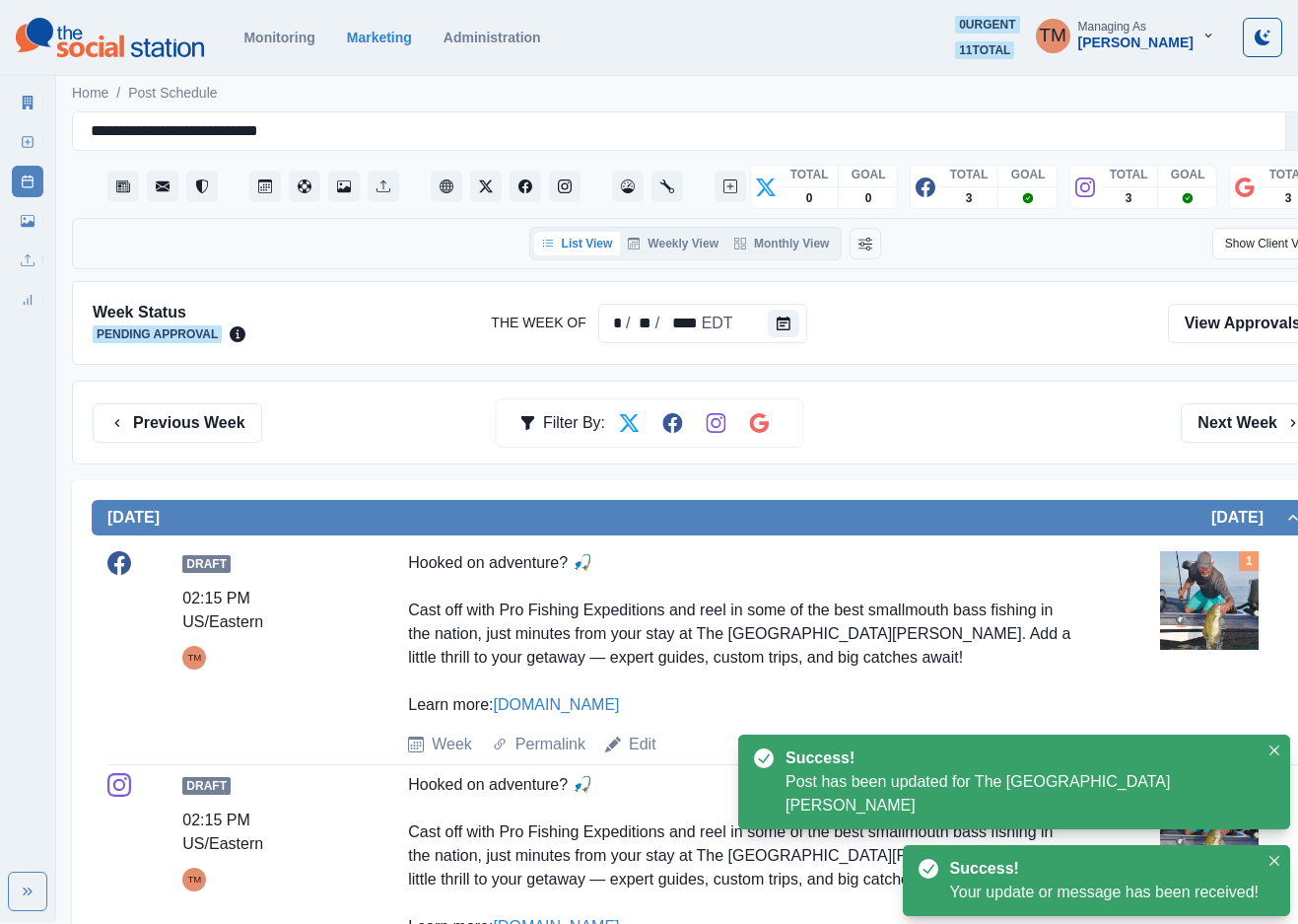
drag, startPoint x: 802, startPoint y: 249, endPoint x: 797, endPoint y: 276, distance: 27.5
click at [802, 249] on button "Monthly View" at bounding box center [782, 244] width 111 height 24
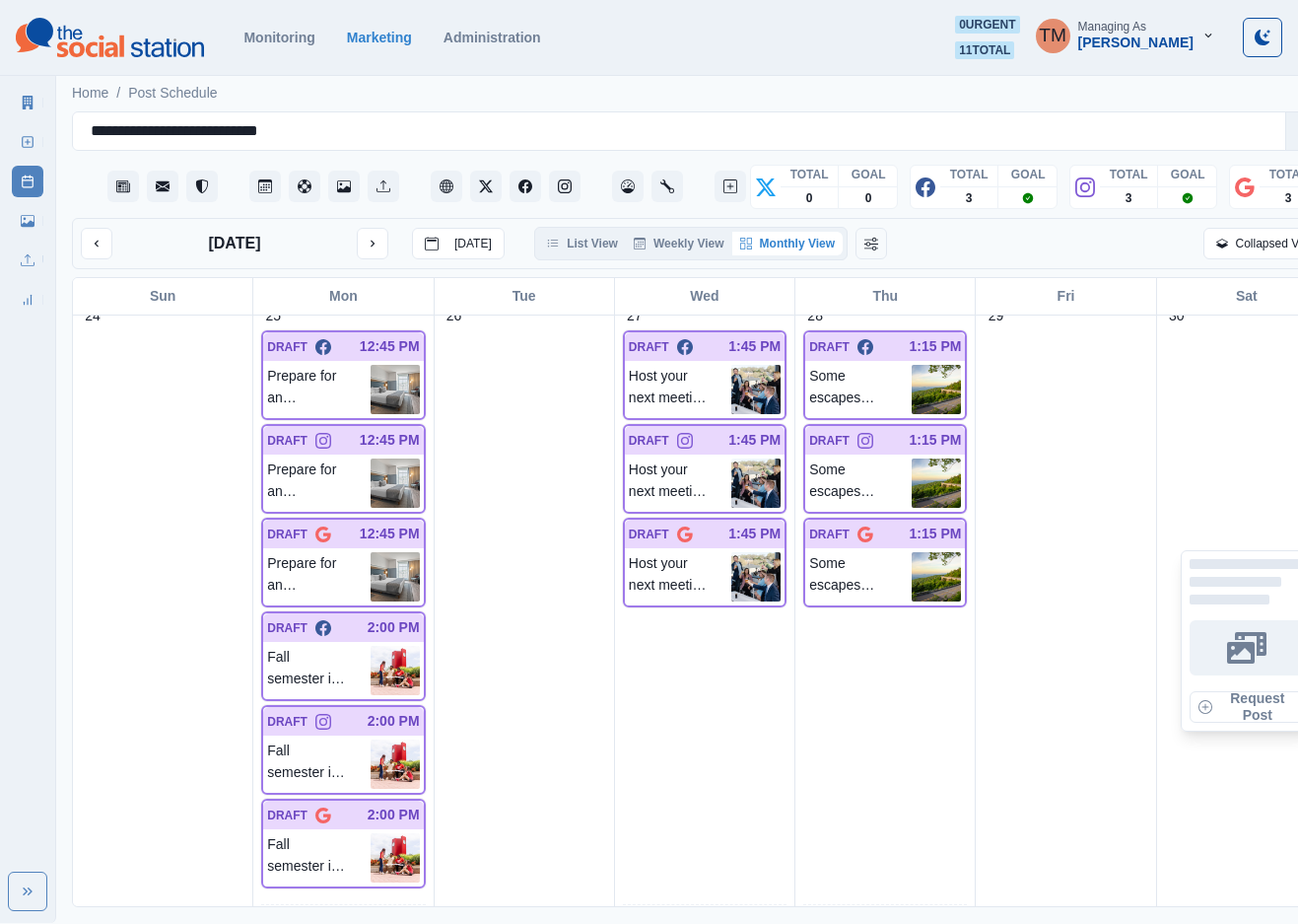
scroll to position [2514, 0]
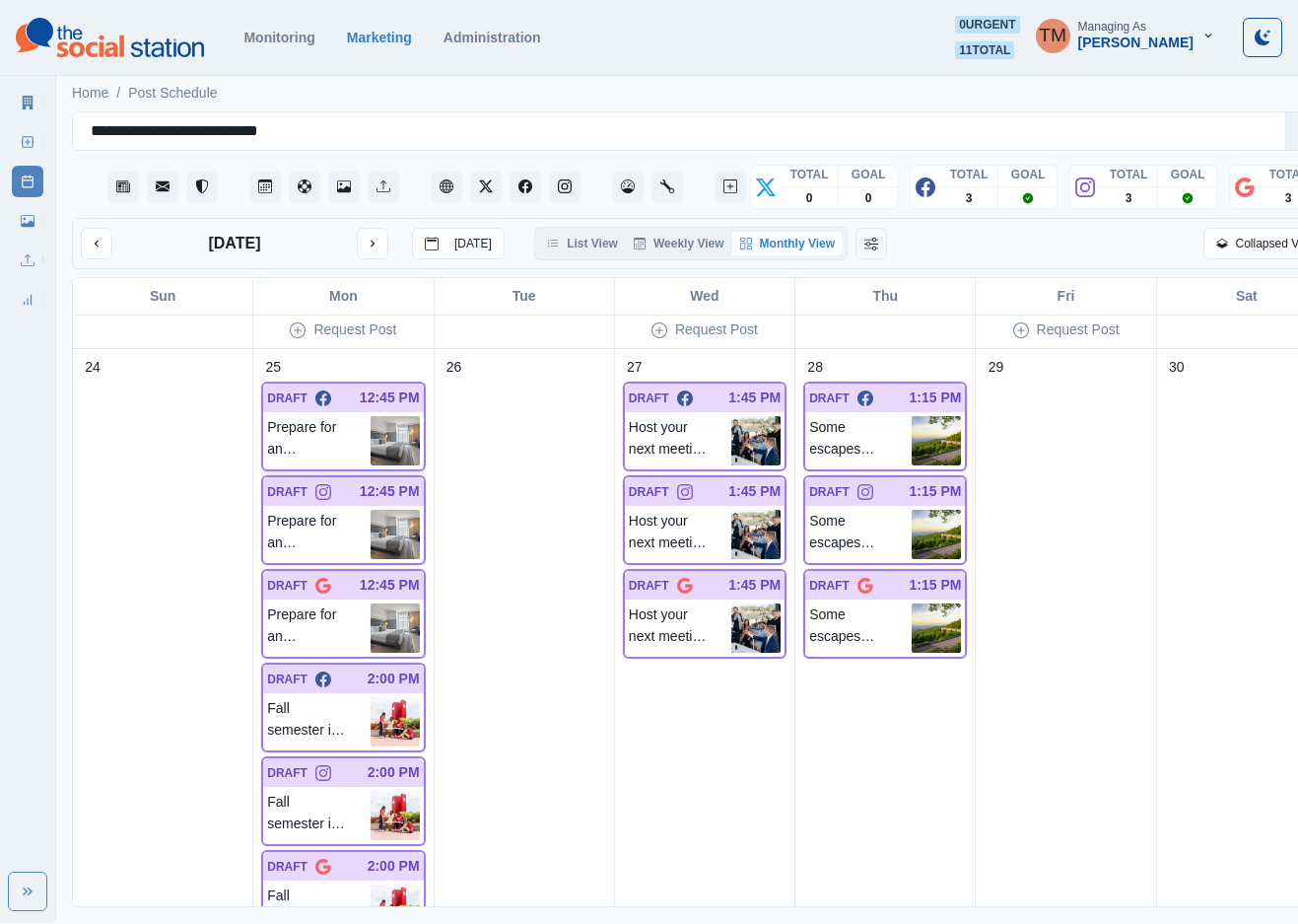
click at [358, 440] on p "Prepare for an exceptionally easygoing holiday! Your Labor Day weekend at The H…" at bounding box center [319, 440] width 103 height 49
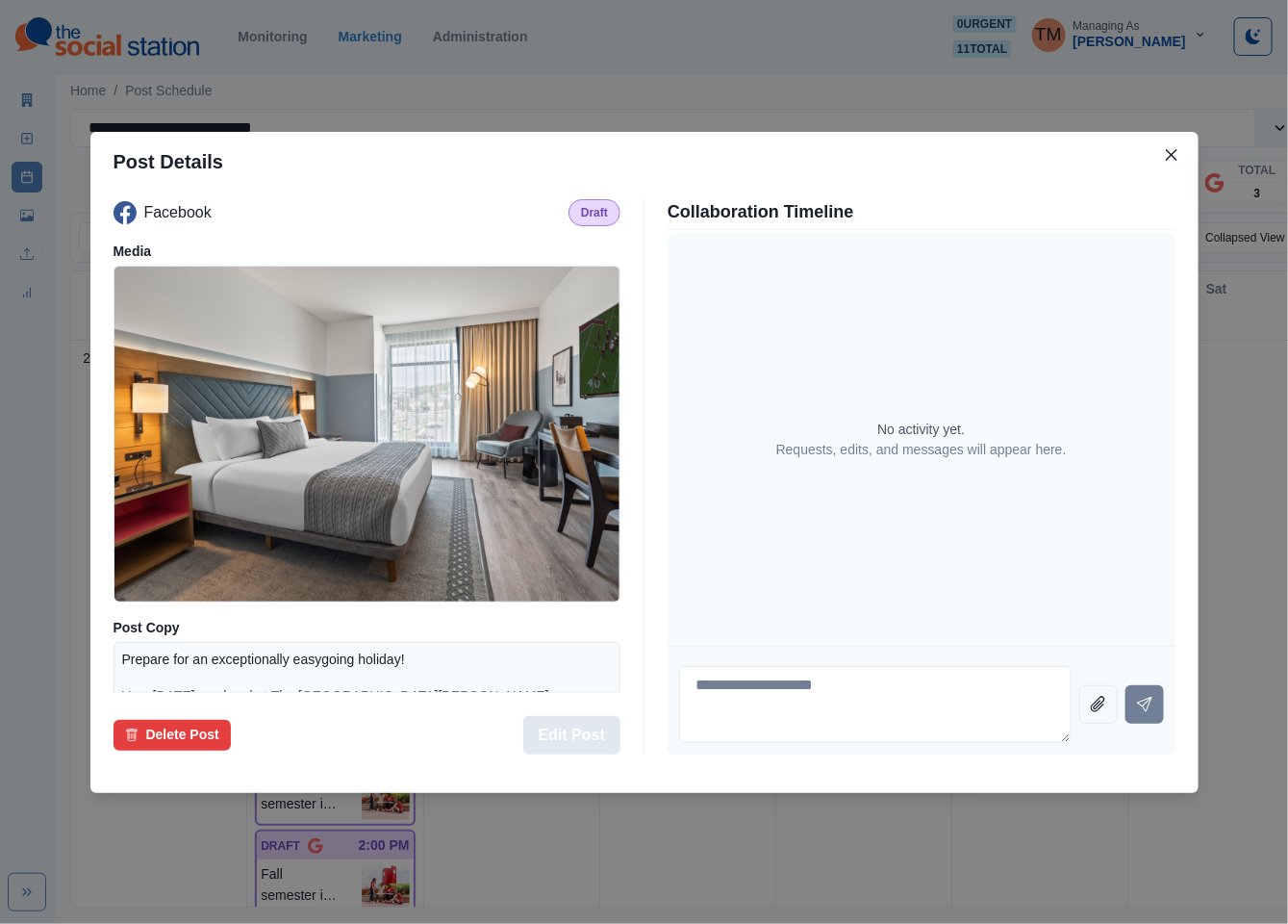
click at [572, 737] on button "Edit Post" at bounding box center [571, 735] width 97 height 39
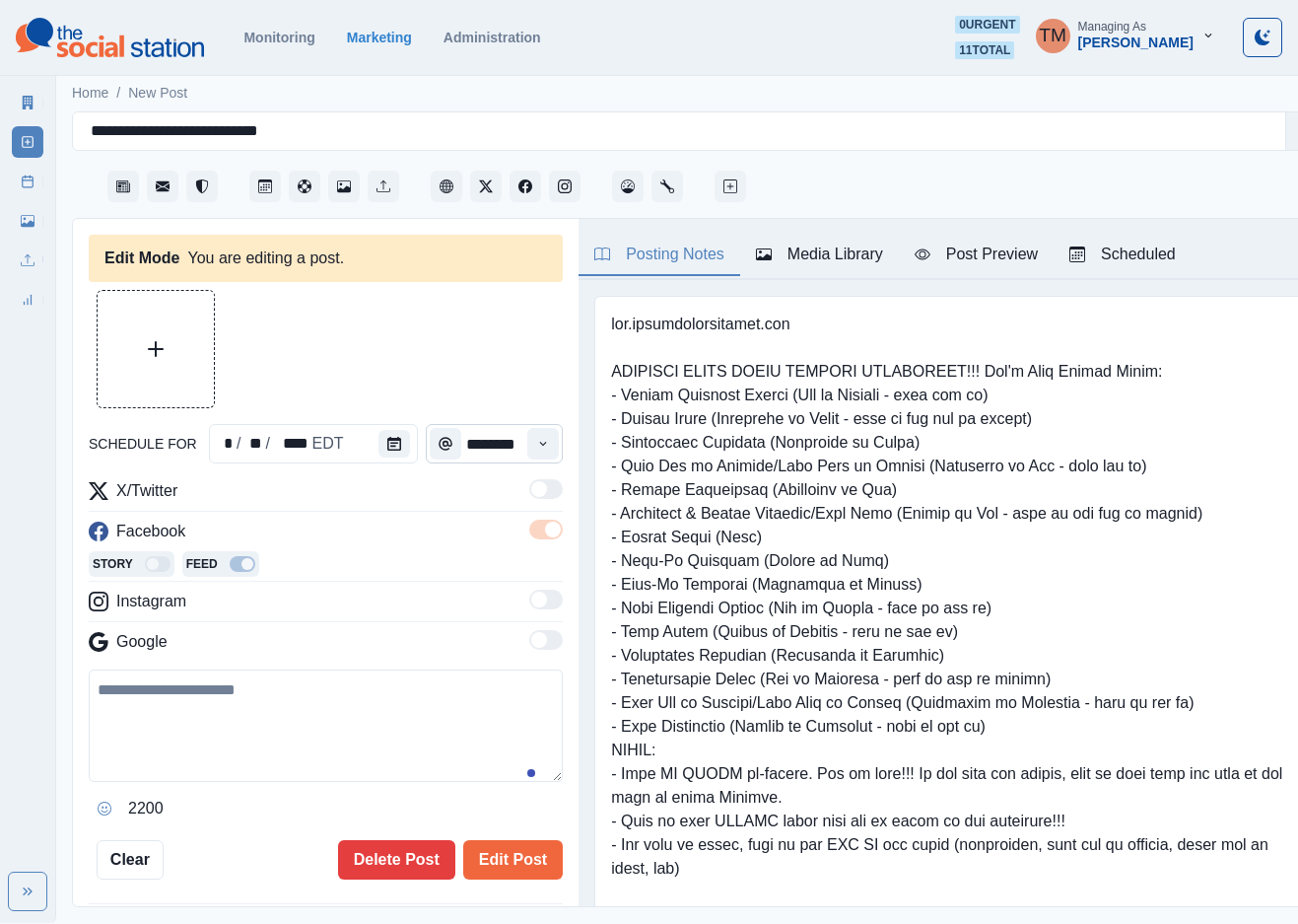
type input "********"
type textarea "**********"
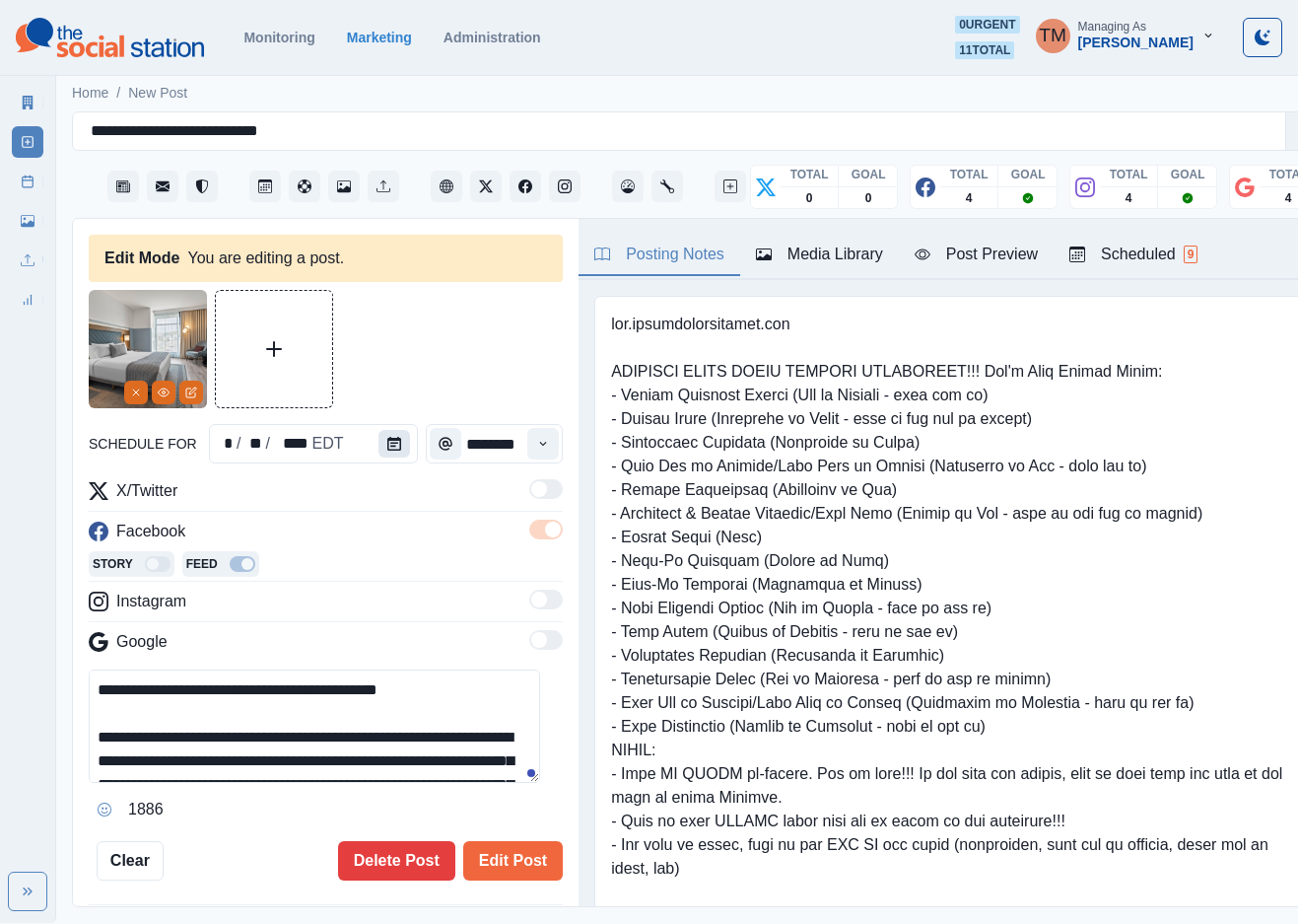
click at [387, 449] on icon "Calendar" at bounding box center [394, 443] width 14 height 14
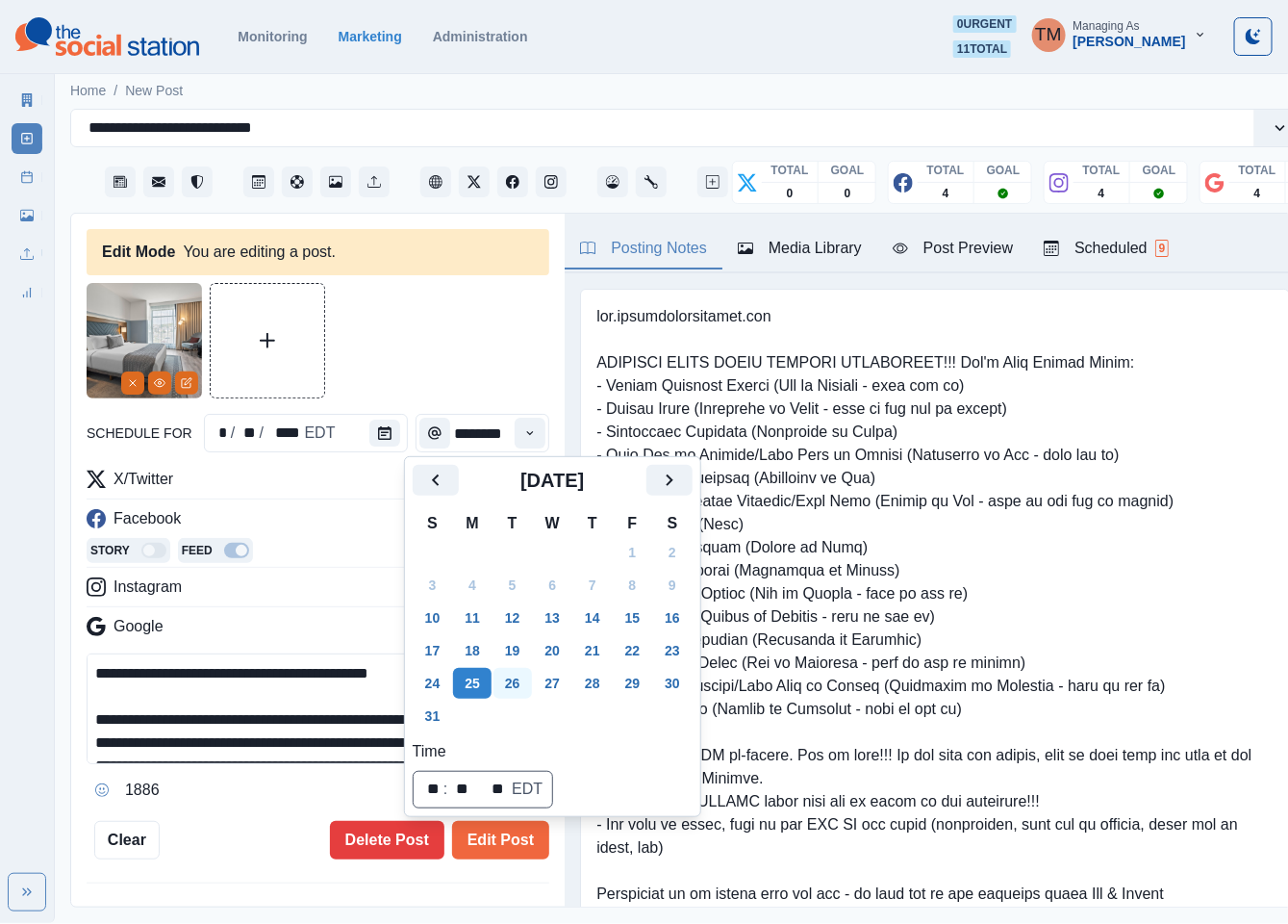
click at [516, 682] on button "26" at bounding box center [513, 683] width 39 height 31
click at [509, 846] on button "Edit Post" at bounding box center [500, 840] width 97 height 39
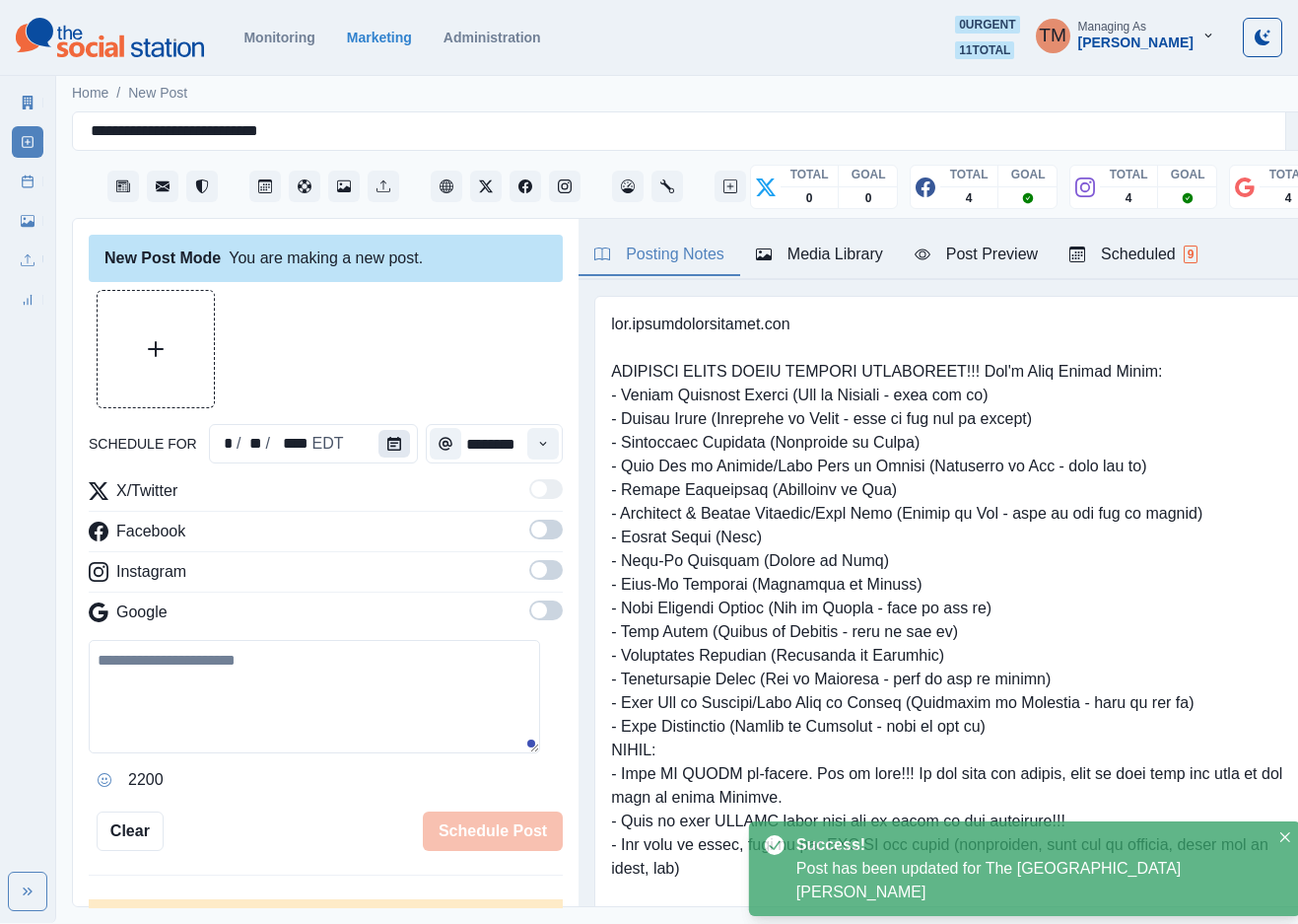
click at [387, 447] on icon "Calendar" at bounding box center [394, 443] width 14 height 14
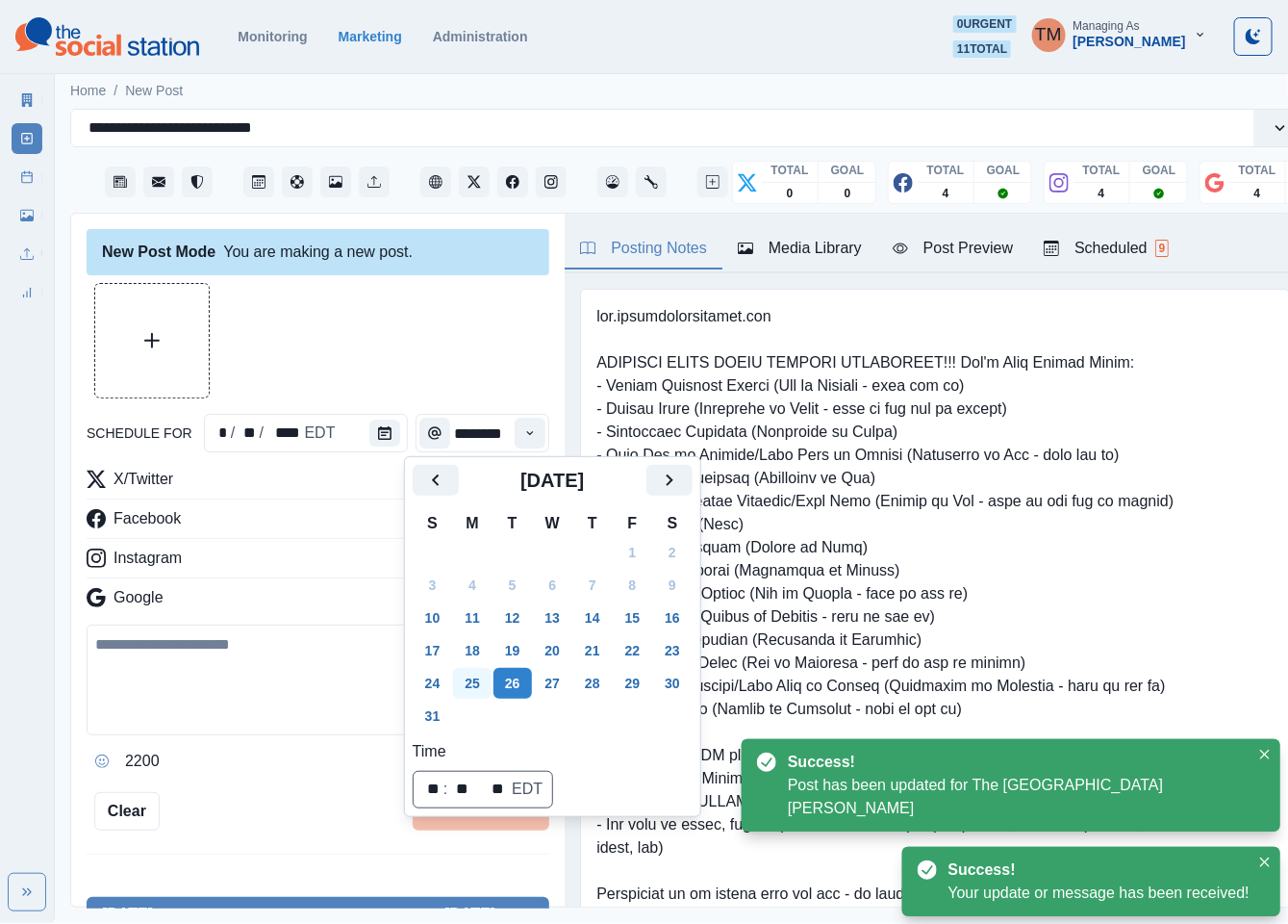
click at [476, 684] on button "25" at bounding box center [472, 683] width 39 height 31
click at [330, 338] on div at bounding box center [318, 341] width 462 height 116
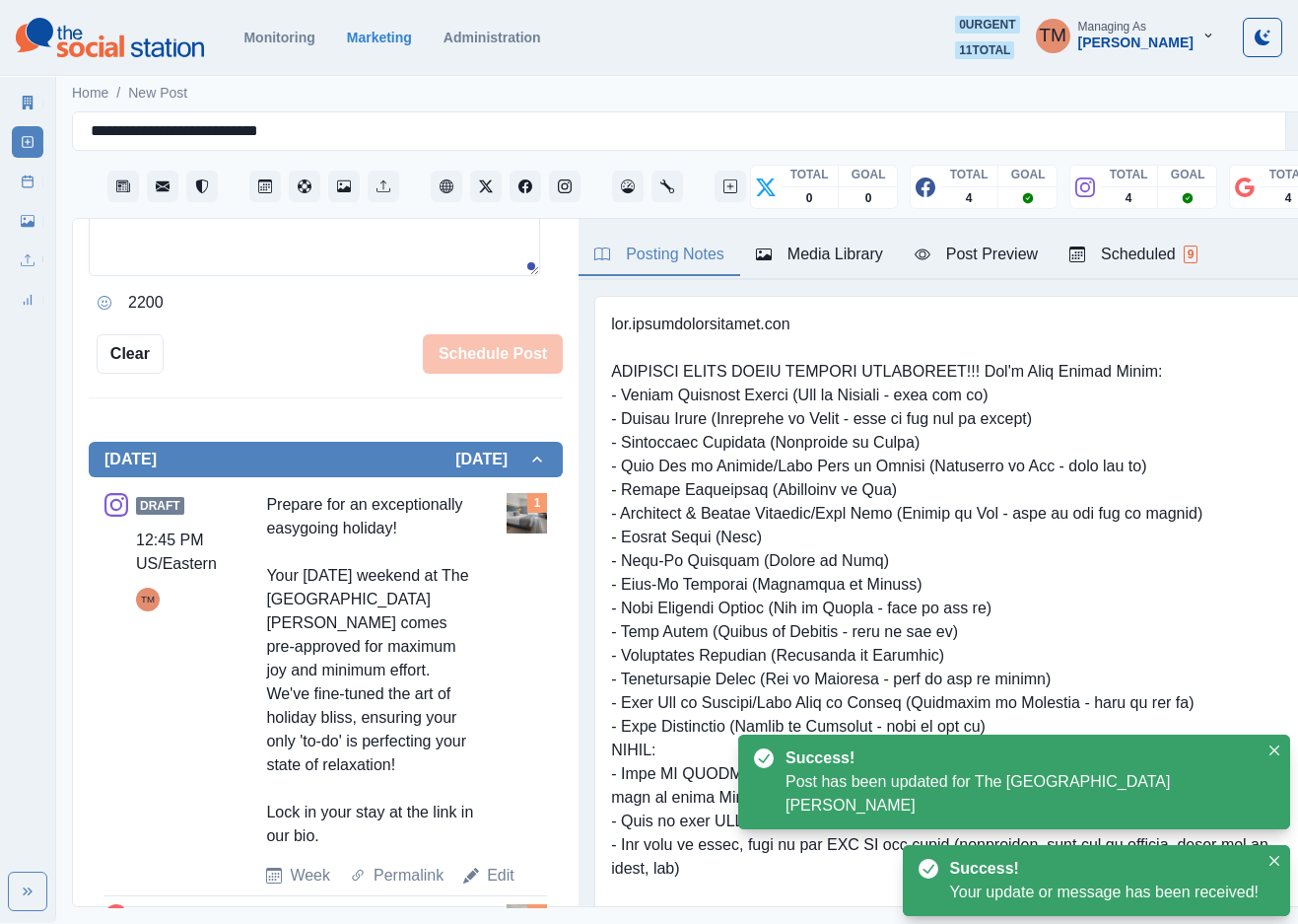
scroll to position [591, 0]
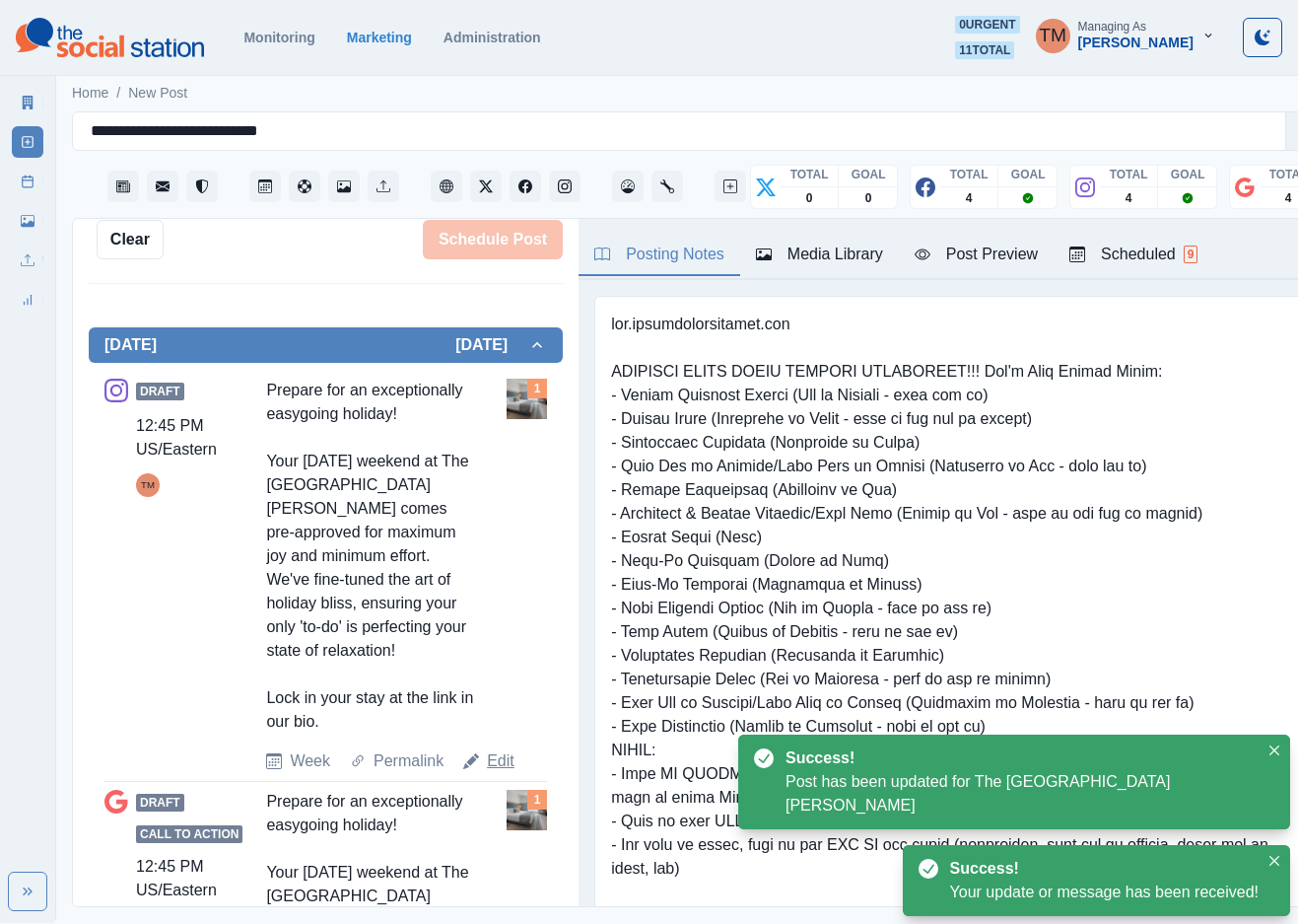
click at [505, 773] on link "Edit" at bounding box center [500, 761] width 28 height 24
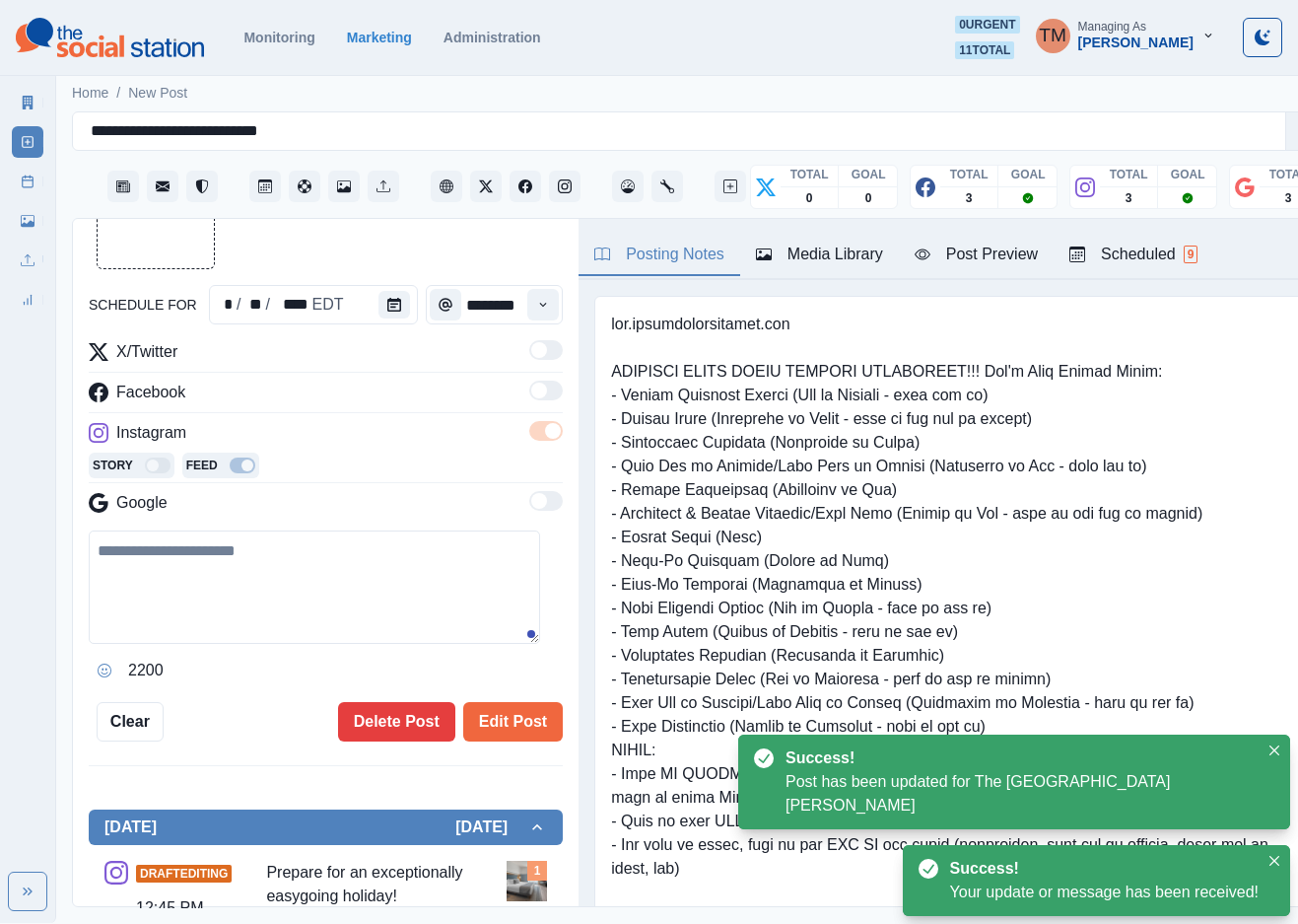
type textarea "**********"
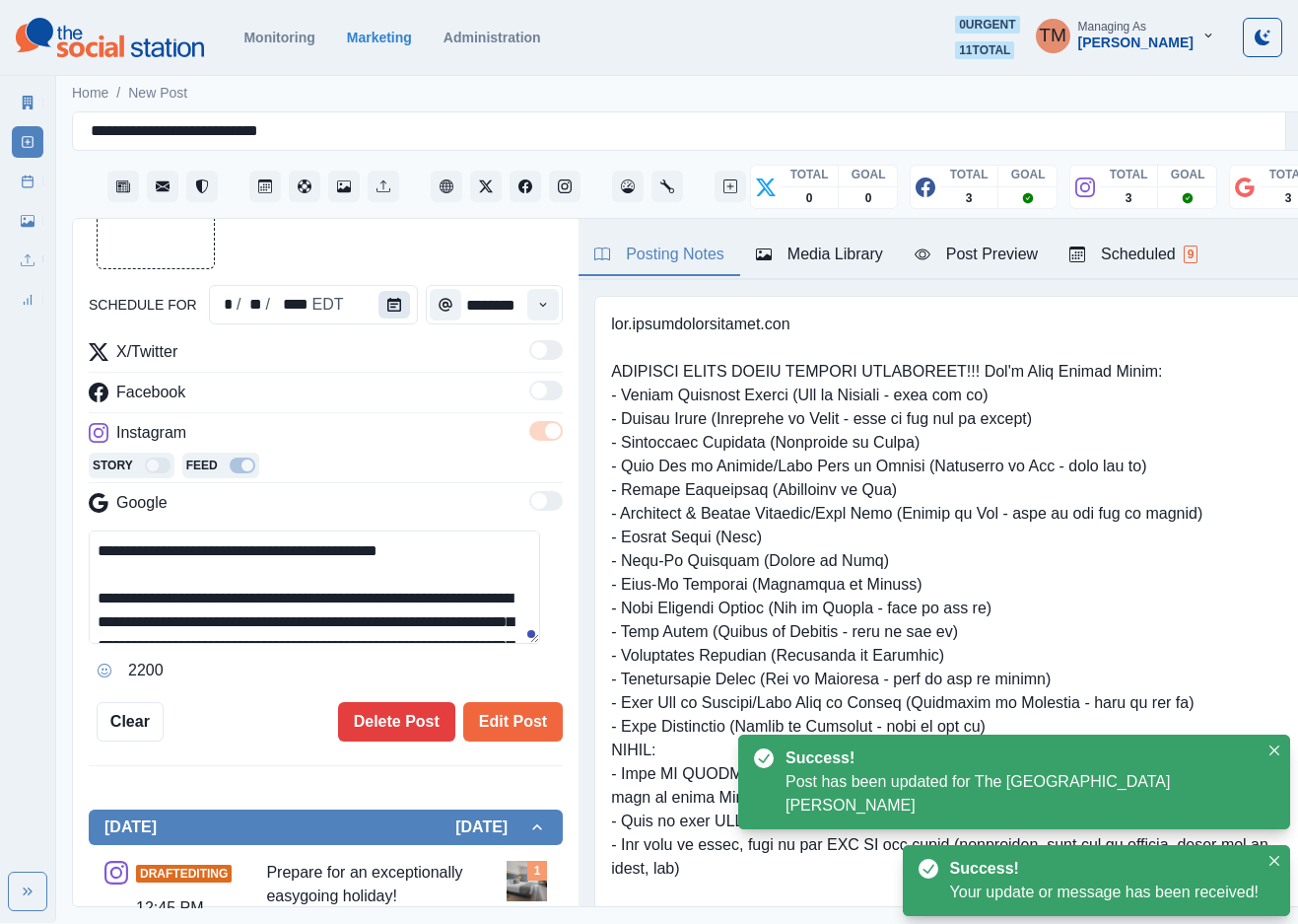
scroll to position [0, 0]
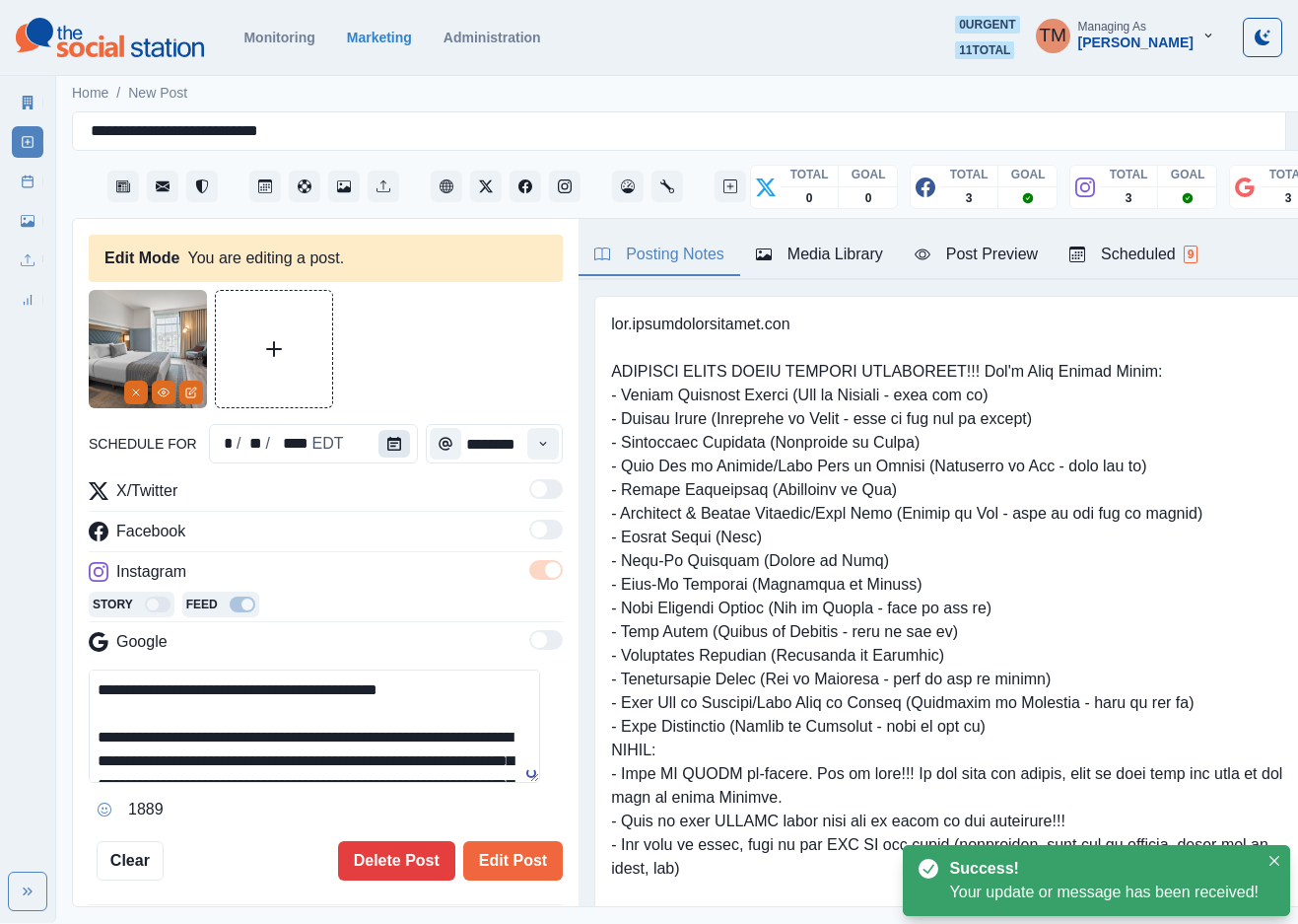
click at [387, 444] on icon "Calendar" at bounding box center [394, 443] width 14 height 14
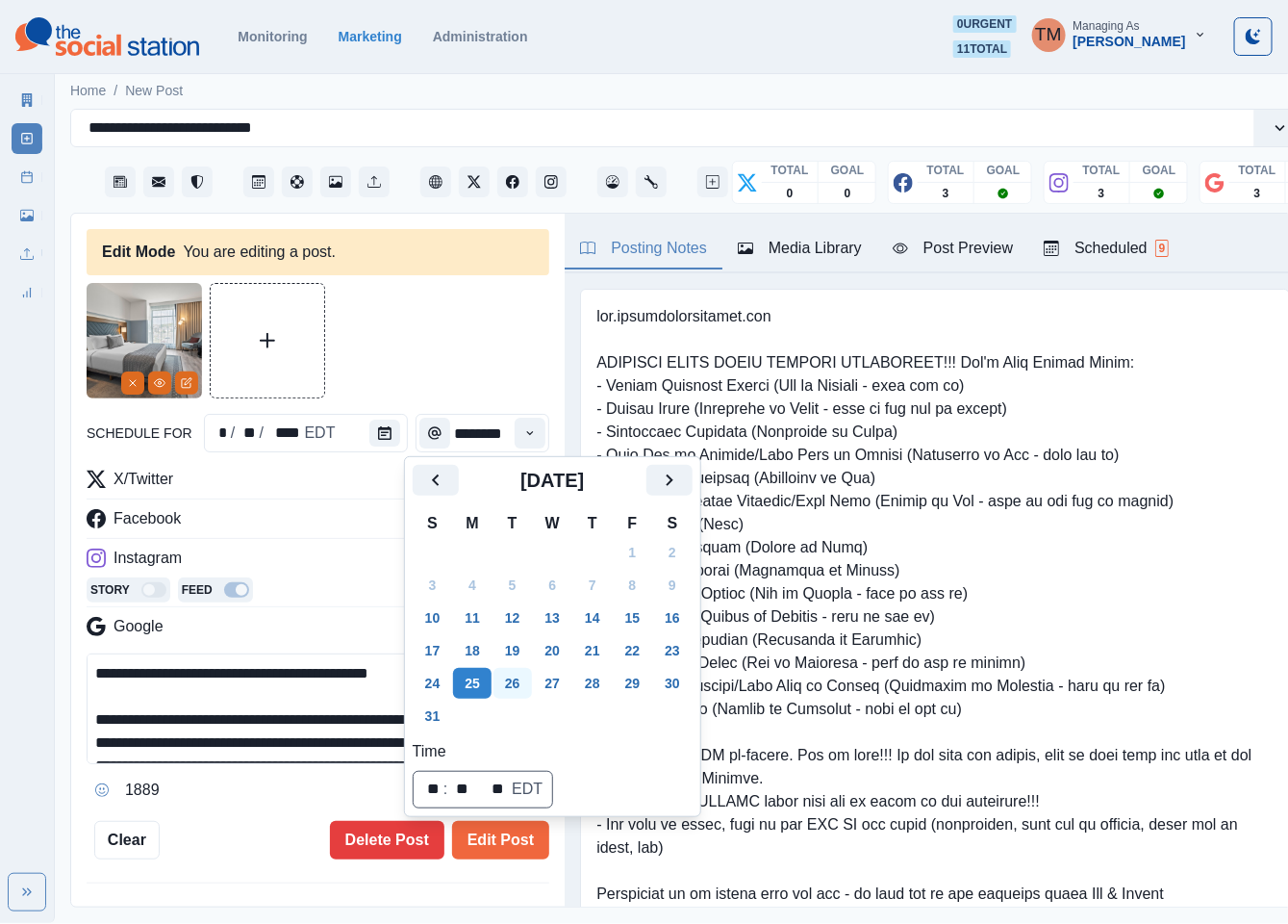
click at [519, 685] on button "26" at bounding box center [513, 683] width 39 height 31
click at [487, 855] on button "Edit Post" at bounding box center [500, 840] width 97 height 39
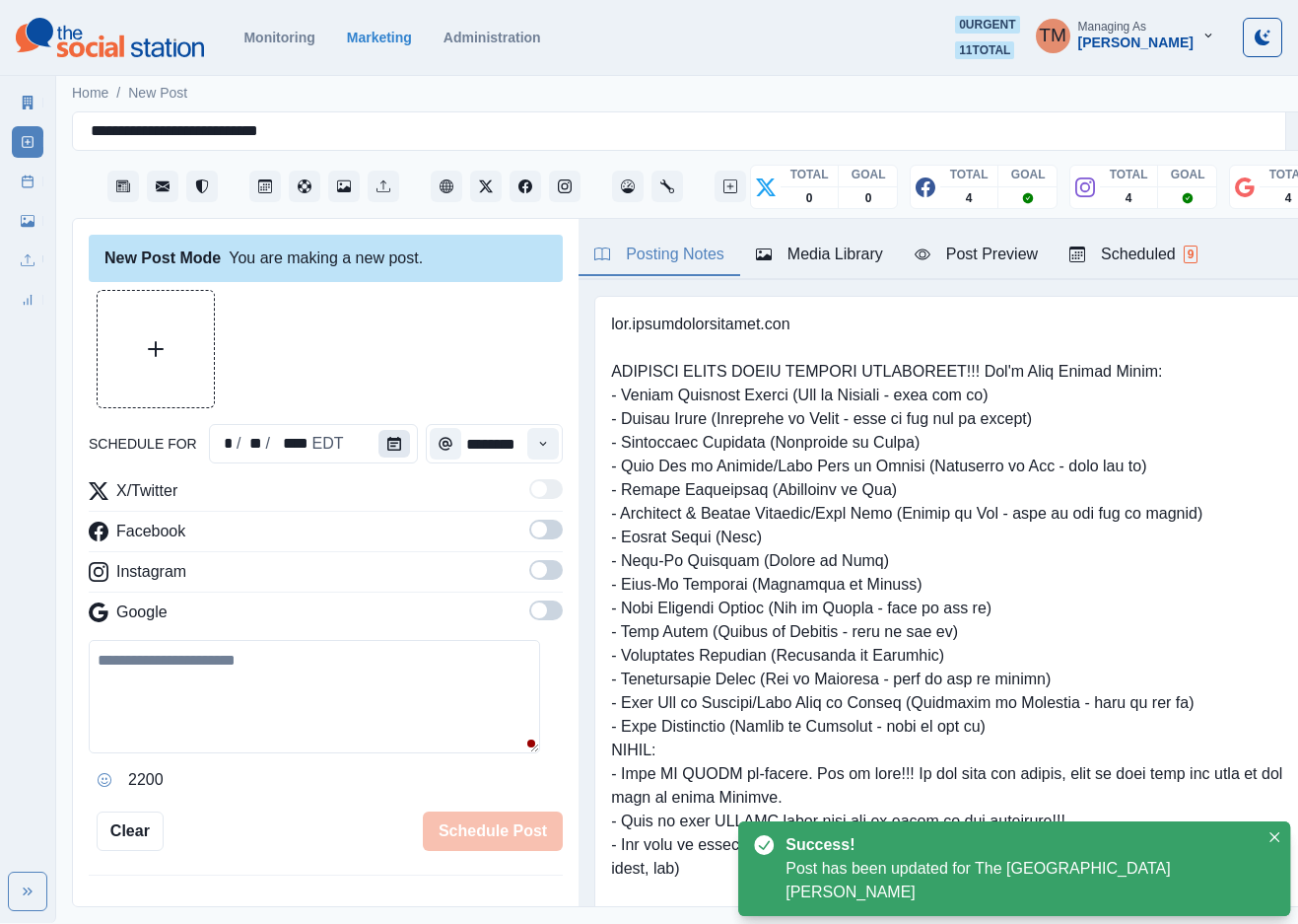
click at [387, 446] on icon "Calendar" at bounding box center [394, 443] width 14 height 14
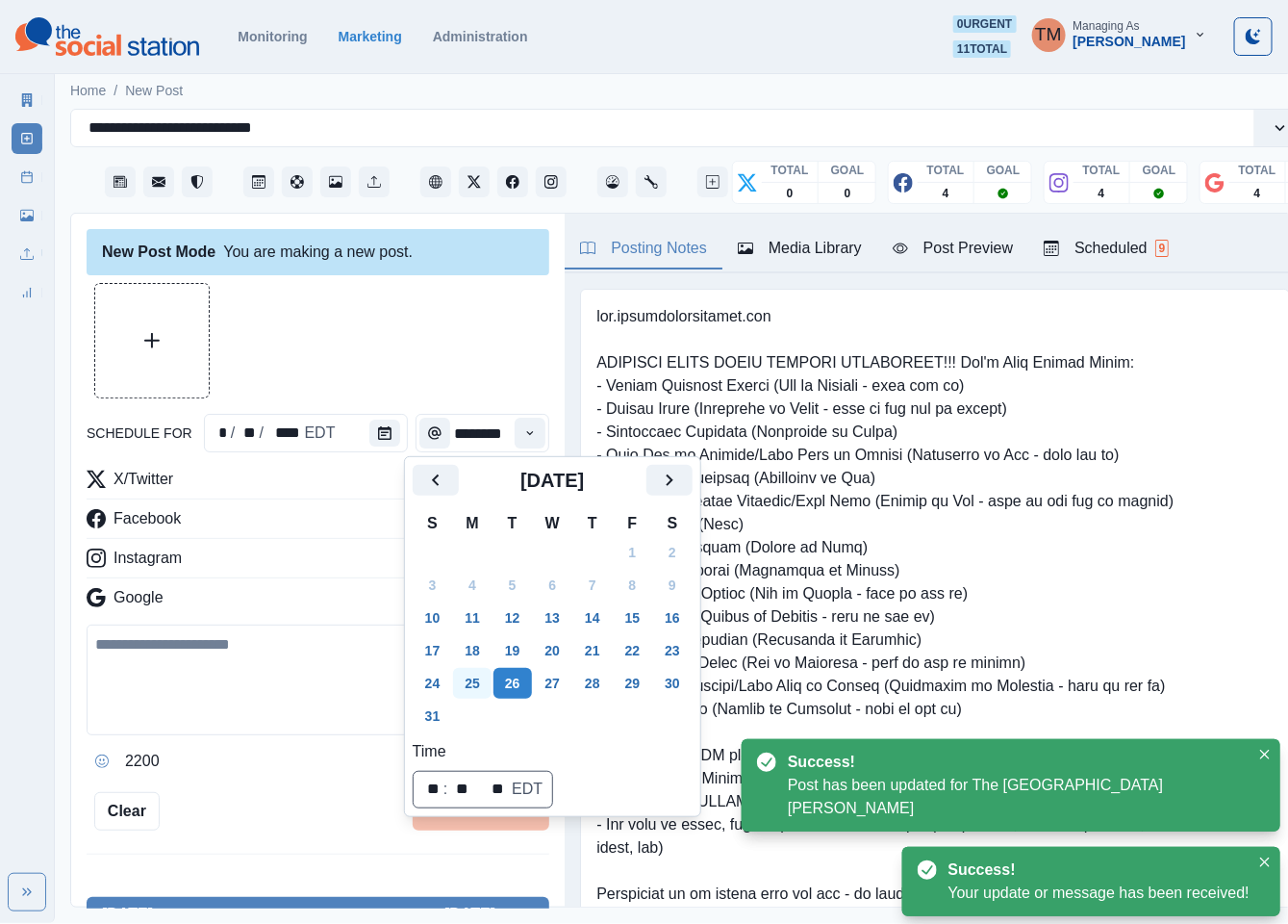
click at [474, 681] on button "25" at bounding box center [472, 683] width 39 height 31
click at [313, 350] on div at bounding box center [318, 341] width 462 height 116
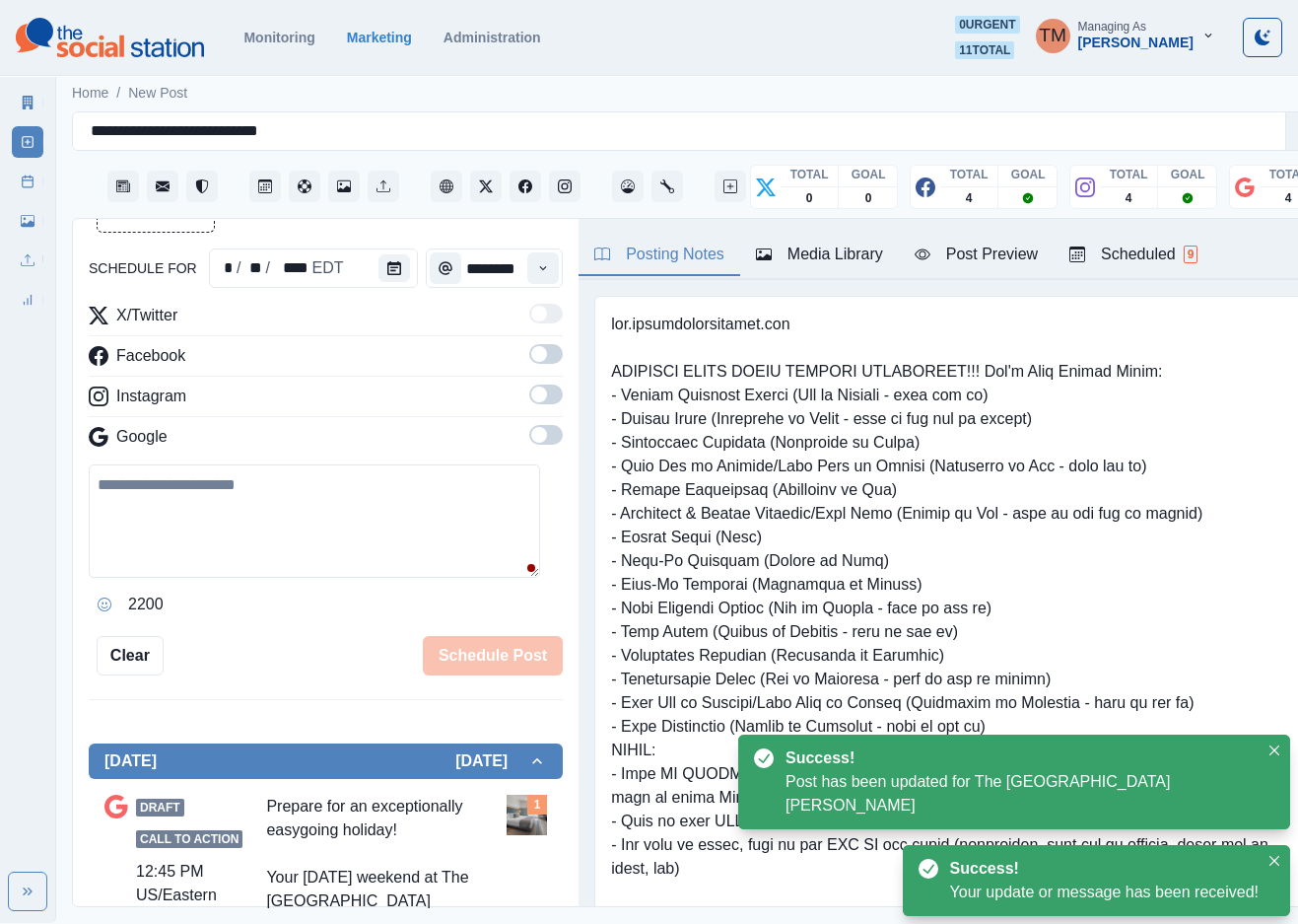
scroll to position [591, 0]
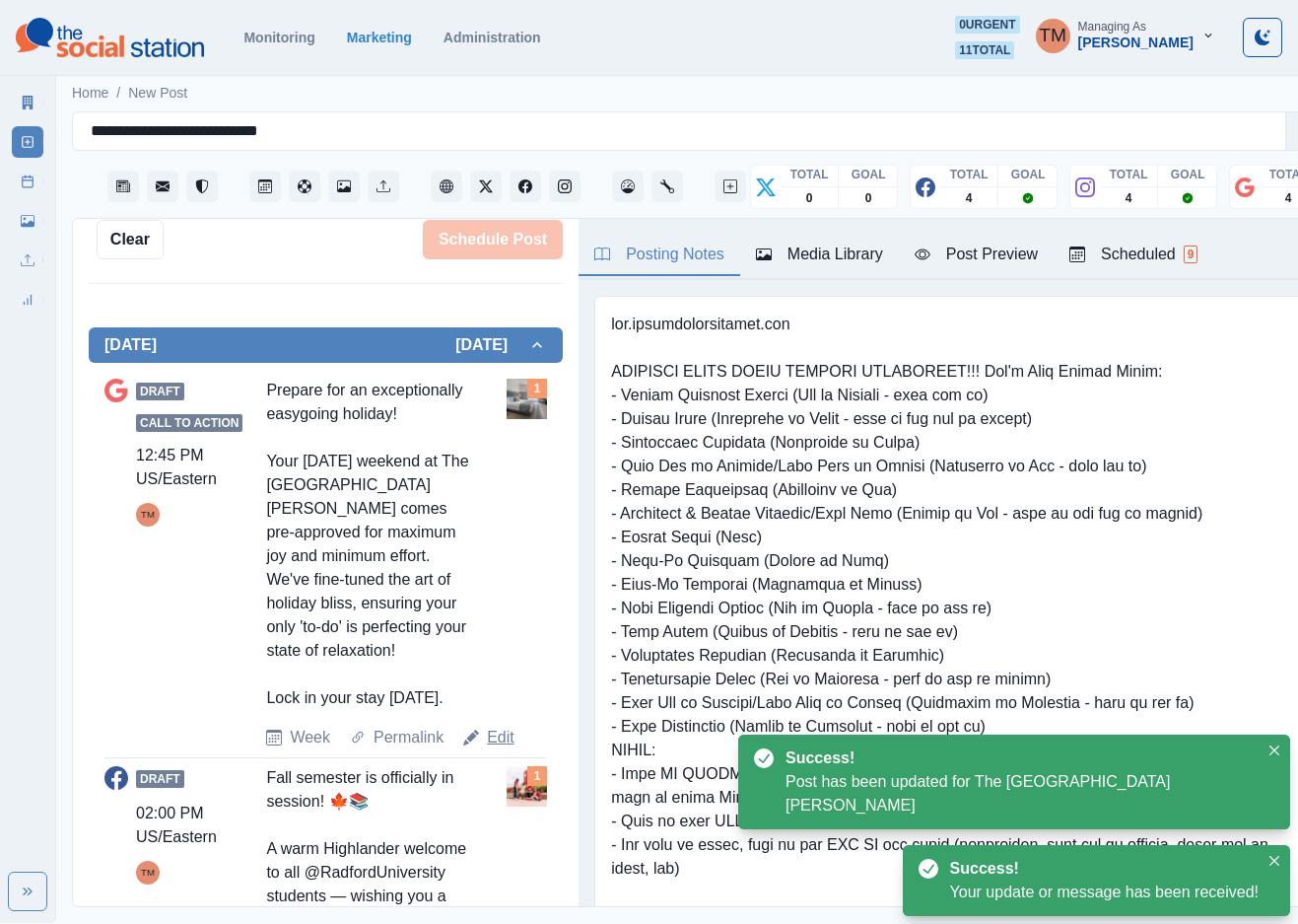
click at [492, 749] on link "Edit" at bounding box center [500, 737] width 28 height 24
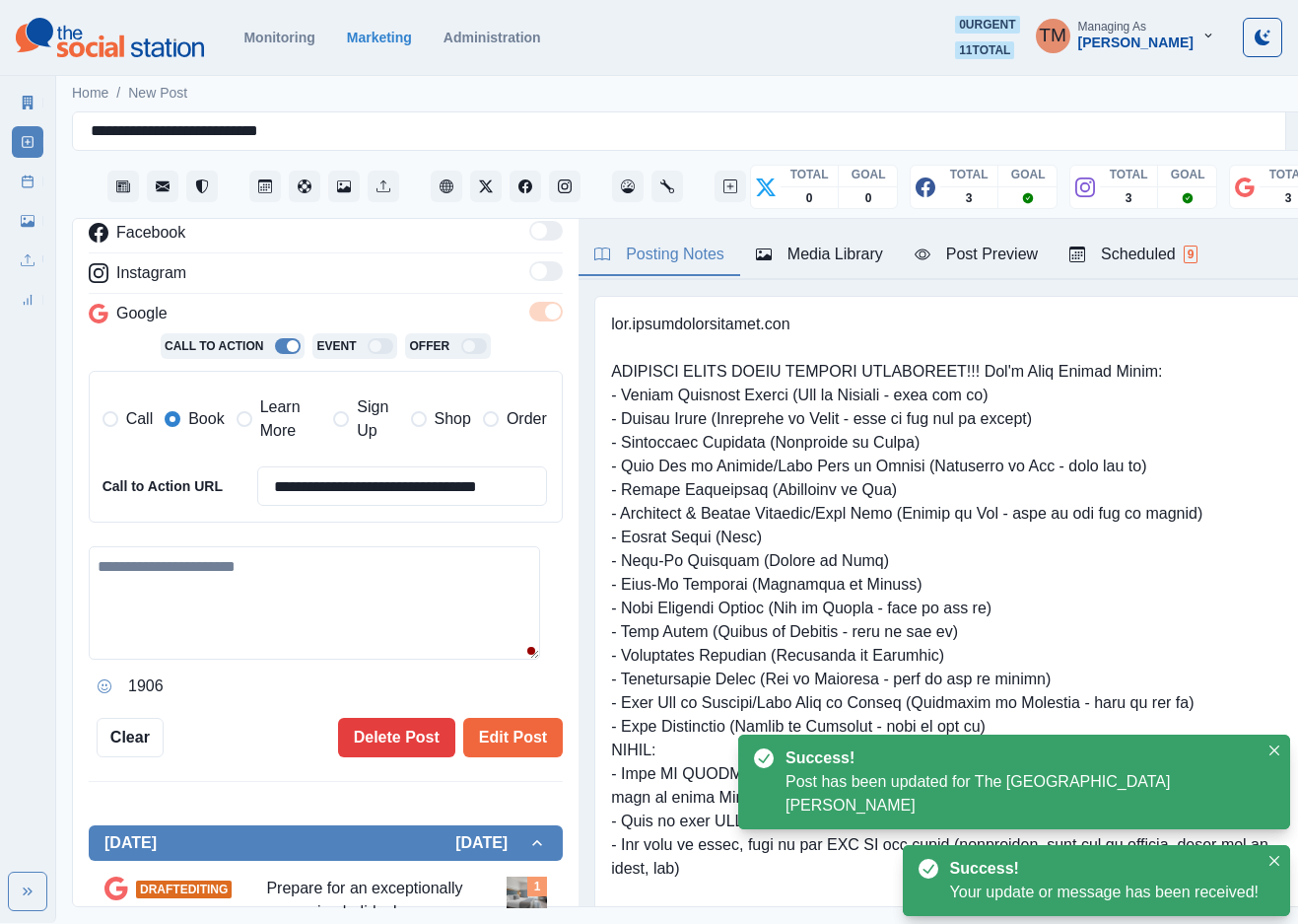
type textarea "**********"
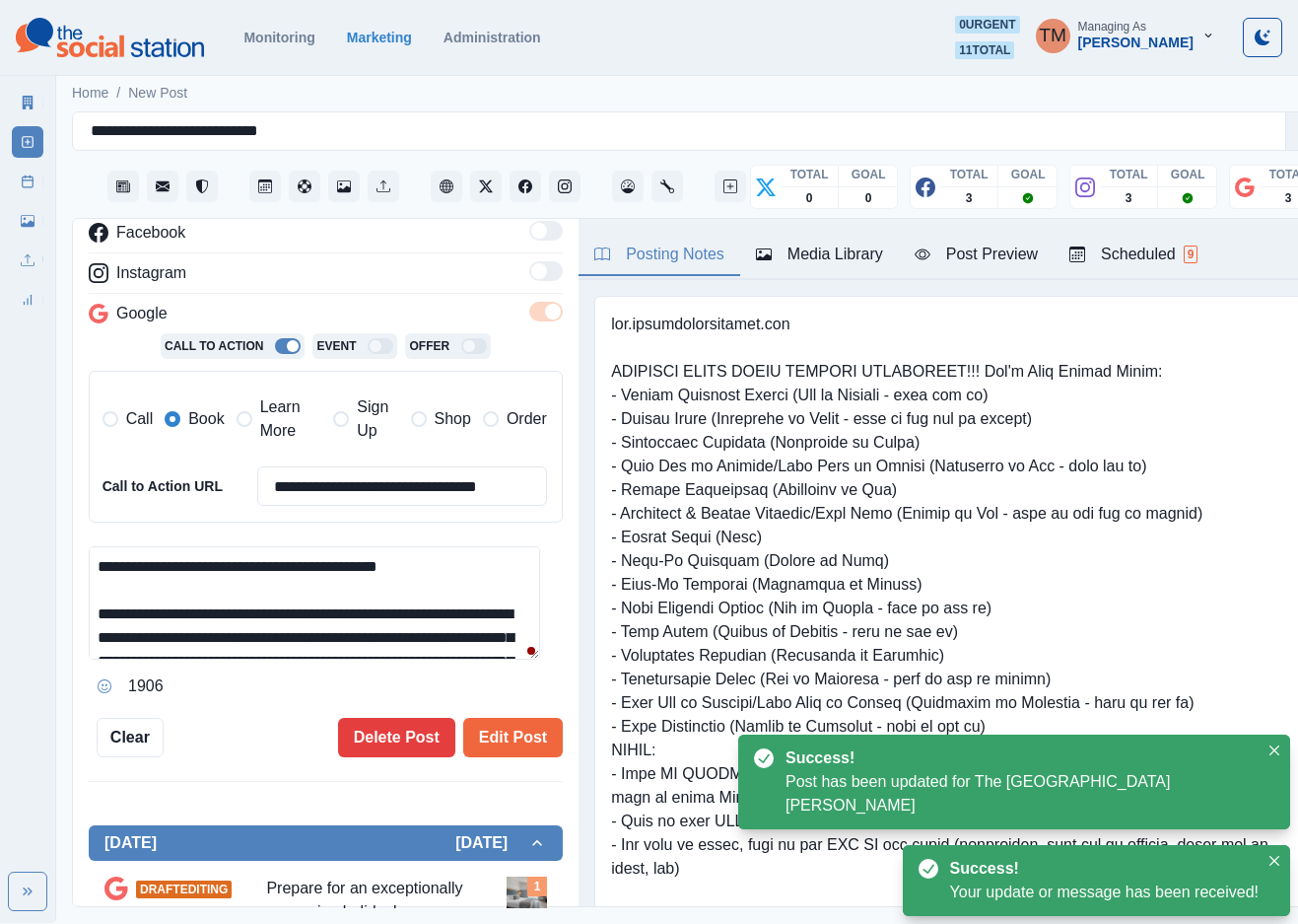
scroll to position [296, 0]
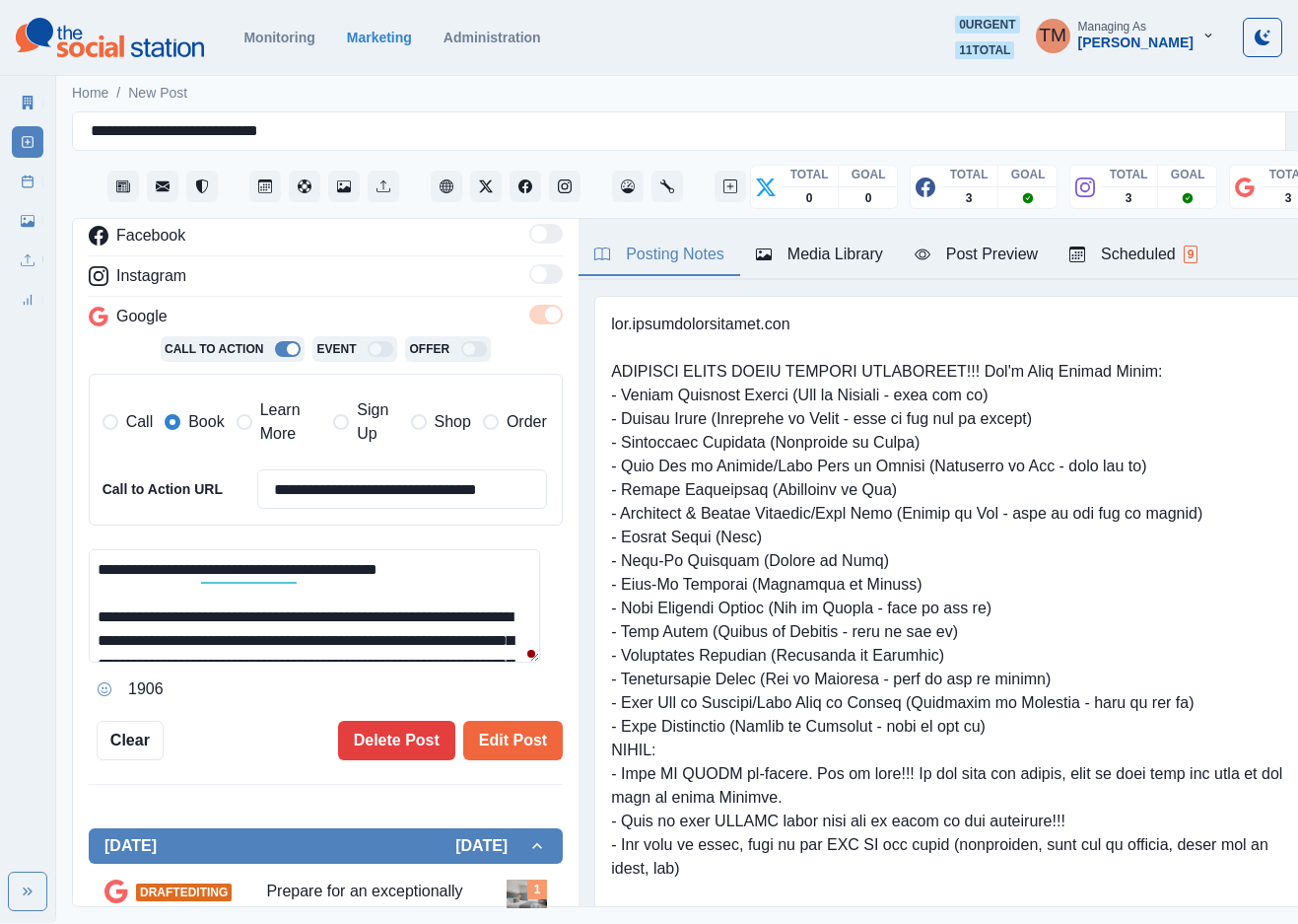
click at [267, 420] on span "Learn More" at bounding box center [291, 422] width 62 height 47
click at [196, 421] on span "Book" at bounding box center [206, 422] width 36 height 24
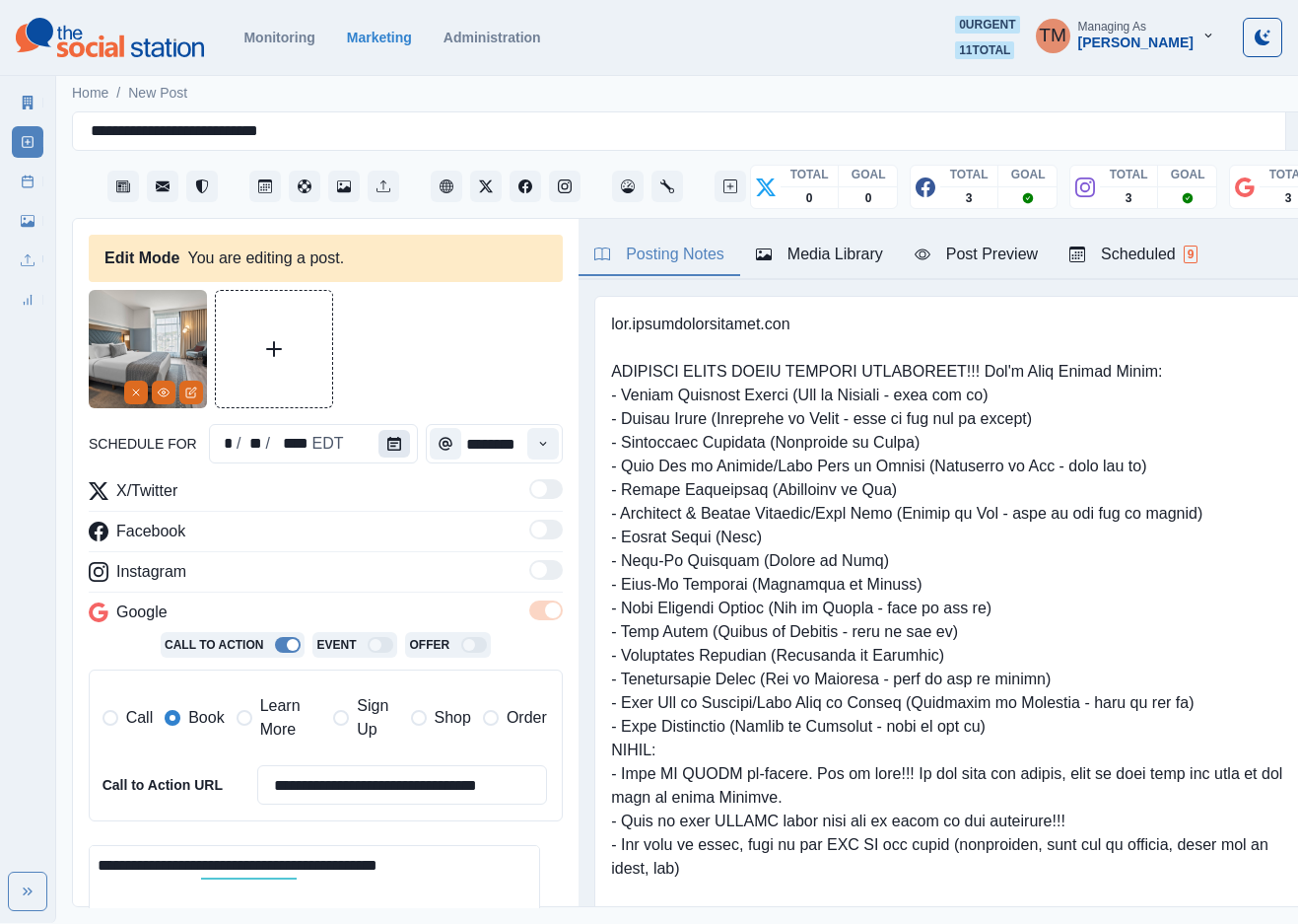
click at [380, 450] on button "Calendar" at bounding box center [395, 443] width 32 height 28
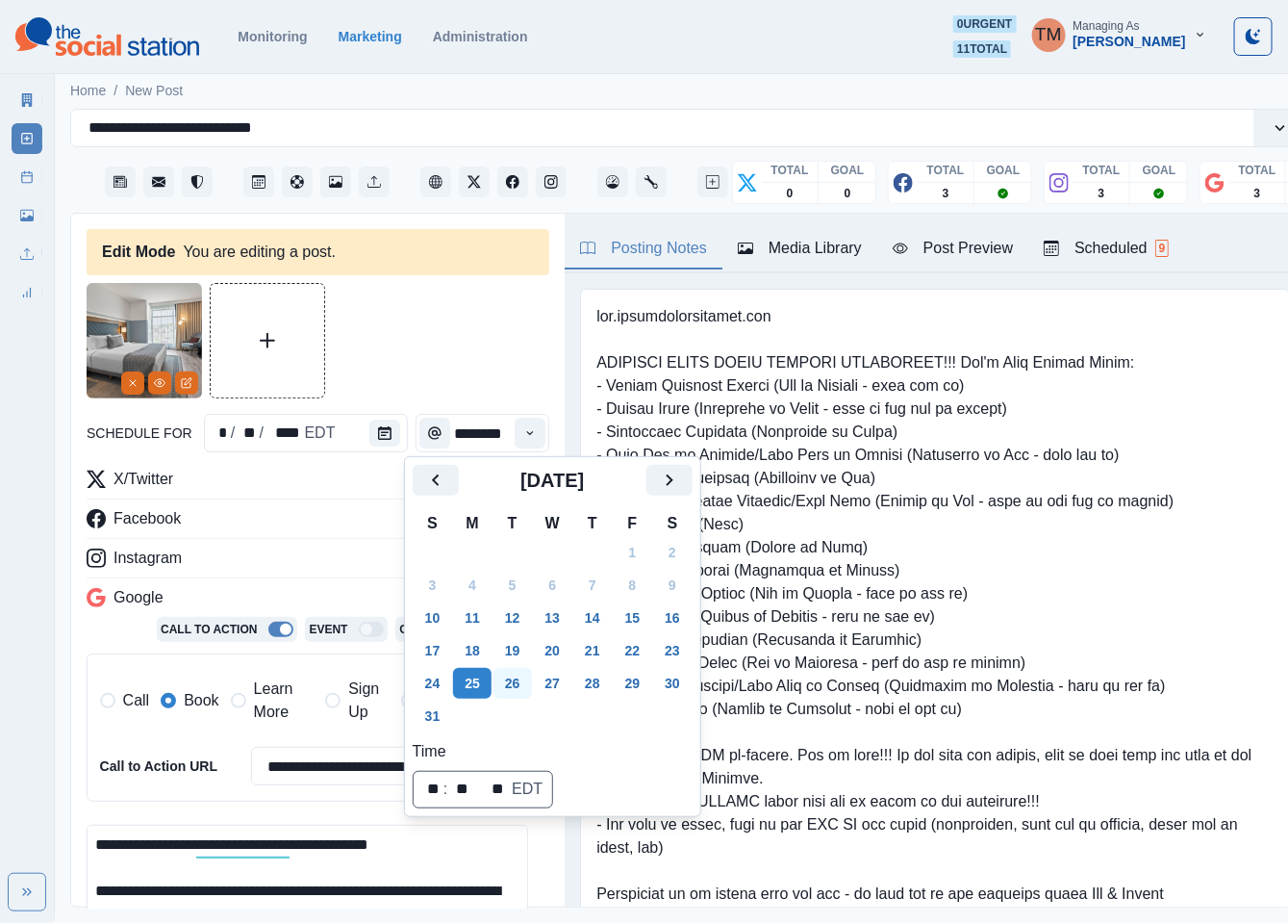
click at [511, 679] on button "26" at bounding box center [513, 683] width 39 height 31
click at [384, 322] on div at bounding box center [318, 341] width 462 height 116
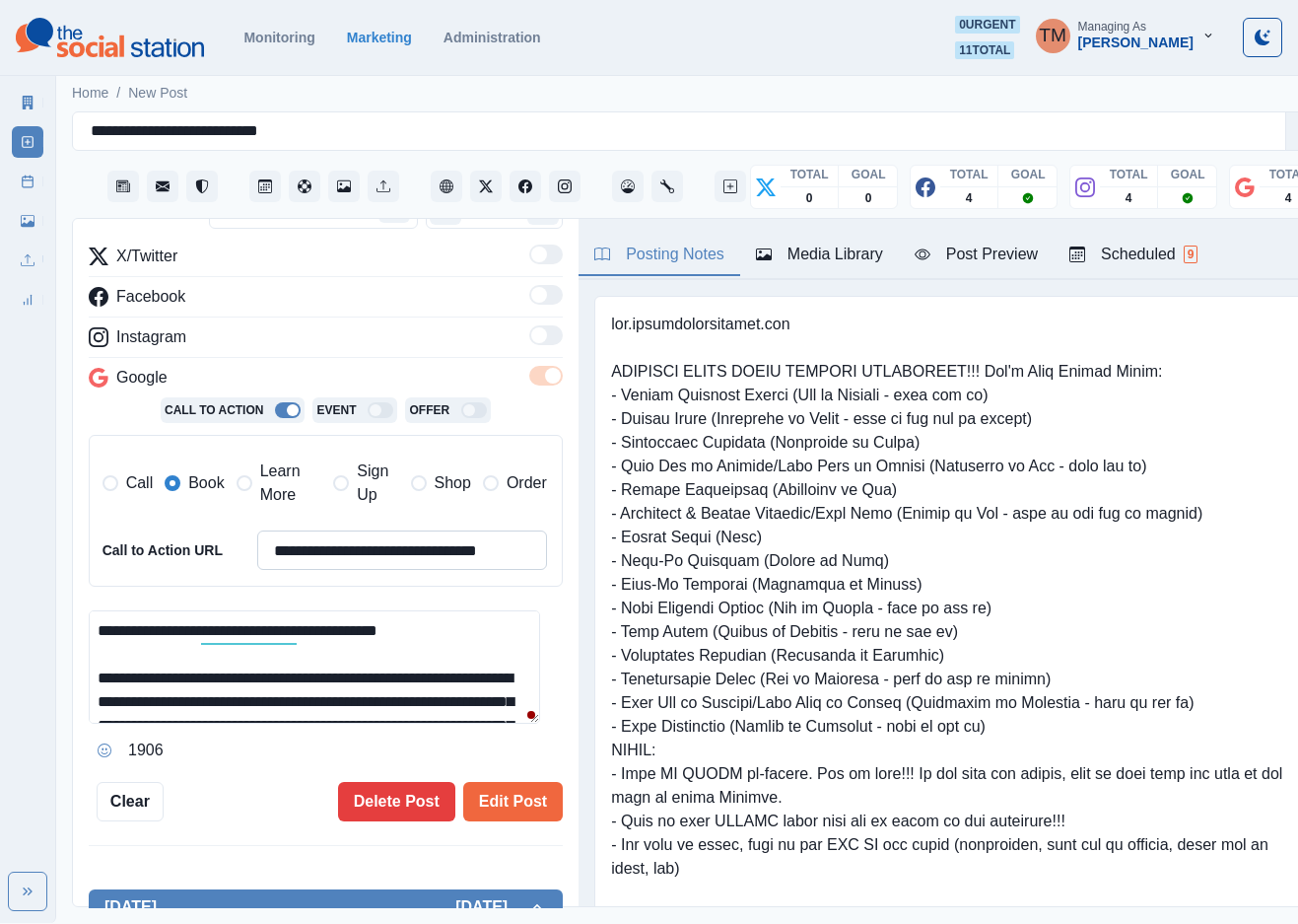
scroll to position [443, 0]
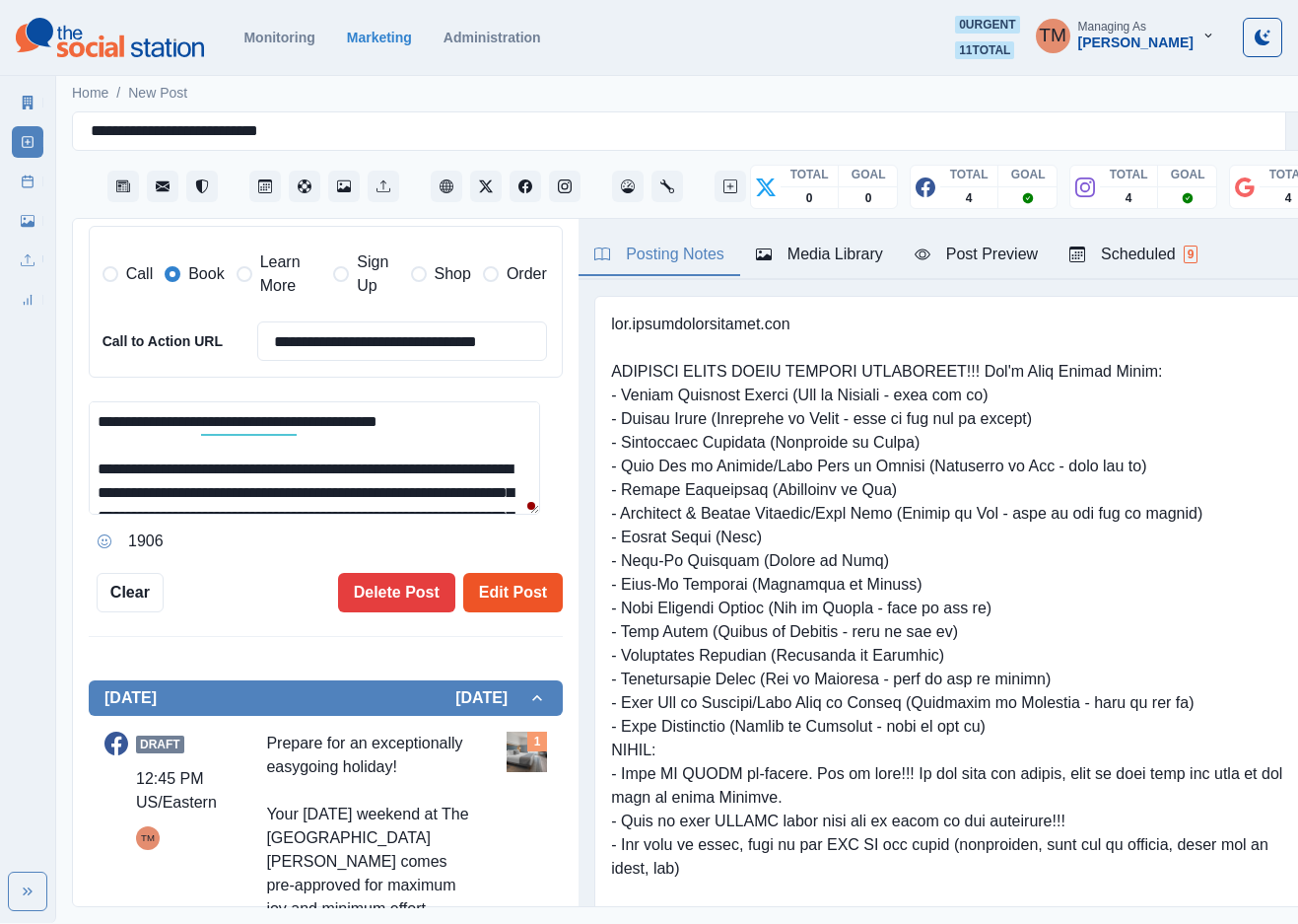
click at [512, 579] on button "Edit Post" at bounding box center [512, 592] width 100 height 39
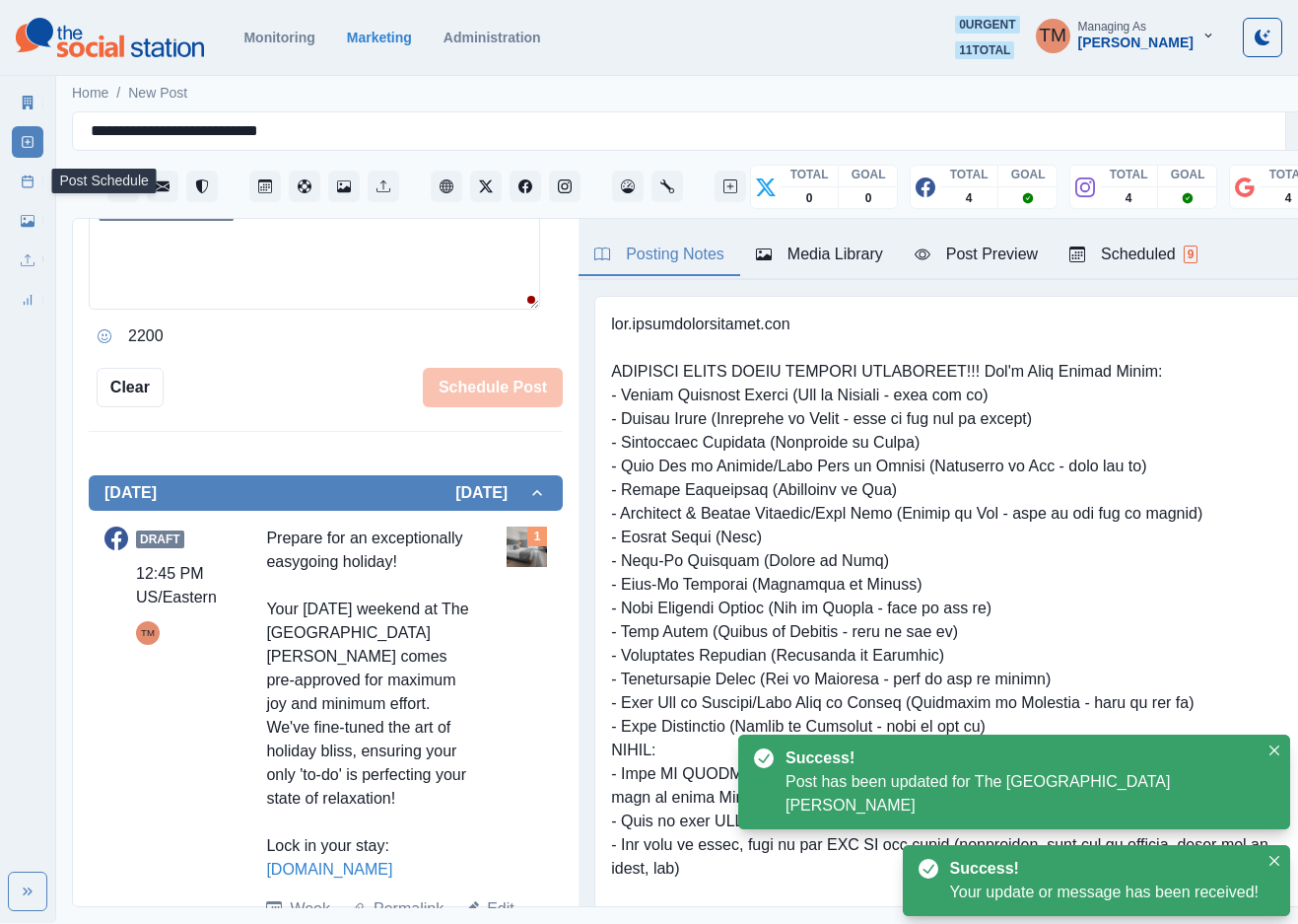
click at [28, 187] on icon at bounding box center [28, 182] width 14 height 14
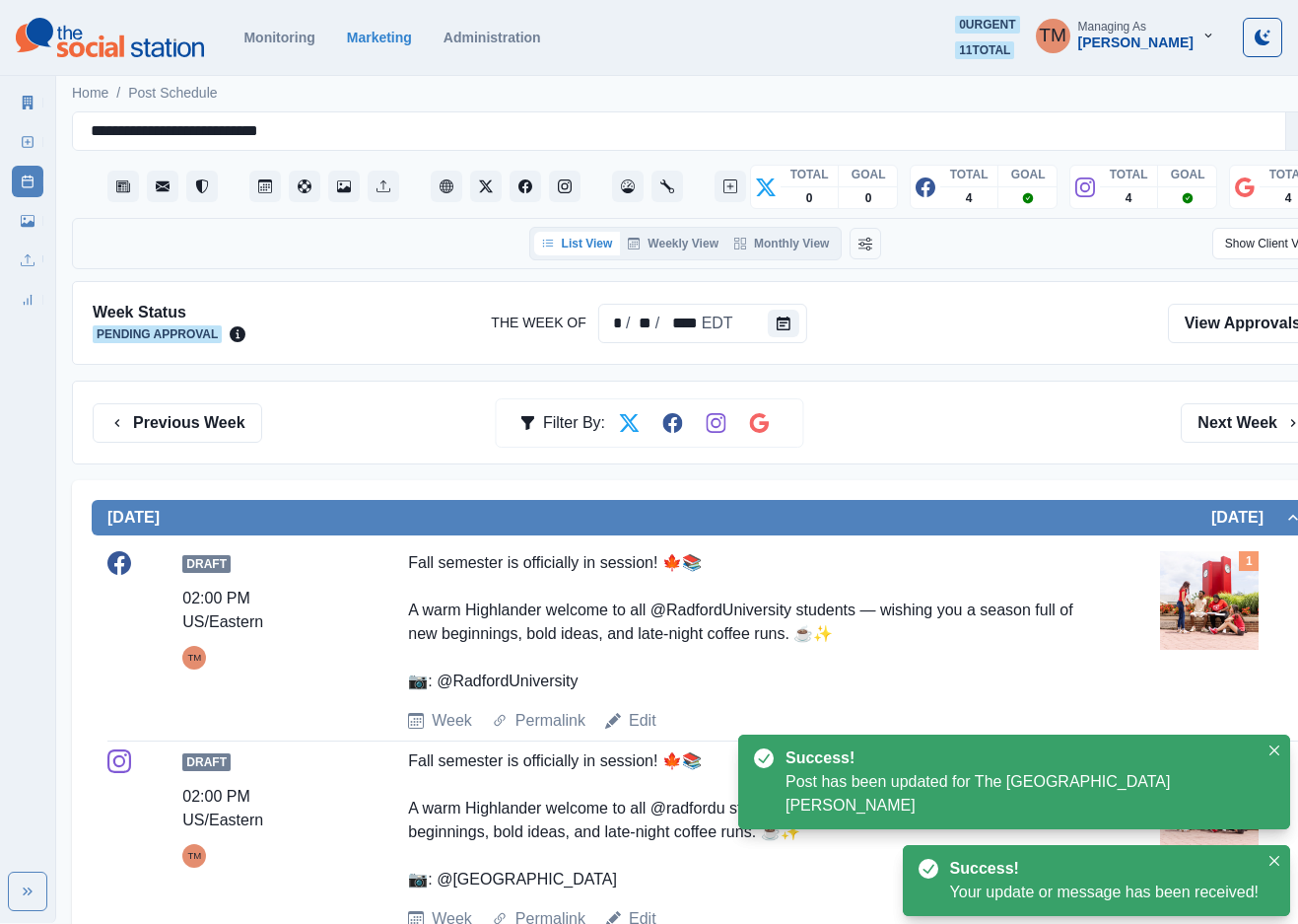
drag, startPoint x: 920, startPoint y: 450, endPoint x: 926, endPoint y: 462, distance: 13.4
click at [920, 453] on div "Previous Week Filter By: Next Week" at bounding box center [705, 423] width 1266 height 84
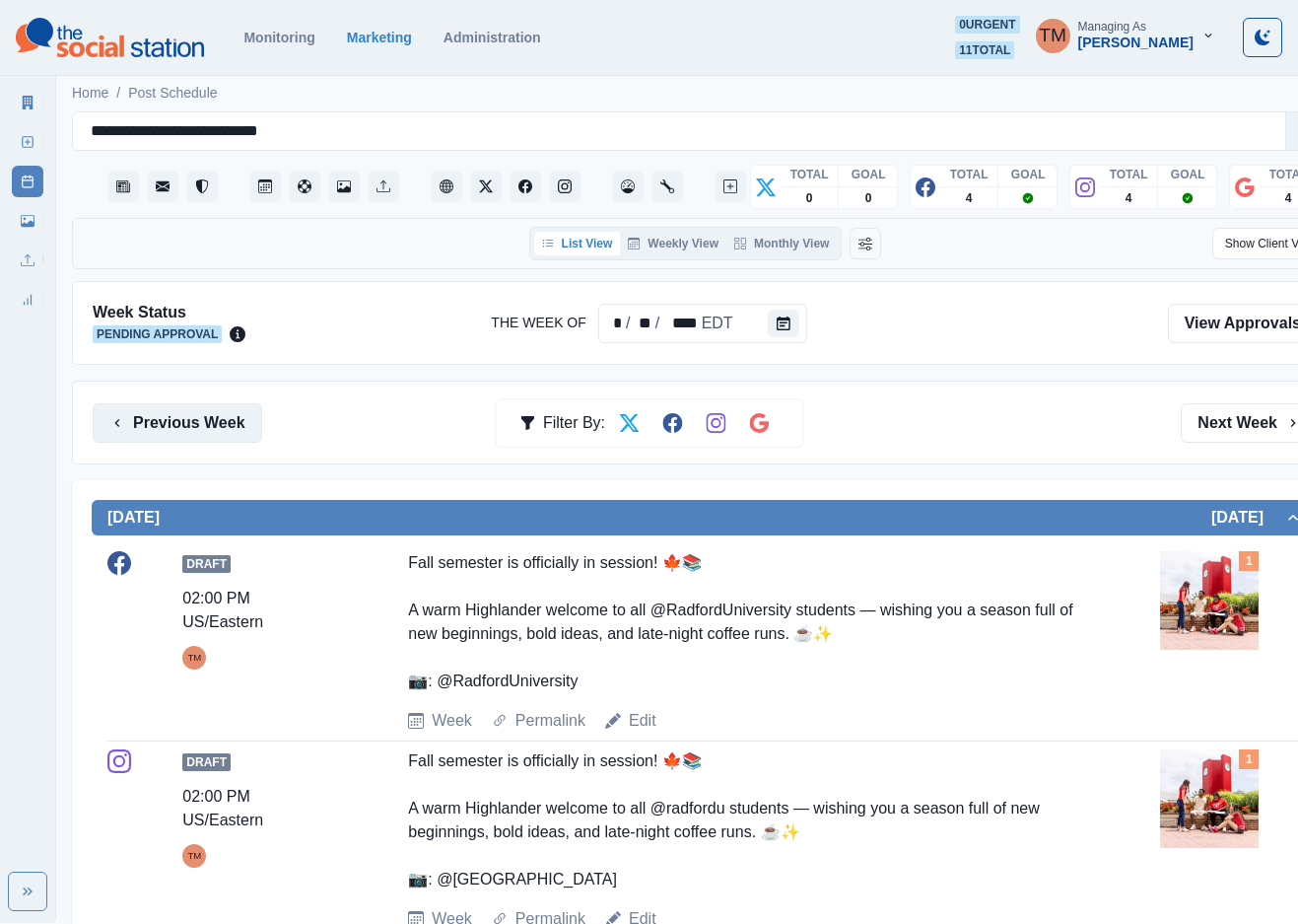
click at [187, 426] on button "Previous Week" at bounding box center [178, 423] width 170 height 39
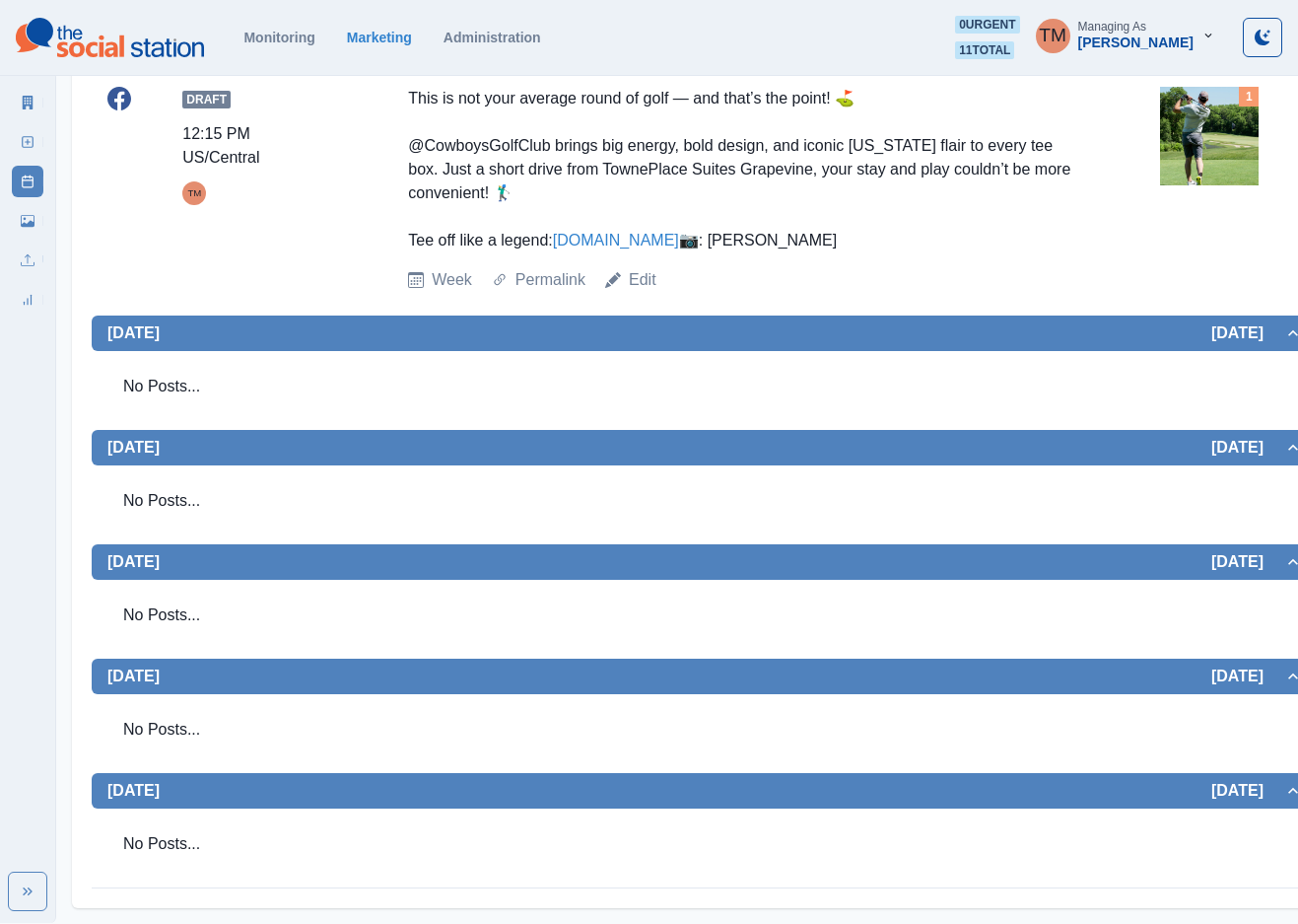
scroll to position [627, 0]
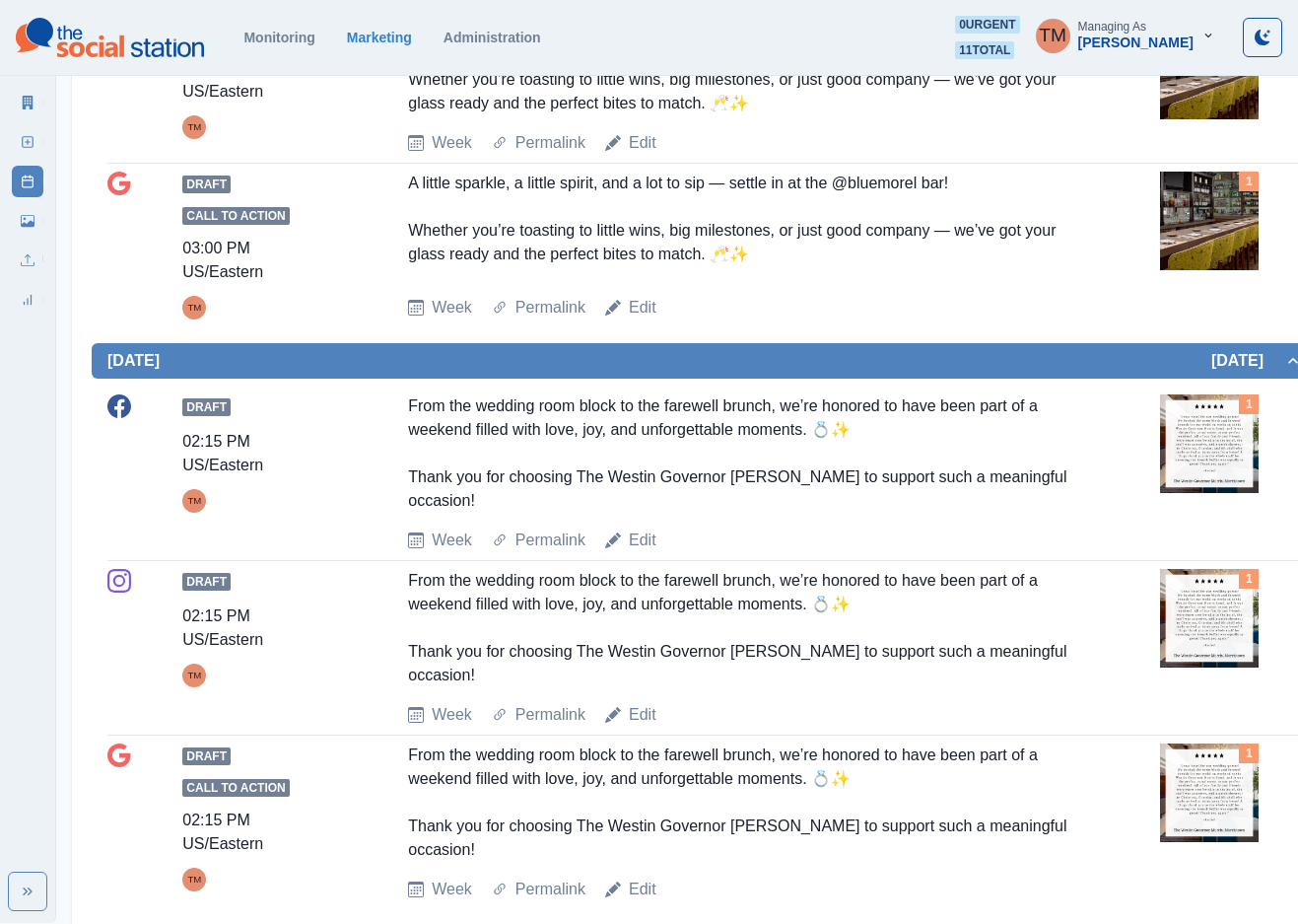
scroll to position [1479, 0]
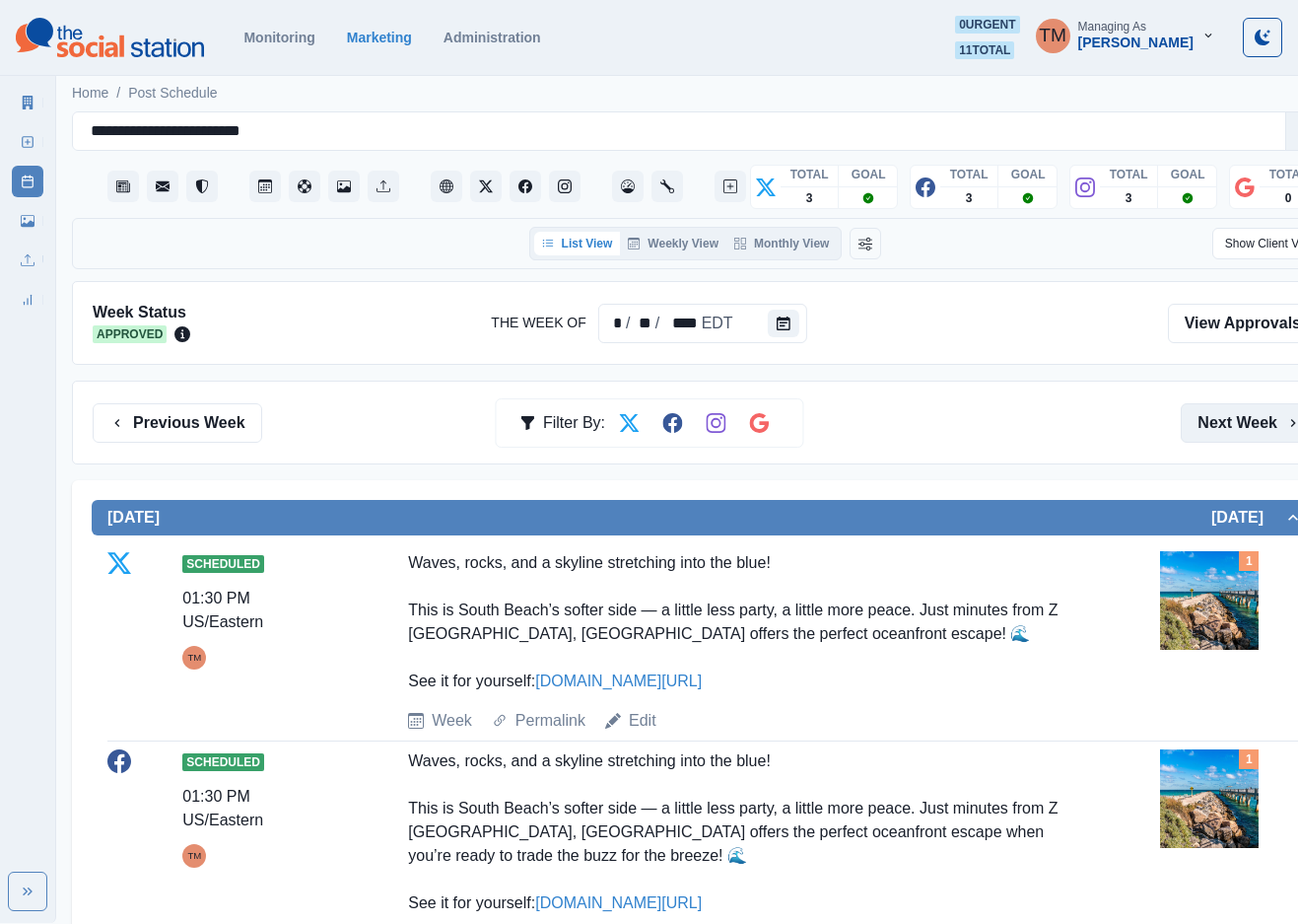
click at [1237, 431] on button "Next Week" at bounding box center [1249, 423] width 137 height 39
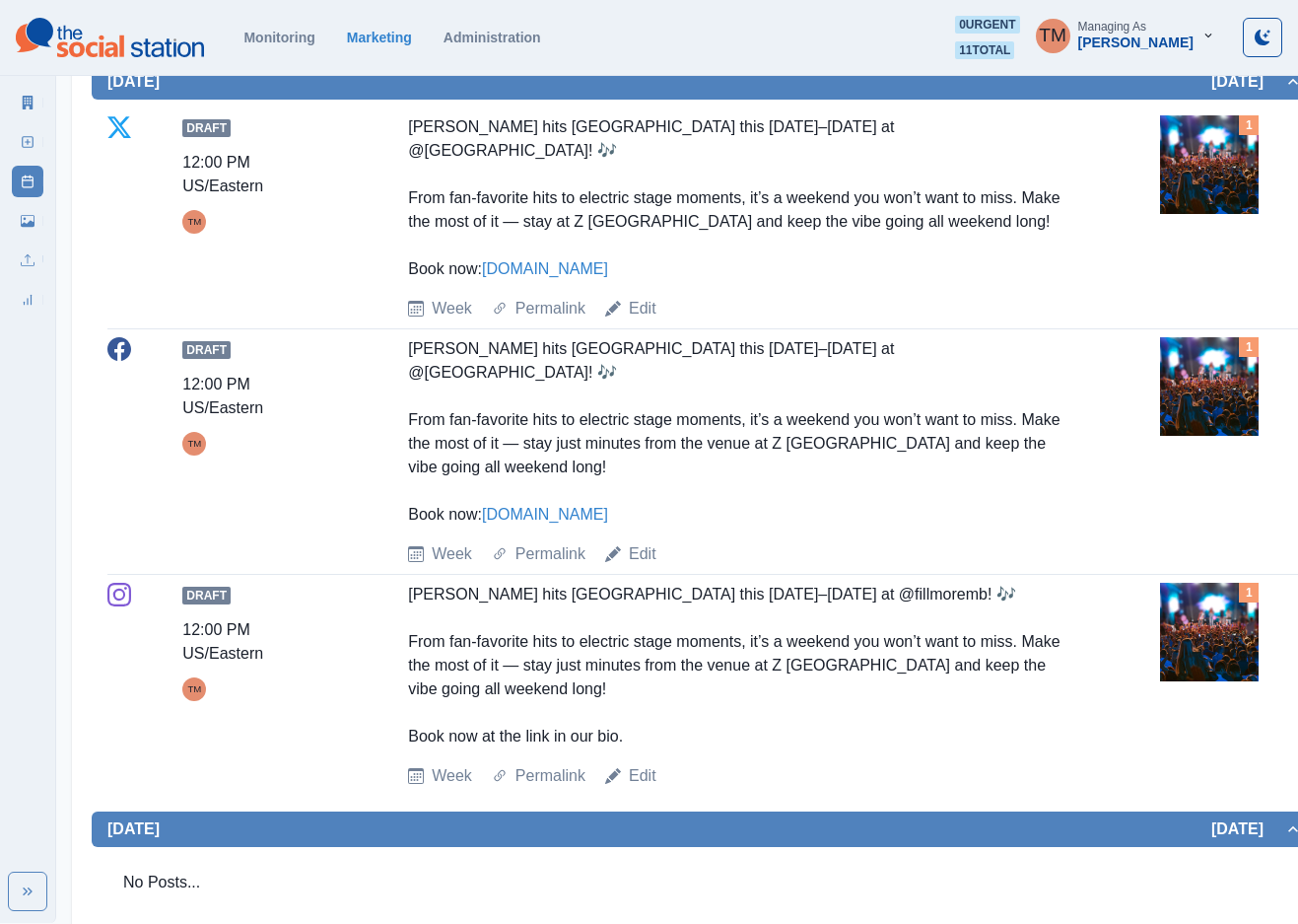
scroll to position [157, 0]
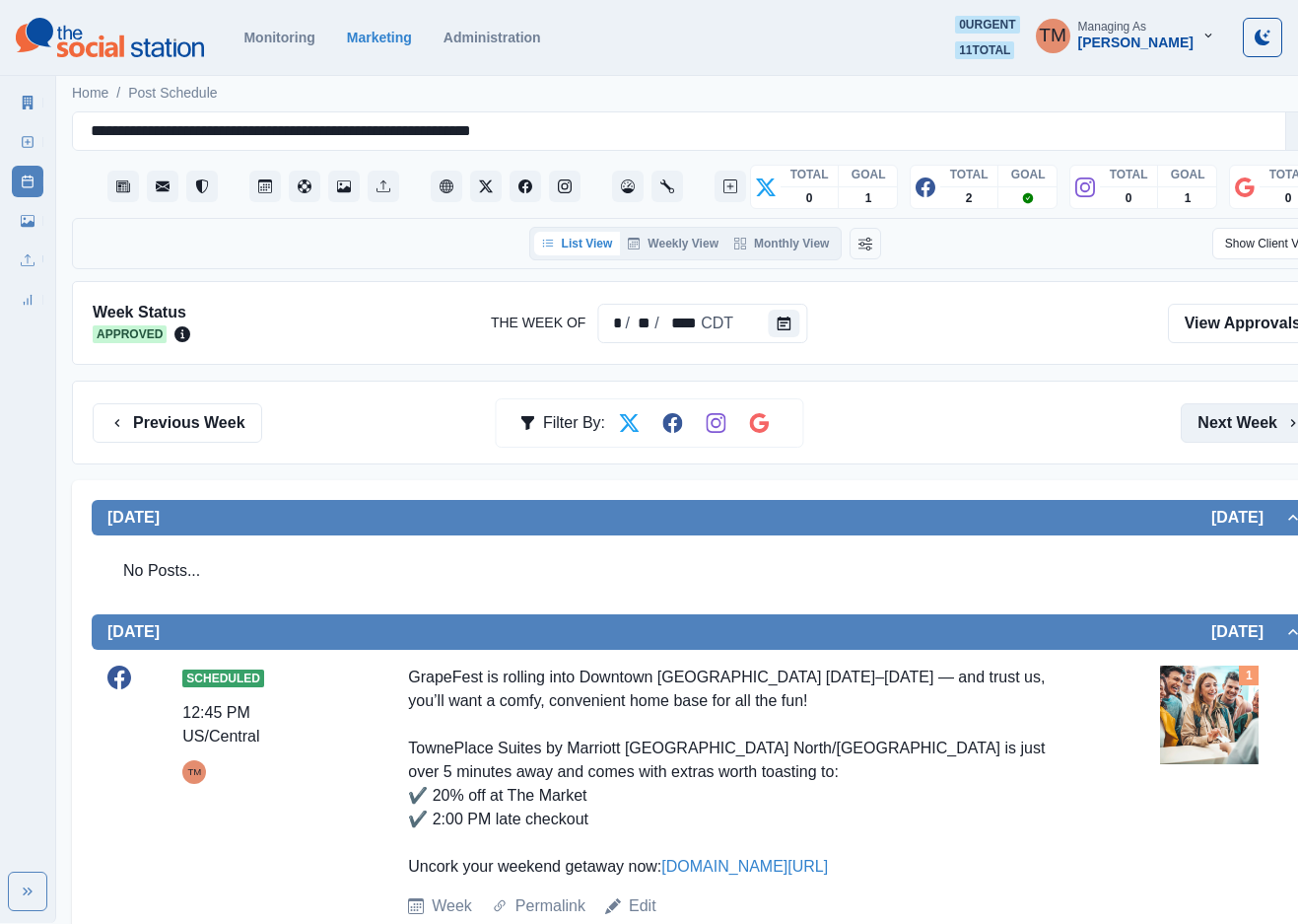
click at [1225, 417] on button "Next Week" at bounding box center [1249, 423] width 137 height 39
